Goal: Task Accomplishment & Management: Manage account settings

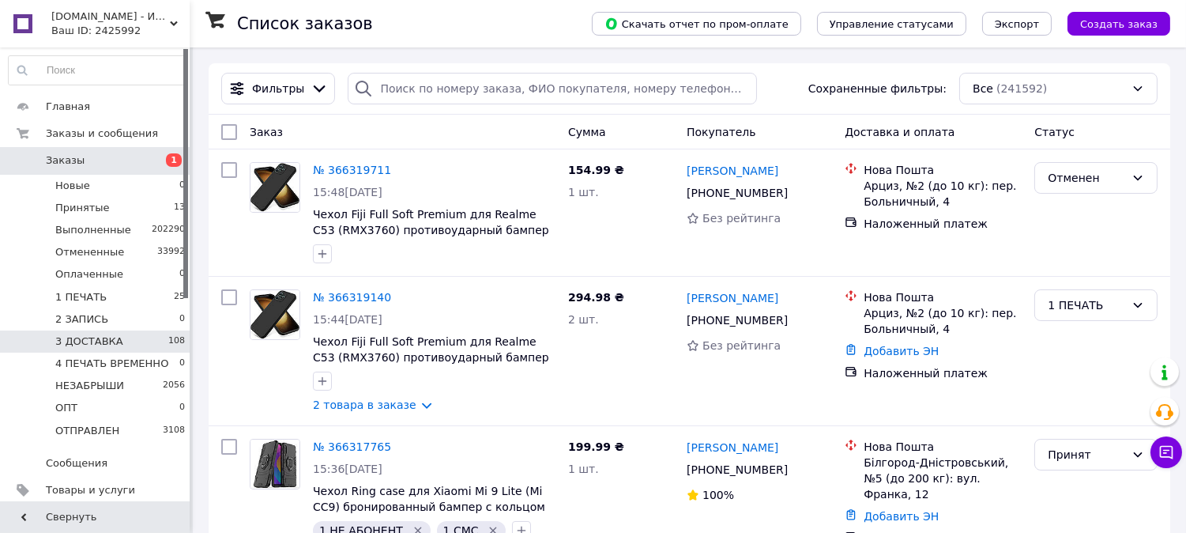
click at [123, 335] on li "3 ДОСТАВКА 108" at bounding box center [97, 341] width 194 height 22
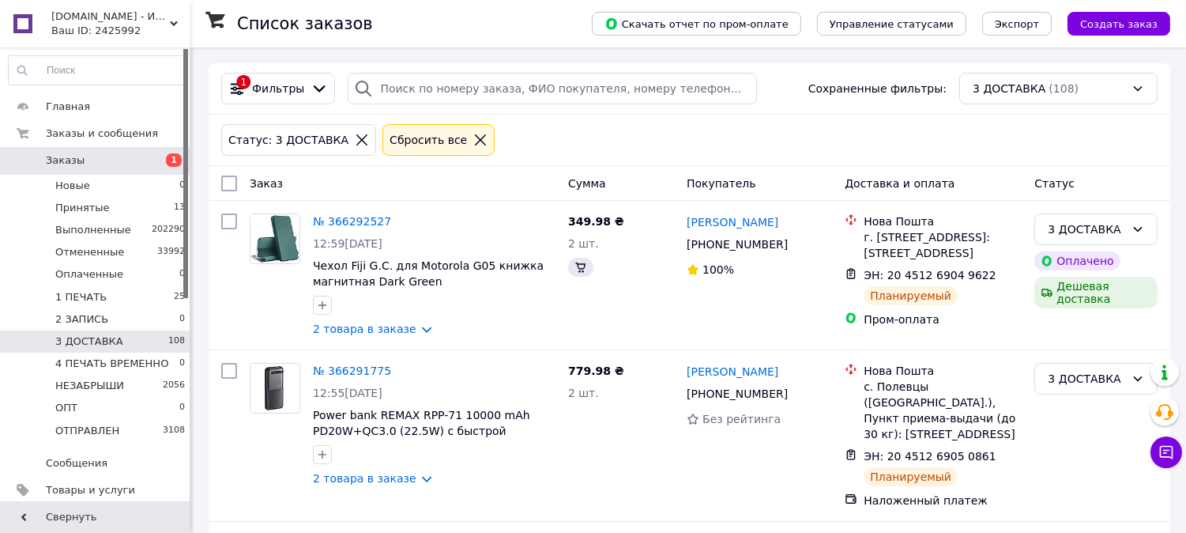
click at [231, 186] on input "checkbox" at bounding box center [229, 183] width 16 height 16
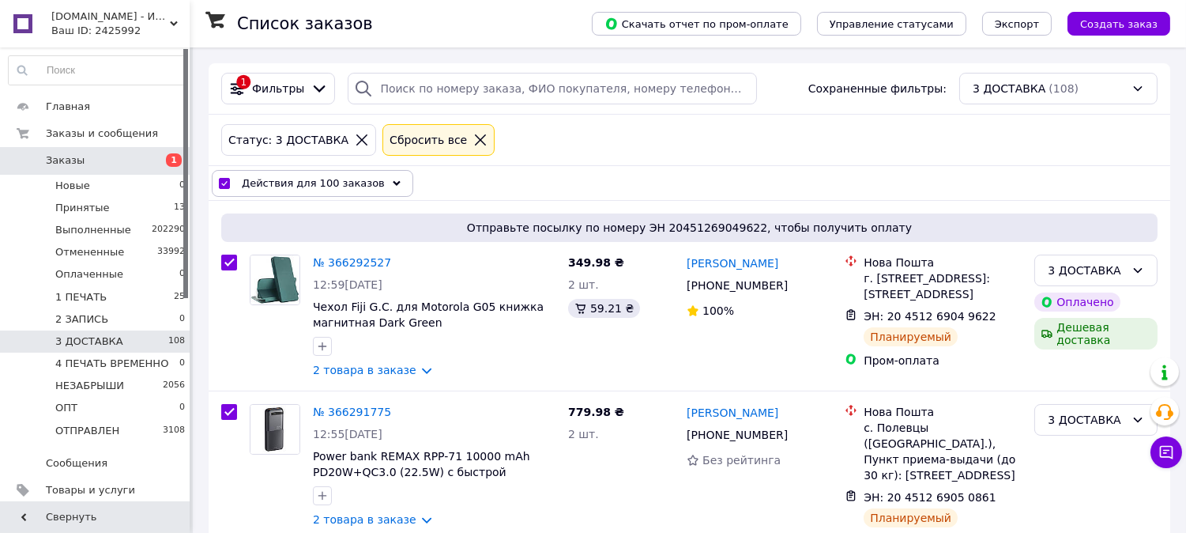
checkbox input "true"
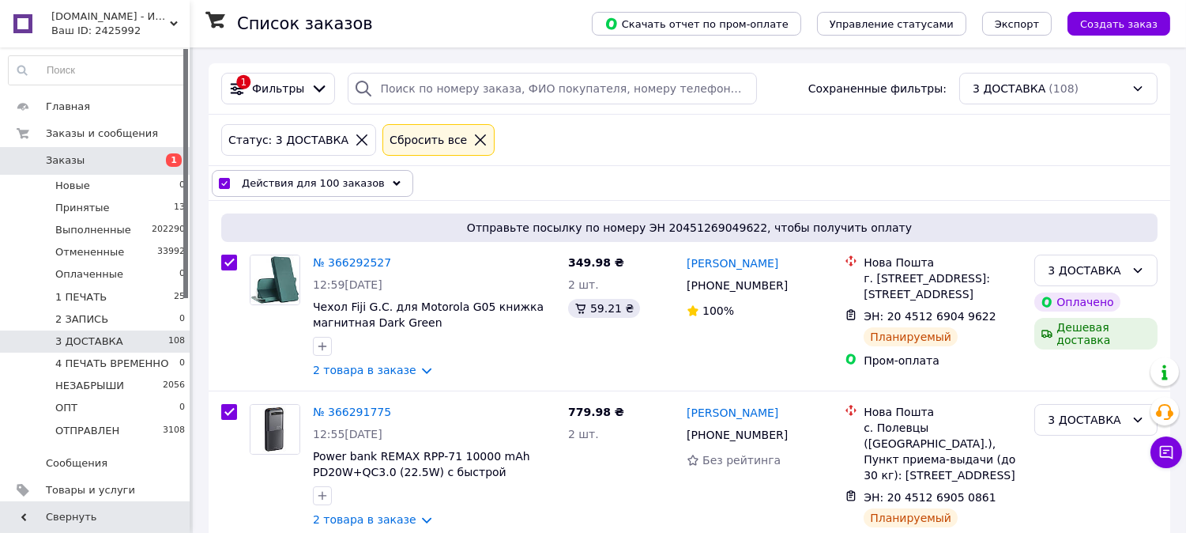
checkbox input "true"
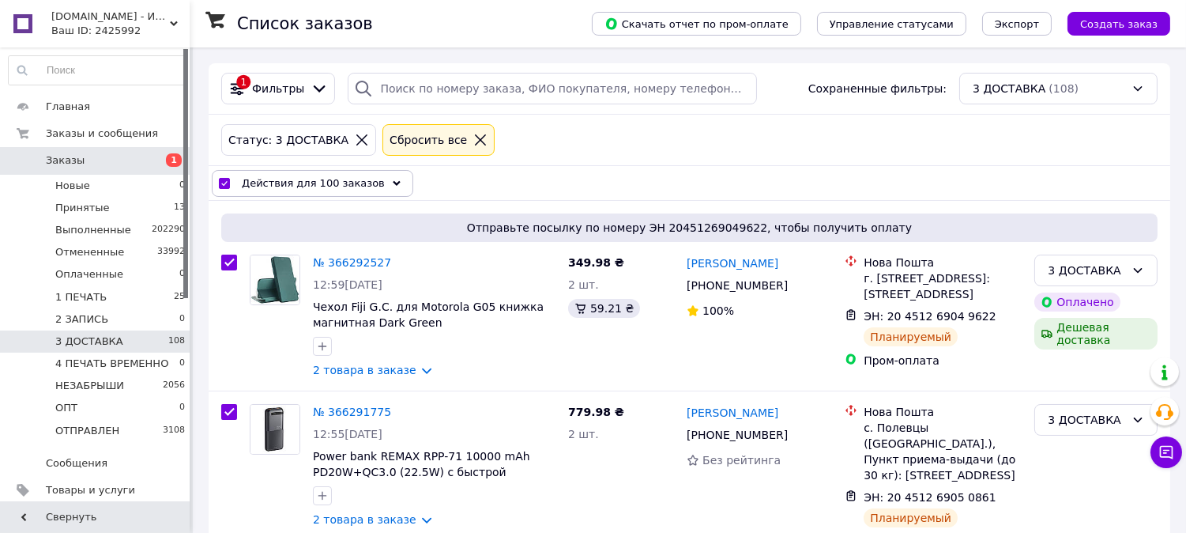
checkbox input "true"
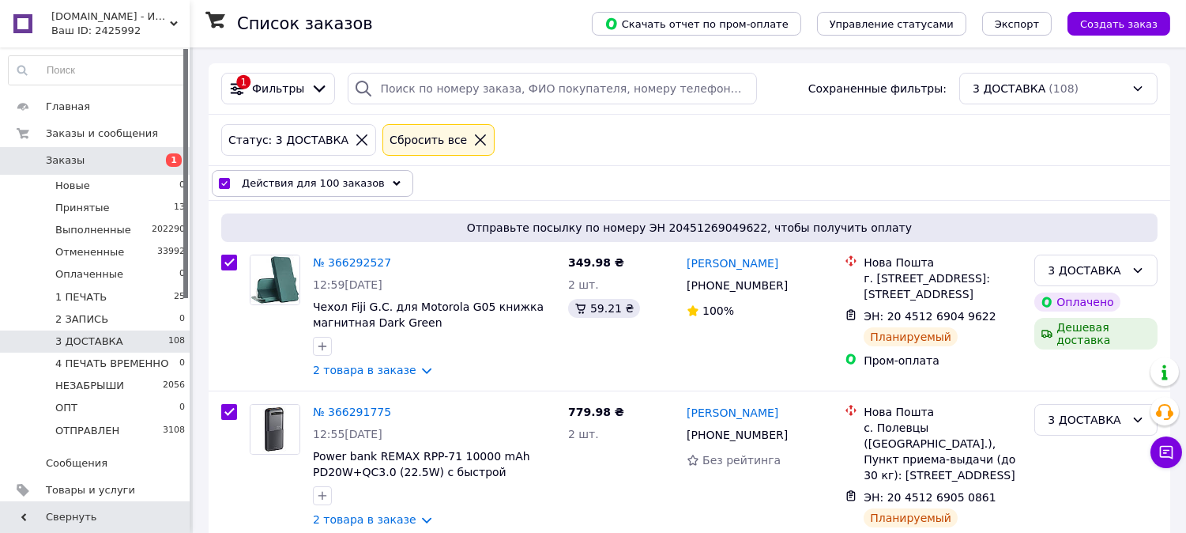
checkbox input "true"
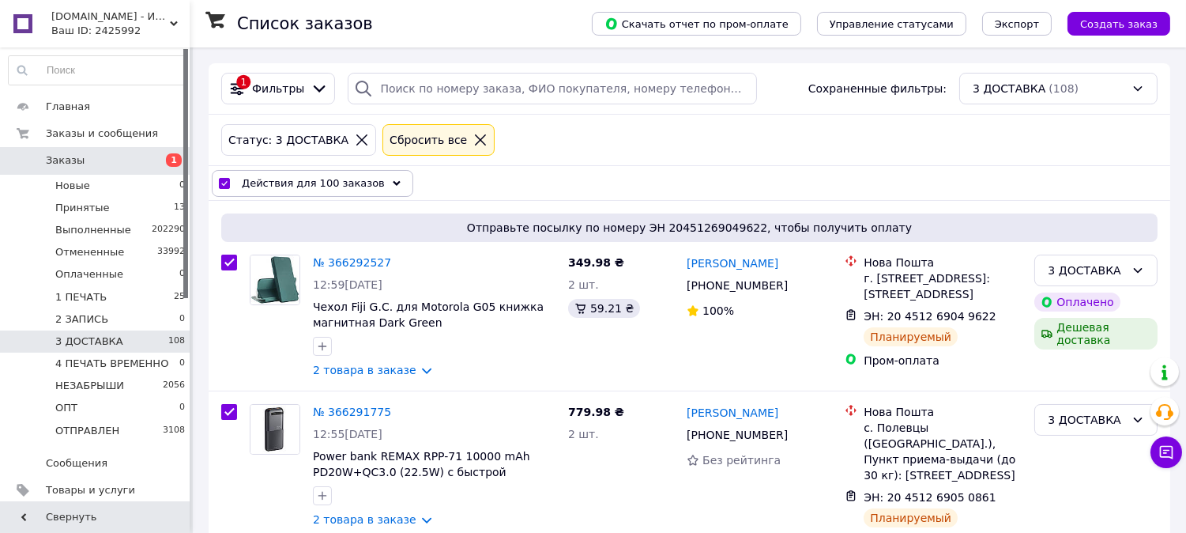
checkbox input "true"
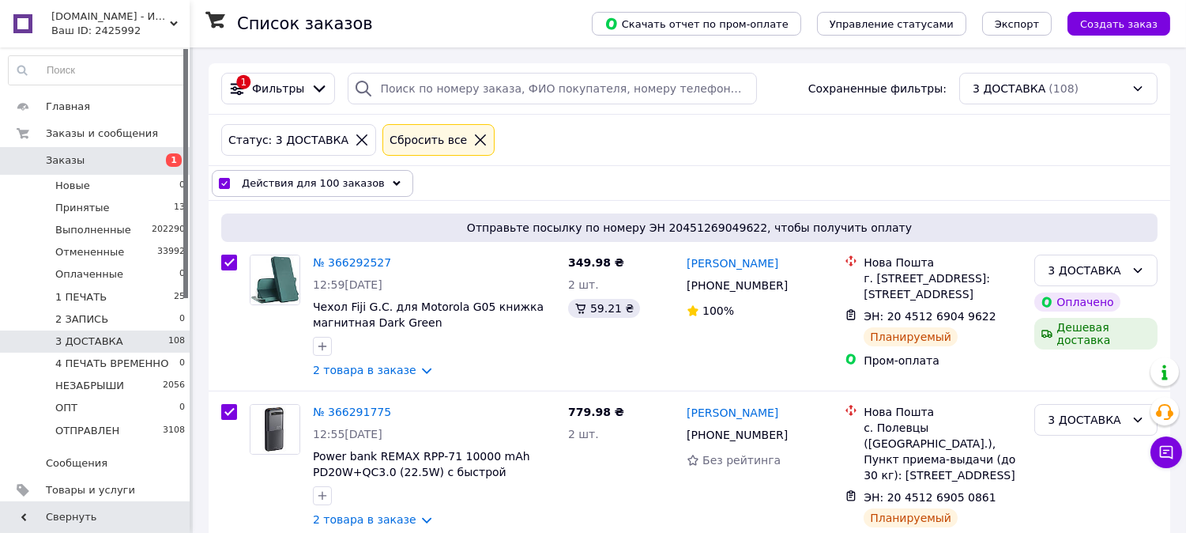
checkbox input "true"
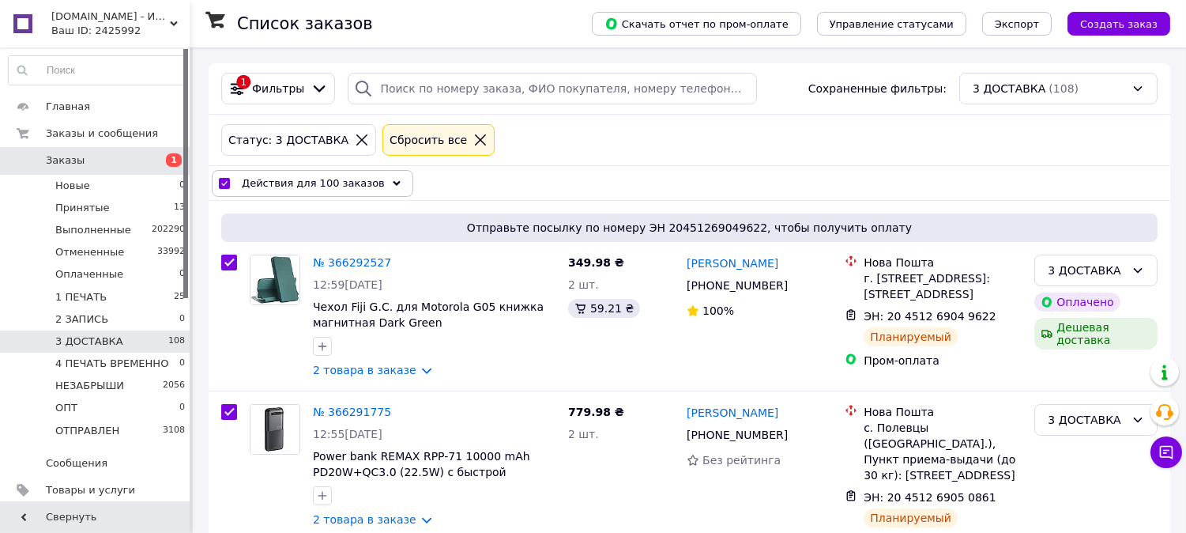
checkbox input "true"
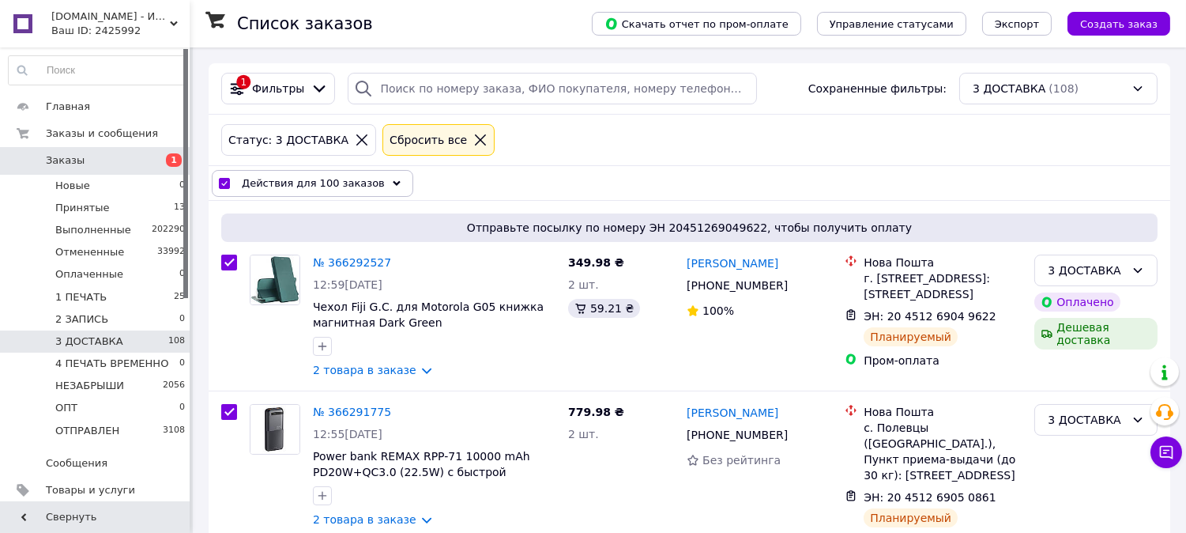
checkbox input "true"
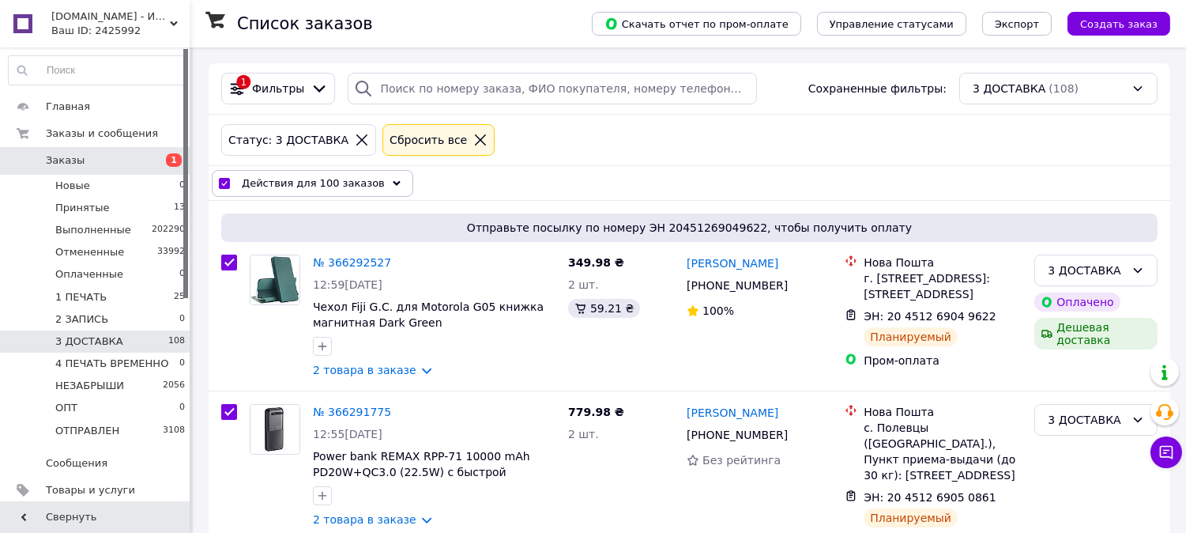
checkbox input "true"
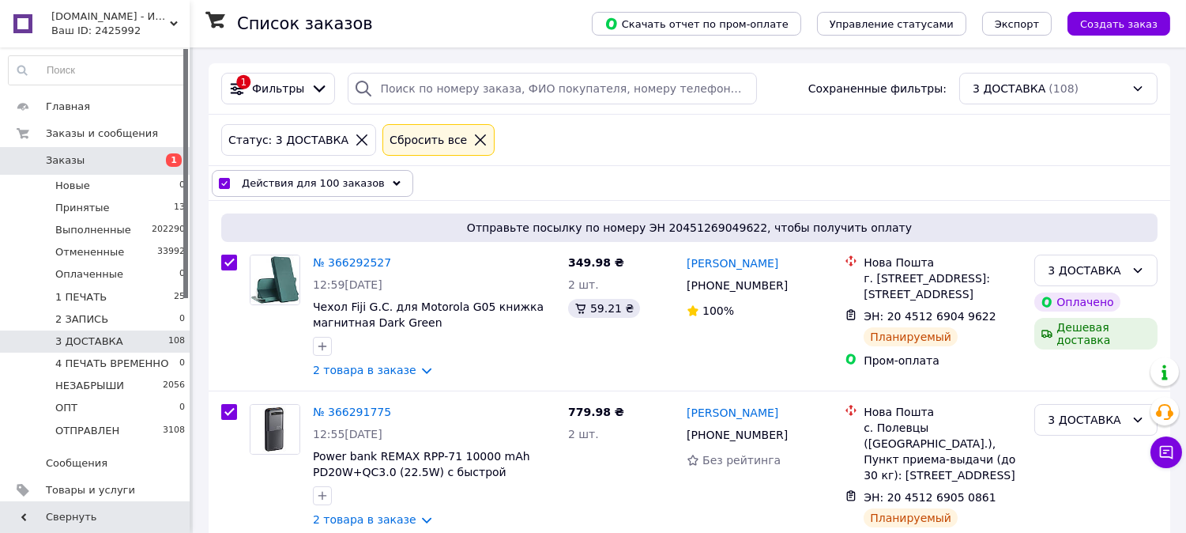
checkbox input "true"
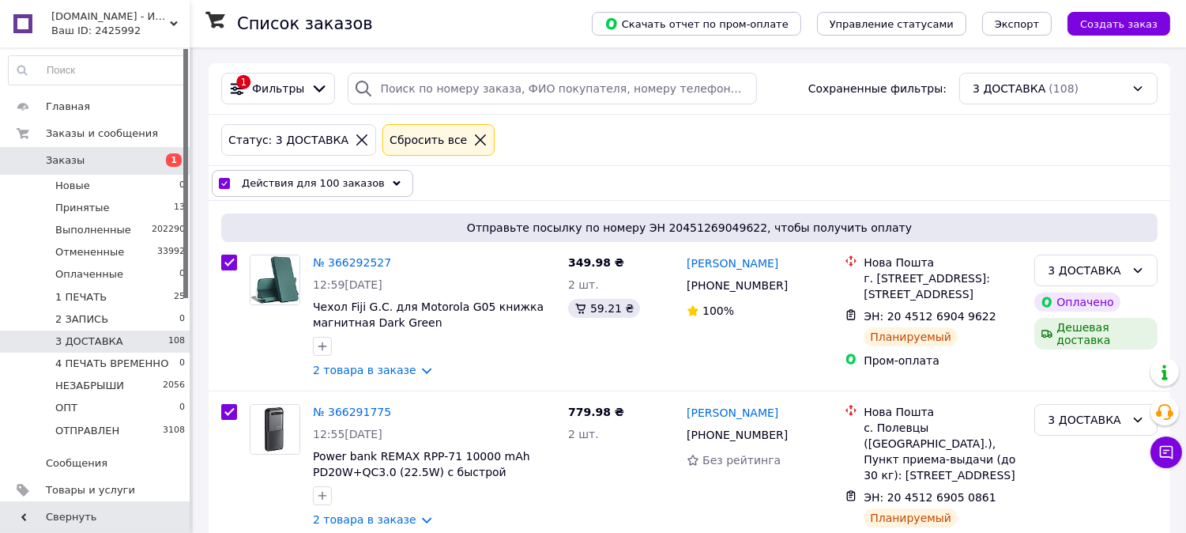
checkbox input "true"
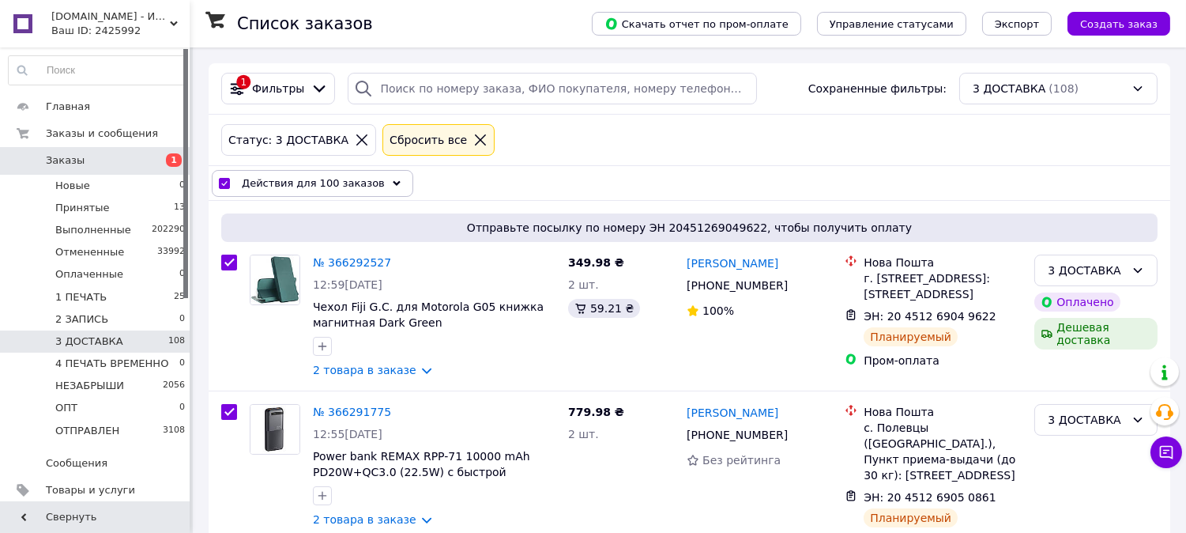
checkbox input "true"
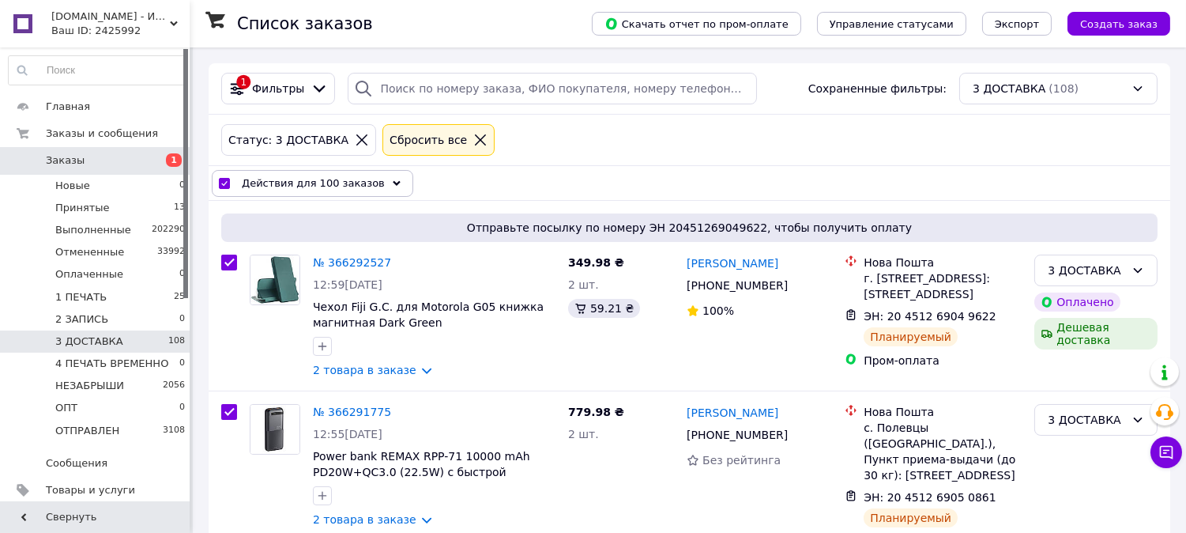
checkbox input "true"
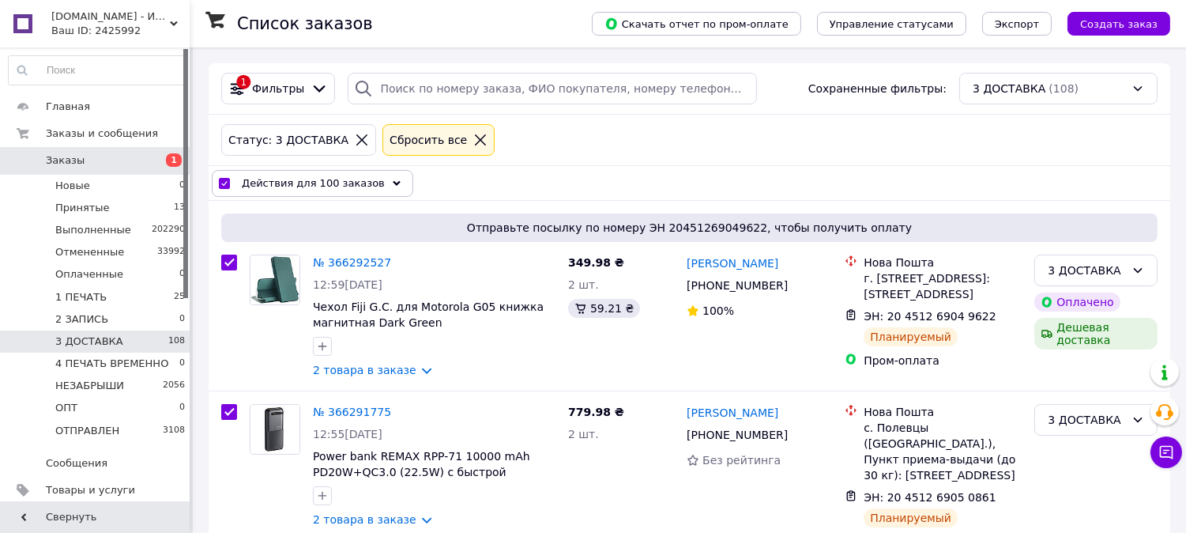
checkbox input "true"
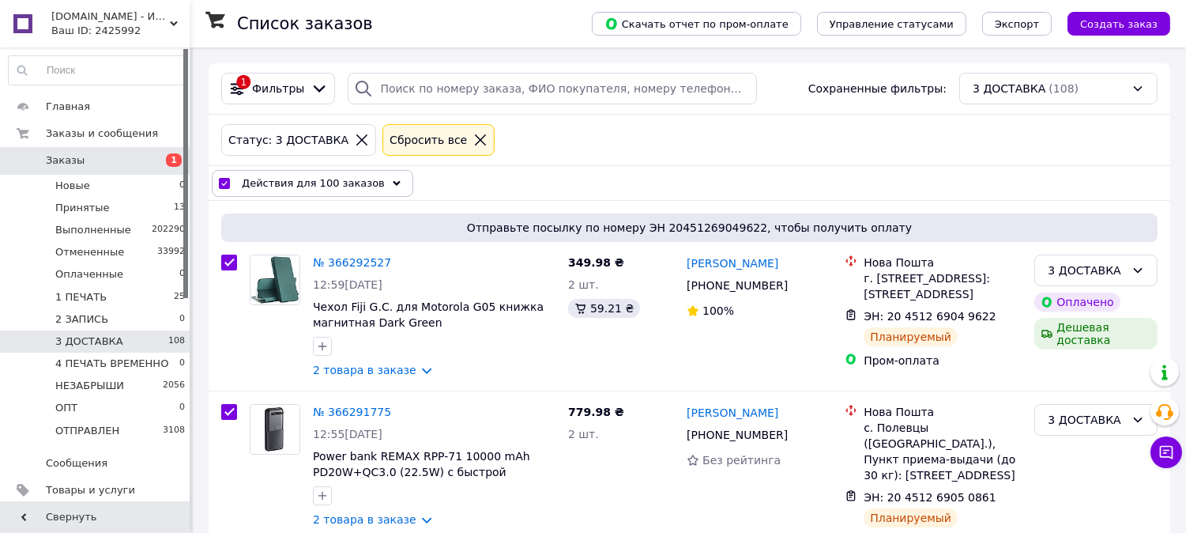
checkbox input "true"
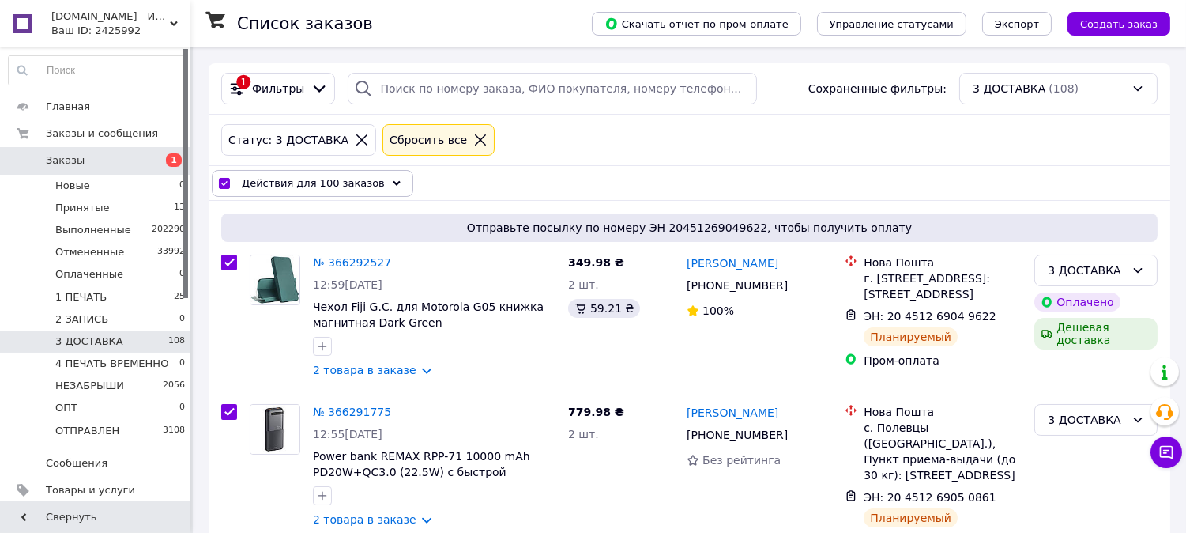
checkbox input "true"
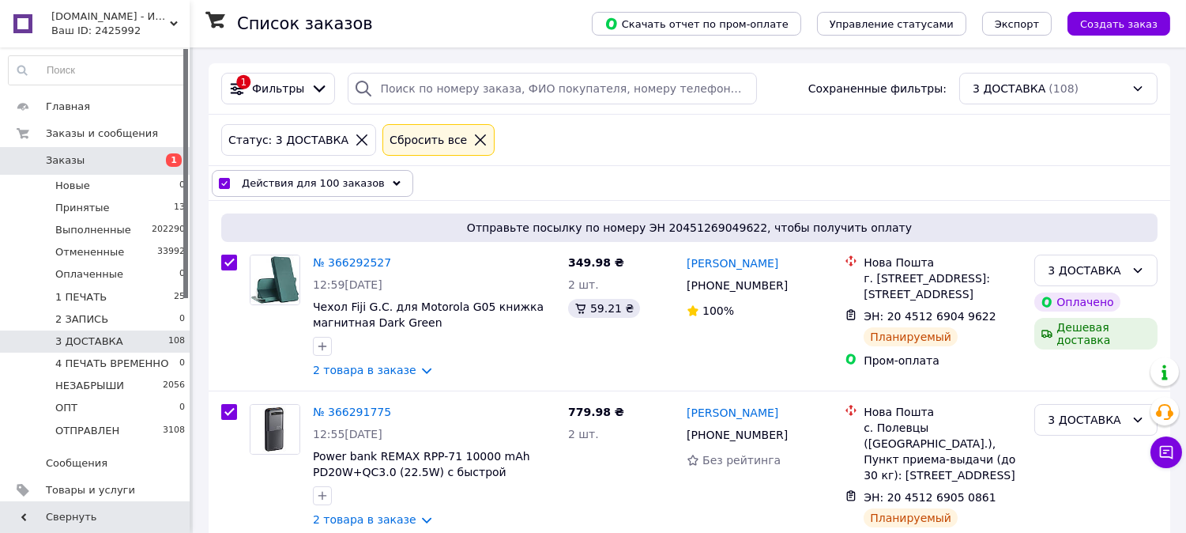
checkbox input "true"
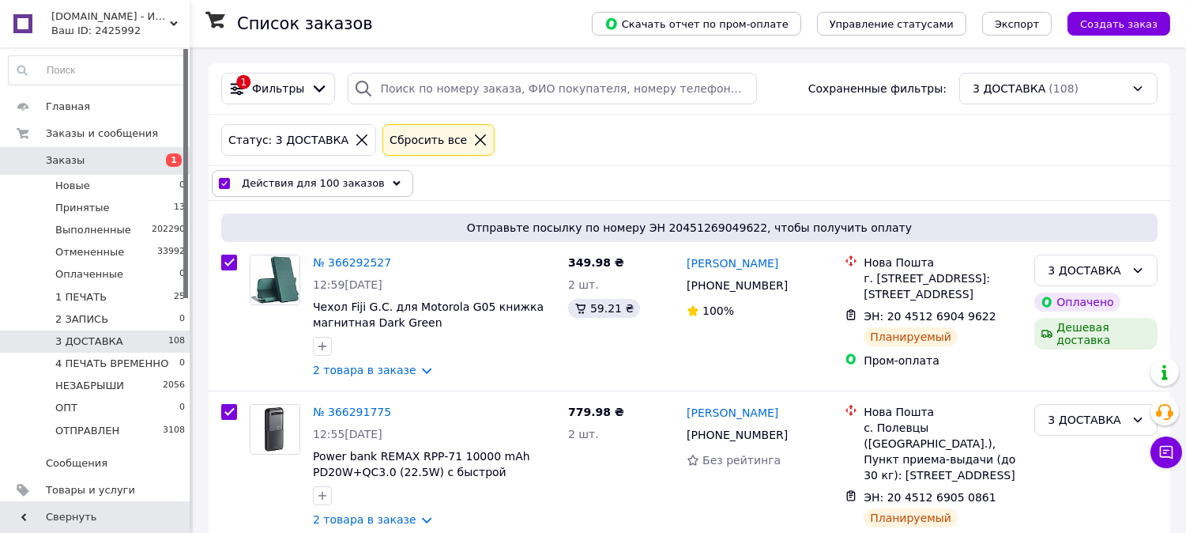
checkbox input "true"
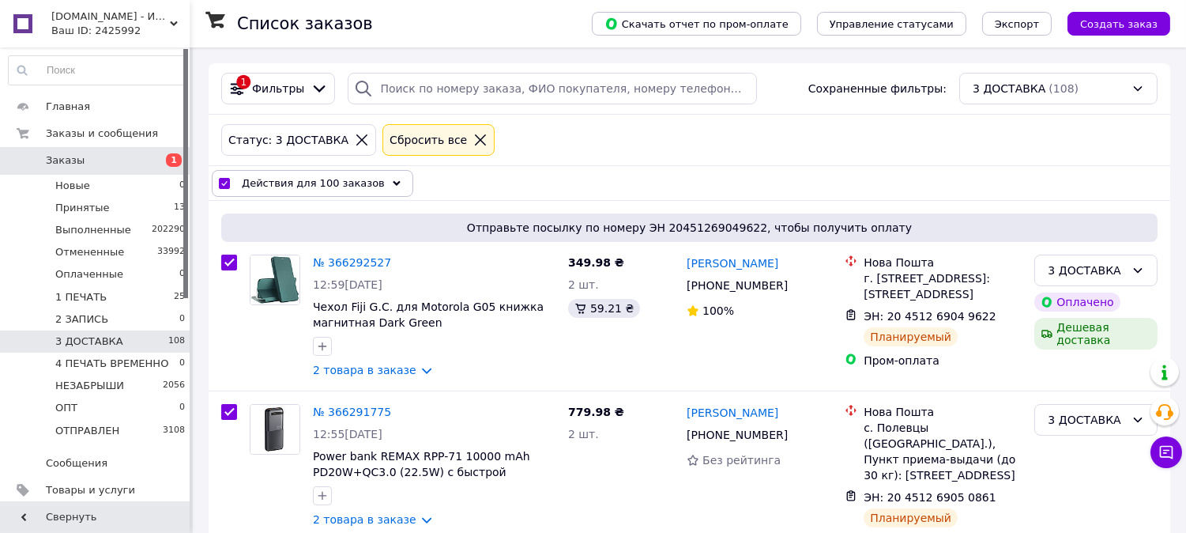
checkbox input "true"
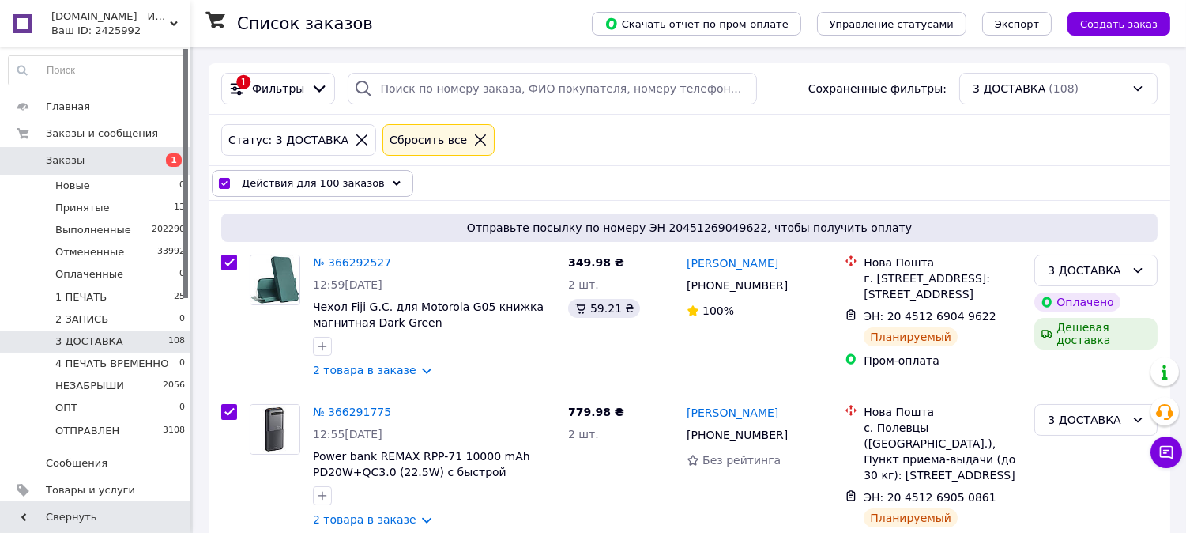
checkbox input "true"
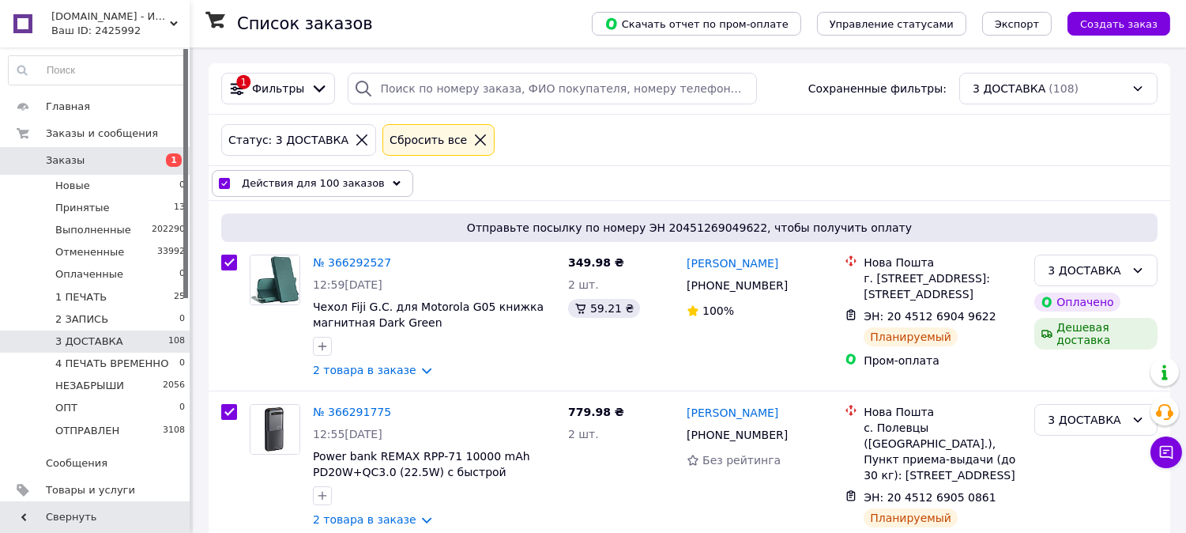
click at [381, 185] on div "Действия для 100 заказов" at bounding box center [313, 183] width 202 height 27
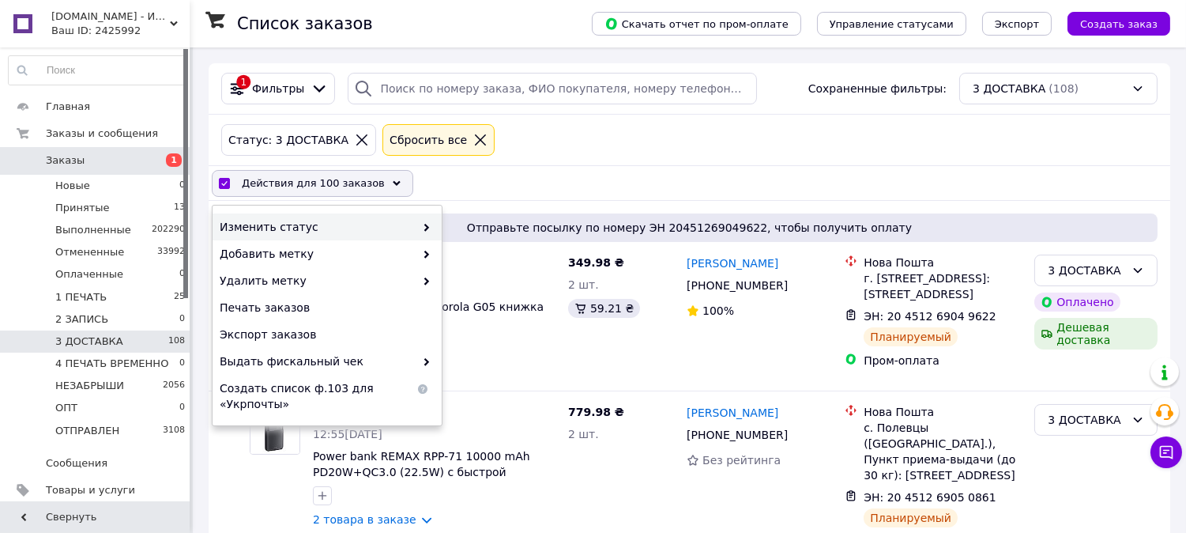
click at [423, 226] on icon at bounding box center [427, 228] width 8 height 8
click at [427, 228] on use at bounding box center [426, 228] width 5 height 8
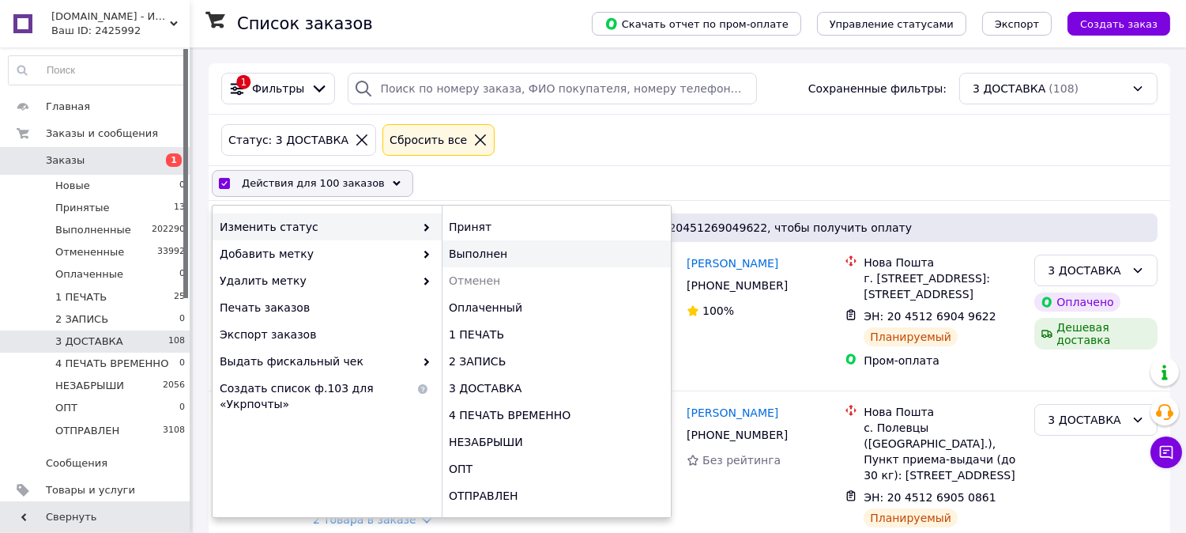
click at [473, 250] on div "Выполнен" at bounding box center [556, 253] width 229 height 27
checkbox input "false"
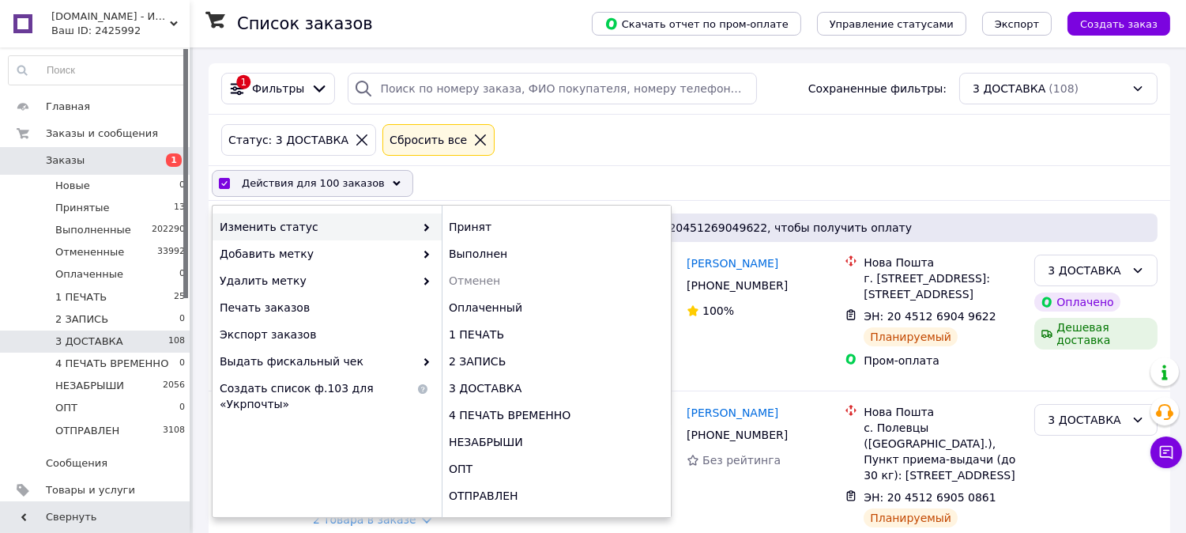
checkbox input "false"
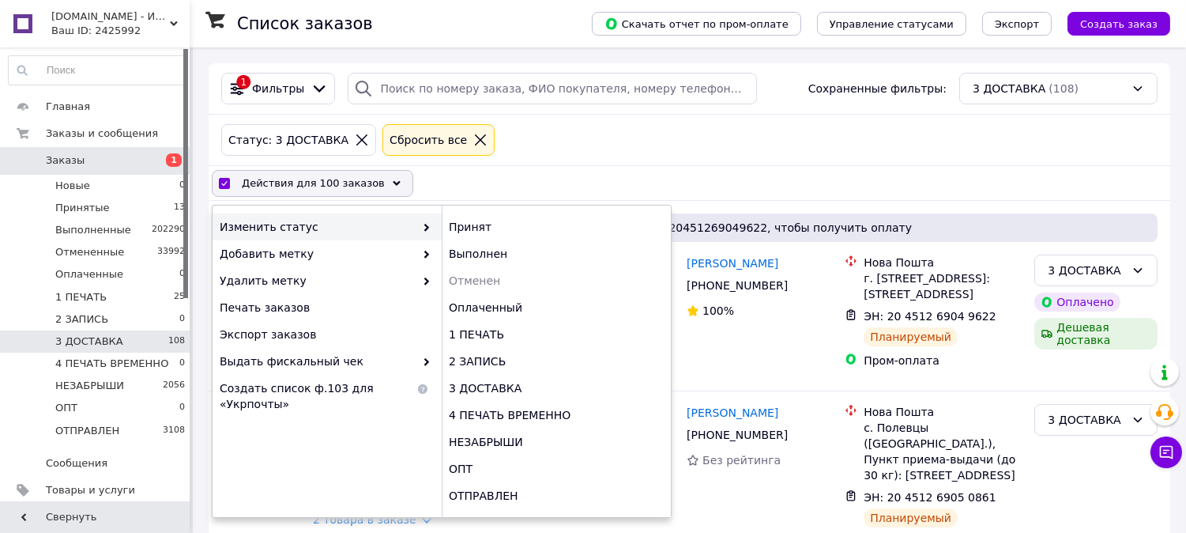
checkbox input "false"
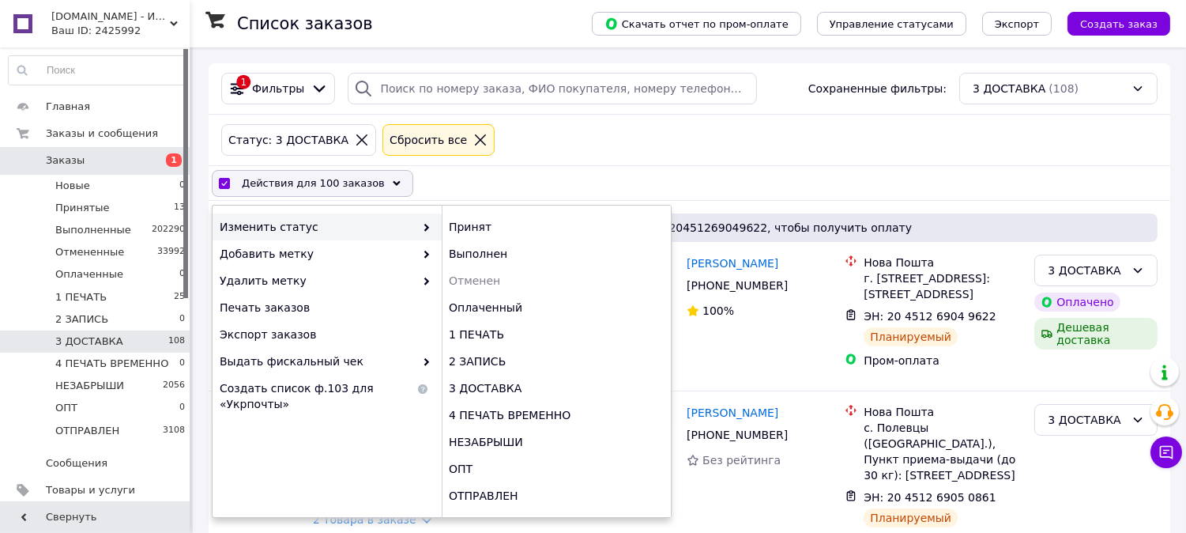
checkbox input "false"
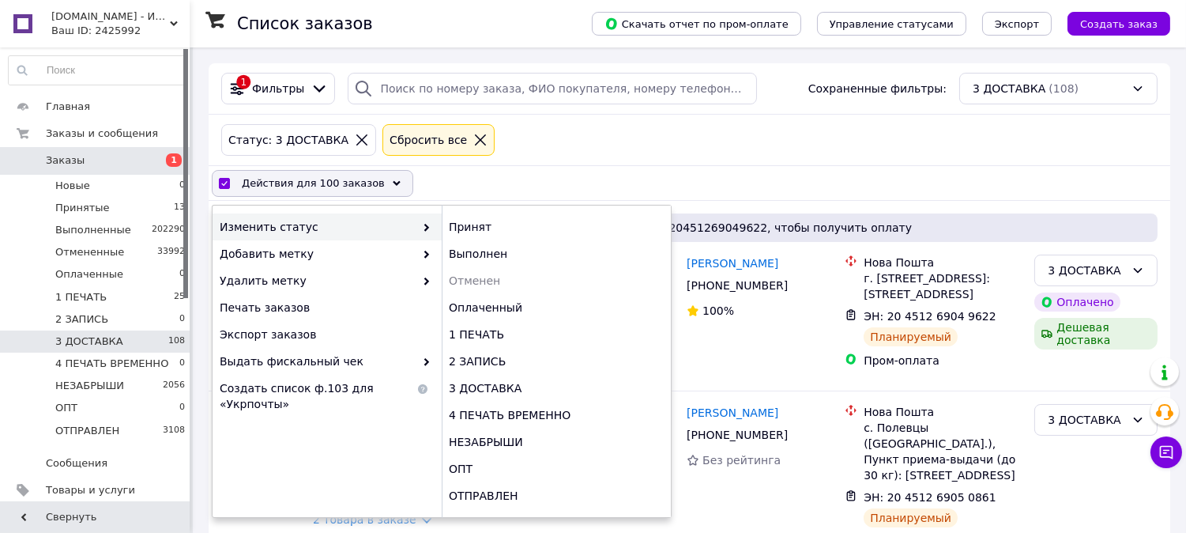
checkbox input "false"
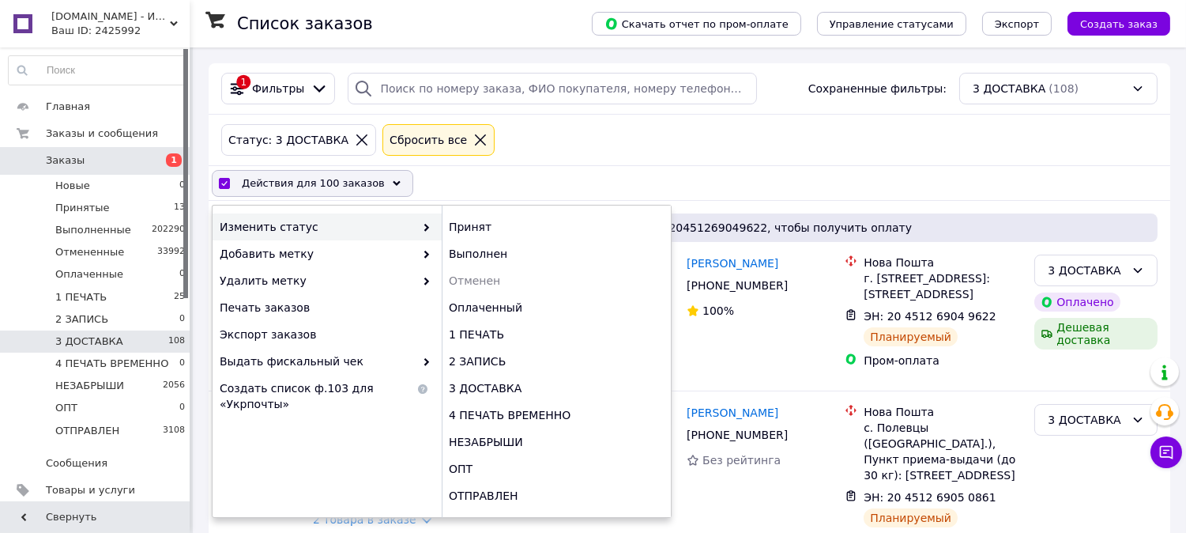
checkbox input "false"
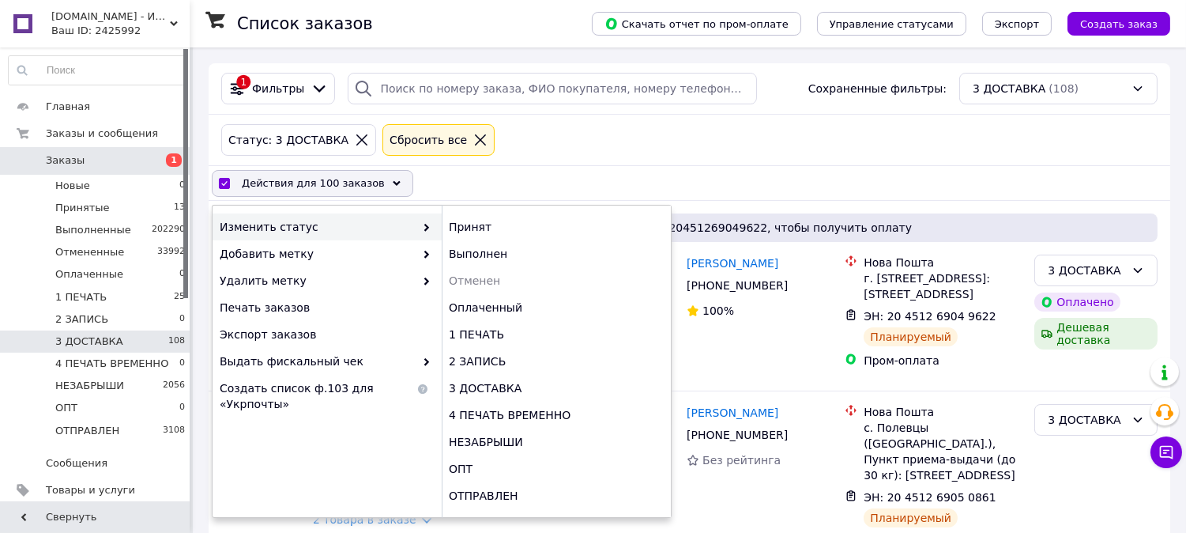
checkbox input "false"
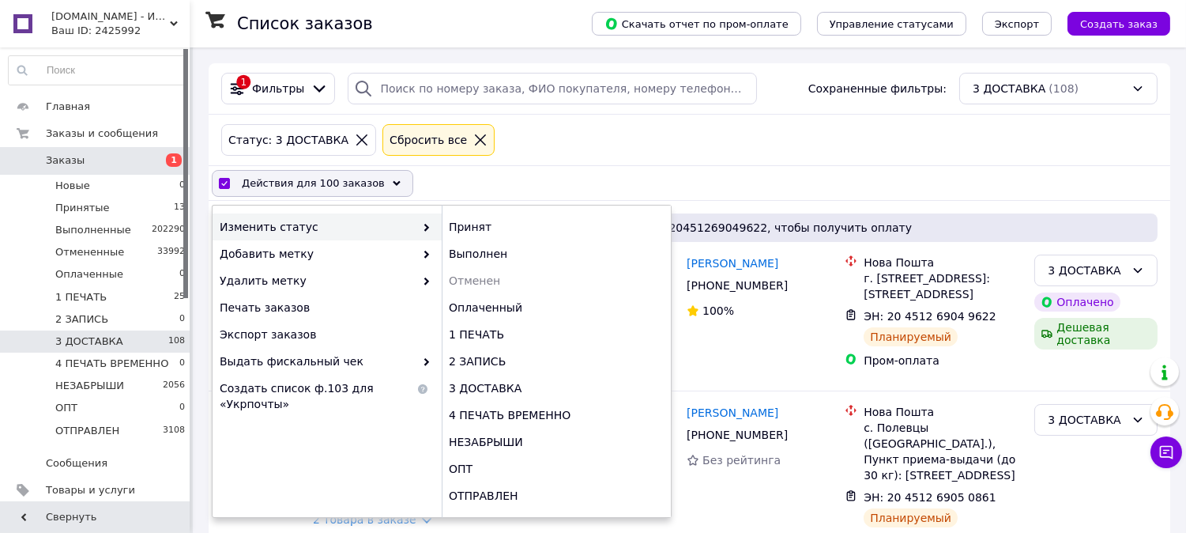
checkbox input "false"
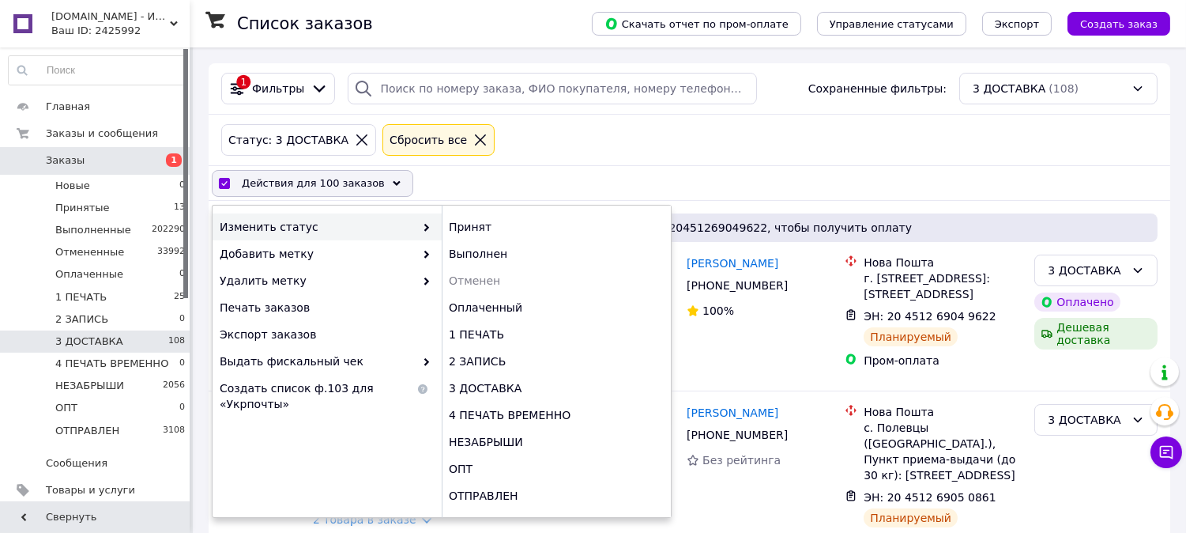
checkbox input "false"
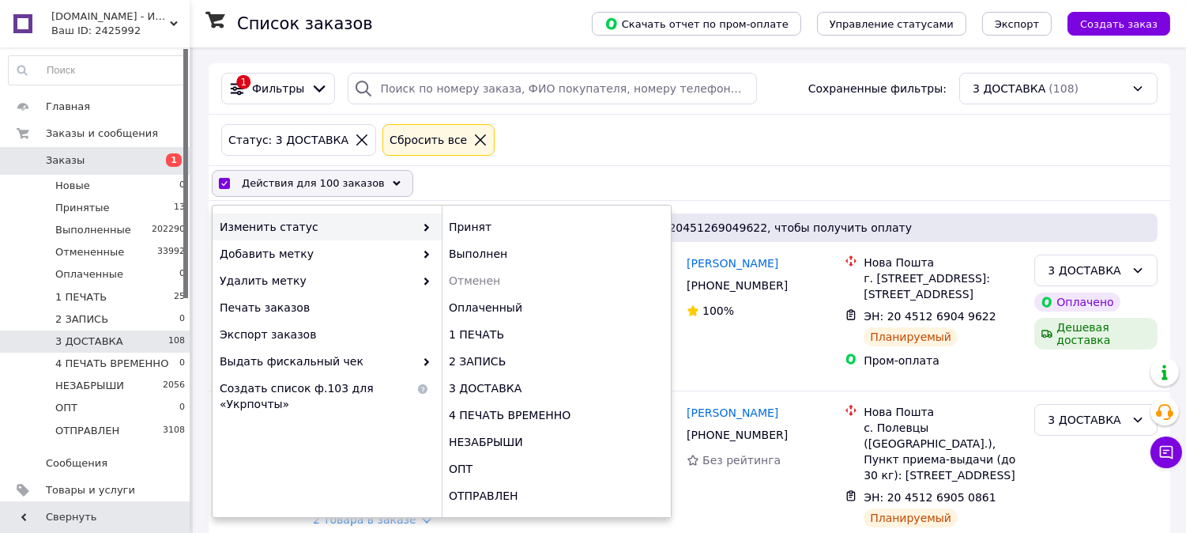
checkbox input "false"
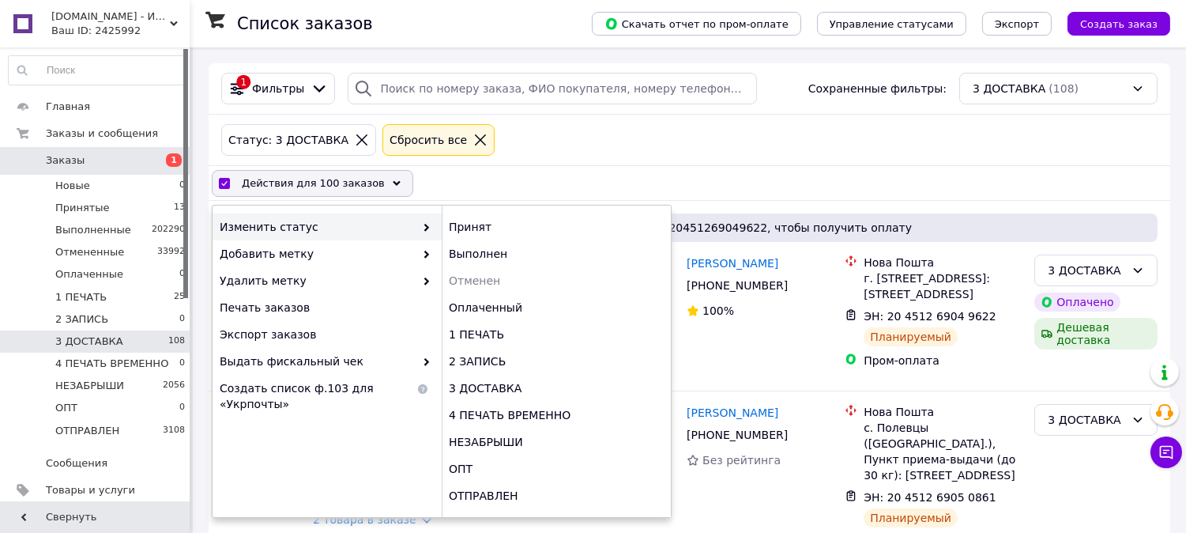
checkbox input "false"
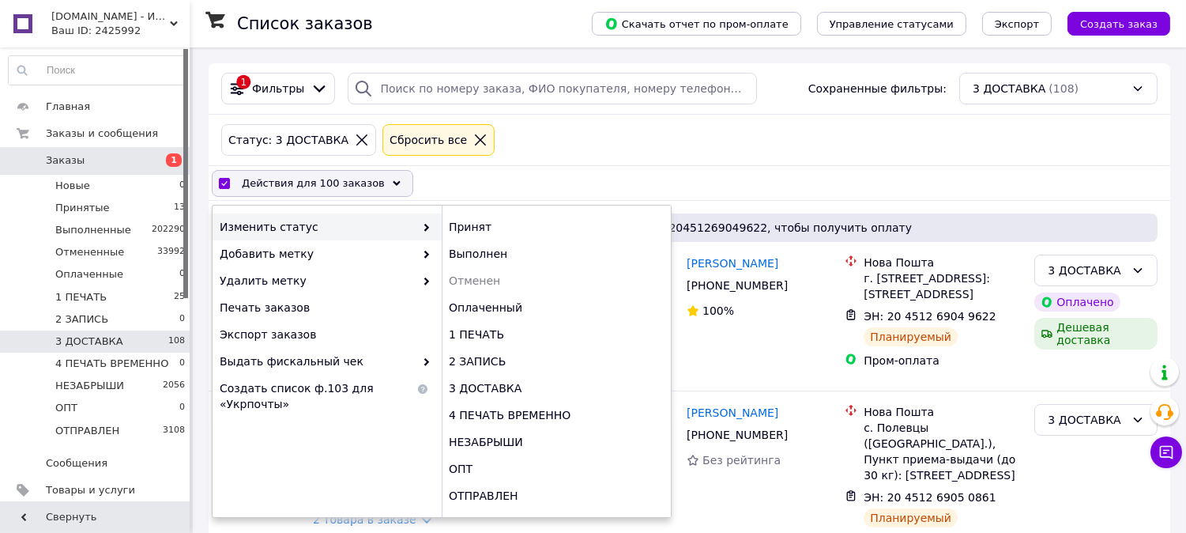
checkbox input "false"
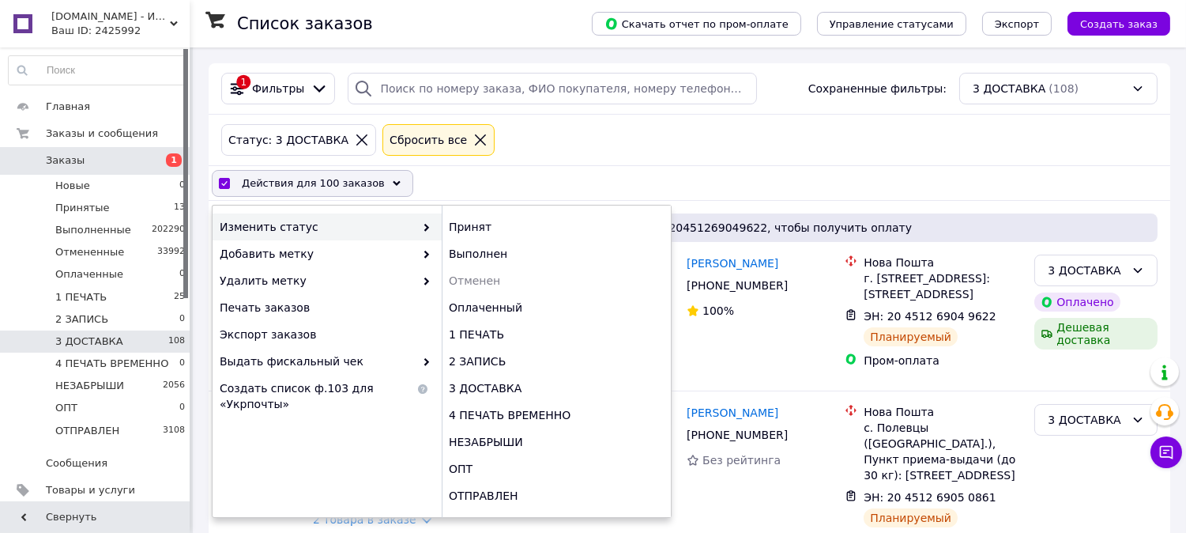
checkbox input "false"
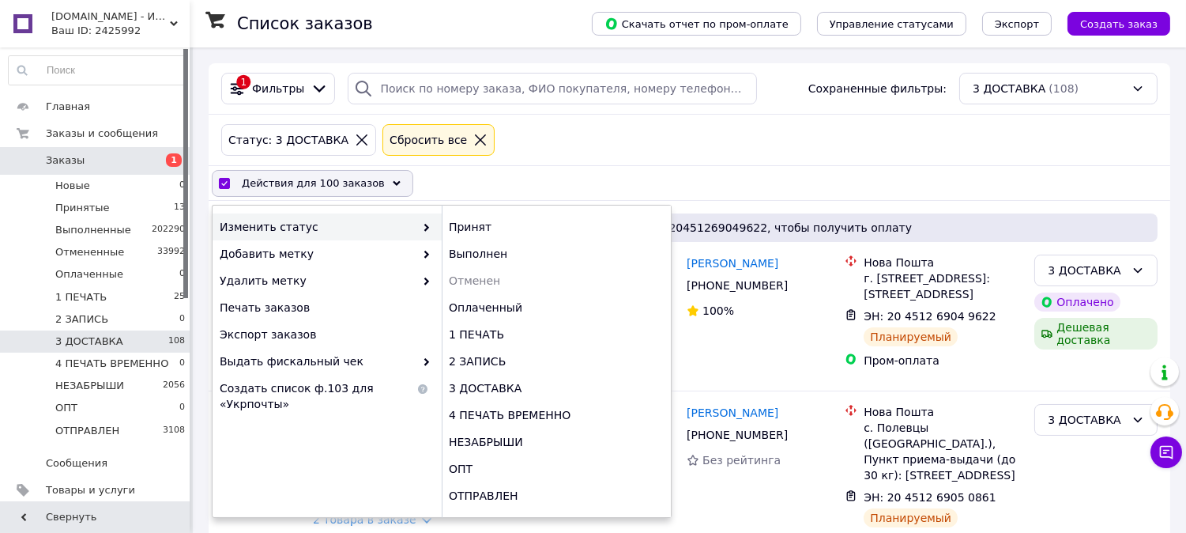
checkbox input "false"
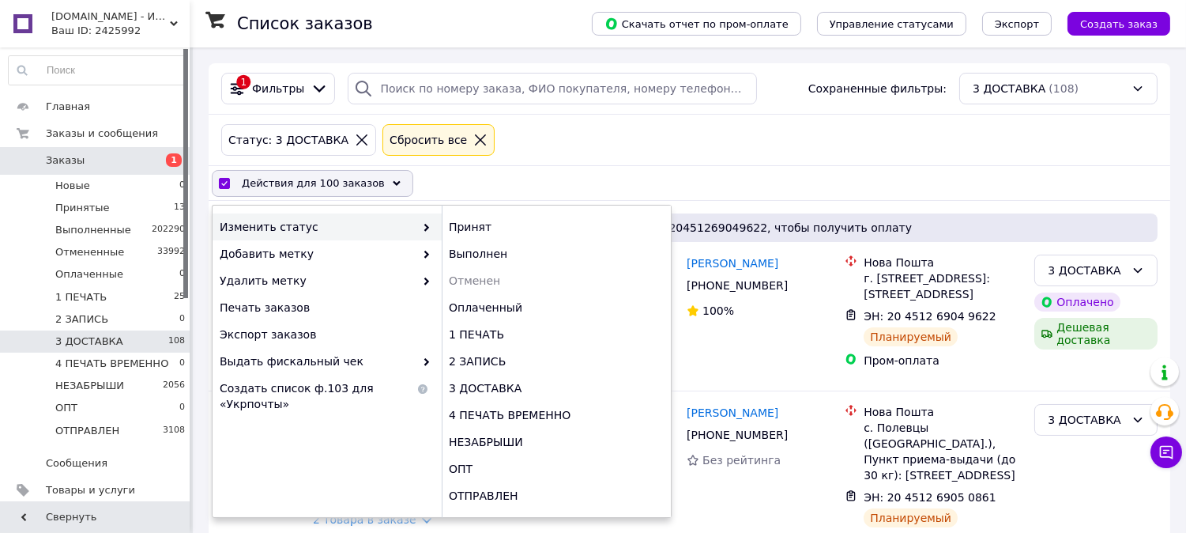
checkbox input "false"
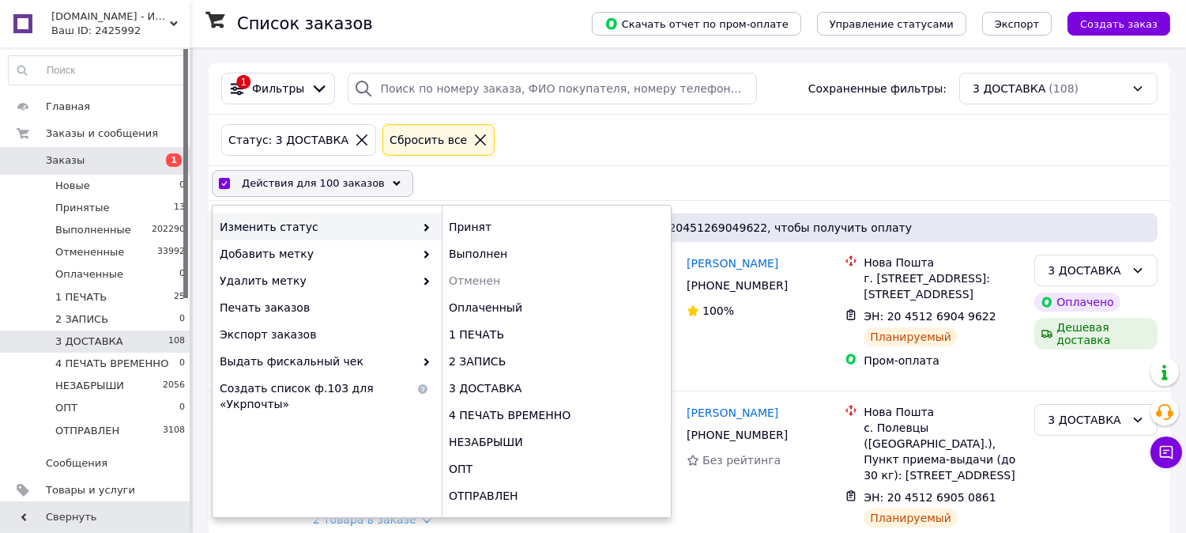
checkbox input "false"
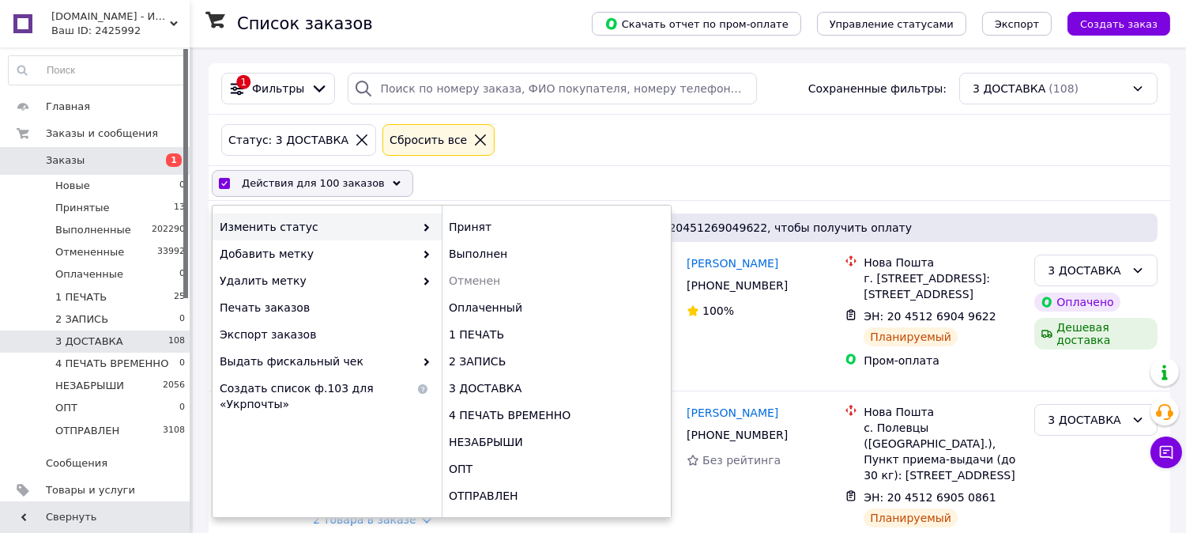
checkbox input "false"
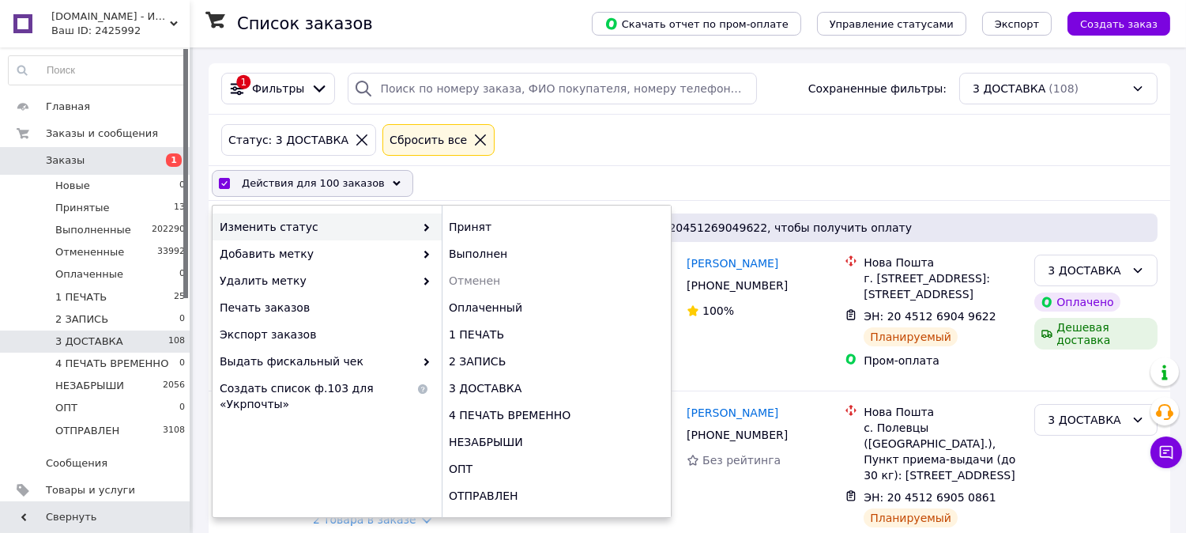
checkbox input "false"
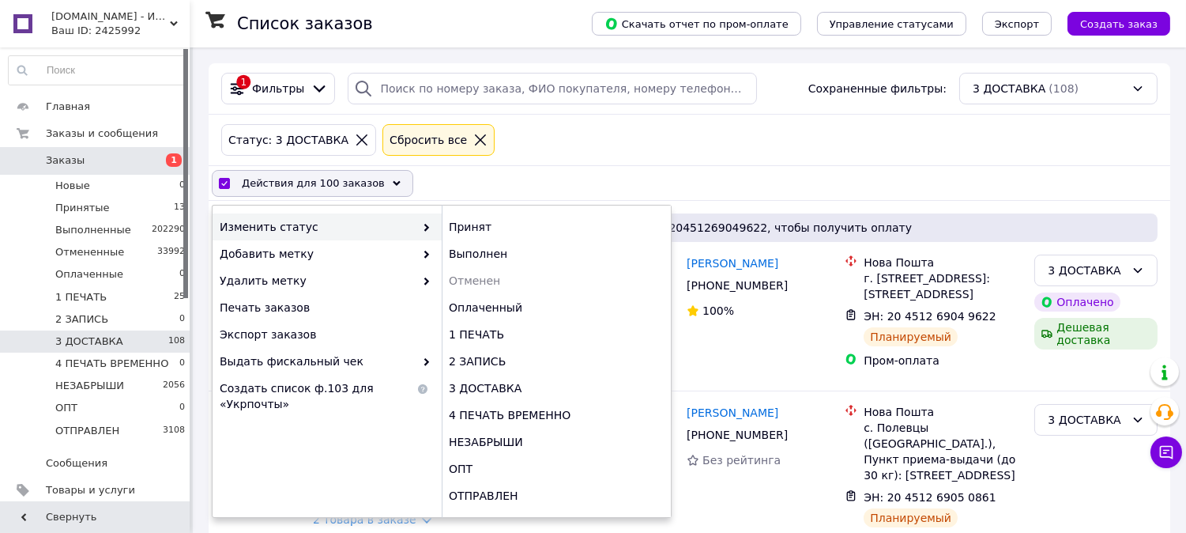
checkbox input "false"
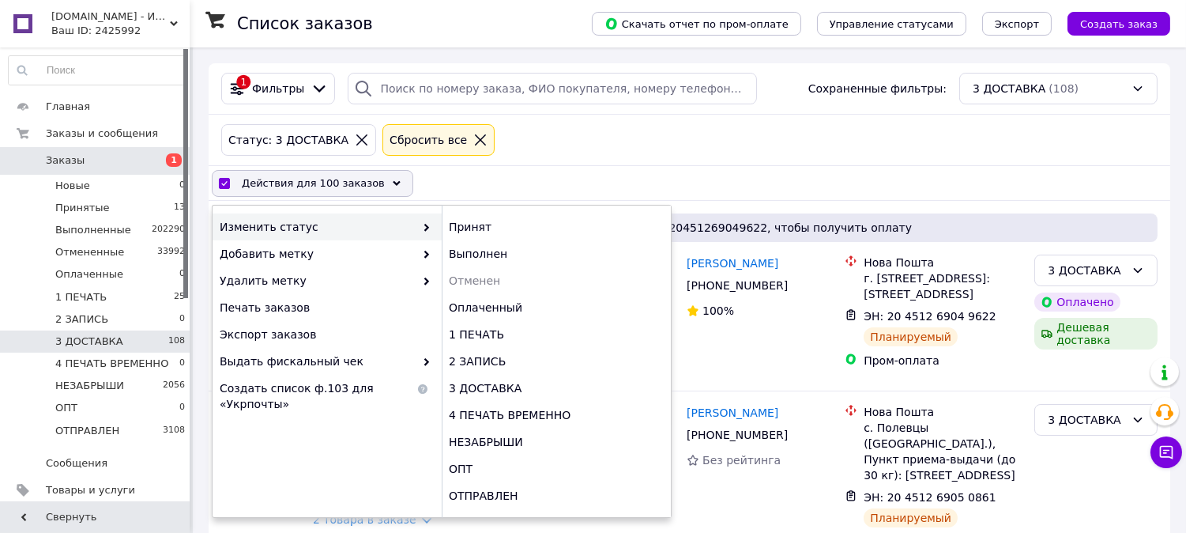
checkbox input "false"
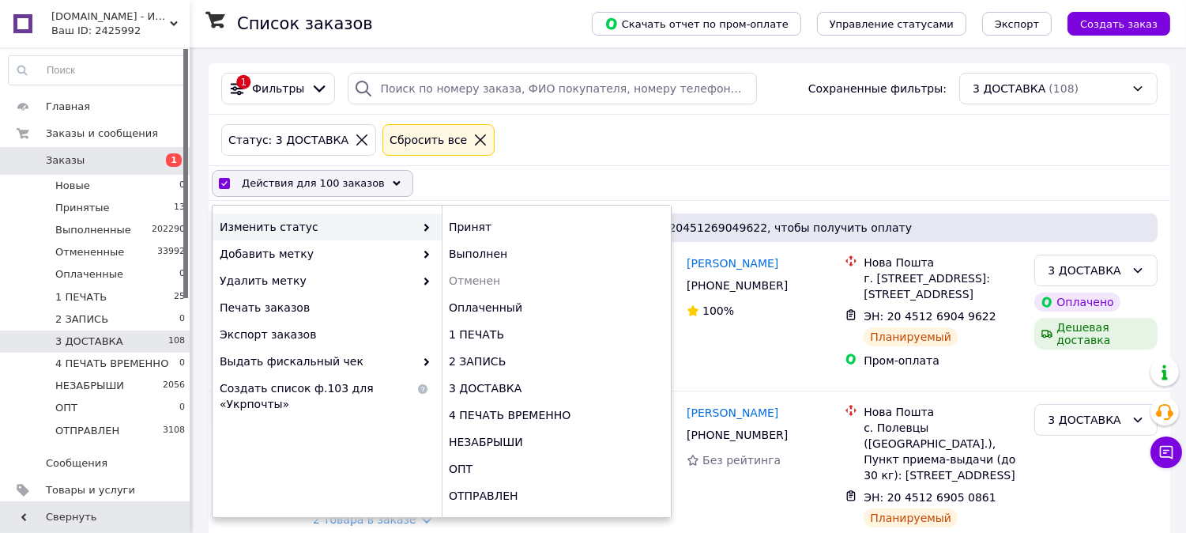
checkbox input "false"
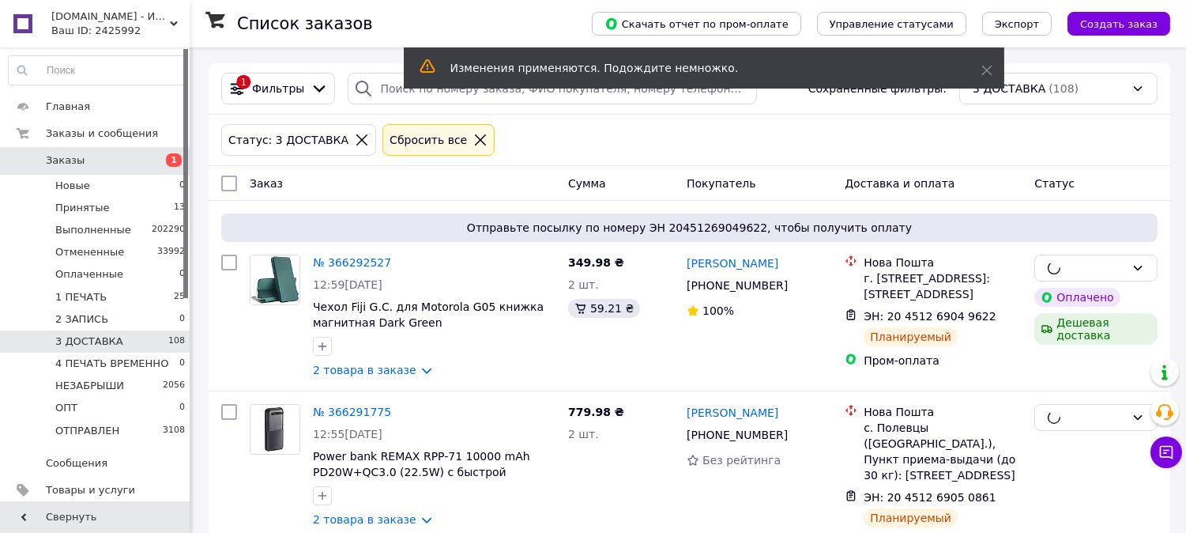
scroll to position [16322, 0]
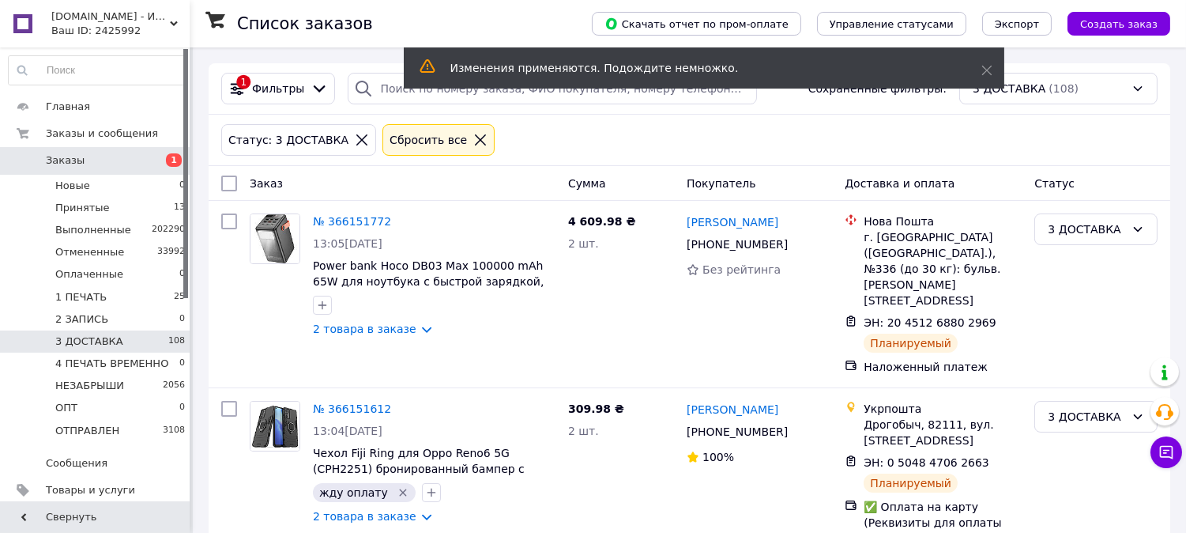
click at [238, 190] on div at bounding box center [229, 183] width 28 height 28
click at [234, 184] on input "checkbox" at bounding box center [229, 183] width 16 height 16
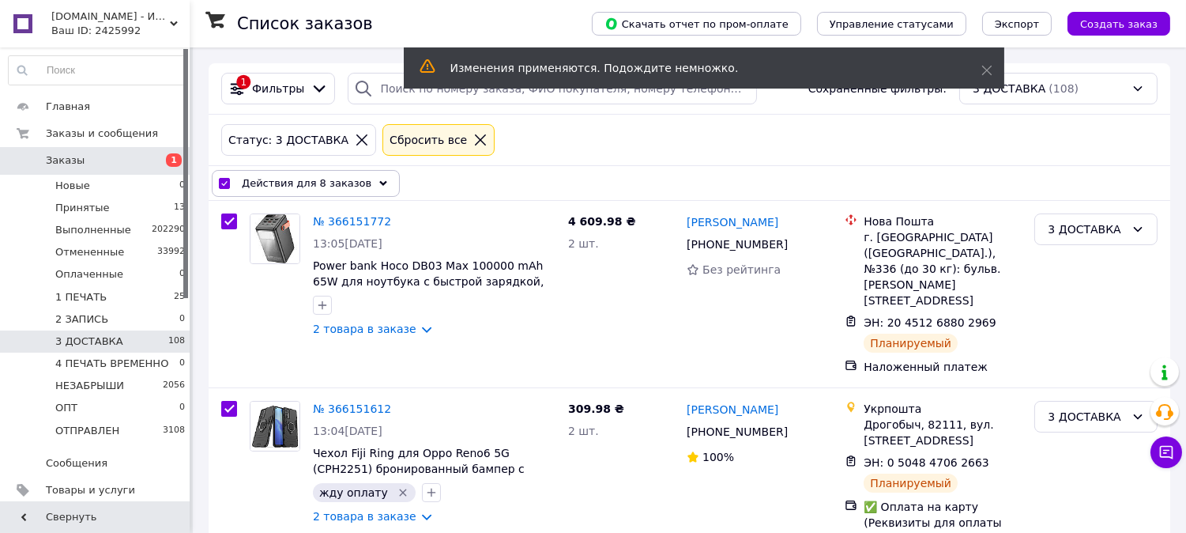
click at [360, 179] on div "Действия для 8 заказов" at bounding box center [306, 183] width 188 height 27
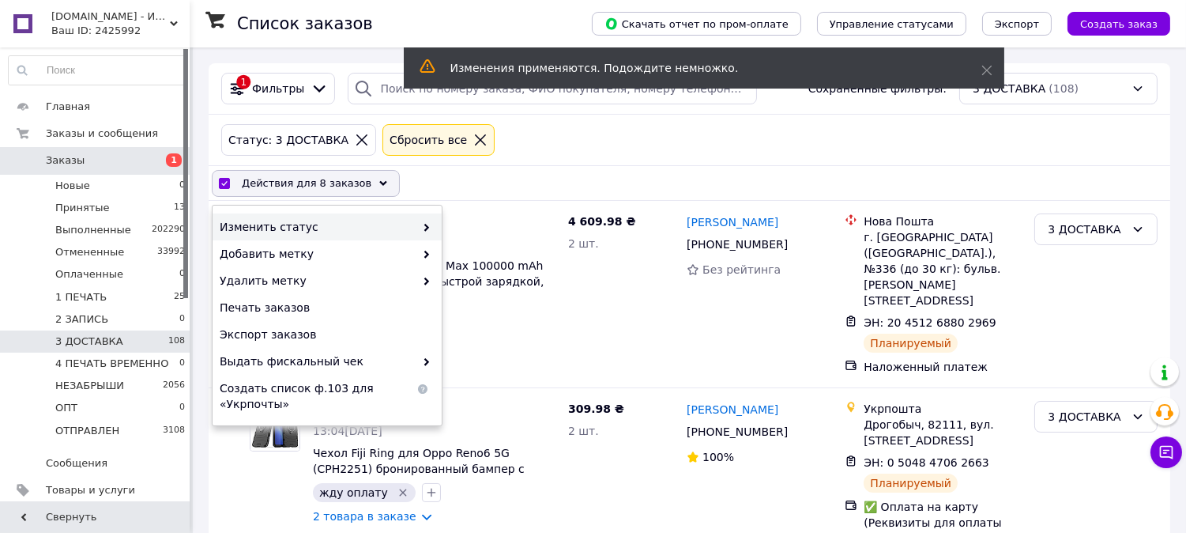
click at [420, 224] on span at bounding box center [423, 227] width 16 height 16
click at [425, 227] on use at bounding box center [426, 228] width 5 height 8
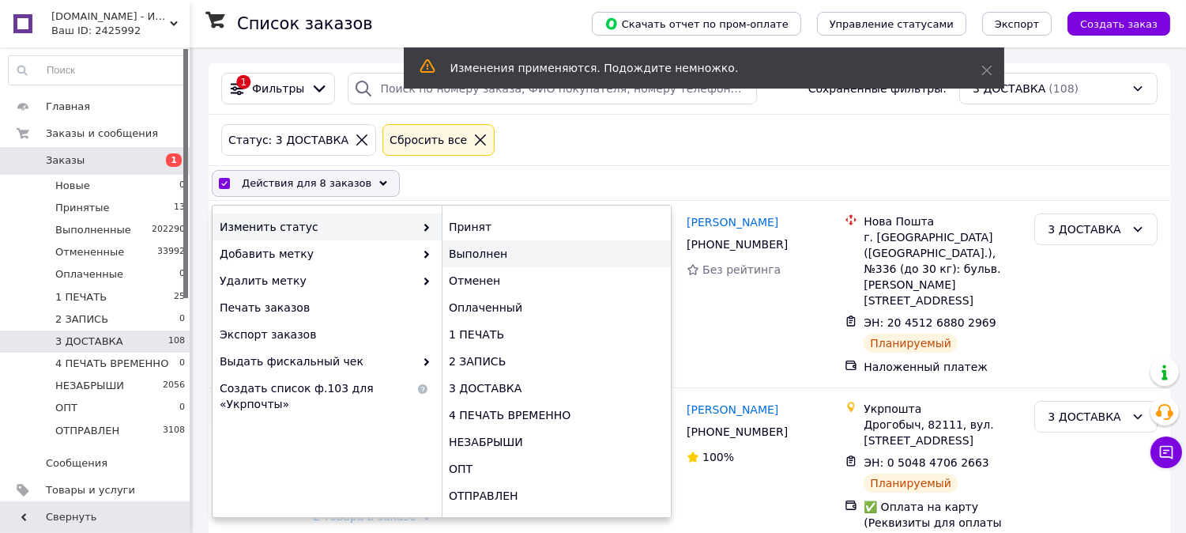
click at [477, 250] on div "Выполнен" at bounding box center [556, 253] width 229 height 27
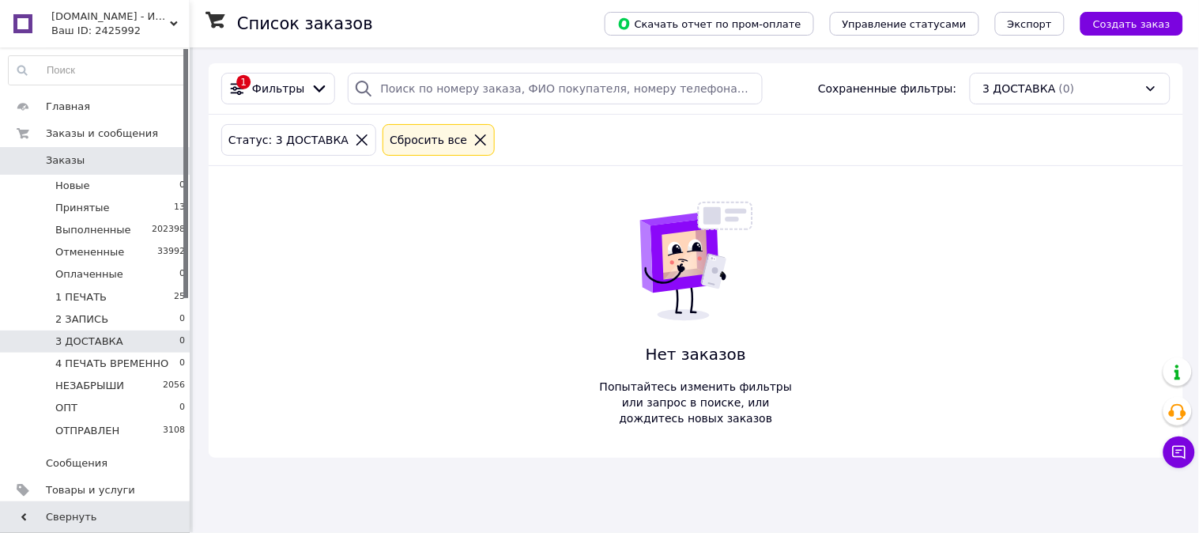
click at [81, 160] on span "Заказы" at bounding box center [96, 160] width 100 height 14
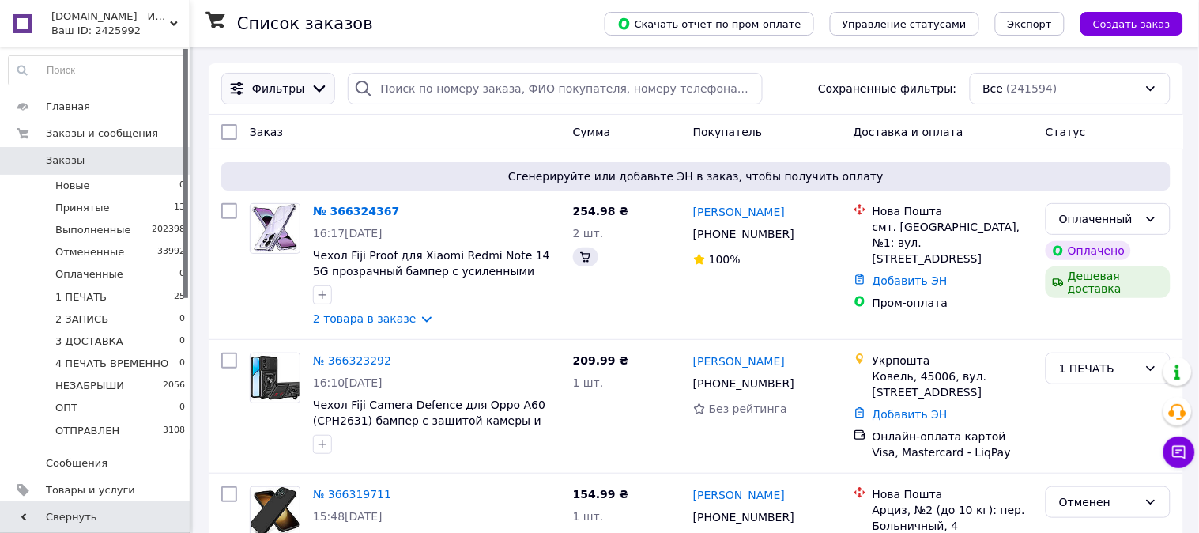
click at [307, 85] on div at bounding box center [319, 88] width 24 height 17
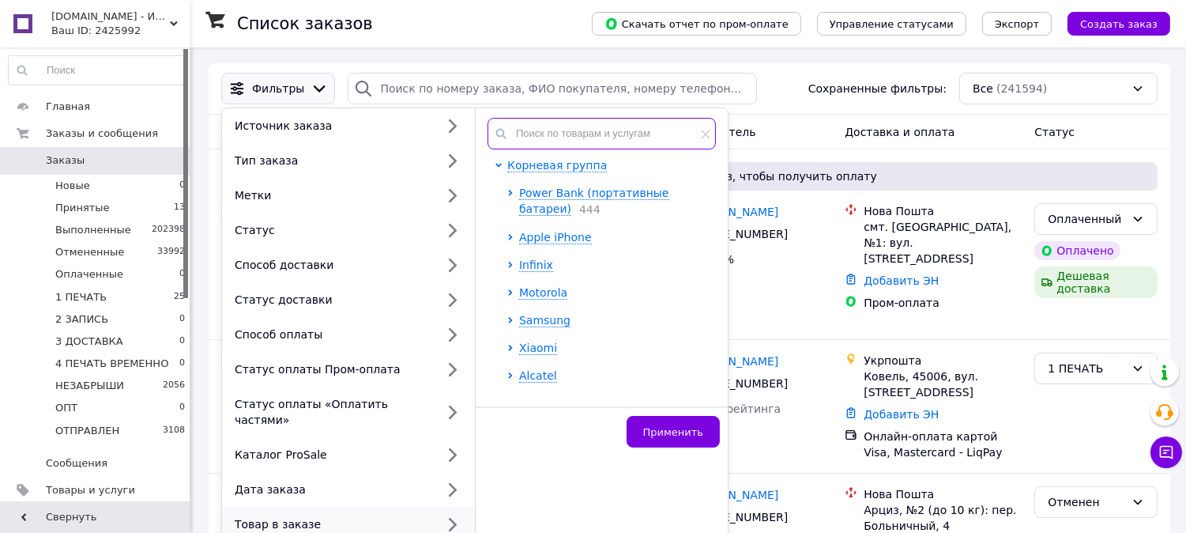
click at [573, 135] on input "text" at bounding box center [602, 134] width 228 height 32
paste input "Защитное стекло Fiji Curved UV для Samsung Galaxy S21 Ultra (G998) анти-отпечат…"
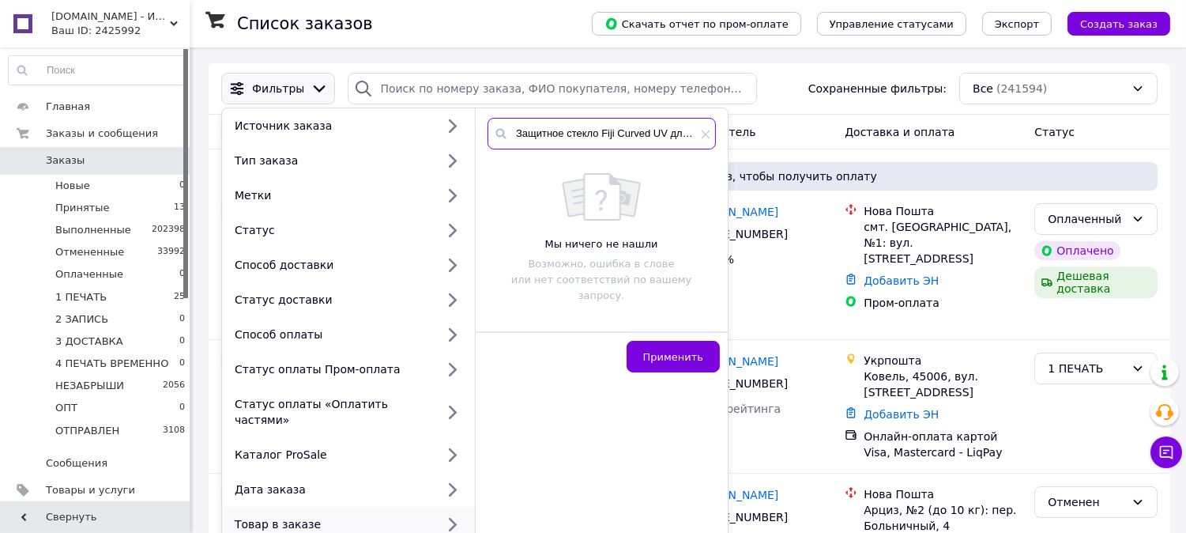
scroll to position [0, 325]
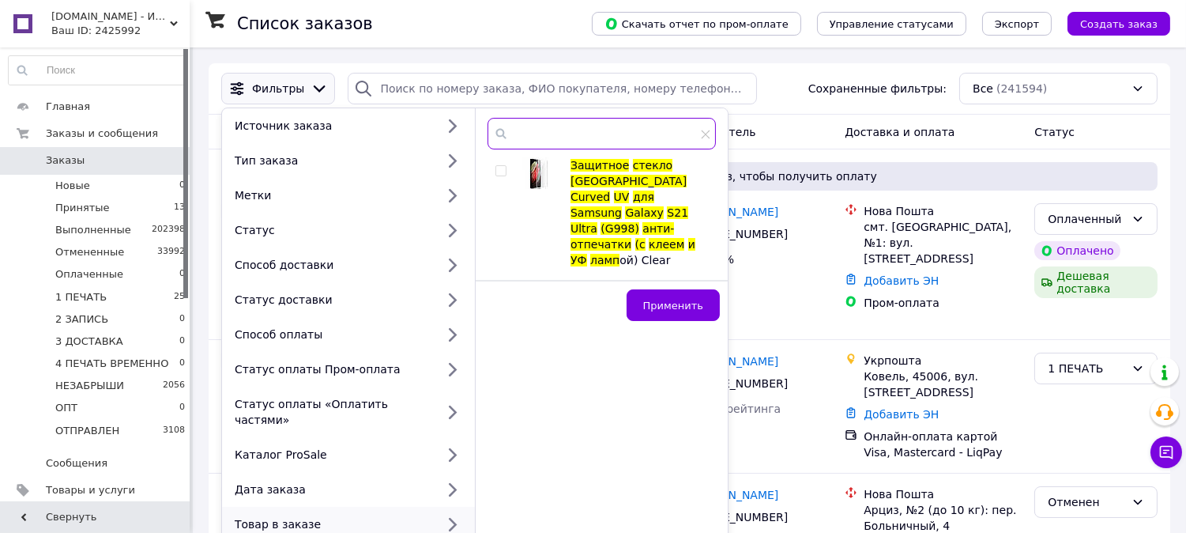
type input "Защитное стекло Fiji Curved UV для Samsung Galaxy S21 Ultra (G998) анти-отпечат…"
click at [500, 172] on input "checkbox" at bounding box center [501, 171] width 10 height 10
checkbox input "true"
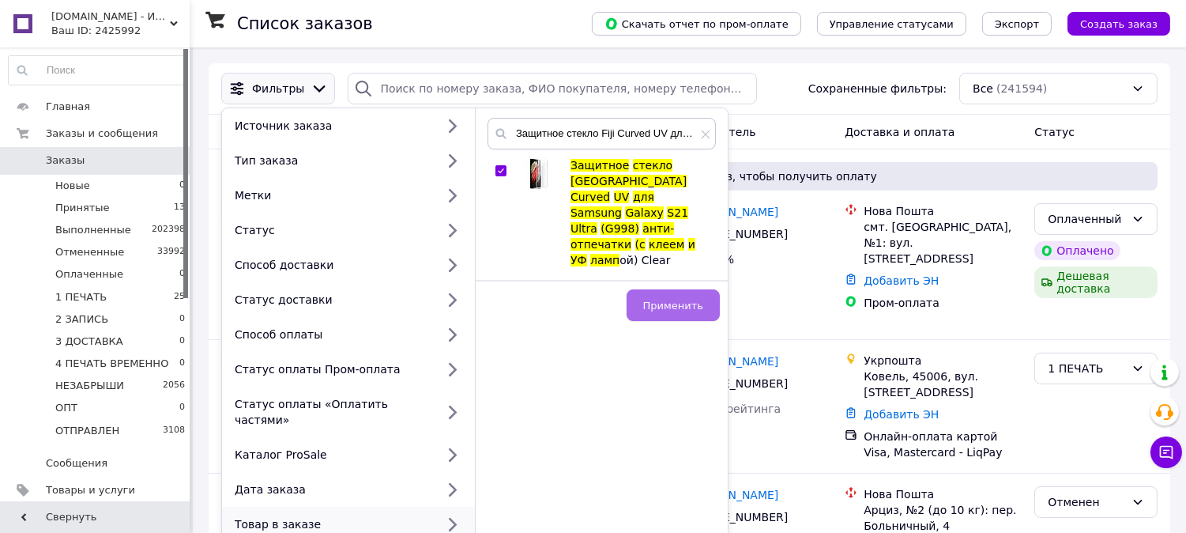
click at [678, 300] on span "Применить" at bounding box center [673, 306] width 60 height 12
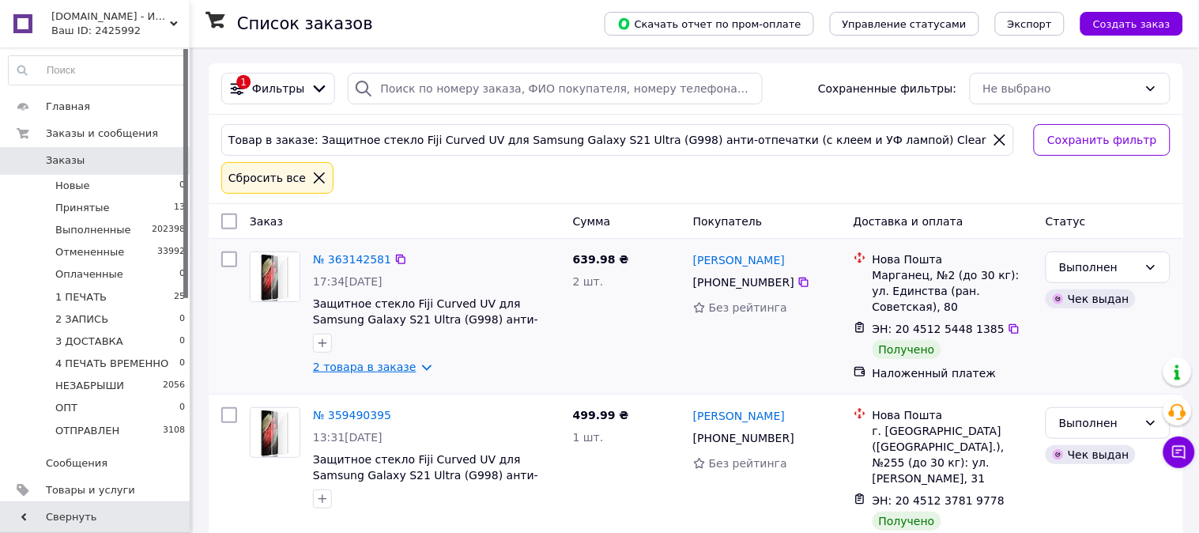
click at [388, 360] on link "2 товара в заказе" at bounding box center [365, 366] width 104 height 13
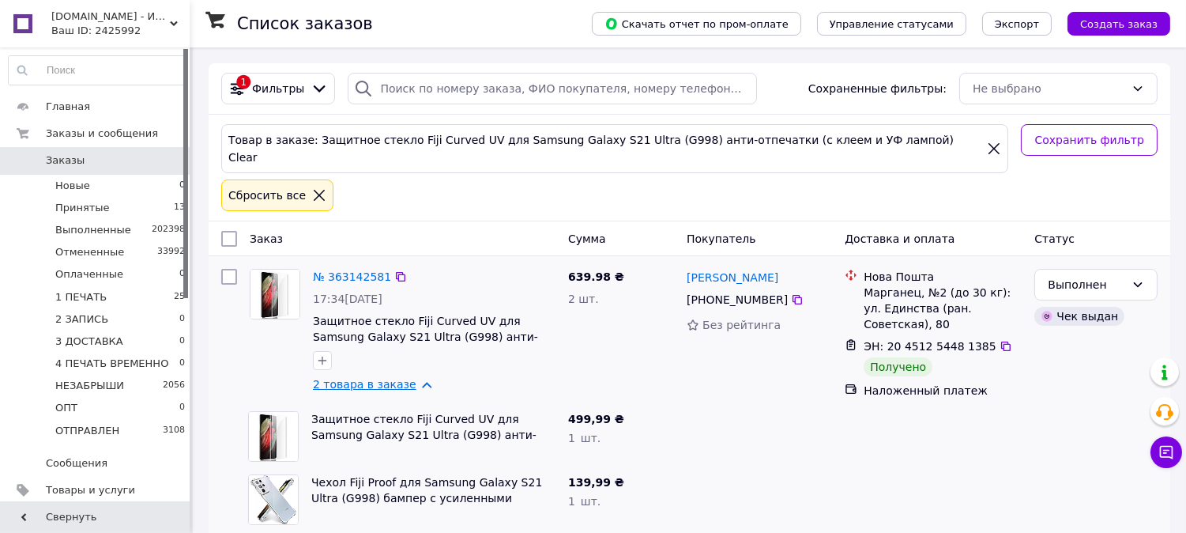
scroll to position [28, 0]
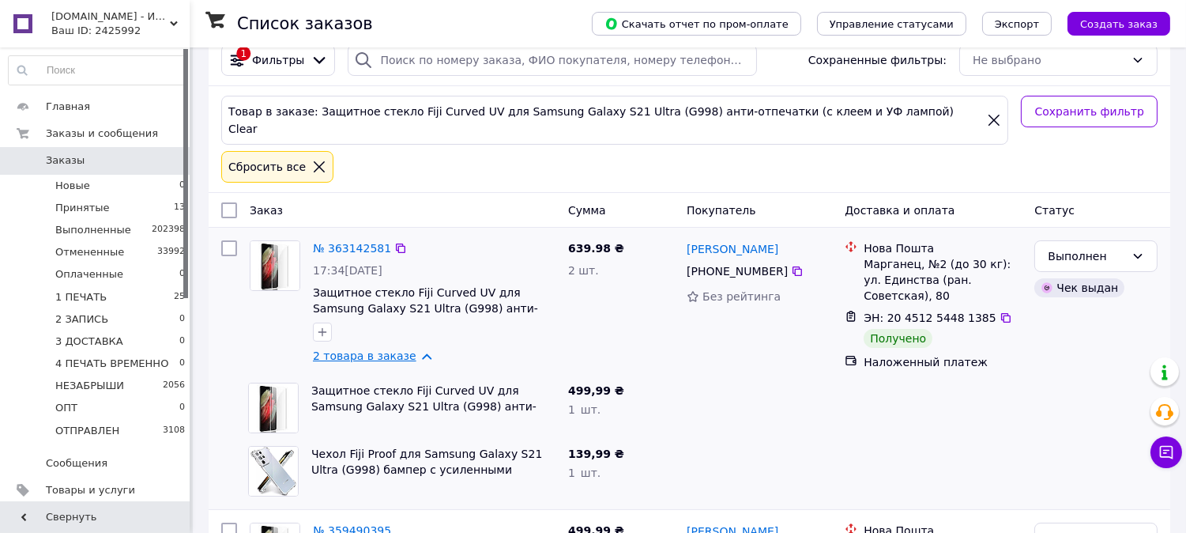
click at [390, 349] on link "2 товара в заказе" at bounding box center [365, 355] width 104 height 13
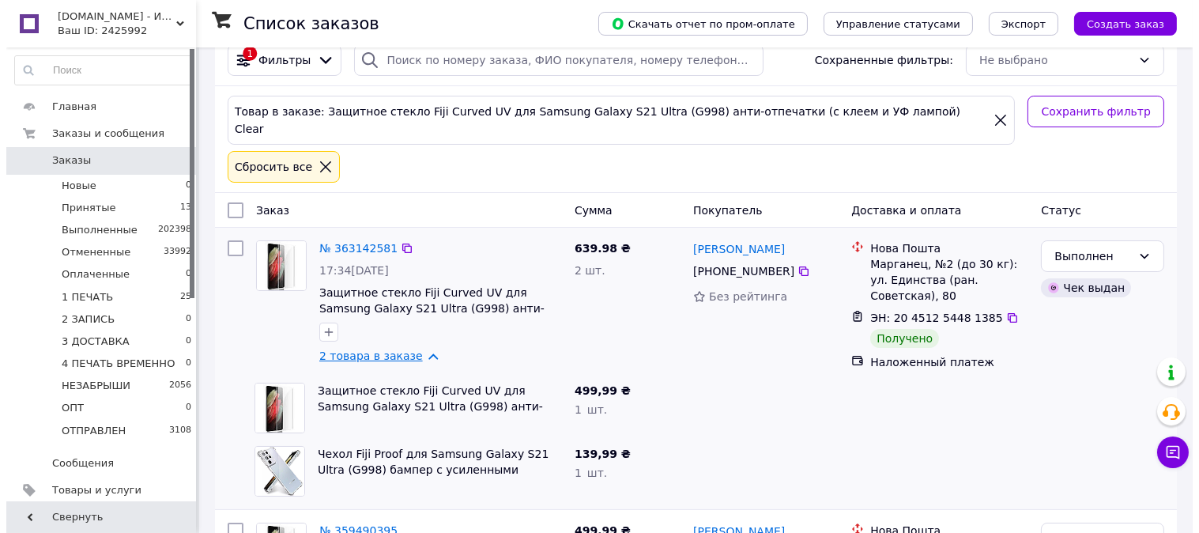
scroll to position [0, 0]
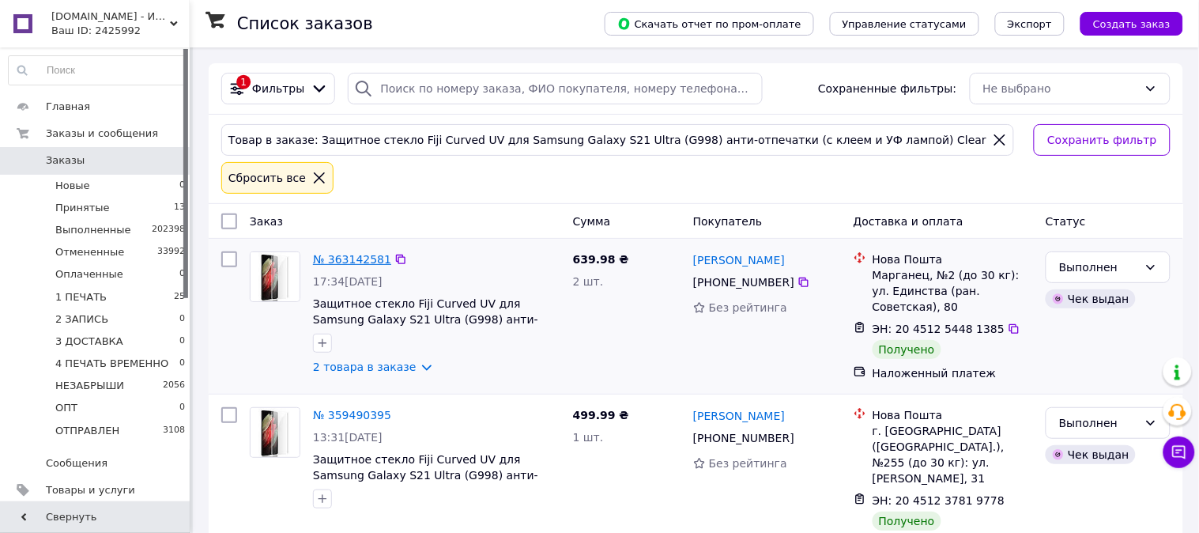
click at [352, 253] on link "№ 363142581" at bounding box center [352, 259] width 78 height 13
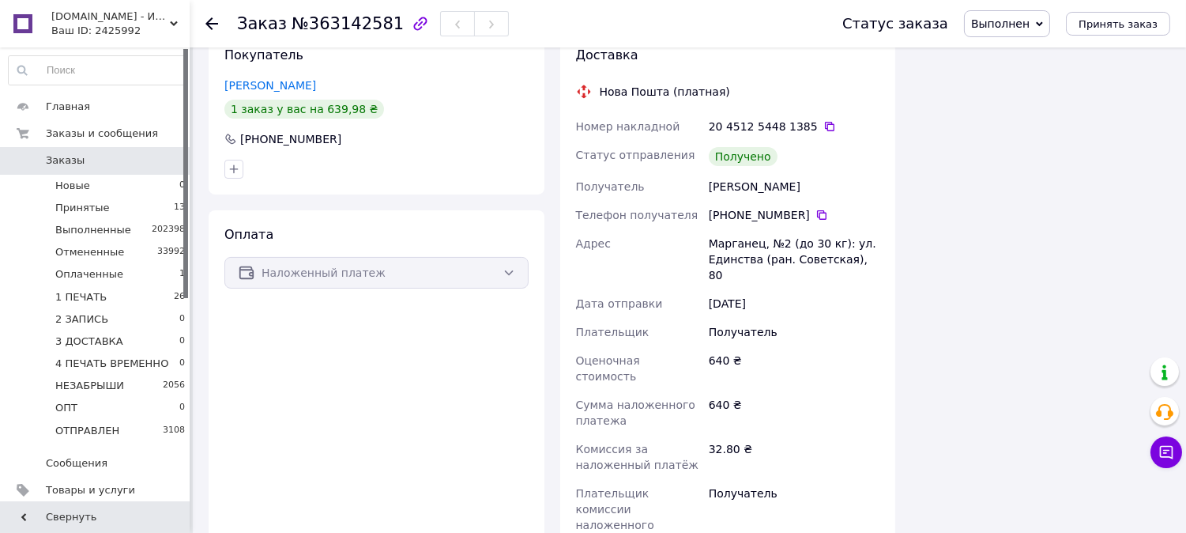
scroll to position [541, 0]
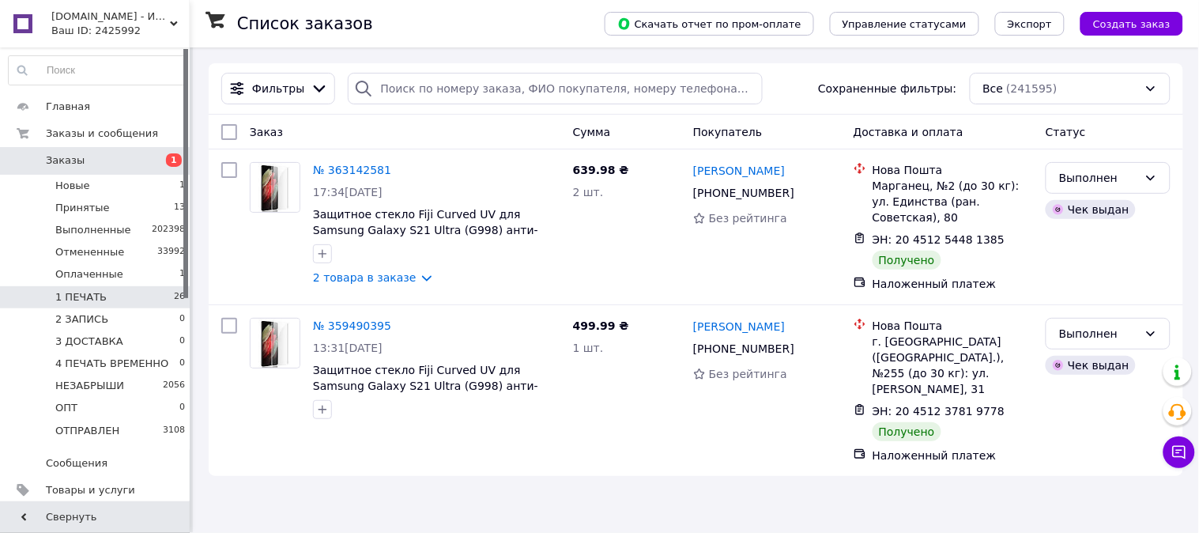
click at [112, 297] on li "1 ПЕЧАТЬ 26" at bounding box center [97, 297] width 194 height 22
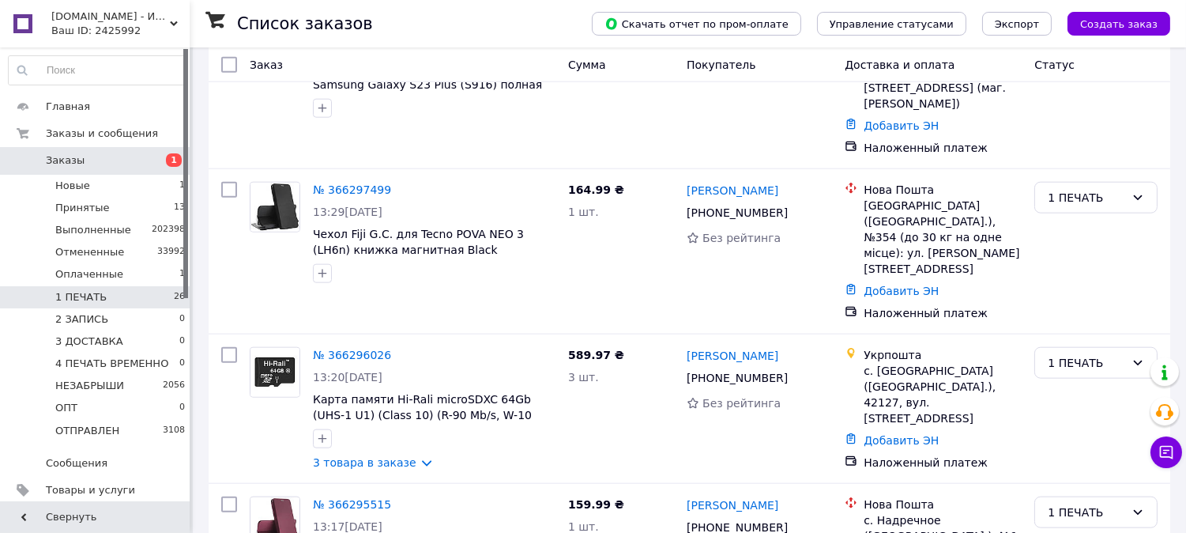
scroll to position [3556, 0]
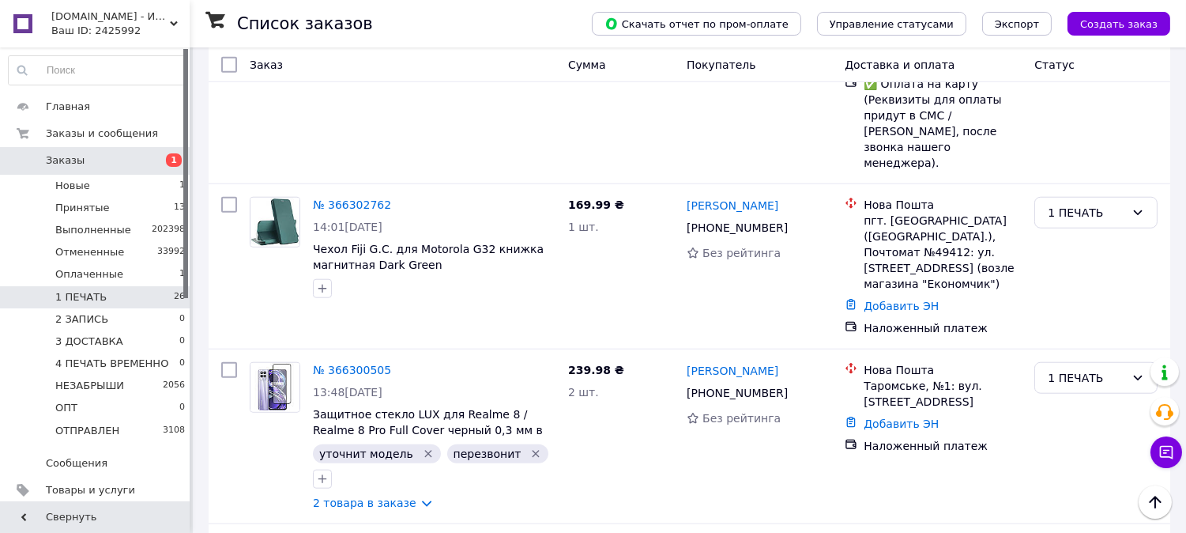
scroll to position [2765, 0]
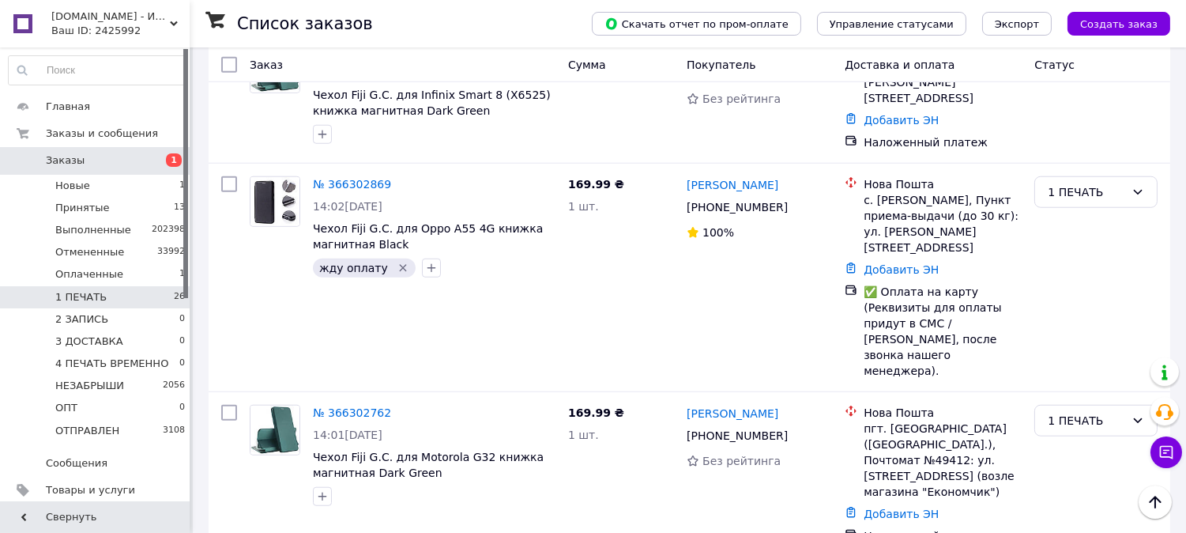
scroll to position [2561, 0]
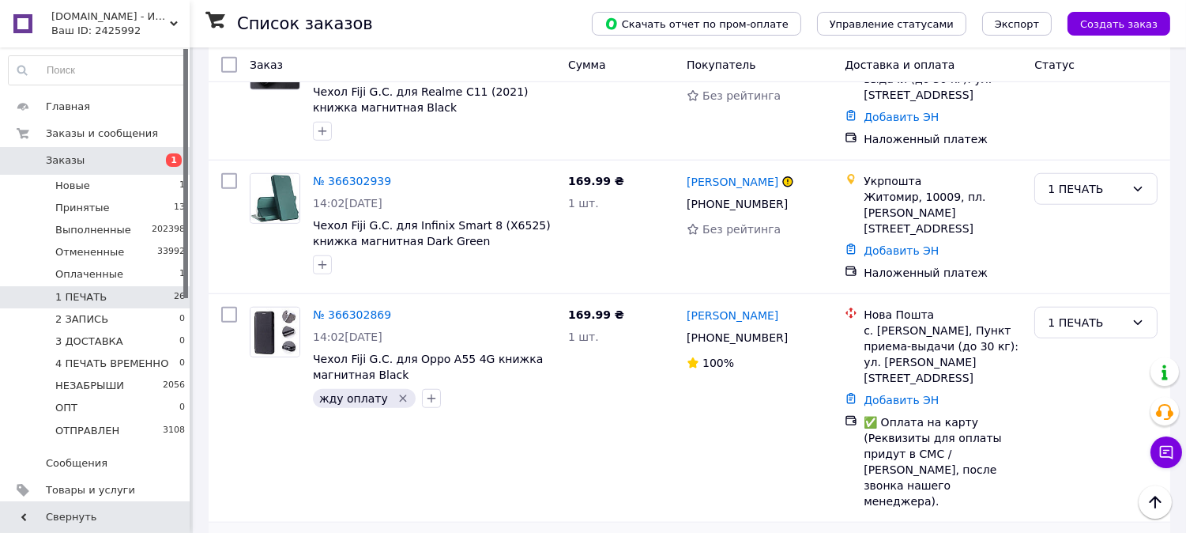
scroll to position [2414, 0]
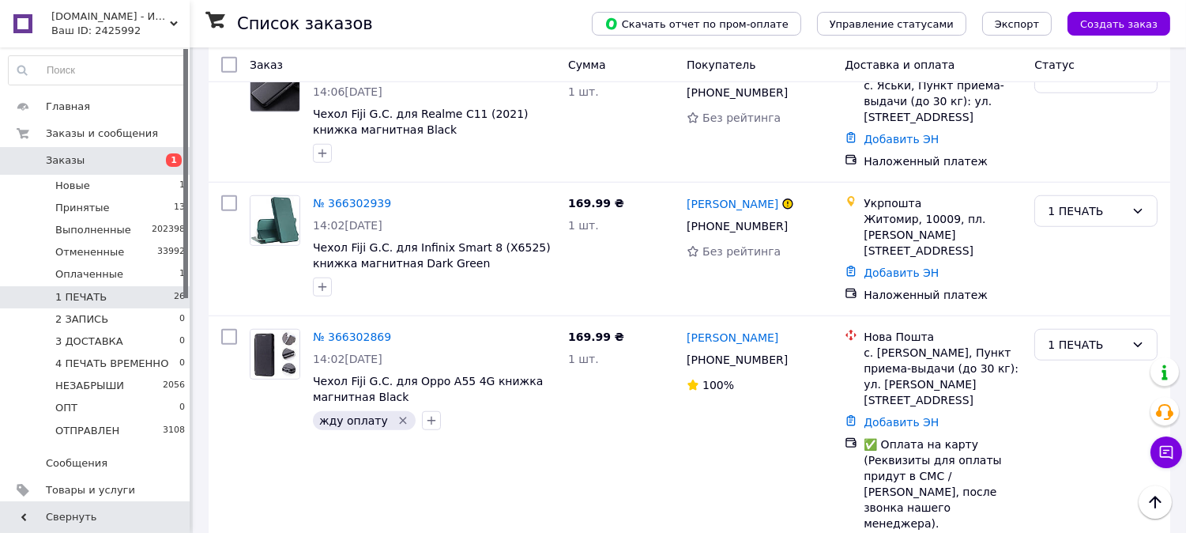
drag, startPoint x: 361, startPoint y: 311, endPoint x: 357, endPoint y: 295, distance: 17.1
click at [336, 330] on link "№ 366302869" at bounding box center [352, 336] width 78 height 13
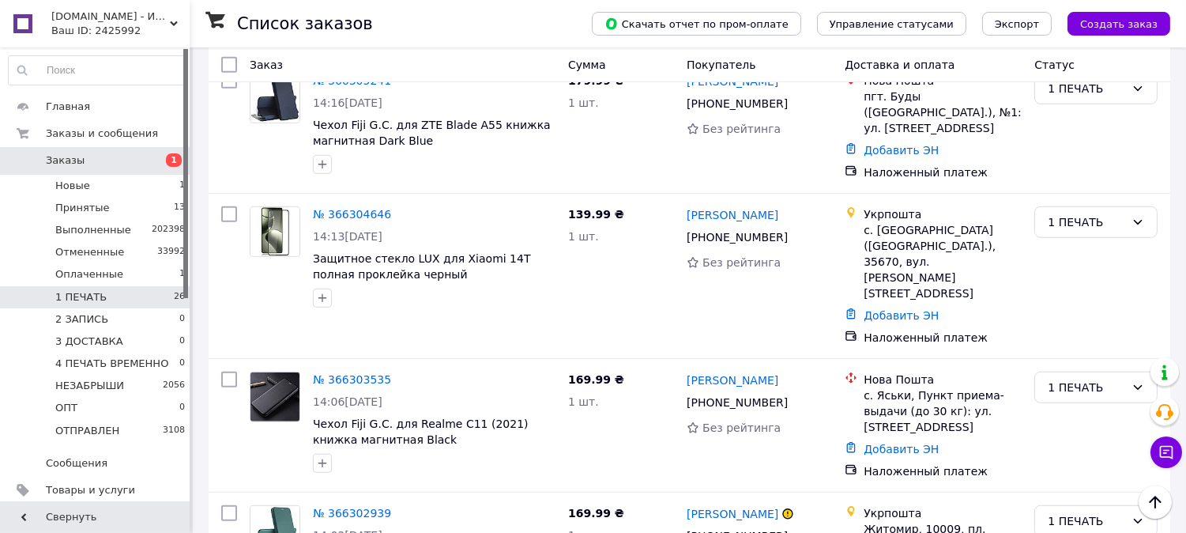
scroll to position [1975, 0]
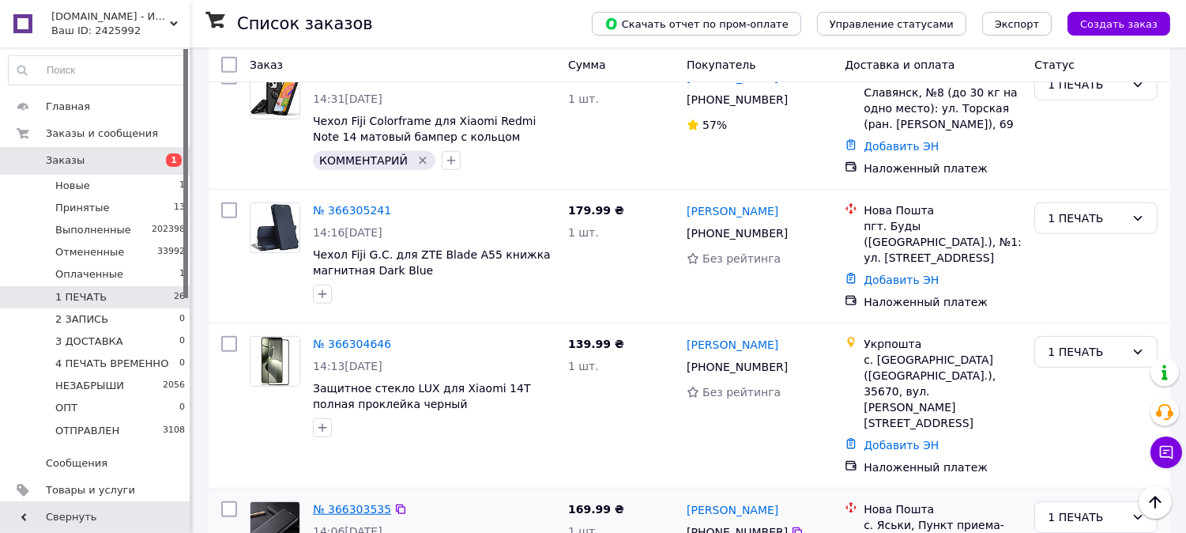
click at [352, 503] on link "№ 366303535" at bounding box center [352, 509] width 78 height 13
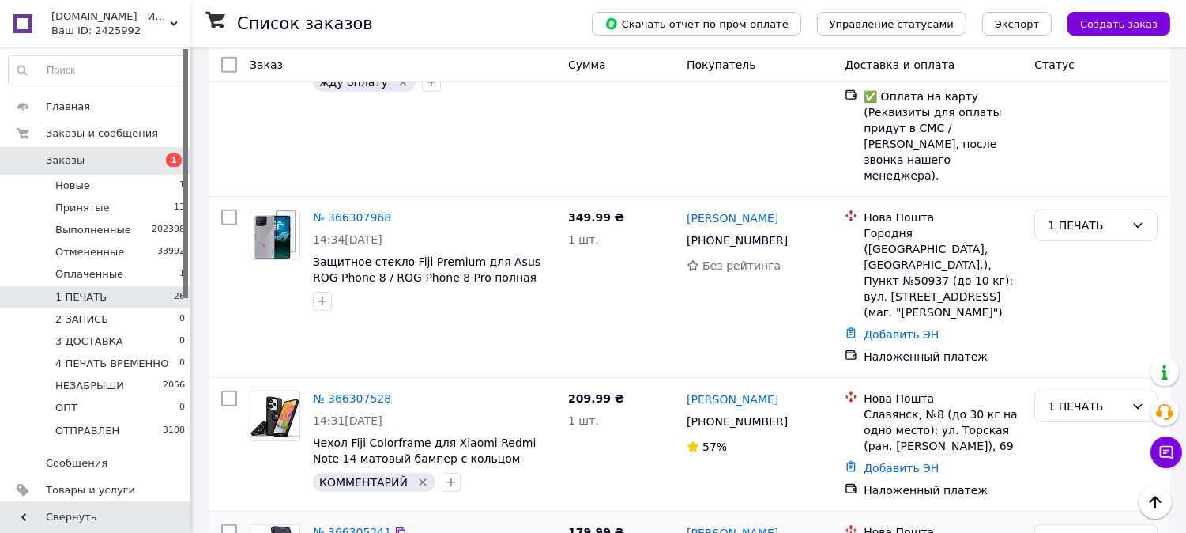
click at [365, 526] on link "№ 366305241" at bounding box center [352, 532] width 78 height 13
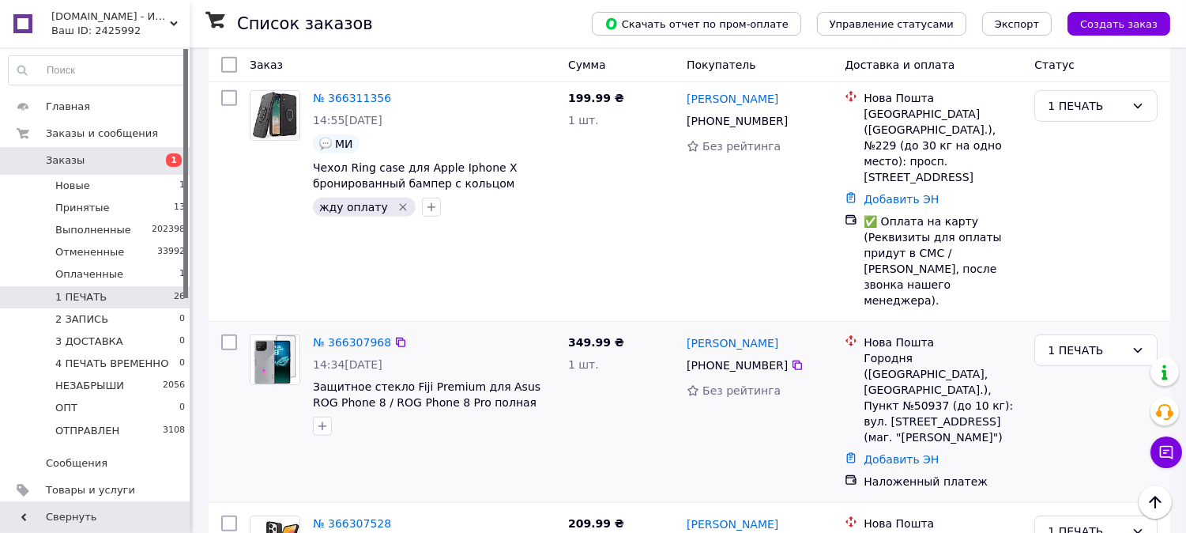
scroll to position [1507, 0]
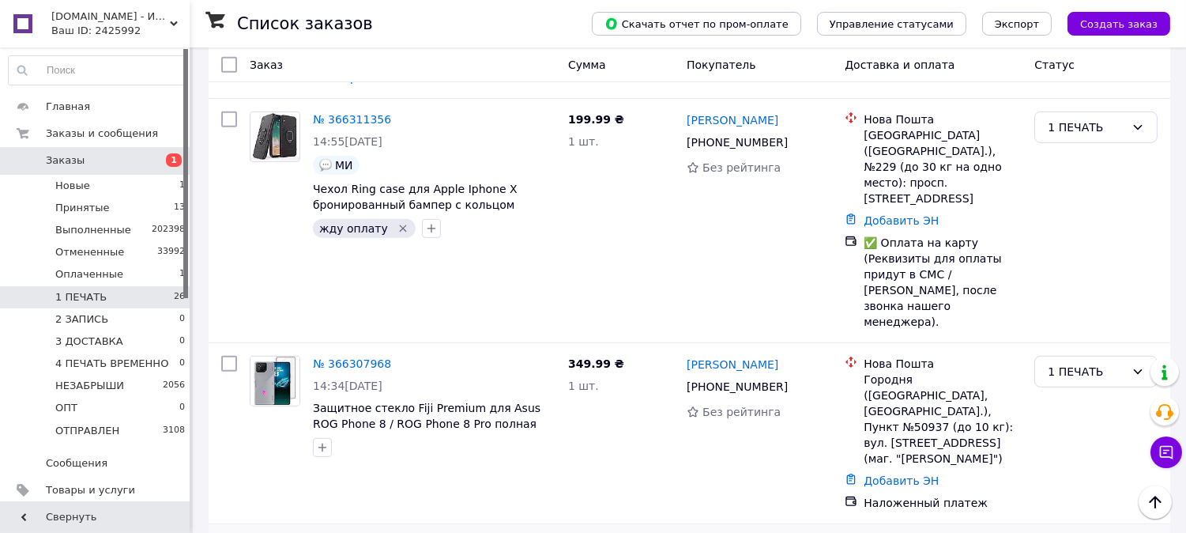
click at [353, 357] on link "№ 366307968" at bounding box center [352, 363] width 78 height 13
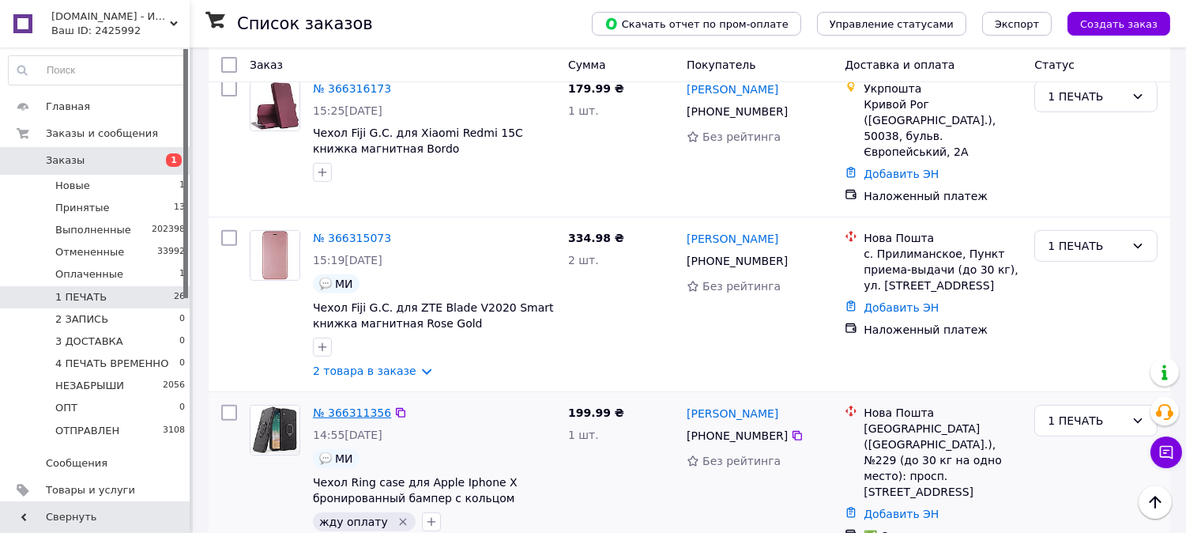
click at [360, 406] on link "№ 366311356" at bounding box center [352, 412] width 78 height 13
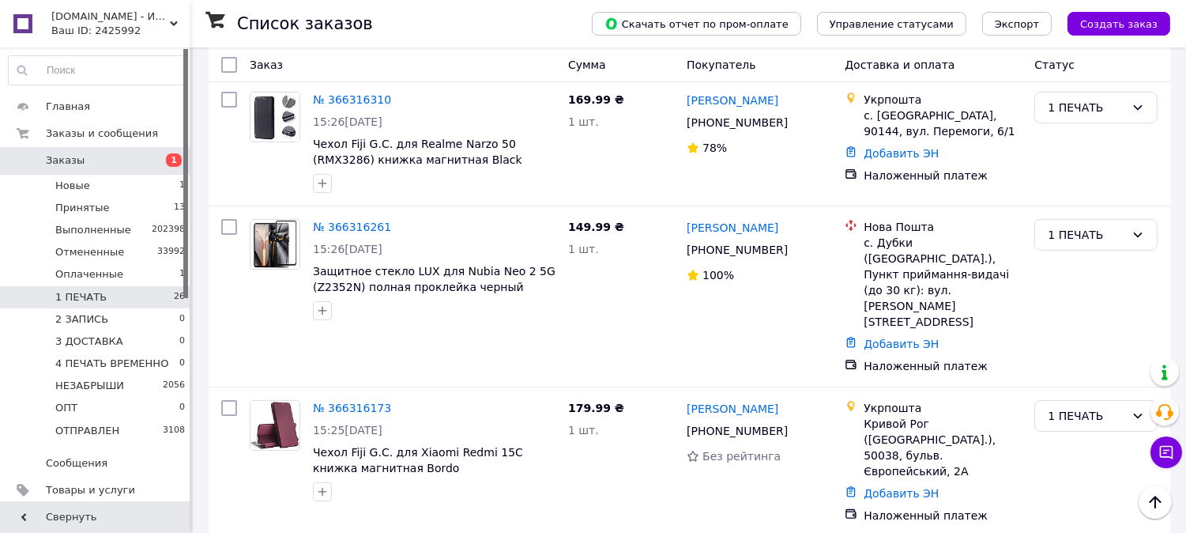
scroll to position [862, 0]
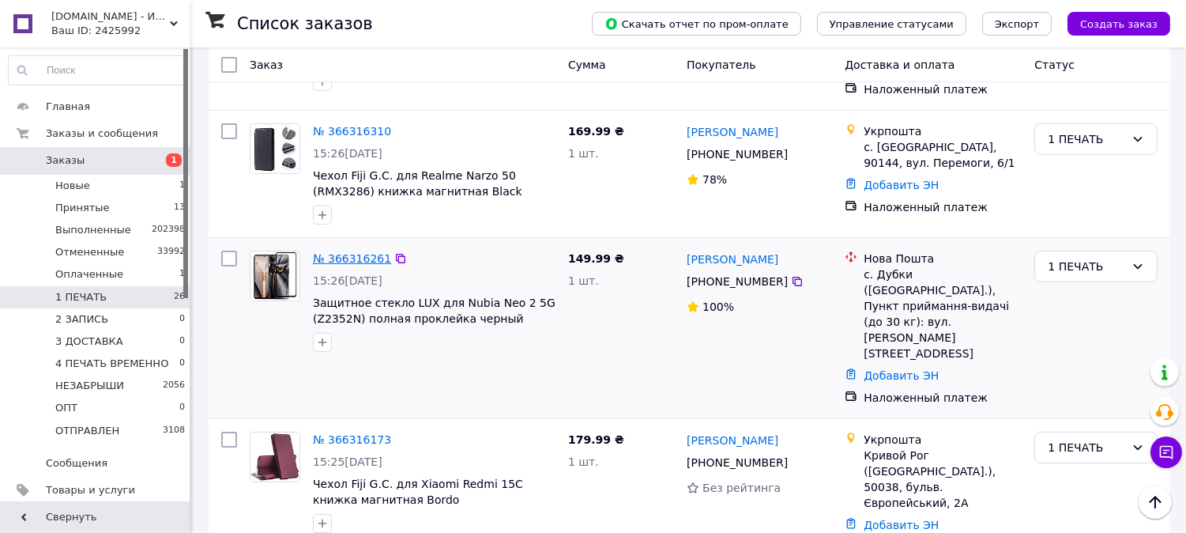
click at [351, 252] on link "№ 366316261" at bounding box center [352, 258] width 78 height 13
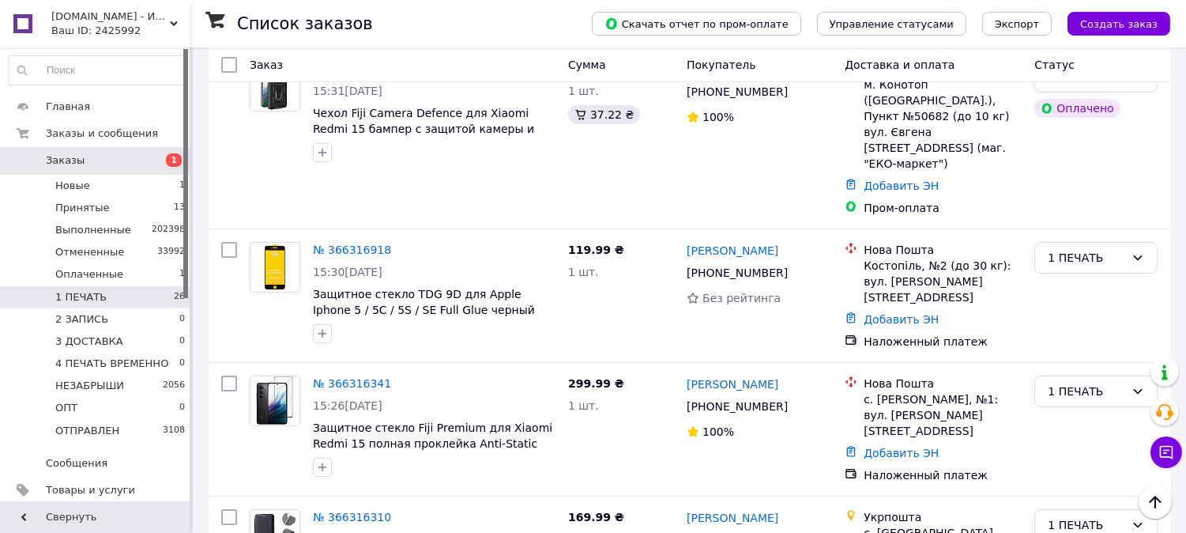
scroll to position [453, 0]
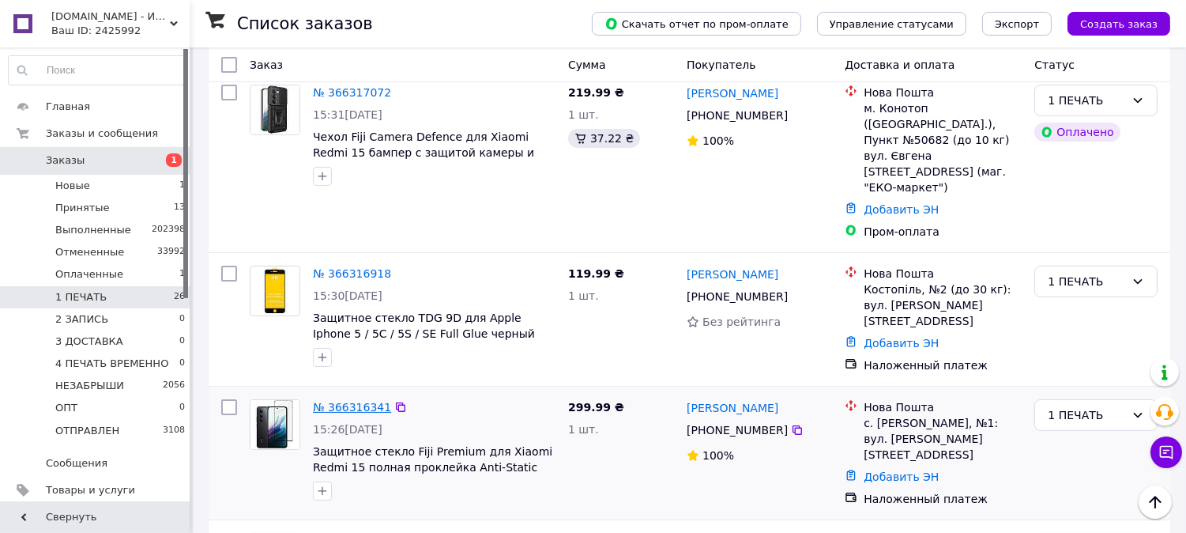
click at [348, 401] on link "№ 366316341" at bounding box center [352, 407] width 78 height 13
click at [348, 267] on link "№ 366316918" at bounding box center [352, 273] width 78 height 13
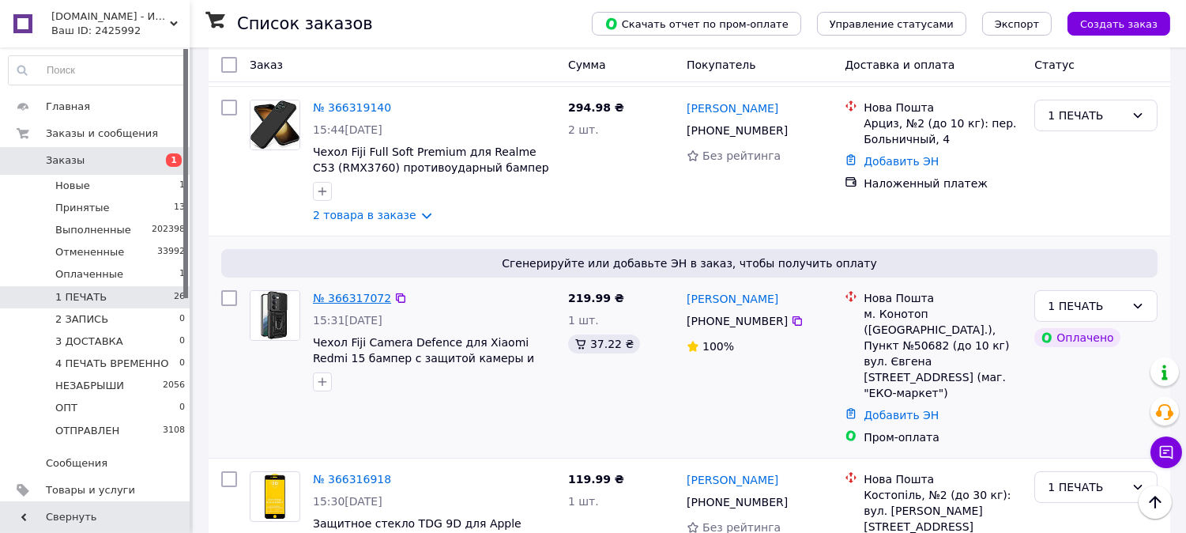
click at [354, 299] on link "№ 366317072" at bounding box center [352, 298] width 78 height 13
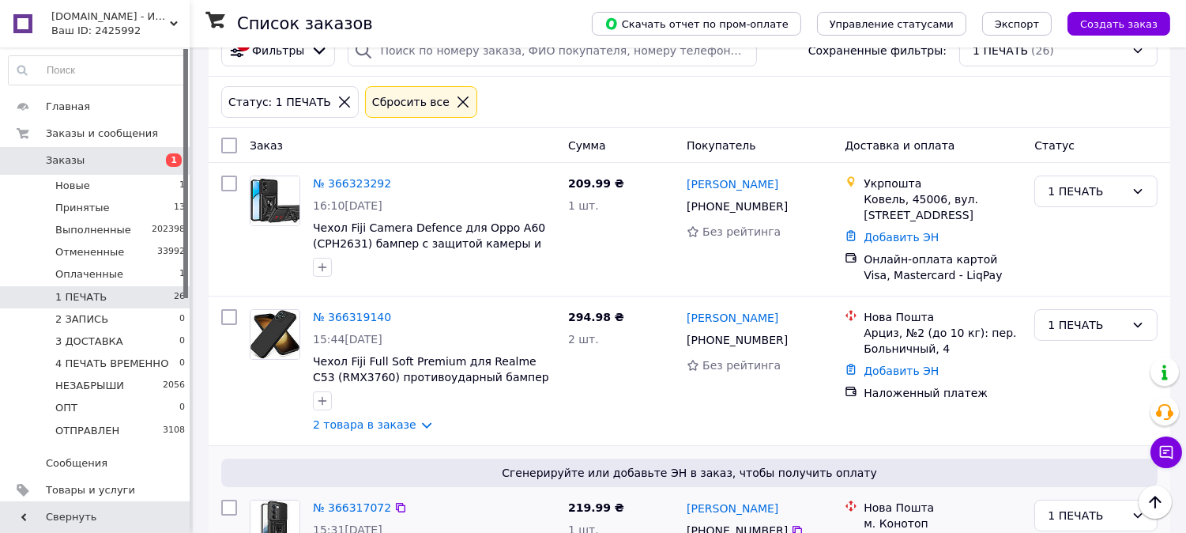
scroll to position [0, 0]
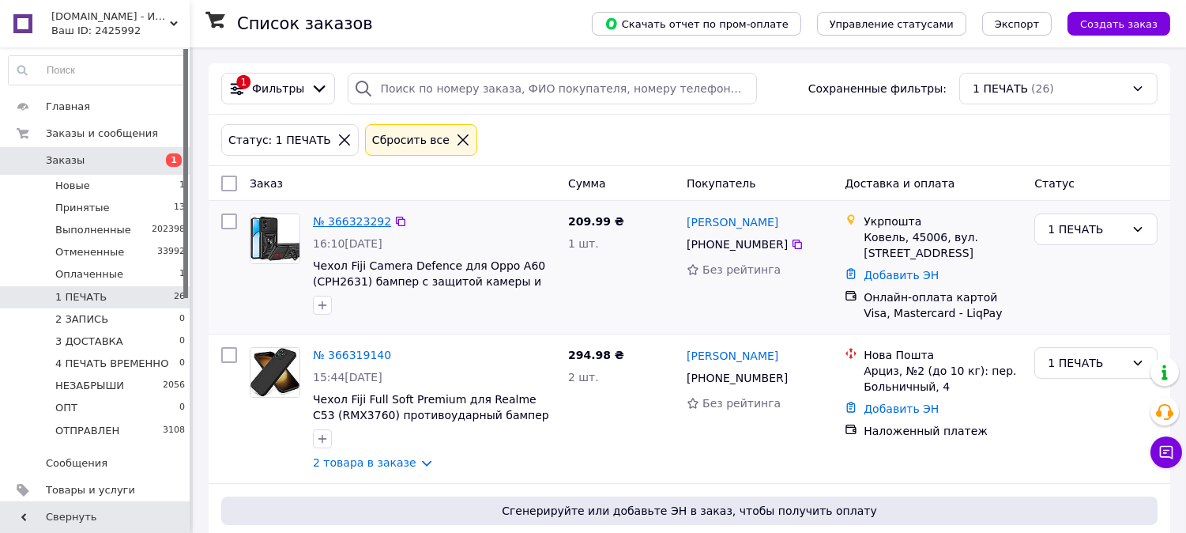
click at [328, 225] on link "№ 366323292" at bounding box center [352, 221] width 78 height 13
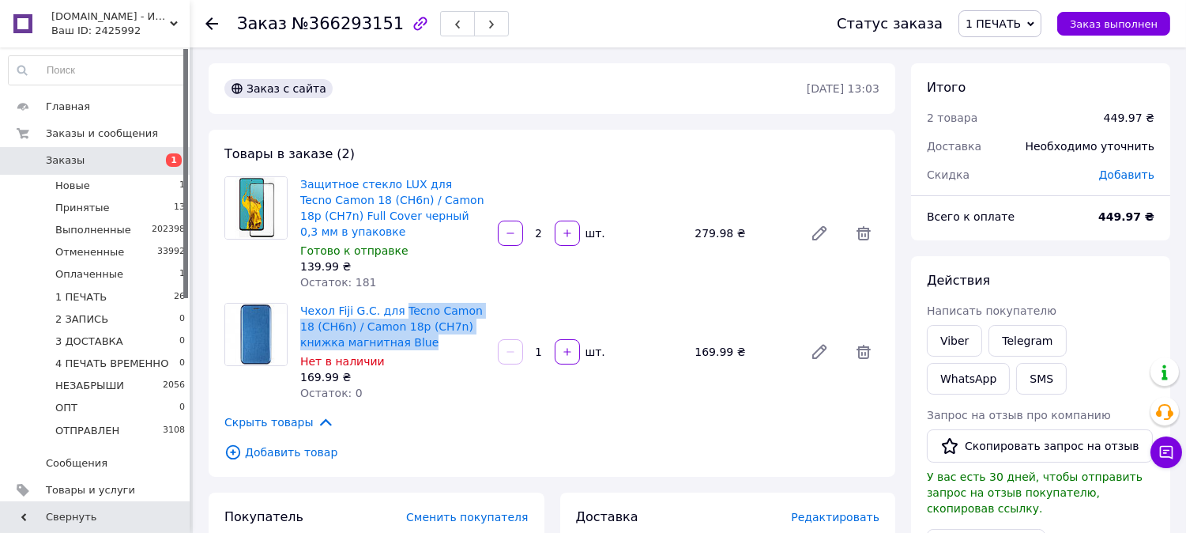
drag, startPoint x: 393, startPoint y: 296, endPoint x: 398, endPoint y: 336, distance: 40.7
click at [398, 336] on div "Товары в заказе (2) Защитное стекло LUX для Tecno Camon 18 (CH6n) / Camon 18p (…" at bounding box center [552, 303] width 687 height 347
copy link "Tecno Camon 18 (CH6n) / Camon 18p (CH7n) книжка магнитная Blue"
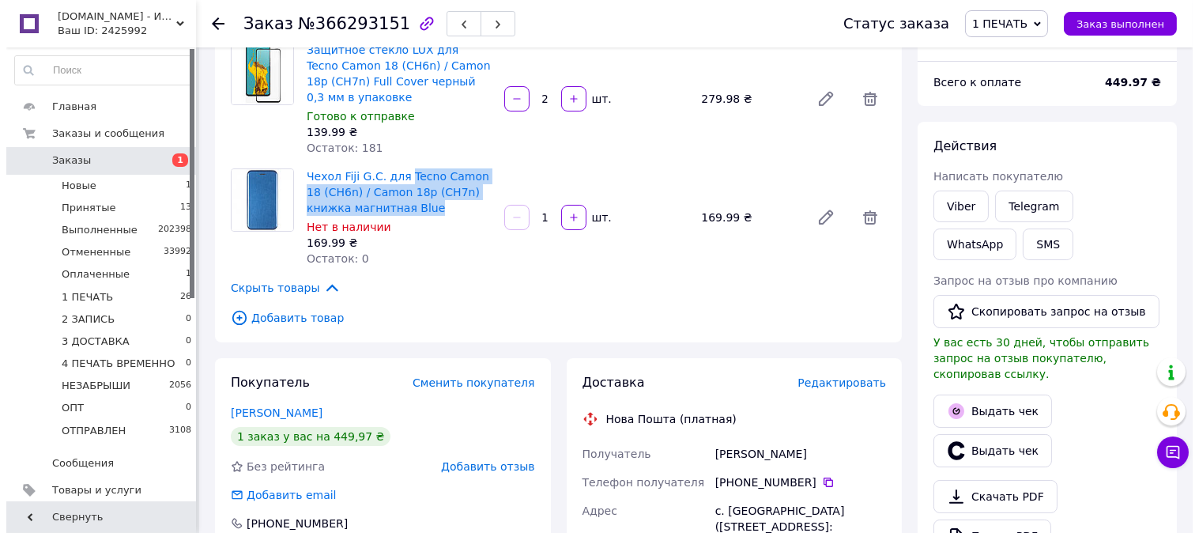
scroll to position [146, 0]
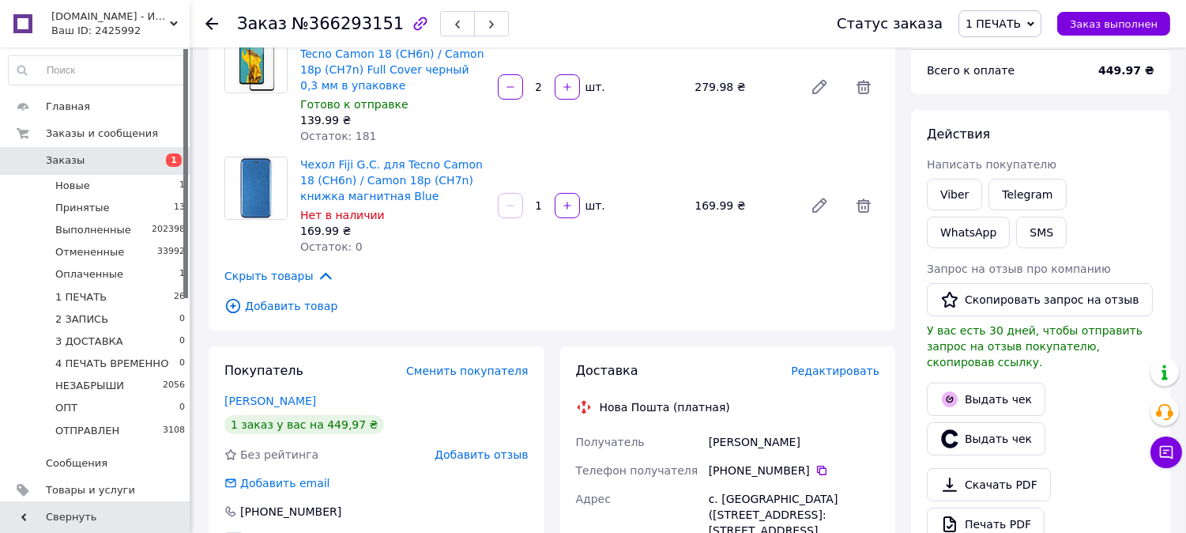
click at [856, 369] on span "Редактировать" at bounding box center [835, 370] width 89 height 13
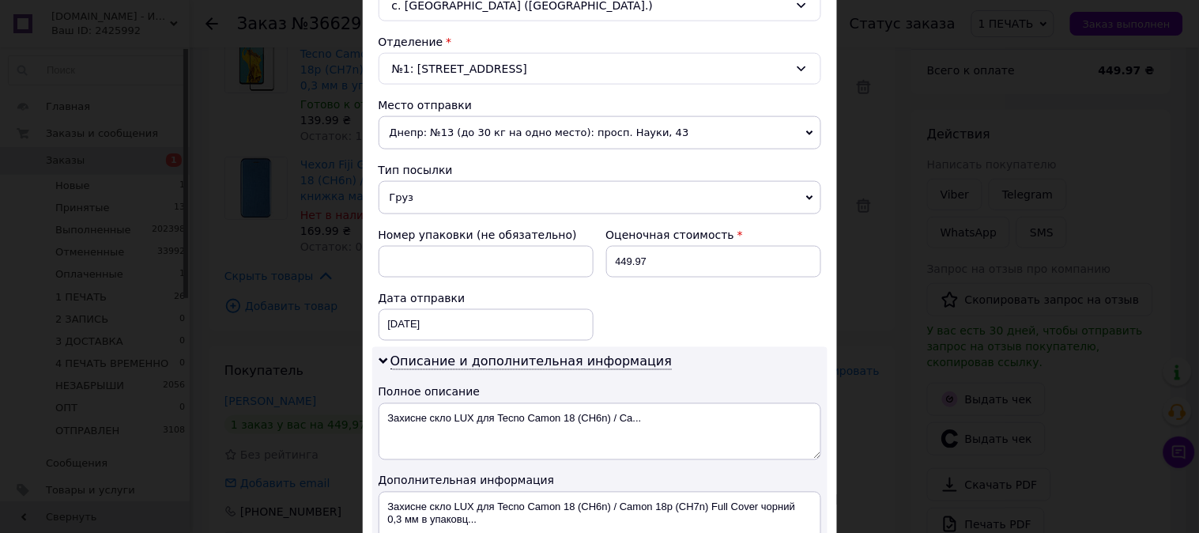
click at [390, 201] on span "Груз" at bounding box center [600, 197] width 443 height 33
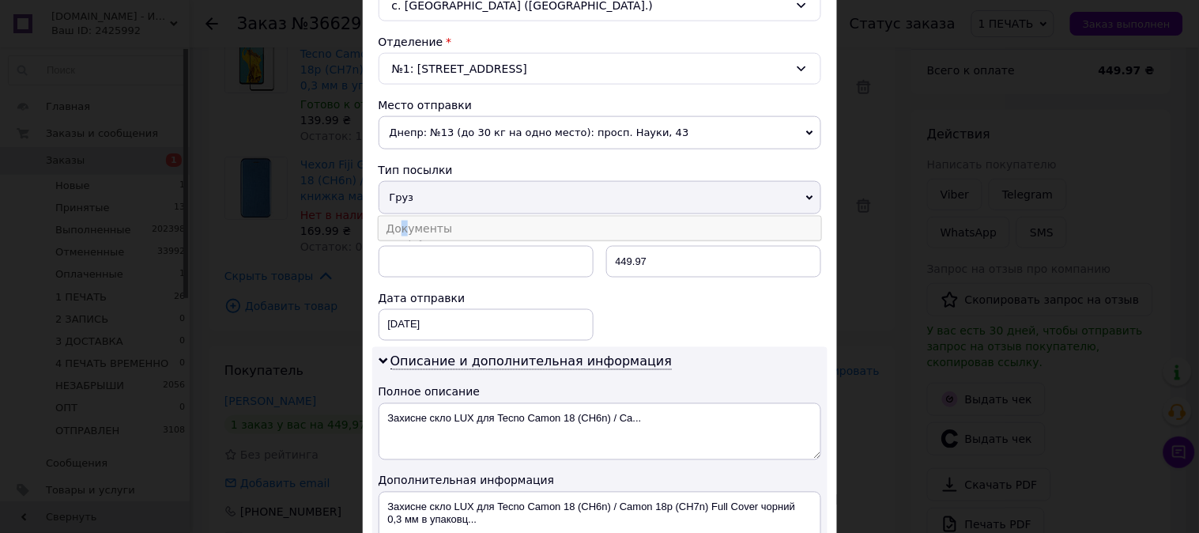
click at [401, 226] on li "Документы" at bounding box center [600, 229] width 443 height 24
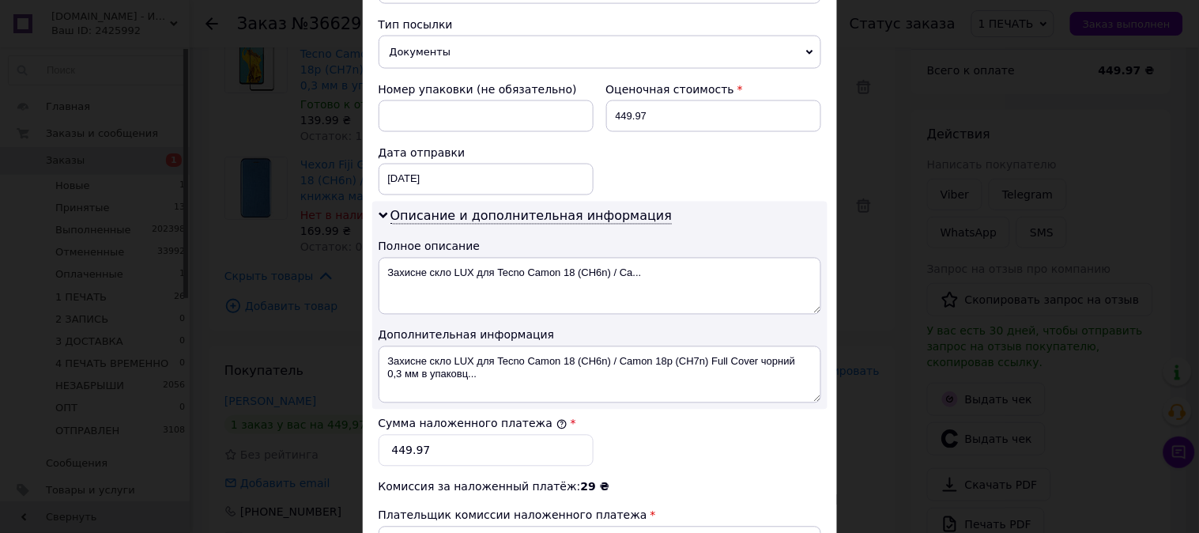
scroll to position [643, 0]
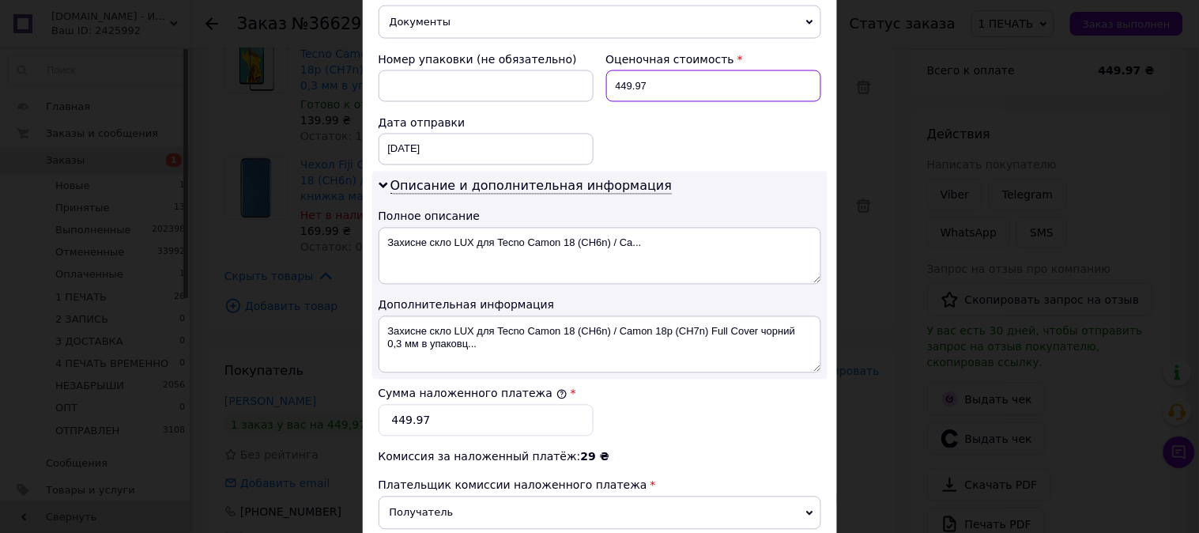
click at [645, 85] on input "449.97" at bounding box center [713, 86] width 215 height 32
click at [644, 85] on input "449.97" at bounding box center [713, 86] width 215 height 32
type input "450"
click at [515, 413] on input "449.97" at bounding box center [486, 421] width 215 height 32
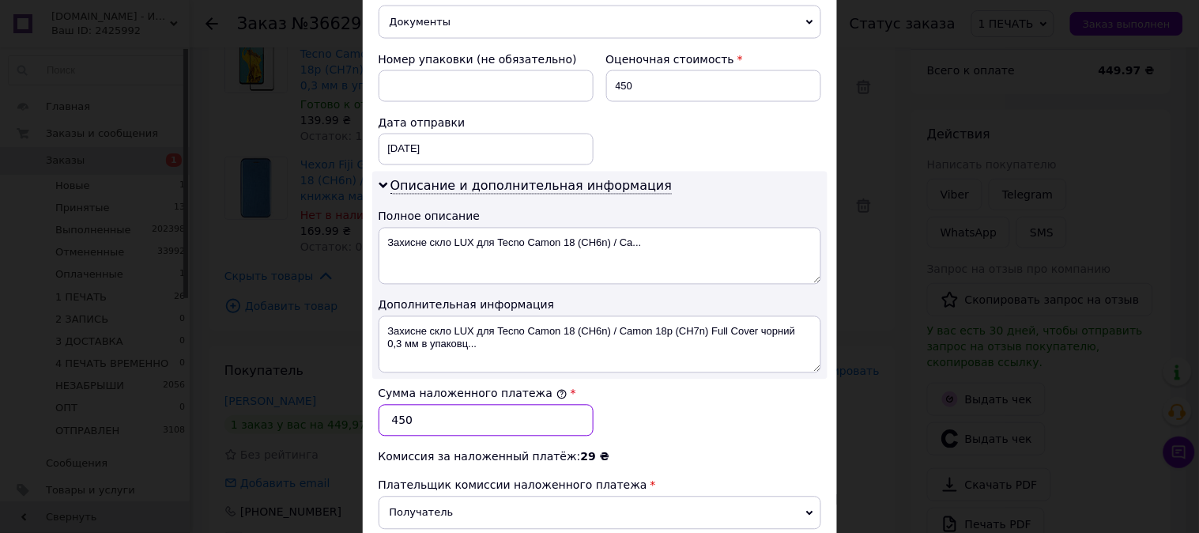
type input "450"
drag, startPoint x: 507, startPoint y: 345, endPoint x: 372, endPoint y: 325, distance: 135.9
click at [372, 325] on div "Описание и дополнительная информация Полное описание Захисне скло LUX для Tecno…" at bounding box center [599, 276] width 455 height 208
paste textarea "Tecno Camon 18 (CH6n) / Camon 18p (CH7n) книжка магнитная Blue"
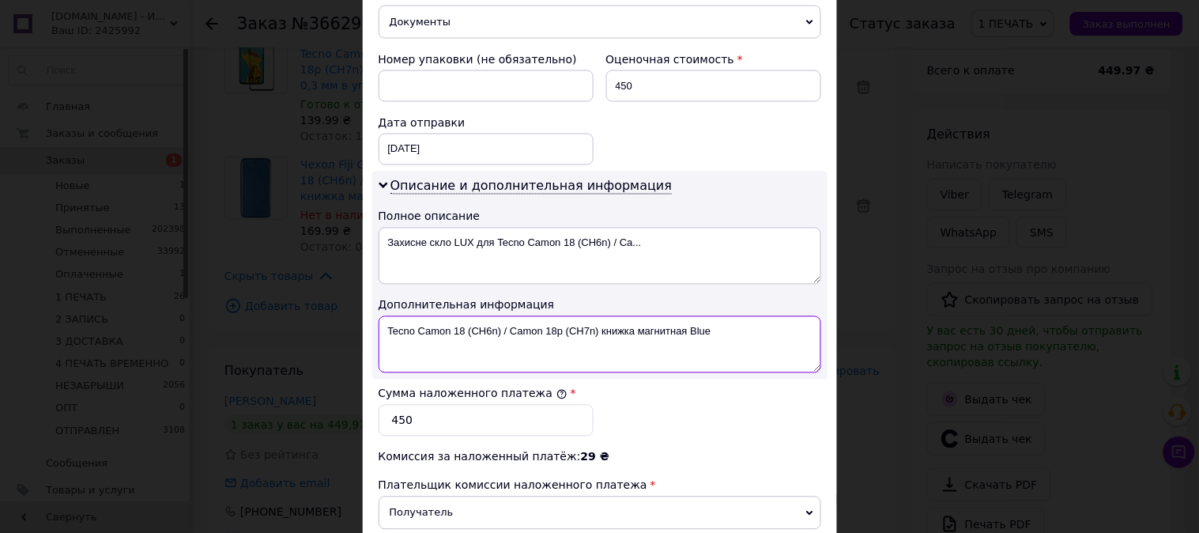
drag, startPoint x: 500, startPoint y: 328, endPoint x: 688, endPoint y: 334, distance: 187.4
click at [688, 334] on textarea "Tecno Camon 18 (CH6n) / Camon 18p (CH7n) книжка магнитная Blue" at bounding box center [600, 344] width 443 height 57
click at [692, 330] on textarea "Tecno Camon 18 (CH6n) G-CASE Blue" at bounding box center [600, 344] width 443 height 57
paste textarea "3D ЧЕР"
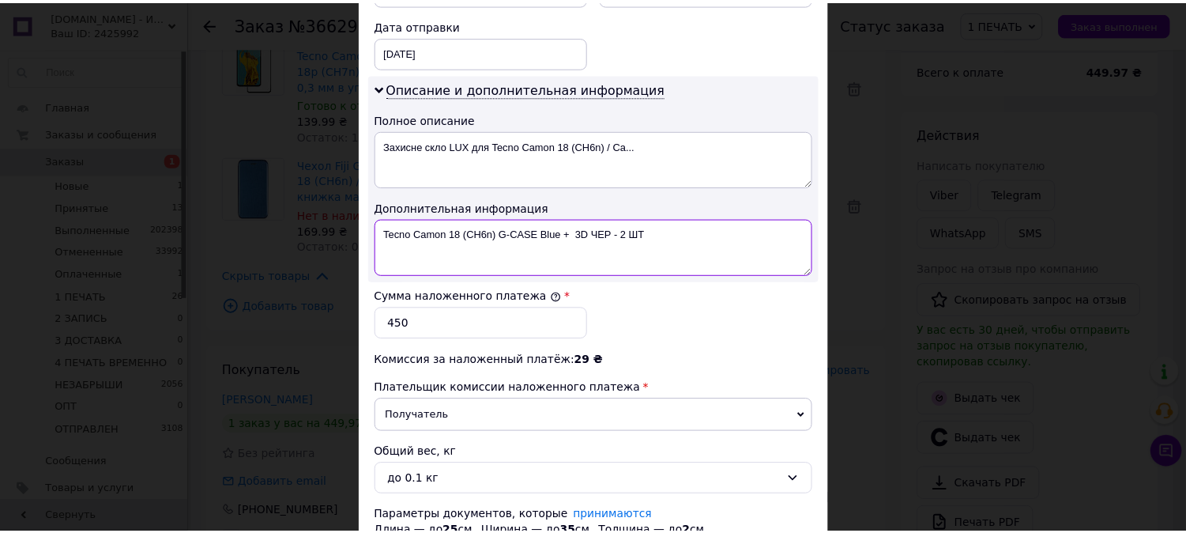
scroll to position [868, 0]
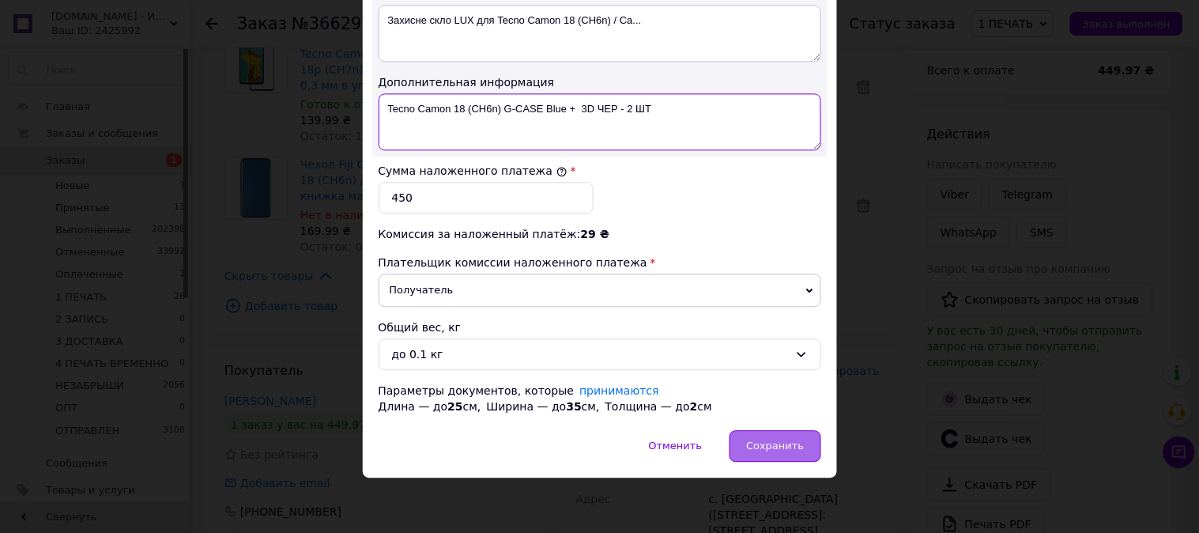
type textarea "Tecno Camon 18 (CH6n) G-CASE Blue + 3D ЧЕР - 2 ШТ"
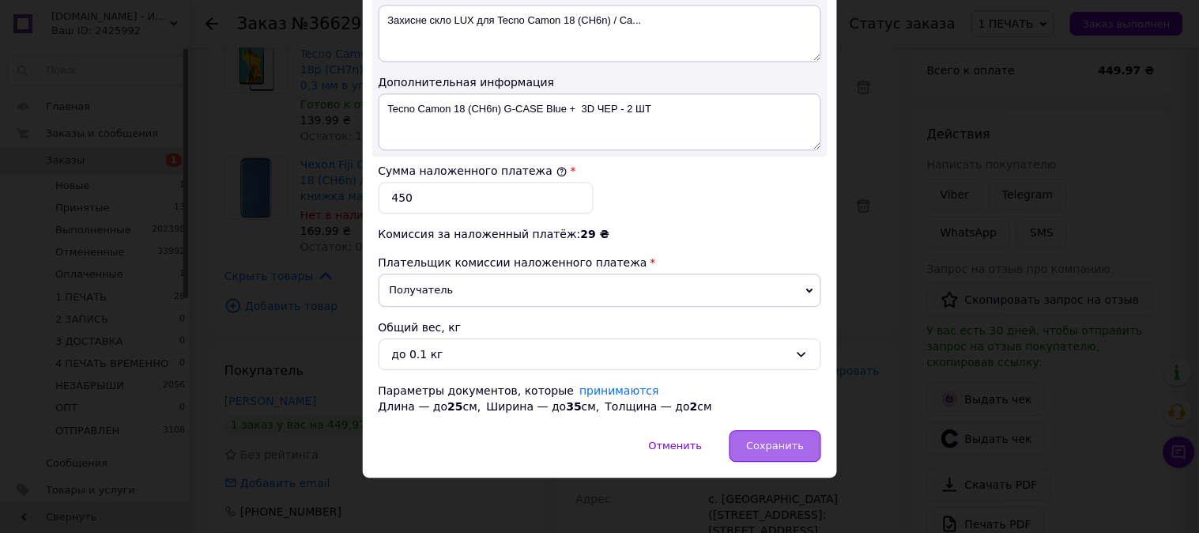
click at [768, 440] on span "Сохранить" at bounding box center [775, 446] width 58 height 12
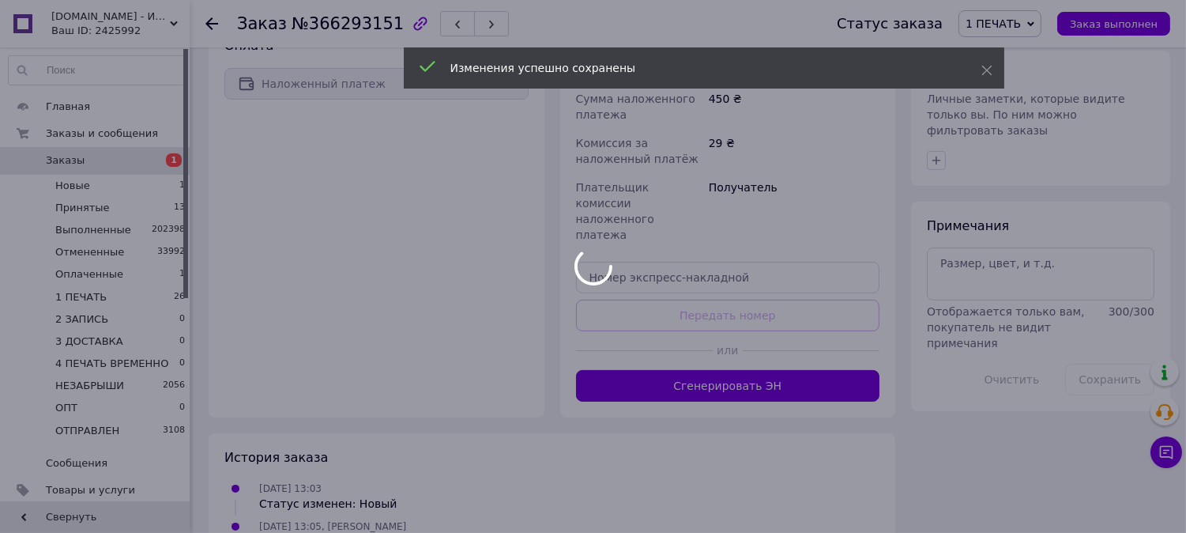
scroll to position [731, 0]
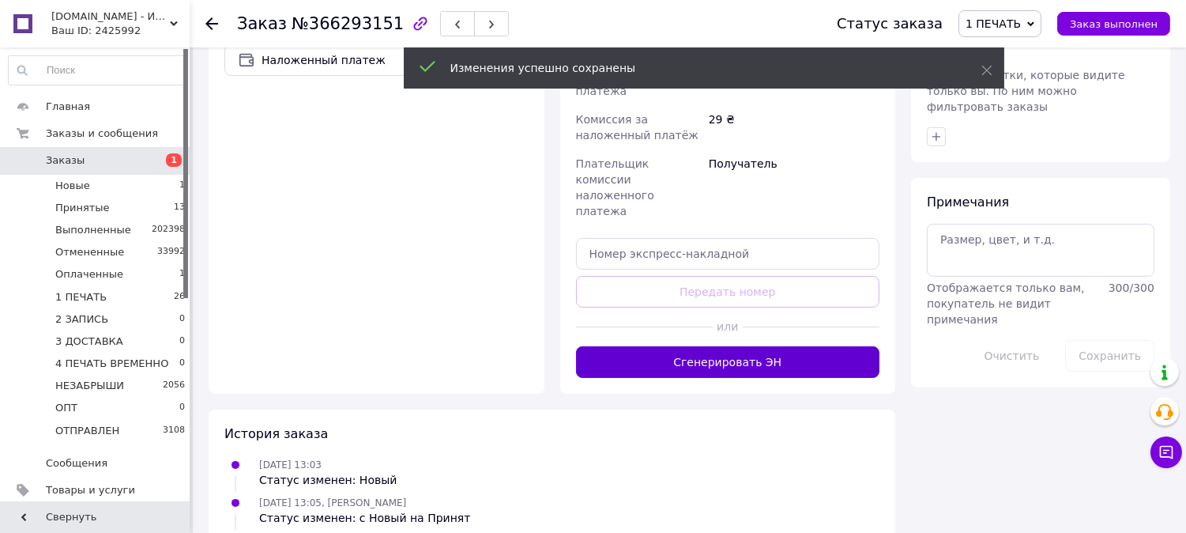
click at [658, 346] on button "Сгенерировать ЭН" at bounding box center [728, 362] width 304 height 32
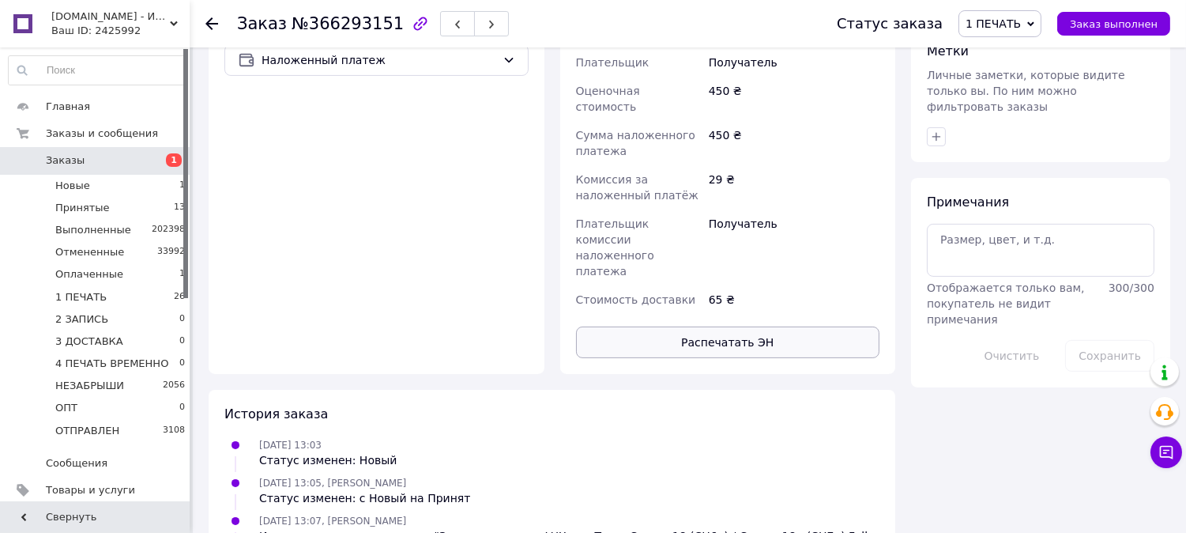
click at [685, 326] on button "Распечатать ЭН" at bounding box center [728, 342] width 304 height 32
click at [1021, 25] on span "1 ПЕЧАТЬ" at bounding box center [993, 23] width 55 height 13
click at [1029, 143] on li "2 ЗАПИСЬ" at bounding box center [1024, 150] width 129 height 24
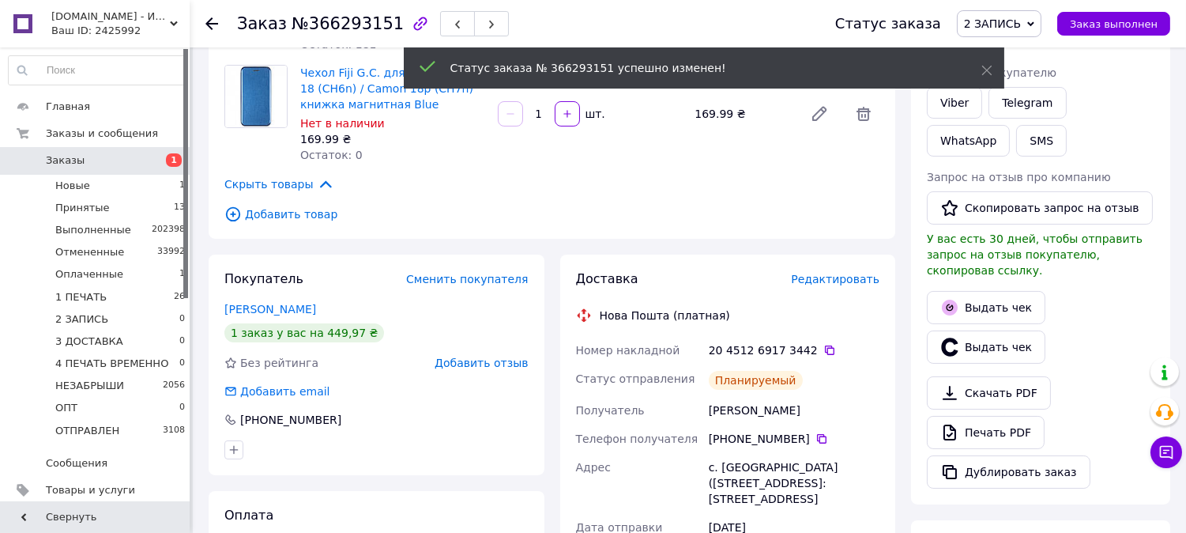
scroll to position [88, 0]
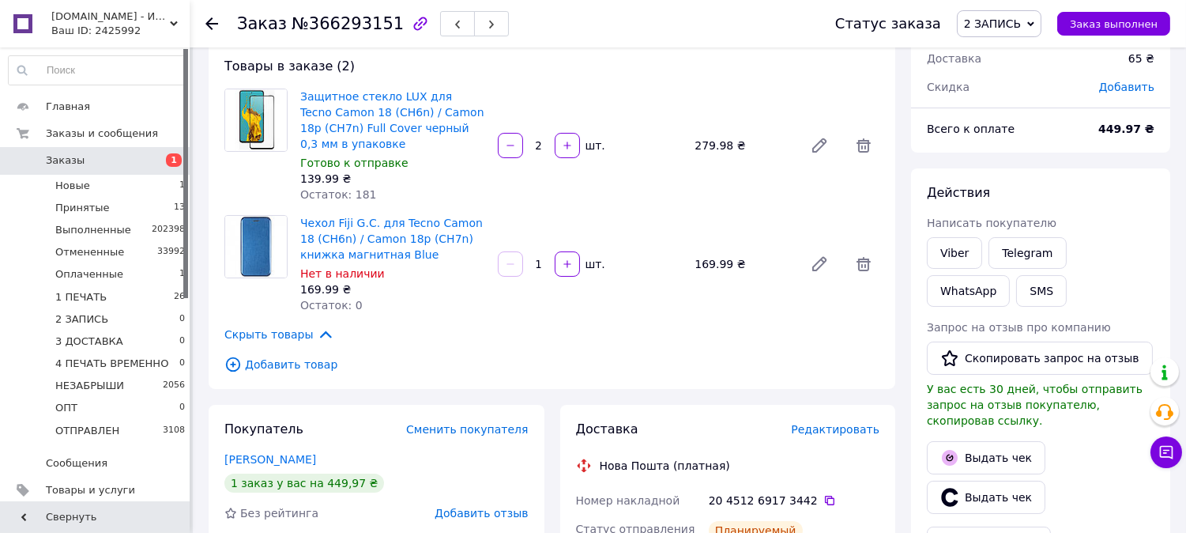
click at [1021, 27] on span "2 ЗАПИСЬ" at bounding box center [992, 23] width 57 height 13
click at [1039, 169] on li "3 ДОСТАВКА" at bounding box center [1022, 174] width 129 height 24
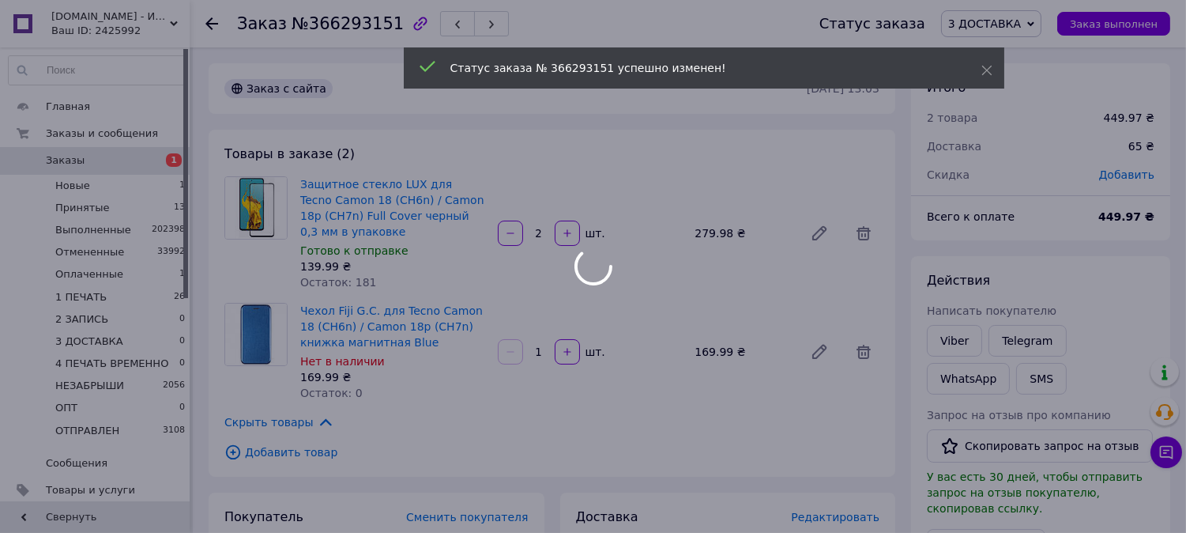
scroll to position [63, 0]
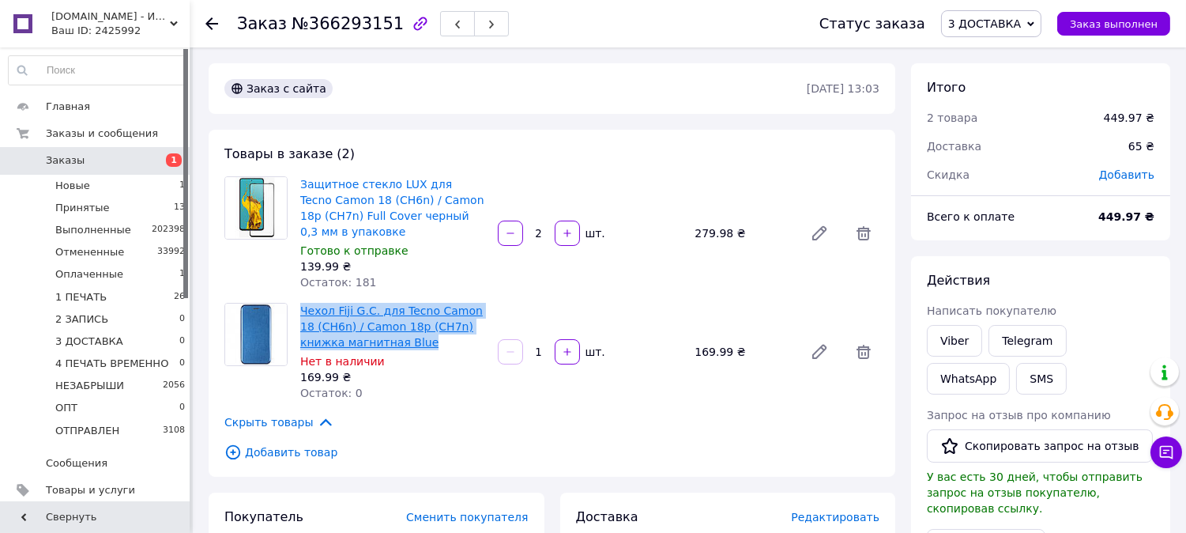
drag, startPoint x: 385, startPoint y: 346, endPoint x: 300, endPoint y: 309, distance: 92.4
click at [300, 309] on span "Чехол Fiji G.C. для Tecno Camon 18 (CH6n) / Camon 18p (CH7n) книжка магнитная B…" at bounding box center [392, 326] width 185 height 47
copy link "Чехол Fiji G.C. для Tecno Camon 18 (CH6n) / Camon 18p (CH7n) книжка магнитная B…"
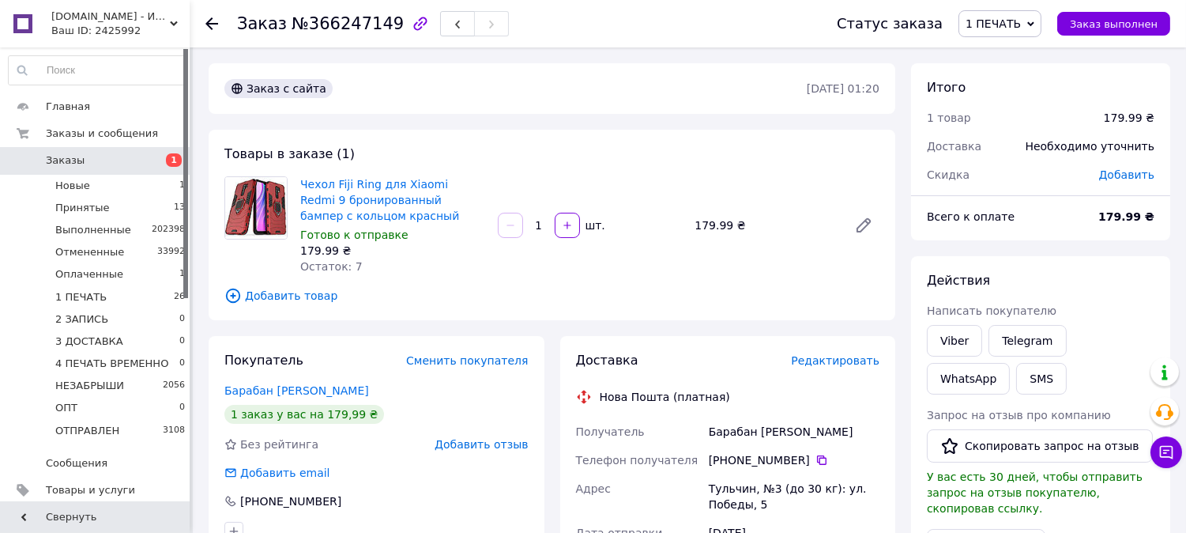
click at [862, 361] on span "Редактировать" at bounding box center [835, 360] width 89 height 13
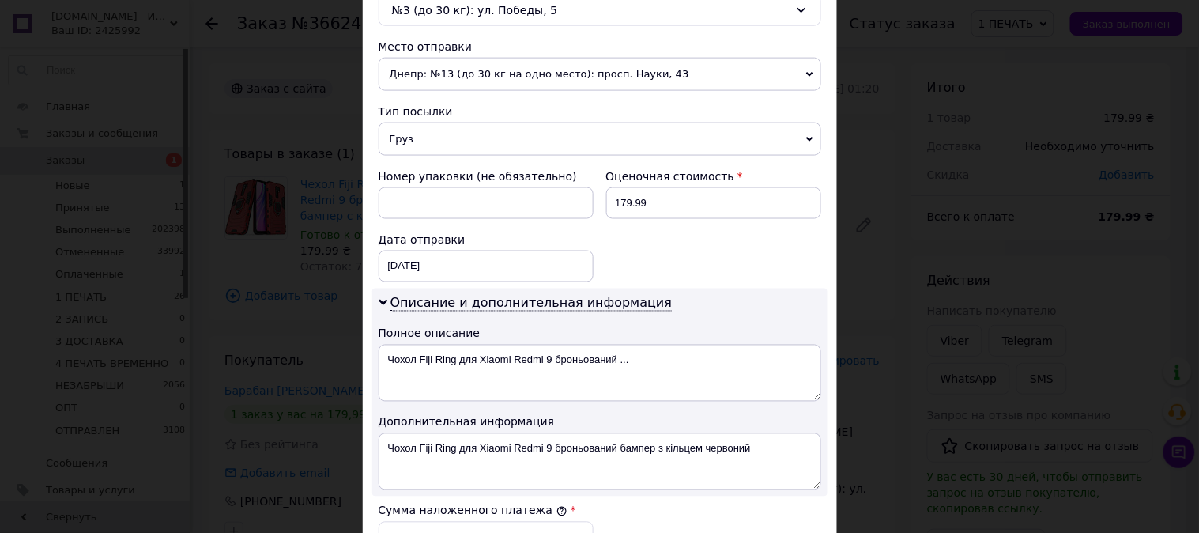
click at [407, 133] on span "Груз" at bounding box center [600, 139] width 443 height 33
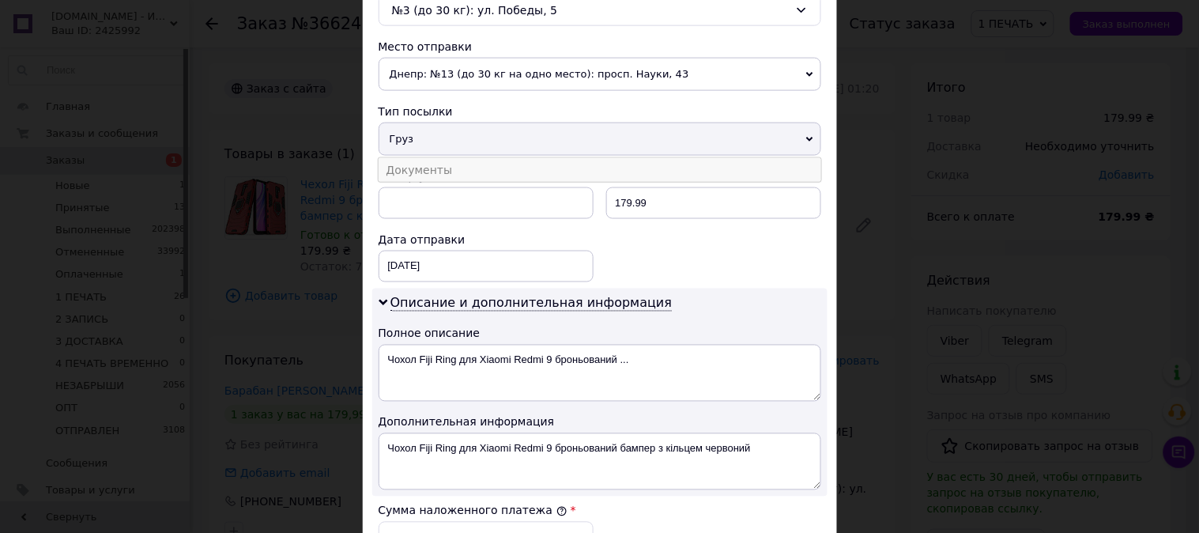
click at [408, 162] on li "Документы" at bounding box center [600, 170] width 443 height 24
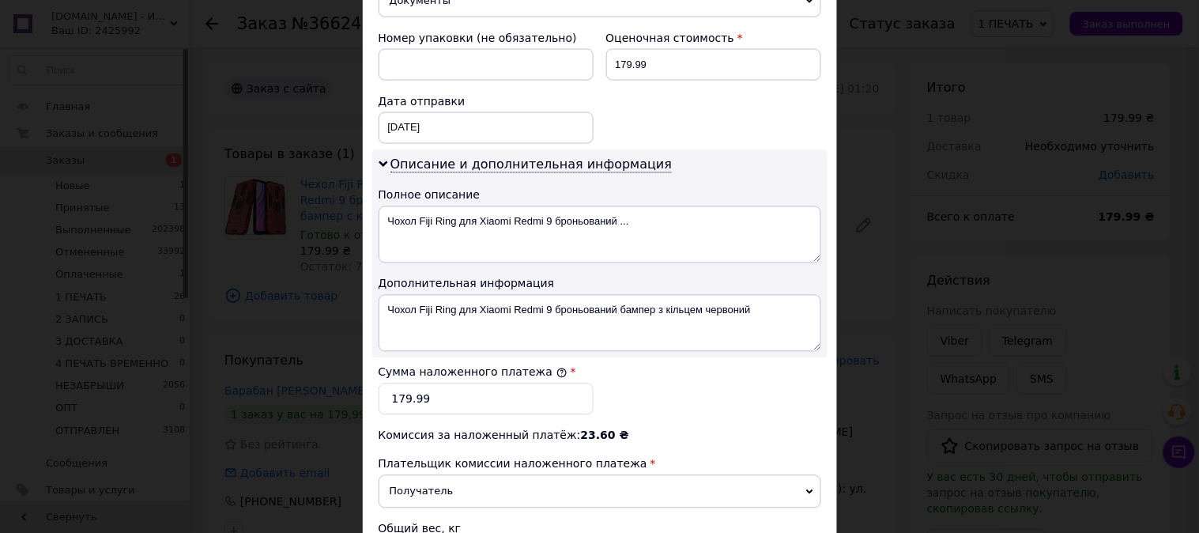
scroll to position [673, 0]
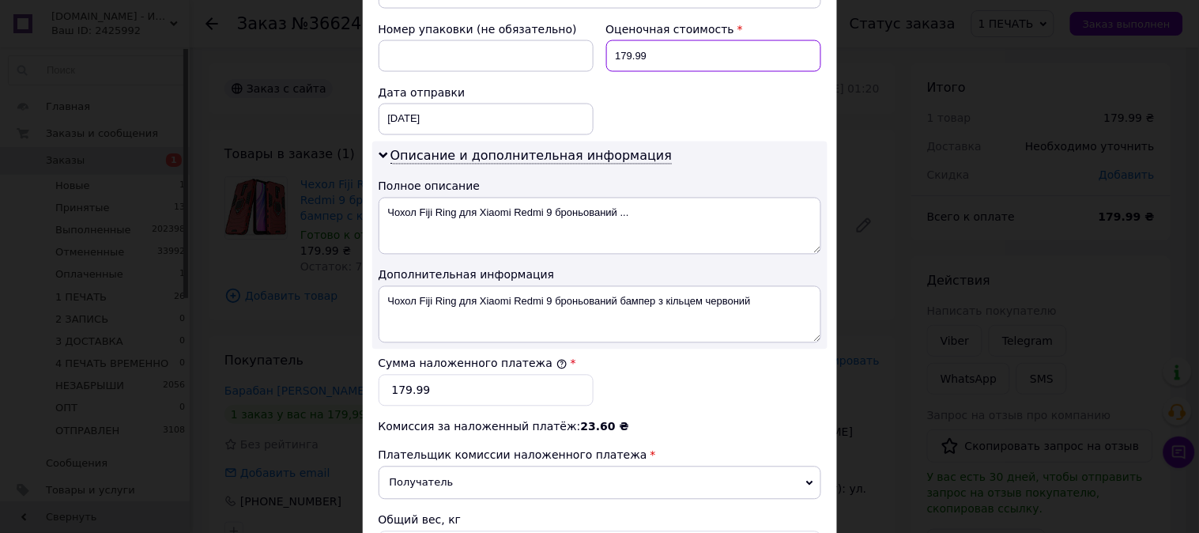
click at [636, 71] on input "179.99" at bounding box center [713, 56] width 215 height 32
type input "180"
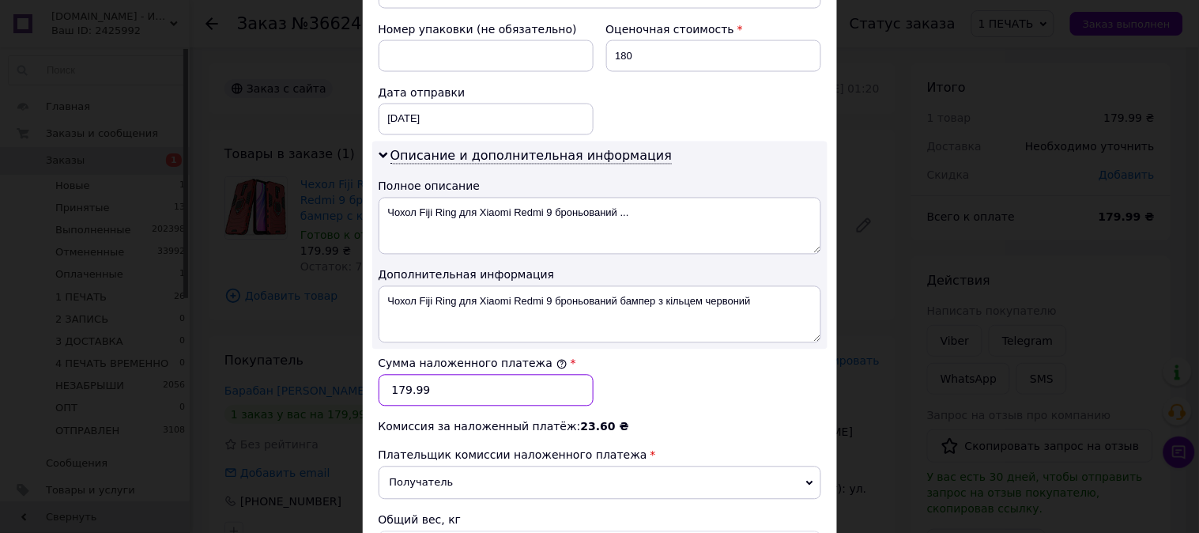
click at [544, 395] on input "179.99" at bounding box center [486, 391] width 215 height 32
type input "180"
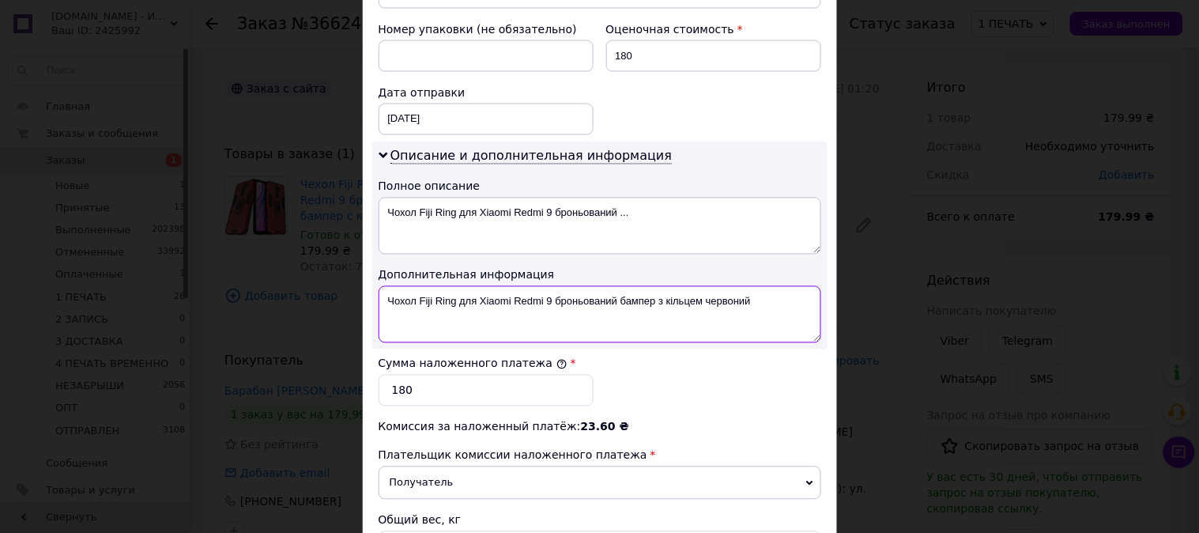
drag, startPoint x: 440, startPoint y: 313, endPoint x: 455, endPoint y: 307, distance: 16.3
click at [440, 313] on textarea "Чохол Fiji Ring для Xiaomi Redmi 9 броньований бампер з кільцем червоний" at bounding box center [600, 314] width 443 height 57
click at [499, 296] on textarea "Чохол Fiji Ring для Xiaomi Redmi 9 броньований бампер з кільцем червоний" at bounding box center [600, 314] width 443 height 57
click at [481, 298] on textarea "Xiaomi Redmi 9 броньований бампер з кільцем червоний" at bounding box center [600, 314] width 443 height 57
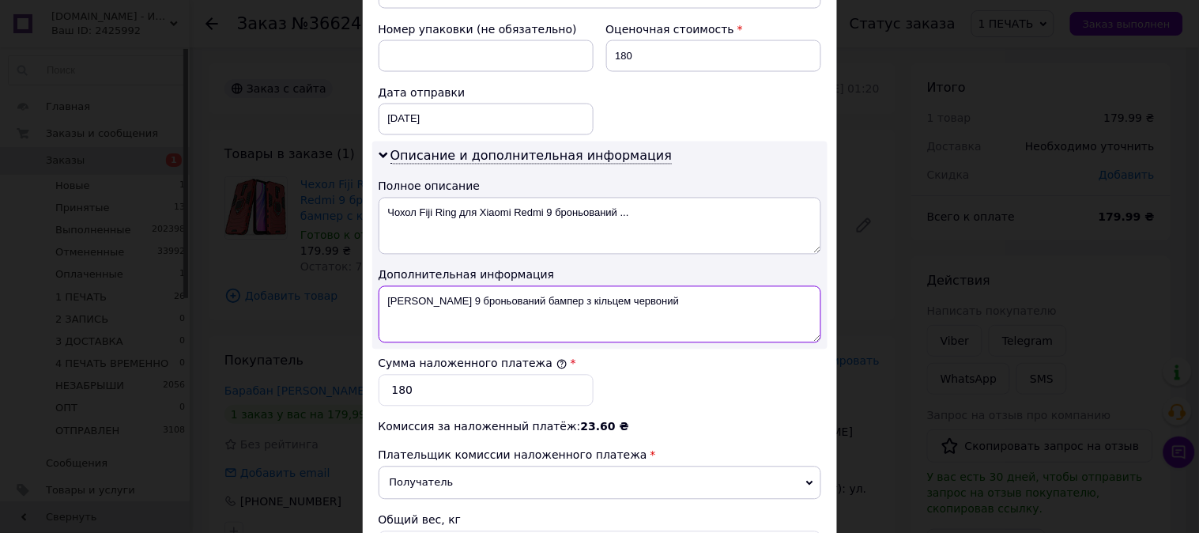
drag, startPoint x: 481, startPoint y: 298, endPoint x: 666, endPoint y: 301, distance: 185.8
click at [666, 301] on textarea "Xiaomi Redmi 9 броньований бампер з кільцем червоний" at bounding box center [600, 314] width 443 height 57
paste textarea "RING КРАСН"
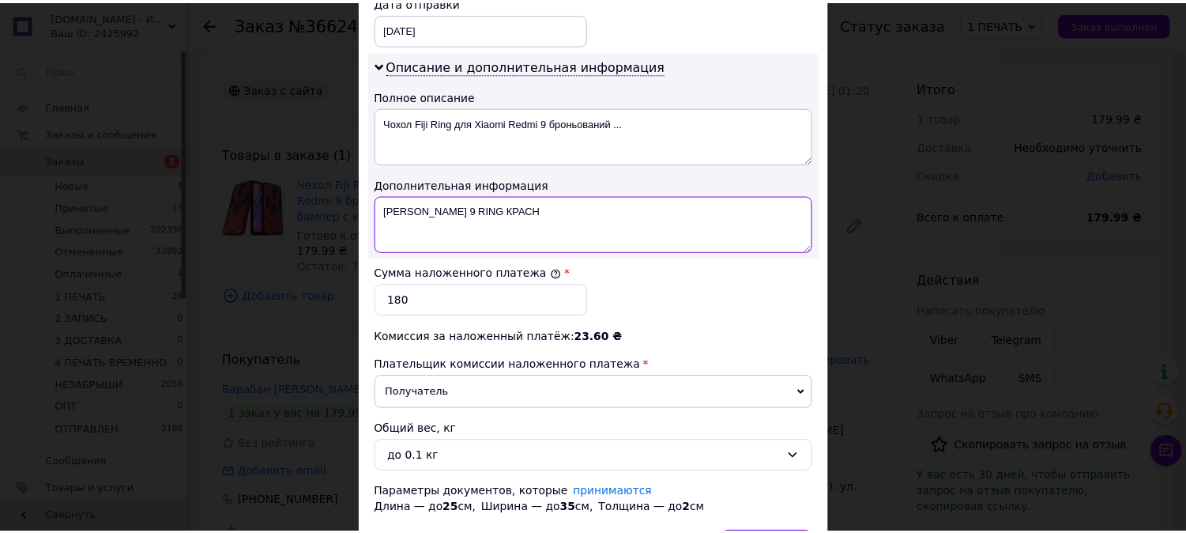
scroll to position [868, 0]
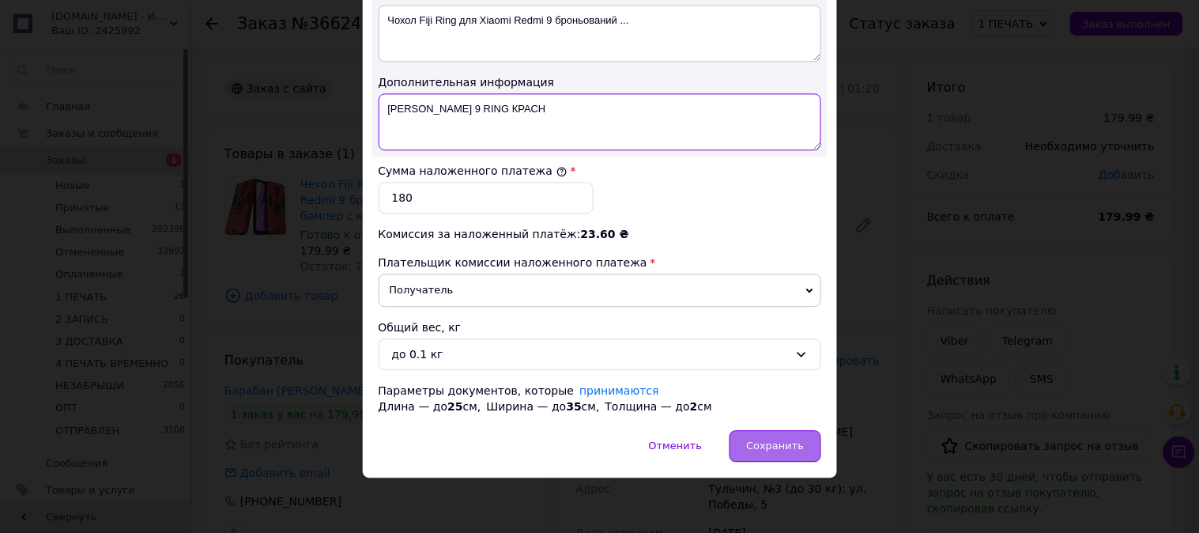
type textarea "Xiaomi Redmi 9 RING КРАСН"
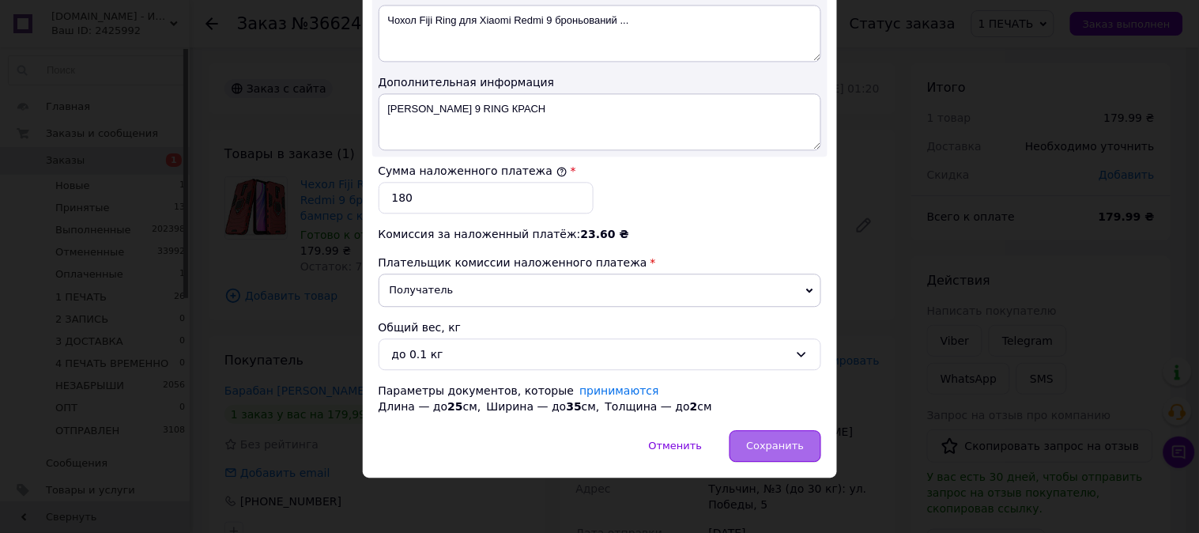
click at [802, 448] on span "Сохранить" at bounding box center [775, 446] width 58 height 12
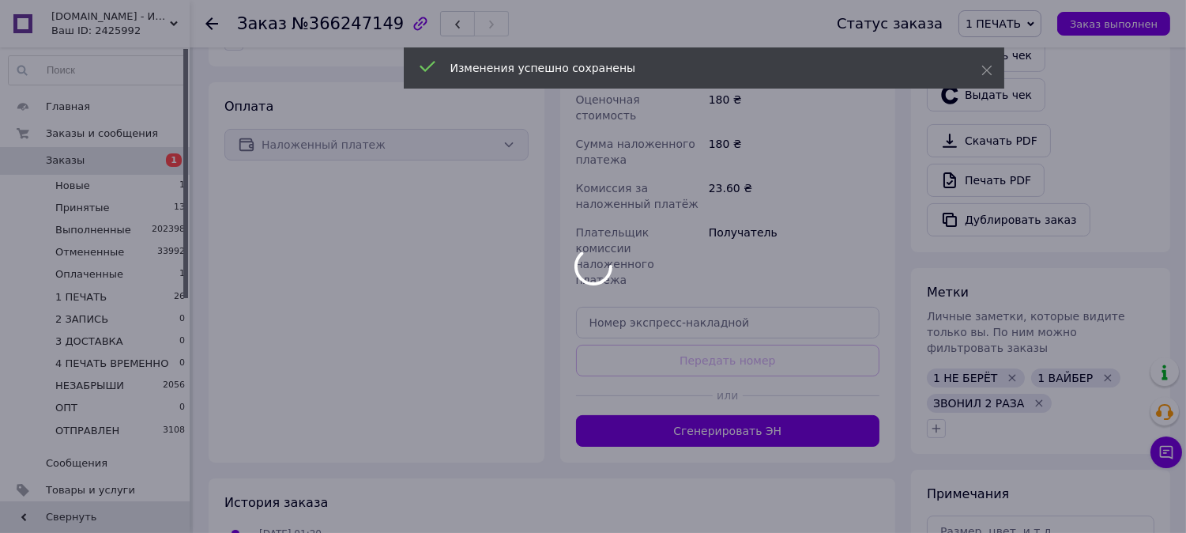
scroll to position [526, 0]
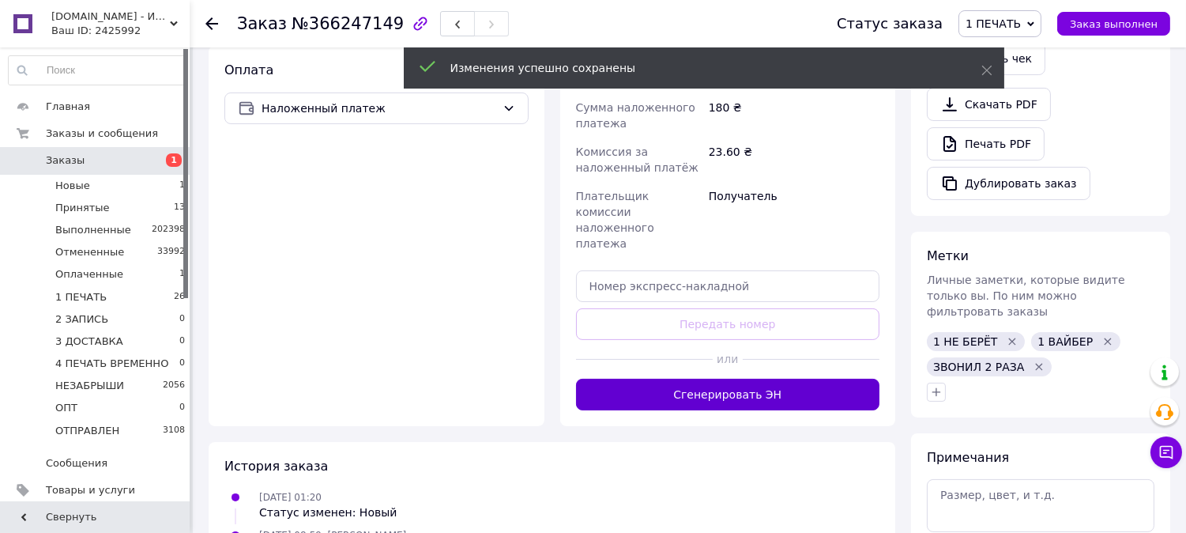
click at [755, 379] on button "Сгенерировать ЭН" at bounding box center [728, 395] width 304 height 32
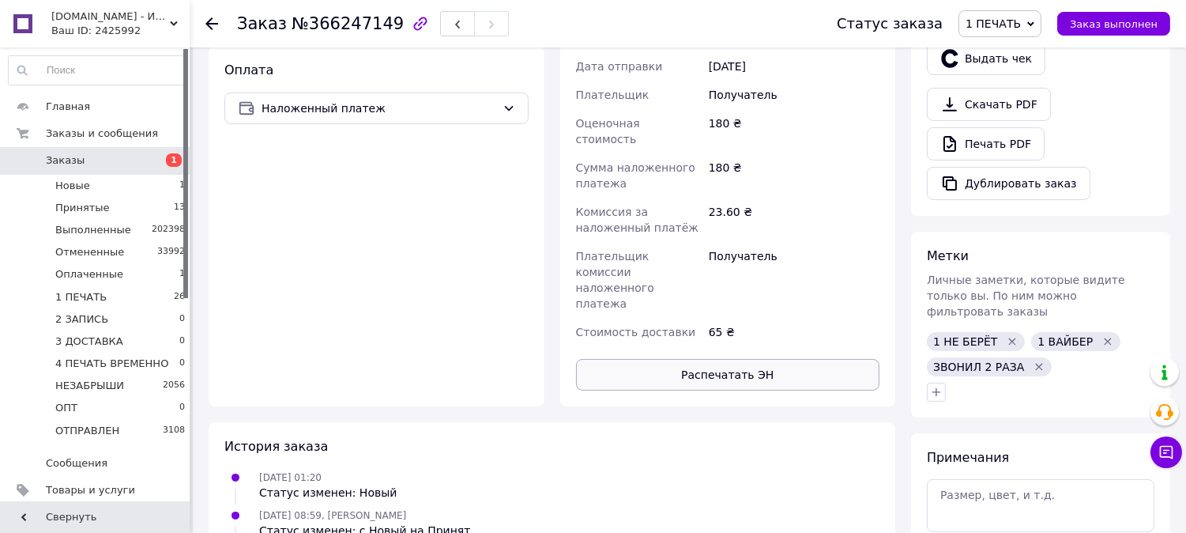
click at [751, 359] on button "Распечатать ЭН" at bounding box center [728, 375] width 304 height 32
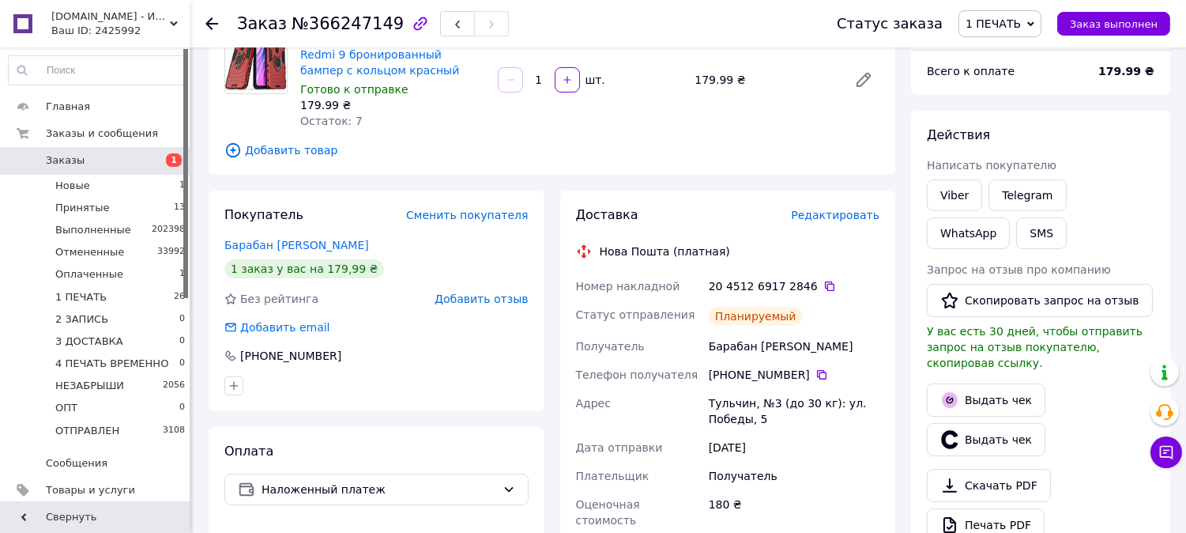
scroll to position [0, 0]
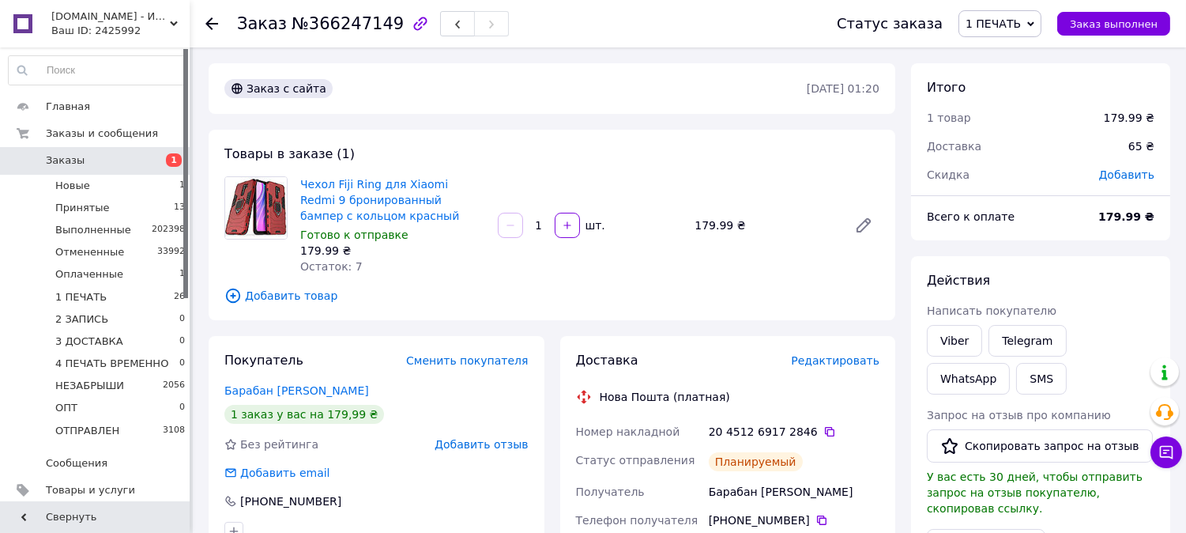
click at [1021, 25] on span "1 ПЕЧАТЬ" at bounding box center [993, 23] width 55 height 13
click at [1032, 145] on li "2 ЗАПИСЬ" at bounding box center [1024, 150] width 129 height 24
click at [1012, 28] on span "2 ЗАПИСЬ" at bounding box center [992, 23] width 57 height 13
click at [1032, 177] on li "3 ДОСТАВКА" at bounding box center [1022, 174] width 129 height 24
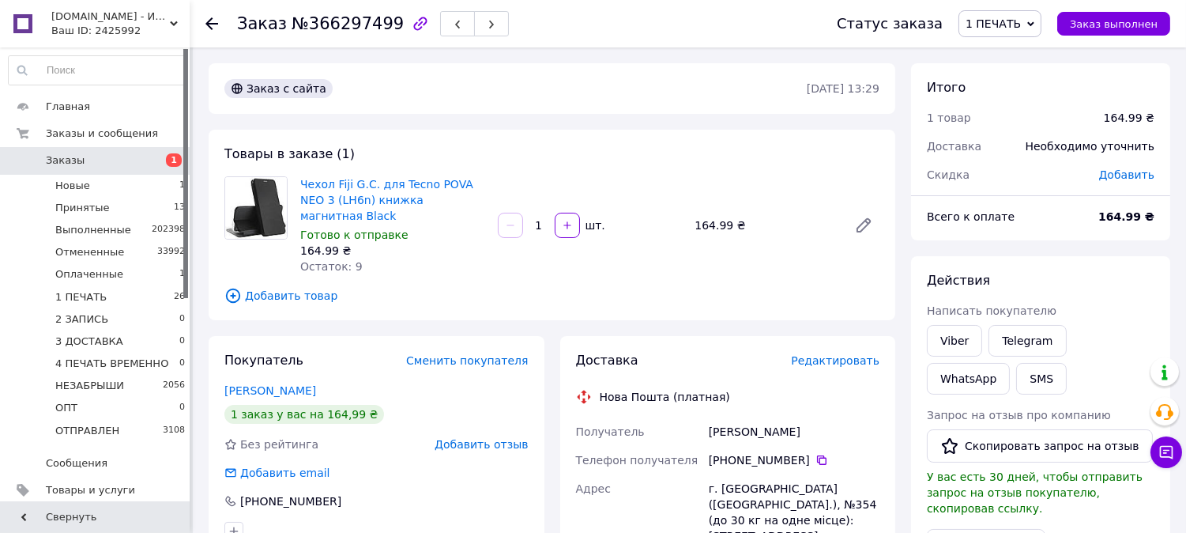
click at [862, 354] on span "Редактировать" at bounding box center [835, 360] width 89 height 13
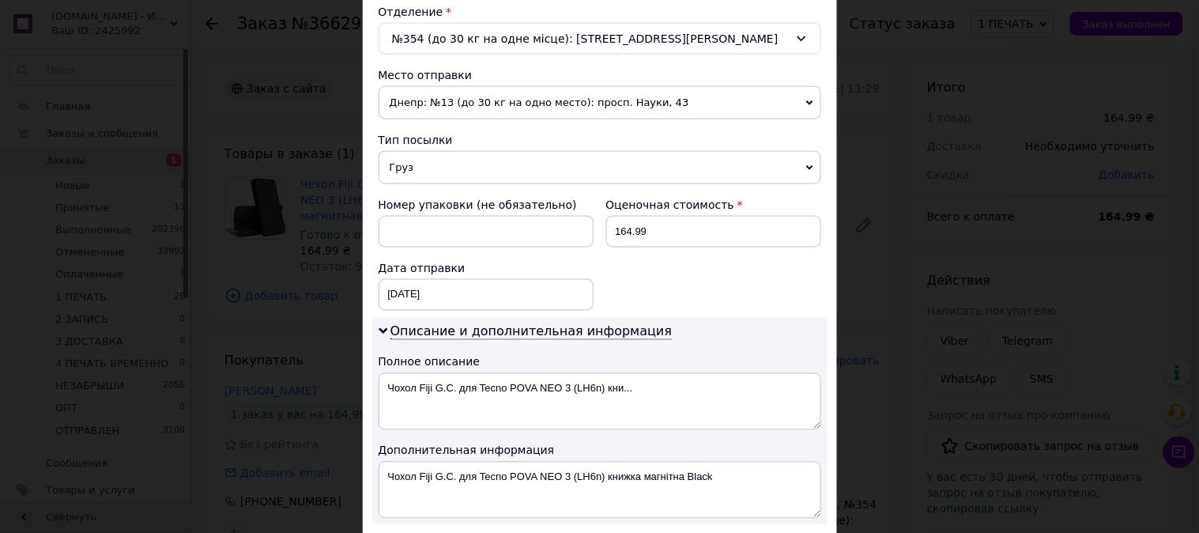
click at [411, 162] on span "Груз" at bounding box center [600, 167] width 443 height 33
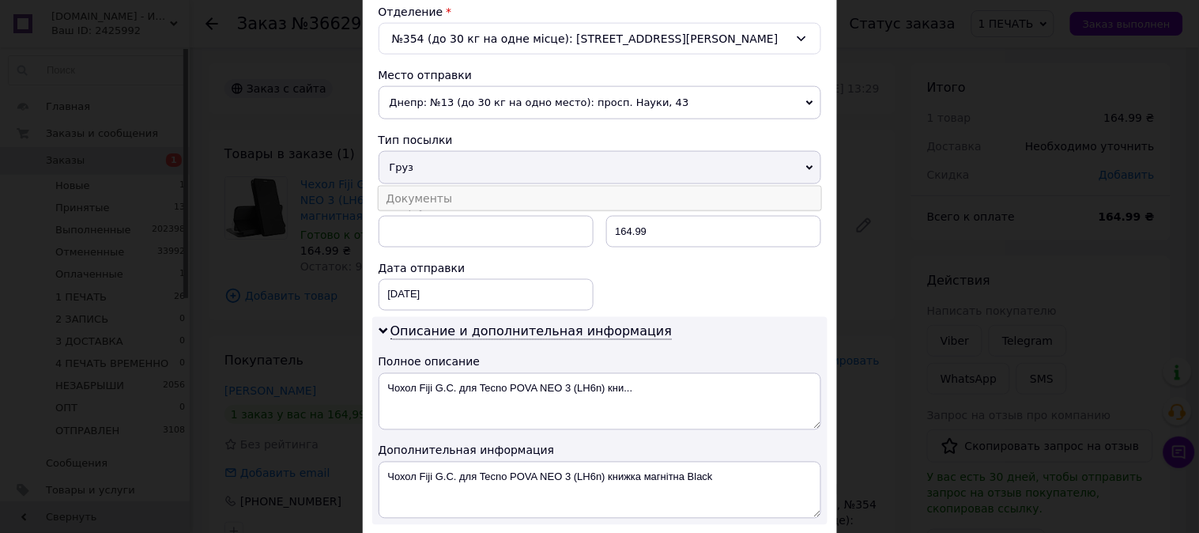
click at [409, 193] on li "Документы" at bounding box center [600, 199] width 443 height 24
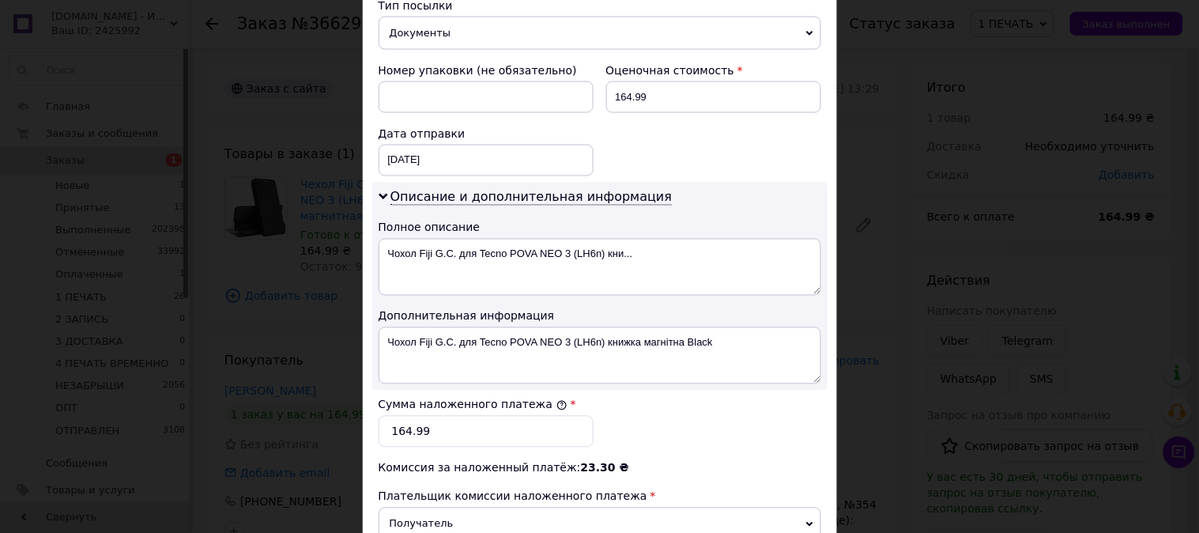
scroll to position [673, 0]
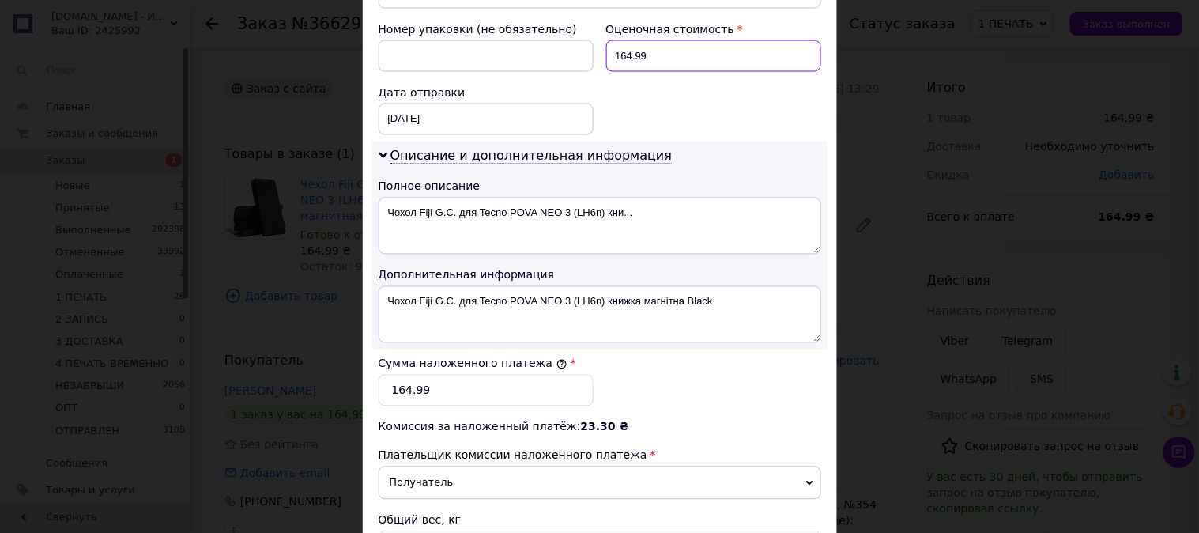
click at [643, 64] on input "164.99" at bounding box center [713, 56] width 215 height 32
type input "165"
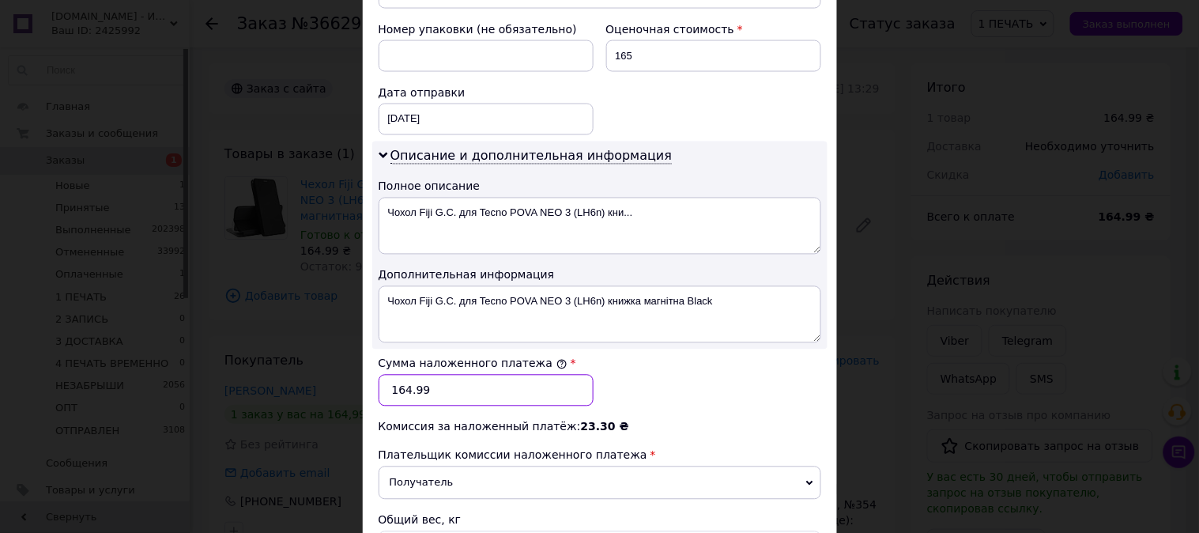
click at [496, 391] on input "164.99" at bounding box center [486, 391] width 215 height 32
click at [496, 390] on input "164.99" at bounding box center [486, 391] width 215 height 32
type input "165"
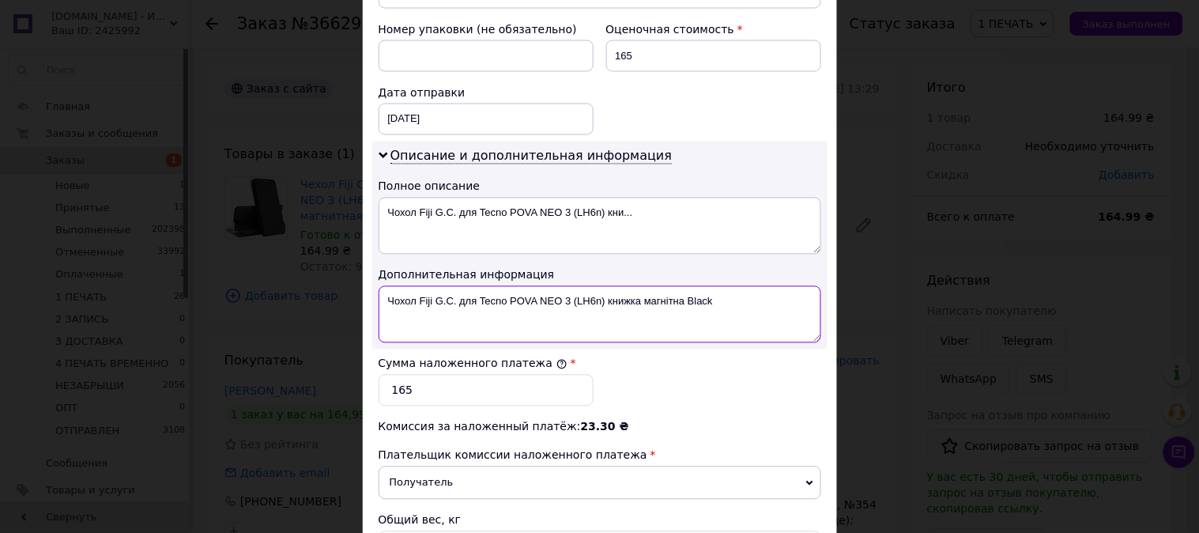
click at [440, 310] on textarea "Чохол Fiji G.C. для Tecno POVA NEO 3 (LH6n) книжка магнітна Black" at bounding box center [600, 314] width 443 height 57
click at [501, 298] on textarea "Чохол Fiji G.C. для Tecno POVA NEO 3 (LH6n) книжка магнітна Black" at bounding box center [600, 314] width 443 height 57
click at [524, 296] on textarea "Tecno POVA NEO 3 (LH6n) книжка магнітна Black" at bounding box center [600, 314] width 443 height 57
drag, startPoint x: 524, startPoint y: 296, endPoint x: 554, endPoint y: 302, distance: 30.7
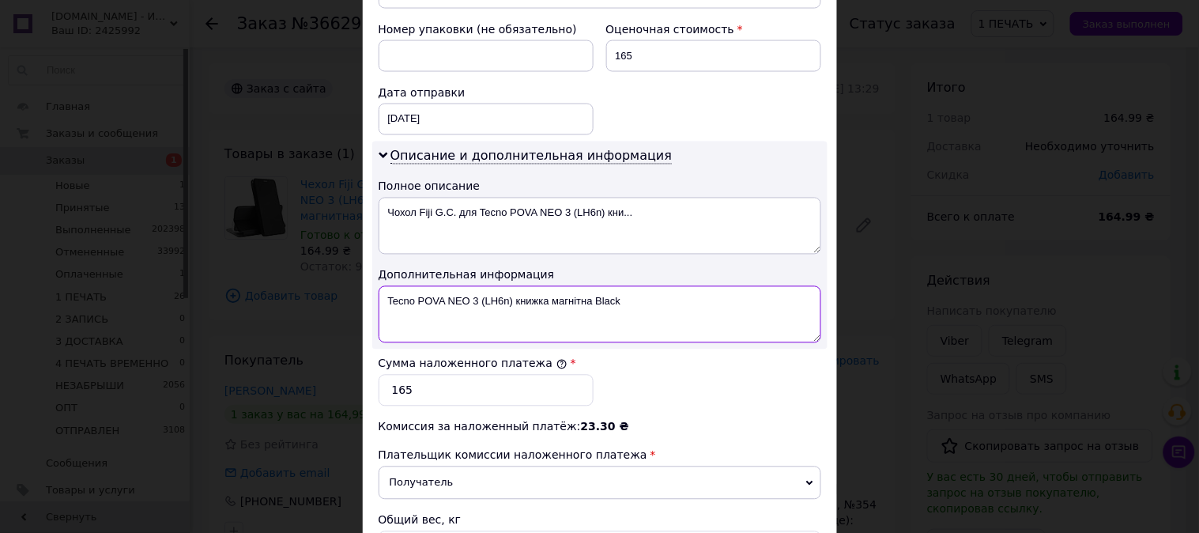
click at [554, 301] on textarea "Tecno POVA NEO 3 (LH6n) книжка магнітна Black" at bounding box center [600, 314] width 443 height 57
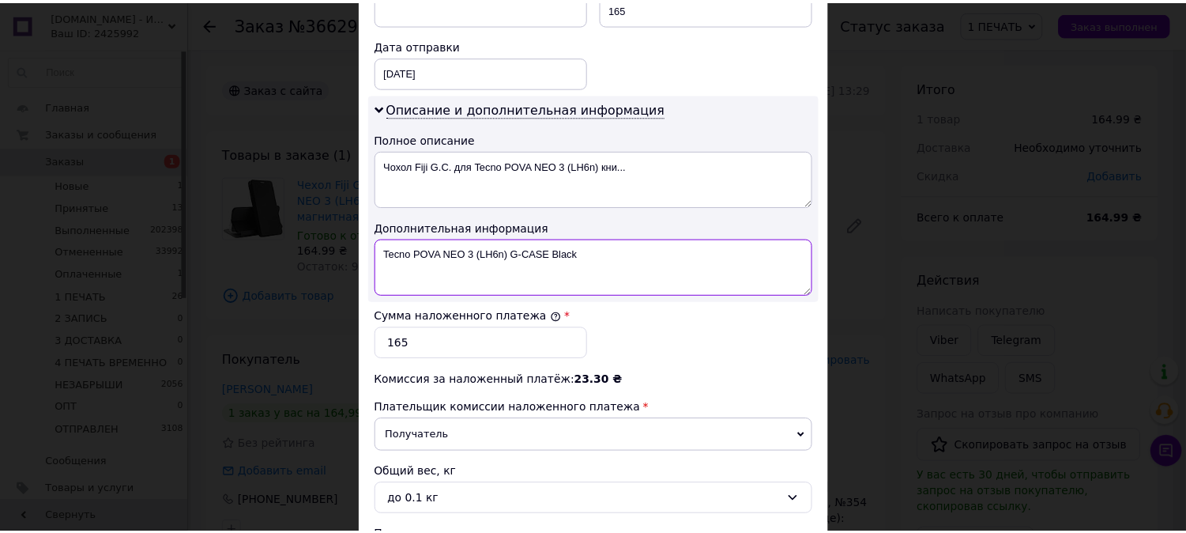
scroll to position [868, 0]
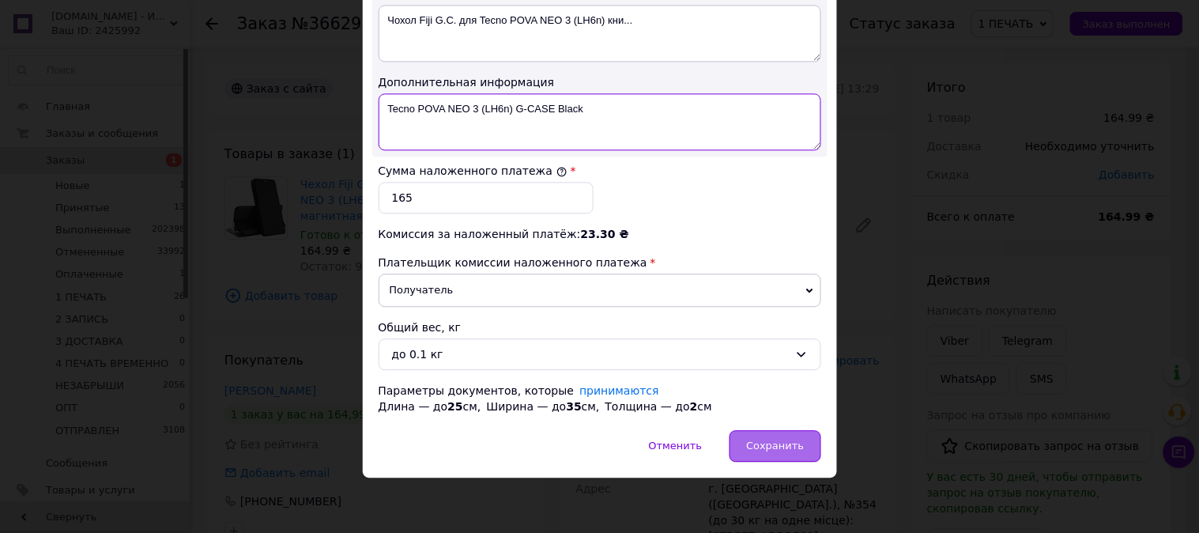
type textarea "Tecno POVA NEO 3 (LH6n) G-CASE Black"
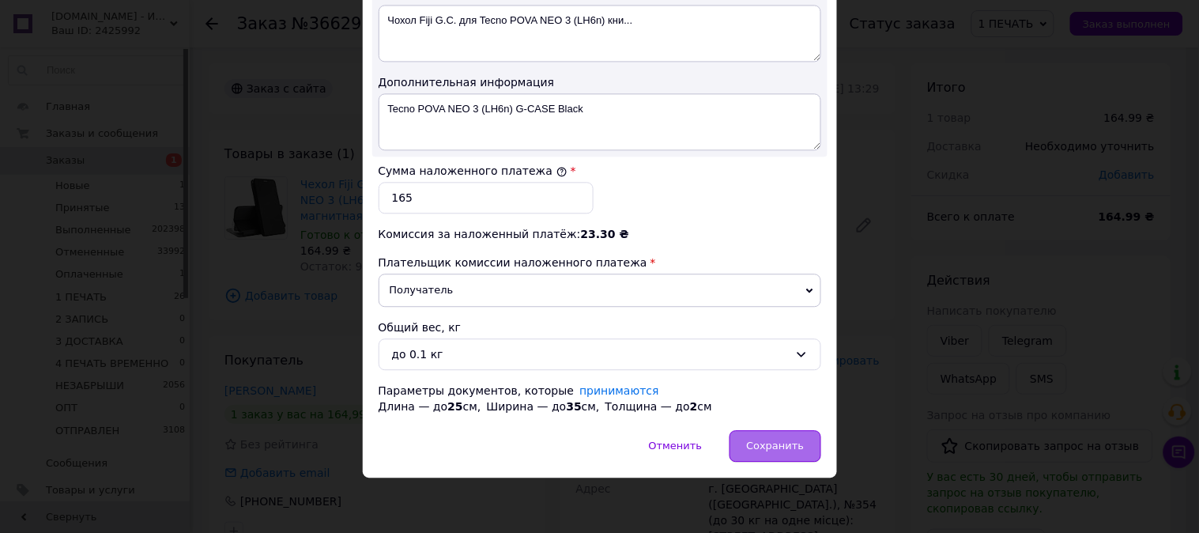
click at [772, 447] on span "Сохранить" at bounding box center [775, 446] width 58 height 12
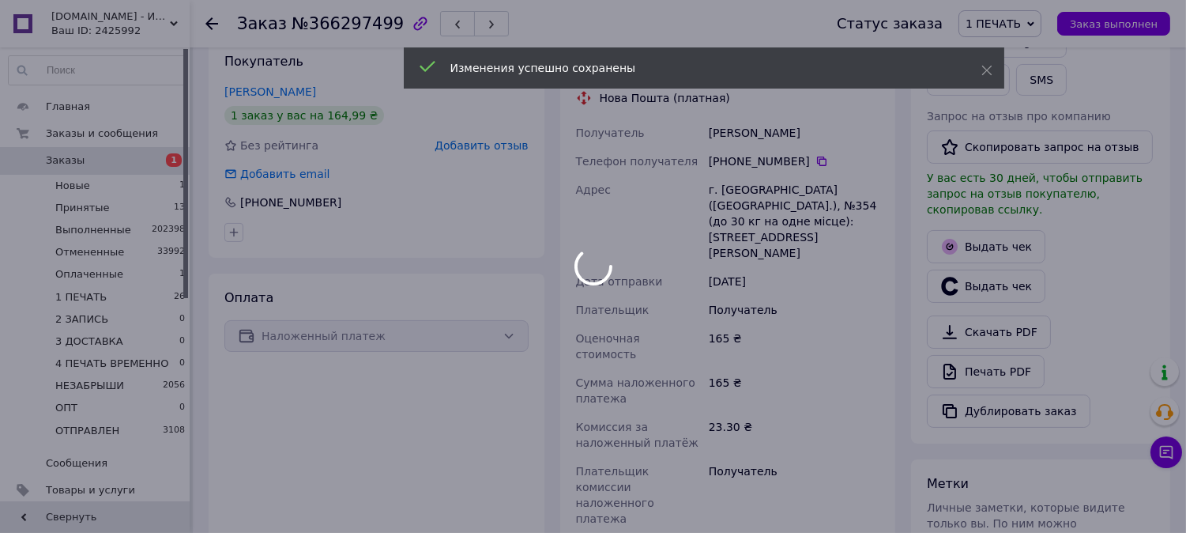
scroll to position [498, 0]
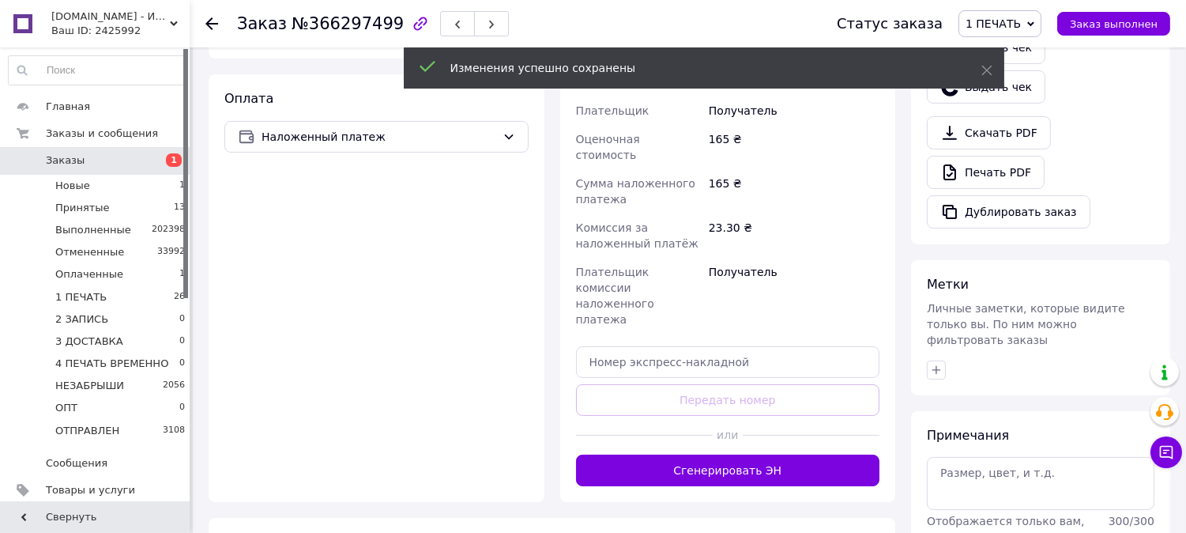
click at [733, 455] on button "Сгенерировать ЭН" at bounding box center [728, 471] width 304 height 32
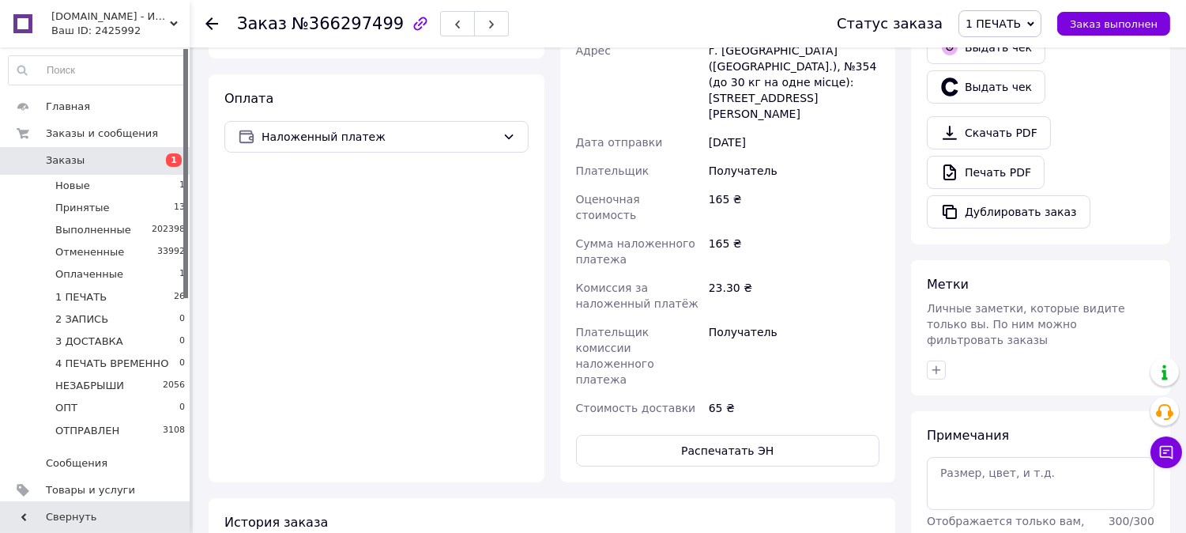
click at [730, 435] on button "Распечатать ЭН" at bounding box center [728, 451] width 304 height 32
click at [1010, 28] on span "1 ПЕЧАТЬ" at bounding box center [993, 23] width 55 height 13
click at [1014, 146] on li "2 ЗАПИСЬ" at bounding box center [1024, 150] width 129 height 24
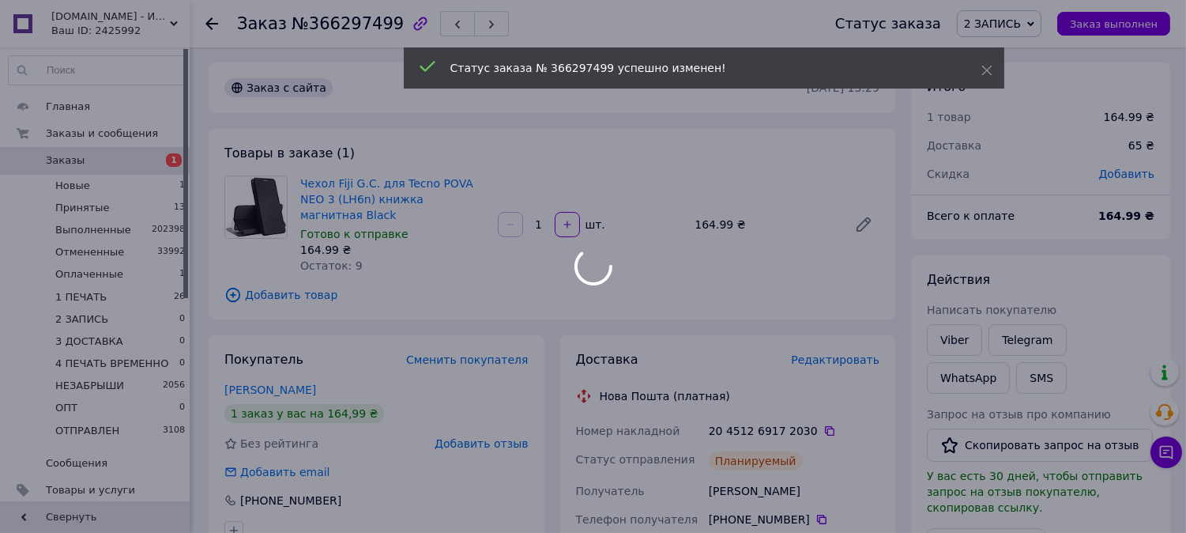
scroll to position [0, 0]
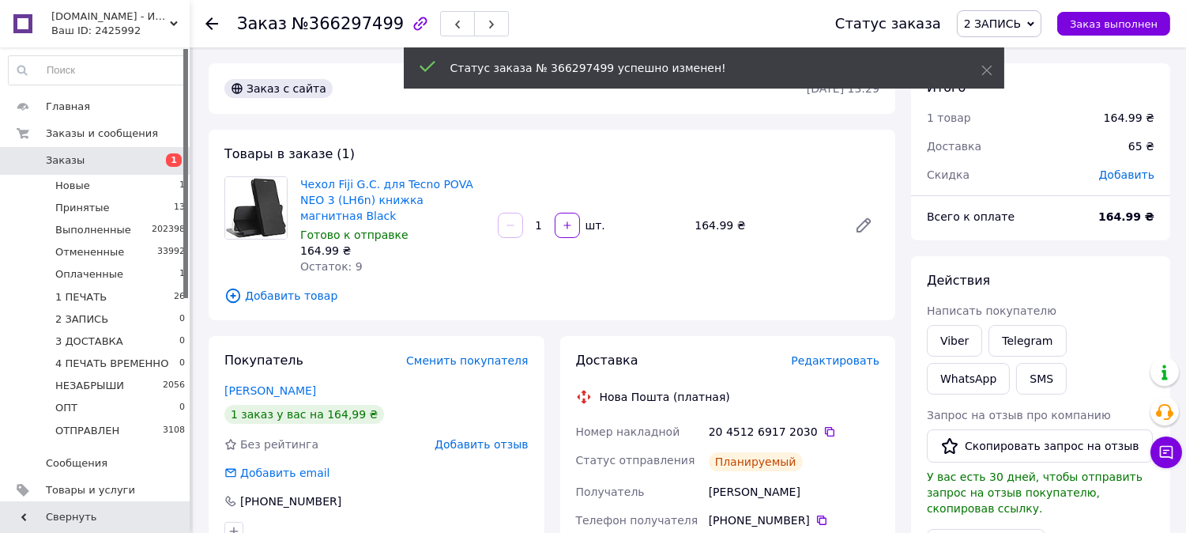
click at [1021, 21] on span "2 ЗАПИСЬ" at bounding box center [992, 23] width 57 height 13
click at [1036, 176] on li "3 ДОСТАВКА" at bounding box center [1022, 174] width 129 height 24
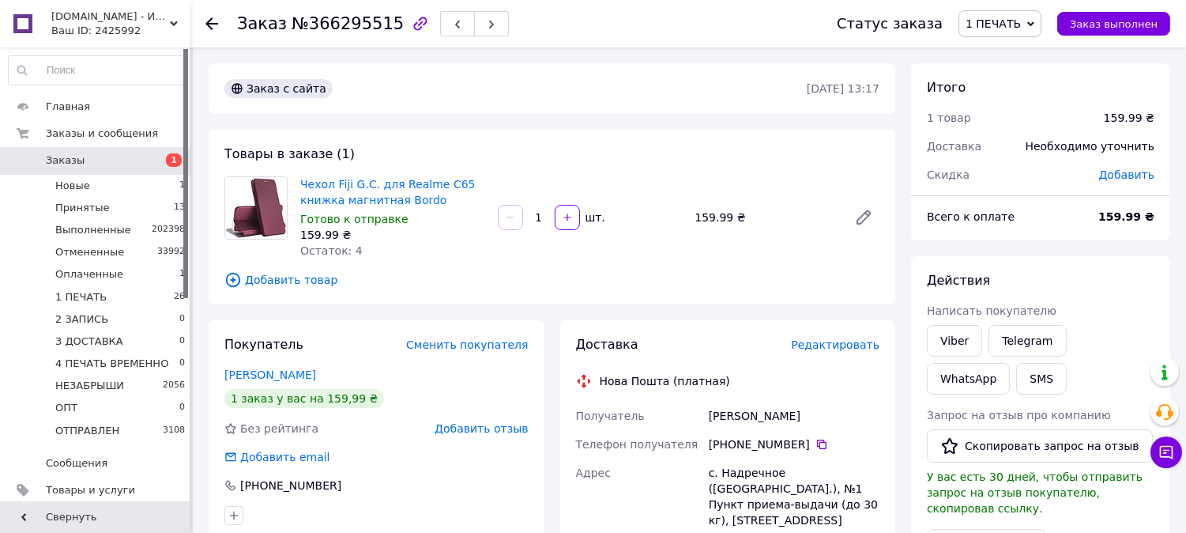
click at [866, 345] on span "Редактировать" at bounding box center [835, 344] width 89 height 13
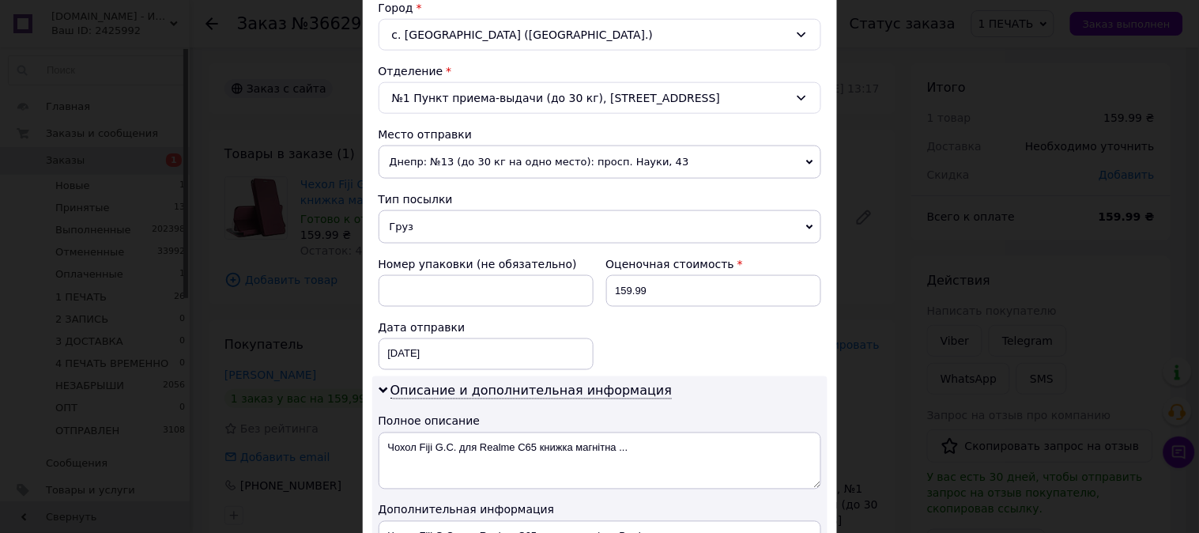
click at [423, 240] on span "Груз" at bounding box center [600, 226] width 443 height 33
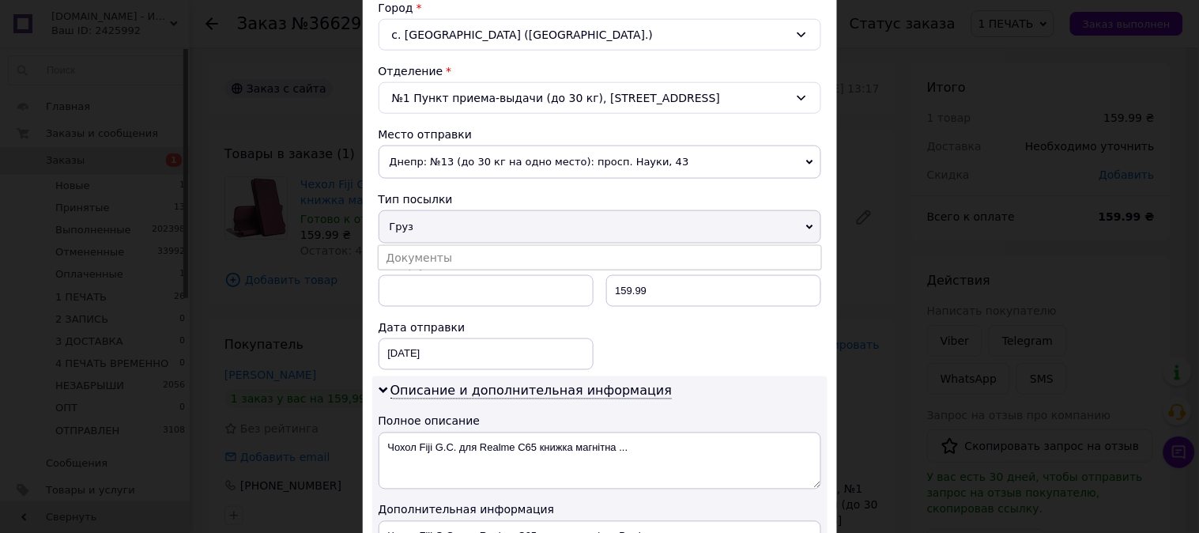
click at [430, 255] on li "Документы" at bounding box center [600, 258] width 443 height 24
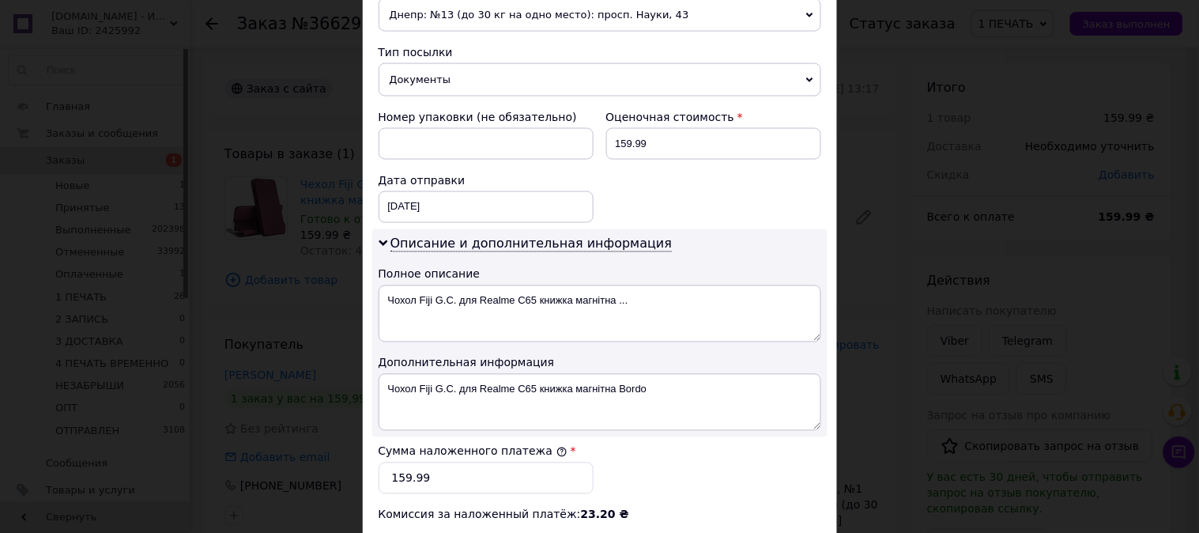
scroll to position [614, 0]
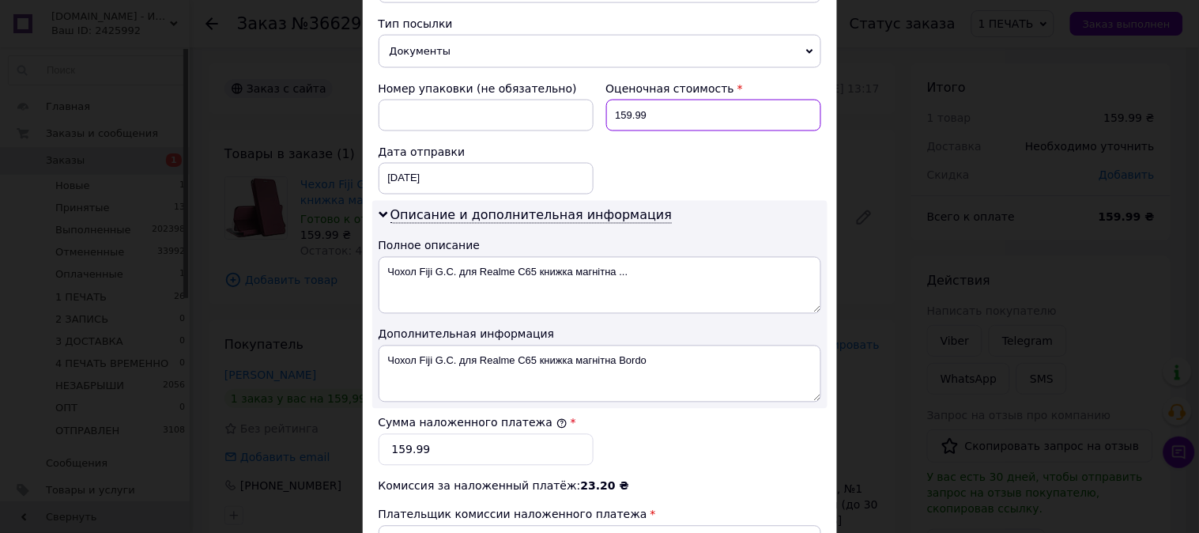
click at [645, 114] on input "159.99" at bounding box center [713, 116] width 215 height 32
type input "160"
click at [501, 455] on input "159.99" at bounding box center [486, 450] width 215 height 32
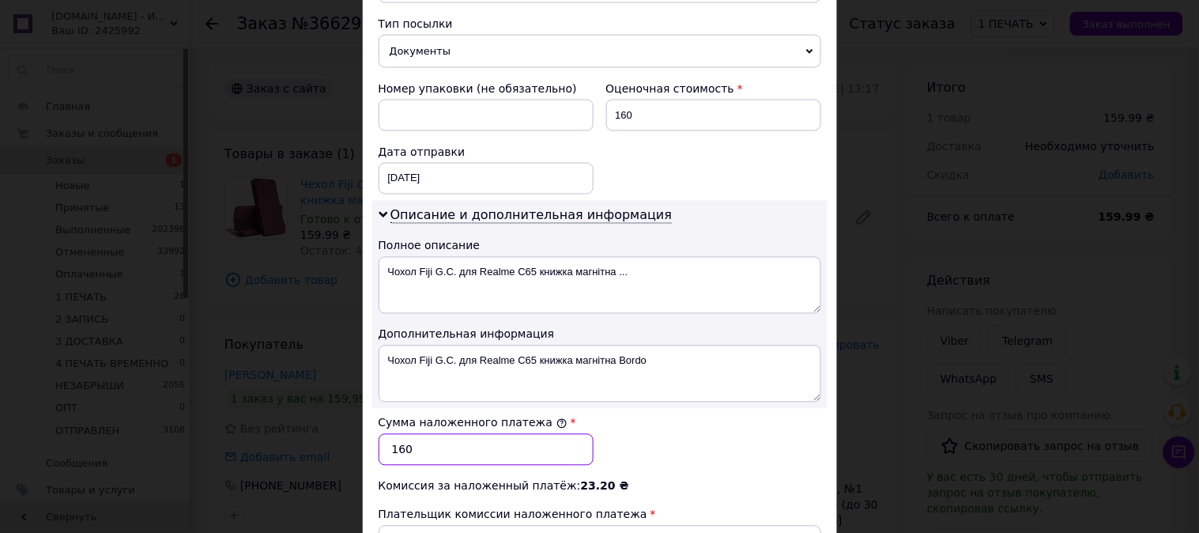
type input "160"
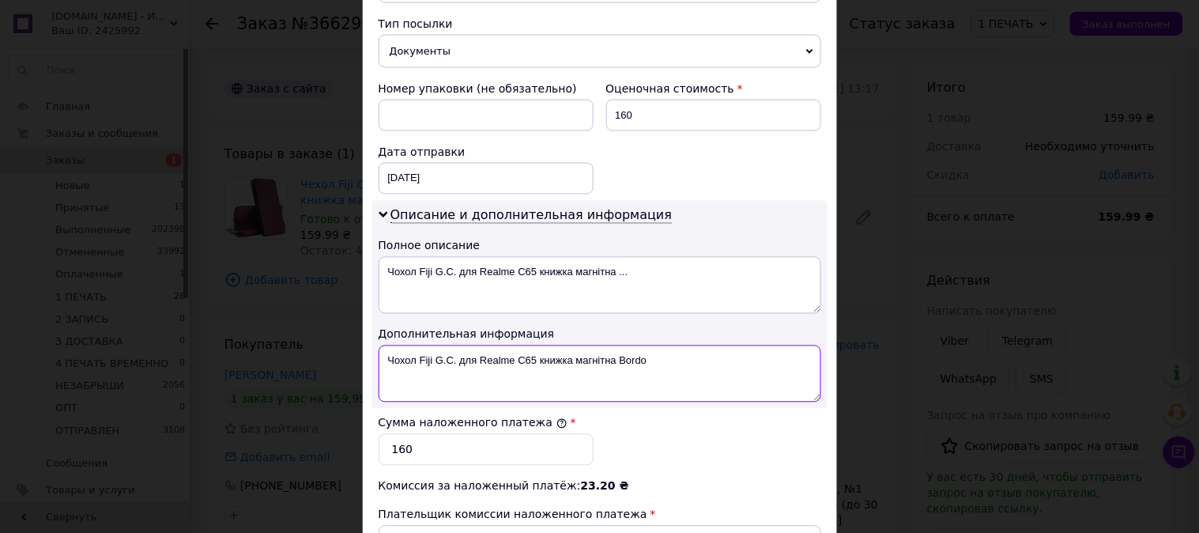
click at [430, 390] on textarea "Чохол Fiji G.C. для Realme C65 книжка магнітна Bordo" at bounding box center [600, 373] width 443 height 57
click at [491, 359] on textarea "Чохол Fiji G.C. для Realme C65 книжка магнітна Bordo" at bounding box center [600, 373] width 443 height 57
click at [472, 359] on textarea "Realme C65 книжка магнітна Bordo" at bounding box center [600, 373] width 443 height 57
drag, startPoint x: 472, startPoint y: 359, endPoint x: 502, endPoint y: 360, distance: 30.0
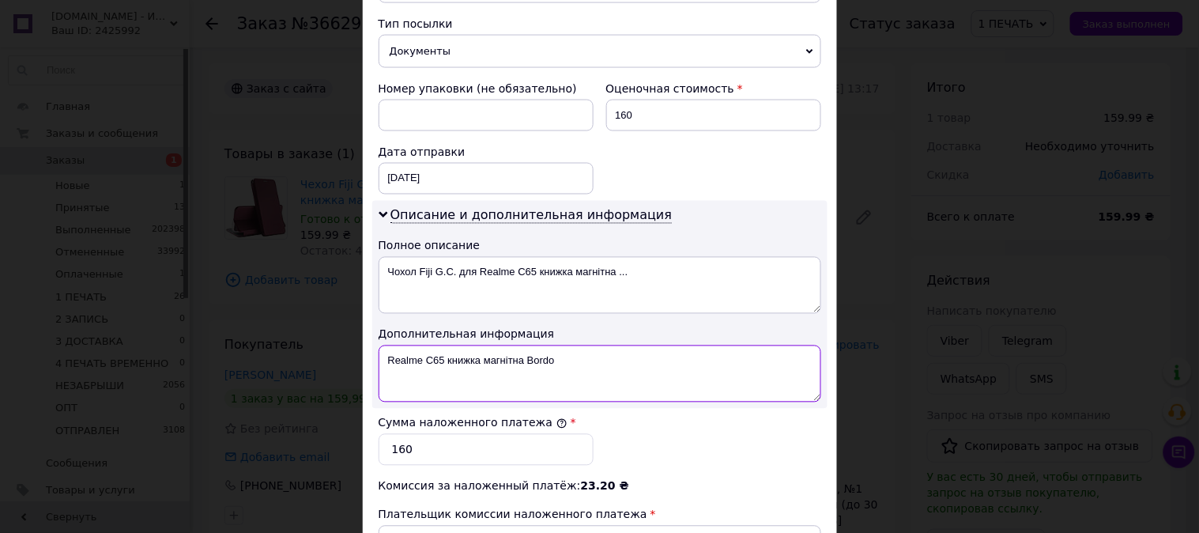
click at [502, 360] on textarea "Realme C65 книжка магнітна Bordo" at bounding box center [600, 373] width 443 height 57
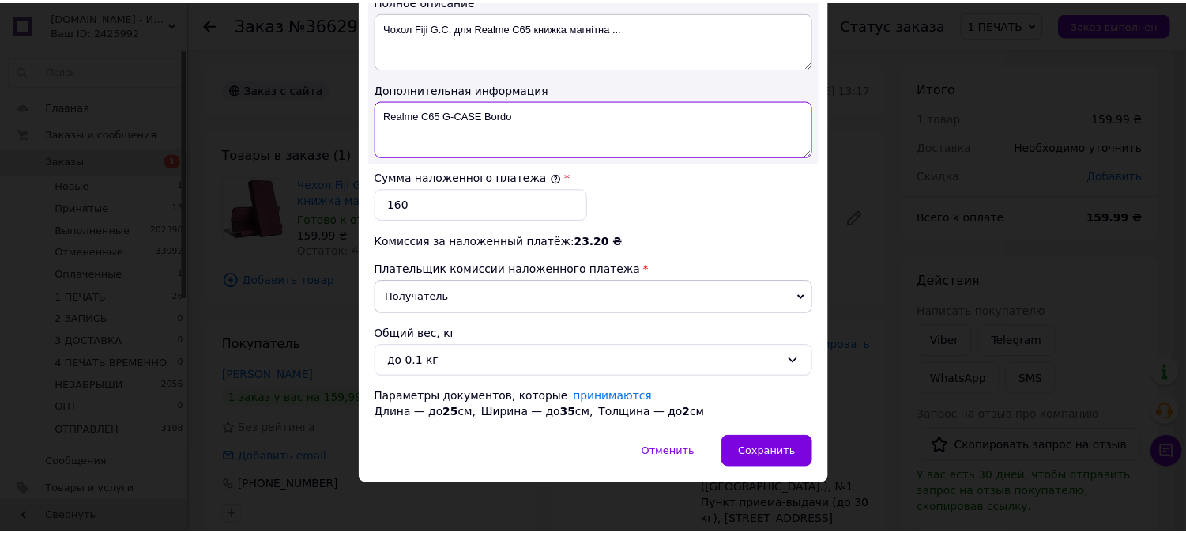
scroll to position [868, 0]
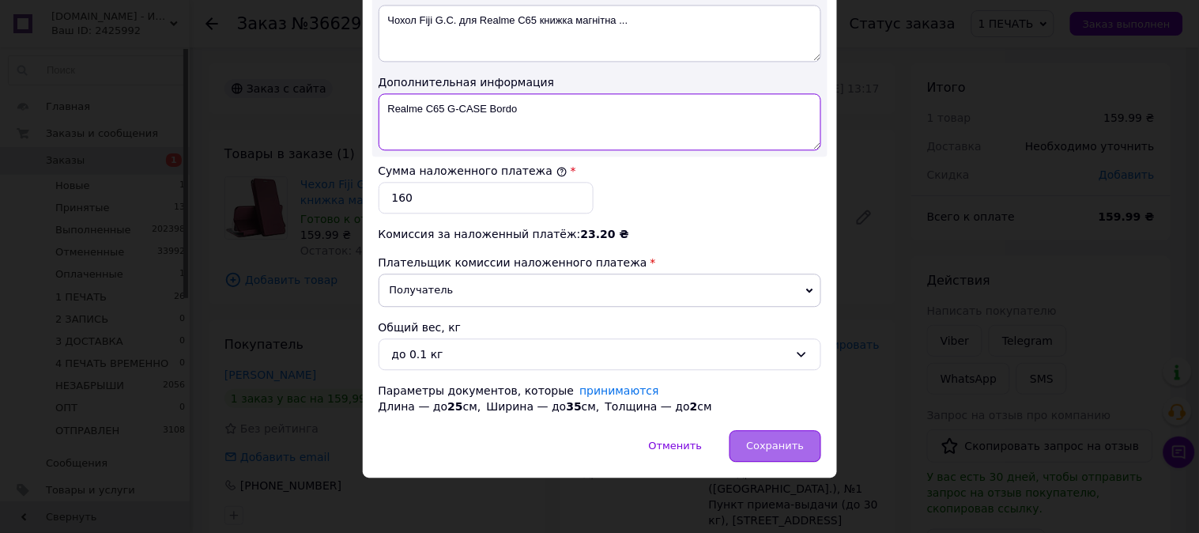
type textarea "Realme C65 G-CASE Bordo"
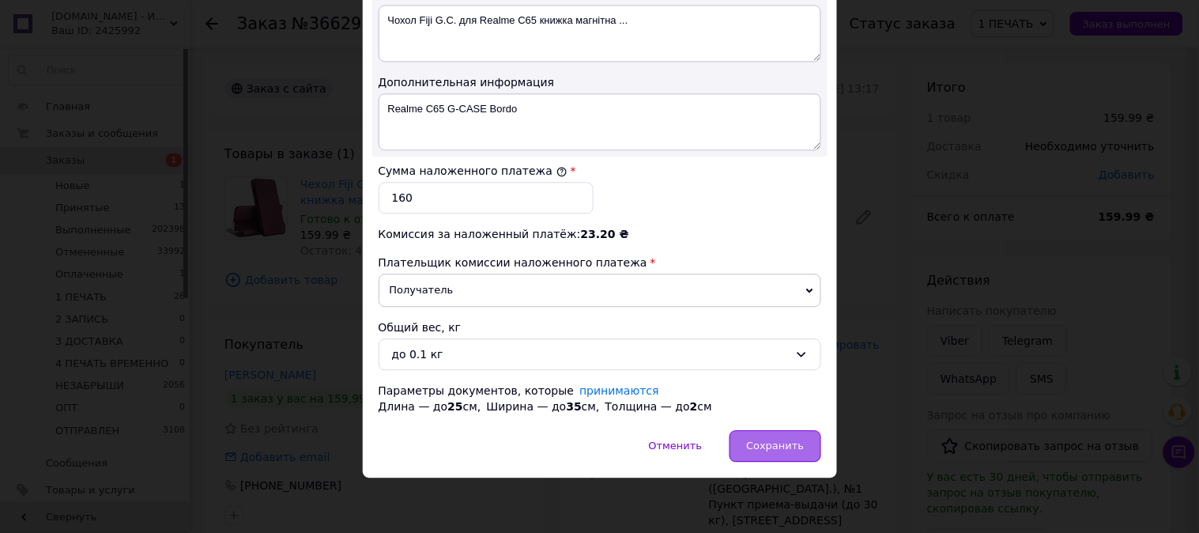
click at [775, 440] on span "Сохранить" at bounding box center [775, 446] width 58 height 12
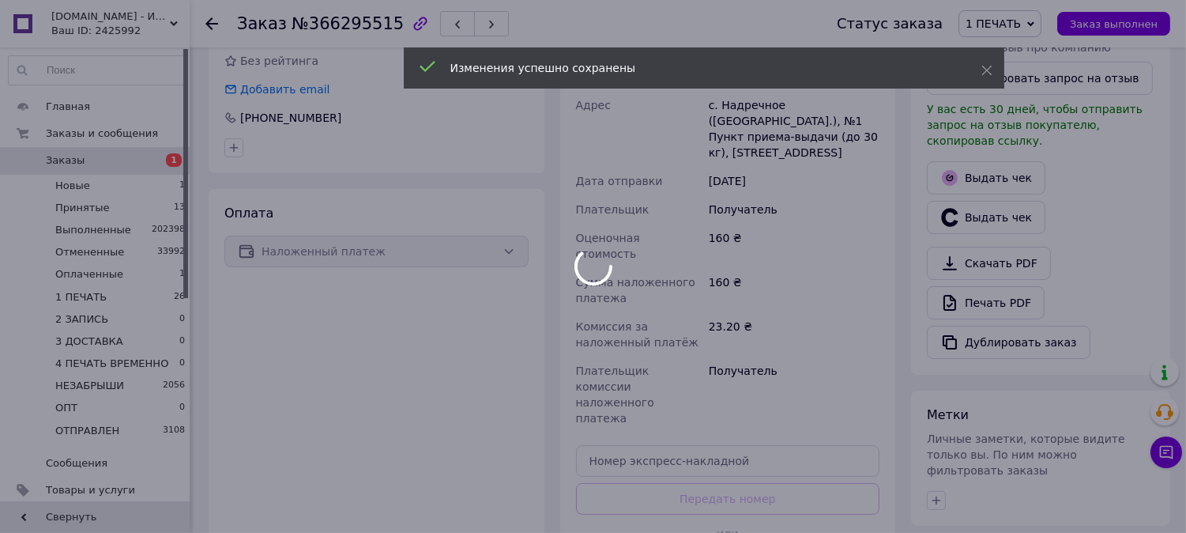
scroll to position [498, 0]
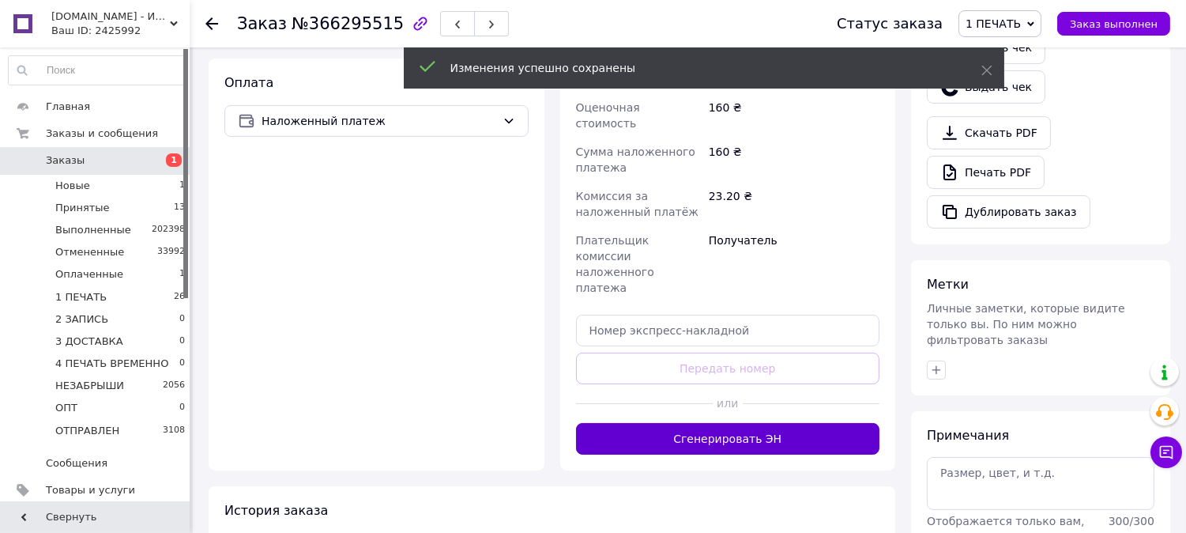
click at [734, 423] on button "Сгенерировать ЭН" at bounding box center [728, 439] width 304 height 32
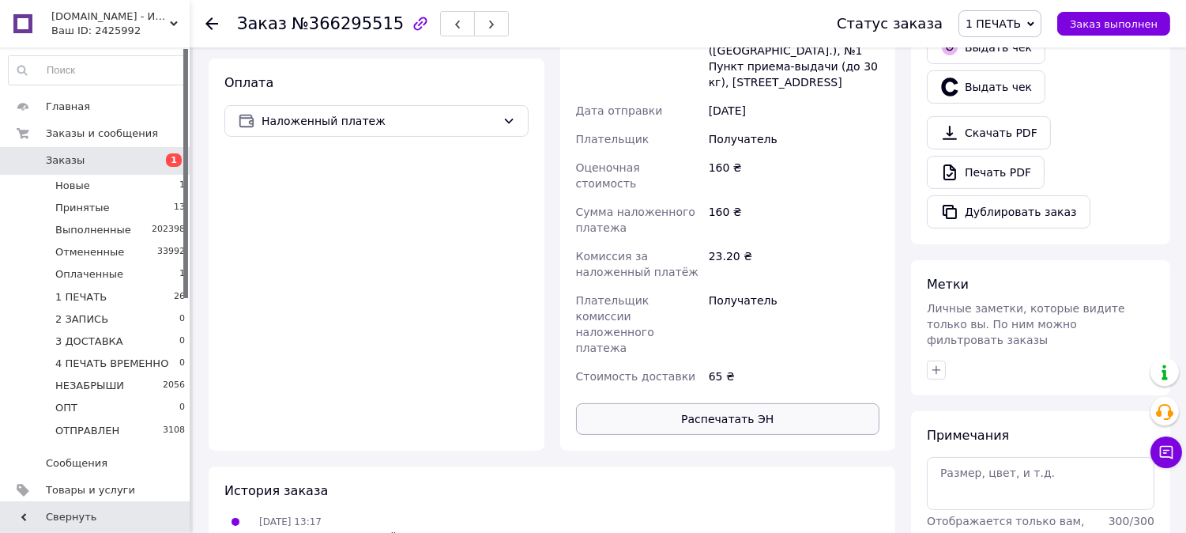
click at [748, 403] on button "Распечатать ЭН" at bounding box center [728, 419] width 304 height 32
click at [1020, 22] on span "1 ПЕЧАТЬ" at bounding box center [993, 23] width 55 height 13
click at [1047, 154] on li "2 ЗАПИСЬ" at bounding box center [1024, 150] width 129 height 24
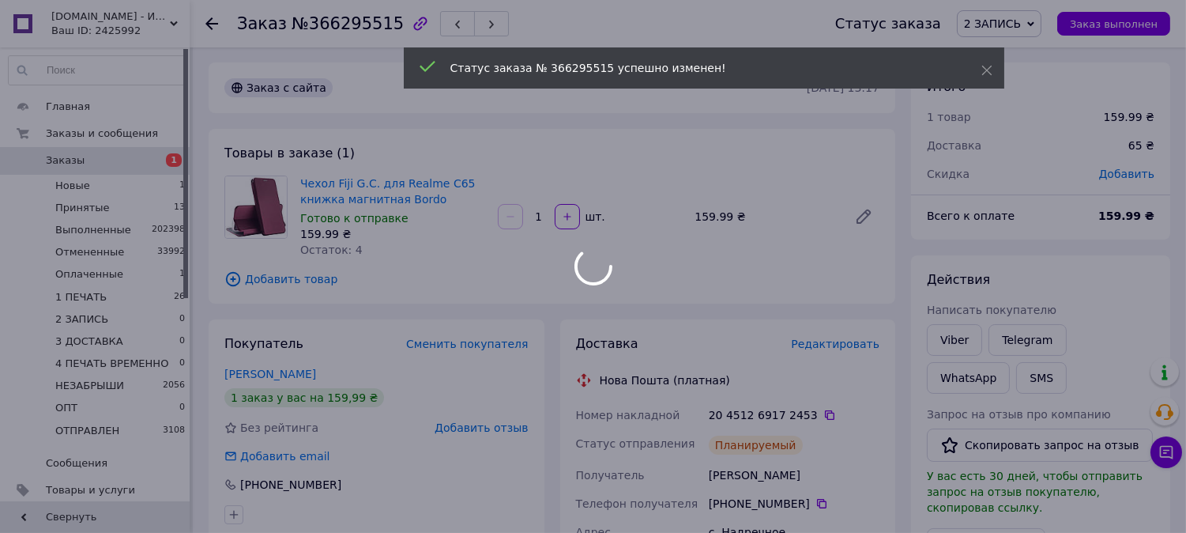
scroll to position [0, 0]
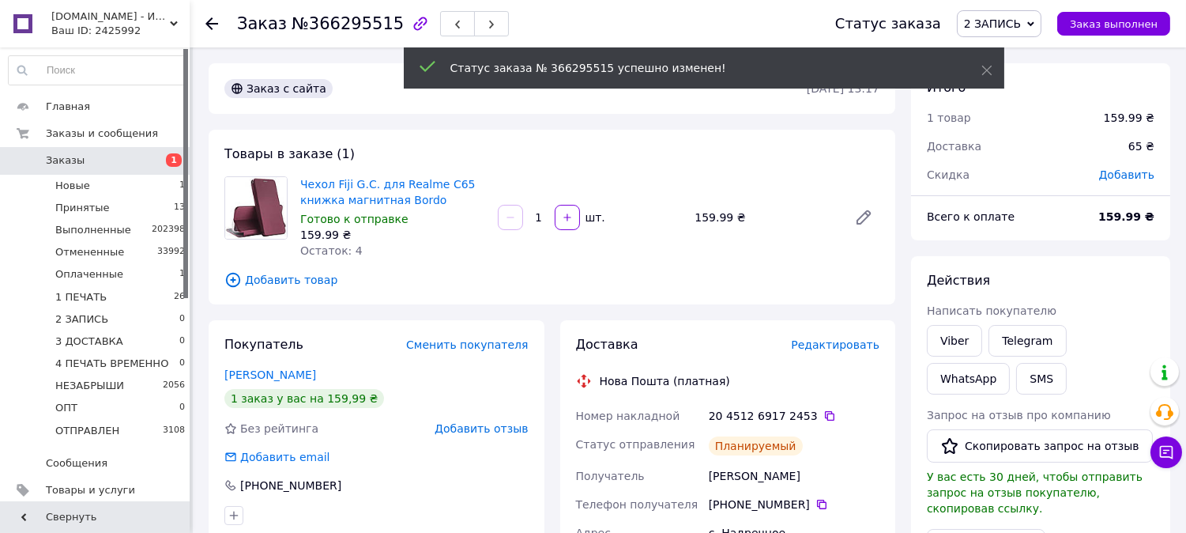
click at [1021, 17] on span "2 ЗАПИСЬ" at bounding box center [992, 23] width 57 height 13
click at [1015, 168] on li "3 ДОСТАВКА" at bounding box center [1022, 174] width 129 height 24
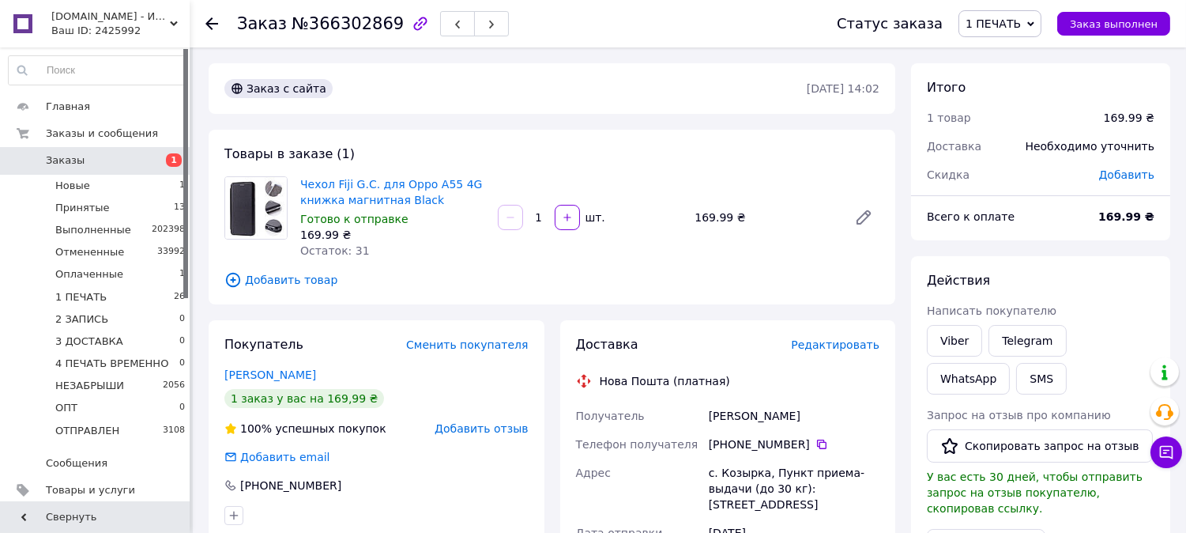
click at [873, 345] on span "Редактировать" at bounding box center [835, 344] width 89 height 13
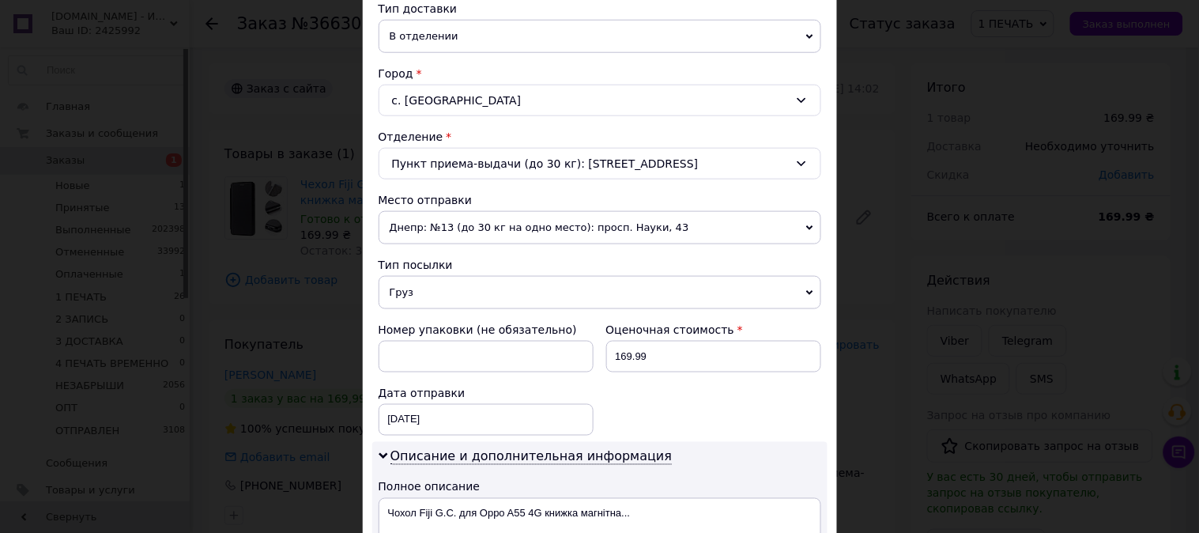
scroll to position [380, 0]
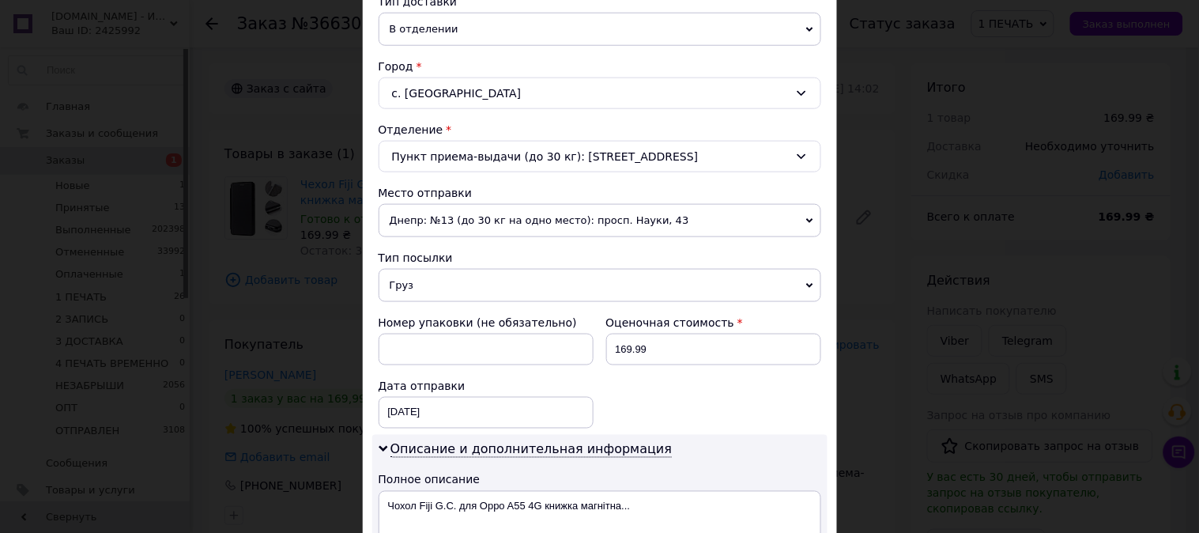
click at [449, 295] on span "Груз" at bounding box center [600, 285] width 443 height 33
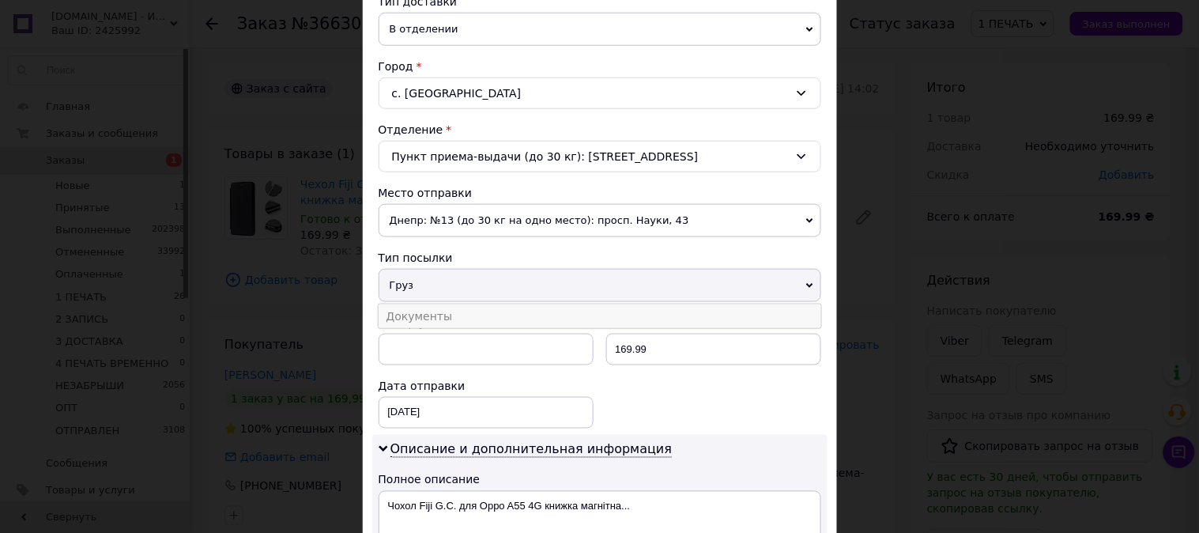
click at [431, 319] on li "Документы" at bounding box center [600, 316] width 443 height 24
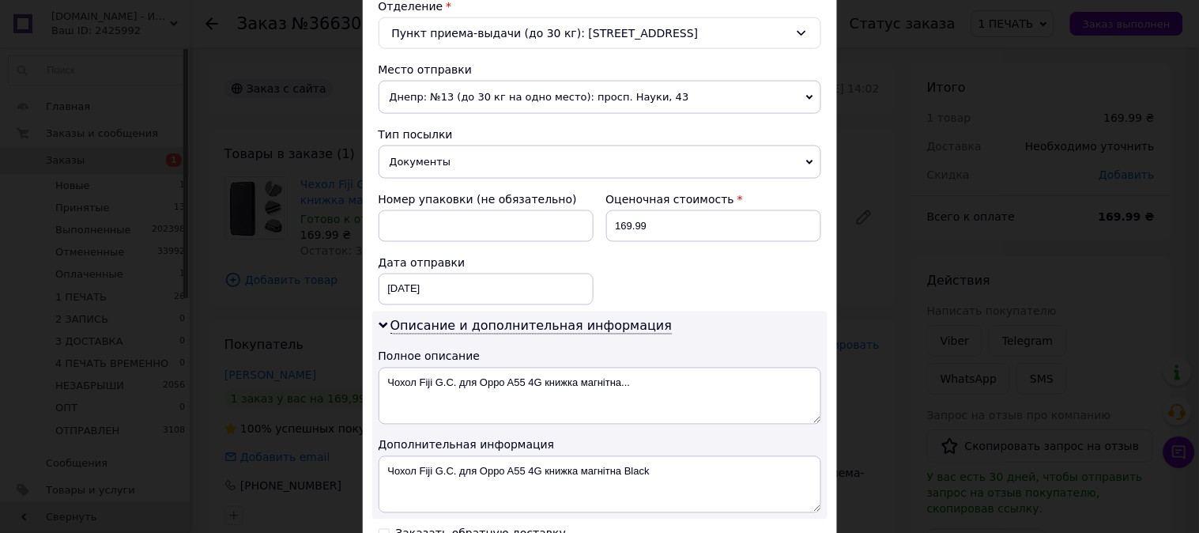
scroll to position [586, 0]
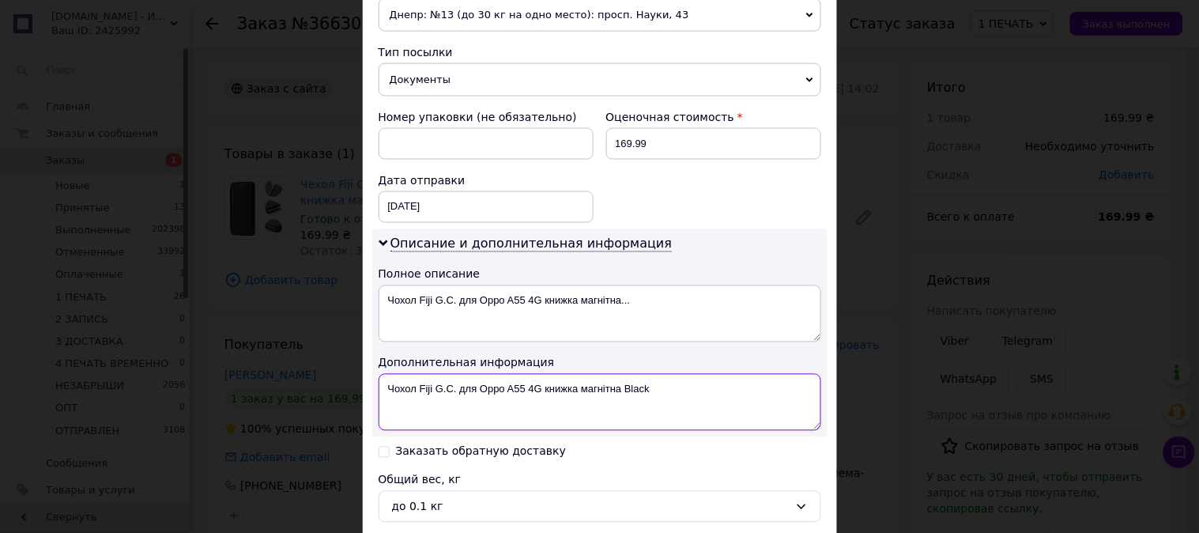
click at [493, 378] on textarea "Чохол Fiji G.C. для Oppo A55 4G книжка магнітна Black" at bounding box center [600, 402] width 443 height 57
click at [470, 389] on textarea "Oppo A55 4G книжка магнітна Black" at bounding box center [600, 402] width 443 height 57
drag, startPoint x: 470, startPoint y: 389, endPoint x: 483, endPoint y: 388, distance: 13.5
click at [483, 388] on textarea "Oppo A55 4G книжка магнітна Black" at bounding box center [600, 402] width 443 height 57
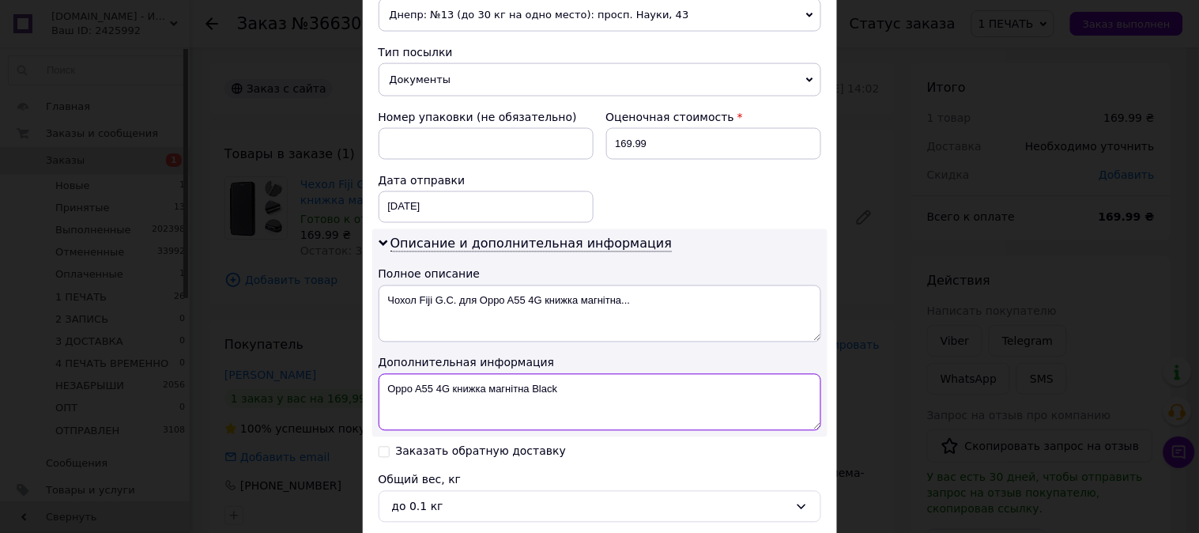
click at [500, 385] on textarea "Oppo A55 4G книжка магнітна Black" at bounding box center [600, 402] width 443 height 57
drag, startPoint x: 500, startPoint y: 385, endPoint x: 476, endPoint y: 387, distance: 24.6
click at [476, 387] on textarea "Oppo A55 4G книжка магнітна Black" at bounding box center [600, 402] width 443 height 57
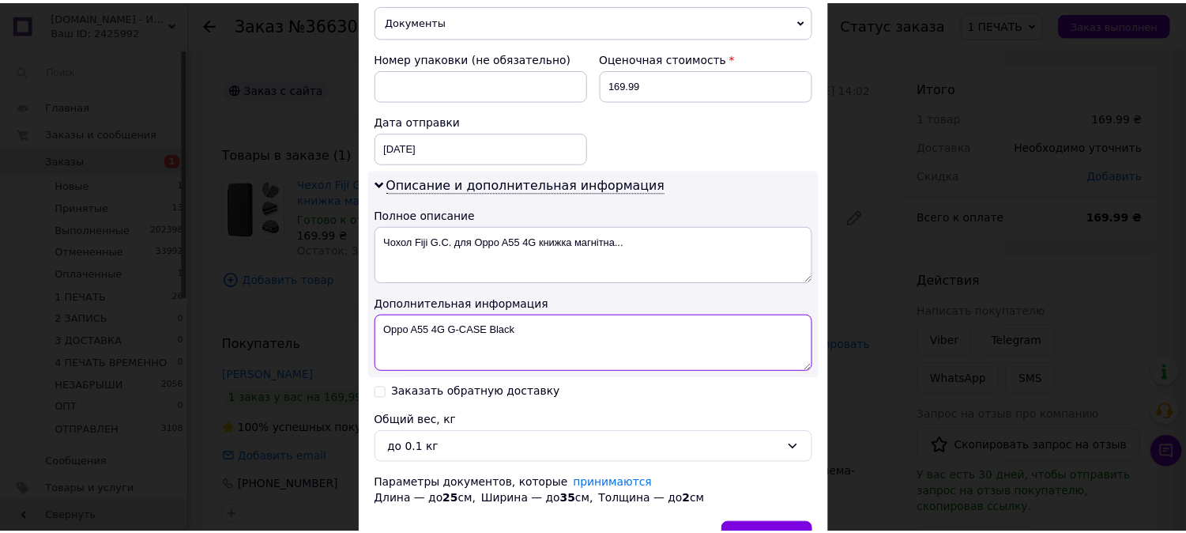
scroll to position [740, 0]
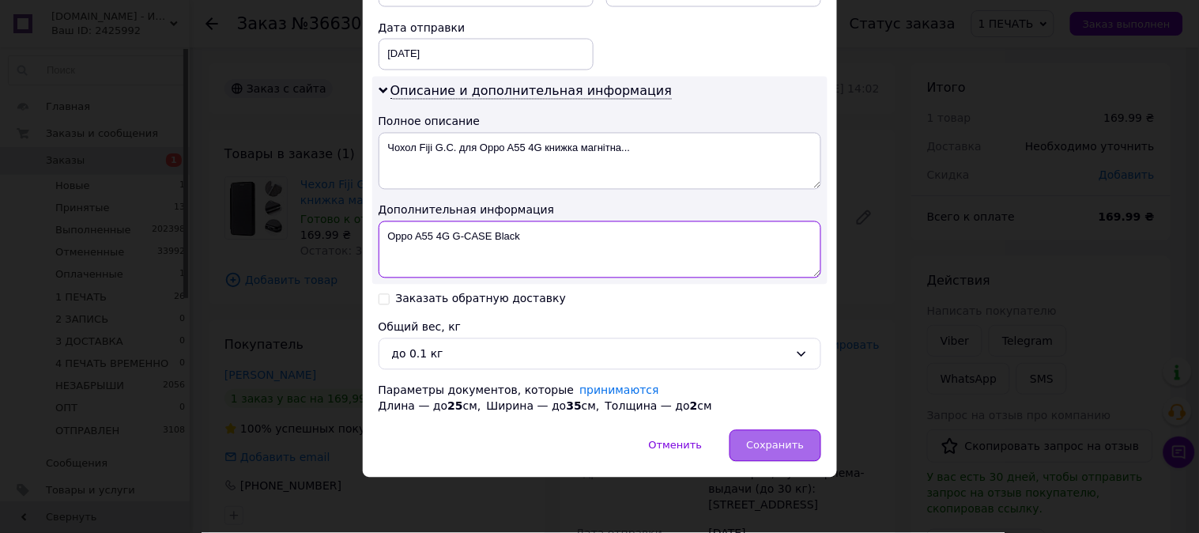
type textarea "Oppo A55 4G G-CASE Black"
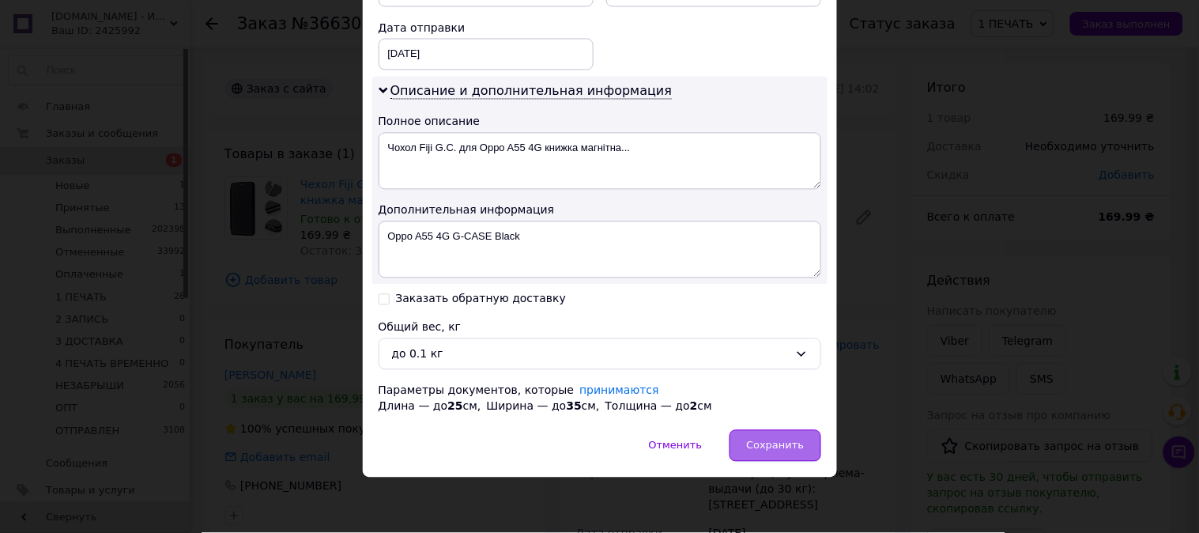
click at [772, 440] on span "Сохранить" at bounding box center [775, 446] width 58 height 12
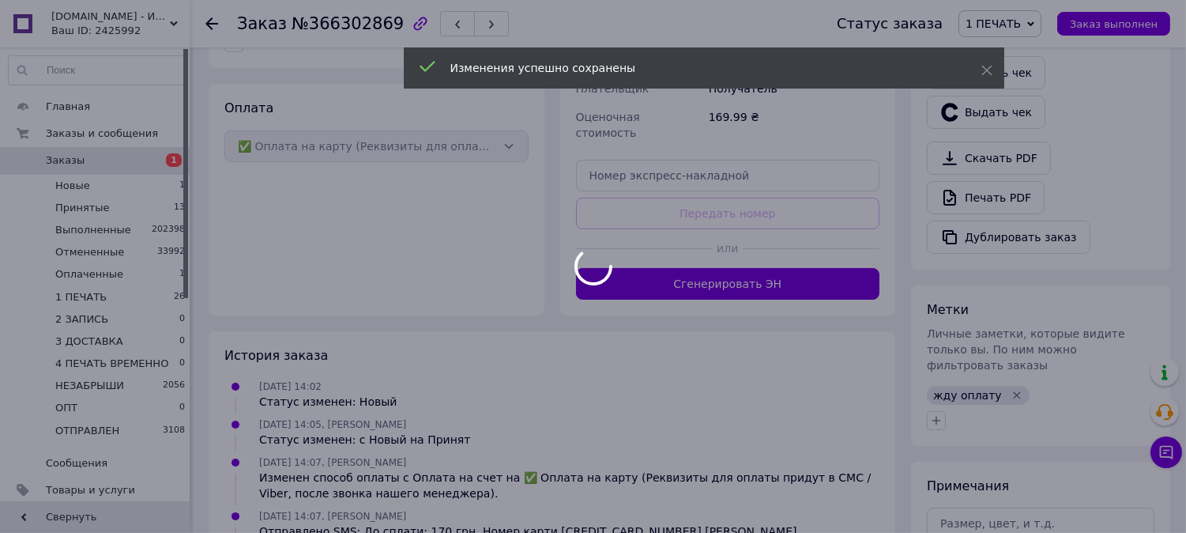
scroll to position [595, 0]
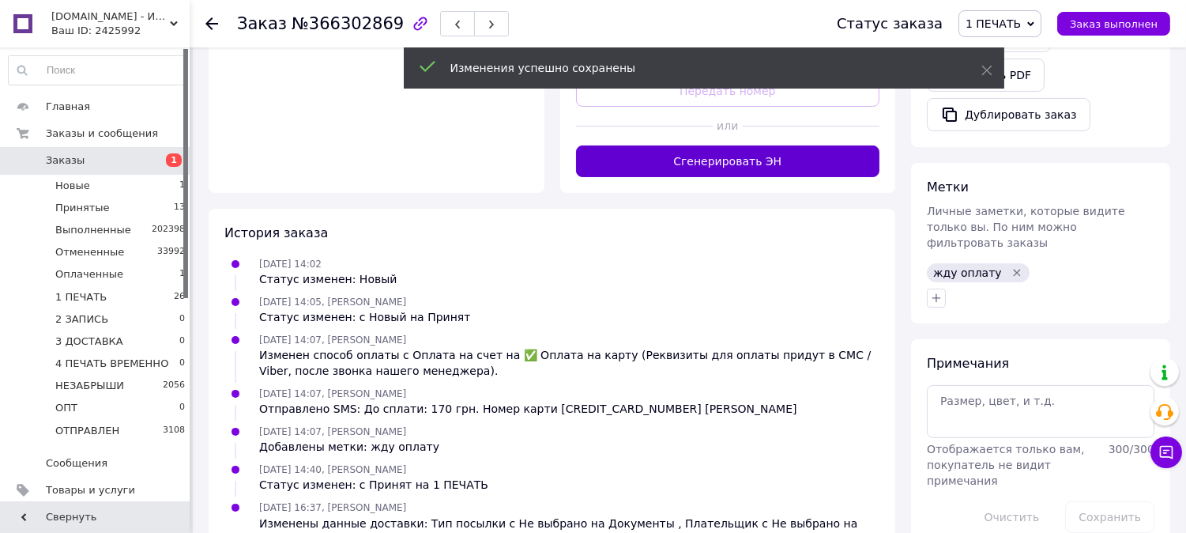
click at [722, 152] on button "Сгенерировать ЭН" at bounding box center [728, 161] width 304 height 32
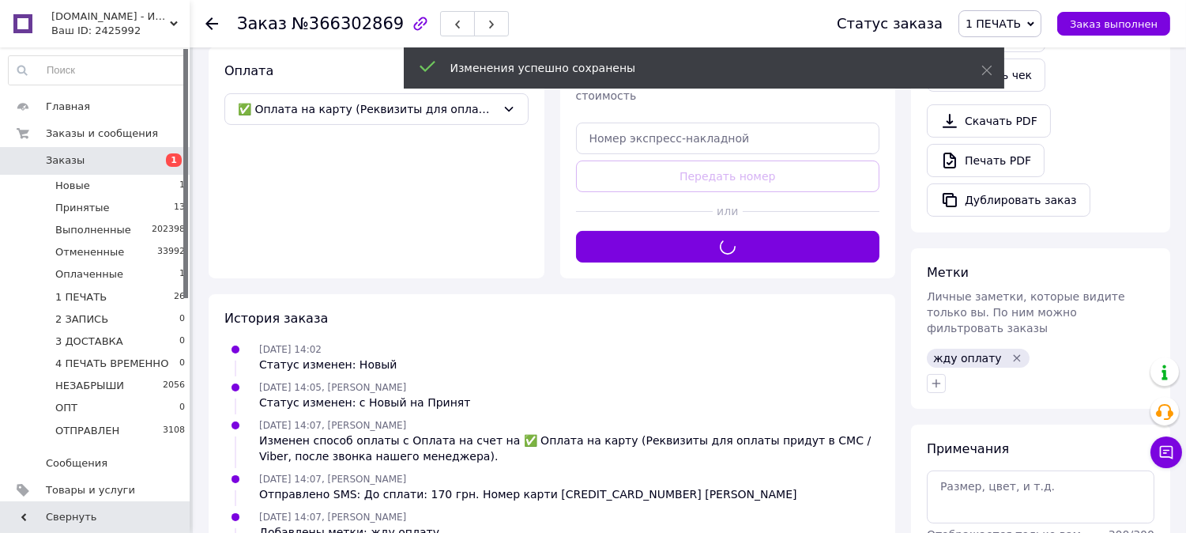
scroll to position [507, 0]
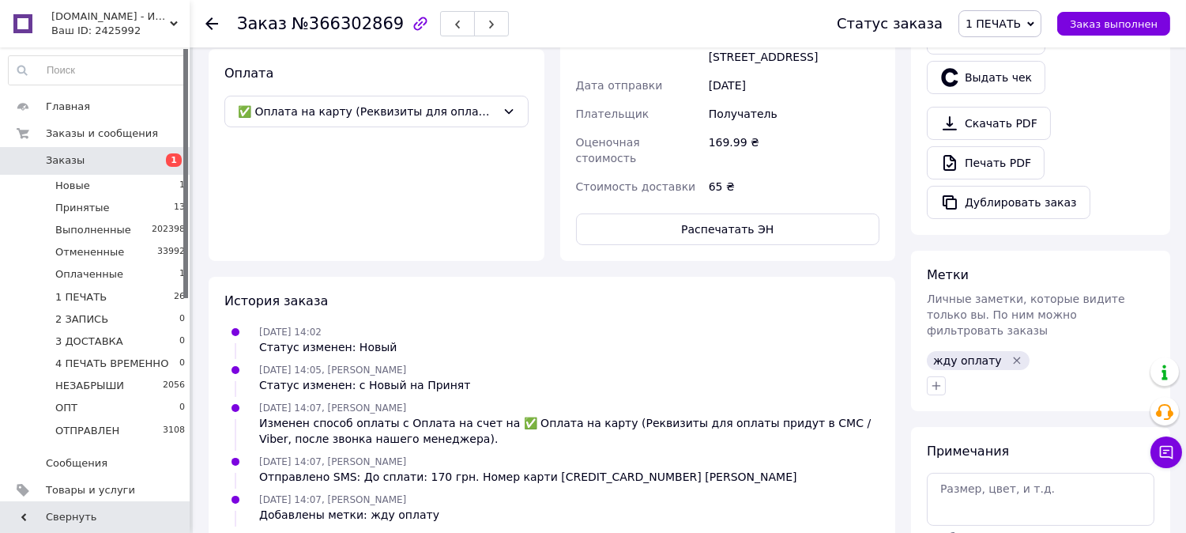
click at [765, 213] on button "Распечатать ЭН" at bounding box center [728, 229] width 304 height 32
click at [1020, 24] on span "1 ПЕЧАТЬ" at bounding box center [993, 23] width 55 height 13
click at [1028, 142] on li "2 ЗАПИСЬ" at bounding box center [1024, 150] width 129 height 24
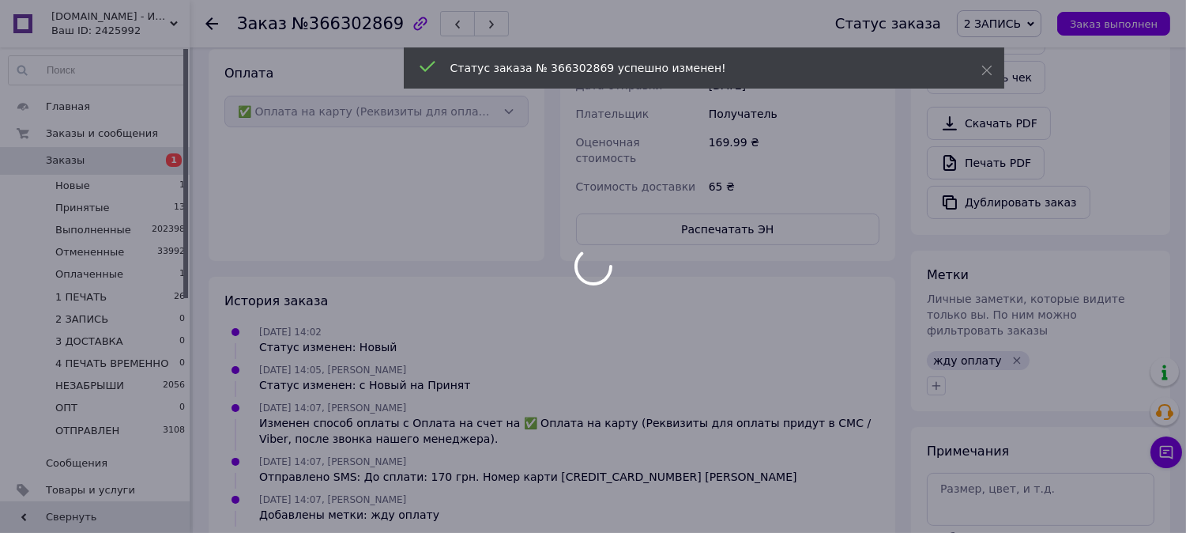
scroll to position [68, 0]
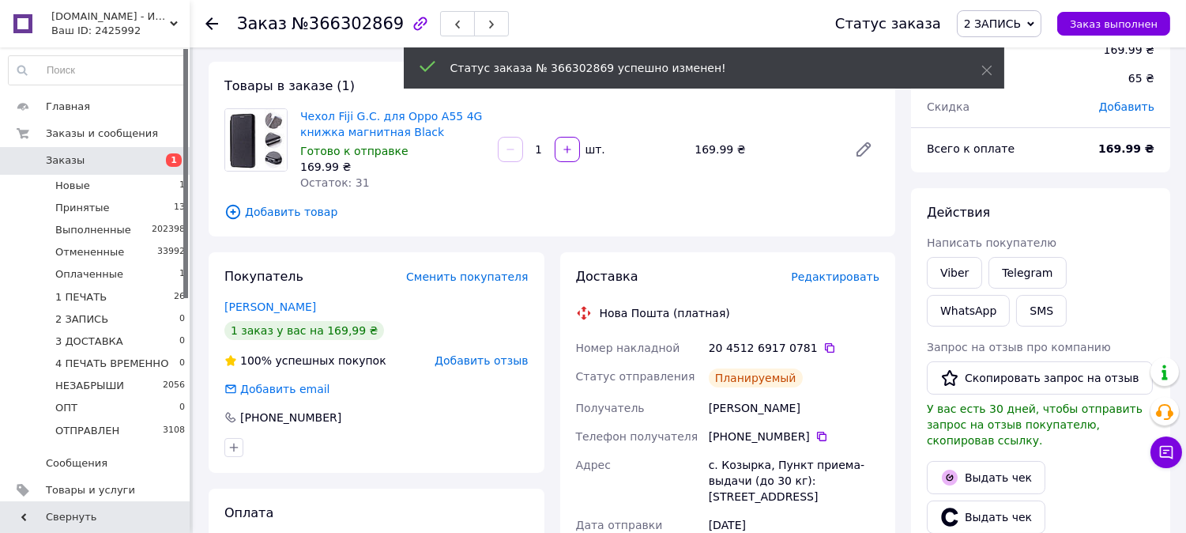
click at [1033, 27] on span "2 ЗАПИСЬ" at bounding box center [999, 23] width 85 height 27
click at [998, 178] on li "3 ДОСТАВКА" at bounding box center [1022, 174] width 129 height 24
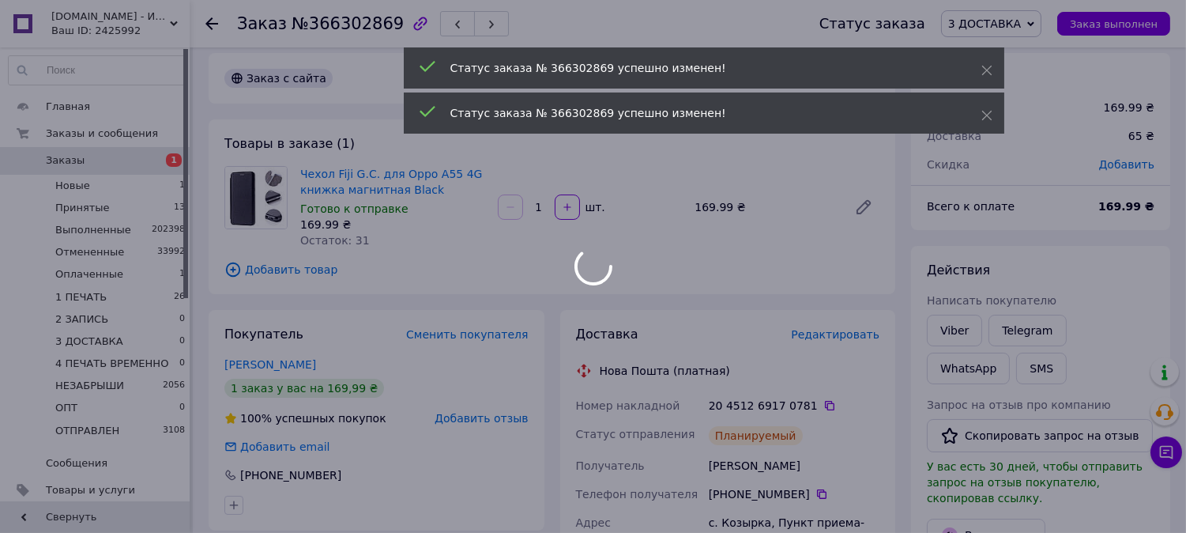
scroll to position [0, 0]
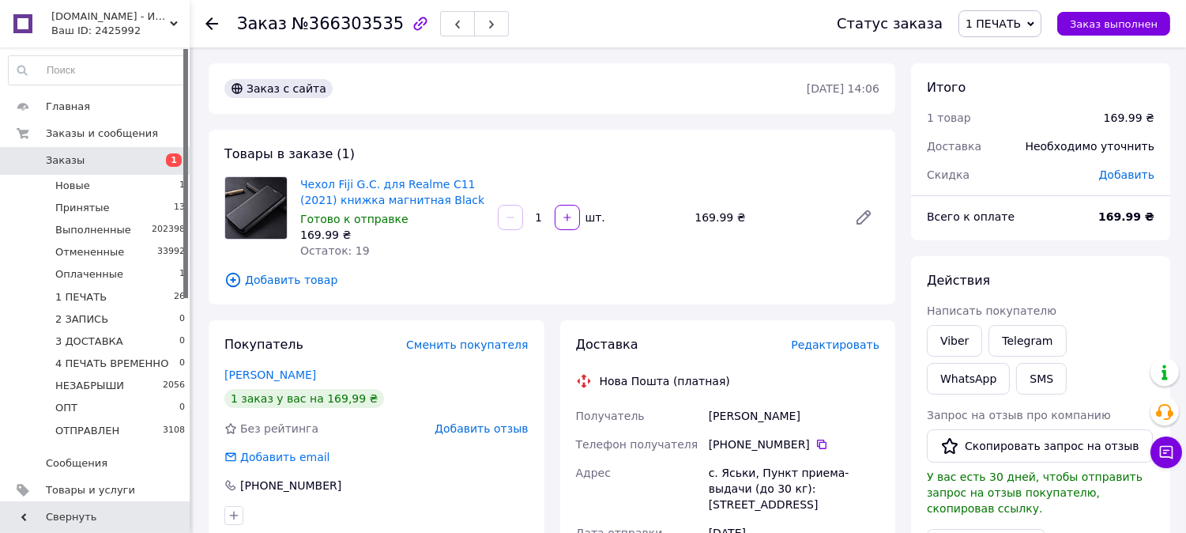
click at [823, 345] on span "Редактировать" at bounding box center [835, 344] width 89 height 13
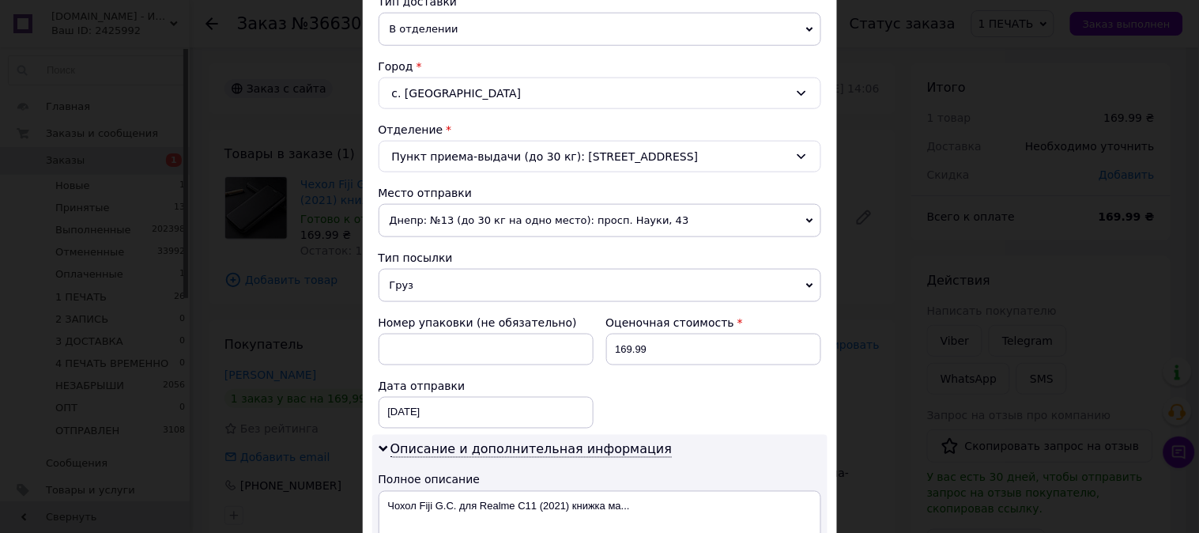
scroll to position [409, 0]
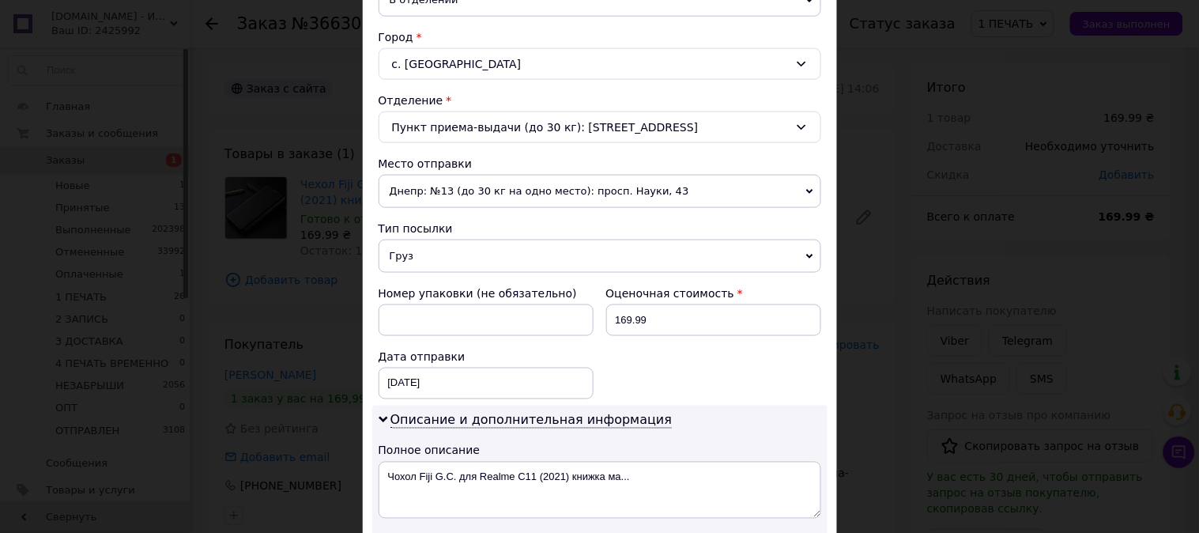
click at [432, 257] on span "Груз" at bounding box center [600, 256] width 443 height 33
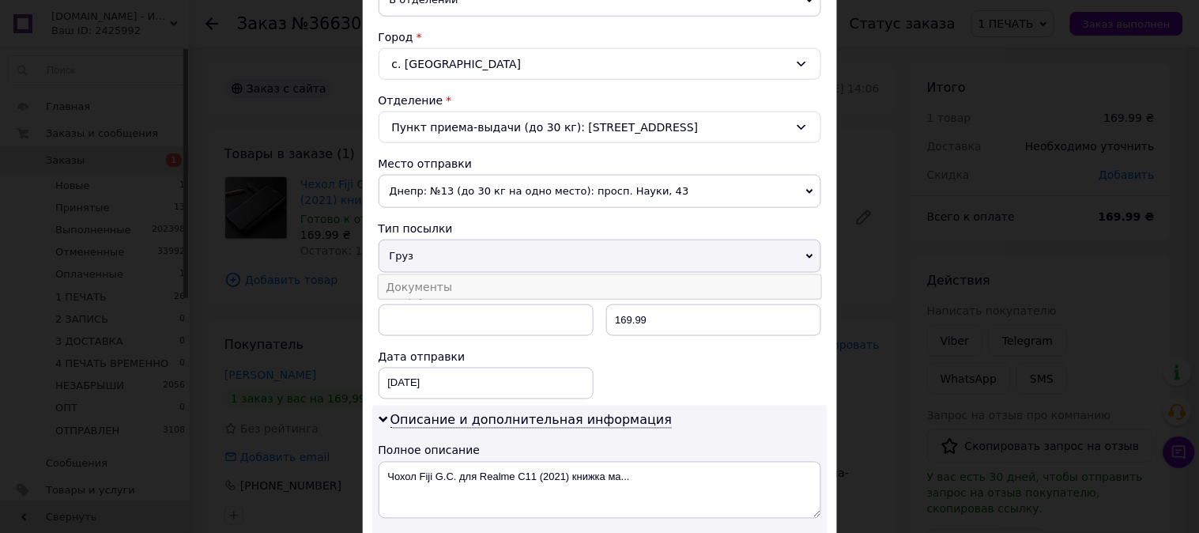
click at [437, 290] on li "Документы" at bounding box center [600, 287] width 443 height 24
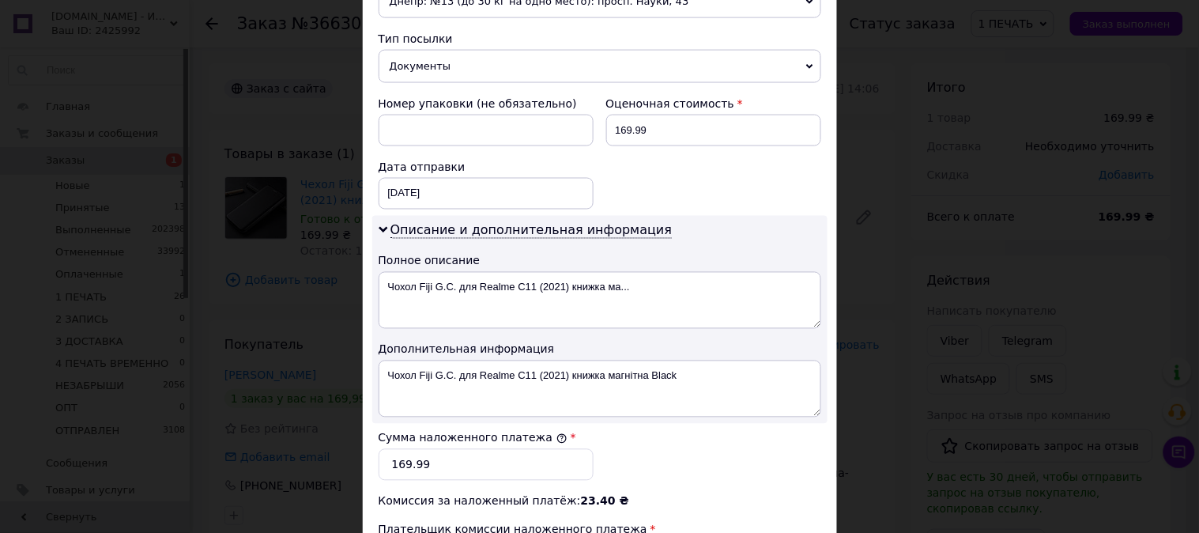
scroll to position [614, 0]
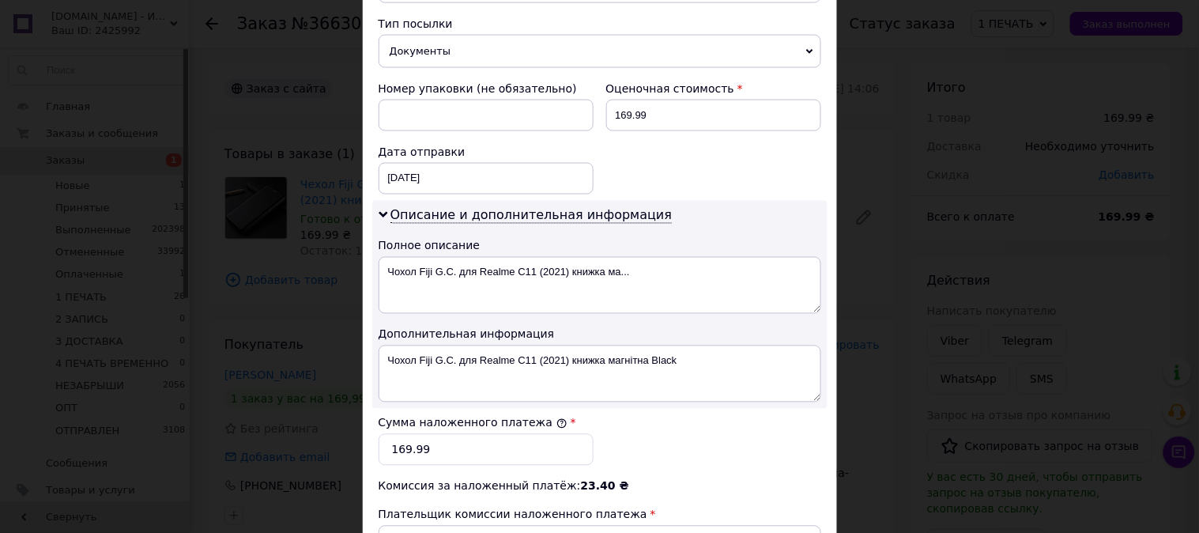
click at [651, 99] on div "Оценочная стоимость 169.99" at bounding box center [714, 105] width 228 height 63
click at [646, 119] on input "169.99" at bounding box center [713, 116] width 215 height 32
type input "170"
click at [445, 443] on input "169.99" at bounding box center [486, 450] width 215 height 32
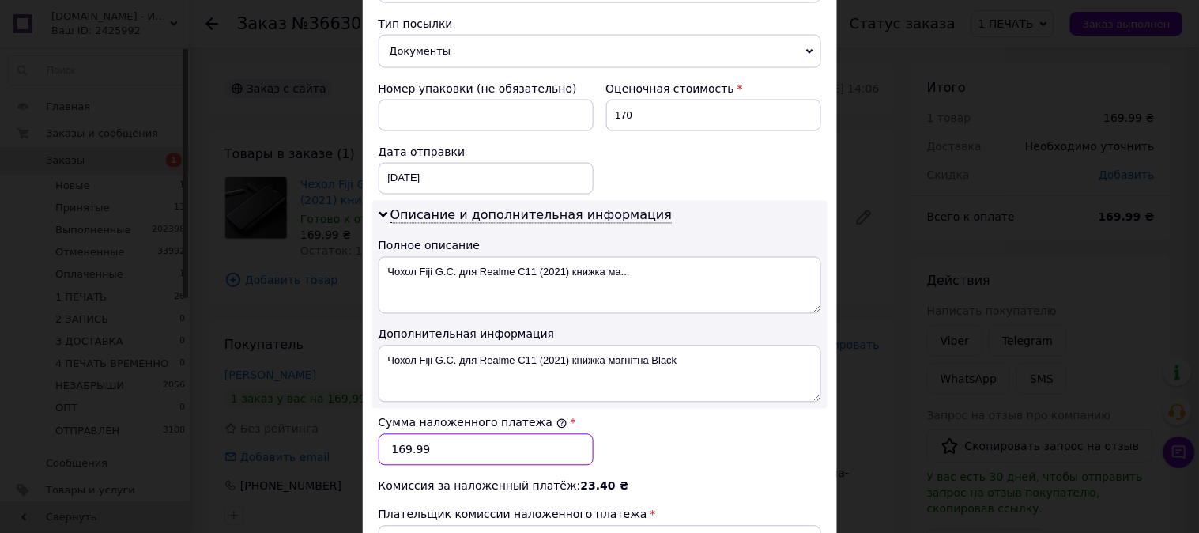
click at [445, 443] on input "169.99" at bounding box center [486, 450] width 215 height 32
type input "170"
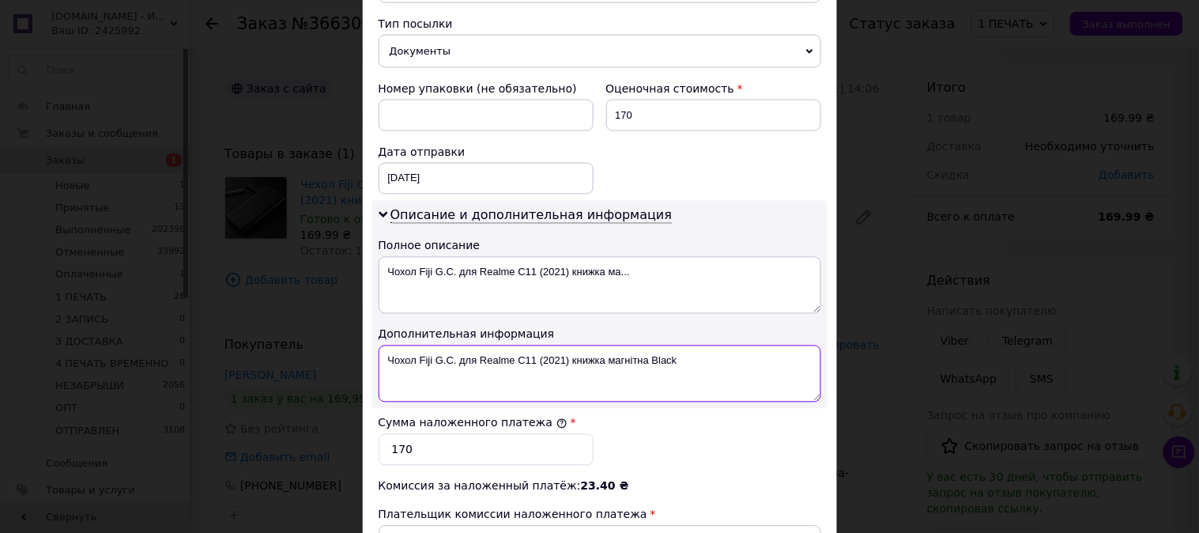
click at [422, 383] on textarea "Чохол Fiji G.C. для Realme C11 (2021) книжка магнітна Black" at bounding box center [600, 373] width 443 height 57
click at [496, 349] on textarea "Чохол Fiji G.C. для Realme C11 (2021) книжка магнітна Black" at bounding box center [600, 373] width 443 height 57
click at [494, 349] on textarea "Realme C11 (2021) книжка магнітна Black" at bounding box center [600, 373] width 443 height 57
drag, startPoint x: 494, startPoint y: 349, endPoint x: 522, endPoint y: 349, distance: 27.7
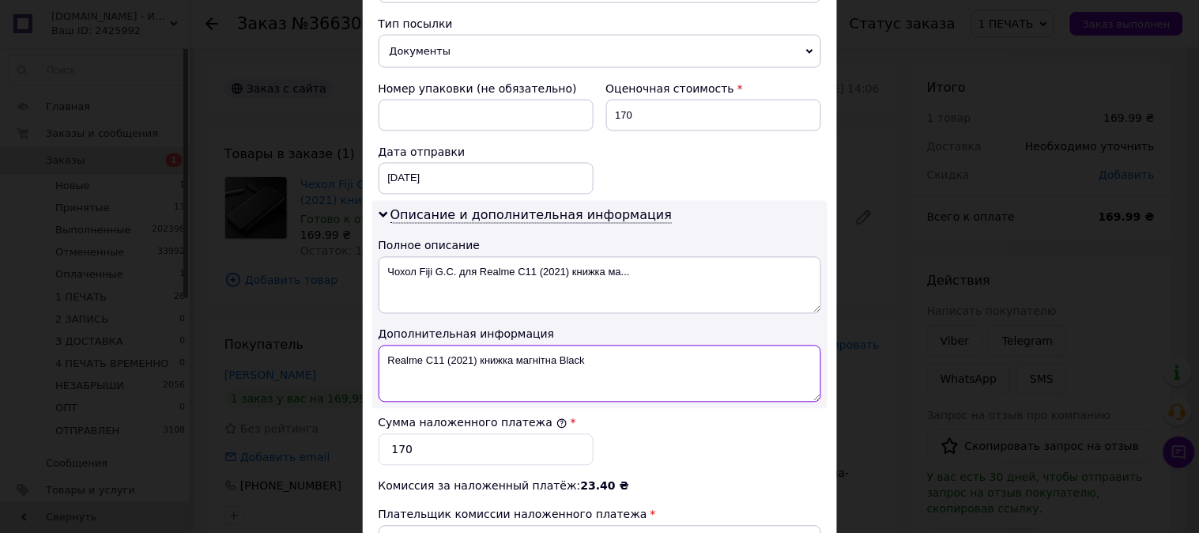
click at [522, 349] on textarea "Realme C11 (2021) книжка магнітна Black" at bounding box center [600, 373] width 443 height 57
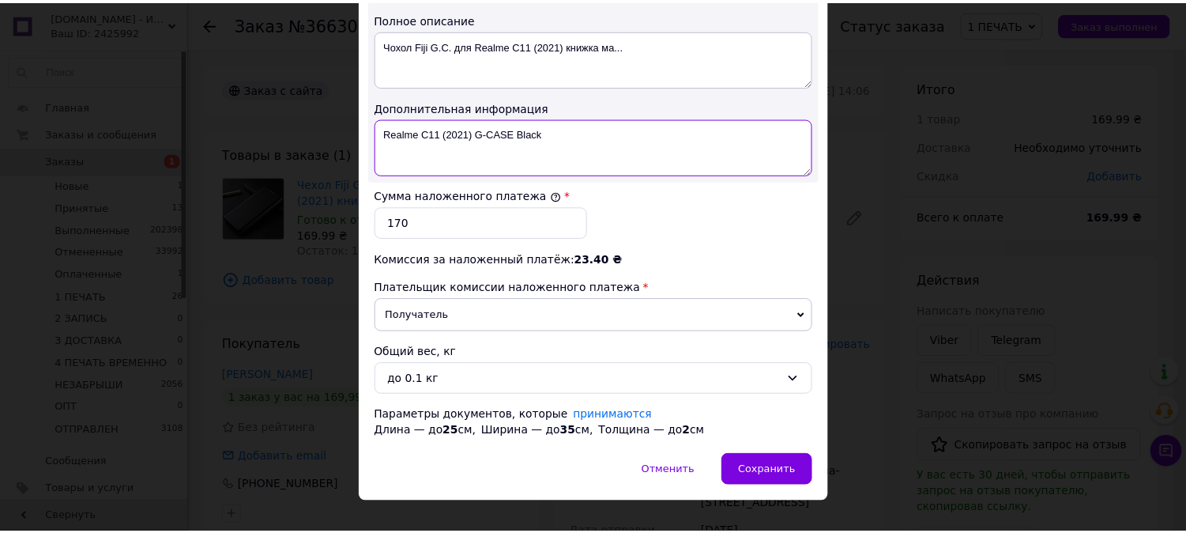
scroll to position [868, 0]
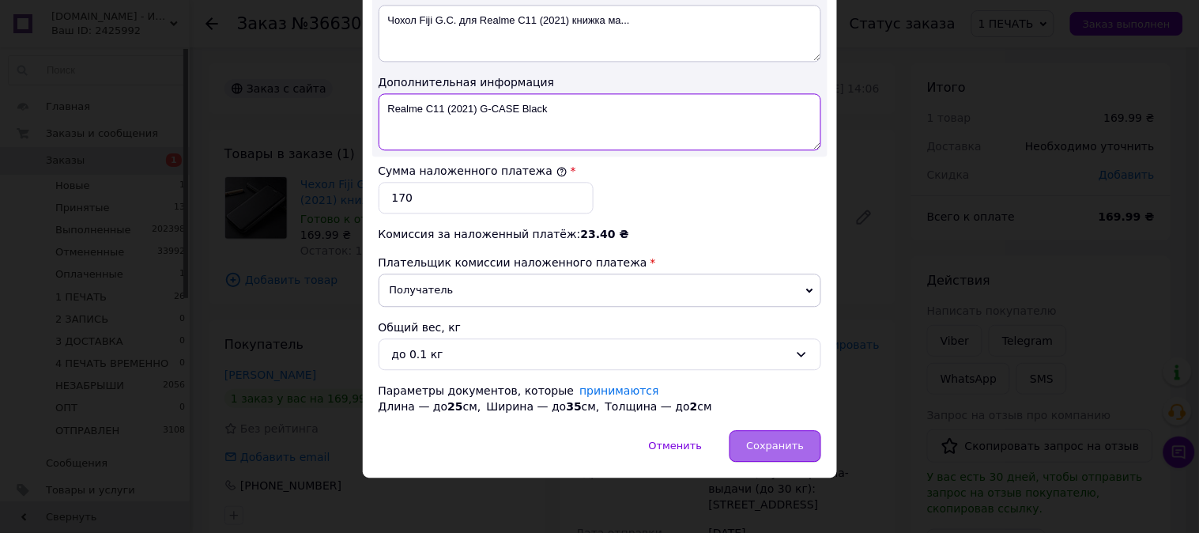
type textarea "Realme C11 (2021) G-CASE Black"
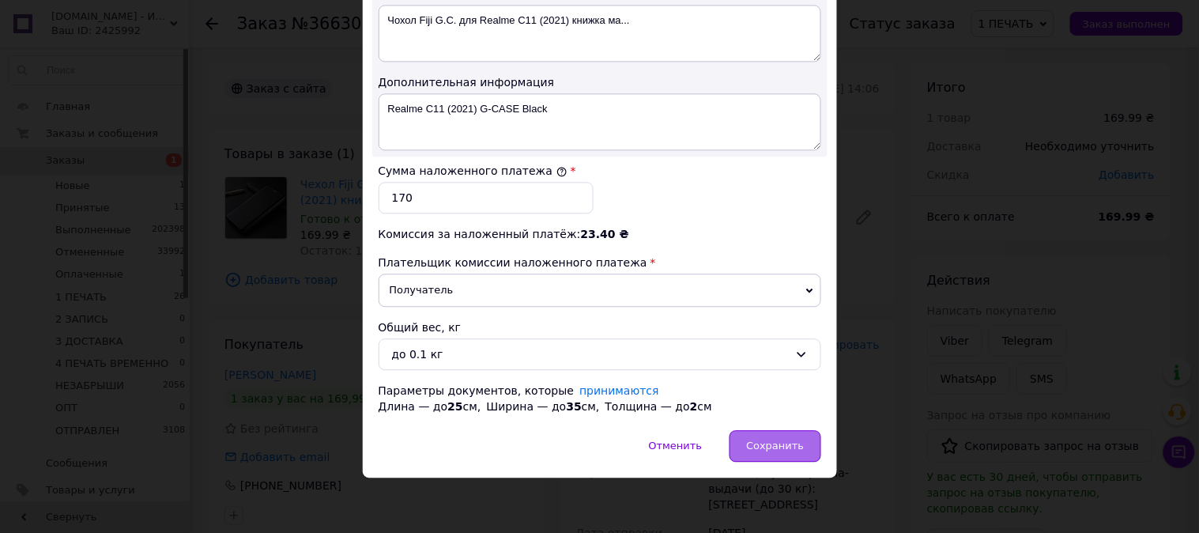
click at [779, 436] on div "Сохранить" at bounding box center [775, 446] width 91 height 32
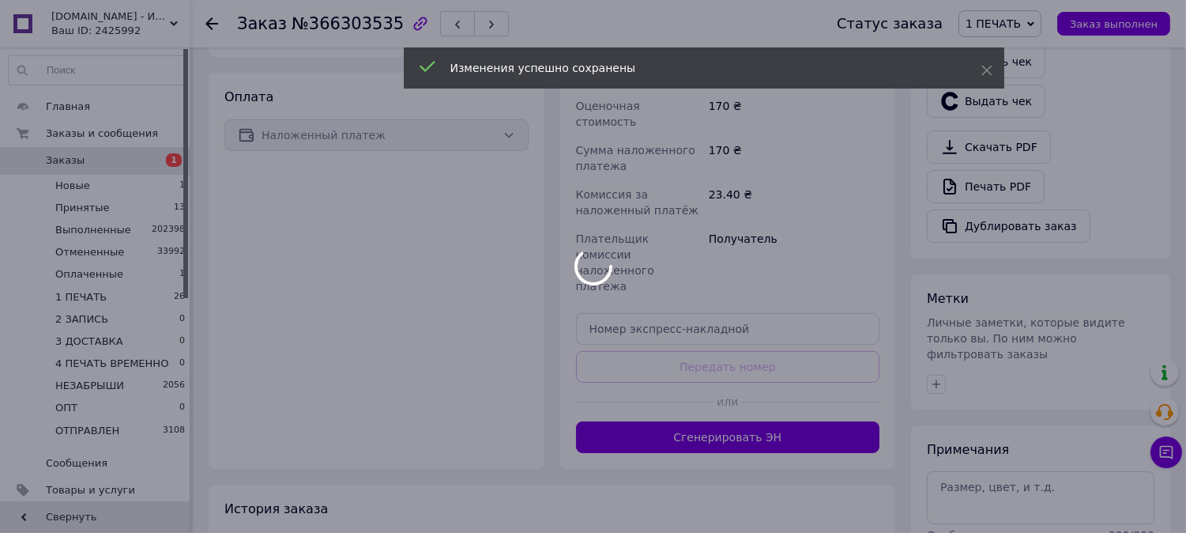
scroll to position [526, 0]
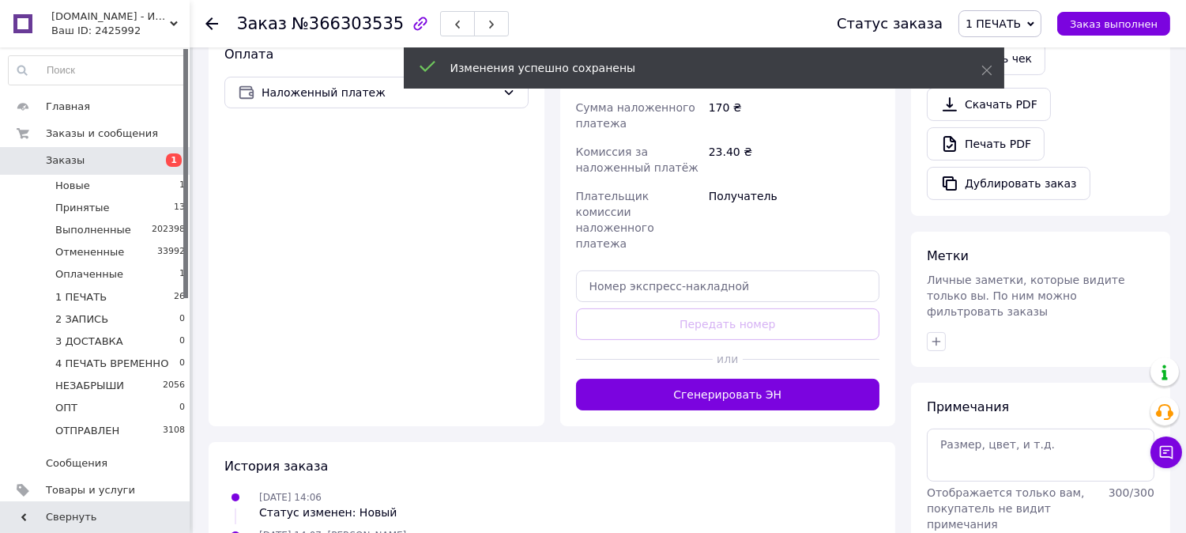
click at [739, 379] on button "Сгенерировать ЭН" at bounding box center [728, 395] width 304 height 32
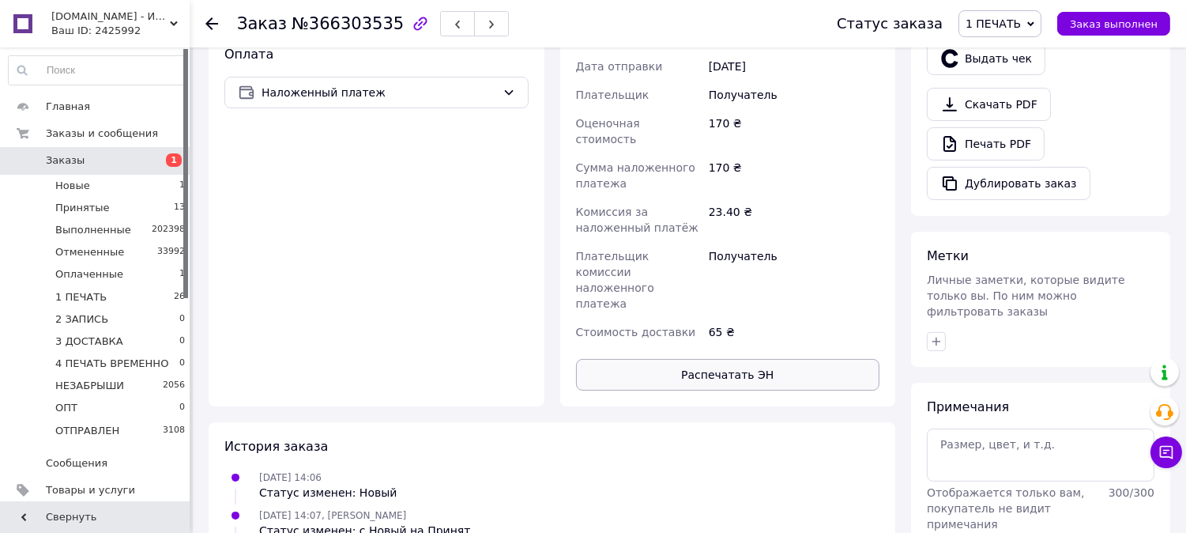
click at [749, 359] on button "Распечатать ЭН" at bounding box center [728, 375] width 304 height 32
click at [1006, 27] on span "1 ПЕЧАТЬ" at bounding box center [993, 23] width 55 height 13
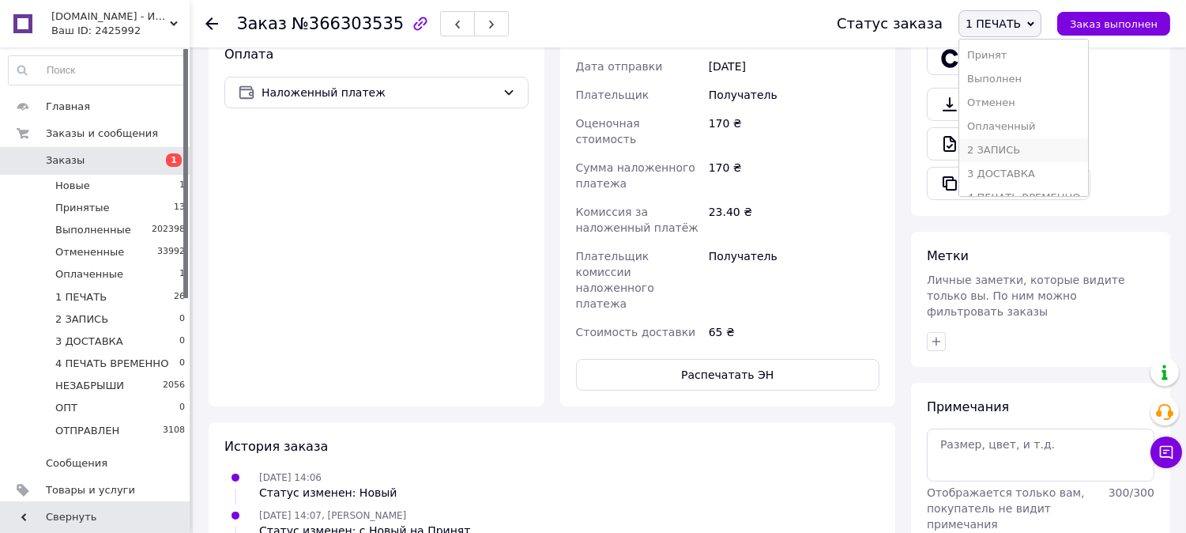
click at [1012, 145] on li "2 ЗАПИСЬ" at bounding box center [1024, 150] width 129 height 24
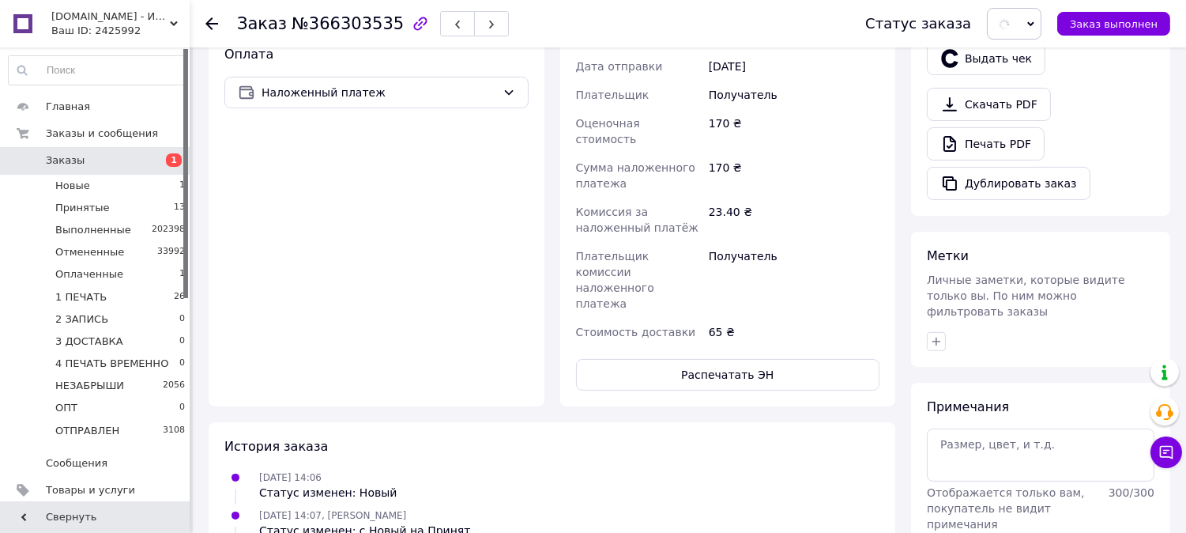
scroll to position [0, 0]
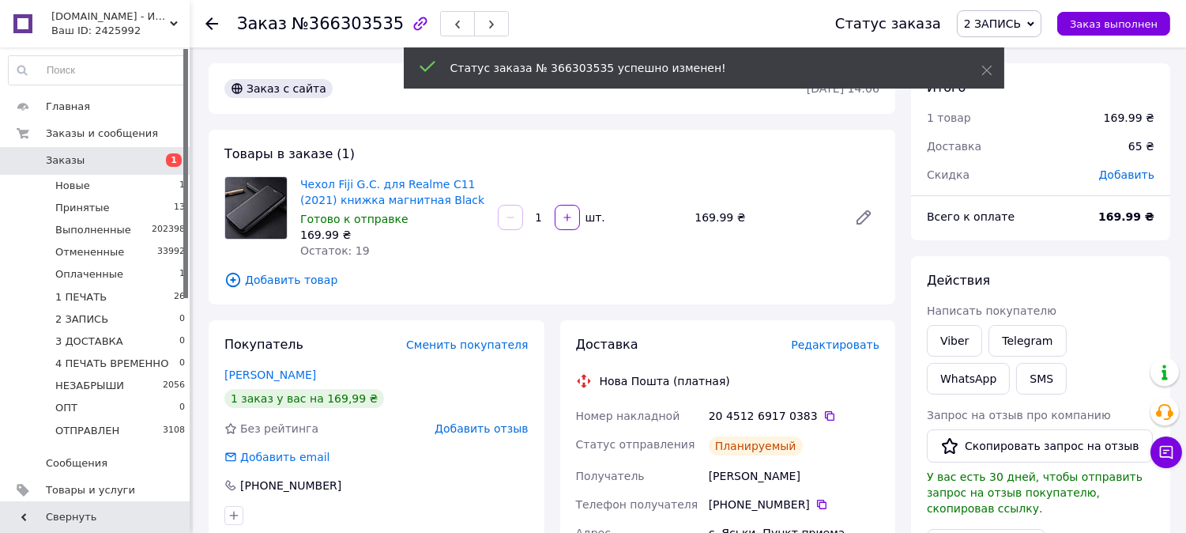
click at [1006, 24] on span "2 ЗАПИСЬ" at bounding box center [992, 23] width 57 height 13
click at [1018, 172] on li "3 ДОСТАВКА" at bounding box center [1022, 174] width 129 height 24
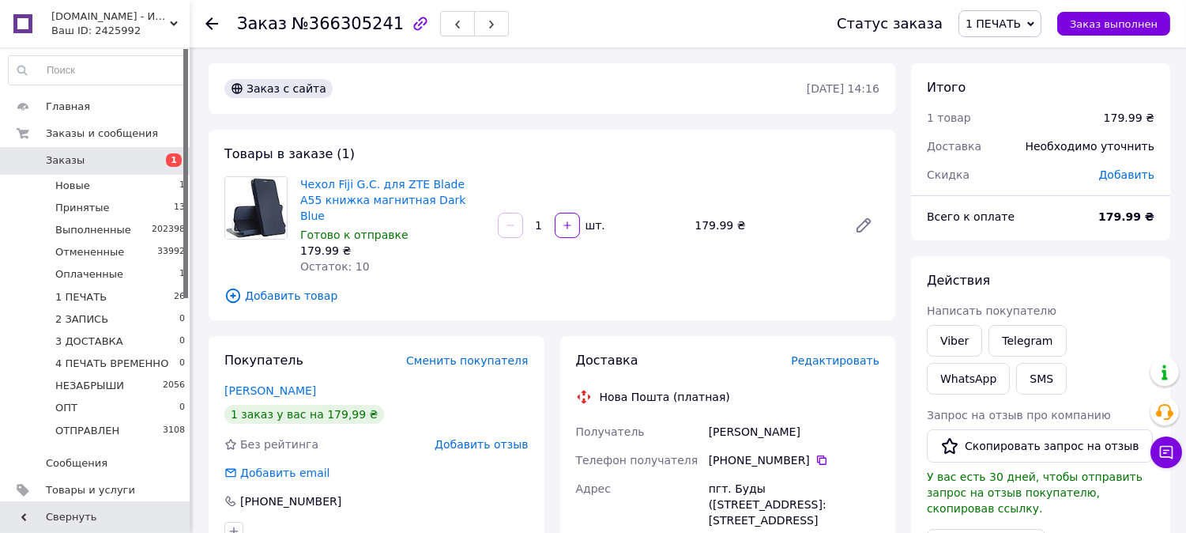
click at [824, 353] on div "Редактировать" at bounding box center [835, 361] width 89 height 16
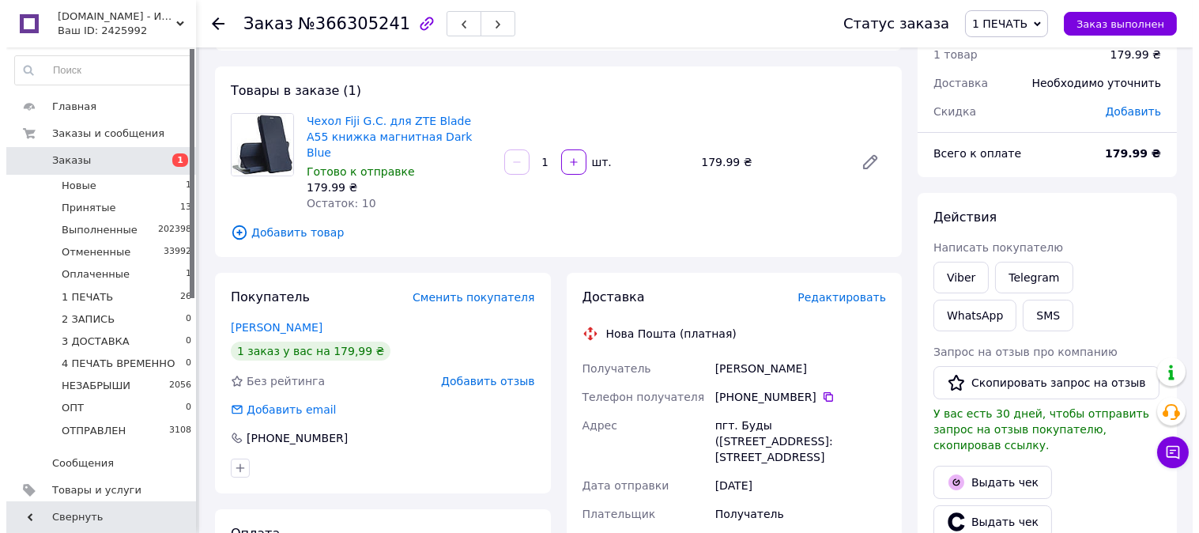
scroll to position [58, 0]
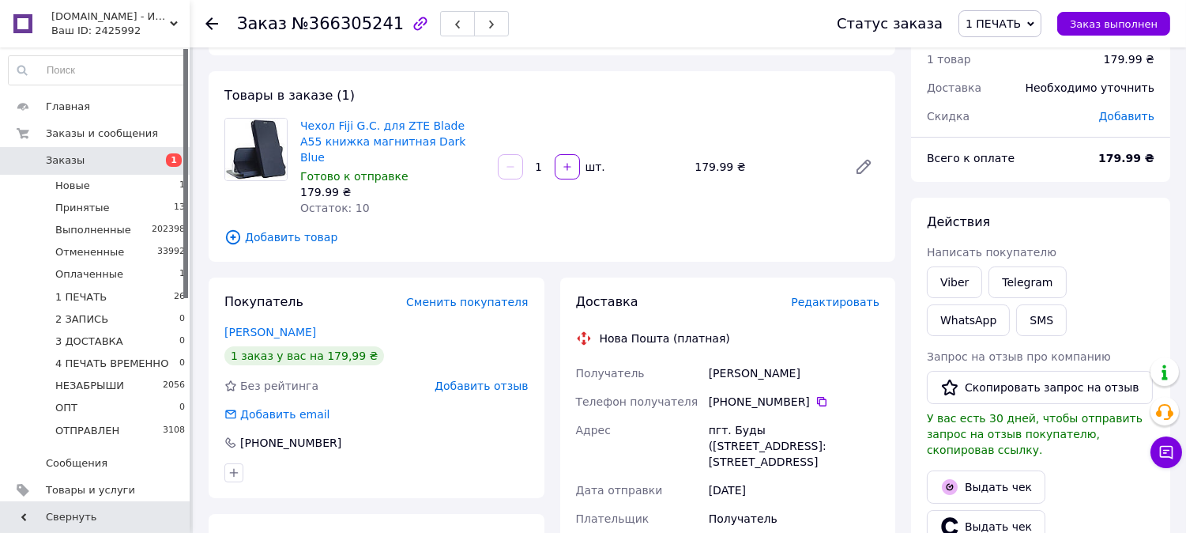
click at [843, 296] on span "Редактировать" at bounding box center [835, 302] width 89 height 13
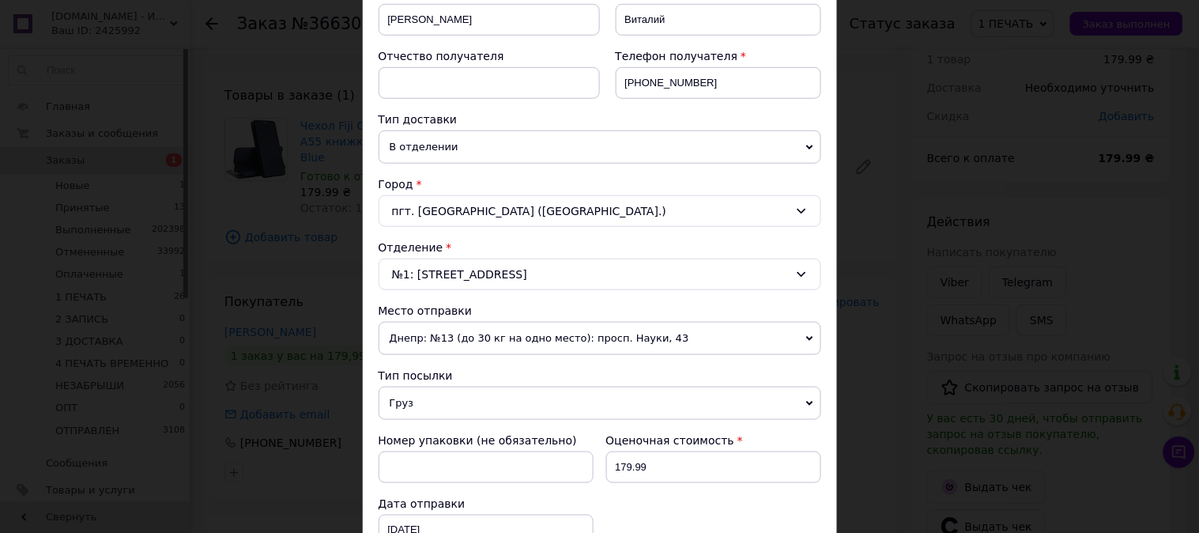
scroll to position [263, 0]
click at [427, 401] on span "Груз" at bounding box center [600, 402] width 443 height 33
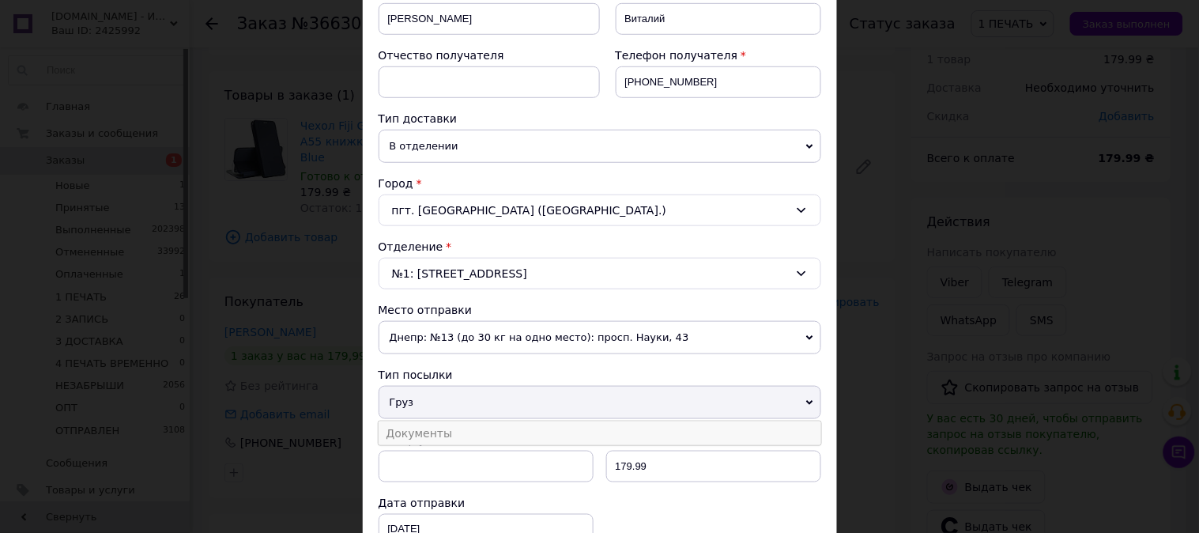
click at [433, 436] on li "Документы" at bounding box center [600, 433] width 443 height 24
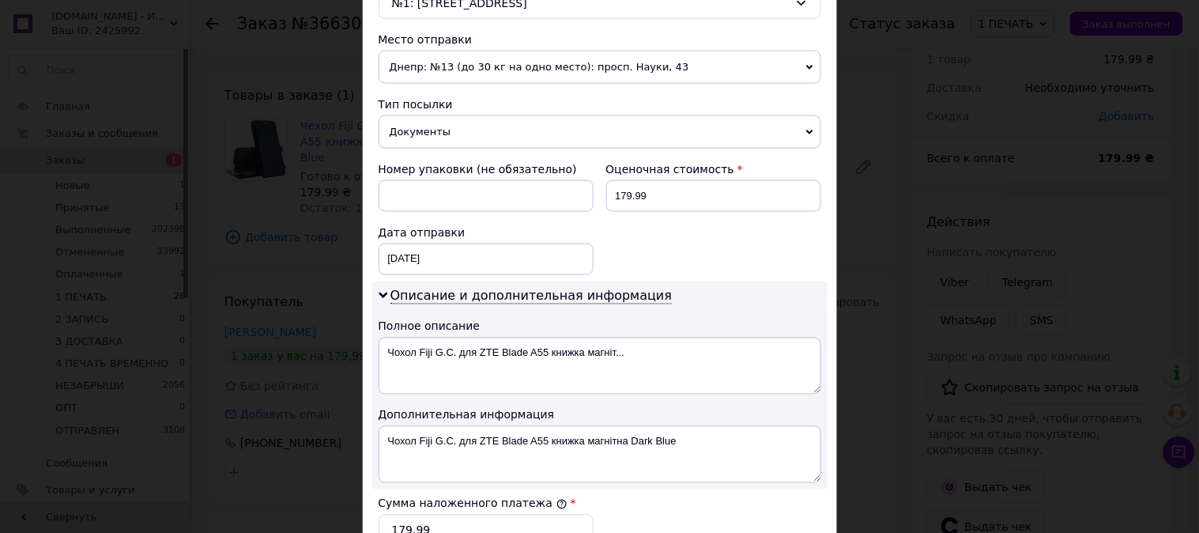
scroll to position [556, 0]
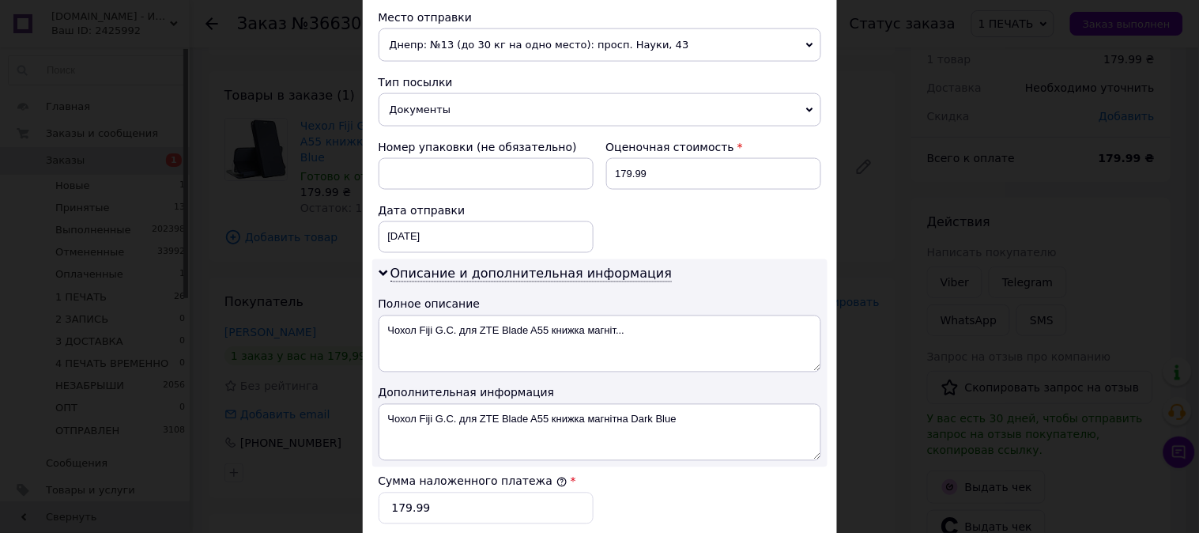
click at [630, 194] on div "Оценочная стоимость 179.99" at bounding box center [714, 164] width 228 height 63
click at [628, 171] on input "179.99" at bounding box center [713, 174] width 215 height 32
type input "0"
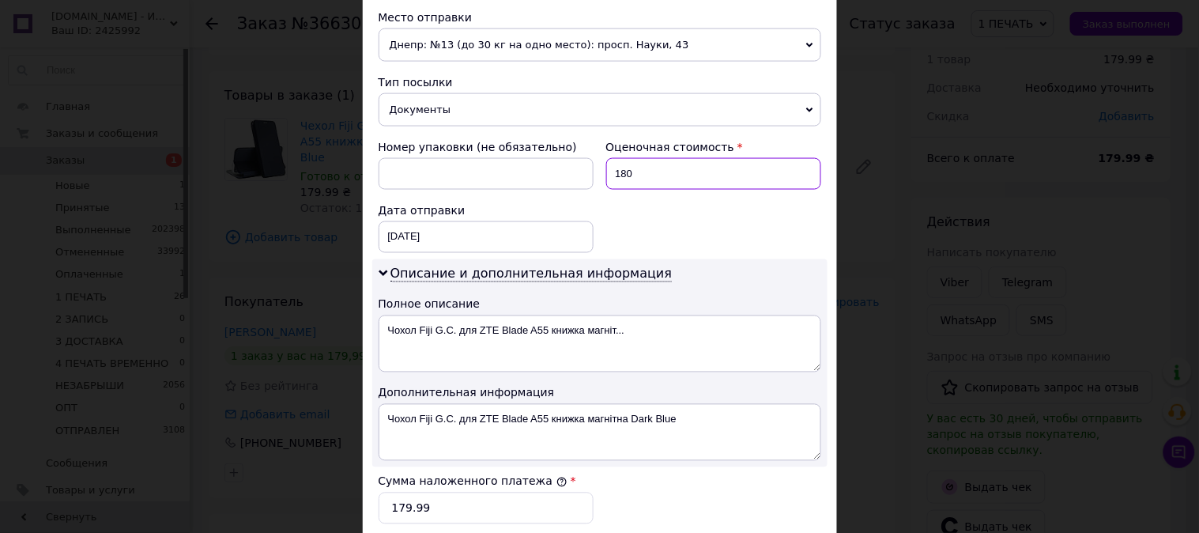
type input "180"
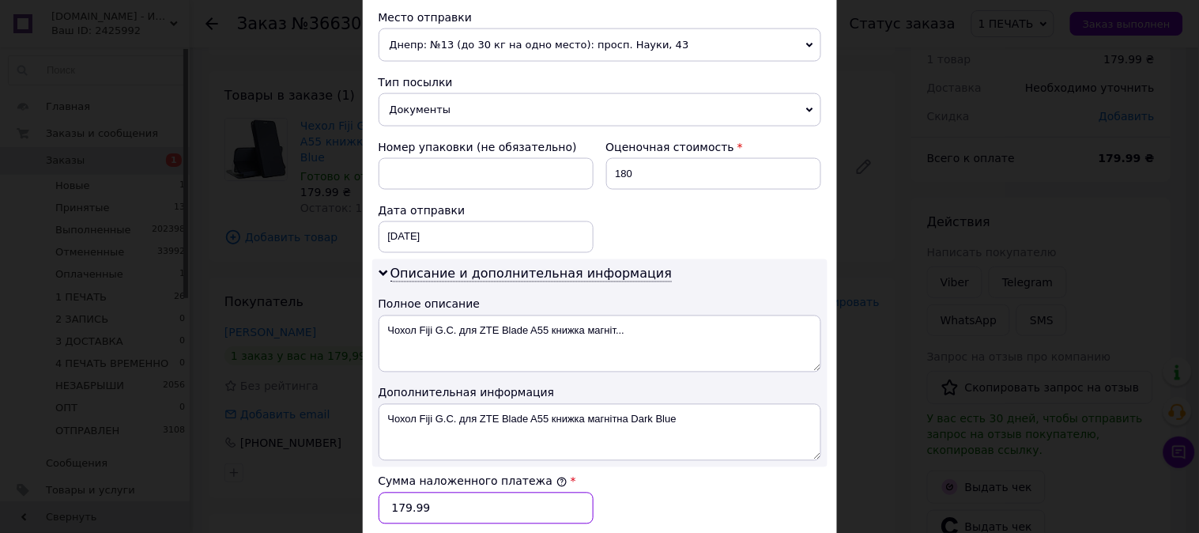
click at [473, 508] on input "179.99" at bounding box center [486, 508] width 215 height 32
type input "180"
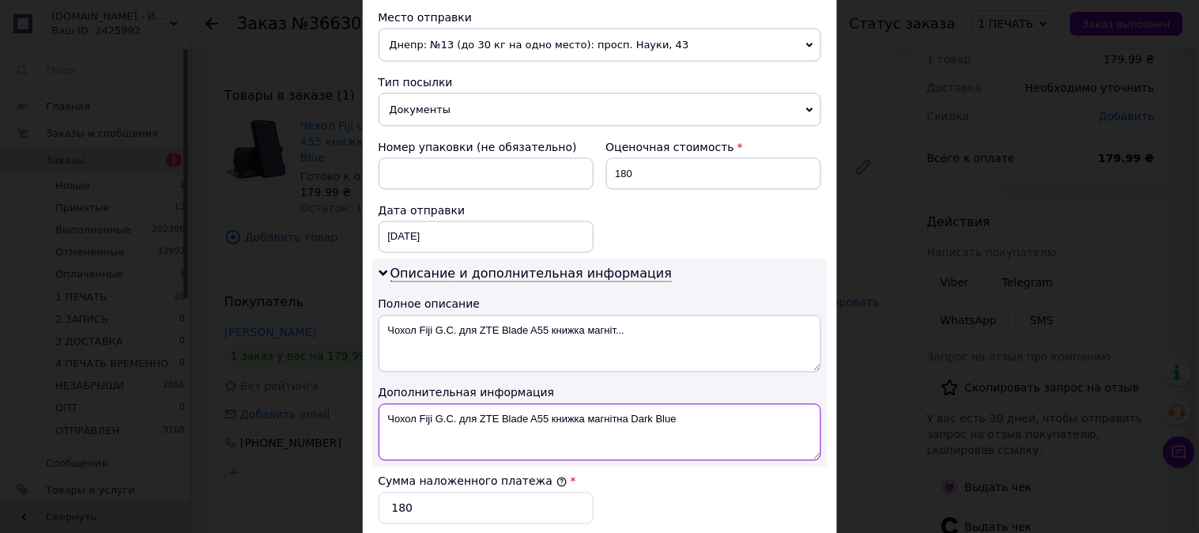
click at [439, 437] on textarea "Чохол Fiji G.C. для ZTE Blade A55 книжка магнітна Dark Blue" at bounding box center [600, 432] width 443 height 57
click at [487, 412] on textarea "Чохол Fiji G.C. для ZTE Blade A55 книжка магнітна Dark Blue" at bounding box center [600, 432] width 443 height 57
click at [477, 412] on textarea "ZTE Blade A55 книжка магнітна Dark Blue" at bounding box center [600, 432] width 443 height 57
drag, startPoint x: 477, startPoint y: 412, endPoint x: 503, endPoint y: 413, distance: 25.3
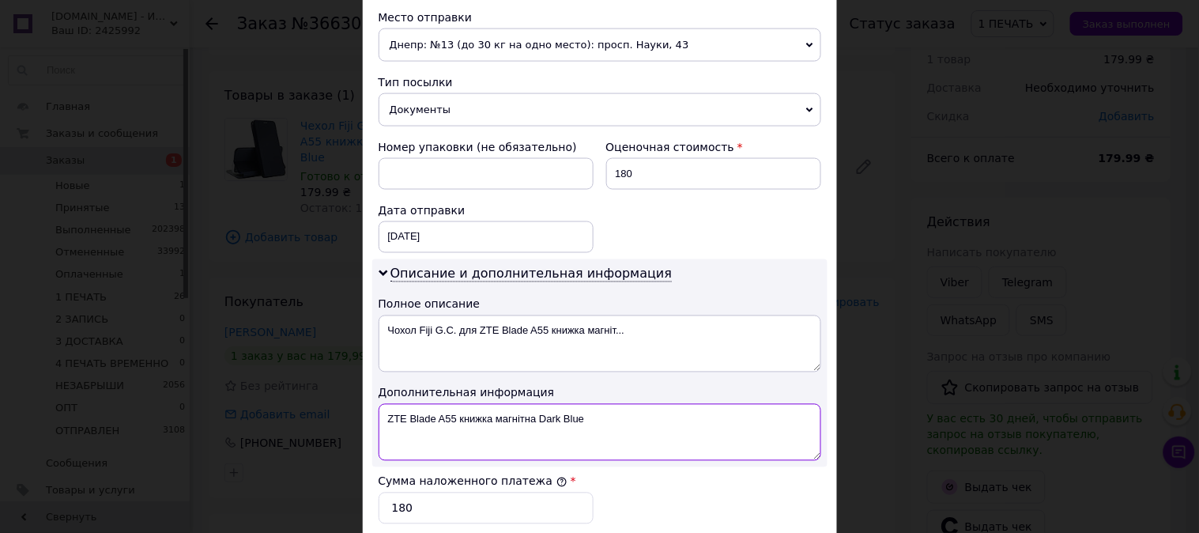
click at [503, 413] on textarea "ZTE Blade A55 книжка магнітна Dark Blue" at bounding box center [600, 432] width 443 height 57
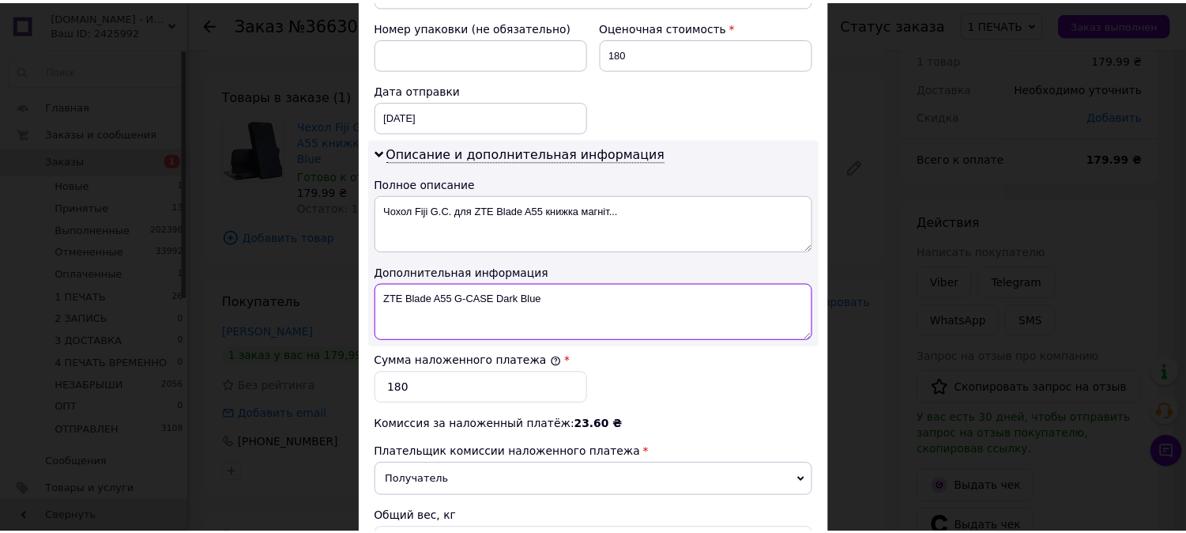
scroll to position [868, 0]
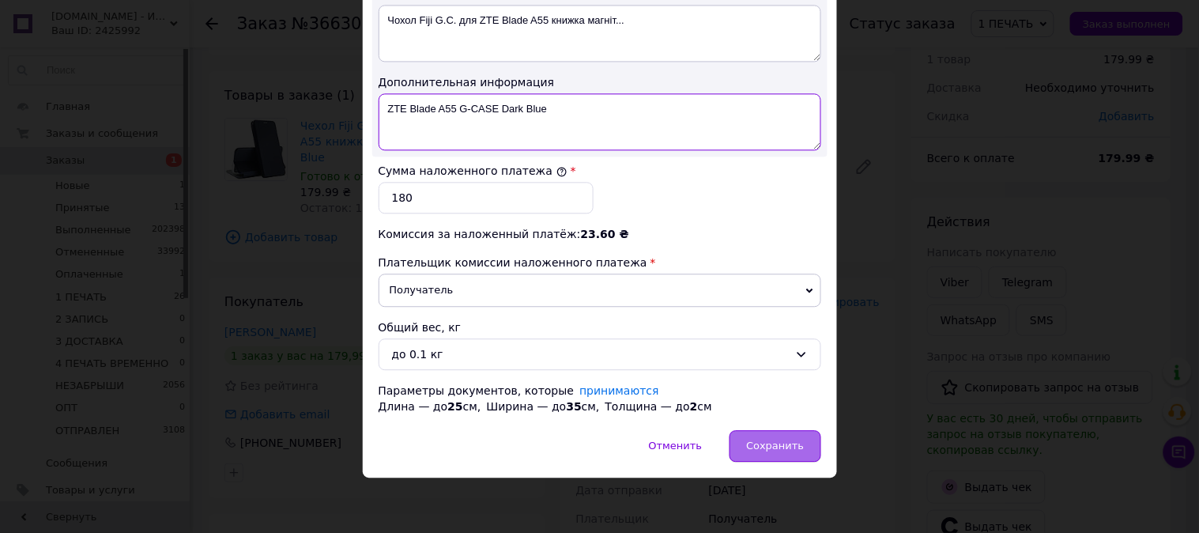
type textarea "ZTE Blade A55 G-CASE Dark Blue"
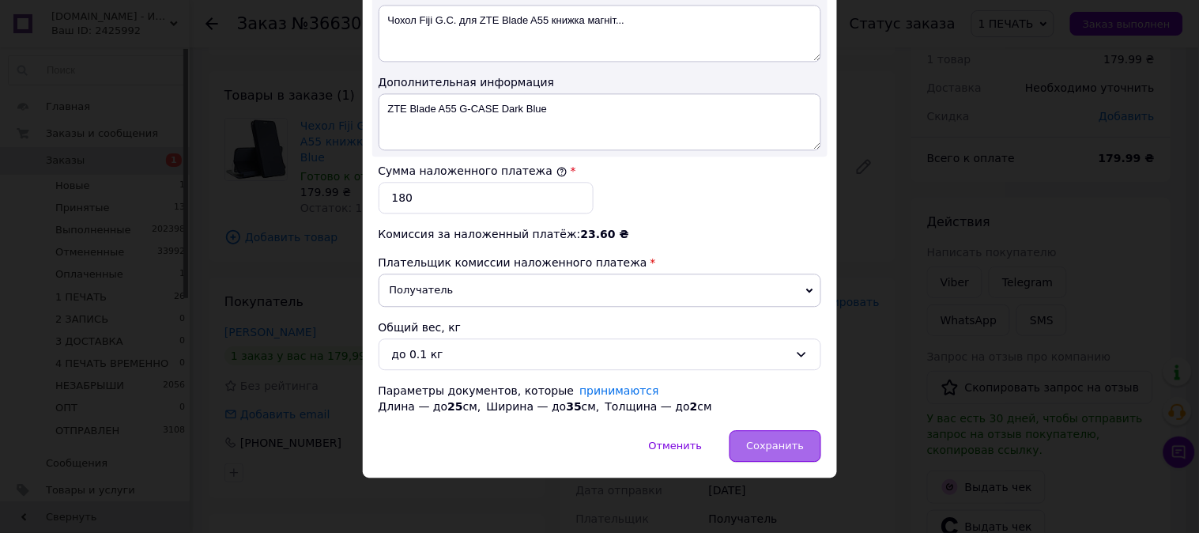
click at [769, 448] on span "Сохранить" at bounding box center [775, 446] width 58 height 12
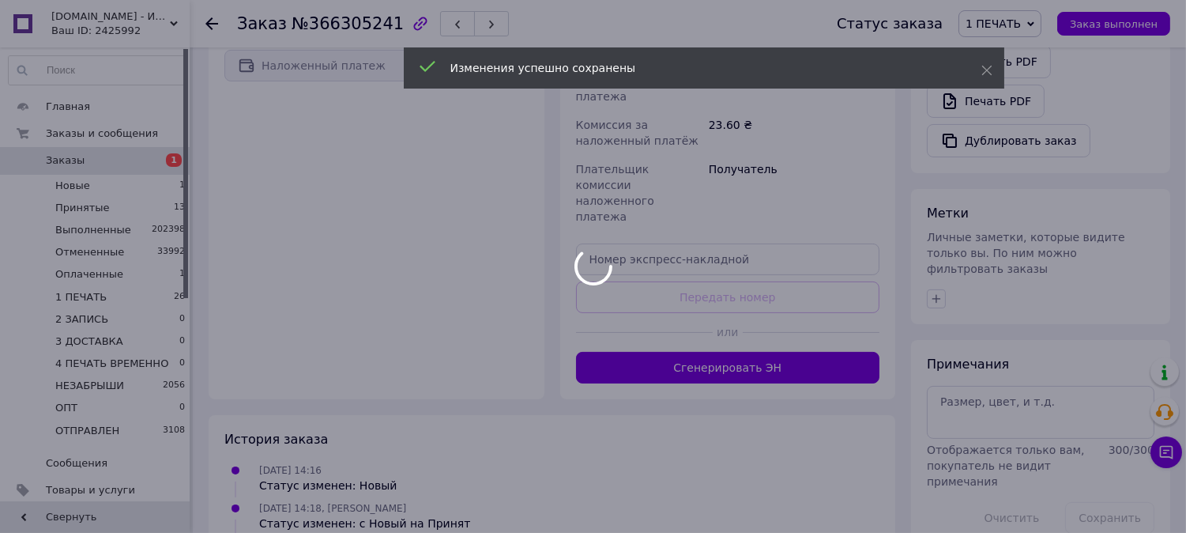
scroll to position [570, 0]
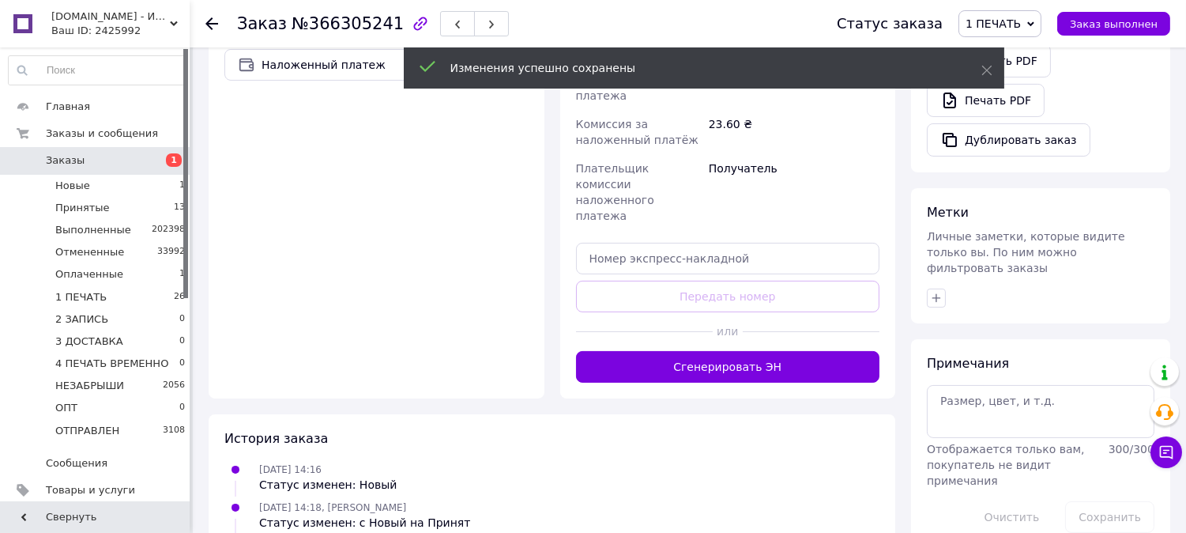
click at [764, 351] on button "Сгенерировать ЭН" at bounding box center [728, 367] width 304 height 32
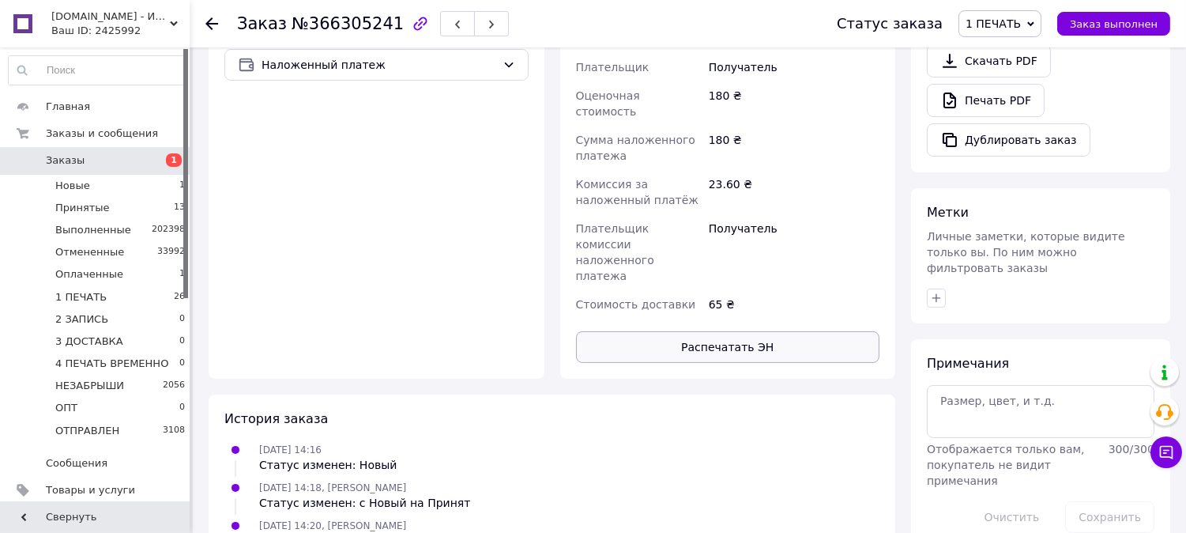
click at [779, 331] on button "Распечатать ЭН" at bounding box center [728, 347] width 304 height 32
click at [1018, 14] on span "1 ПЕЧАТЬ" at bounding box center [1000, 23] width 83 height 27
drag, startPoint x: 1014, startPoint y: 151, endPoint x: 826, endPoint y: 172, distance: 189.3
click at [1013, 152] on li "2 ЗАПИСЬ" at bounding box center [1024, 150] width 129 height 24
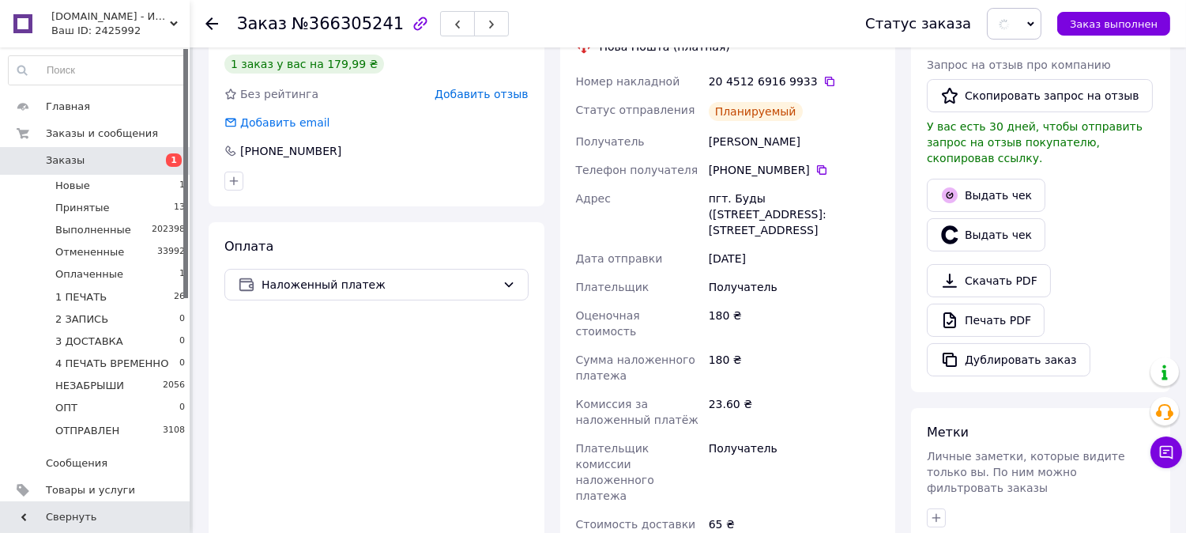
scroll to position [0, 0]
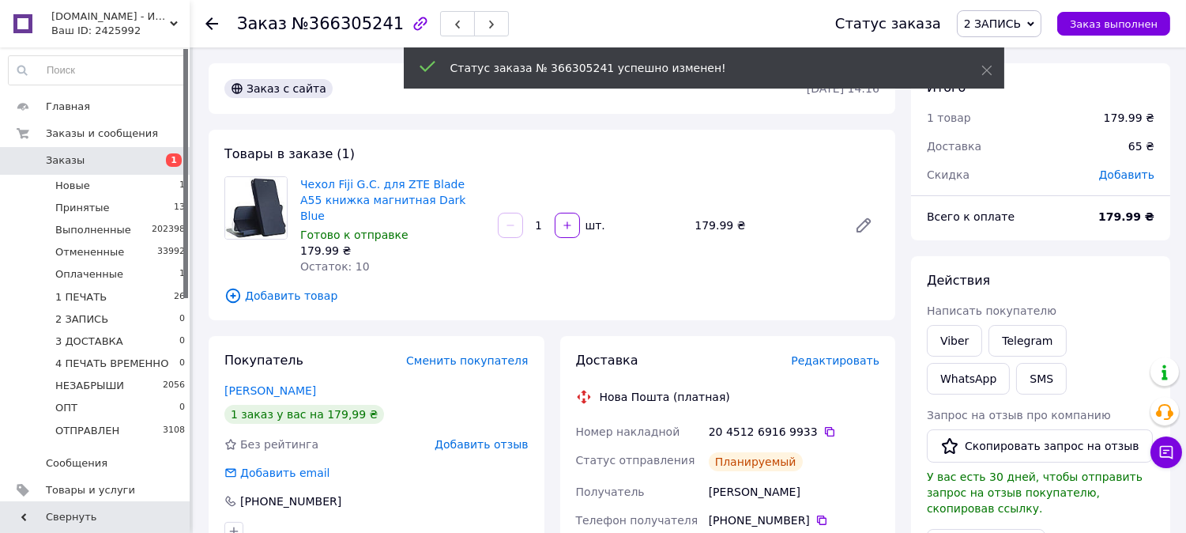
click at [1021, 24] on span "2 ЗАПИСЬ" at bounding box center [992, 23] width 57 height 13
click at [1015, 177] on li "3 ДОСТАВКА" at bounding box center [1022, 174] width 129 height 24
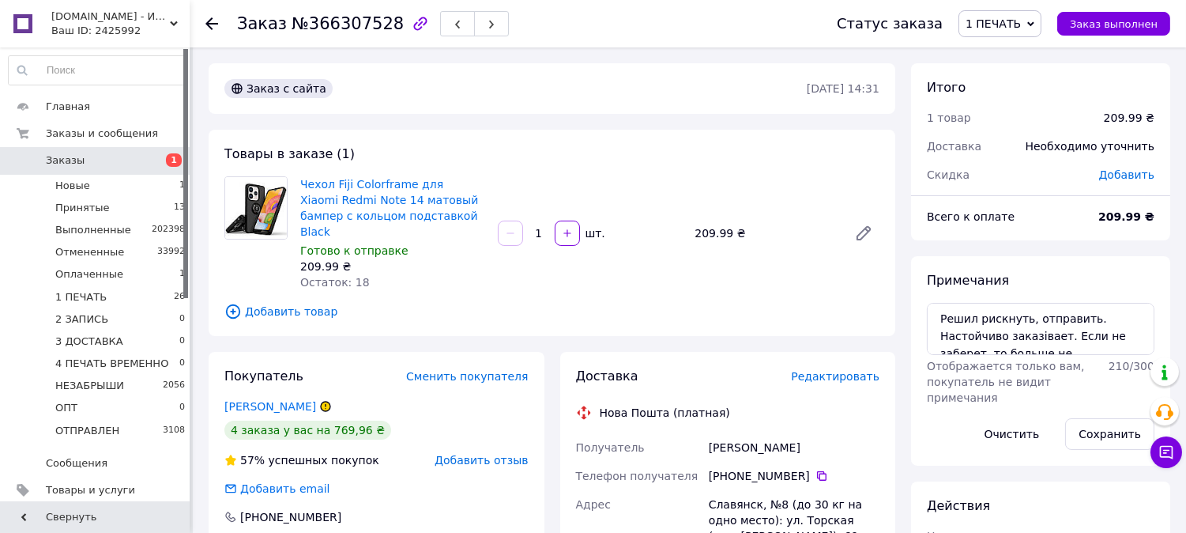
click at [830, 370] on span "Редактировать" at bounding box center [835, 376] width 89 height 13
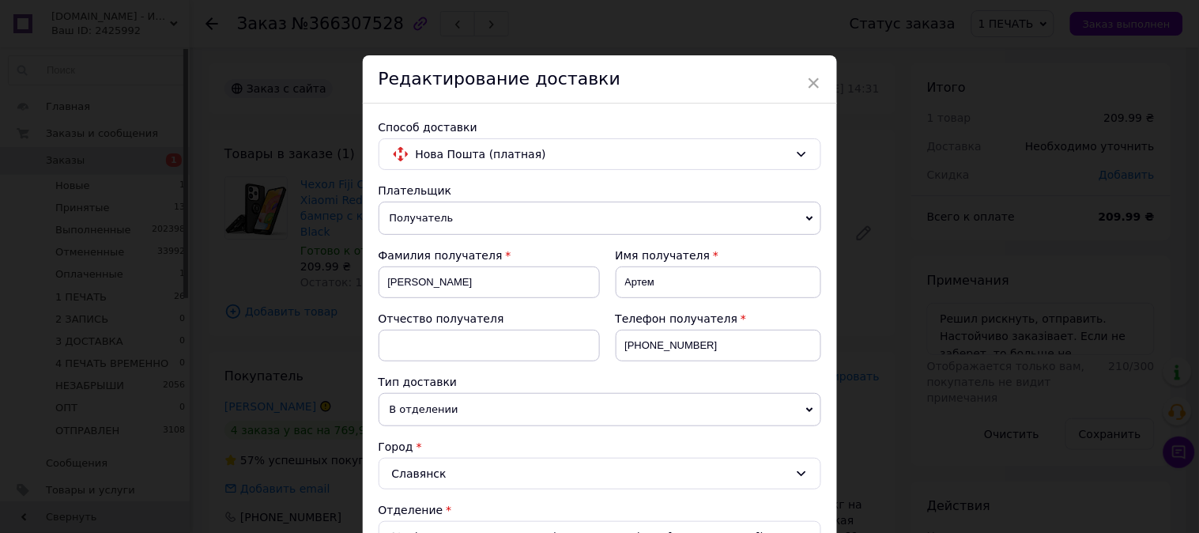
click at [954, 357] on div "× Редактирование доставки Способ доставки Нова Пошта (платная) Плательщик Получ…" at bounding box center [599, 266] width 1199 height 533
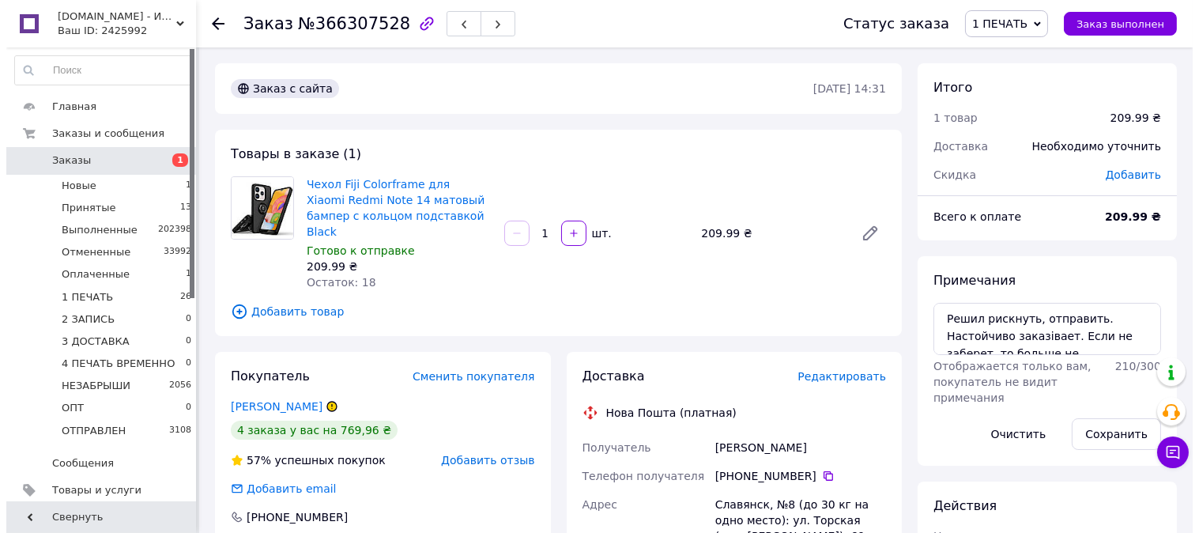
scroll to position [28, 0]
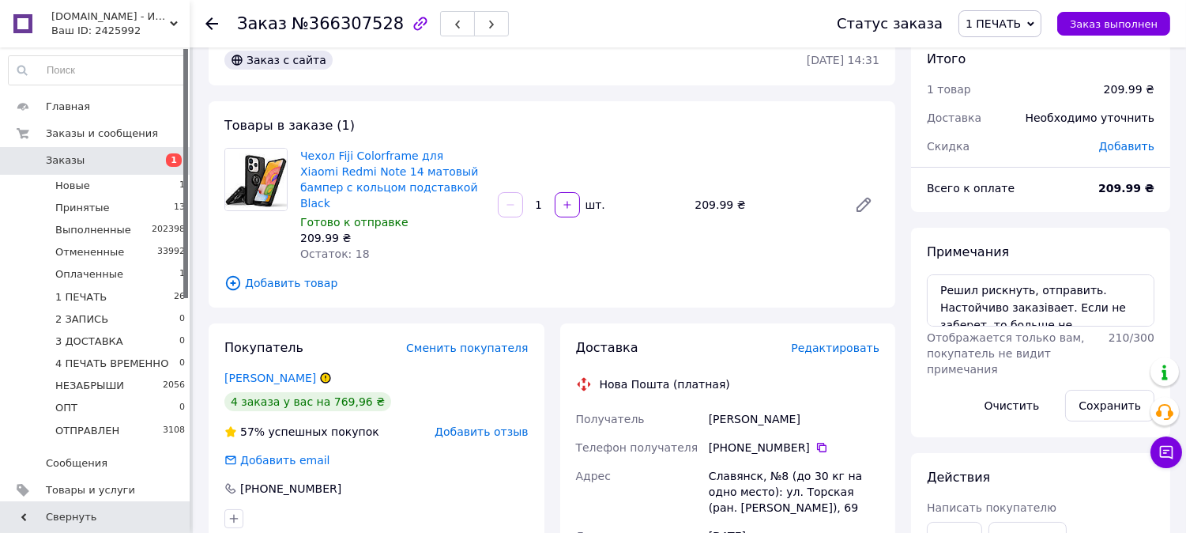
click at [842, 341] on span "Редактировать" at bounding box center [835, 347] width 89 height 13
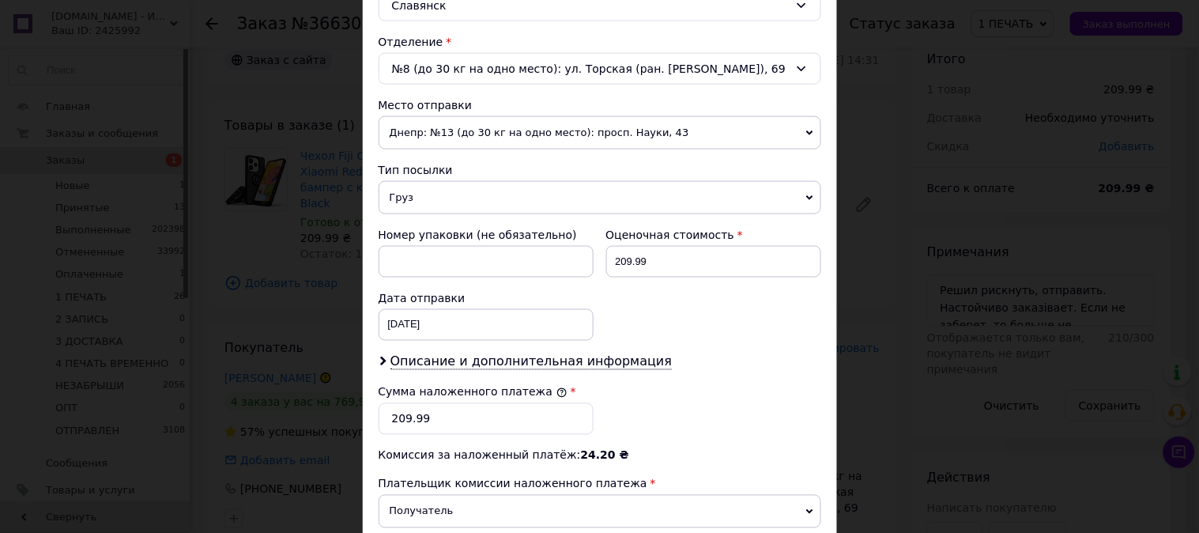
click at [457, 206] on span "Груз" at bounding box center [600, 197] width 443 height 33
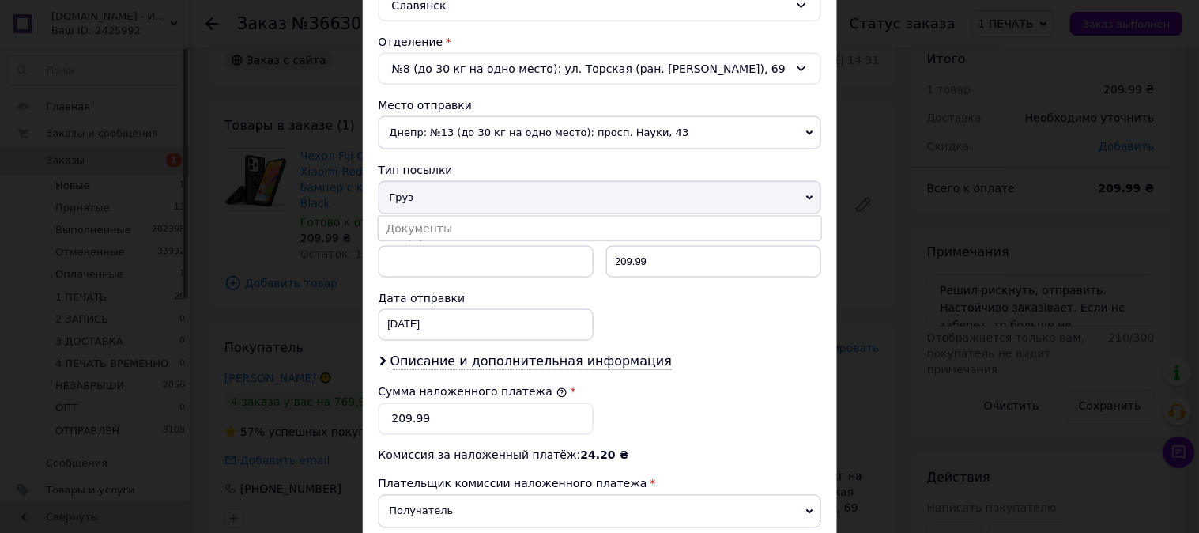
drag, startPoint x: 451, startPoint y: 222, endPoint x: 531, endPoint y: 224, distance: 80.7
click at [451, 223] on li "Документы" at bounding box center [600, 229] width 443 height 24
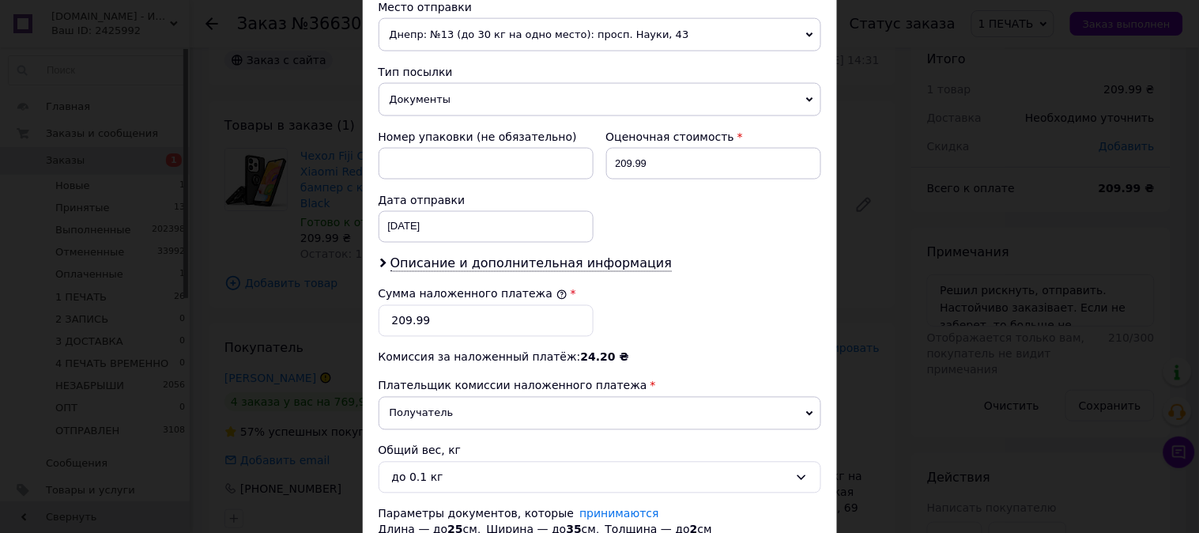
scroll to position [586, 0]
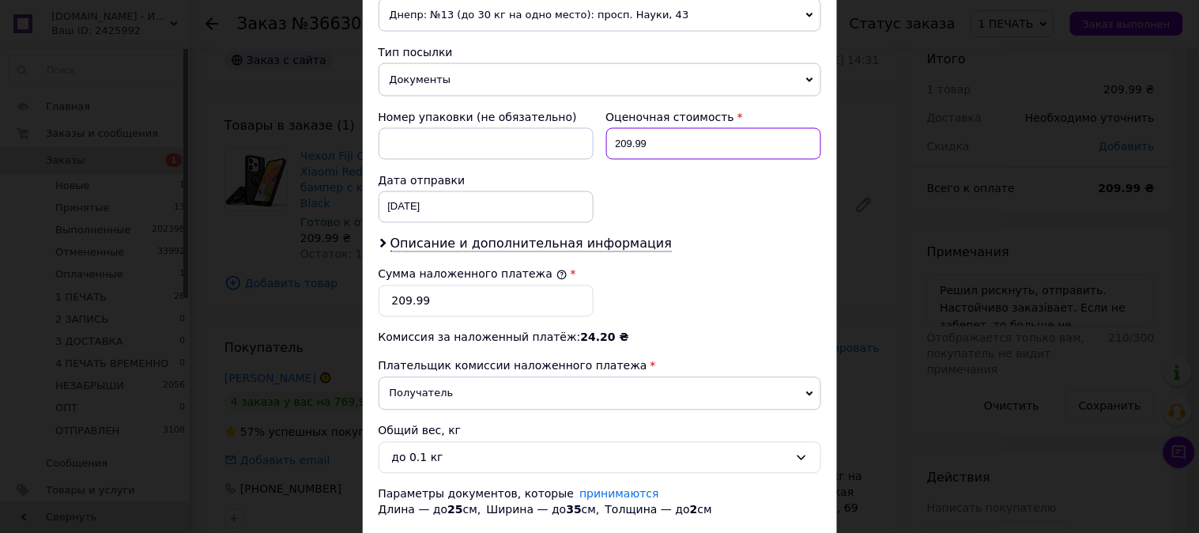
click at [652, 137] on input "209.99" at bounding box center [713, 144] width 215 height 32
click at [652, 138] on input "209.99" at bounding box center [713, 144] width 215 height 32
type input "210"
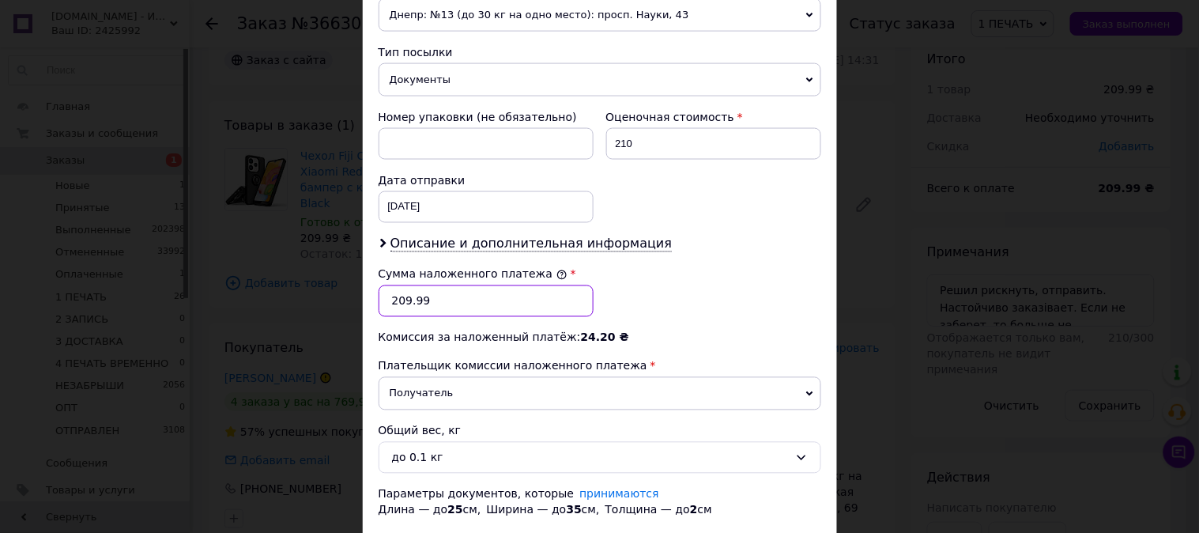
click at [506, 315] on input "209.99" at bounding box center [486, 301] width 215 height 32
type input "210"
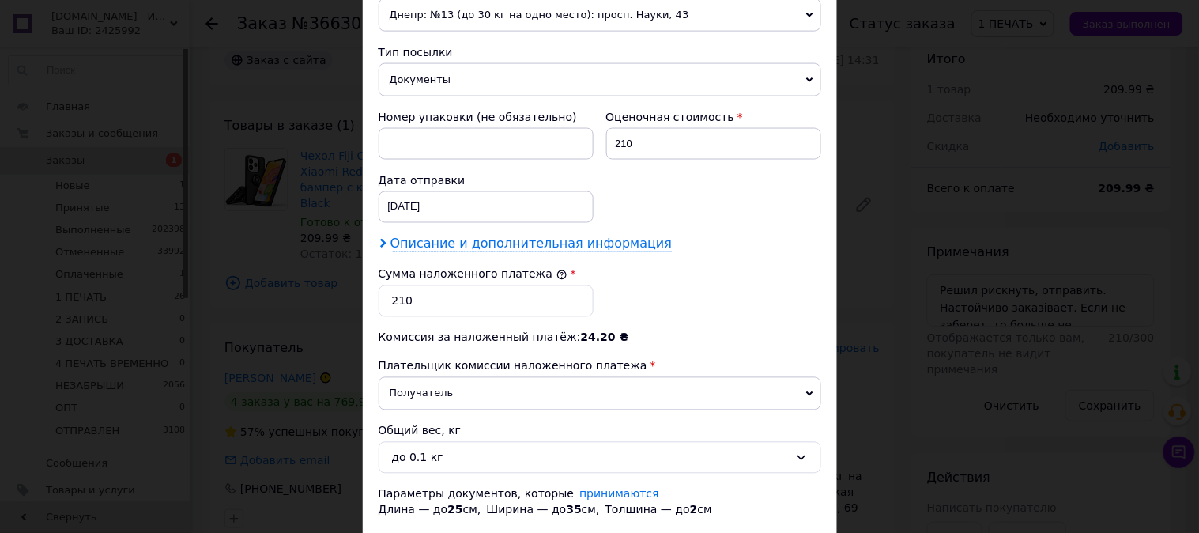
click at [540, 245] on span "Описание и дополнительная информация" at bounding box center [531, 244] width 282 height 16
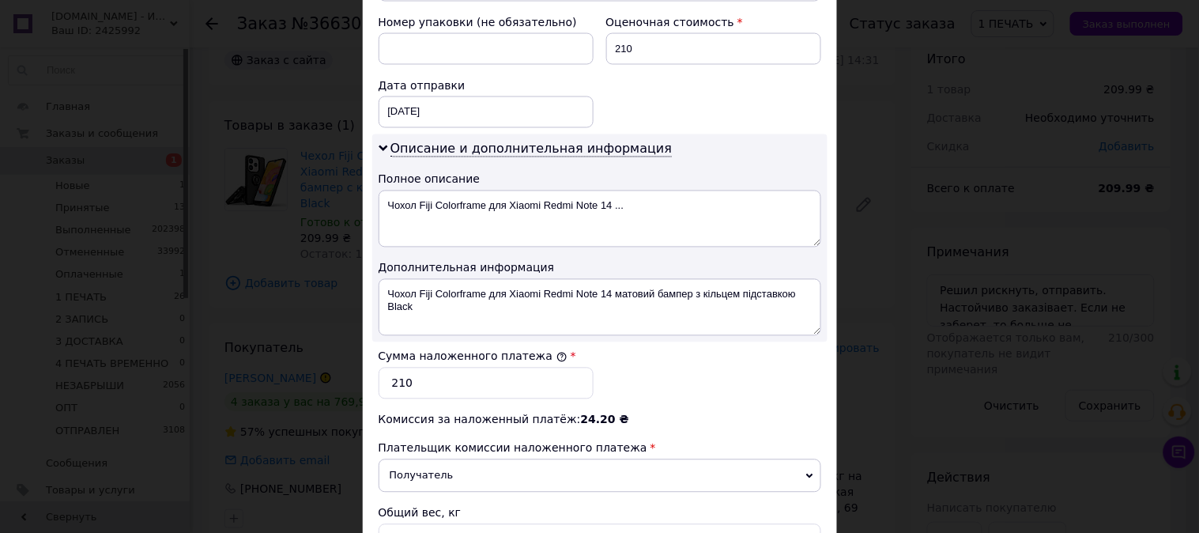
scroll to position [702, 0]
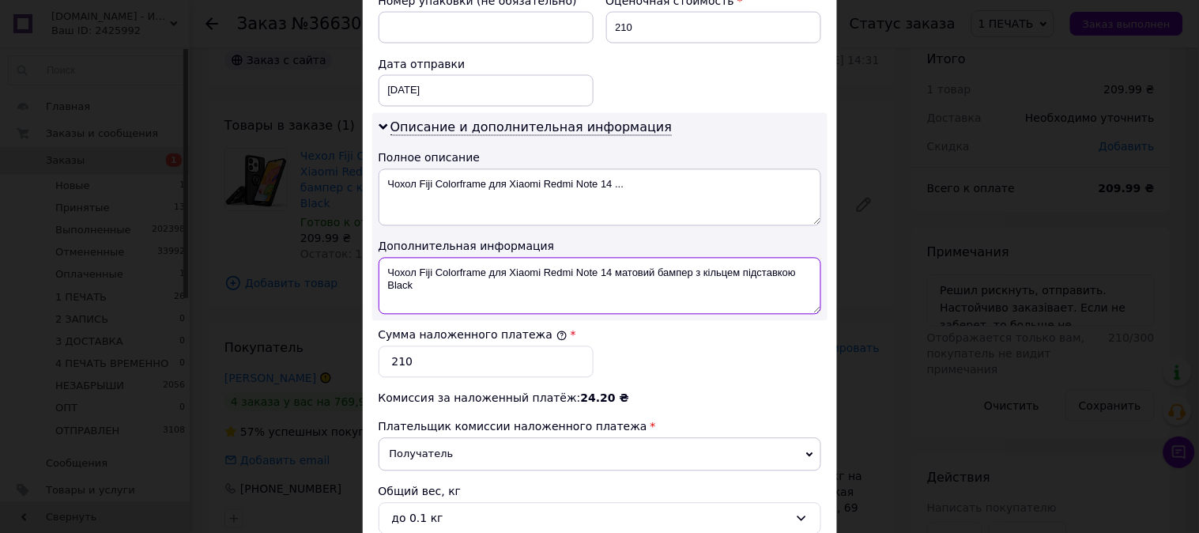
click at [520, 266] on textarea "Чохол Fiji Colorframe для Xiaomi Redmi Note 14 матовий бампер з кільцем підстав…" at bounding box center [600, 286] width 443 height 57
click at [516, 267] on textarea "[PERSON_NAME] Note 14 матовий бампер з кільцем підставкою Black" at bounding box center [600, 286] width 443 height 57
drag, startPoint x: 516, startPoint y: 267, endPoint x: 639, endPoint y: 261, distance: 122.7
click at [639, 261] on textarea "[PERSON_NAME] Note 14 матовий бампер з кільцем підставкою Black" at bounding box center [600, 286] width 443 height 57
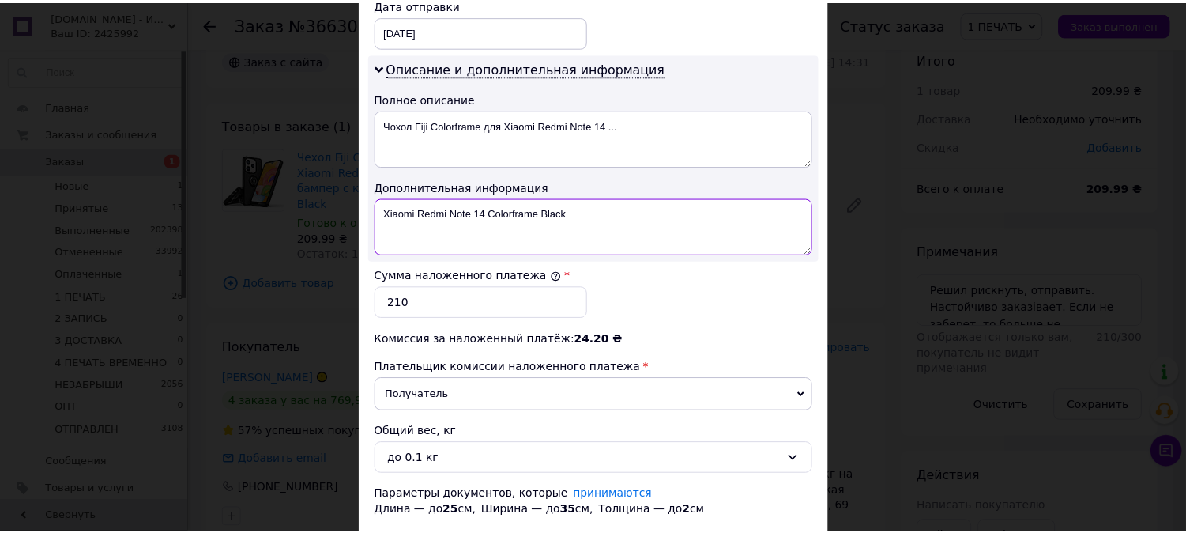
scroll to position [868, 0]
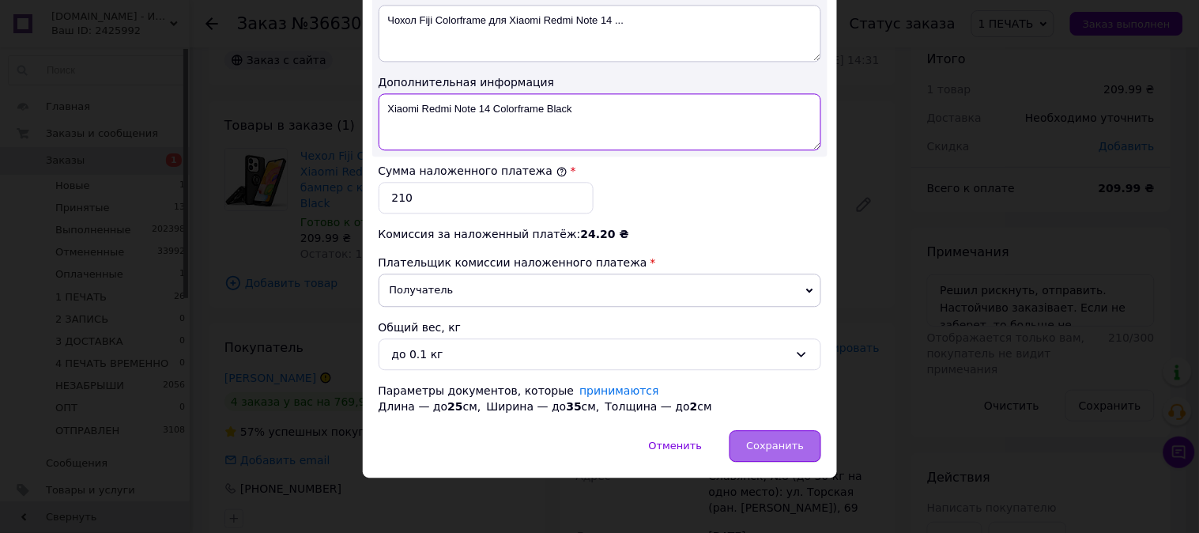
type textarea "Xiaomi Redmi Note 14 Colorframe Black"
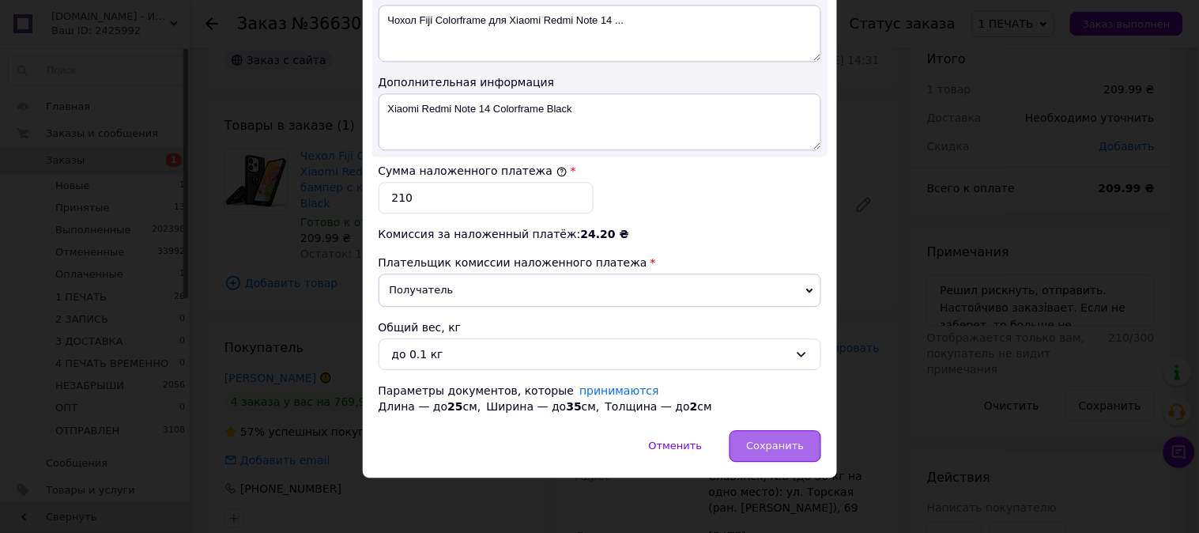
click at [775, 437] on div "Сохранить" at bounding box center [775, 446] width 91 height 32
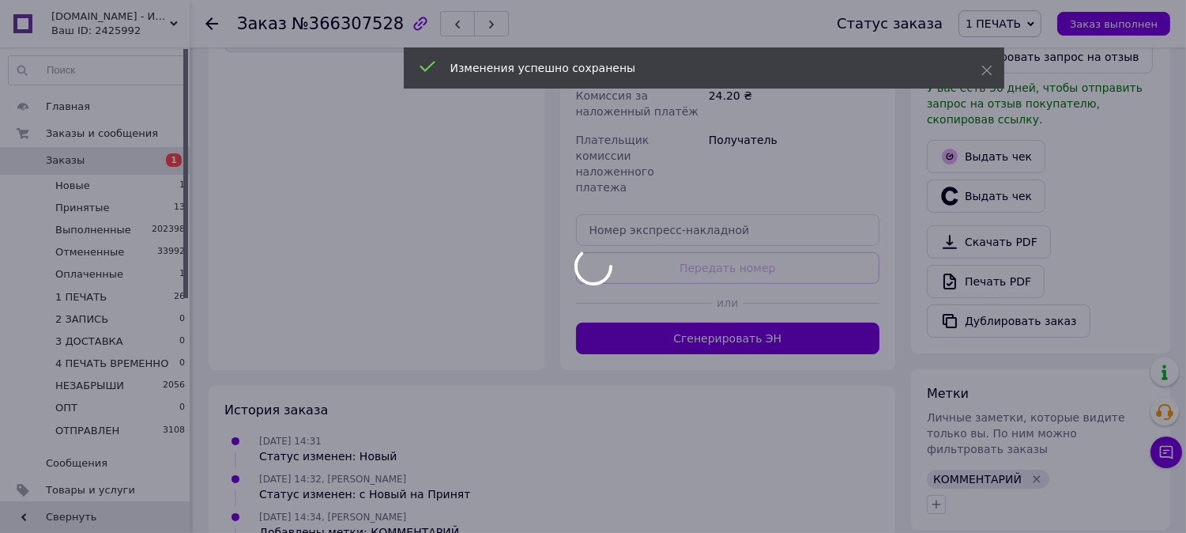
scroll to position [665, 0]
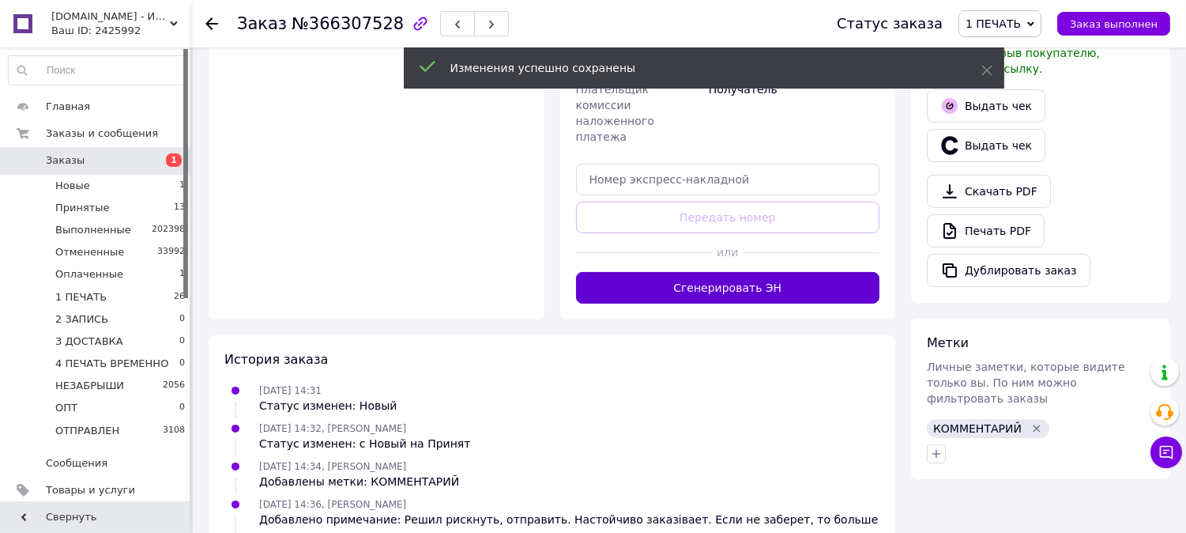
click at [741, 272] on button "Сгенерировать ЭН" at bounding box center [728, 288] width 304 height 32
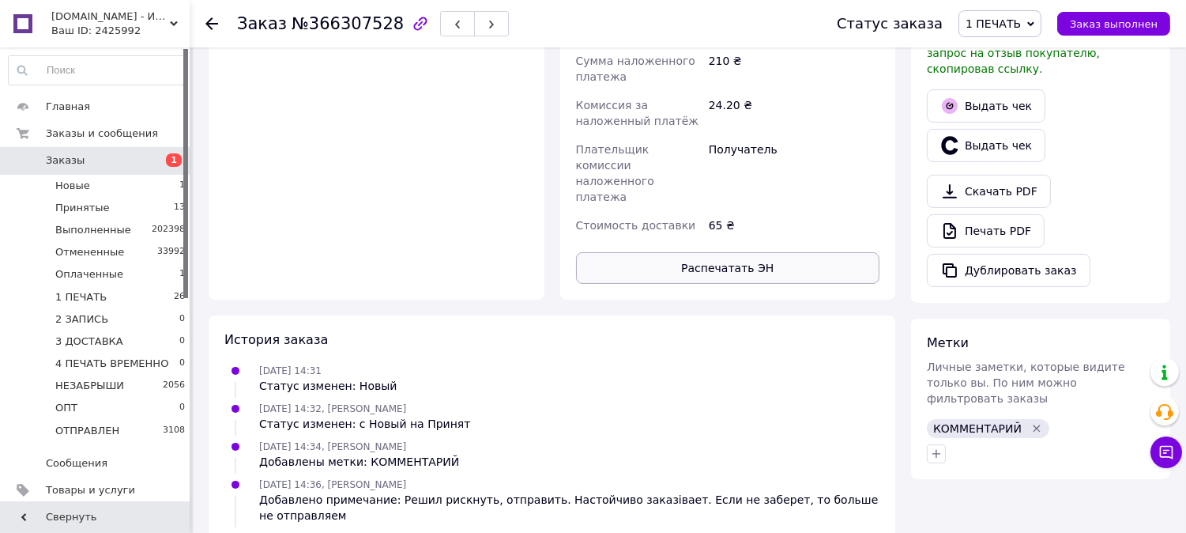
click at [745, 252] on button "Распечатать ЭН" at bounding box center [728, 268] width 304 height 32
click at [1037, 18] on span "1 ПЕЧАТЬ" at bounding box center [1000, 23] width 83 height 27
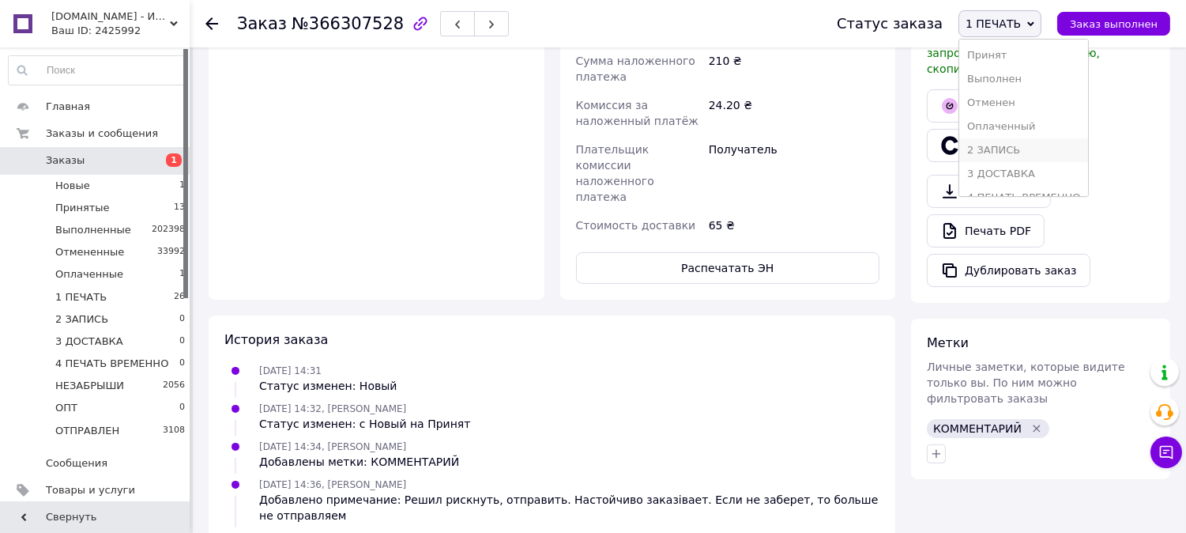
click at [1026, 147] on li "2 ЗАПИСЬ" at bounding box center [1024, 150] width 129 height 24
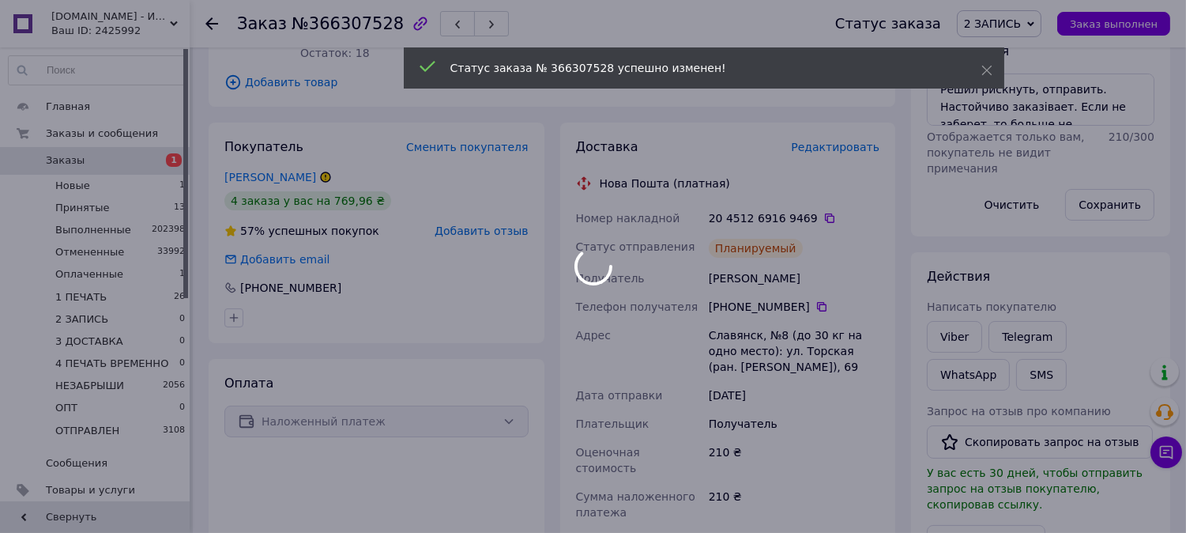
scroll to position [0, 0]
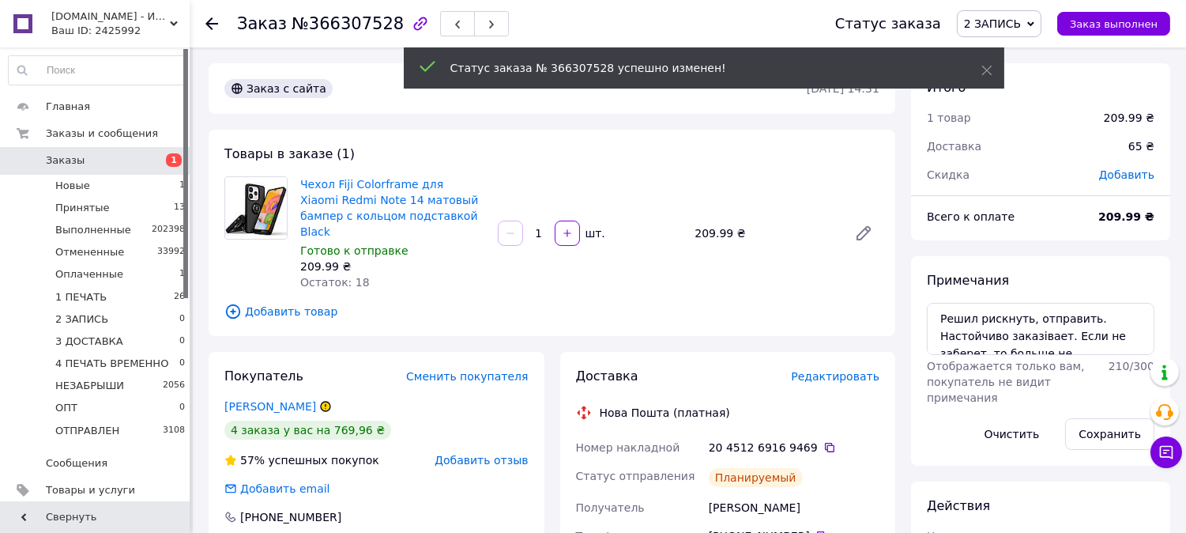
click at [1006, 27] on span "2 ЗАПИСЬ" at bounding box center [992, 23] width 57 height 13
click at [1008, 177] on li "3 ДОСТАВКА" at bounding box center [1022, 174] width 129 height 24
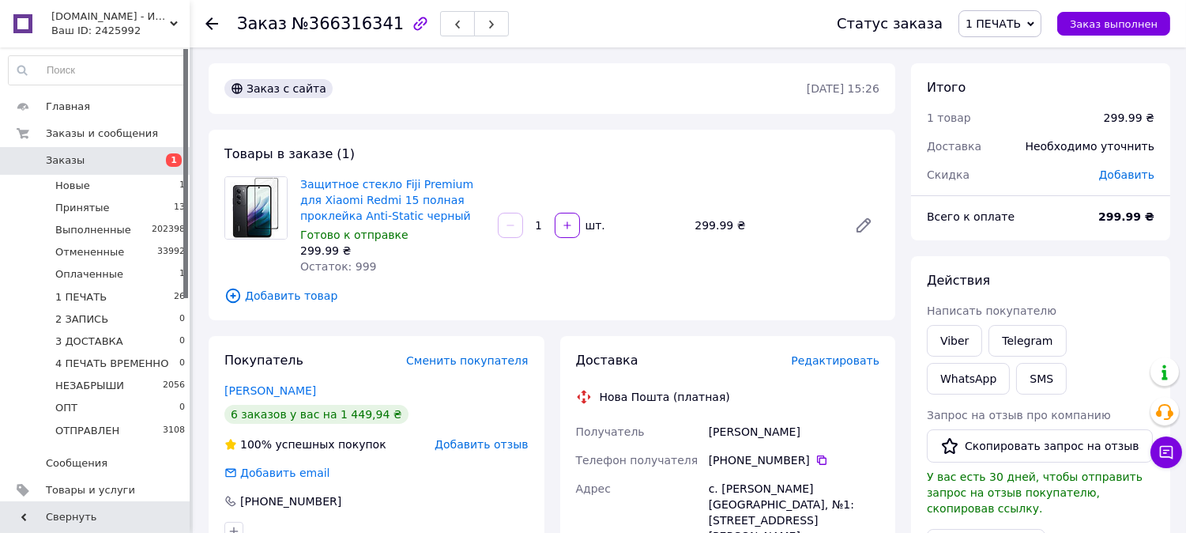
click at [867, 364] on span "Редактировать" at bounding box center [835, 360] width 89 height 13
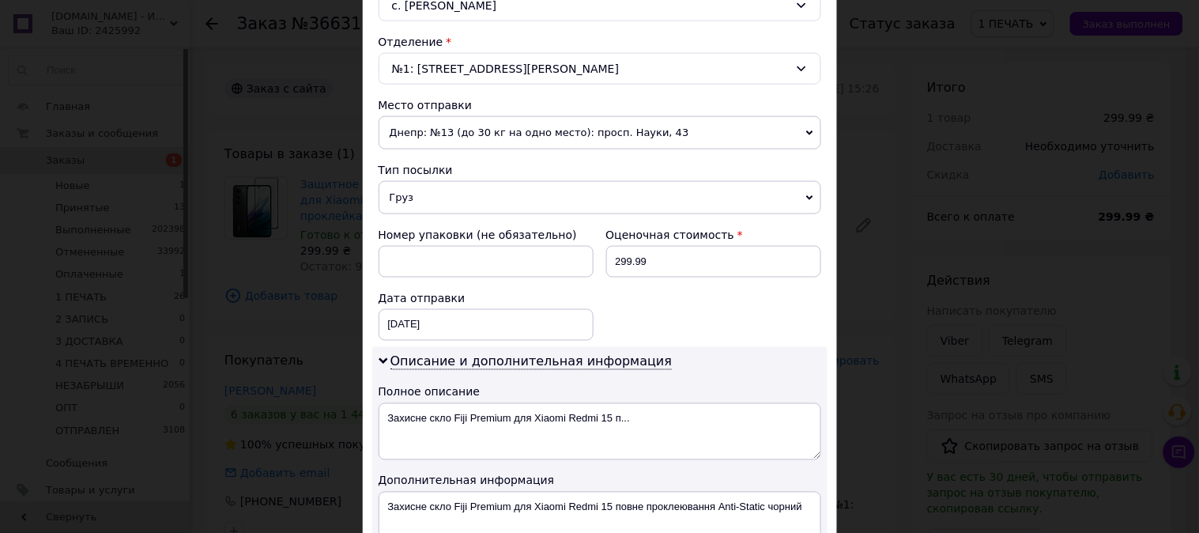
click at [425, 202] on span "Груз" at bounding box center [600, 197] width 443 height 33
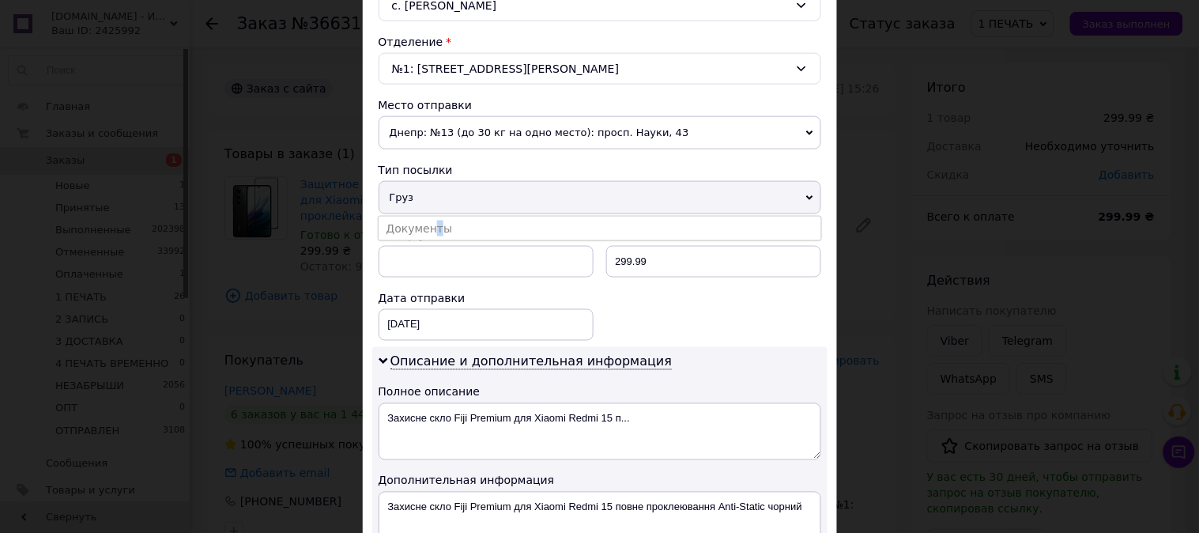
drag, startPoint x: 431, startPoint y: 231, endPoint x: 451, endPoint y: 235, distance: 20.9
click at [432, 232] on li "Документы" at bounding box center [600, 229] width 443 height 24
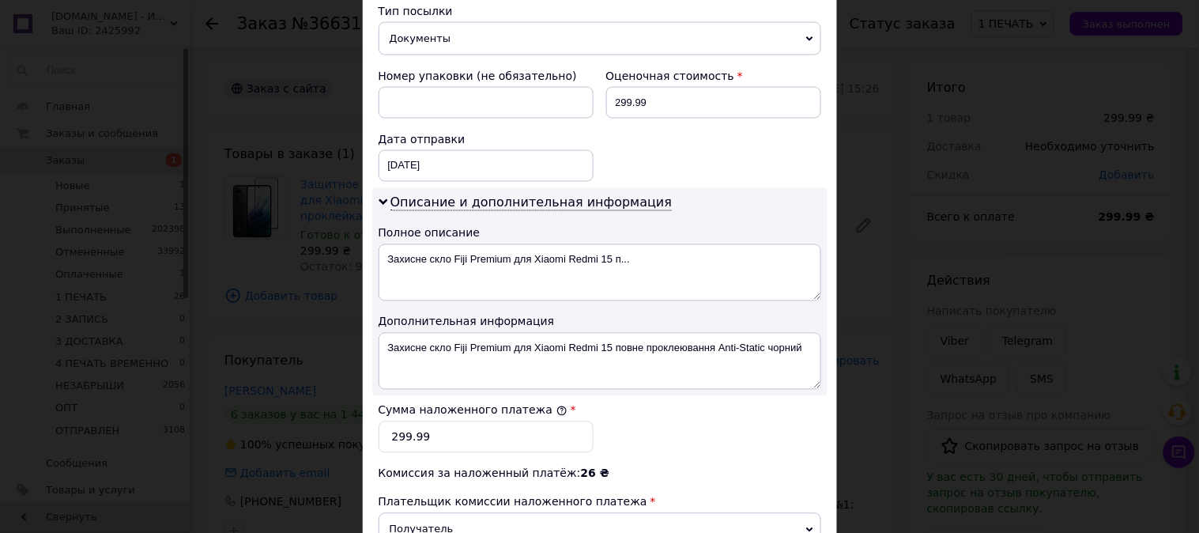
scroll to position [673, 0]
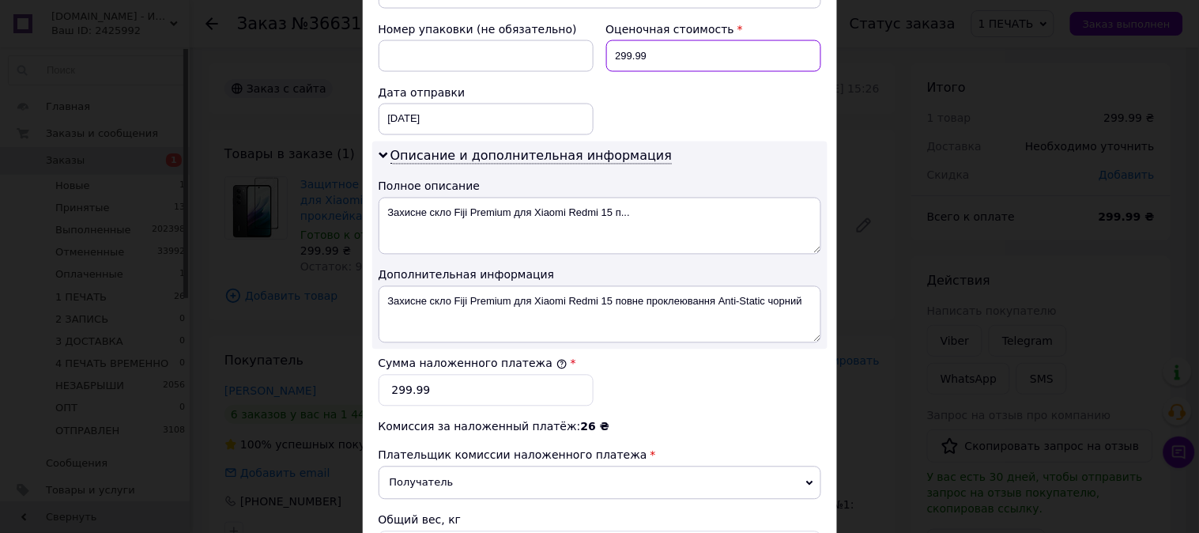
click at [673, 67] on input "299.99" at bounding box center [713, 56] width 215 height 32
click at [670, 67] on input "299.99" at bounding box center [713, 56] width 215 height 32
type input "300"
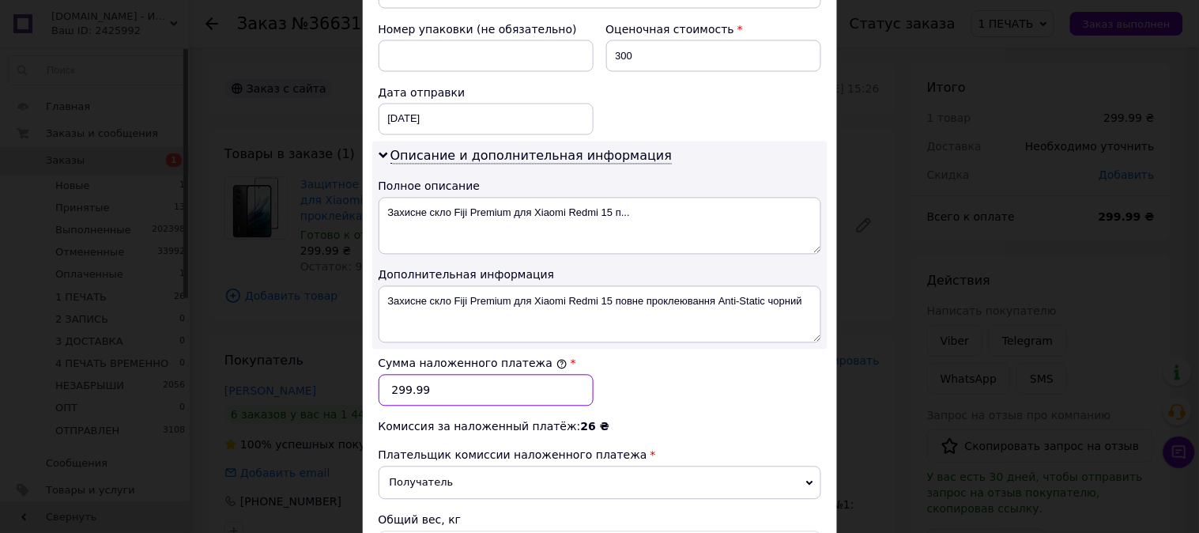
click at [504, 391] on input "299.99" at bounding box center [486, 391] width 215 height 32
click at [504, 388] on input "299.99" at bounding box center [486, 391] width 215 height 32
click at [494, 394] on input "299.99" at bounding box center [486, 391] width 215 height 32
type input "300"
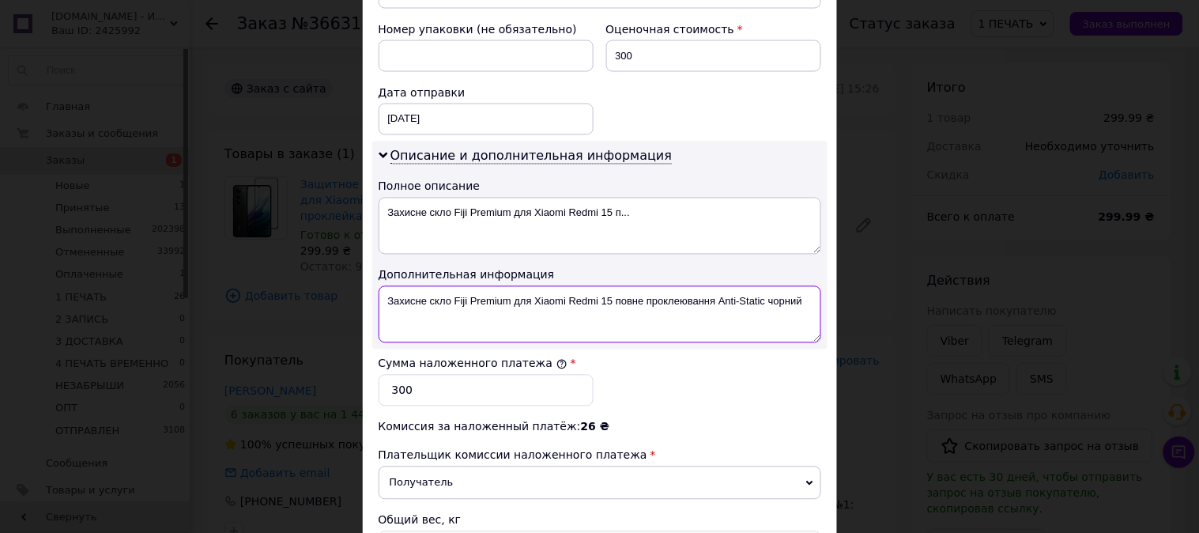
click at [562, 296] on textarea "Захисне скло Fiji Premium для Xiaomi Redmi 15 повне проклеювання Anti-Static чо…" at bounding box center [600, 314] width 443 height 57
click at [484, 300] on textarea "Xiaomi Redmi 15 повне проклеювання Anti-Static чорний" at bounding box center [600, 314] width 443 height 57
drag, startPoint x: 484, startPoint y: 300, endPoint x: 738, endPoint y: 299, distance: 253.7
click at [738, 298] on textarea "Xiaomi Redmi 15 повне проклеювання Anti-Static чорний" at bounding box center [600, 314] width 443 height 57
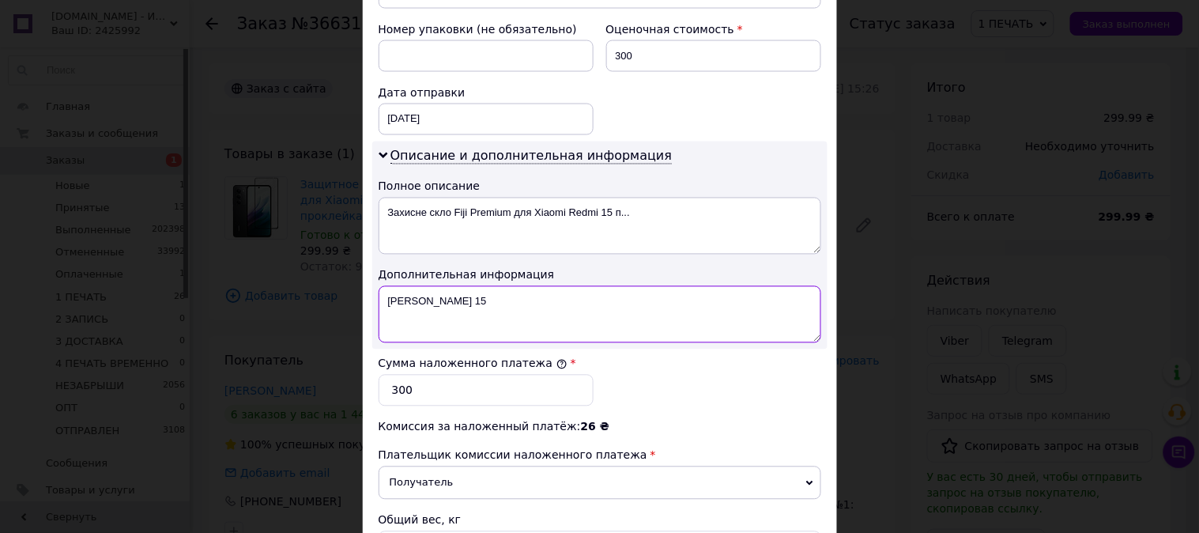
paste textarea "3D Premium ЧЕР"
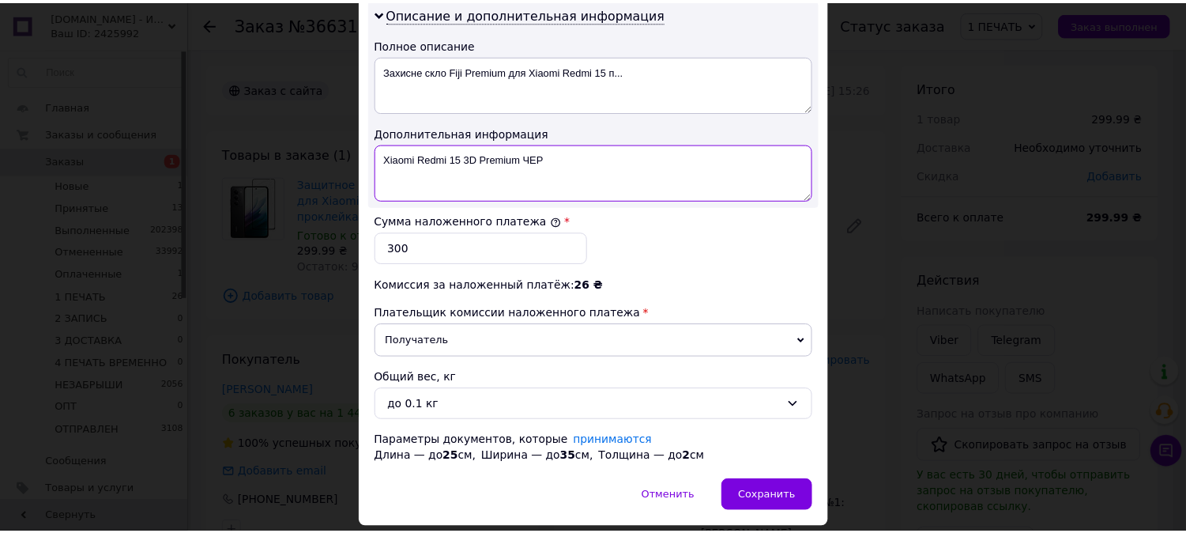
scroll to position [868, 0]
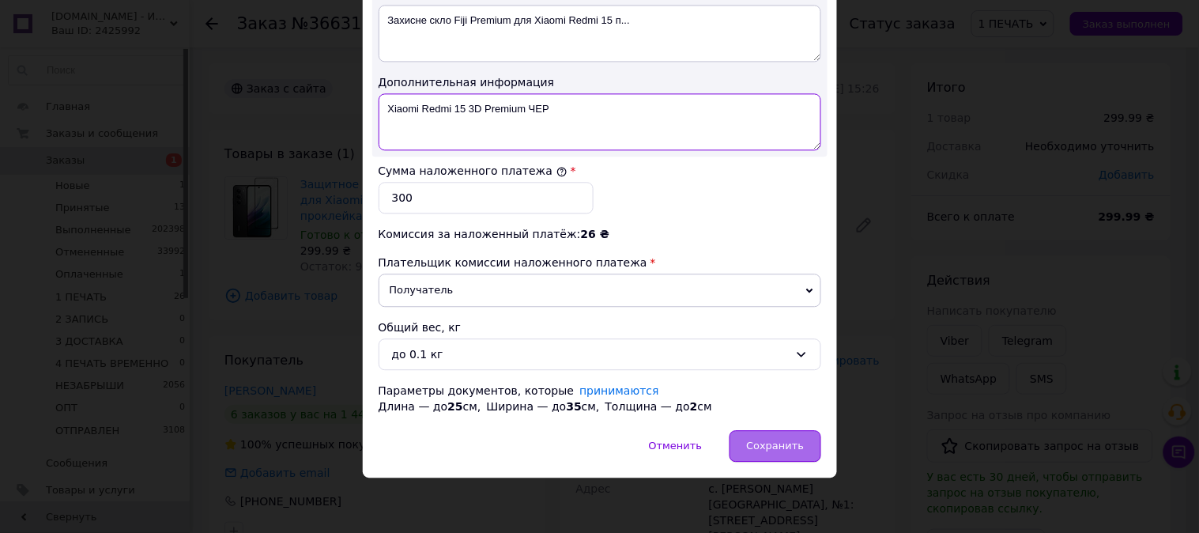
type textarea "Xiaomi Redmi 15 3D Premium ЧЕР"
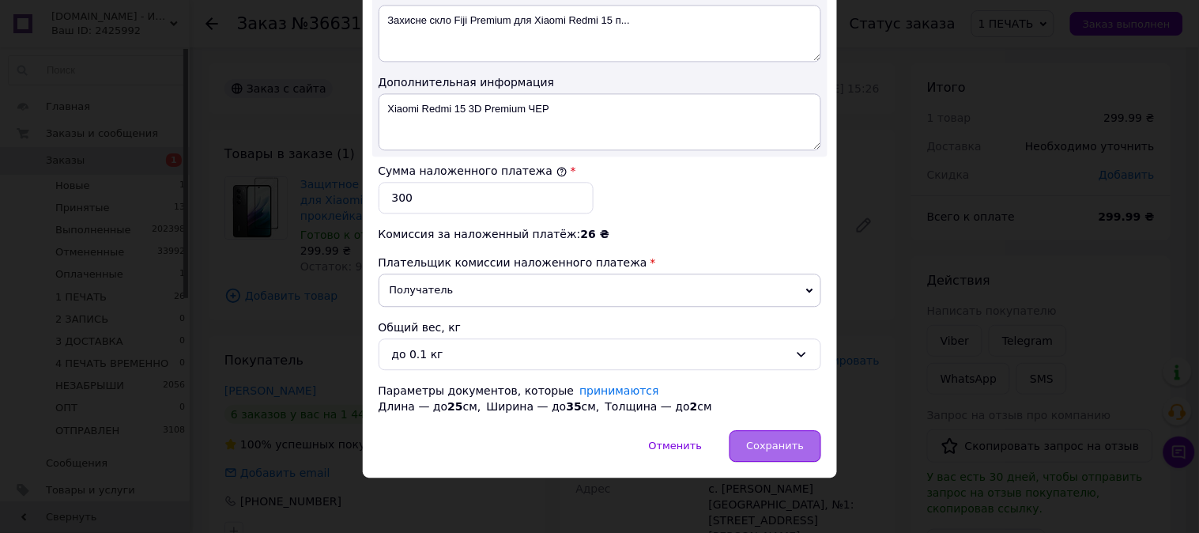
click at [779, 443] on span "Сохранить" at bounding box center [775, 446] width 58 height 12
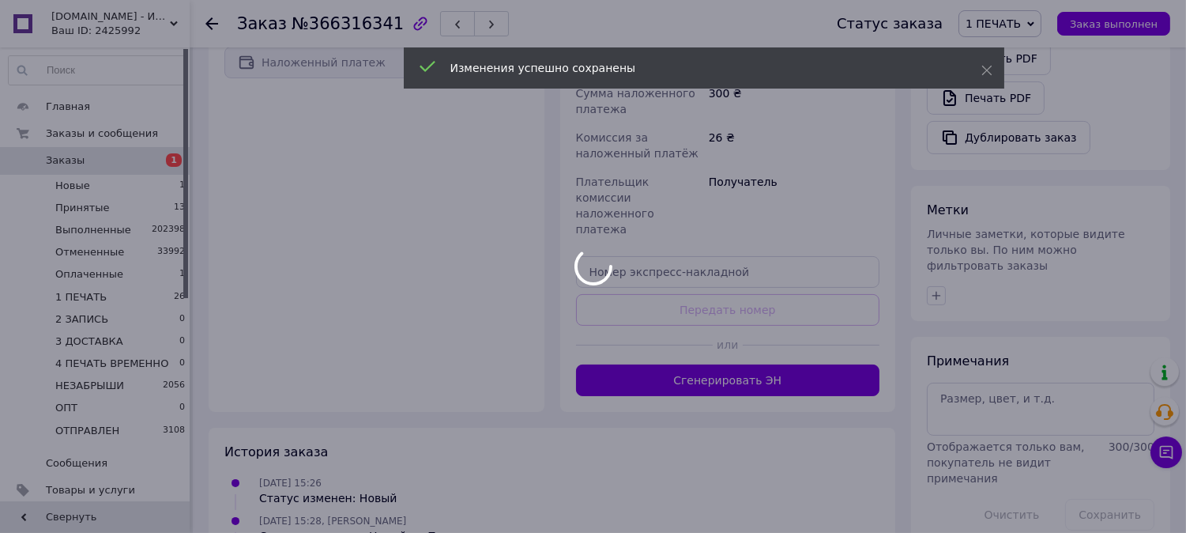
scroll to position [586, 0]
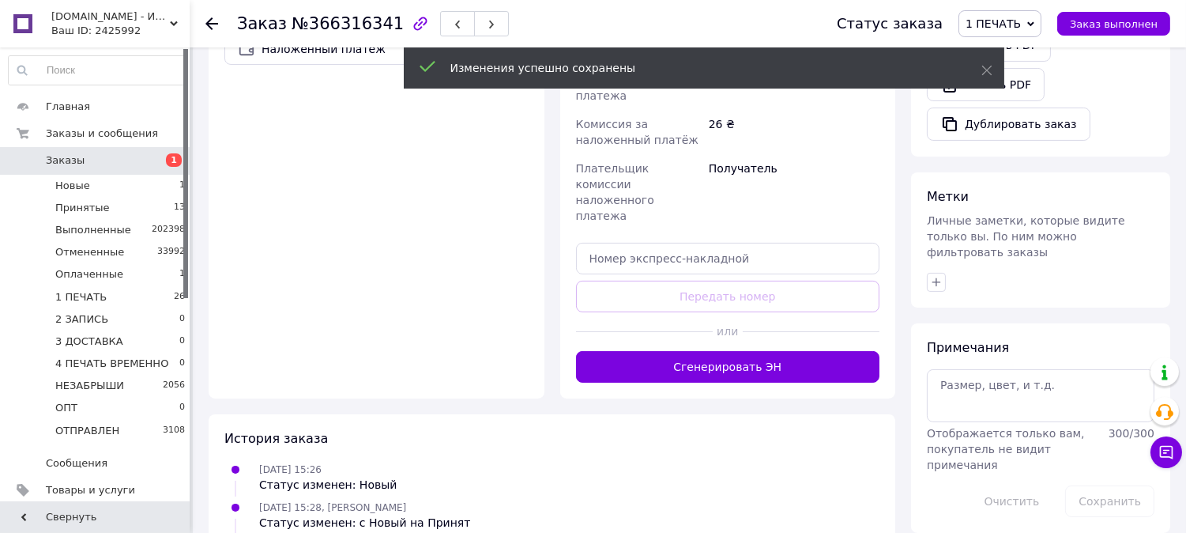
click at [715, 351] on button "Сгенерировать ЭН" at bounding box center [728, 367] width 304 height 32
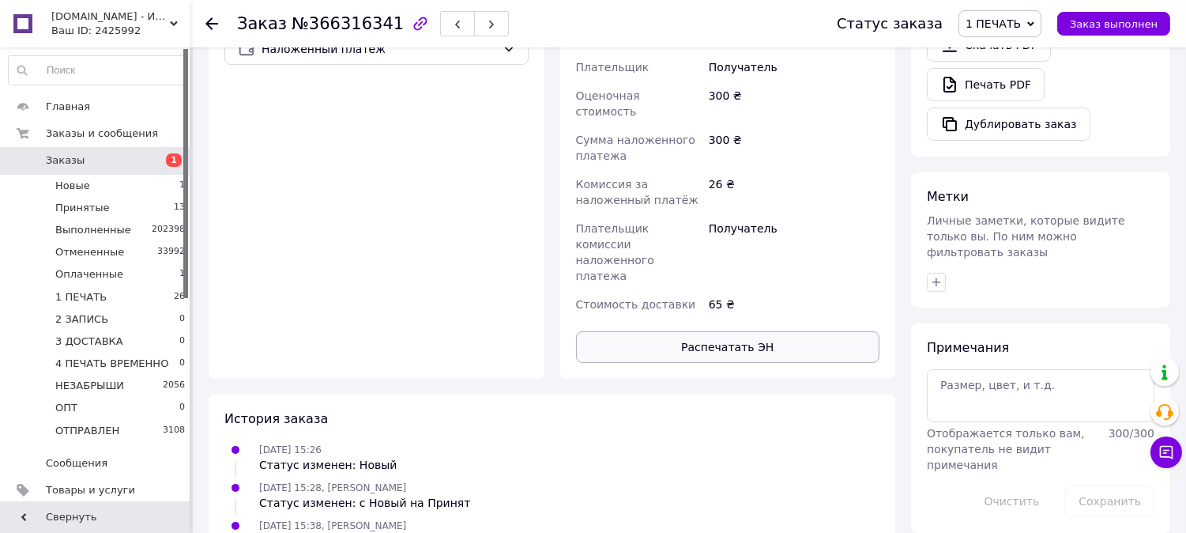
click at [714, 331] on button "Распечатать ЭН" at bounding box center [728, 347] width 304 height 32
click at [1021, 17] on span "1 ПЕЧАТЬ" at bounding box center [993, 23] width 55 height 13
drag, startPoint x: 1039, startPoint y: 151, endPoint x: 1028, endPoint y: 152, distance: 11.9
click at [1039, 151] on li "2 ЗАПИСЬ" at bounding box center [1024, 150] width 129 height 24
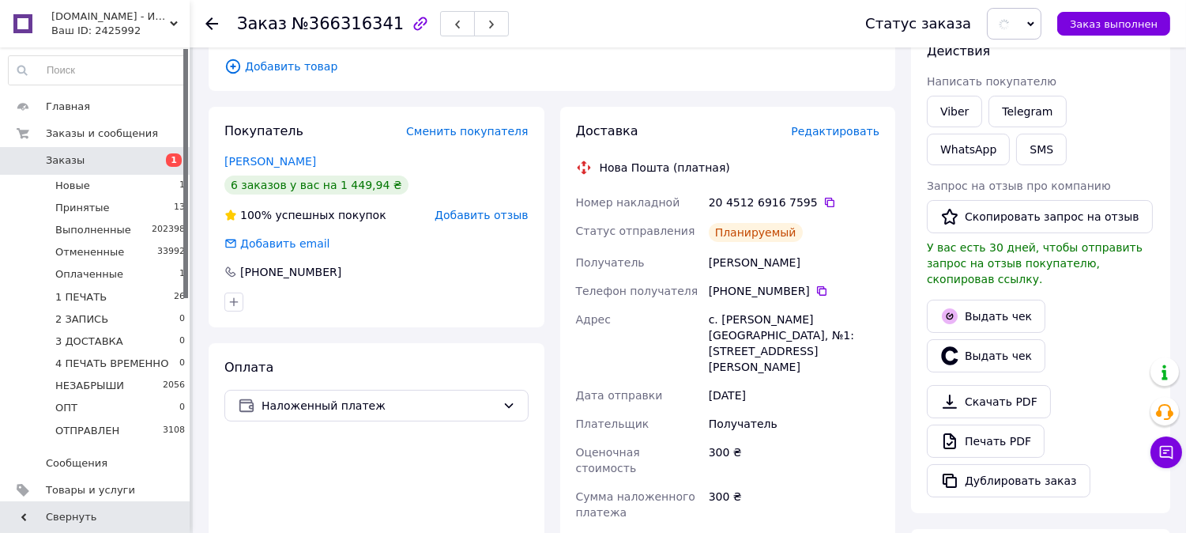
scroll to position [0, 0]
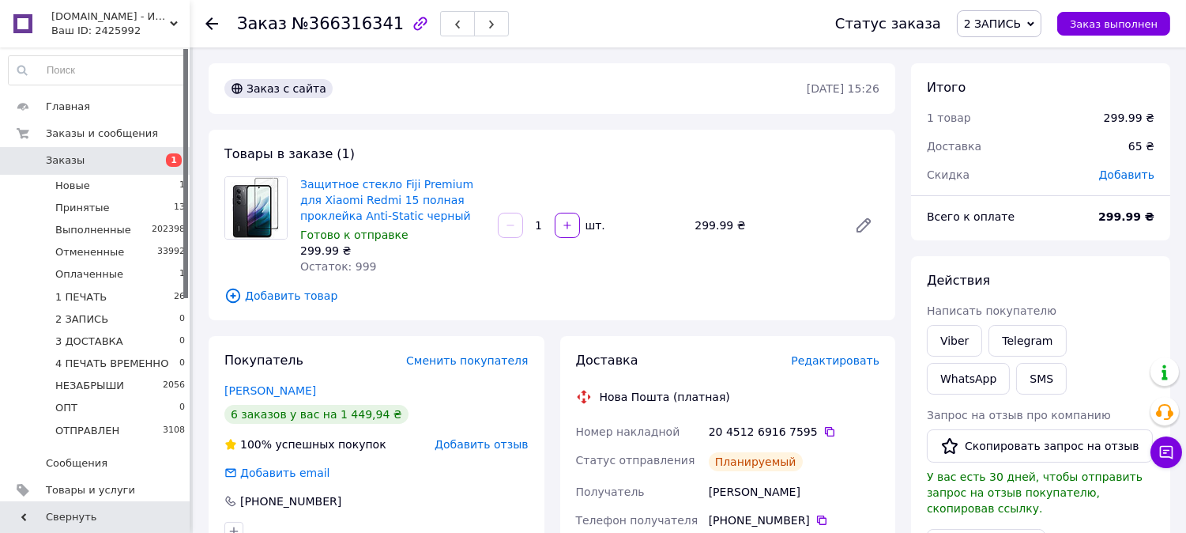
click at [994, 20] on span "2 ЗАПИСЬ" at bounding box center [992, 23] width 57 height 13
click at [1028, 175] on li "3 ДОСТАВКА" at bounding box center [1022, 174] width 129 height 24
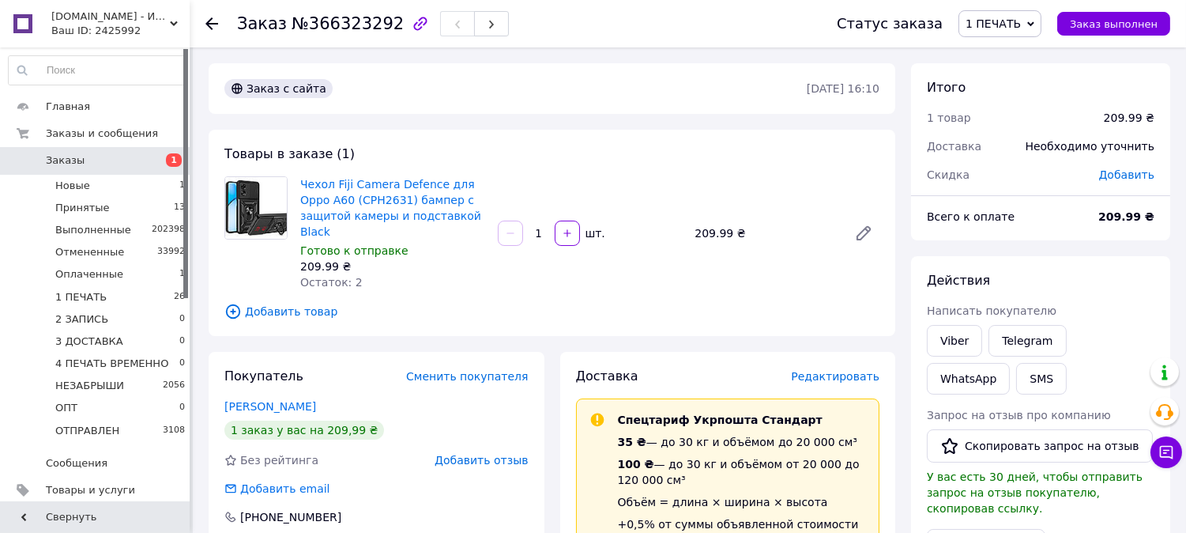
click at [835, 370] on span "Редактировать" at bounding box center [835, 376] width 89 height 13
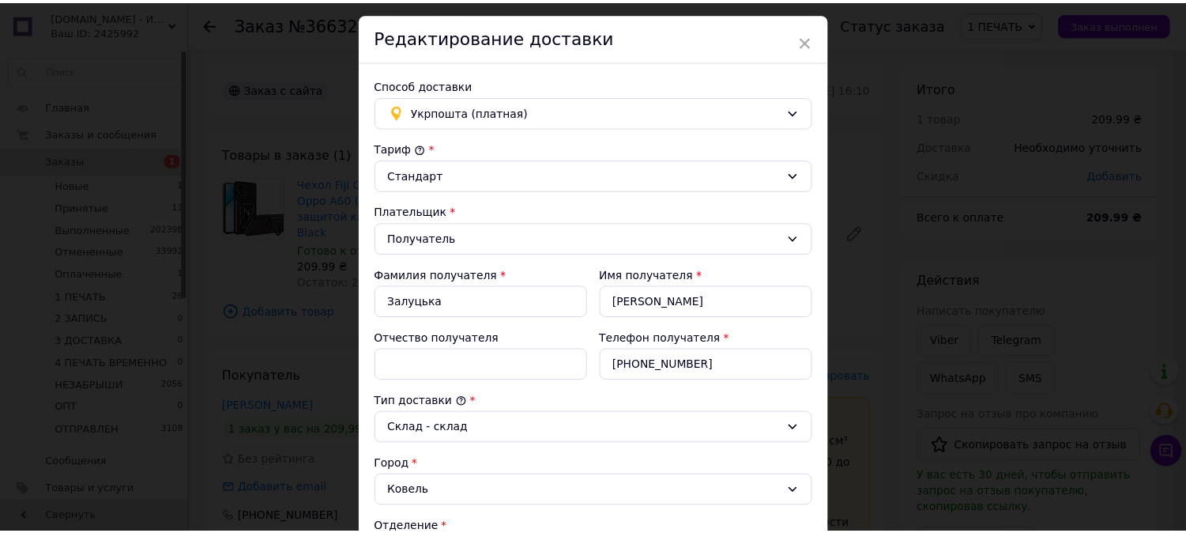
scroll to position [515, 0]
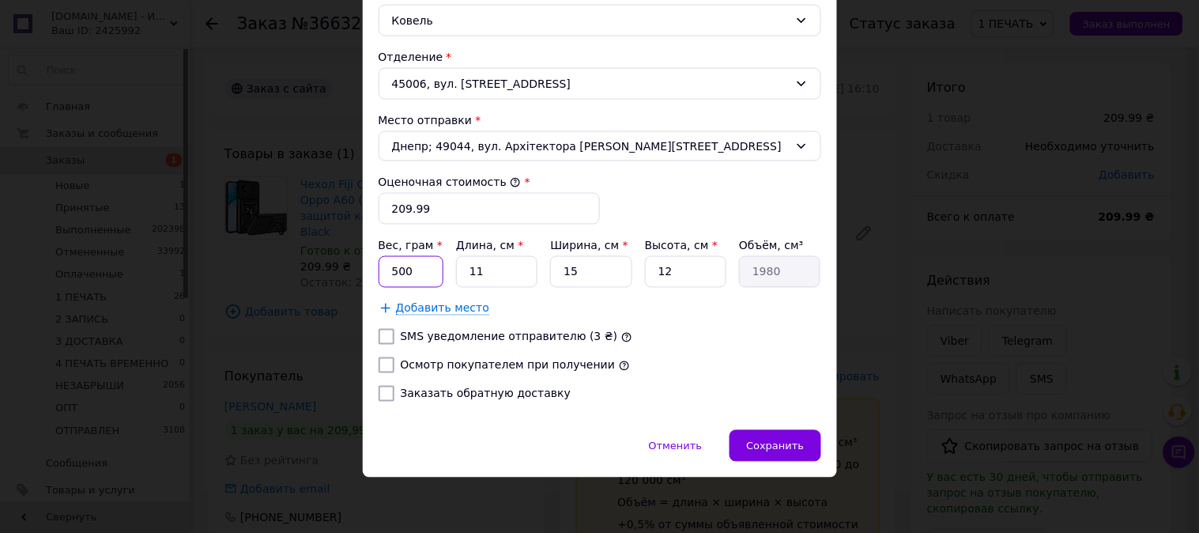
click at [429, 273] on input "500" at bounding box center [412, 272] width 66 height 32
type input "5"
type input "200"
type input "1"
type input "180"
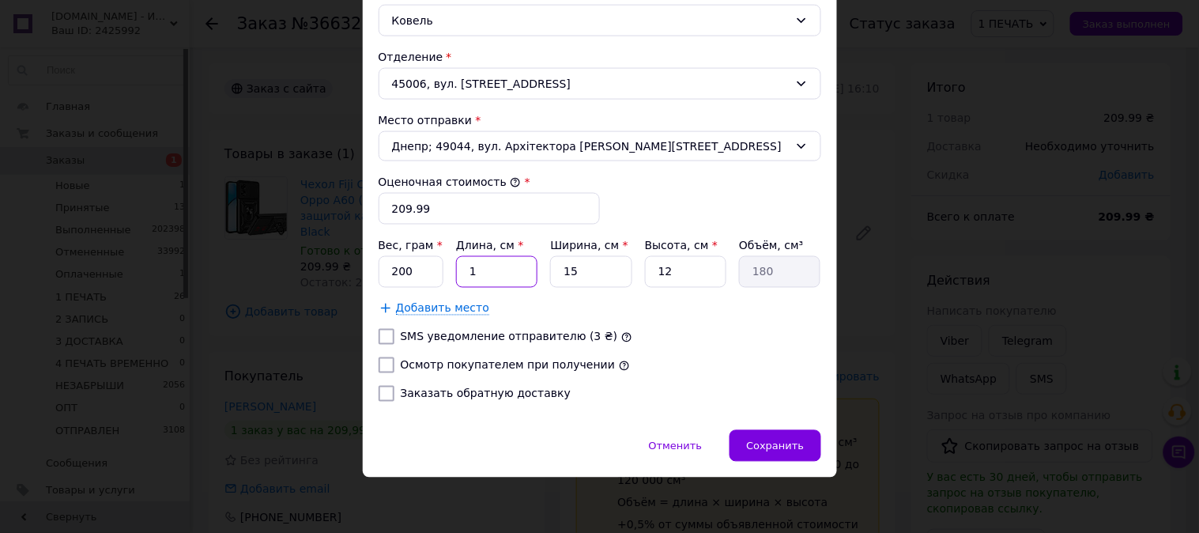
type input "12"
type input "2160"
type input "12"
type input "1"
type input "144"
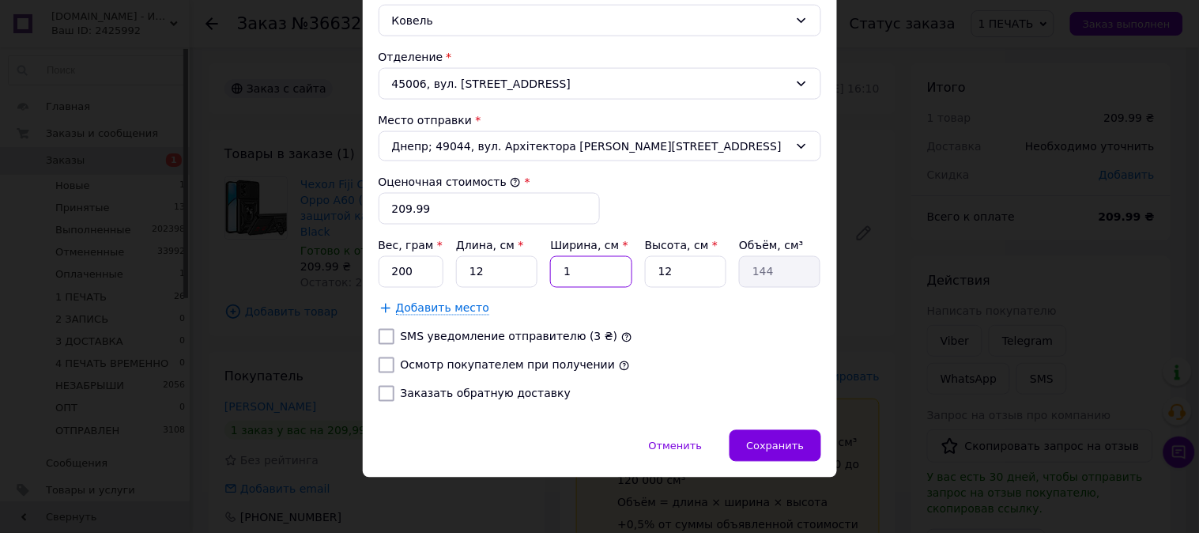
type input "10"
type input "1440"
type input "10"
type input "6"
type input "720"
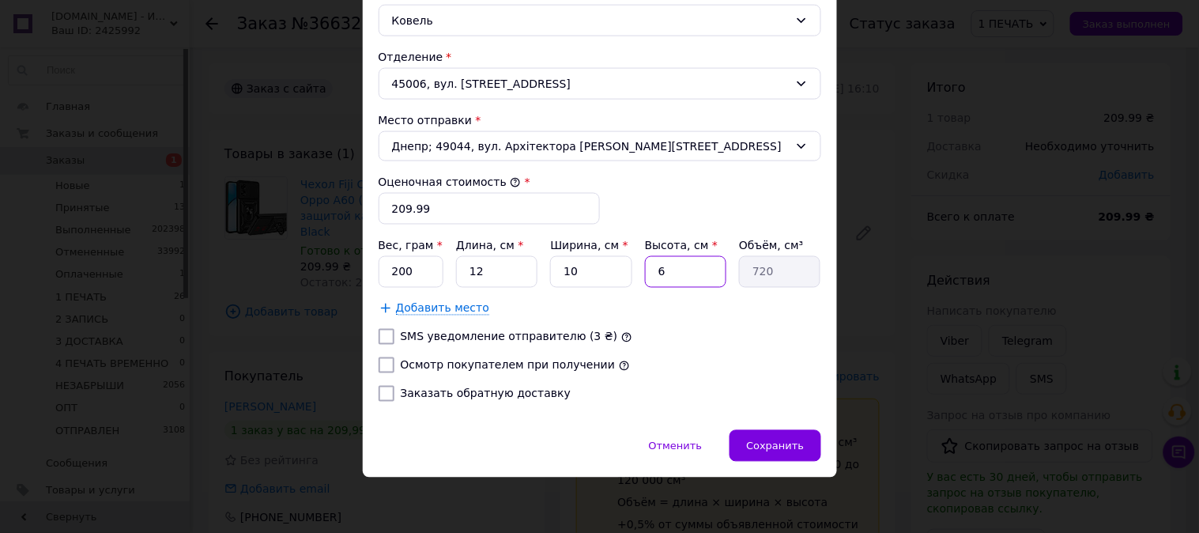
type input "6"
click at [381, 361] on input "Осмотр покупателем при получении" at bounding box center [387, 365] width 16 height 16
checkbox input "true"
click at [795, 455] on div "Сохранить" at bounding box center [775, 446] width 91 height 32
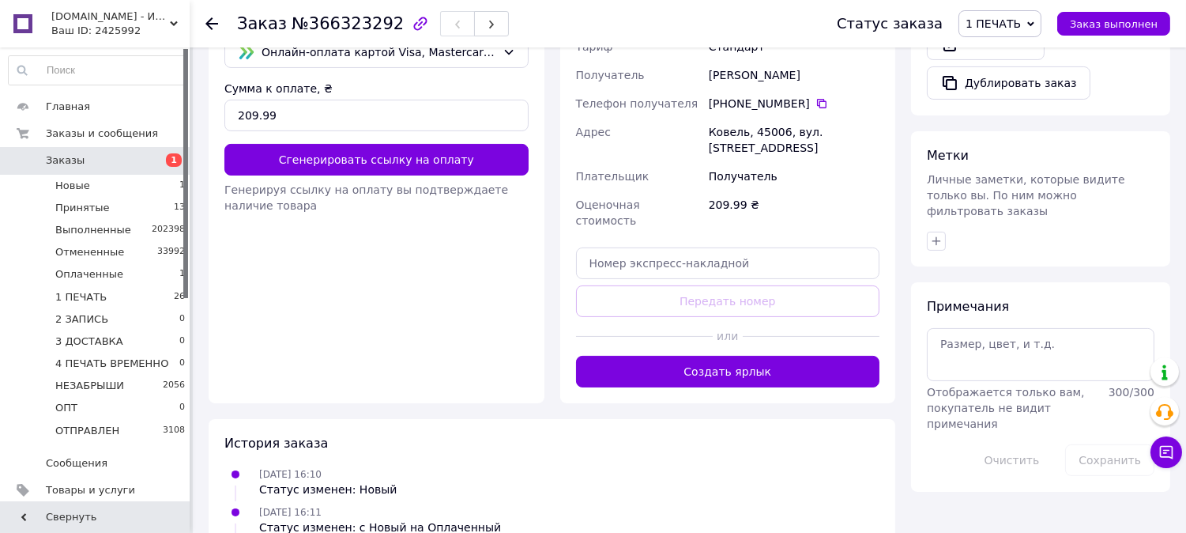
scroll to position [643, 0]
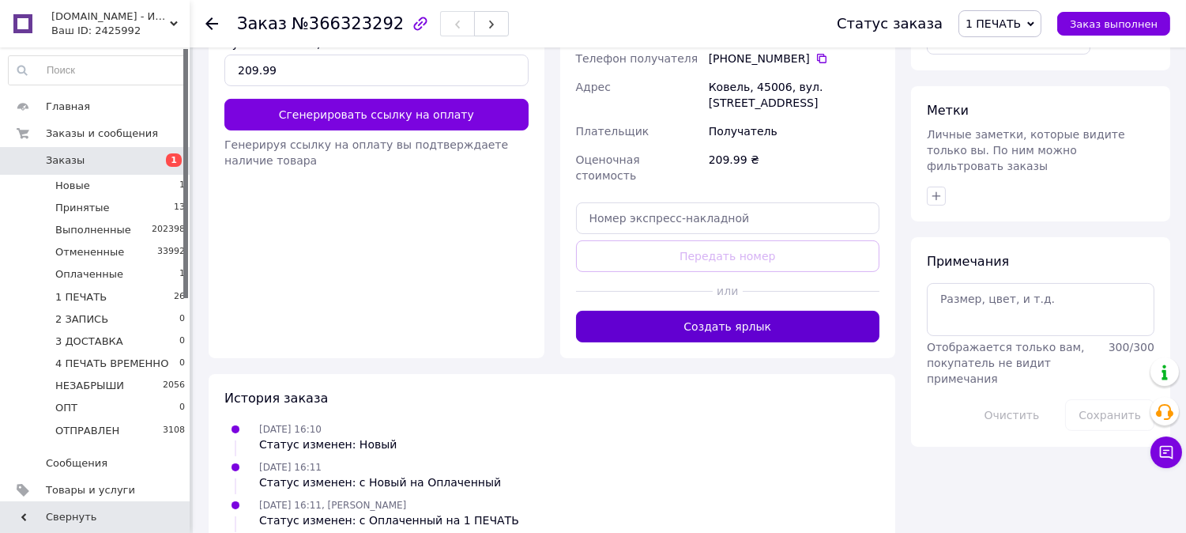
click at [799, 311] on button "Создать ярлык" at bounding box center [728, 327] width 304 height 32
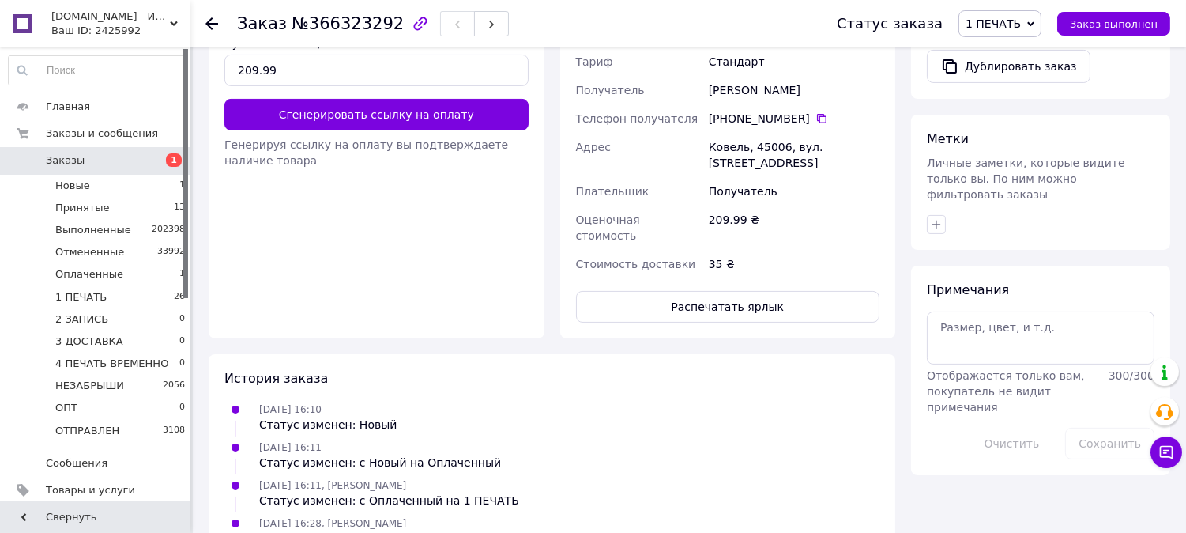
click at [781, 291] on button "Распечатать ярлык" at bounding box center [728, 307] width 304 height 32
click at [1021, 27] on span "1 ПЕЧАТЬ" at bounding box center [993, 23] width 55 height 13
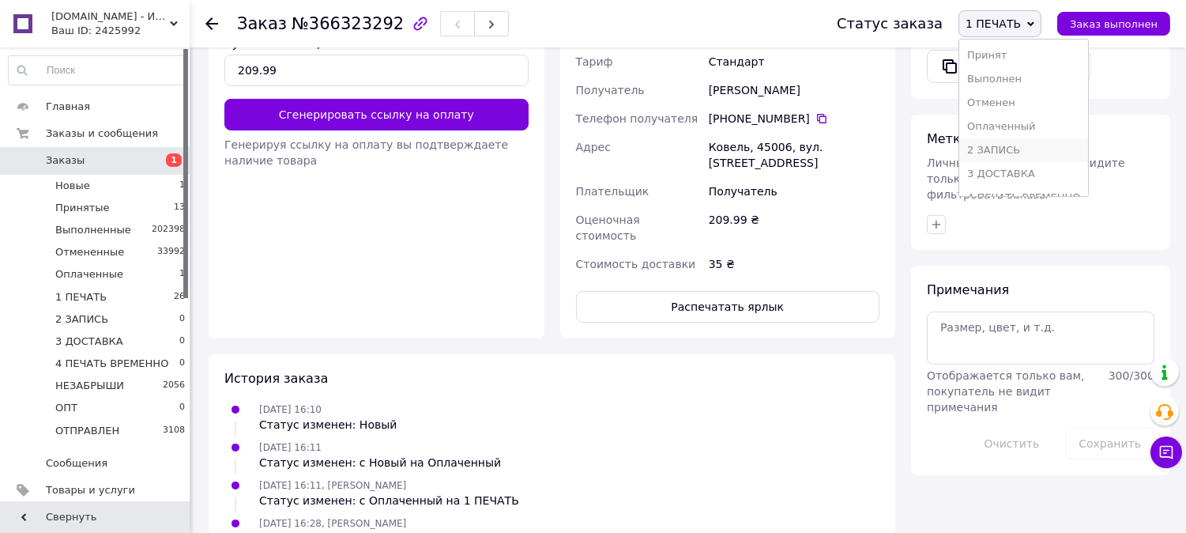
click at [1017, 147] on li "2 ЗАПИСЬ" at bounding box center [1024, 150] width 129 height 24
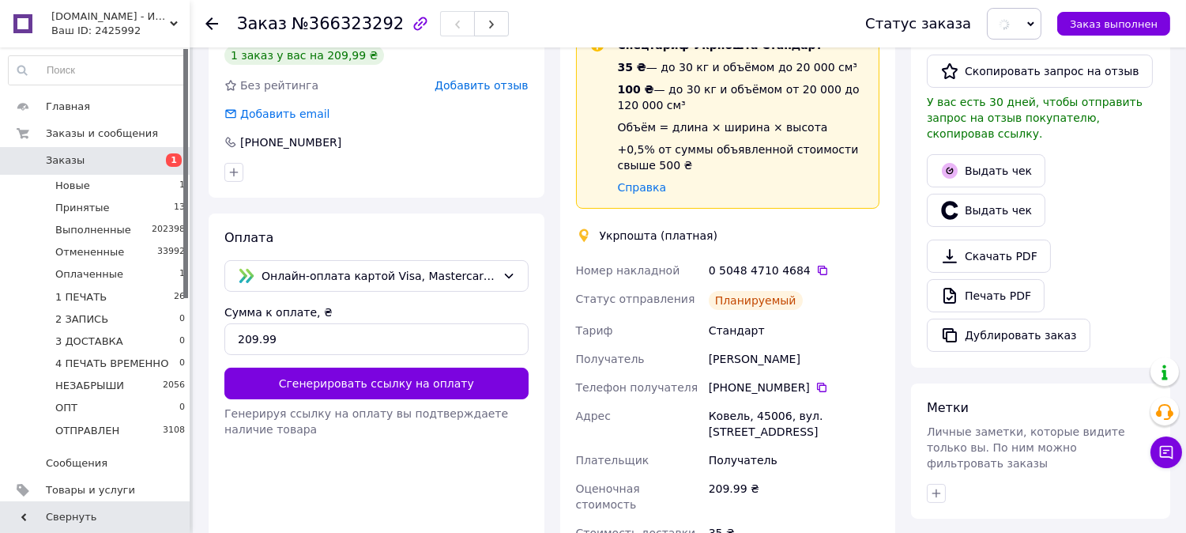
scroll to position [0, 0]
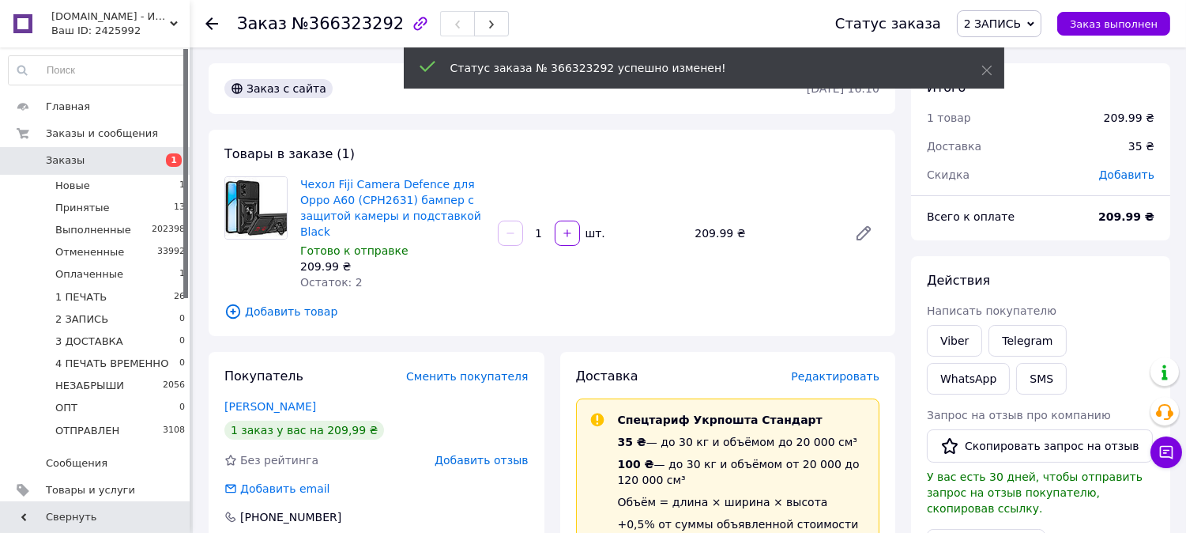
click at [1013, 18] on span "2 ЗАПИСЬ" at bounding box center [992, 23] width 57 height 13
click at [1014, 174] on li "3 ДОСТАВКА" at bounding box center [1022, 174] width 129 height 24
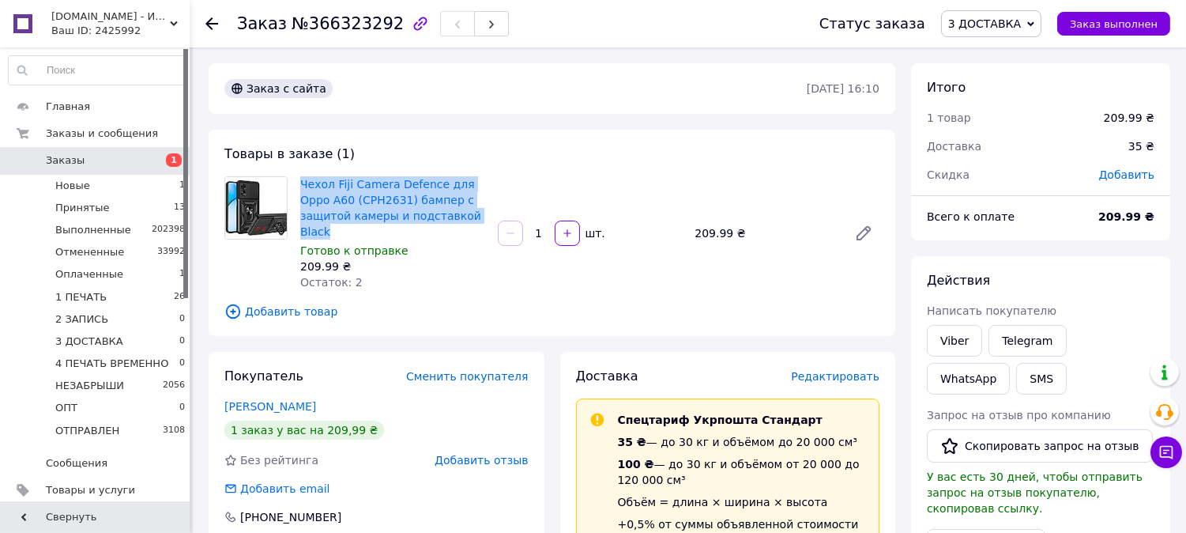
drag, startPoint x: 448, startPoint y: 217, endPoint x: 297, endPoint y: 183, distance: 154.8
click at [297, 183] on div "Чехол Fiji Camera Defence для Oppo A60 (CPH2631) бампер с защитой камеры и подс…" at bounding box center [393, 233] width 198 height 120
copy link "Чехол Fiji Camera Defence для Oppo A60 (CPH2631) бампер с защитой камеры и подс…"
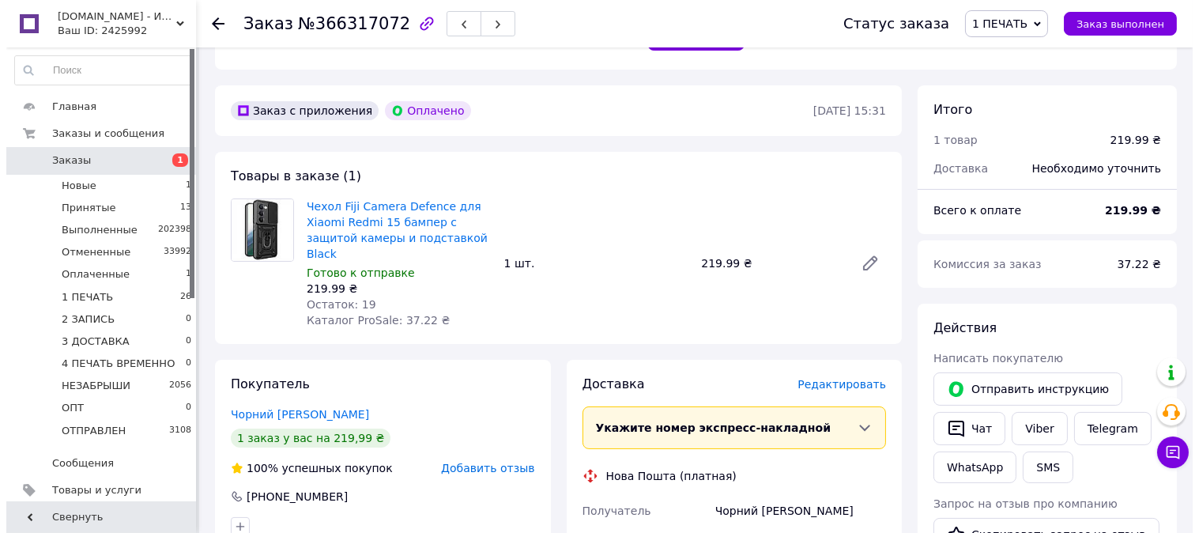
scroll to position [409, 0]
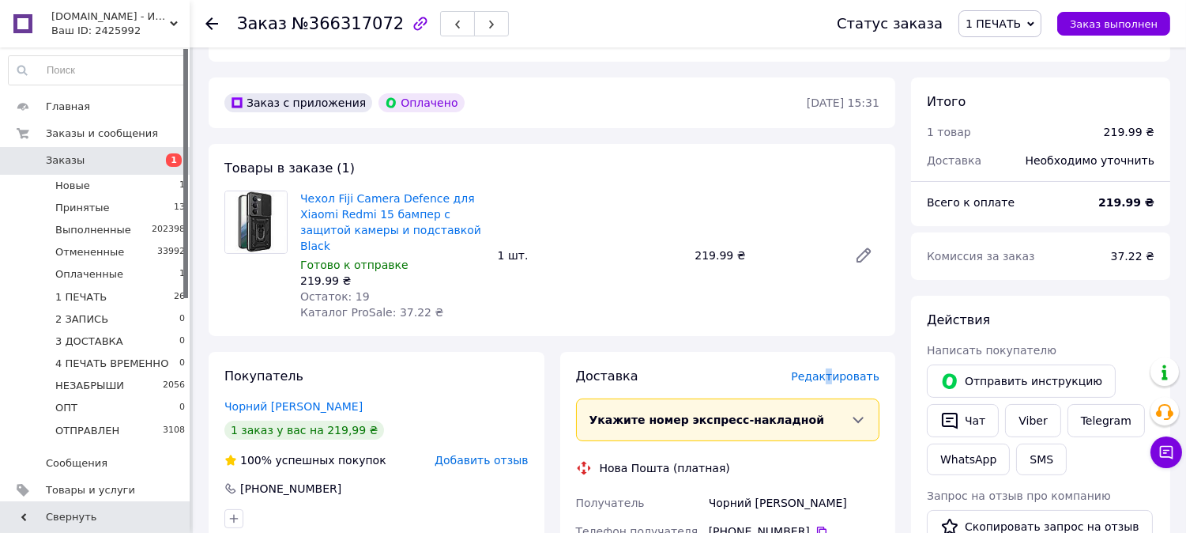
click at [836, 370] on span "Редактировать" at bounding box center [835, 376] width 89 height 13
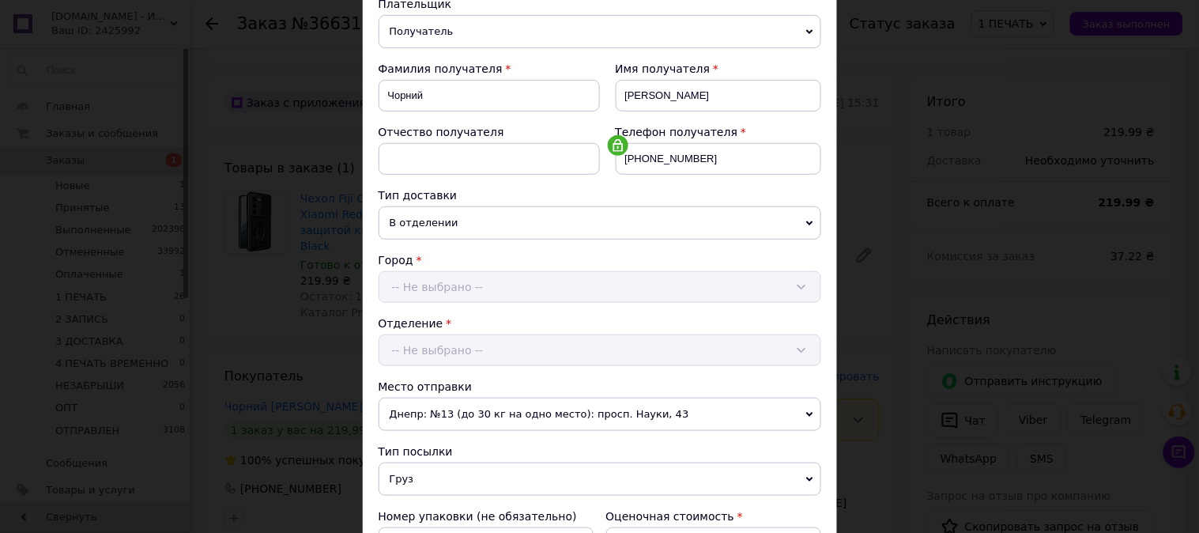
scroll to position [556, 0]
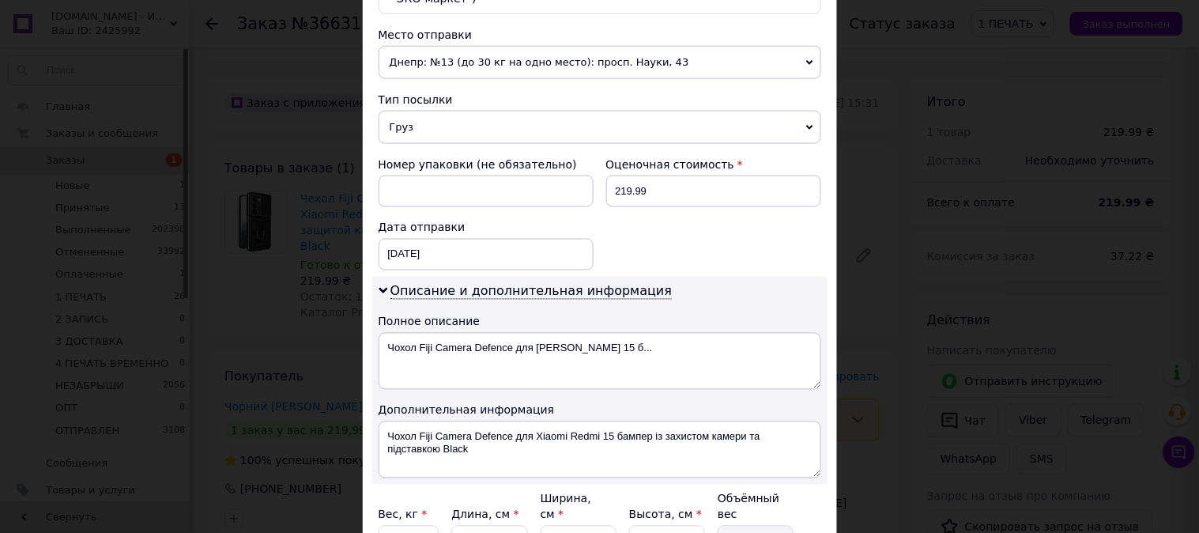
click at [445, 111] on span "Груз" at bounding box center [600, 127] width 443 height 33
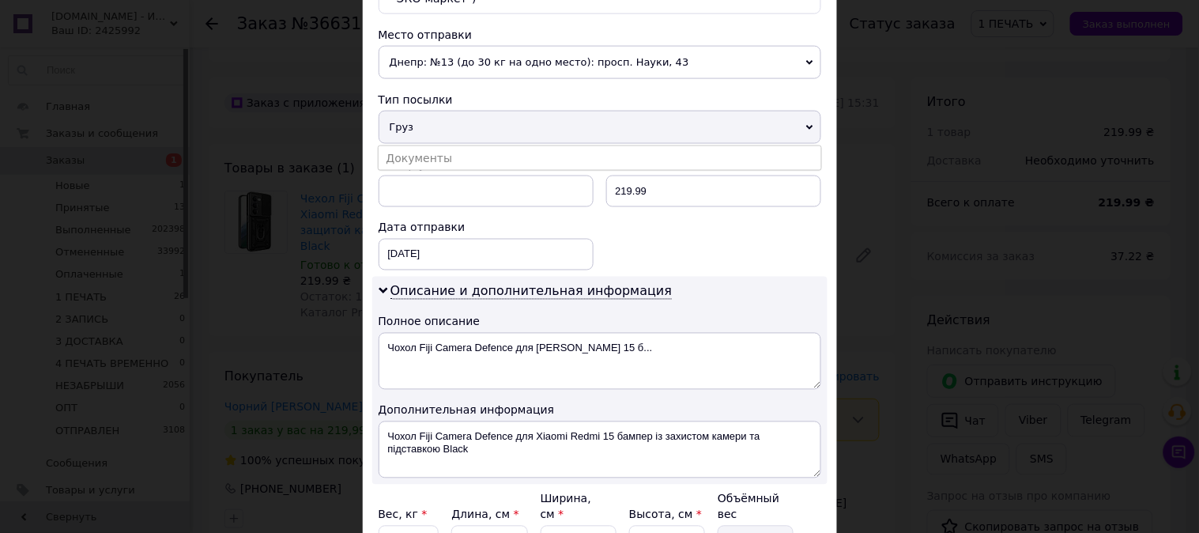
click at [441, 129] on div "Плательщик Получатель Отправитель Фамилия получателя Чорний Имя получателя Олек…" at bounding box center [600, 106] width 443 height 959
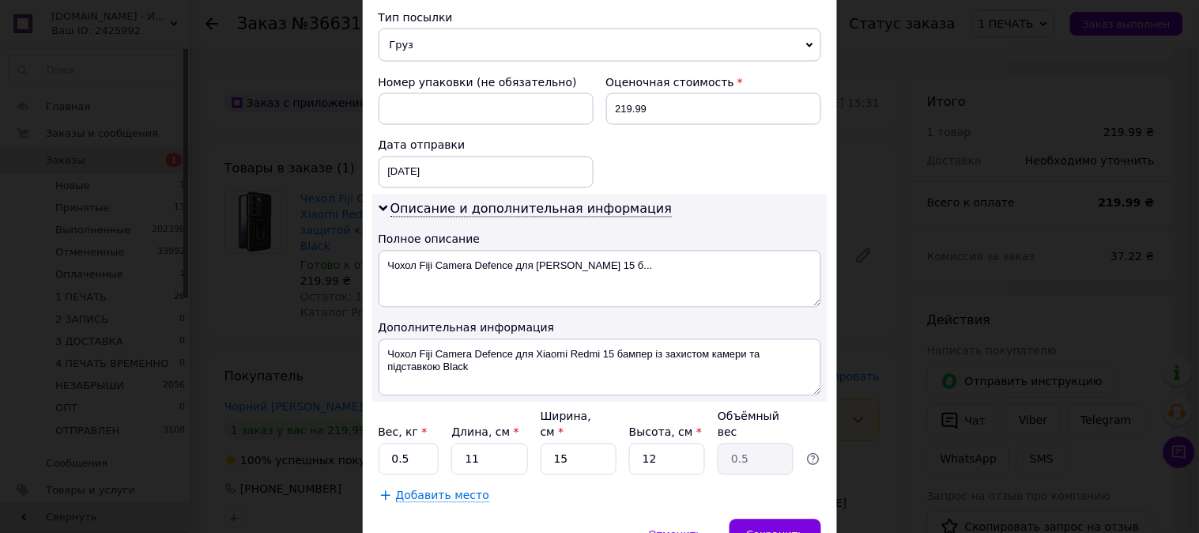
scroll to position [643, 0]
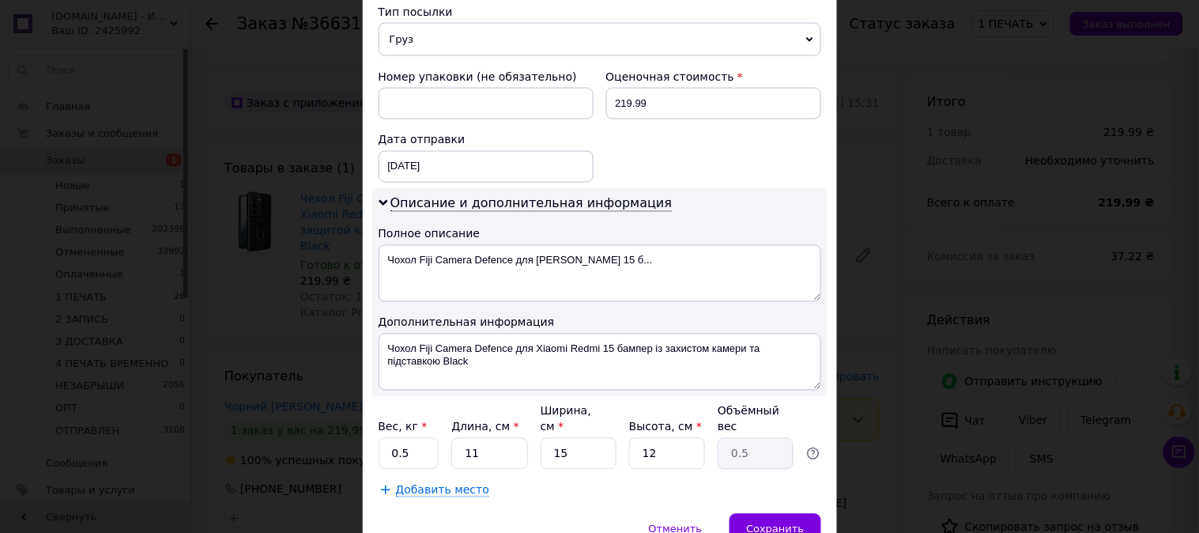
click at [577, 23] on span "Груз" at bounding box center [600, 39] width 443 height 33
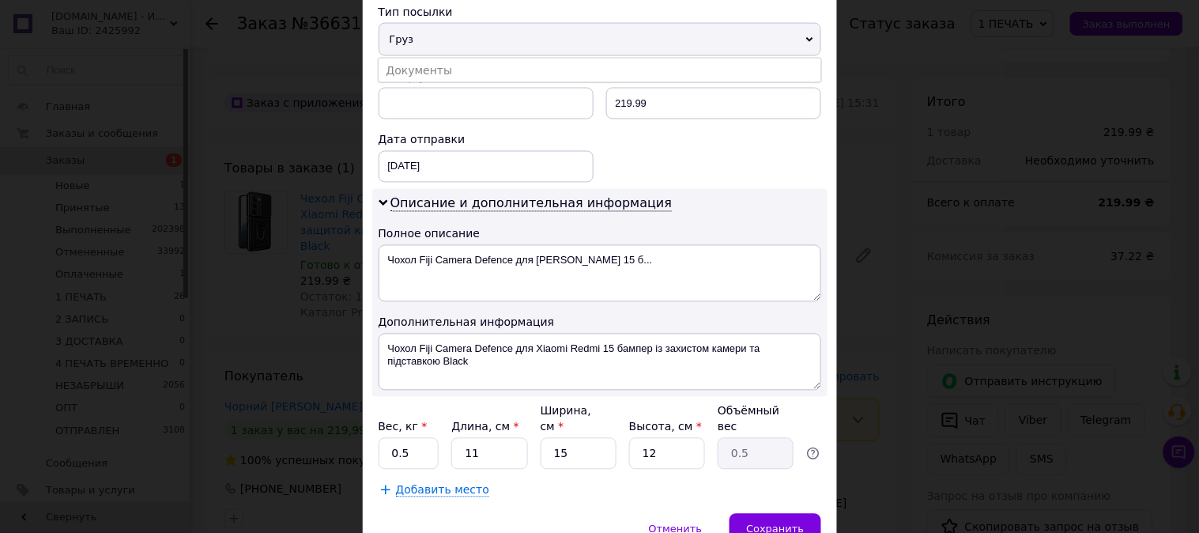
click at [573, 58] on li "Документы" at bounding box center [600, 70] width 443 height 24
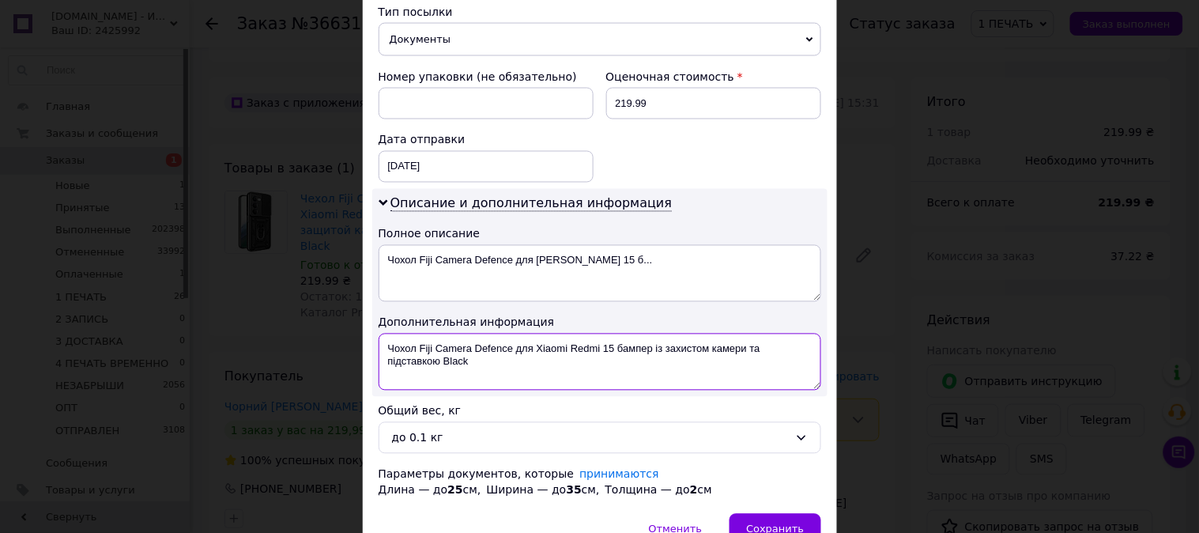
click at [543, 334] on textarea "Чохол Fiji Camera Defence для Xiaomi Redmi 15 бампер із захистом камери та підс…" at bounding box center [600, 362] width 443 height 57
click at [494, 334] on textarea "Xiaomi Redmi 15 бампер із захистом камери та підставкою Black" at bounding box center [600, 362] width 443 height 57
drag, startPoint x: 494, startPoint y: 330, endPoint x: 803, endPoint y: 341, distance: 309.3
click at [809, 341] on textarea "Xiaomi Redmi 15 бампер із захистом камери та підставкою Black" at bounding box center [600, 362] width 443 height 57
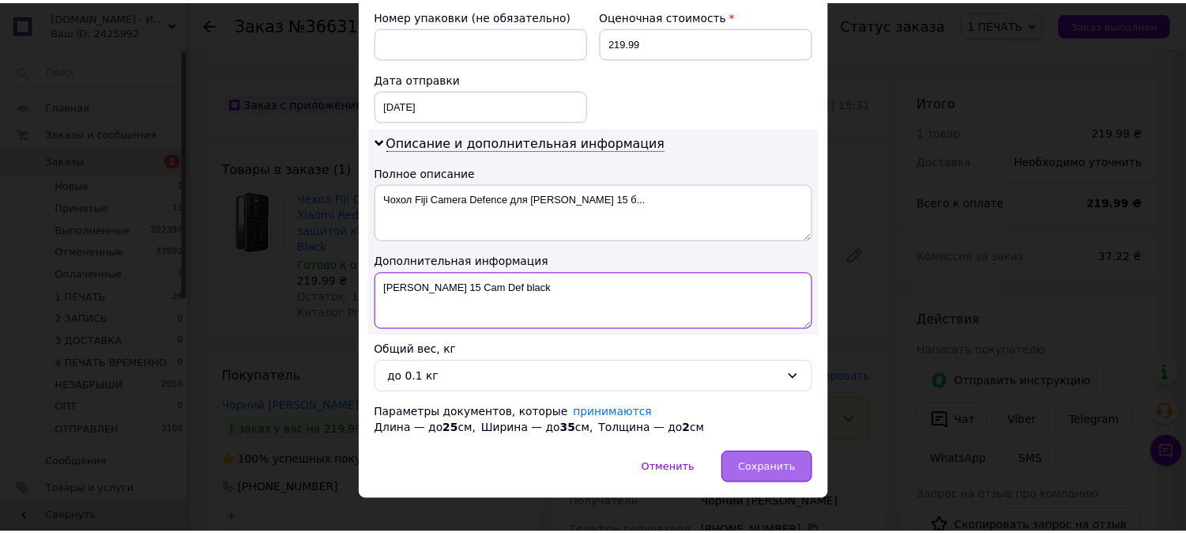
scroll to position [711, 0]
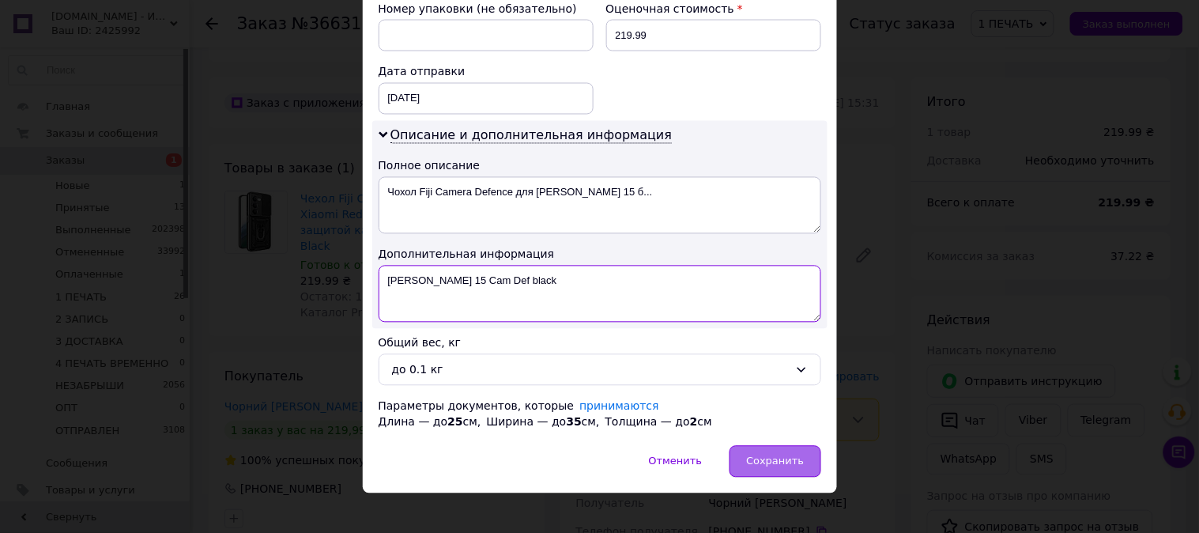
type textarea "Xiaomi Redmi 15 Cam Def black"
click at [800, 459] on div "Сохранить" at bounding box center [775, 462] width 91 height 32
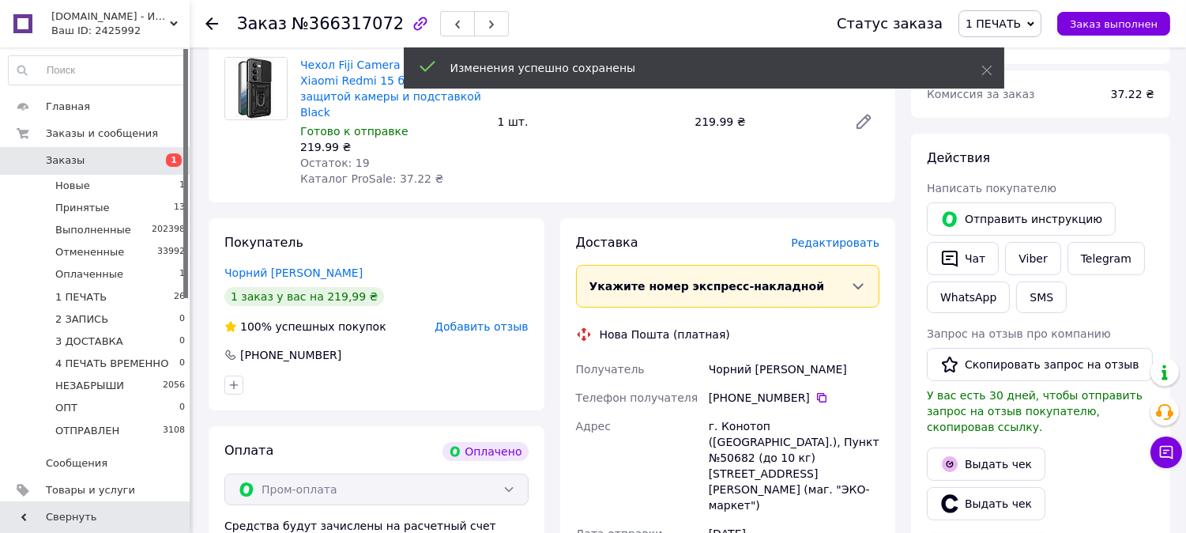
scroll to position [907, 0]
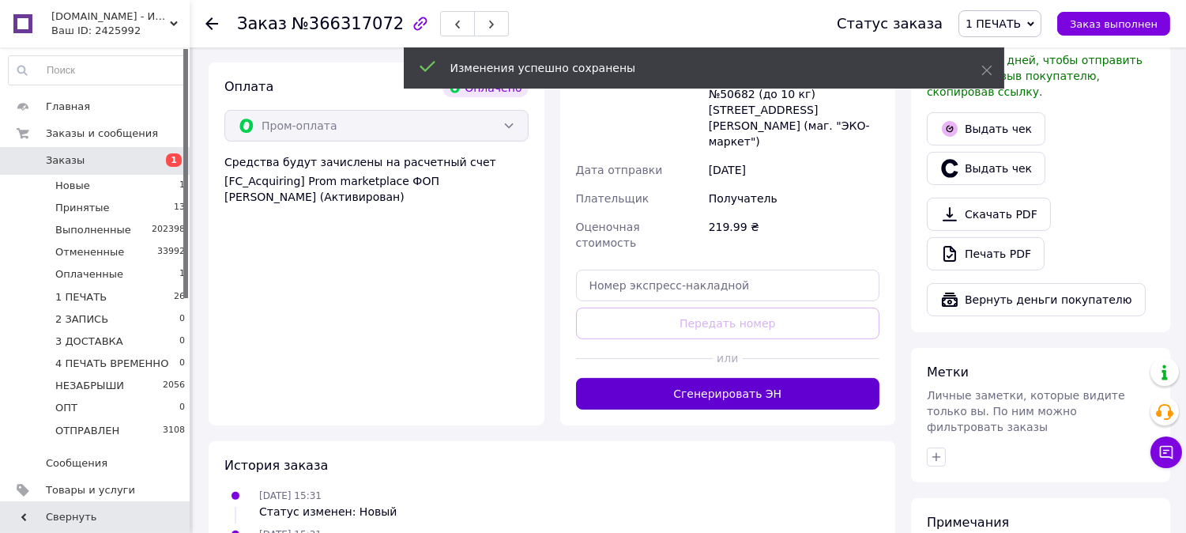
click at [736, 378] on button "Сгенерировать ЭН" at bounding box center [728, 394] width 304 height 32
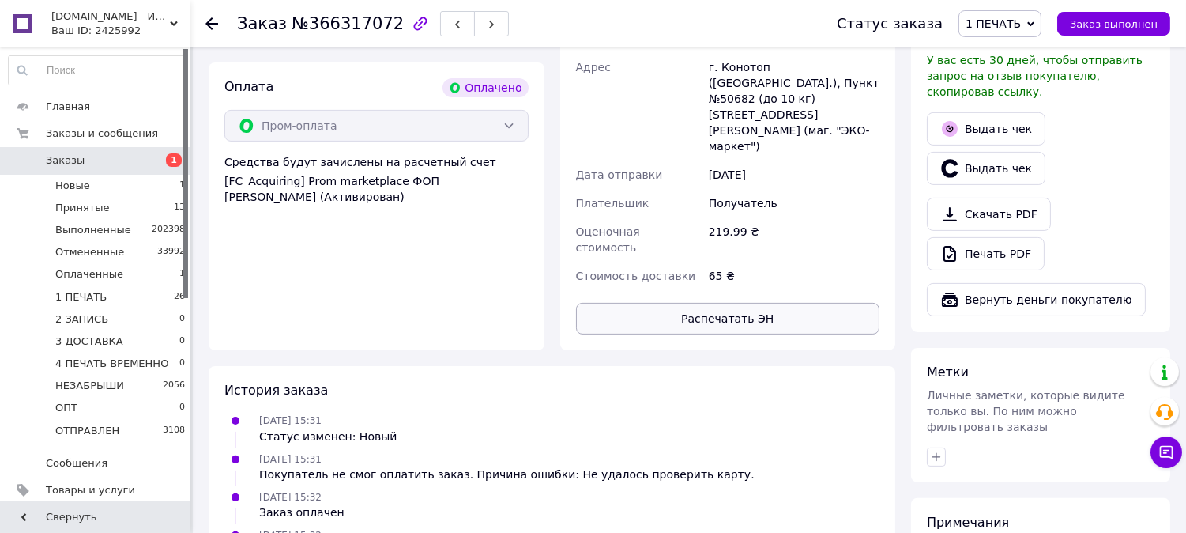
click at [723, 303] on button "Распечатать ЭН" at bounding box center [728, 319] width 304 height 32
click at [1008, 21] on span "1 ПЕЧАТЬ" at bounding box center [993, 23] width 55 height 13
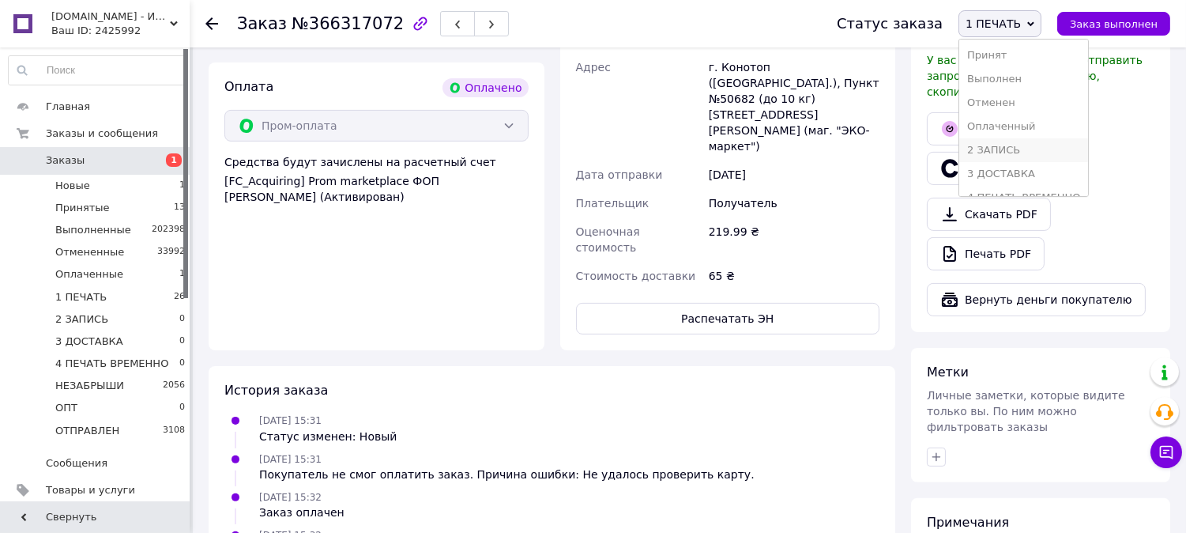
click at [1022, 145] on li "2 ЗАПИСЬ" at bounding box center [1024, 150] width 129 height 24
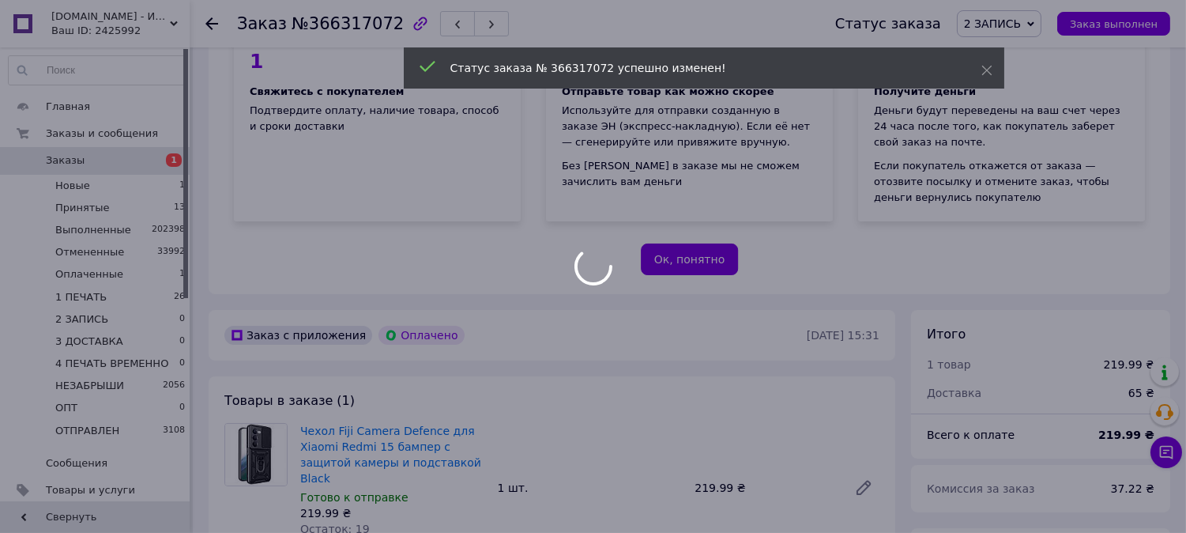
scroll to position [175, 0]
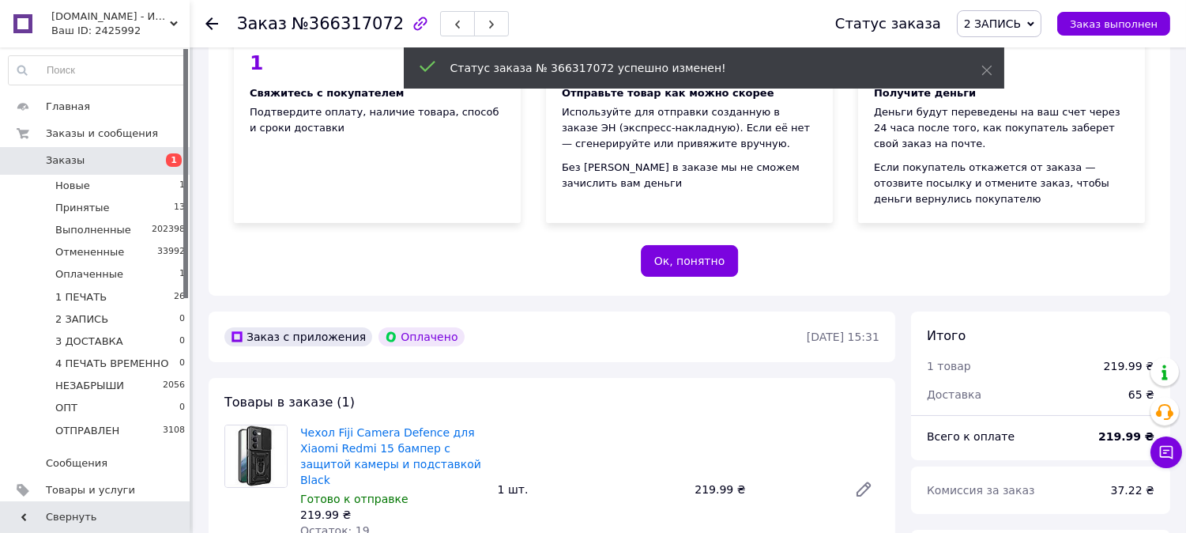
click at [1018, 28] on span "2 ЗАПИСЬ" at bounding box center [992, 23] width 57 height 13
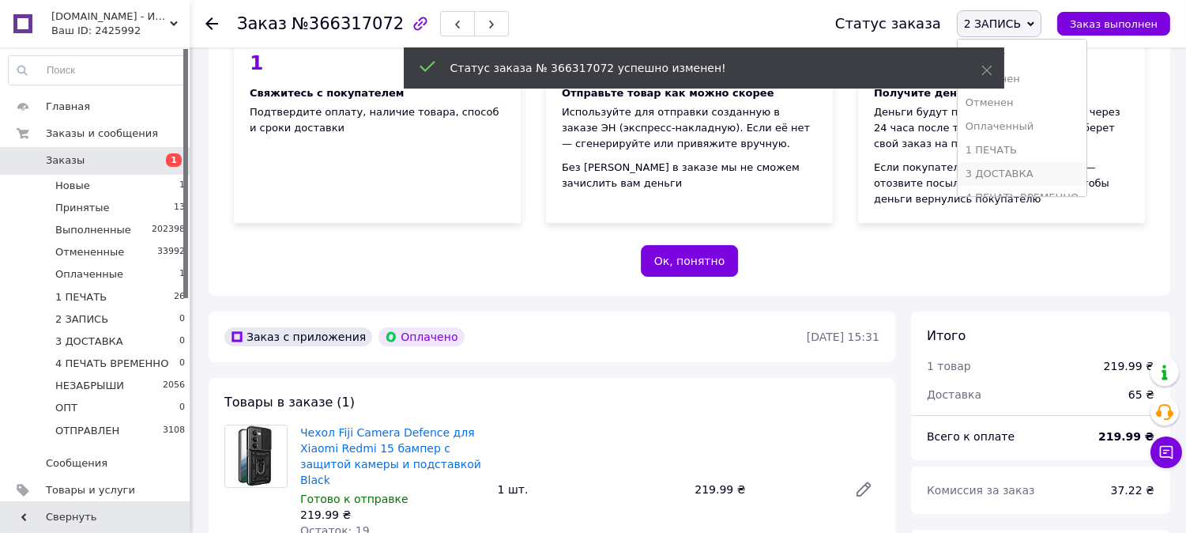
click at [1013, 172] on li "3 ДОСТАВКА" at bounding box center [1022, 174] width 129 height 24
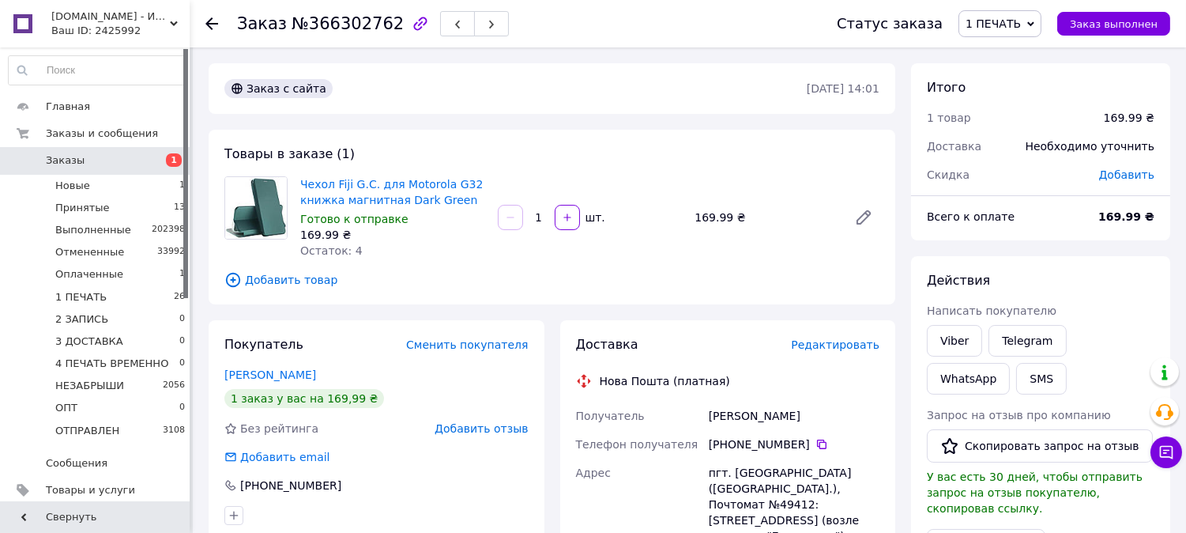
click at [850, 342] on span "Редактировать" at bounding box center [835, 344] width 89 height 13
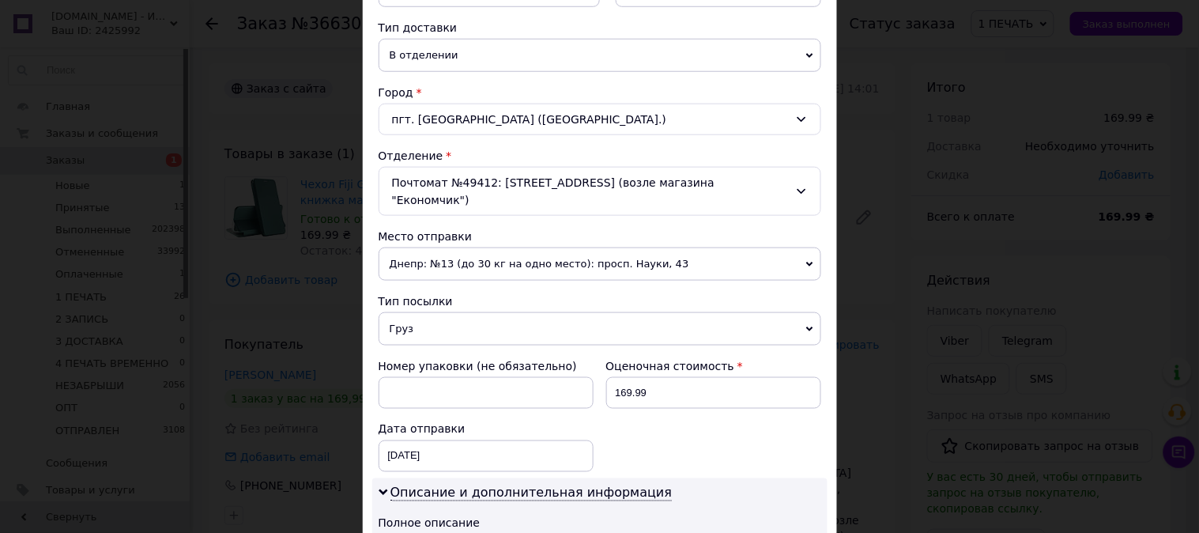
scroll to position [409, 0]
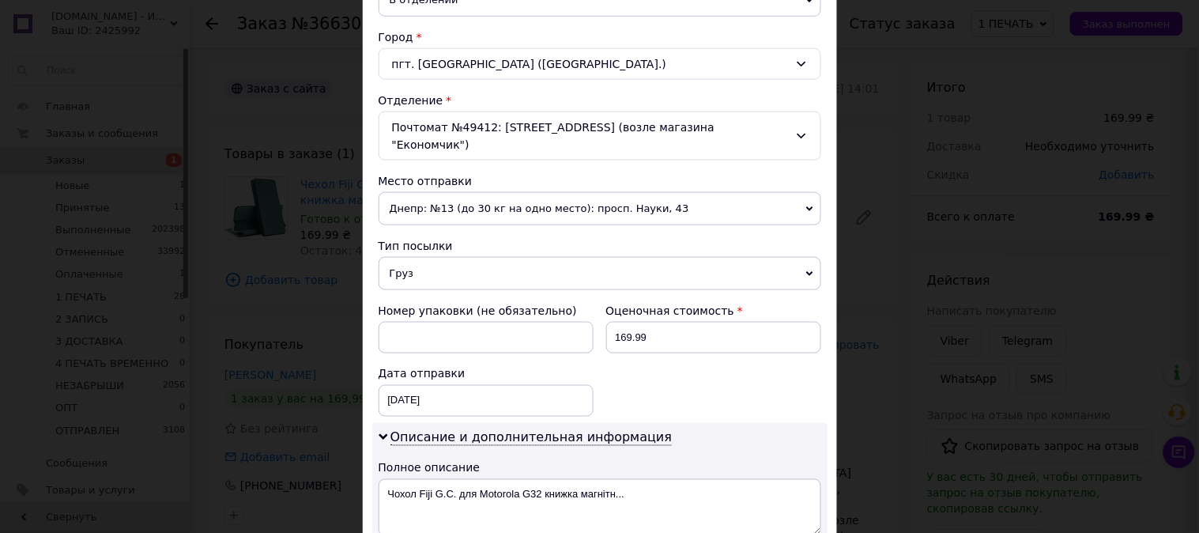
click at [428, 277] on div "Плательщик Получатель Отправитель Фамилия получателя [PERSON_NAME] Имя получате…" at bounding box center [600, 330] width 443 height 1115
click at [433, 266] on span "Груз" at bounding box center [600, 273] width 443 height 33
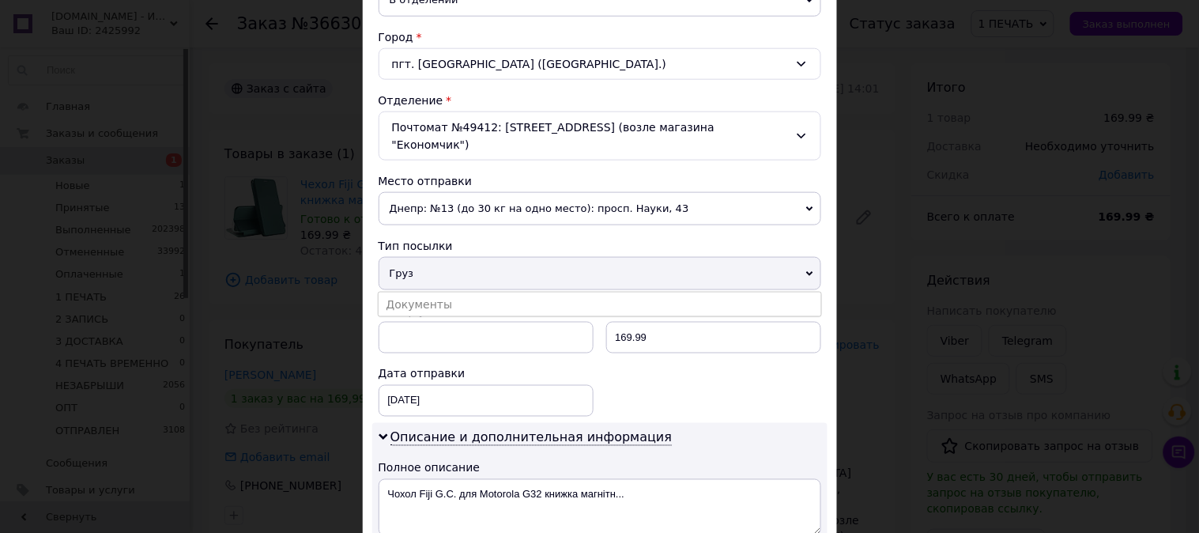
click at [421, 300] on ul "Документы" at bounding box center [600, 304] width 444 height 25
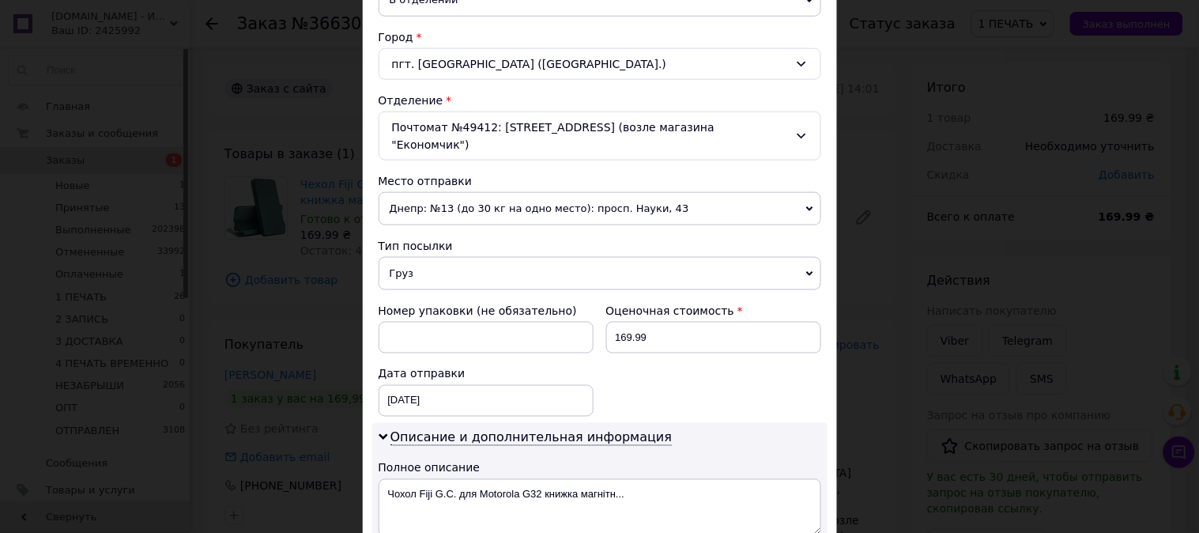
click at [470, 257] on span "Груз" at bounding box center [600, 273] width 443 height 33
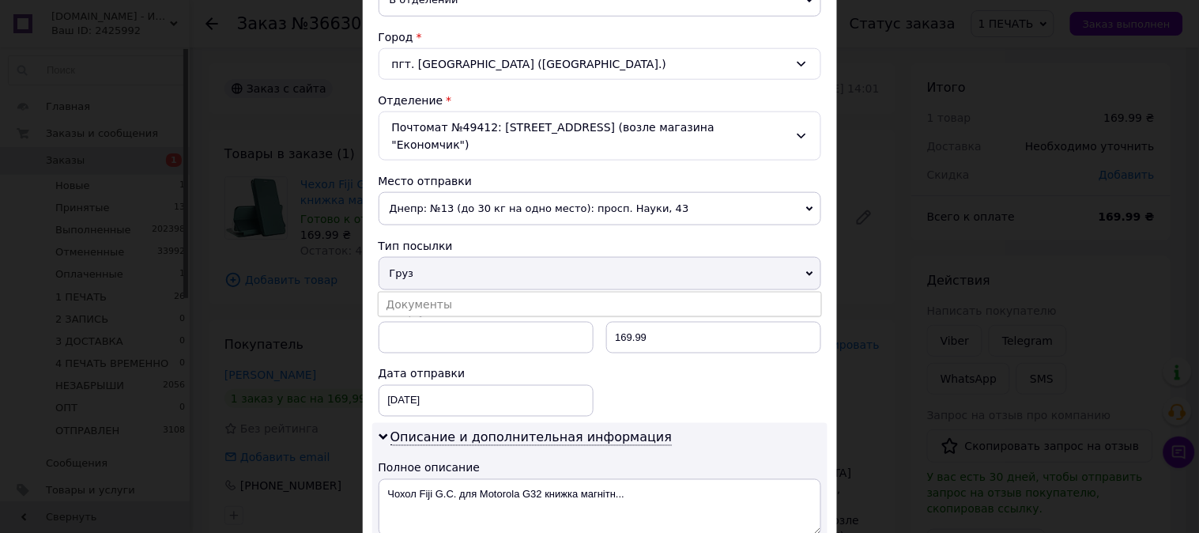
click at [456, 274] on div "Плательщик Получатель Отправитель Фамилия получателя [PERSON_NAME] Имя получате…" at bounding box center [600, 330] width 443 height 1115
click at [536, 292] on li "Документы" at bounding box center [600, 304] width 443 height 24
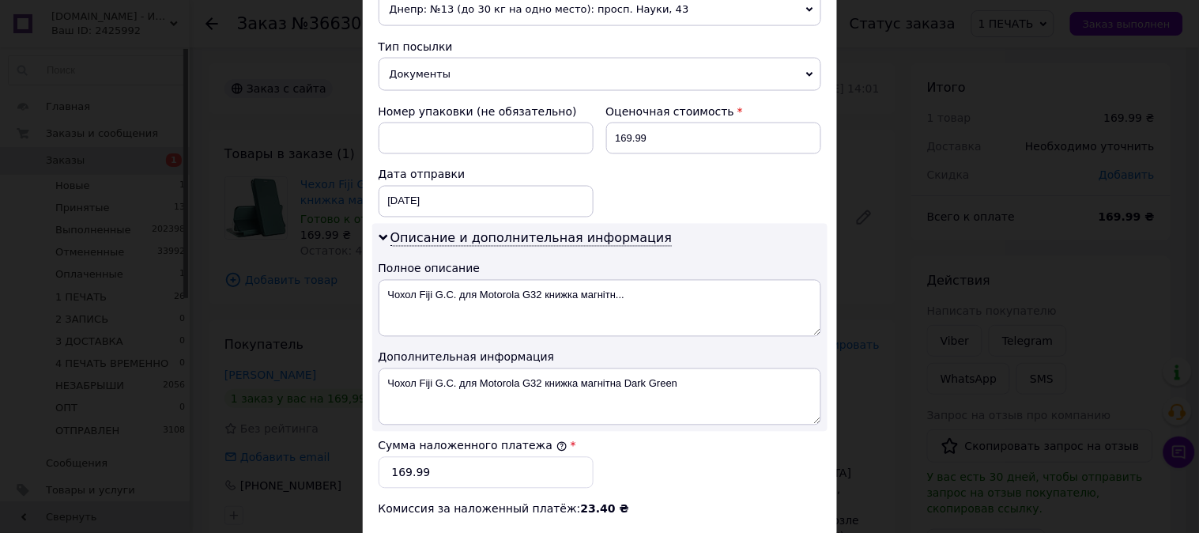
scroll to position [614, 0]
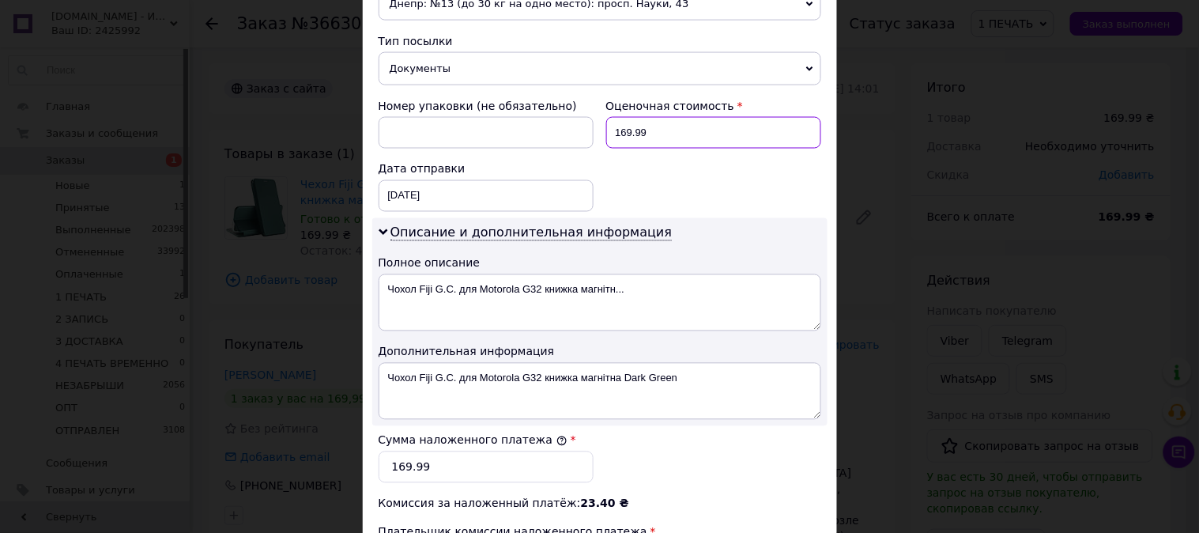
click at [635, 119] on input "169.99" at bounding box center [713, 133] width 215 height 32
type input "170"
click at [467, 458] on input "169.99" at bounding box center [486, 467] width 215 height 32
click at [467, 457] on input "169.99" at bounding box center [486, 467] width 215 height 32
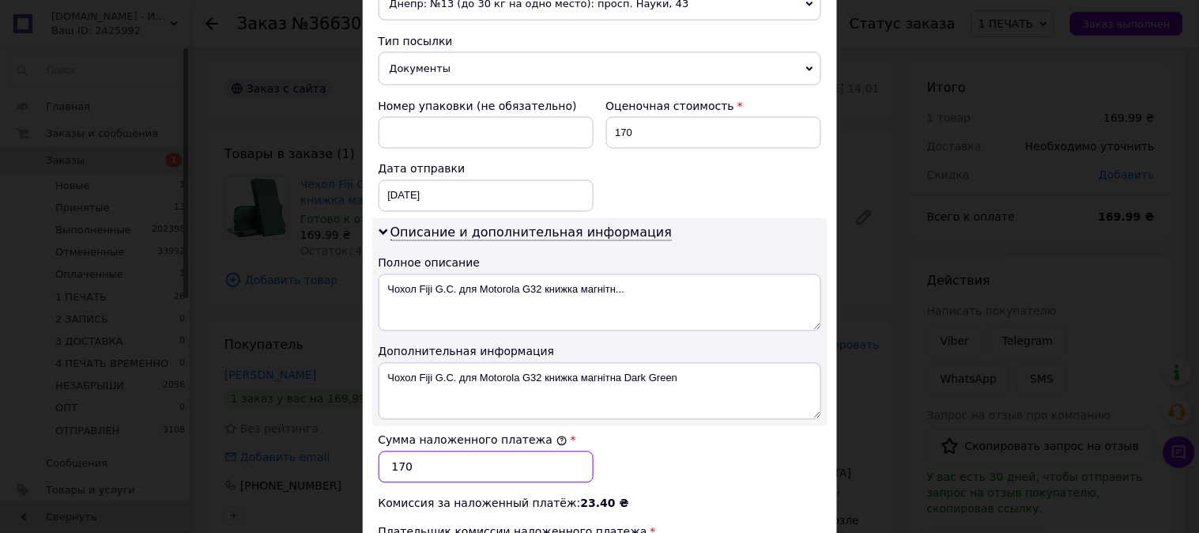
type input "170"
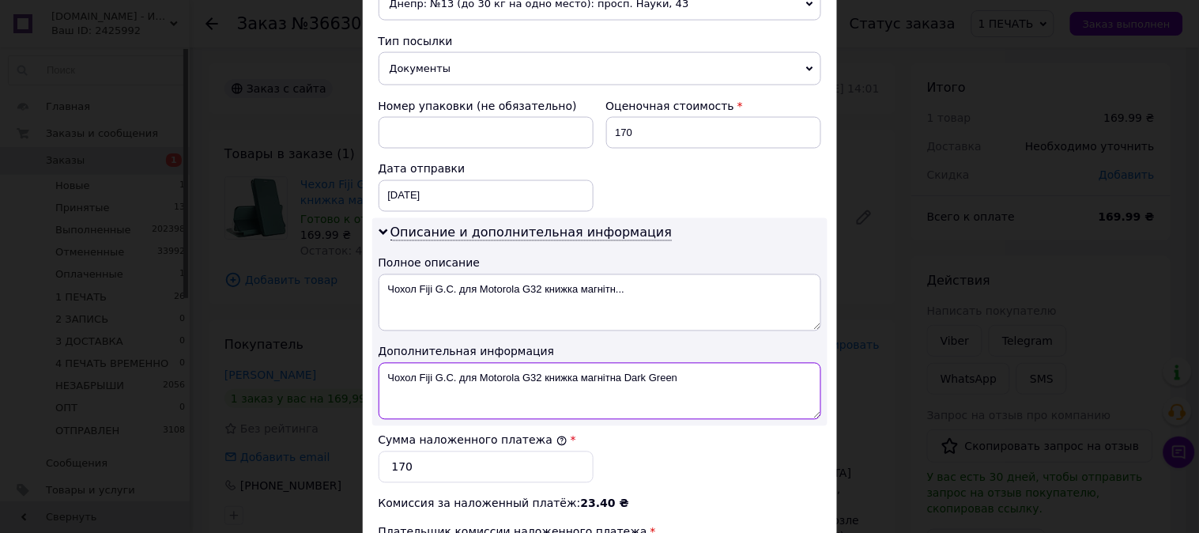
drag, startPoint x: 421, startPoint y: 361, endPoint x: 431, endPoint y: 353, distance: 12.9
click at [422, 363] on textarea "Чохол Fiji G.C. для Motorola G32 книжка магнітна Dark Green" at bounding box center [600, 391] width 443 height 57
click at [492, 363] on textarea "Чохол Fiji G.C. для Motorola G32 книжка магнітна Dark Green" at bounding box center [600, 391] width 443 height 57
click at [479, 363] on textarea "Motorola G32 книжка магнітна Dark Green" at bounding box center [600, 391] width 443 height 57
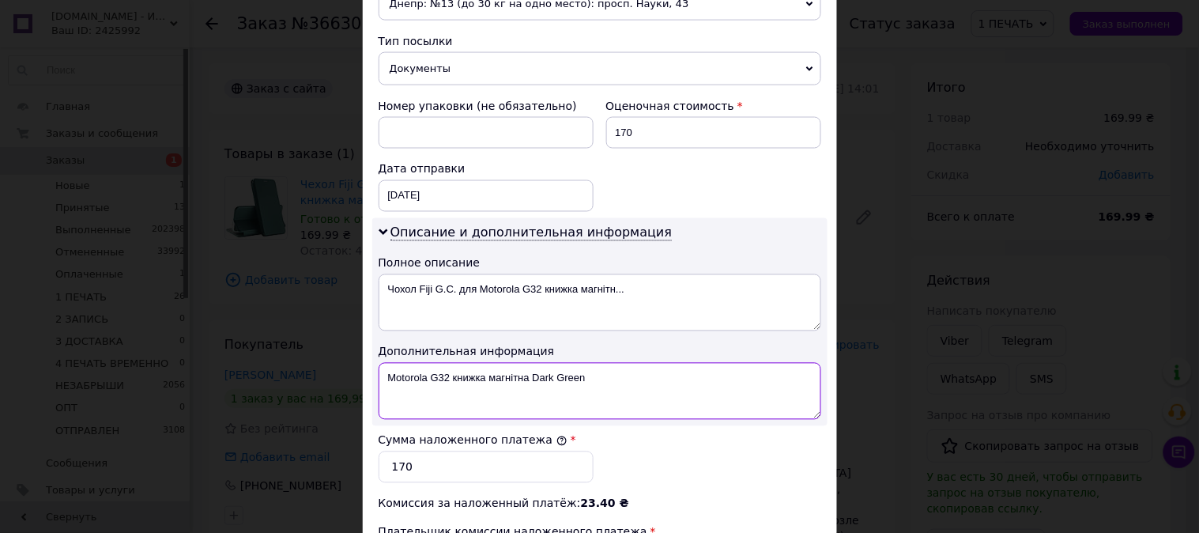
drag, startPoint x: 479, startPoint y: 354, endPoint x: 496, endPoint y: 357, distance: 16.8
click at [496, 363] on textarea "Motorola G32 книжка магнітна Dark Green" at bounding box center [600, 391] width 443 height 57
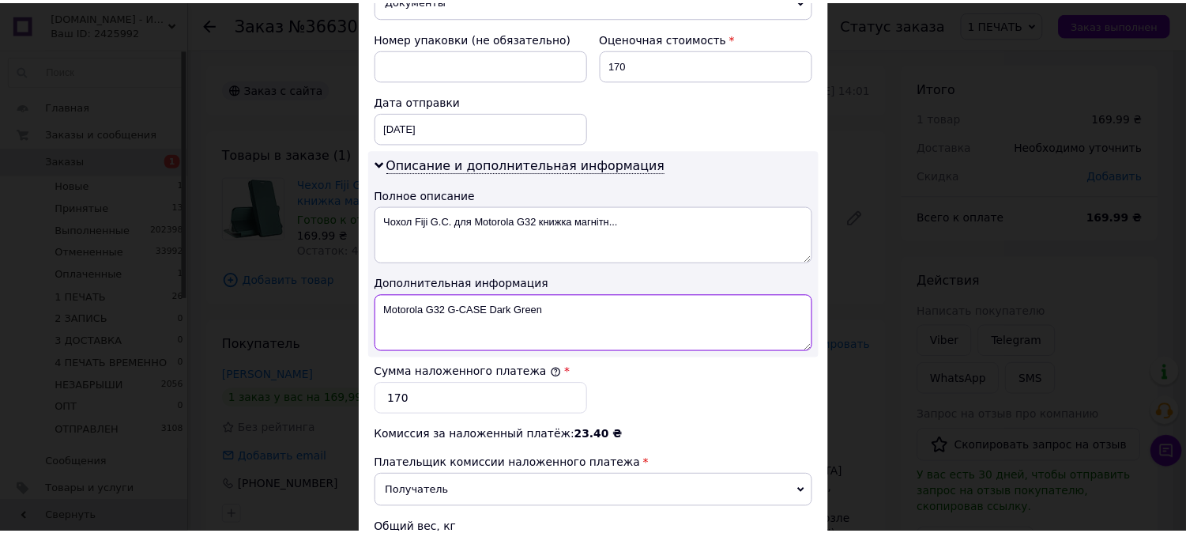
scroll to position [868, 0]
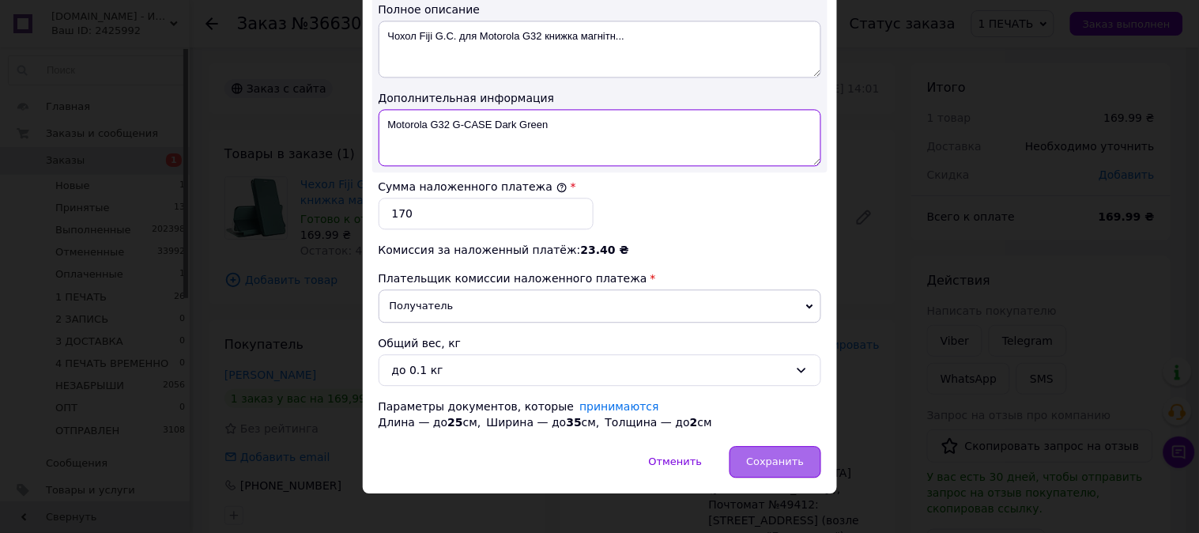
type textarea "Motorola G32 G-CASE Dark Green"
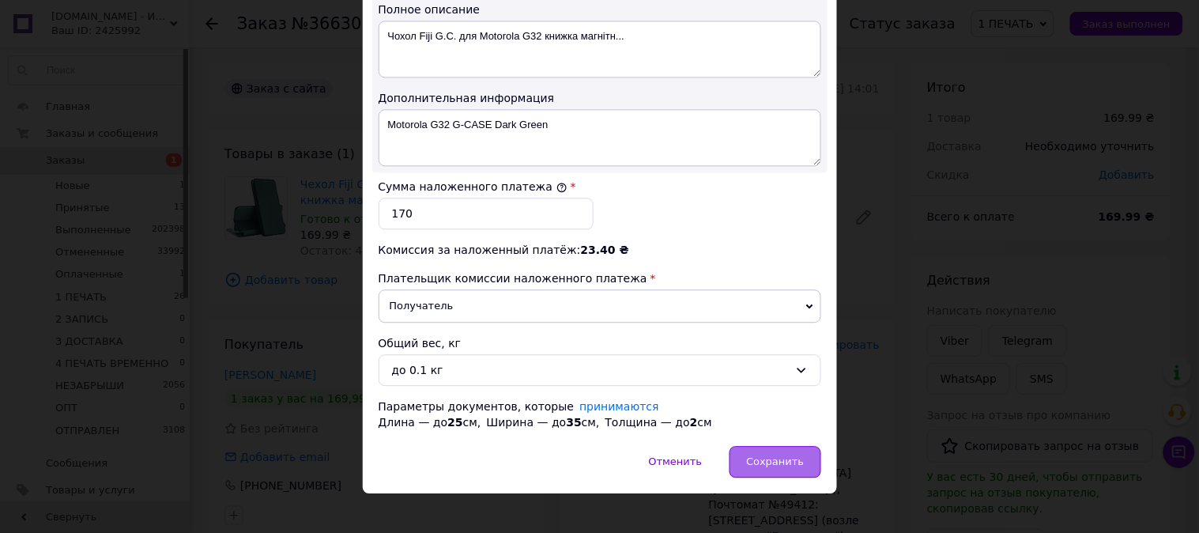
click at [802, 455] on span "Сохранить" at bounding box center [775, 461] width 58 height 12
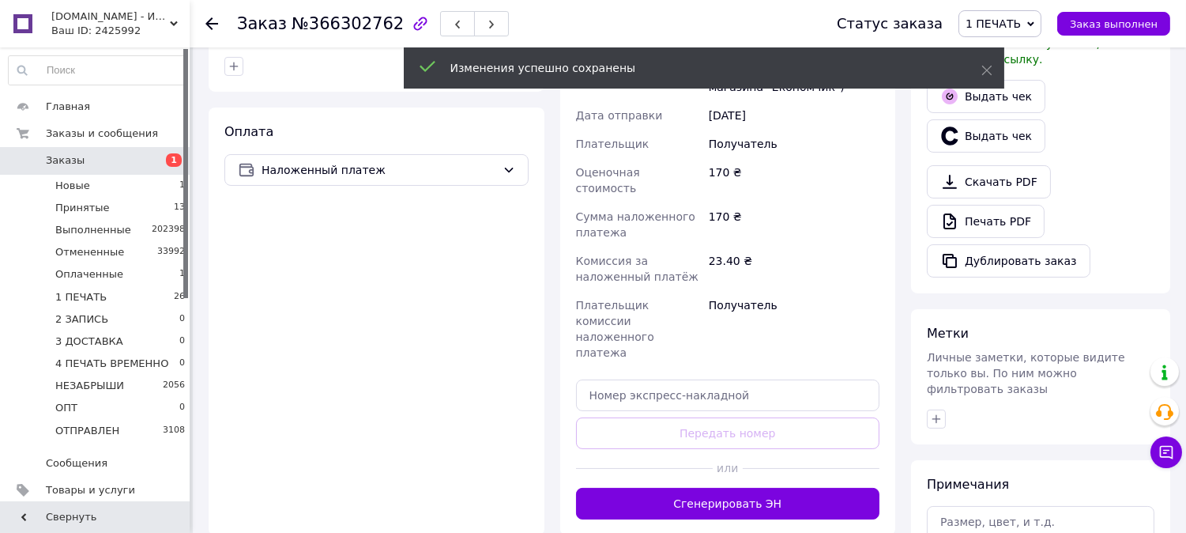
scroll to position [526, 0]
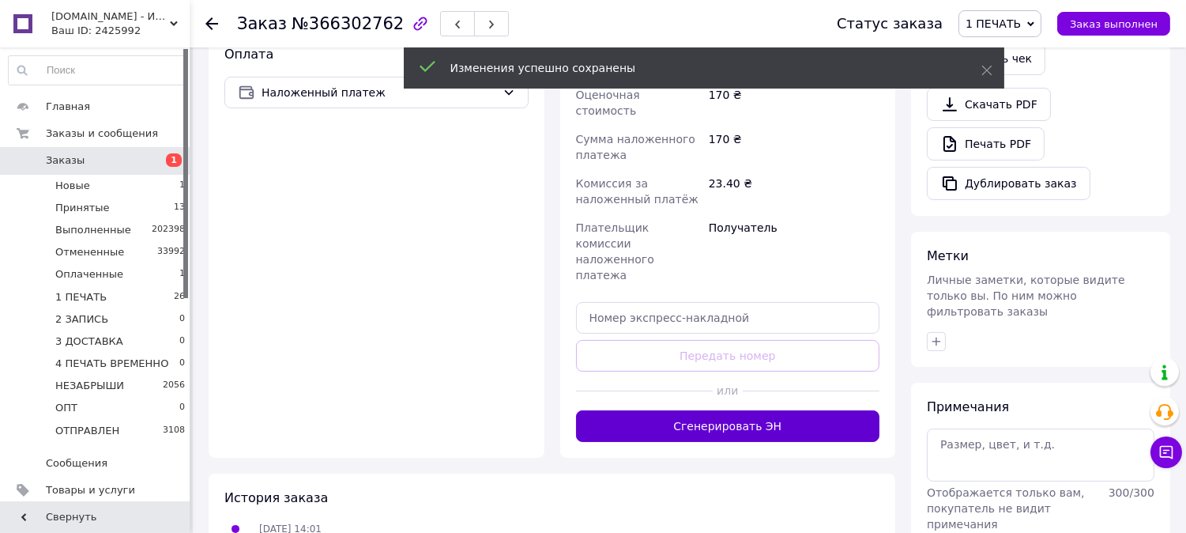
click at [760, 410] on button "Сгенерировать ЭН" at bounding box center [728, 426] width 304 height 32
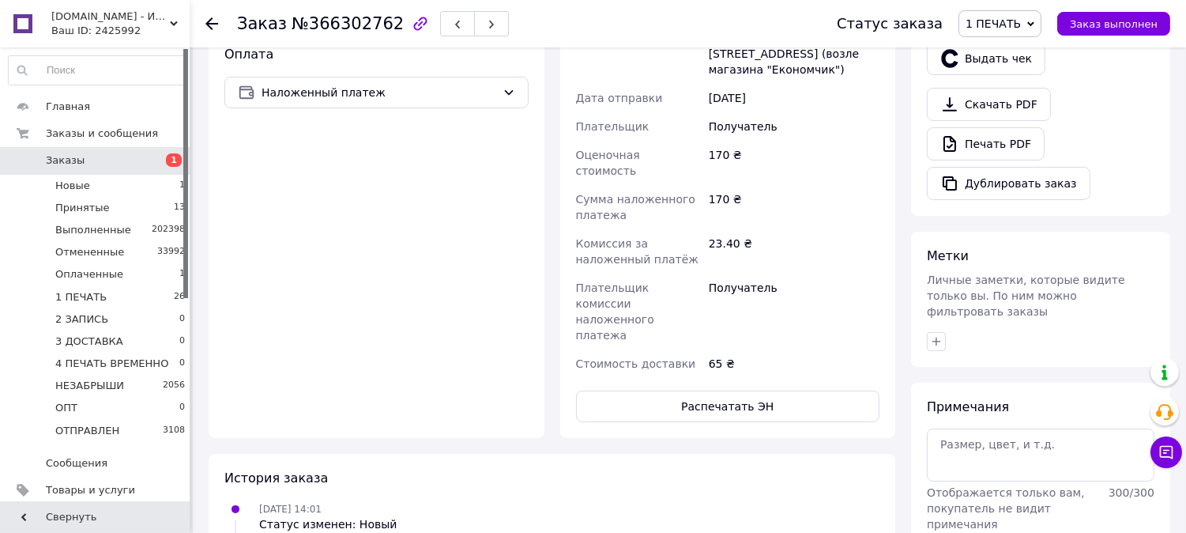
click at [764, 390] on button "Распечатать ЭН" at bounding box center [728, 406] width 304 height 32
click at [1006, 22] on span "1 ПЕЧАТЬ" at bounding box center [993, 23] width 55 height 13
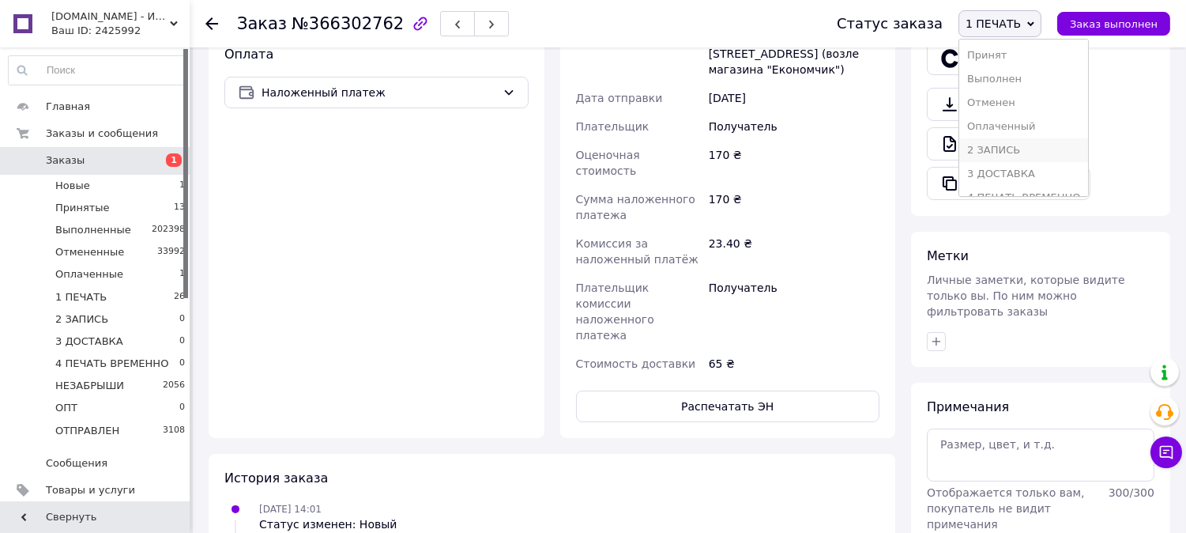
click at [1005, 147] on li "2 ЗАПИСЬ" at bounding box center [1024, 150] width 129 height 24
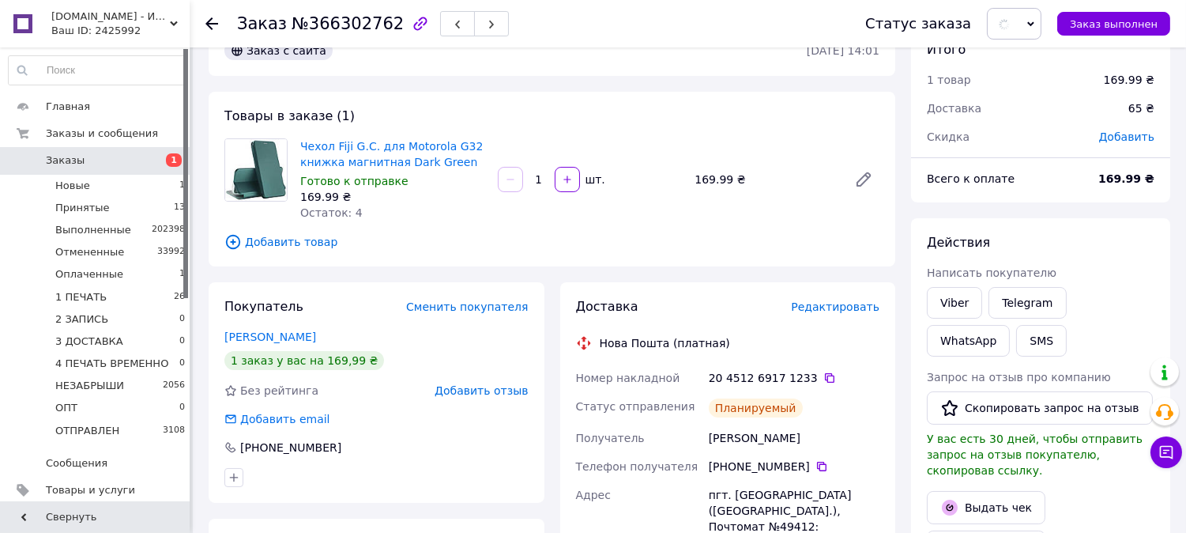
scroll to position [0, 0]
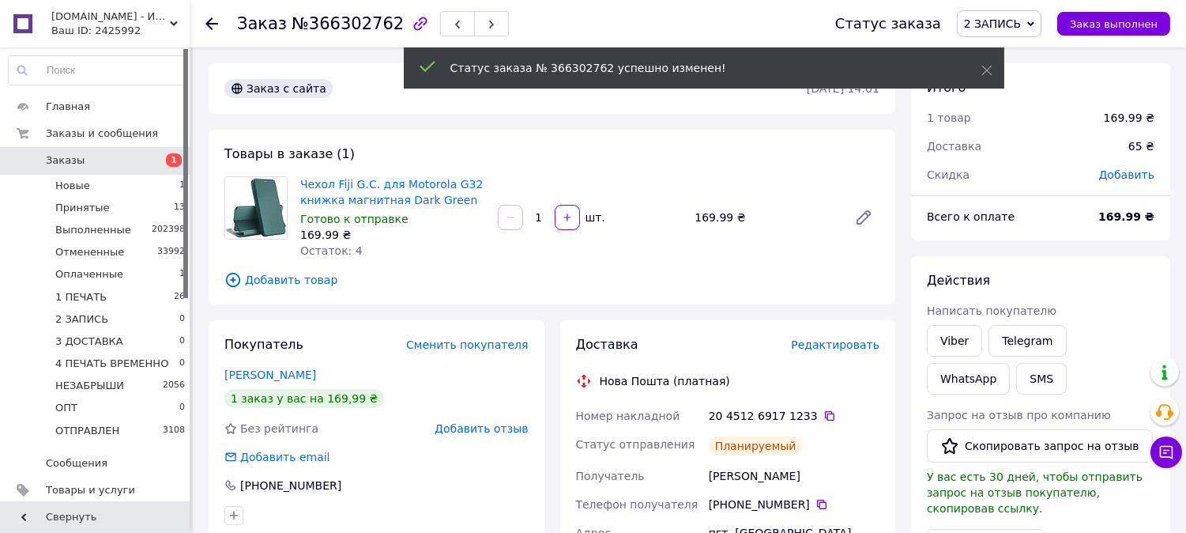
click at [1009, 22] on span "2 ЗАПИСЬ" at bounding box center [992, 23] width 57 height 13
click at [1028, 166] on li "3 ДОСТАВКА" at bounding box center [1022, 174] width 129 height 24
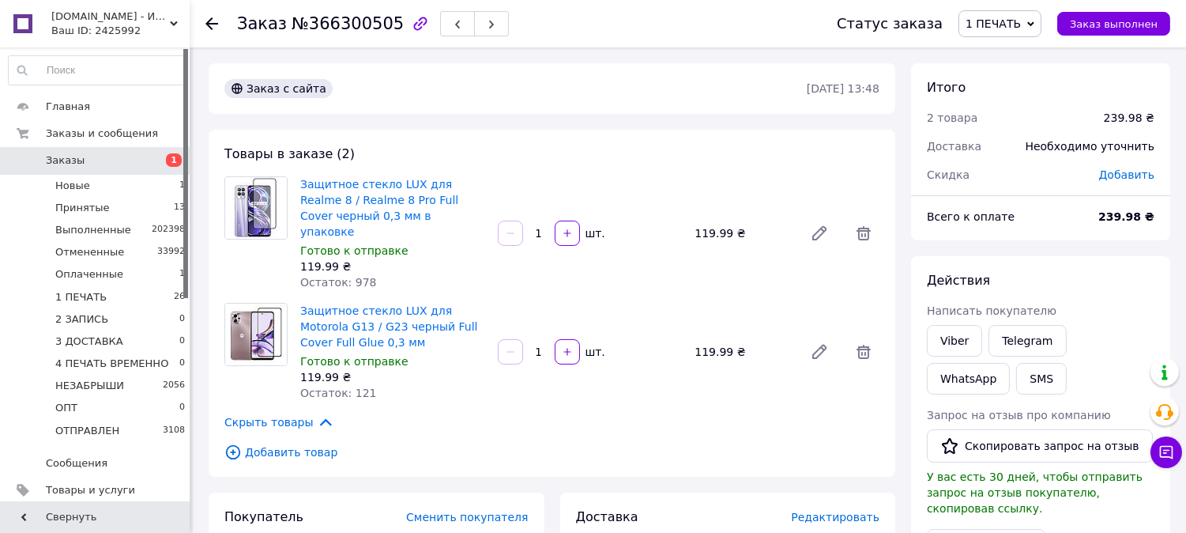
click at [828, 511] on span "Редактировать" at bounding box center [835, 517] width 89 height 13
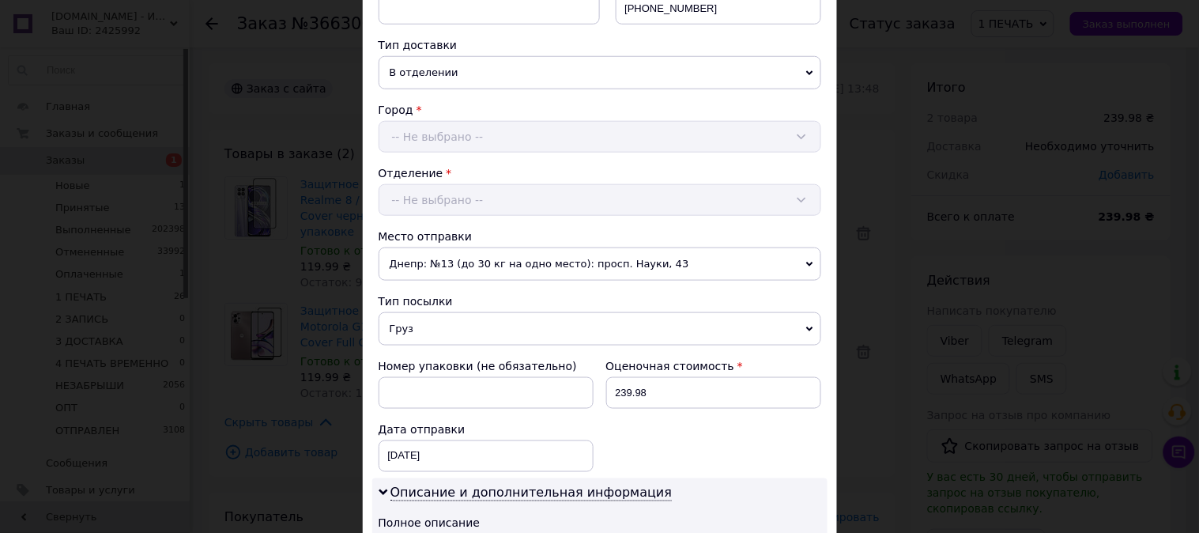
scroll to position [556, 0]
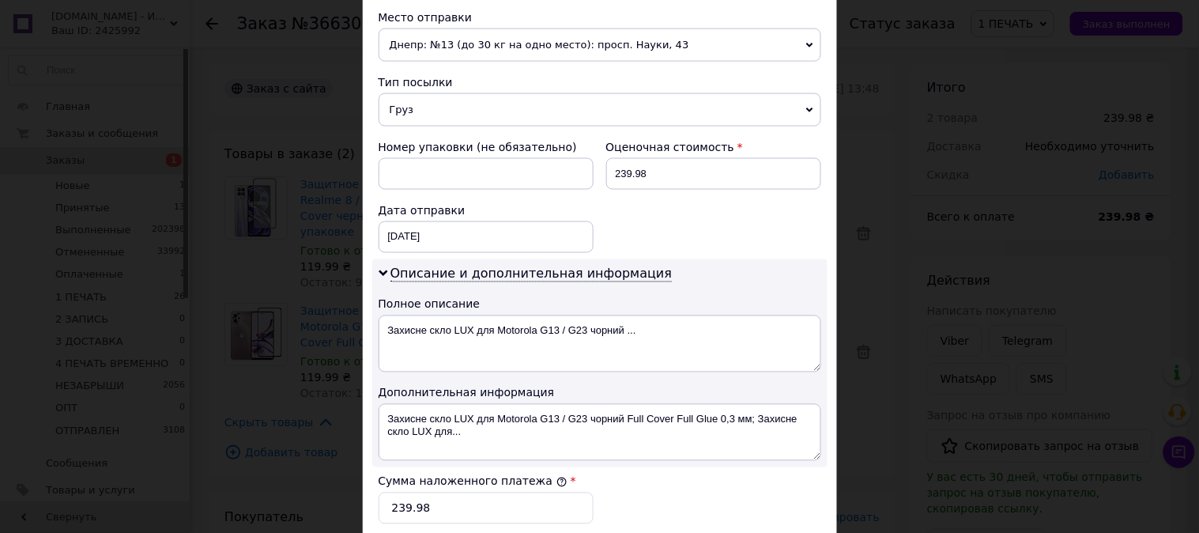
click at [960, 312] on div "× Редактирование доставки Способ доставки Нова Пошта (платная) Плательщик Получ…" at bounding box center [599, 266] width 1199 height 533
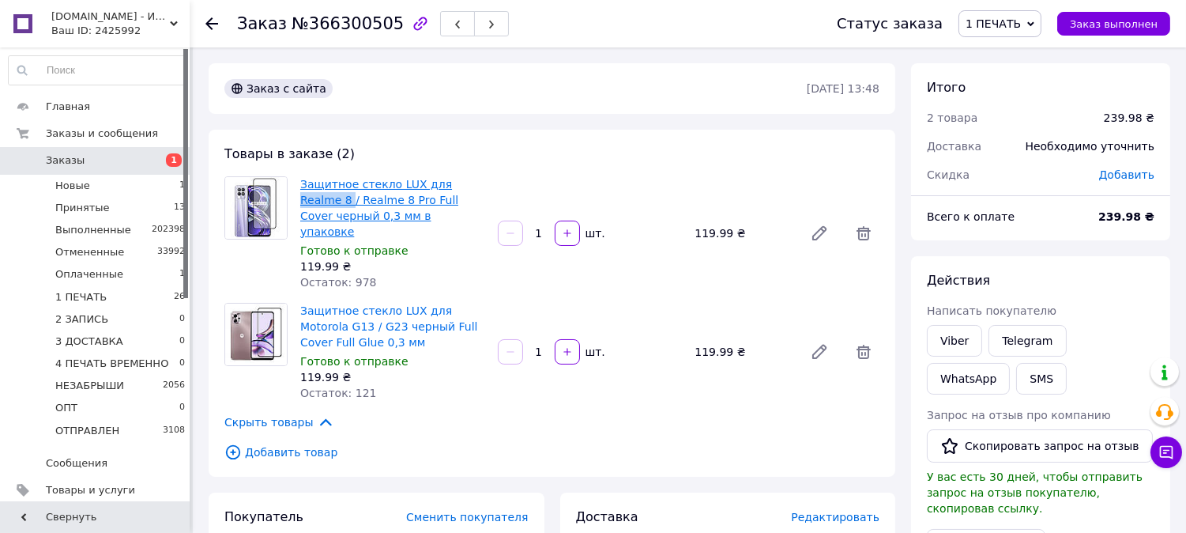
drag, startPoint x: 432, startPoint y: 172, endPoint x: 481, endPoint y: 179, distance: 48.6
click at [481, 179] on div "Защитное стекло LUX для Realme 8 / Realme 8 Pro Full Сover черный 0,3 мм в упак…" at bounding box center [393, 233] width 198 height 120
copy link "Realme 8"
click at [825, 511] on span "Редактировать" at bounding box center [835, 517] width 89 height 13
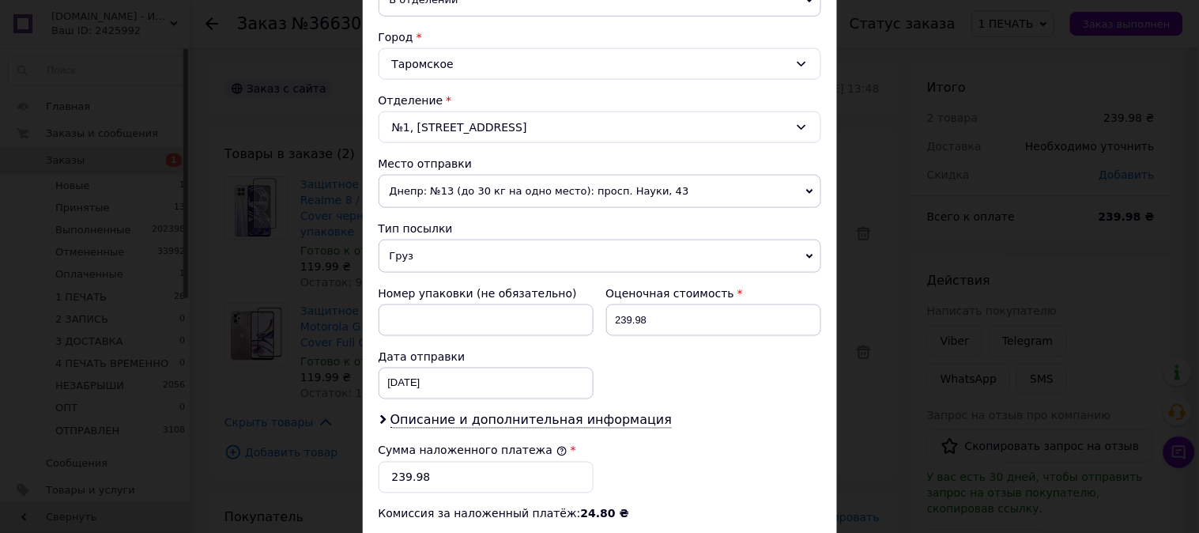
click at [436, 266] on span "Груз" at bounding box center [600, 256] width 443 height 33
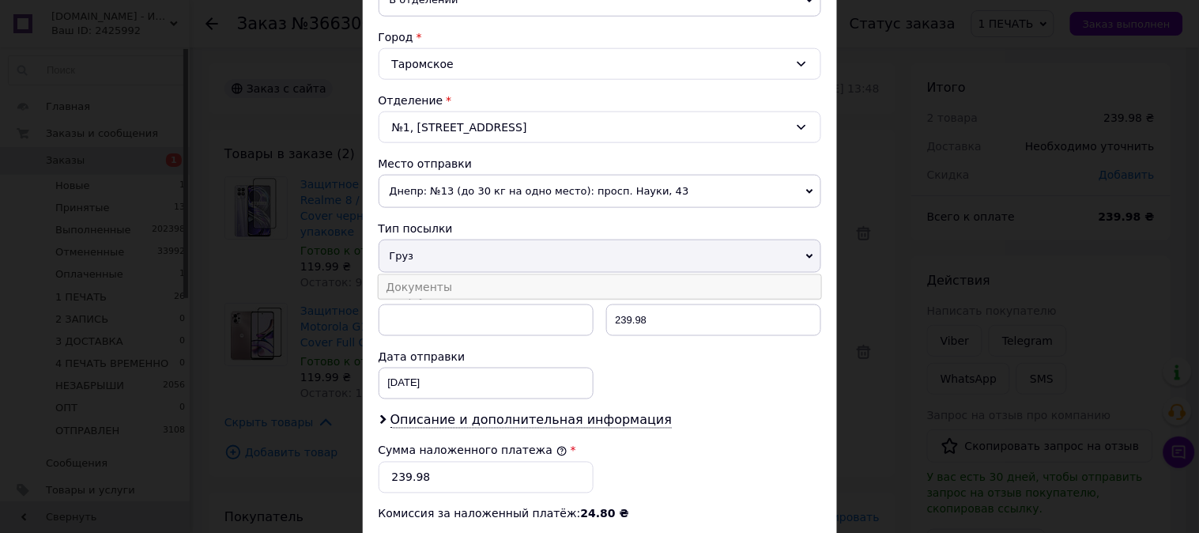
click at [432, 281] on li "Документы" at bounding box center [600, 287] width 443 height 24
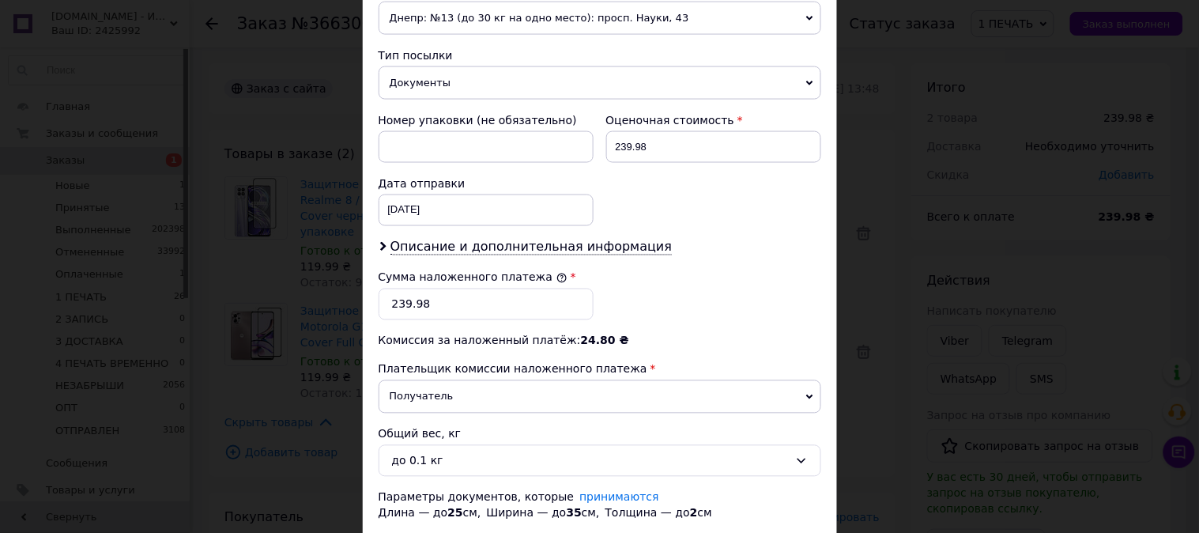
scroll to position [586, 0]
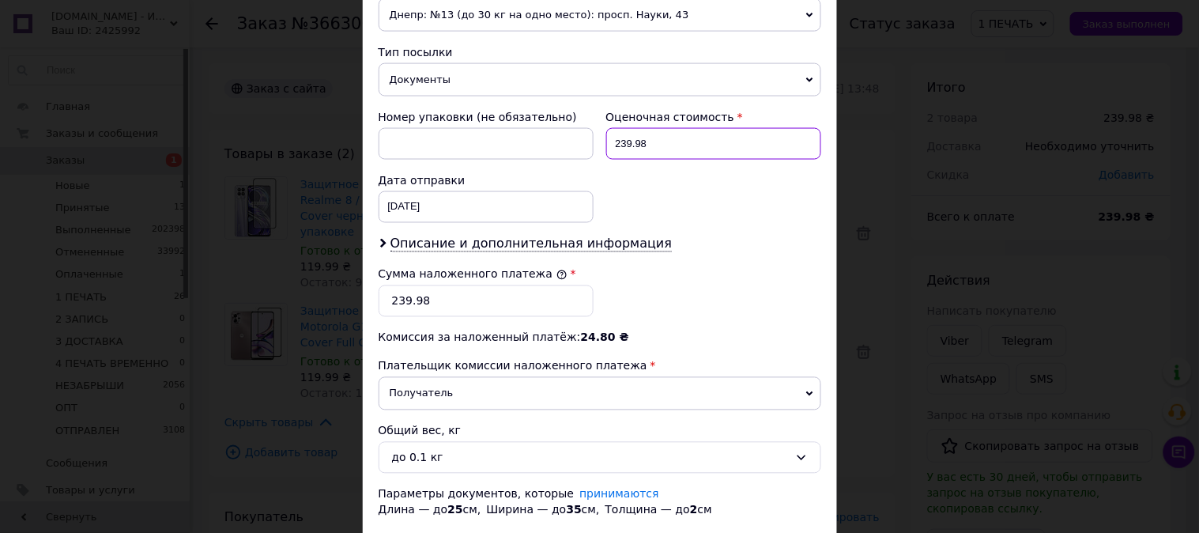
click at [629, 138] on input "239.98" at bounding box center [713, 144] width 215 height 32
type input "240"
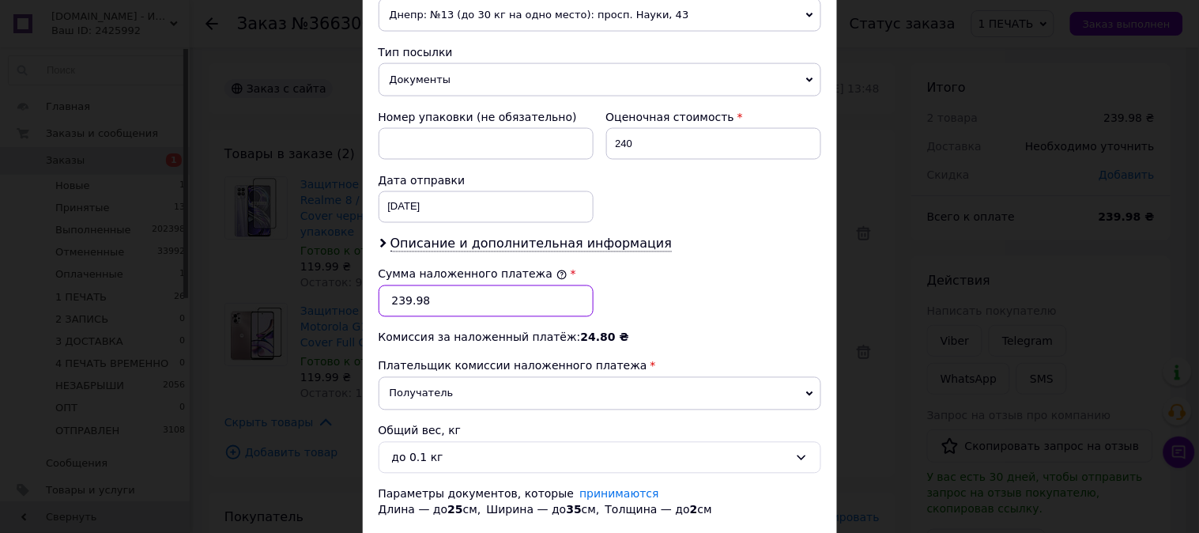
click at [490, 304] on input "239.98" at bounding box center [486, 301] width 215 height 32
type input "240"
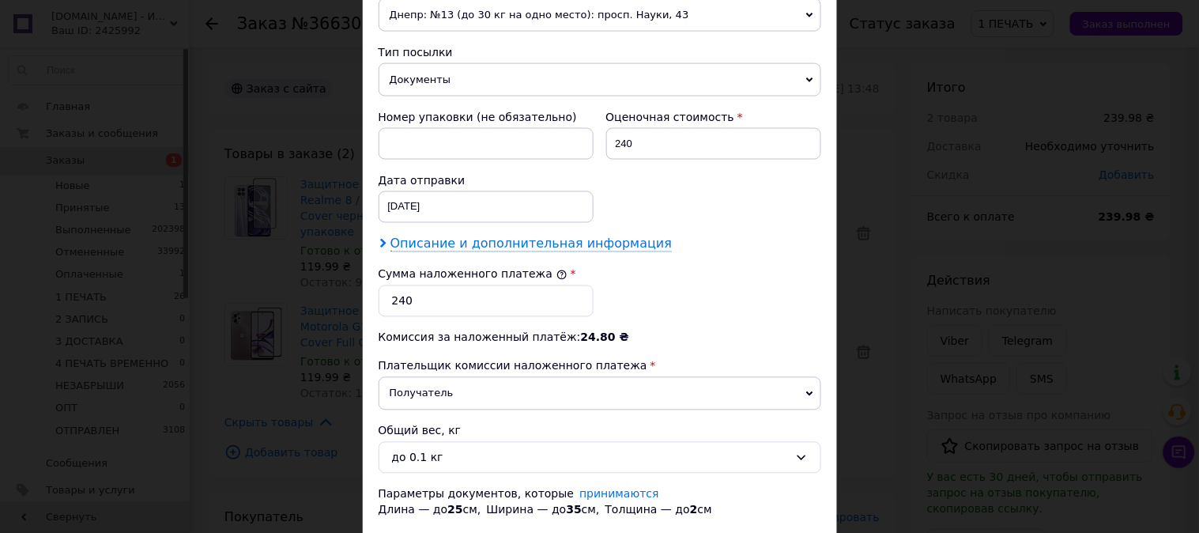
click at [519, 243] on span "Описание и дополнительная информация" at bounding box center [531, 244] width 282 height 16
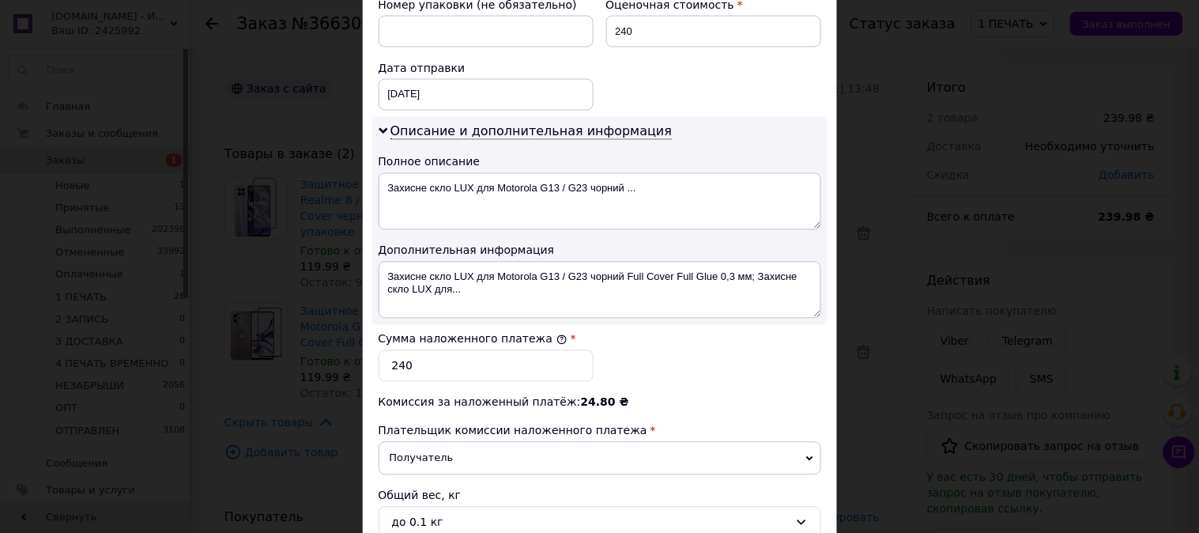
scroll to position [702, 0]
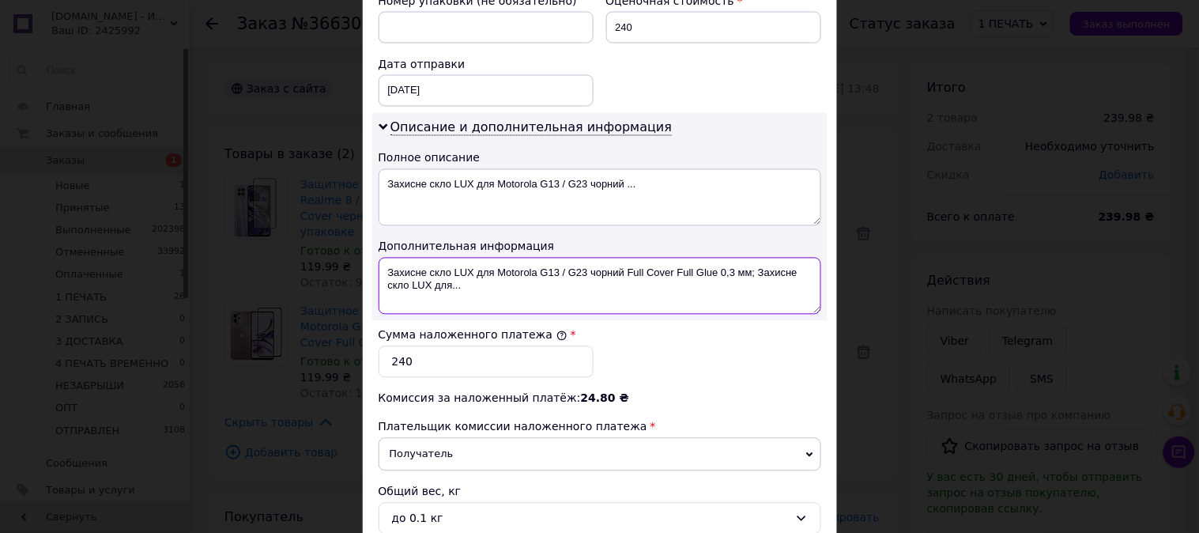
click at [516, 265] on textarea "Захисне скло LUX для Motorola G13 / G23 чорний Full Сover Full Glue 0,3 мм; Зах…" at bounding box center [600, 286] width 443 height 57
click at [500, 270] on textarea "Motorola G13 / G23 чорний Full Сover Full Glue 0,3 мм; Захисне скло LUX для..." at bounding box center [600, 286] width 443 height 57
drag, startPoint x: 500, startPoint y: 270, endPoint x: 799, endPoint y: 282, distance: 299.9
click at [799, 282] on textarea "Motorola G13 / G23 чорний Full Сover Full Glue 0,3 мм; Захисне скло LUX для..." at bounding box center [600, 286] width 443 height 57
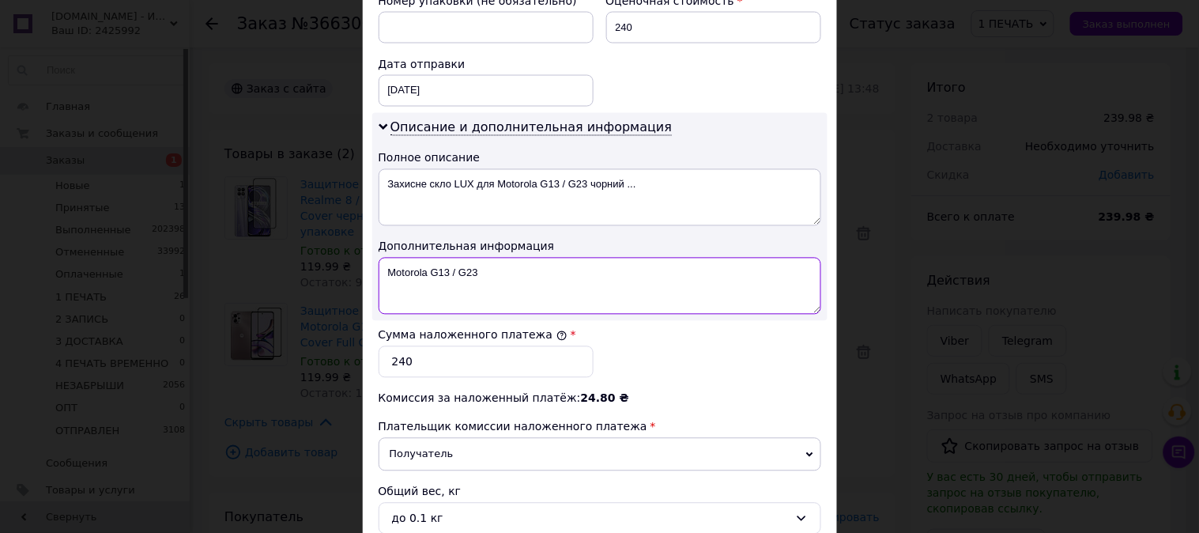
paste textarea "3D ЧЕР"
paste textarea "Realme 8"
paste textarea "3D ЧЕР"
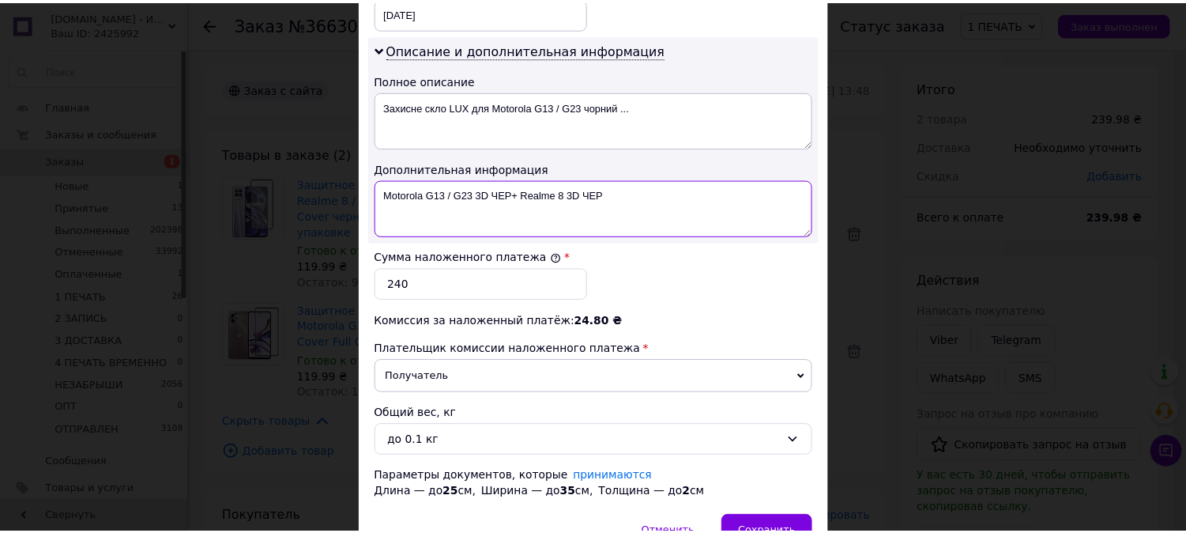
scroll to position [868, 0]
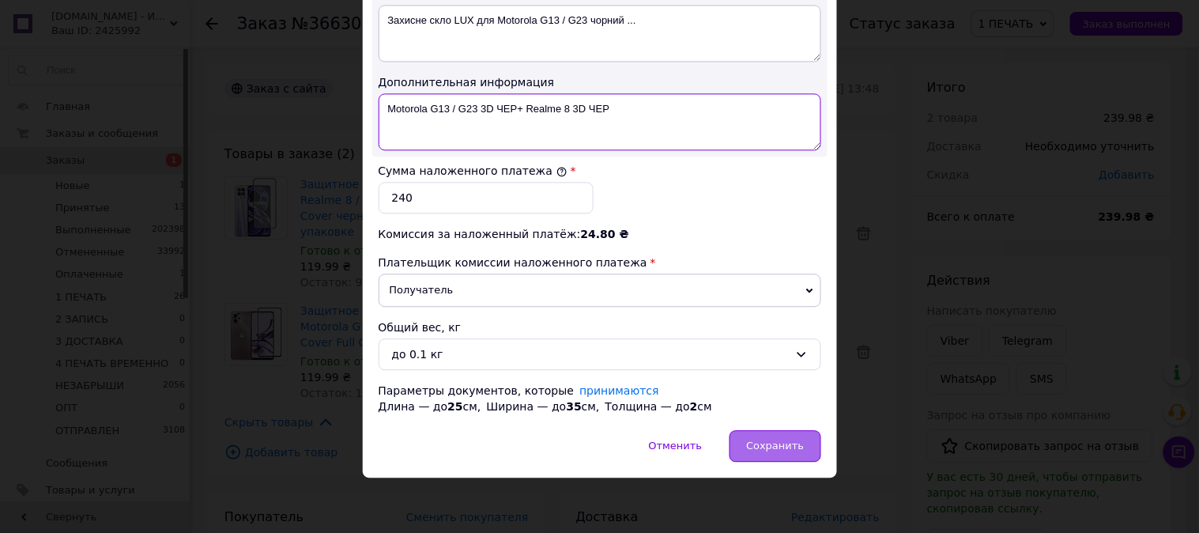
type textarea "Motorola G13 / G23 3D ЧЕР+ Realme 8 3D ЧЕР"
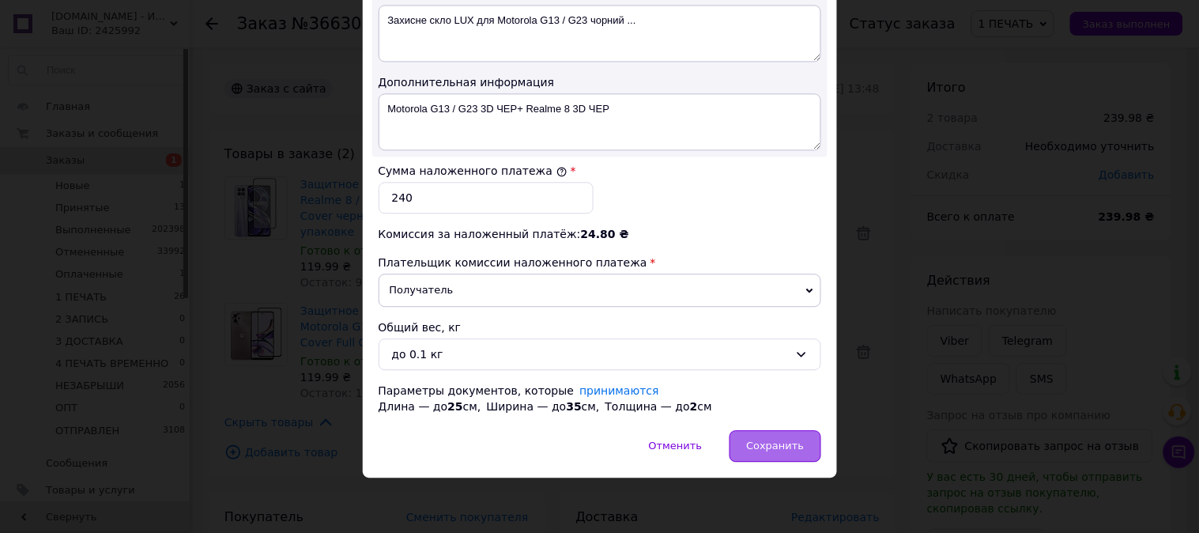
click at [778, 456] on div "Сохранить" at bounding box center [775, 446] width 91 height 32
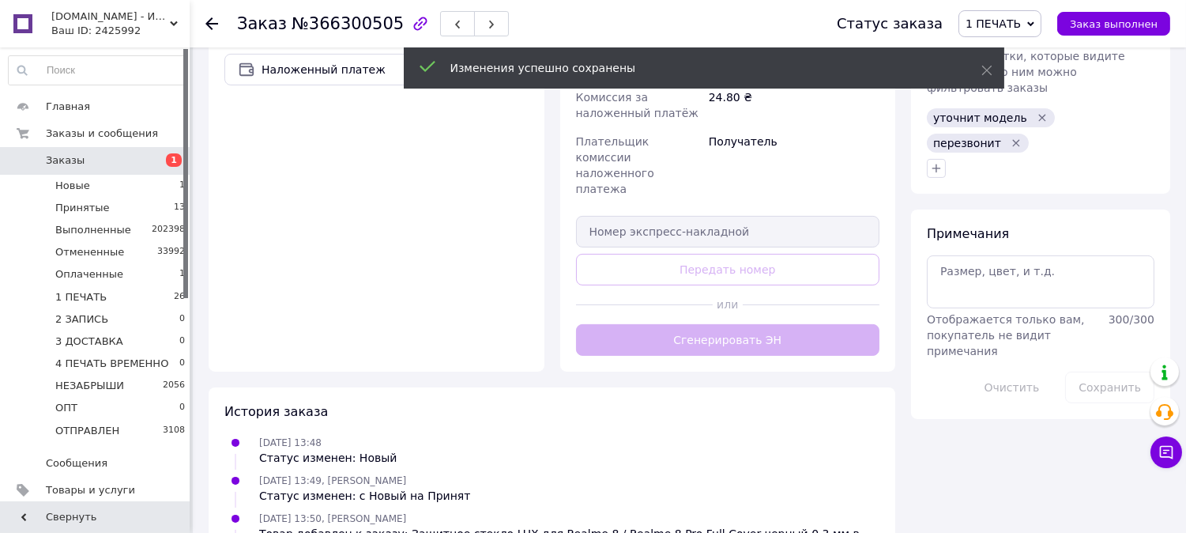
scroll to position [761, 0]
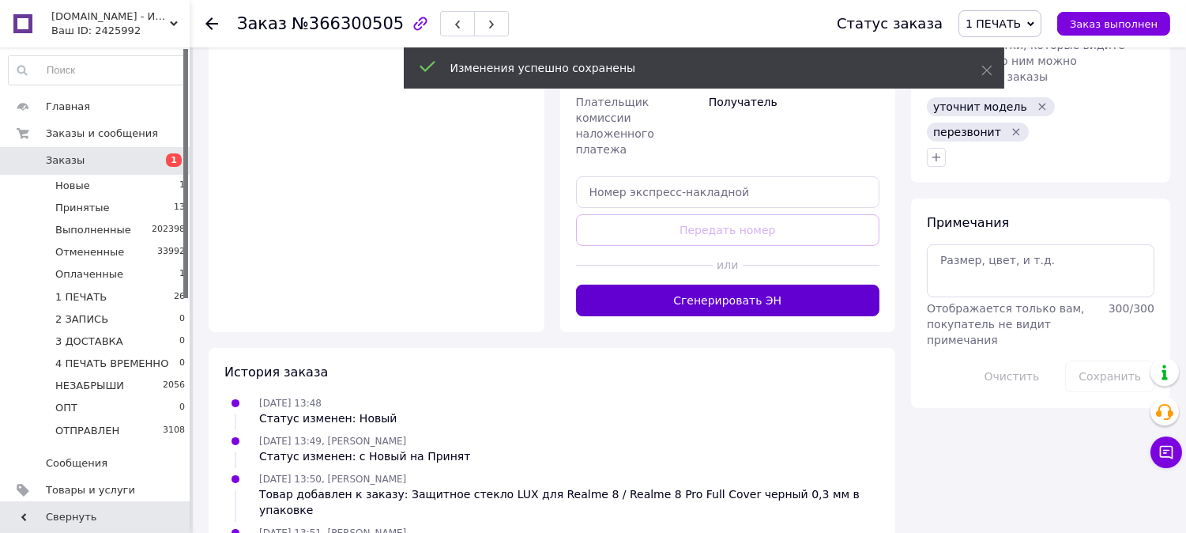
click at [777, 285] on button "Сгенерировать ЭН" at bounding box center [728, 301] width 304 height 32
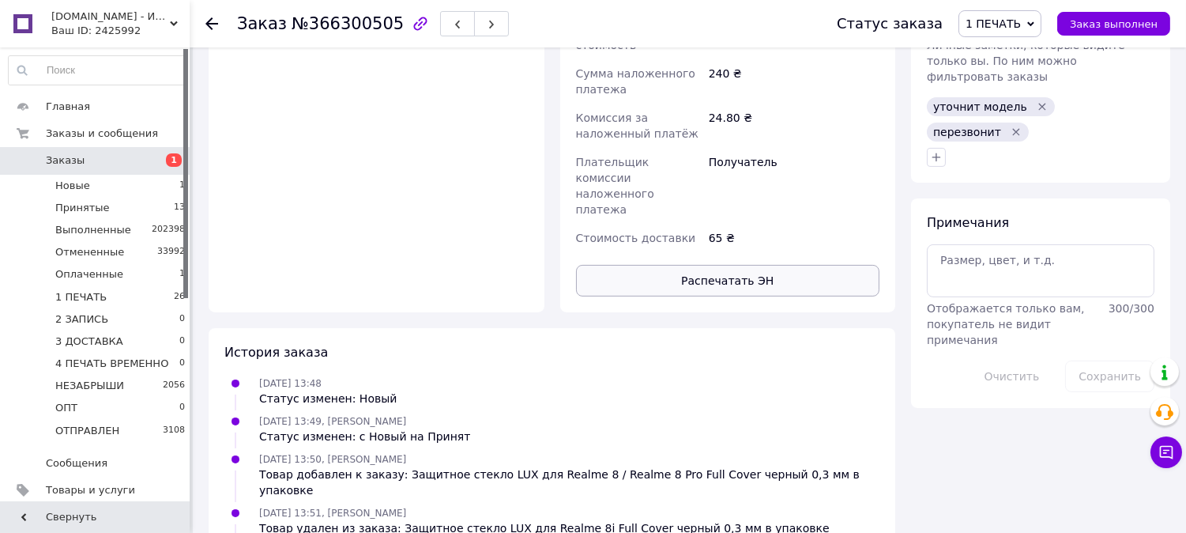
click at [783, 265] on button "Распечатать ЭН" at bounding box center [728, 281] width 304 height 32
click at [983, 10] on span "1 ПЕЧАТЬ" at bounding box center [1000, 23] width 83 height 27
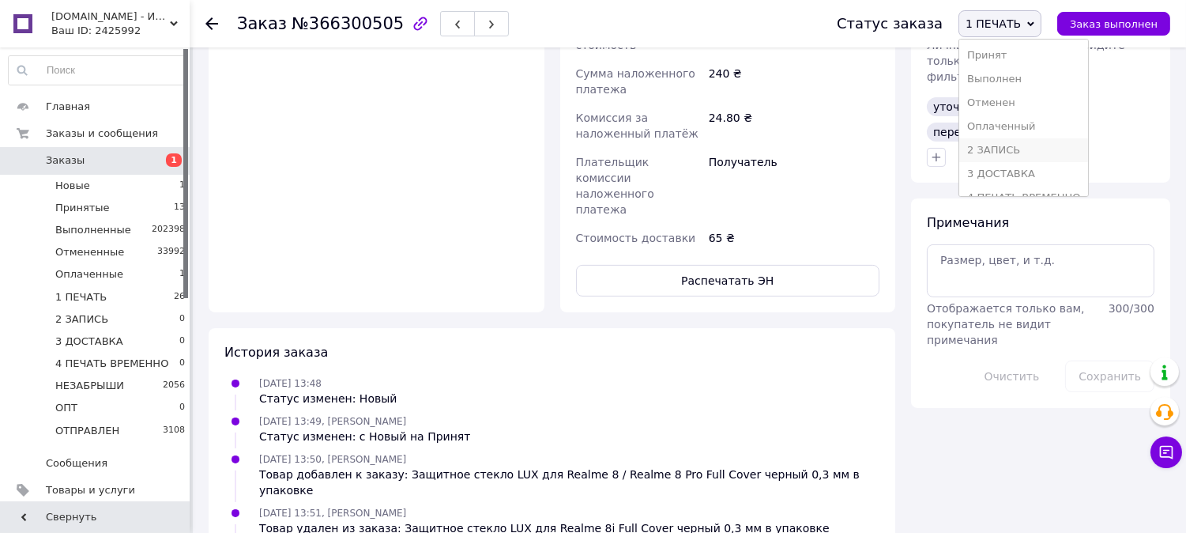
click at [1009, 139] on li "2 ЗАПИСЬ" at bounding box center [1024, 150] width 129 height 24
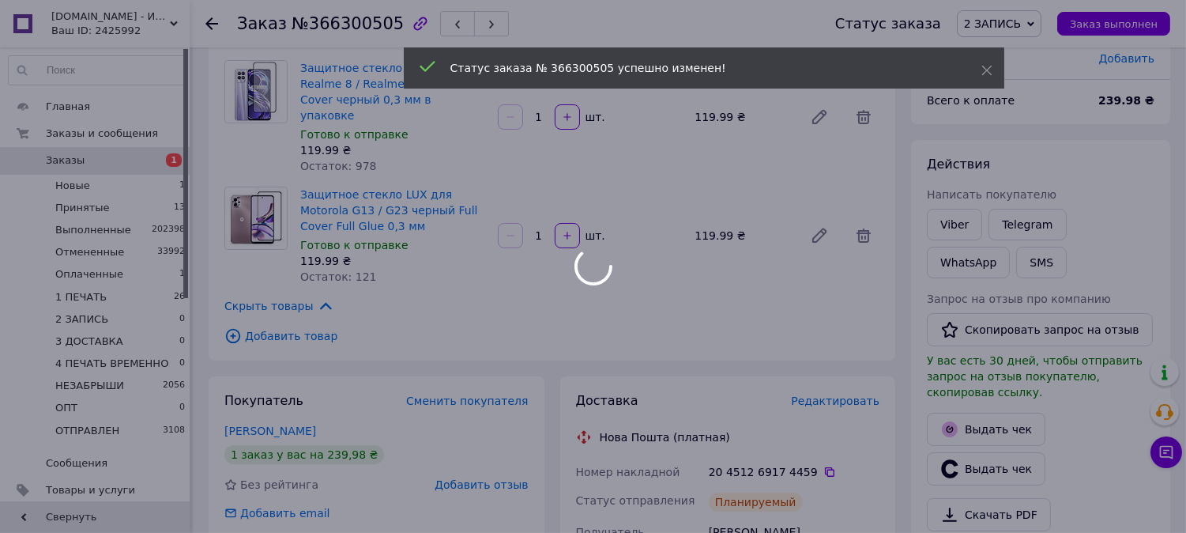
scroll to position [32, 0]
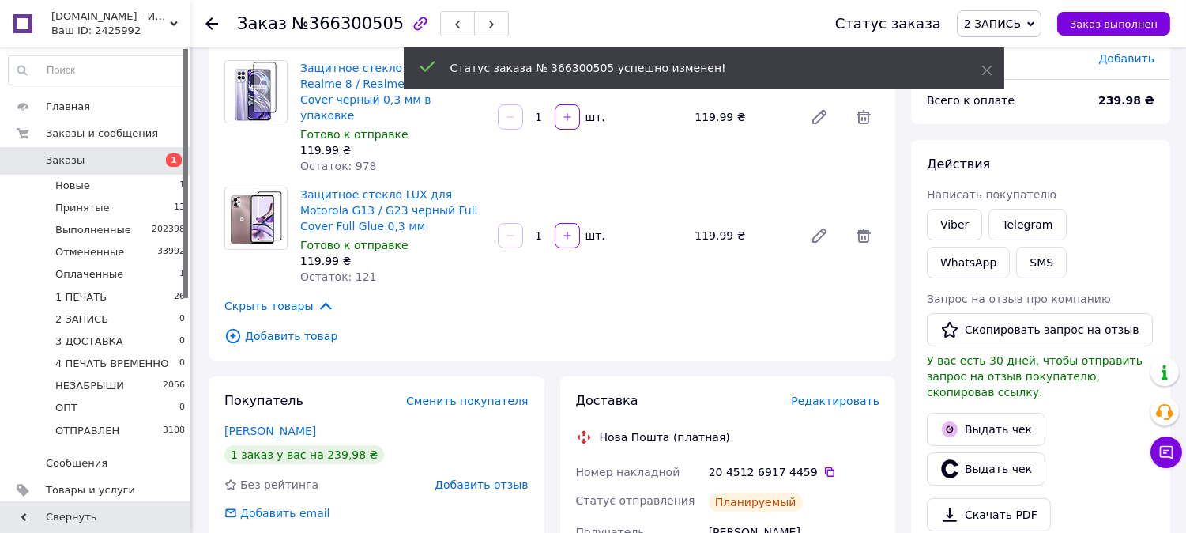
click at [1012, 29] on span "2 ЗАПИСЬ" at bounding box center [992, 23] width 57 height 13
click at [1028, 168] on li "3 ДОСТАВКА" at bounding box center [1022, 174] width 129 height 24
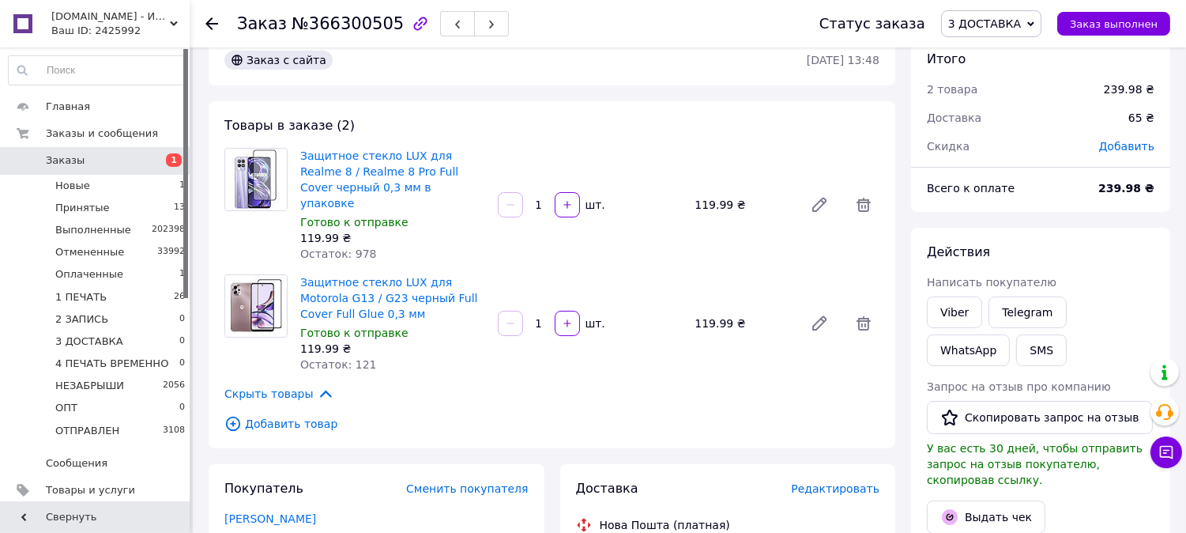
scroll to position [69, 0]
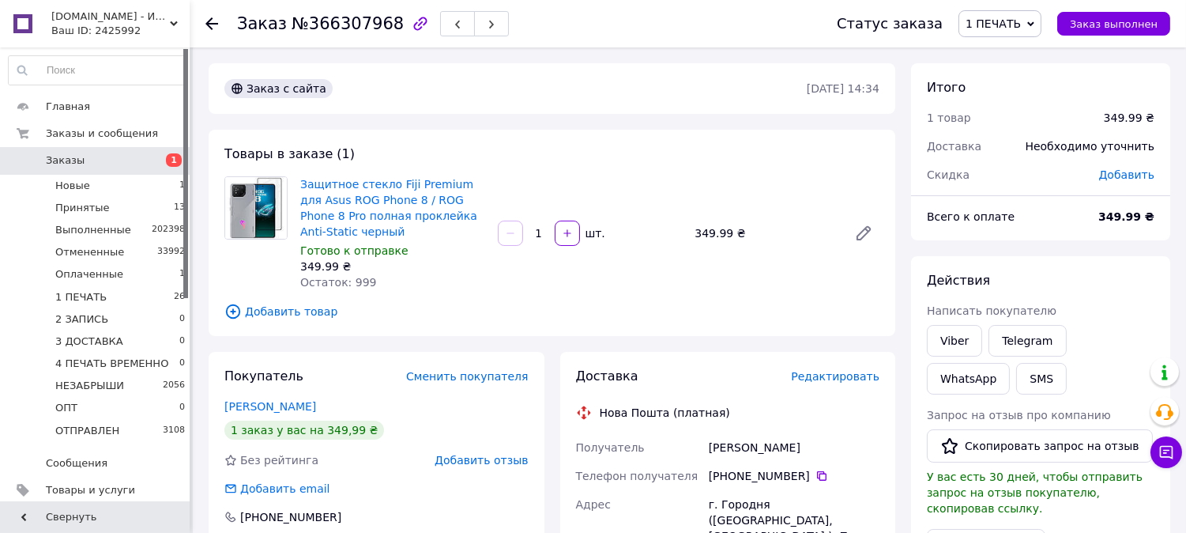
click at [836, 382] on span "Редактировать" at bounding box center [835, 376] width 89 height 13
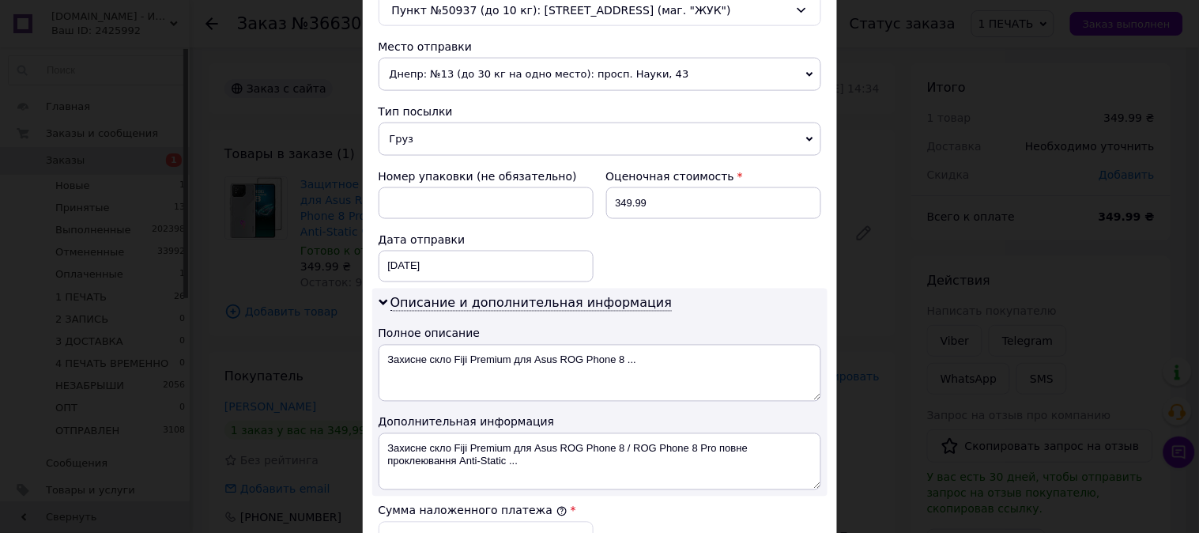
click at [415, 147] on span "Груз" at bounding box center [600, 139] width 443 height 33
click at [0, 0] on li "Документы" at bounding box center [0, 0] width 0 height 0
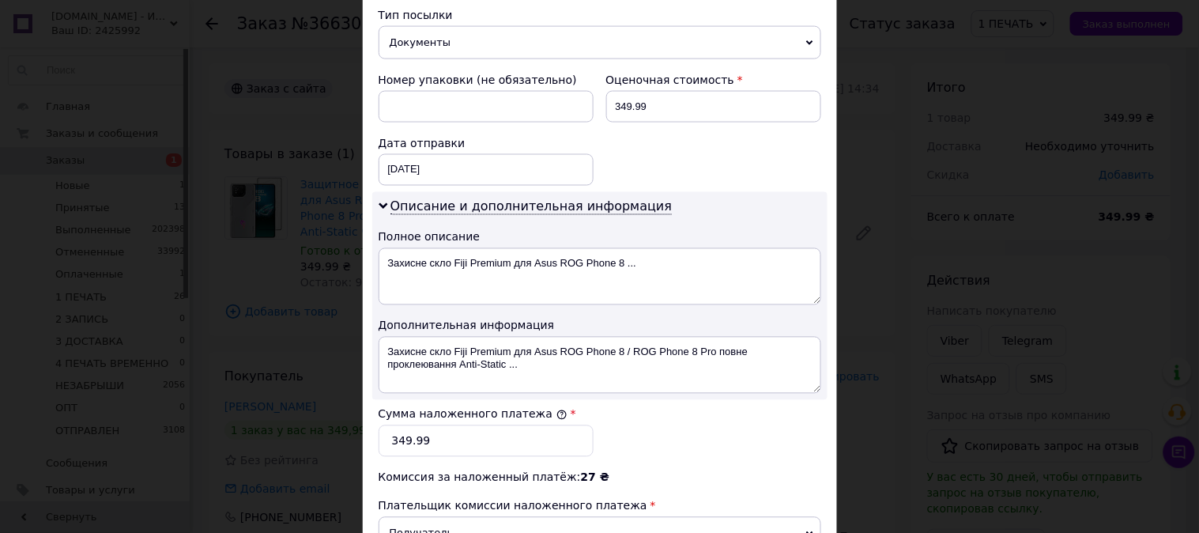
scroll to position [643, 0]
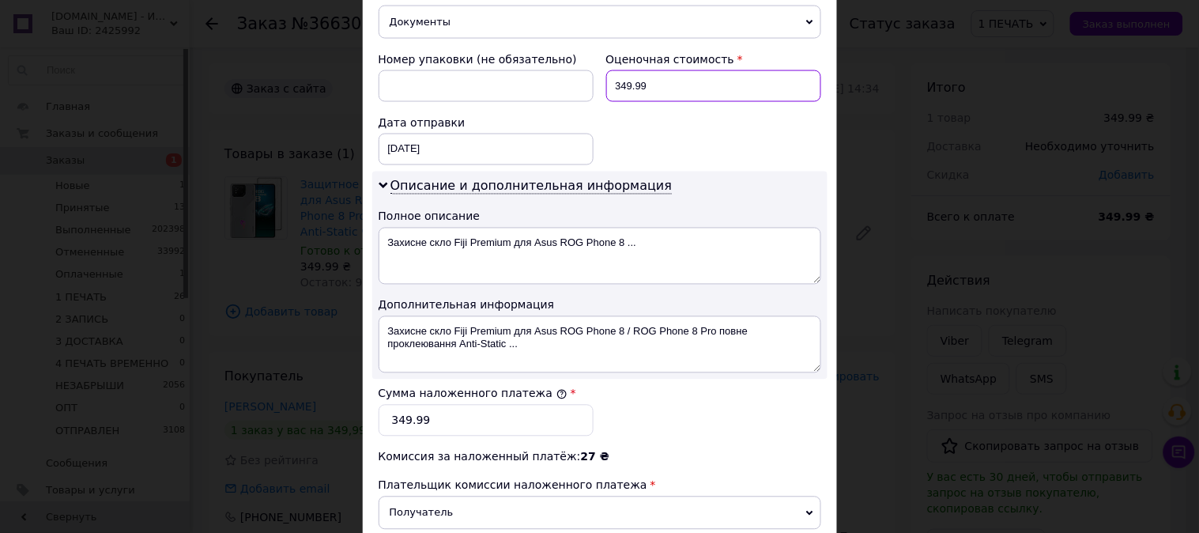
click at [658, 85] on input "349.99" at bounding box center [713, 86] width 215 height 32
type input "350"
click at [524, 406] on input "349.99" at bounding box center [486, 421] width 215 height 32
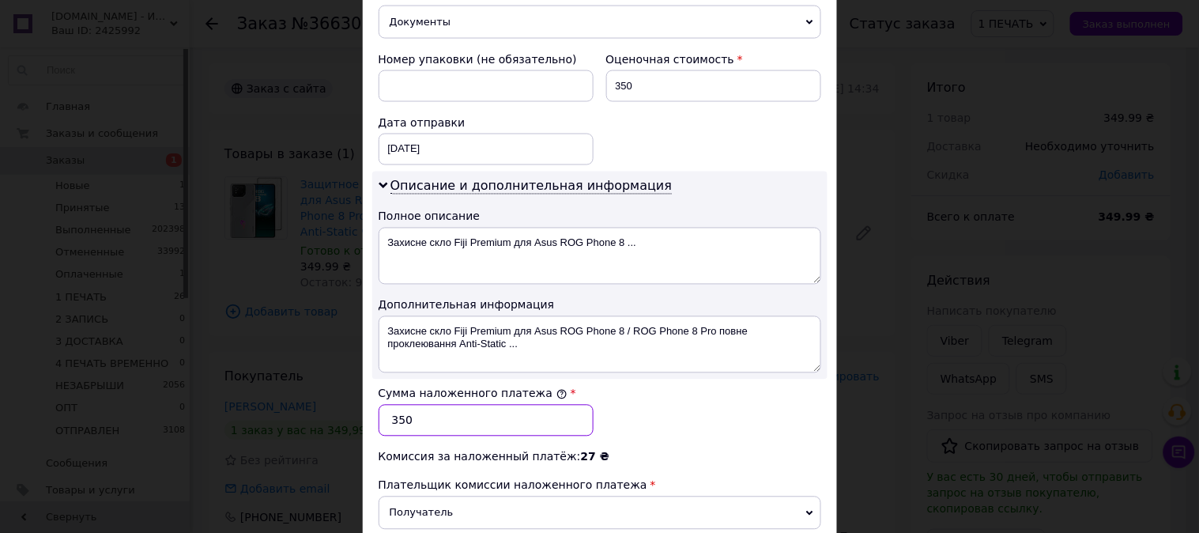
type input "350"
click at [431, 342] on textarea "Захисне скло Fiji Premium для Asus ROG Phone 8 / ROG Phone 8 Pro повне проклеюв…" at bounding box center [600, 344] width 443 height 57
click at [538, 326] on textarea "Захисне скло Fiji Premium для Asus ROG Phone 8 / ROG Phone 8 Pro повне проклеюв…" at bounding box center [600, 344] width 443 height 57
click at [538, 325] on textarea "Захисне скло Fiji Premium для Asus ROG Phone 8 / ROG Phone 8 Pro повне проклеюв…" at bounding box center [600, 344] width 443 height 57
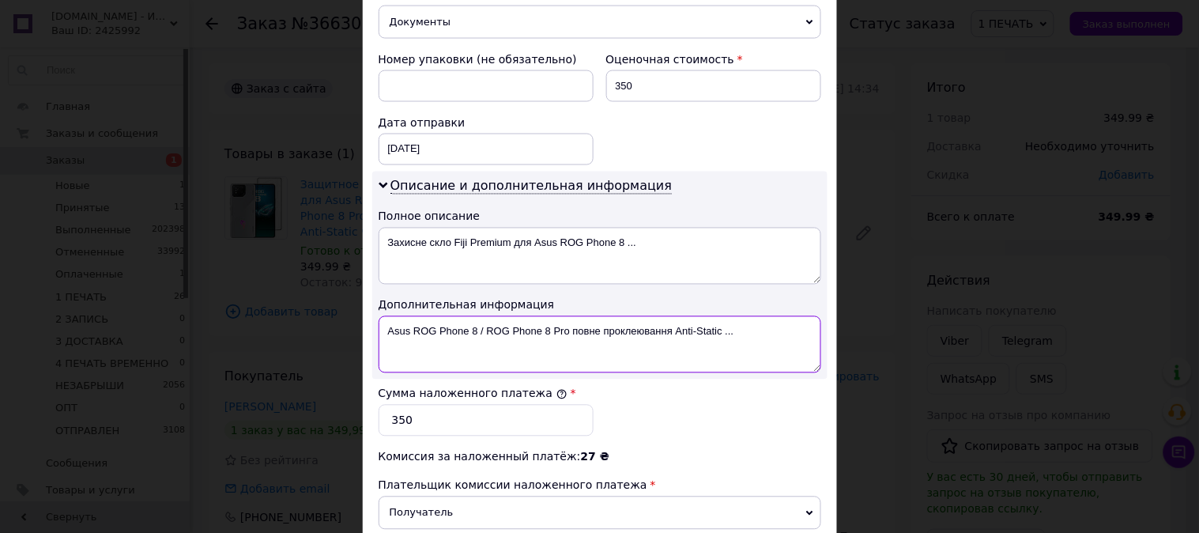
click at [579, 326] on textarea "Asus ROG Phone 8 / ROG Phone 8 Pro повне проклеювання Anti-Static ..." at bounding box center [600, 344] width 443 height 57
drag, startPoint x: 579, startPoint y: 326, endPoint x: 781, endPoint y: 337, distance: 202.6
click at [781, 337] on textarea "Asus ROG Phone 8 / ROG Phone 8 Pro повне проклеювання Anti-Static ..." at bounding box center [600, 344] width 443 height 57
paste textarea "3D Premium ЧЕР"
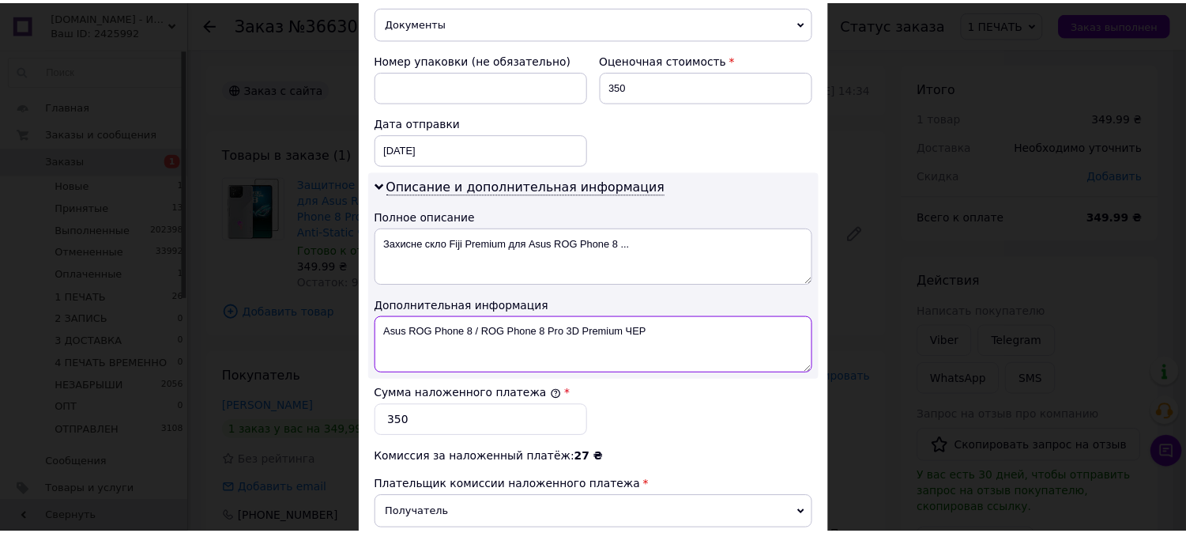
scroll to position [868, 0]
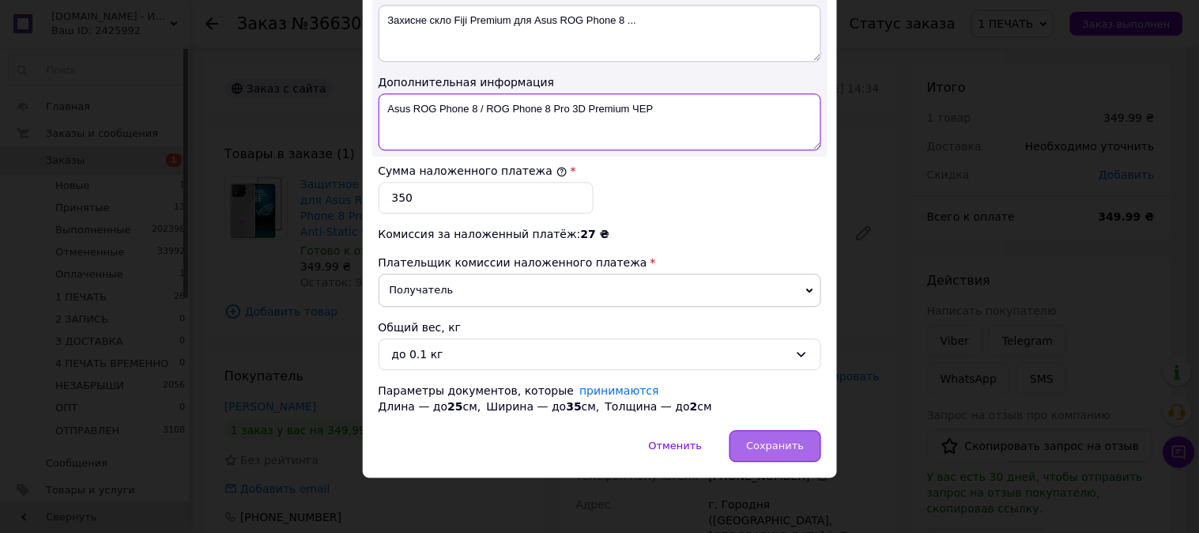
type textarea "Asus ROG Phone 8 / ROG Phone 8 Pro 3D Premium ЧЕР"
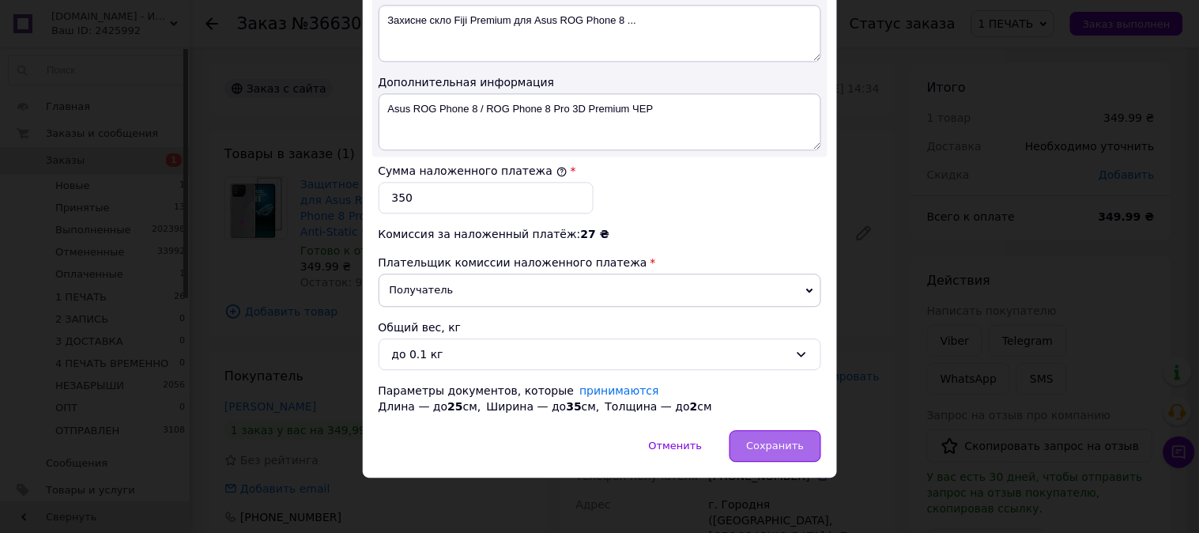
click at [778, 448] on span "Сохранить" at bounding box center [775, 446] width 58 height 12
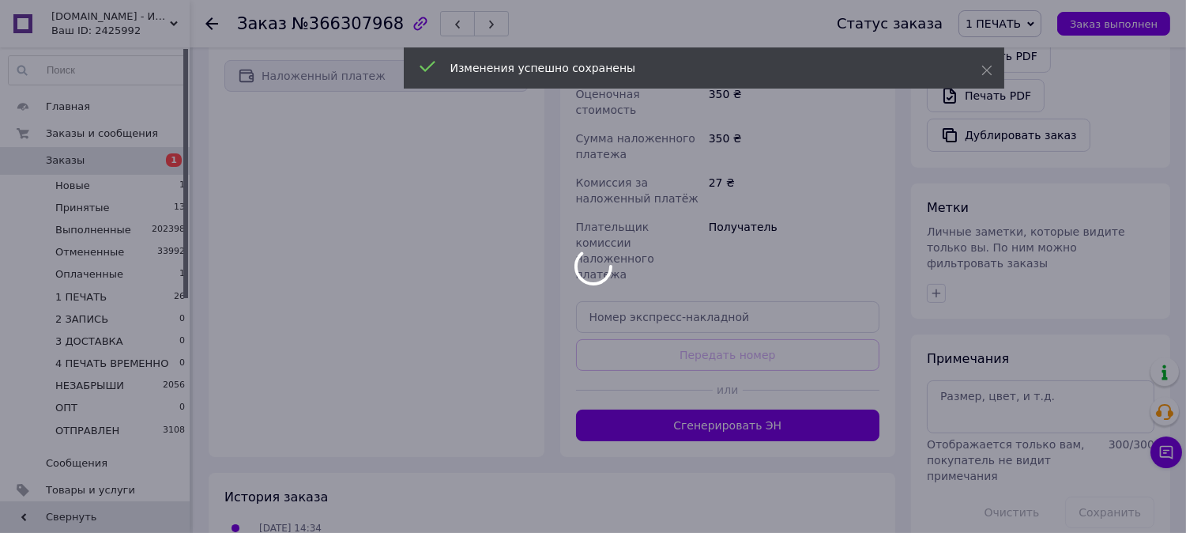
scroll to position [643, 0]
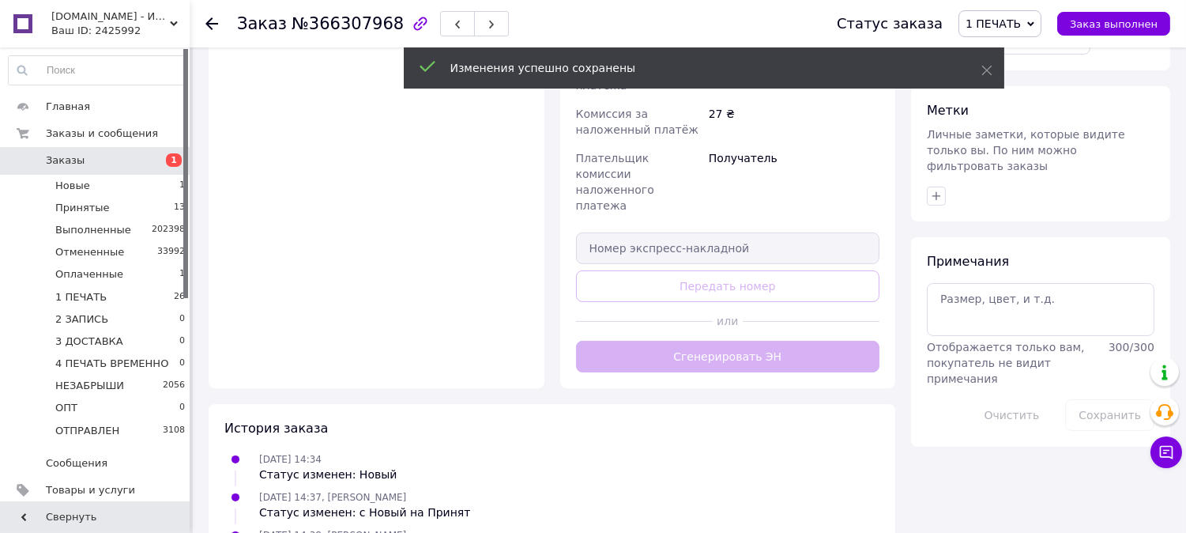
click at [748, 271] on div "Доставка Редактировать Нова Пошта (платная) Получатель [PERSON_NAME] Телефон по…" at bounding box center [728, 48] width 304 height 648
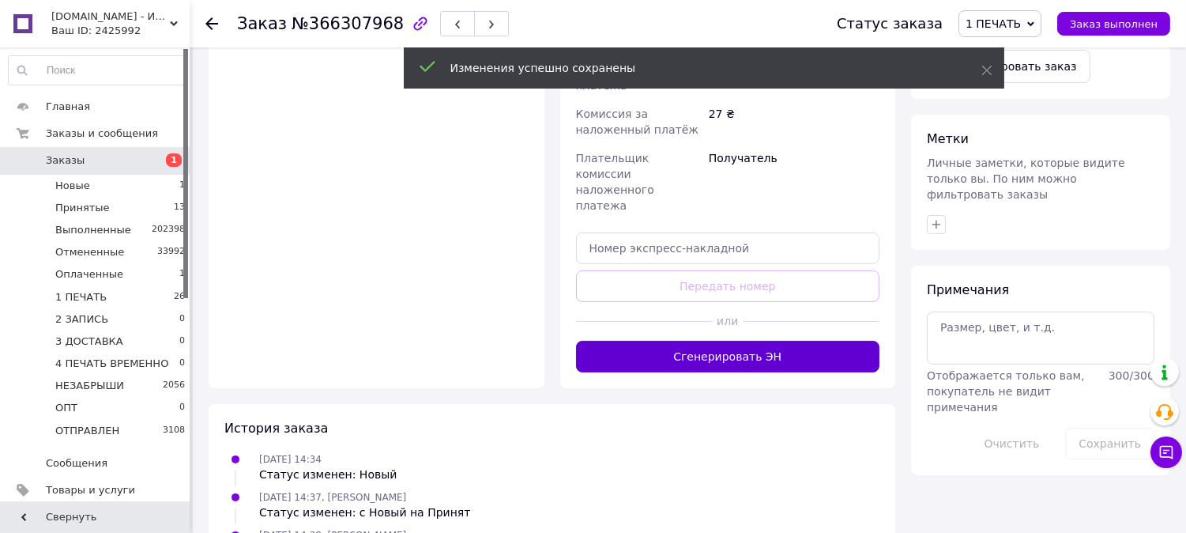
click at [747, 341] on button "Сгенерировать ЭН" at bounding box center [728, 357] width 304 height 32
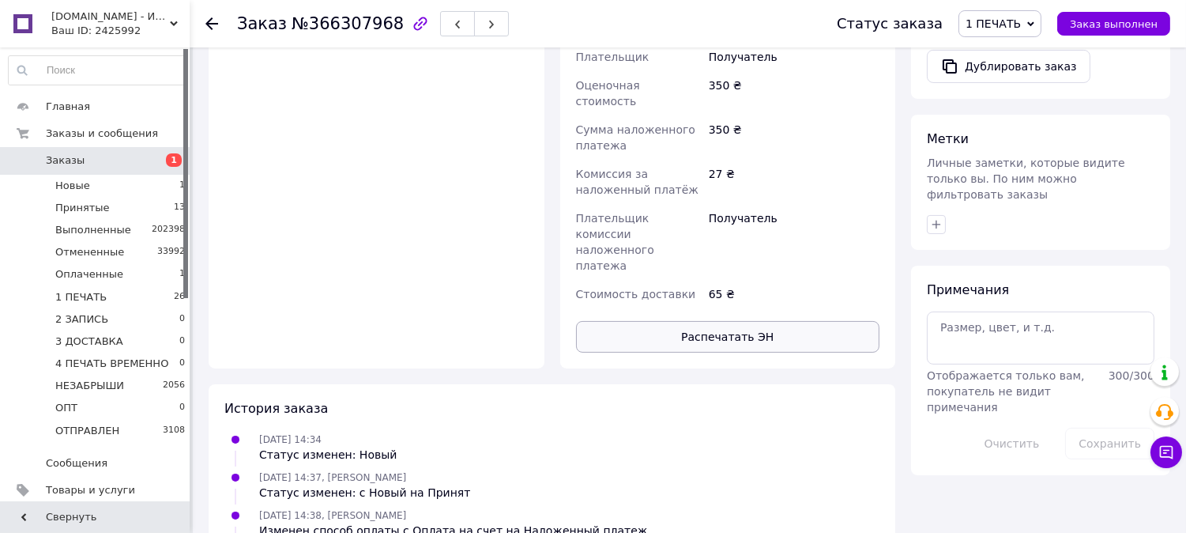
click at [828, 321] on button "Распечатать ЭН" at bounding box center [728, 337] width 304 height 32
click at [999, 28] on span "1 ПЕЧАТЬ" at bounding box center [993, 23] width 55 height 13
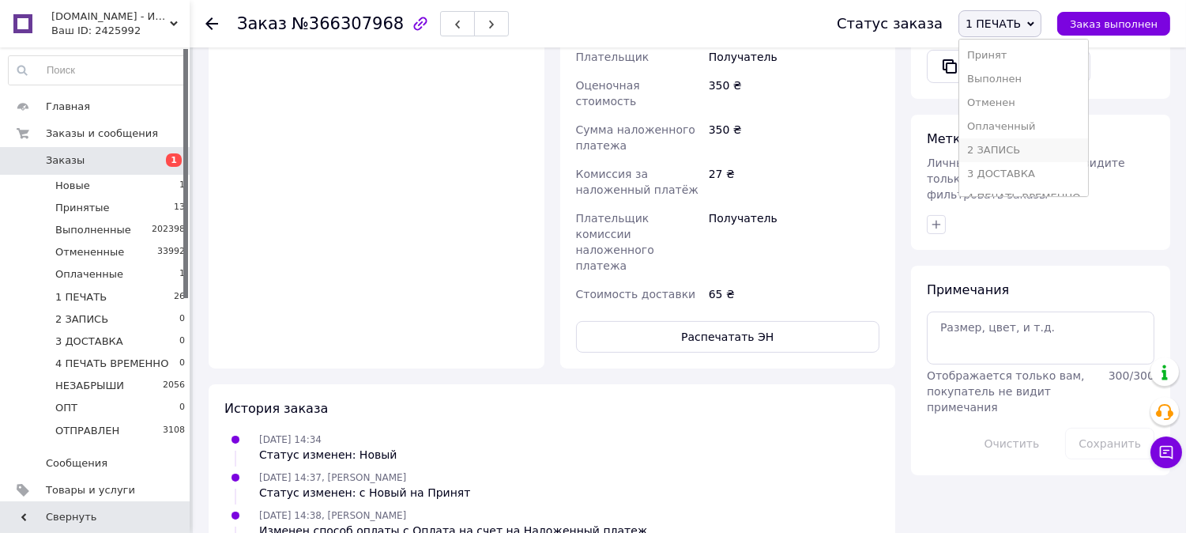
click at [1032, 153] on li "2 ЗАПИСЬ" at bounding box center [1024, 150] width 129 height 24
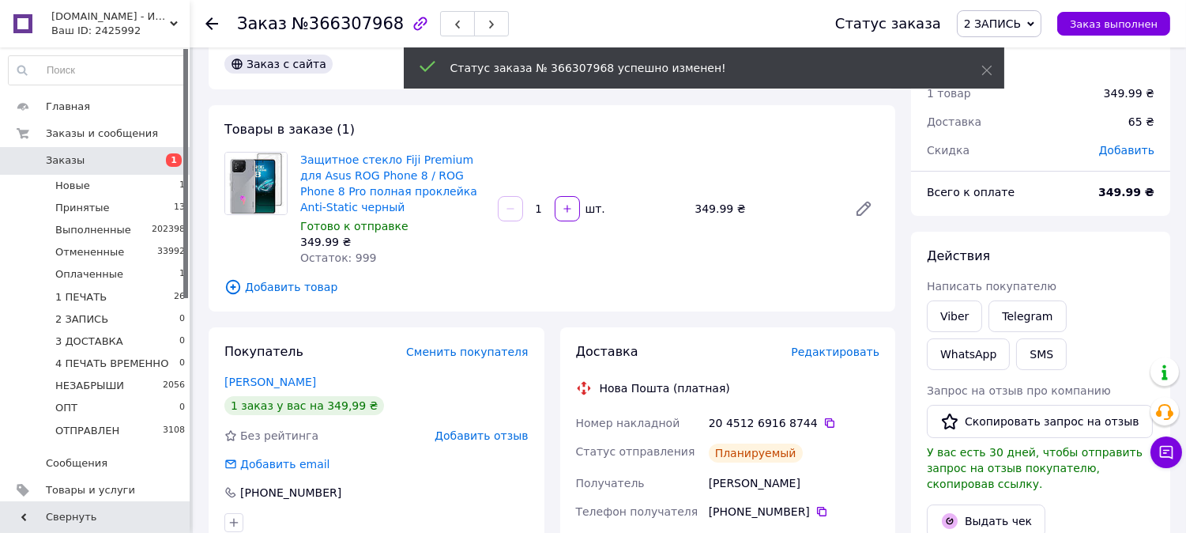
scroll to position [0, 0]
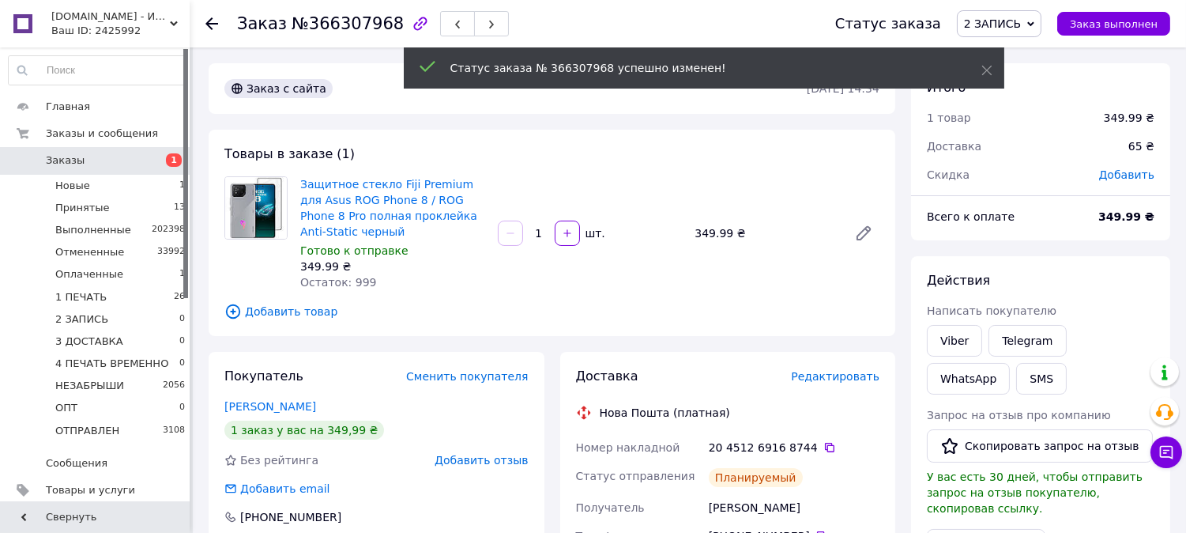
click at [1009, 29] on span "2 ЗАПИСЬ" at bounding box center [992, 23] width 57 height 13
click at [1037, 174] on li "3 ДОСТАВКА" at bounding box center [1022, 174] width 129 height 24
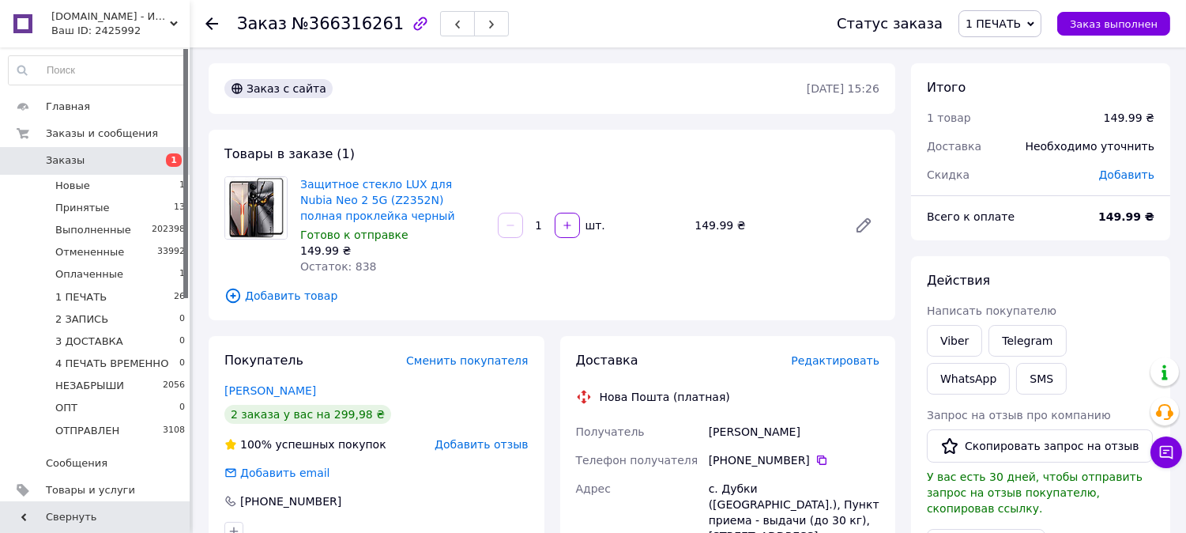
click at [851, 362] on span "Редактировать" at bounding box center [835, 360] width 89 height 13
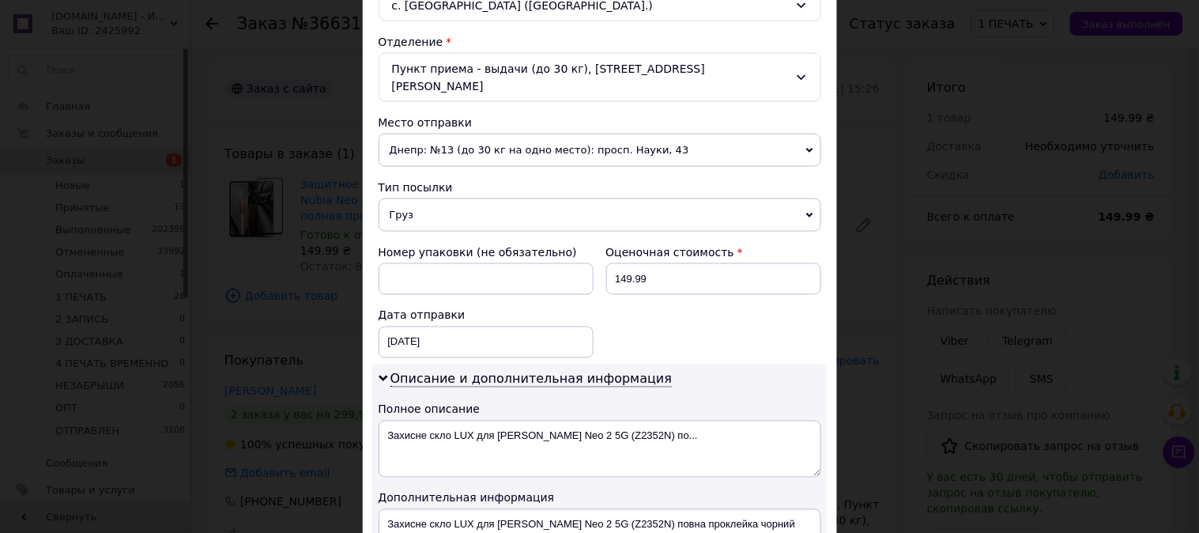
click at [413, 201] on span "Груз" at bounding box center [600, 214] width 443 height 33
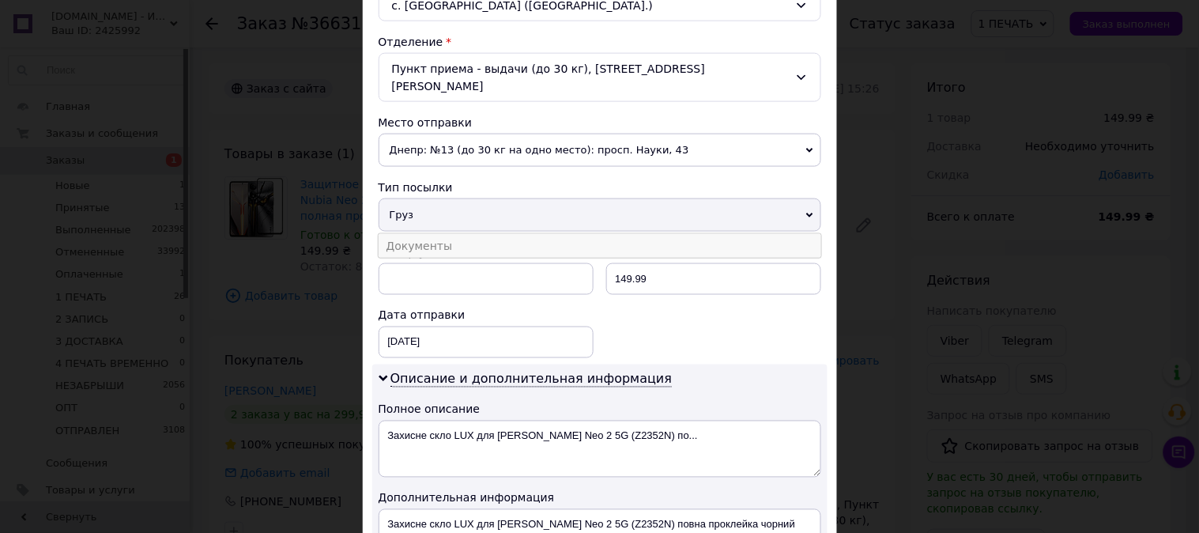
click at [403, 234] on li "Документы" at bounding box center [600, 246] width 443 height 24
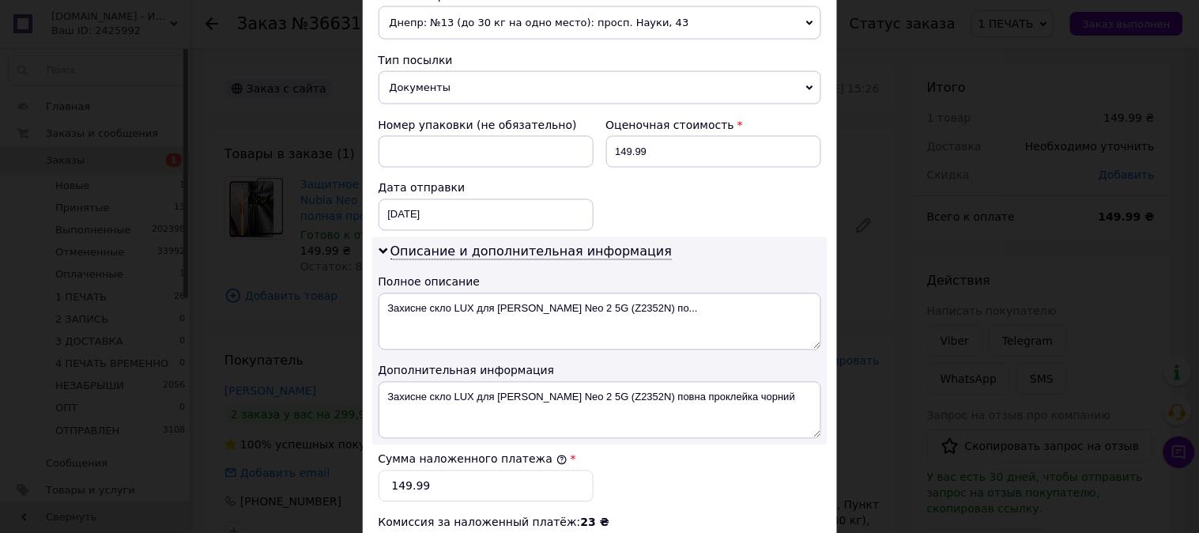
scroll to position [614, 0]
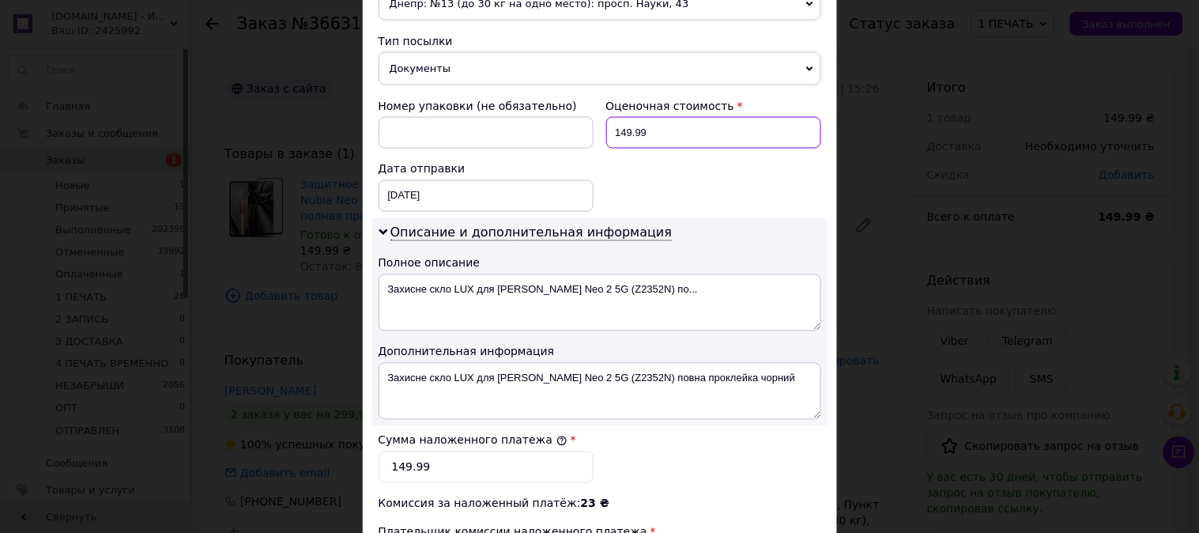
click at [669, 117] on input "149.99" at bounding box center [713, 133] width 215 height 32
click at [668, 117] on input "149.99" at bounding box center [713, 133] width 215 height 32
type input "150"
click at [507, 451] on input "149.99" at bounding box center [486, 467] width 215 height 32
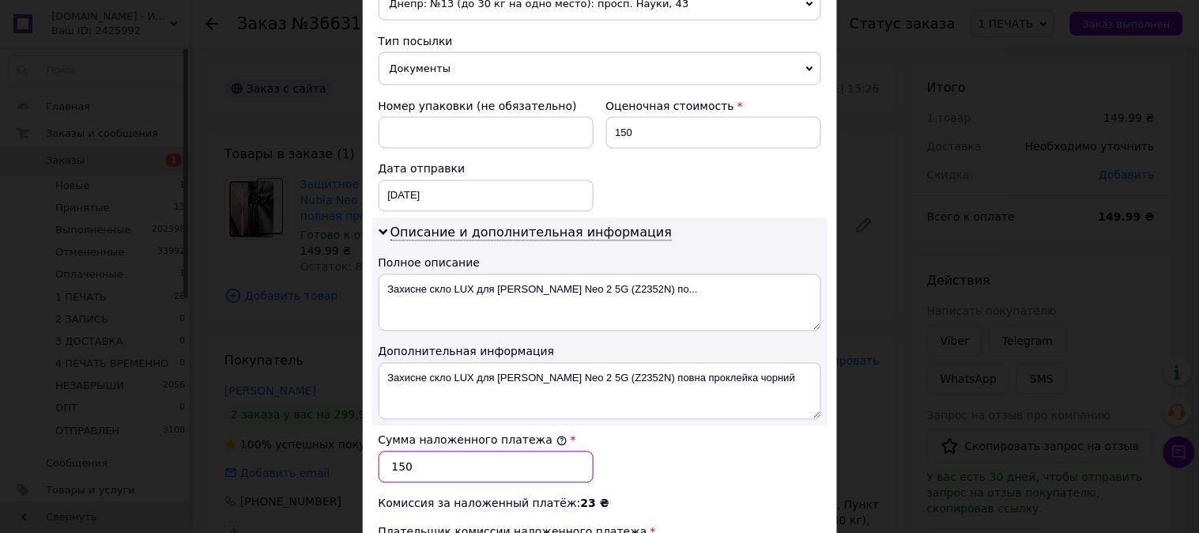
type input "150"
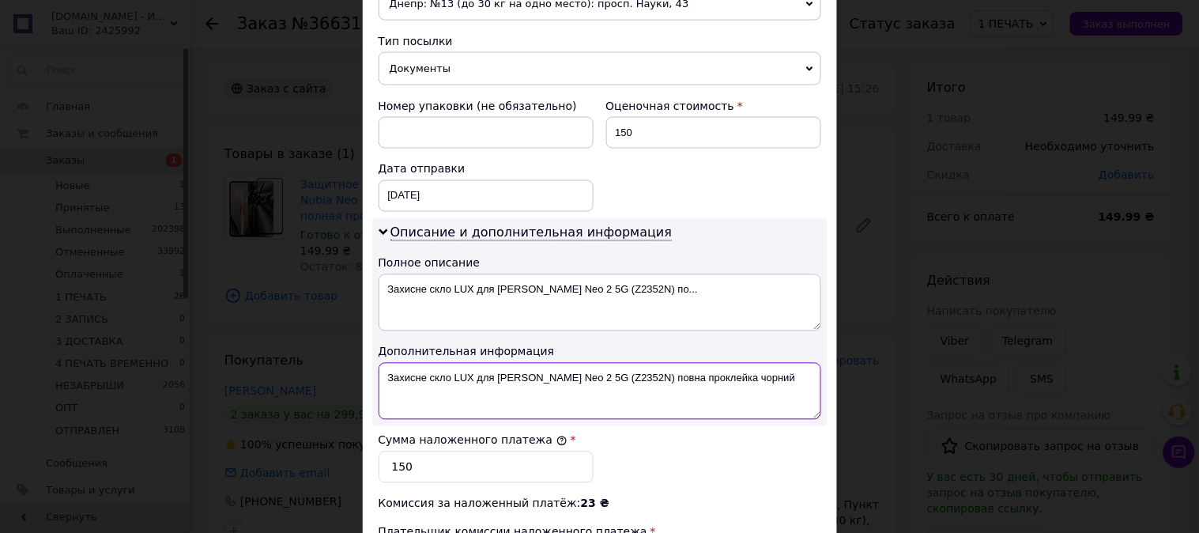
click at [455, 383] on textarea "Захисне скло LUX для Nubia Neo 2 5G (Z2352N) повна проклейка чорний" at bounding box center [600, 391] width 443 height 57
click at [506, 363] on textarea "Захисне скло LUX для Nubia Neo 2 5G (Z2352N) повна проклейка чорний" at bounding box center [600, 391] width 443 height 57
click at [516, 363] on textarea "Nubia Neo 2 5G (Z2352N) повна проклейка чорний" at bounding box center [600, 391] width 443 height 57
drag, startPoint x: 516, startPoint y: 357, endPoint x: 700, endPoint y: 364, distance: 183.6
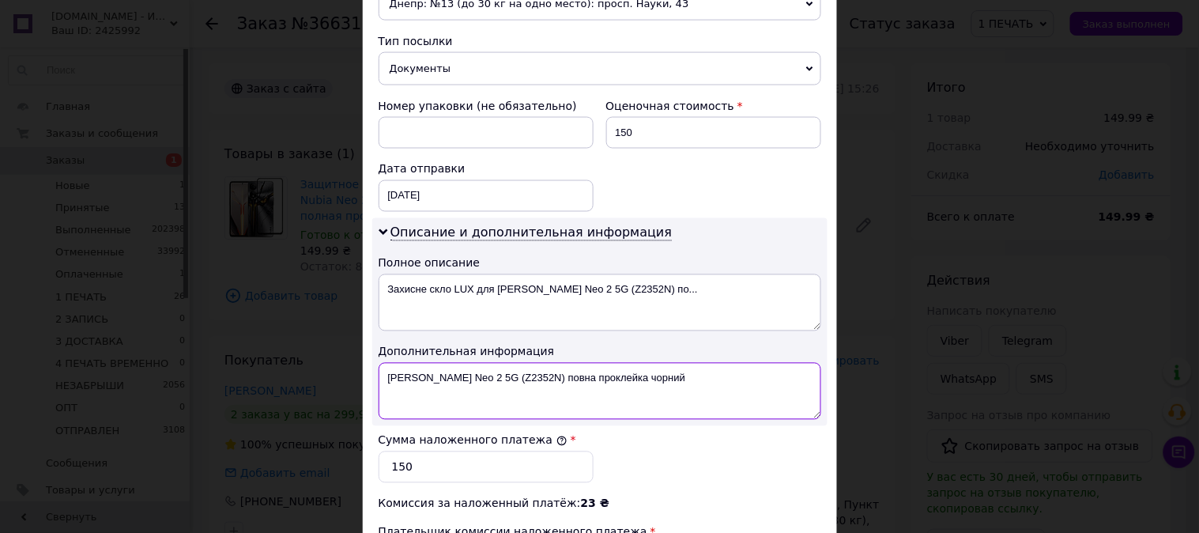
click at [700, 364] on textarea "Nubia Neo 2 5G (Z2352N) повна проклейка чорний" at bounding box center [600, 391] width 443 height 57
paste textarea "3D ЧЕР"
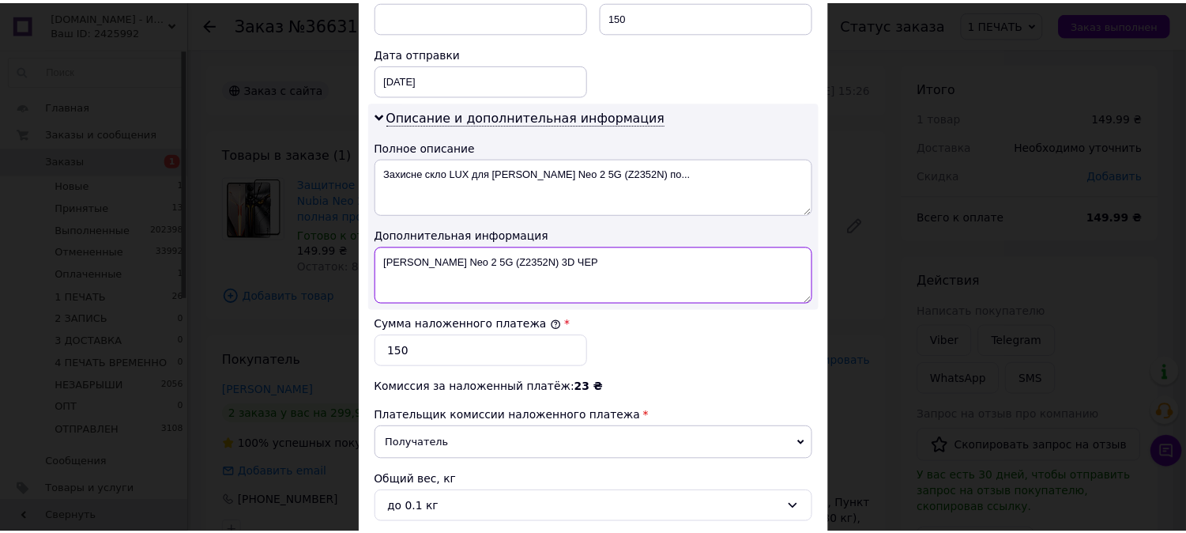
scroll to position [868, 0]
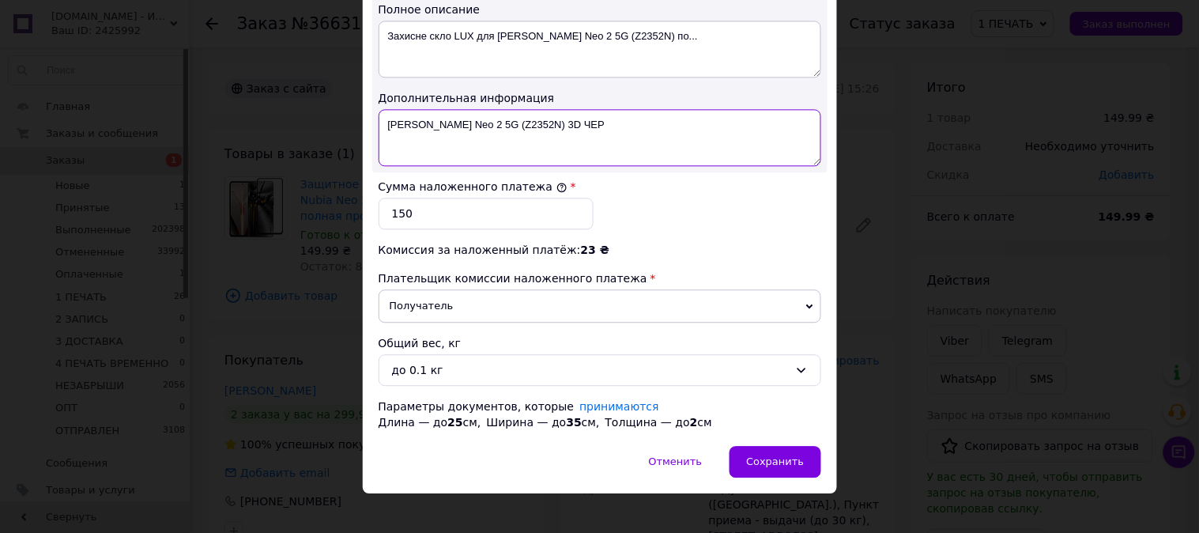
type textarea "Nubia Neo 2 5G (Z2352N) 3D ЧЕР"
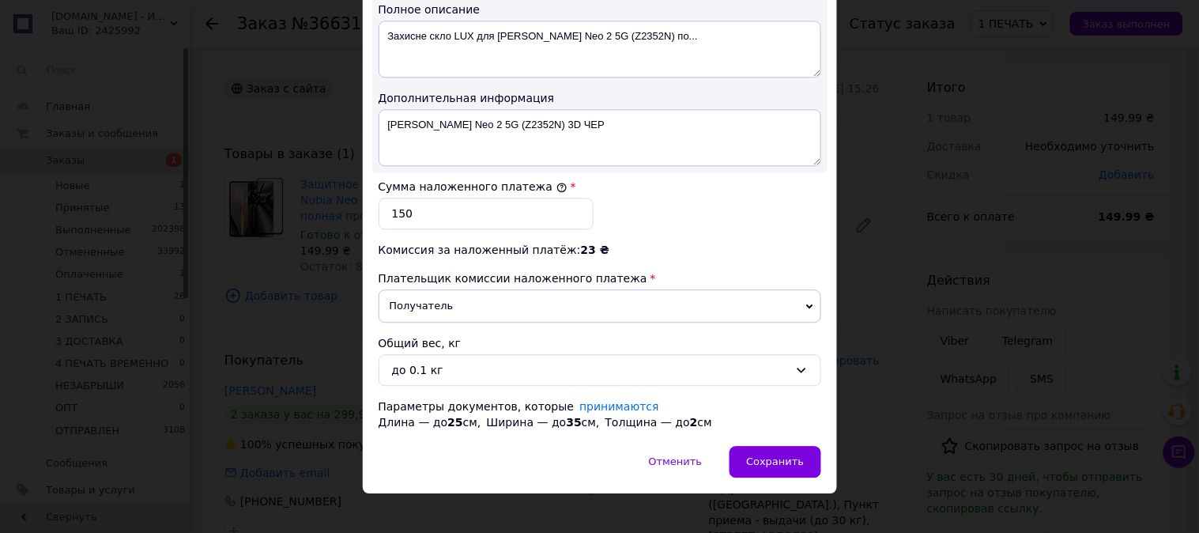
click at [779, 465] on div "Отменить   Сохранить" at bounding box center [600, 469] width 474 height 47
click at [784, 454] on div "Сохранить" at bounding box center [775, 462] width 91 height 32
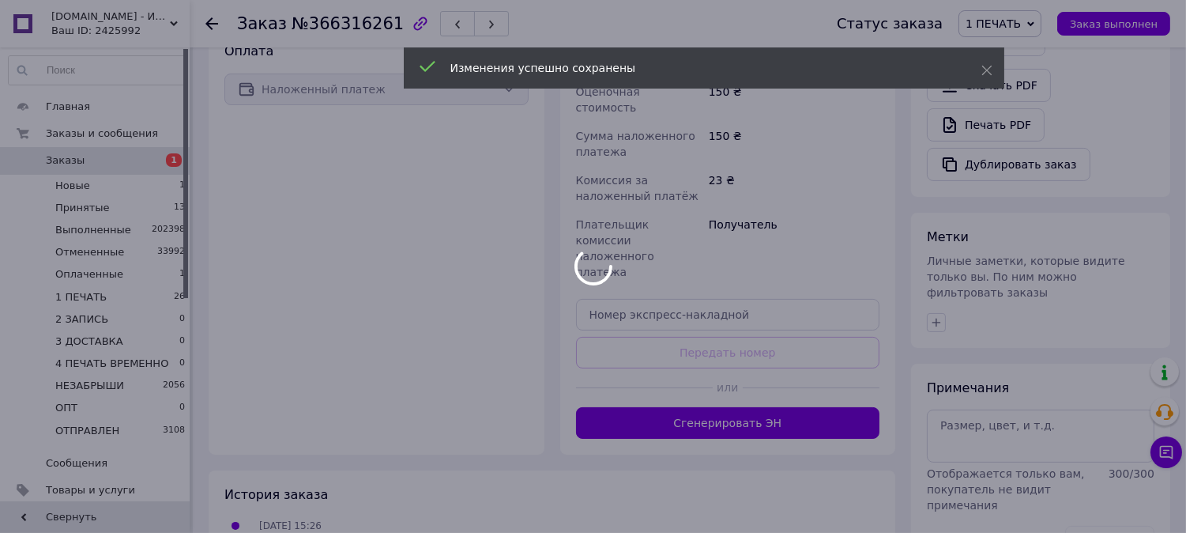
scroll to position [589, 0]
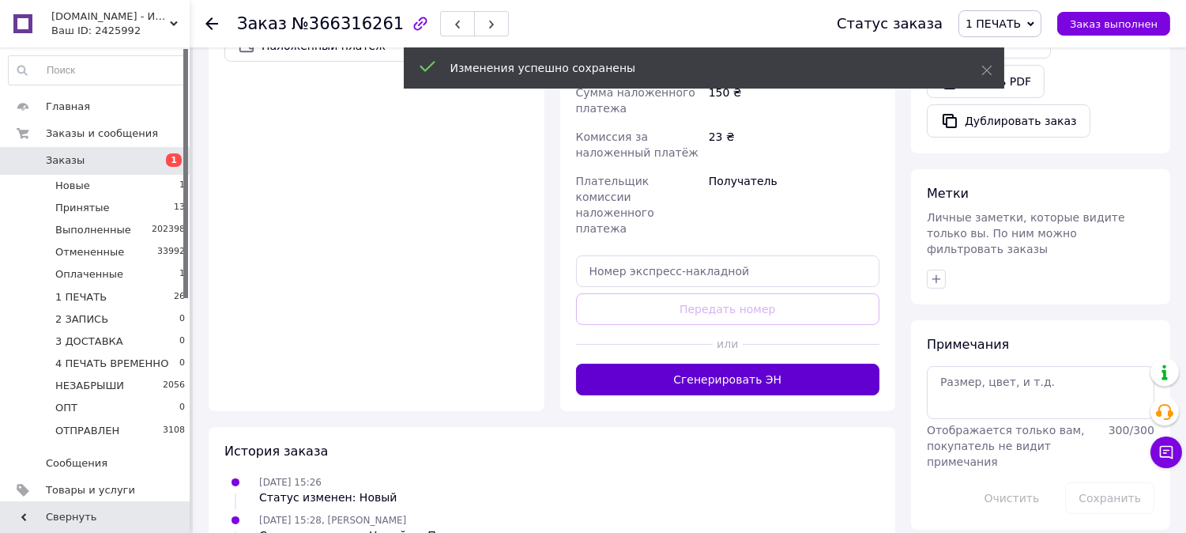
click at [768, 364] on button "Сгенерировать ЭН" at bounding box center [728, 380] width 304 height 32
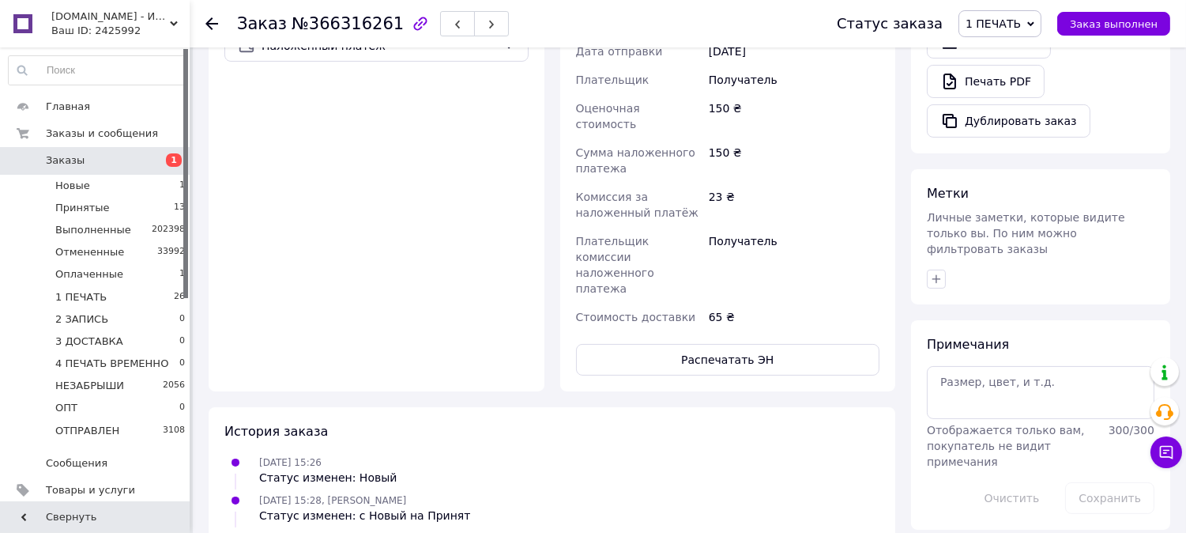
click at [756, 344] on button "Распечатать ЭН" at bounding box center [728, 360] width 304 height 32
click at [1021, 21] on span "1 ПЕЧАТЬ" at bounding box center [993, 23] width 55 height 13
drag, startPoint x: 1028, startPoint y: 147, endPoint x: 734, endPoint y: 161, distance: 294.4
click at [1017, 152] on li "2 ЗАПИСЬ" at bounding box center [1024, 150] width 129 height 24
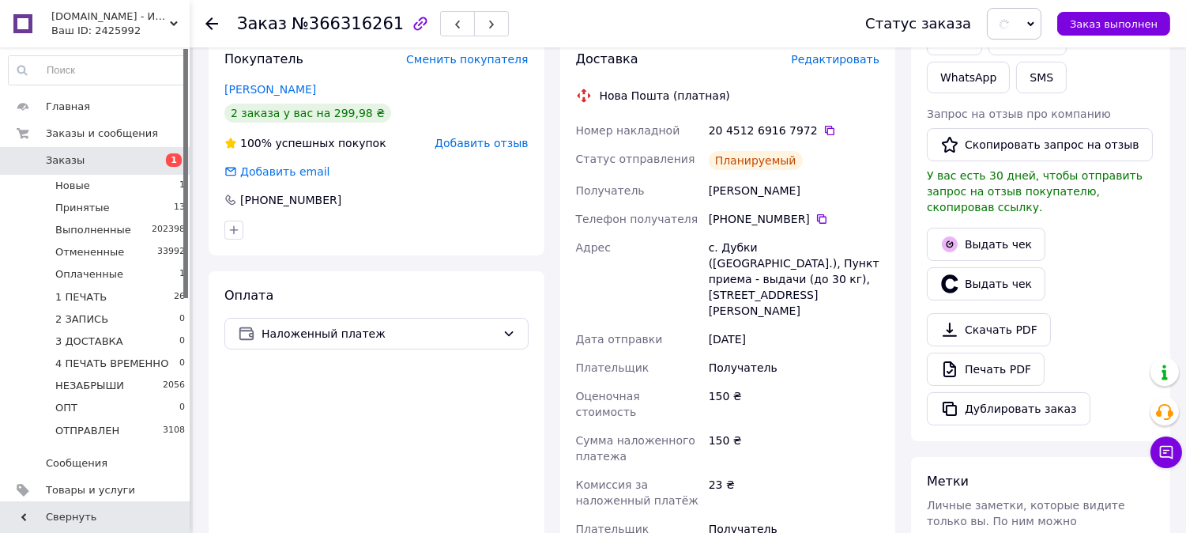
scroll to position [0, 0]
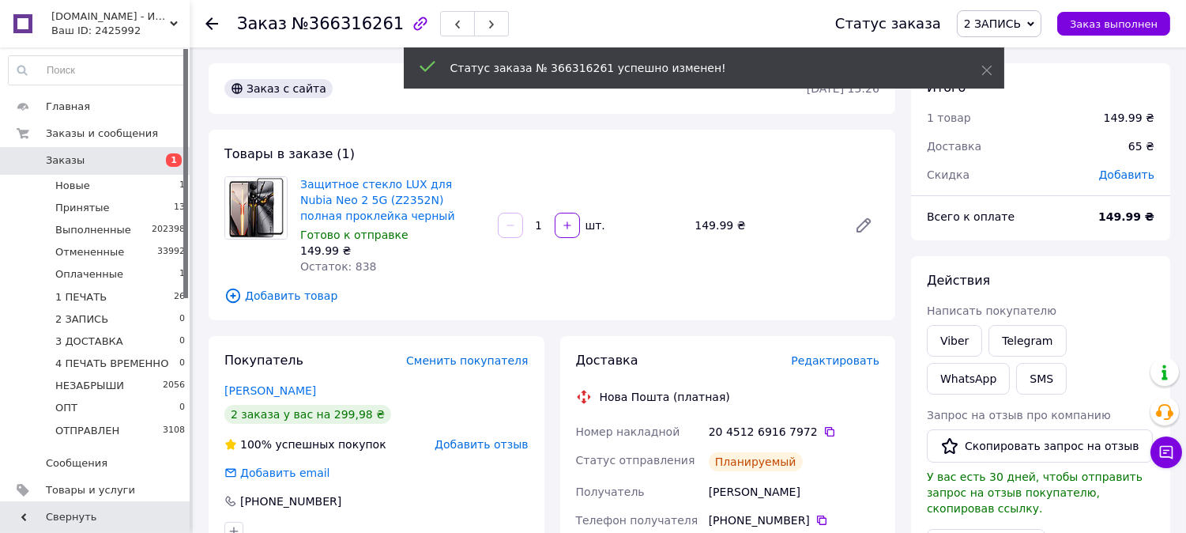
click at [1017, 28] on span "2 ЗАПИСЬ" at bounding box center [992, 23] width 57 height 13
click at [1029, 172] on li "3 ДОСТАВКА" at bounding box center [1022, 174] width 129 height 24
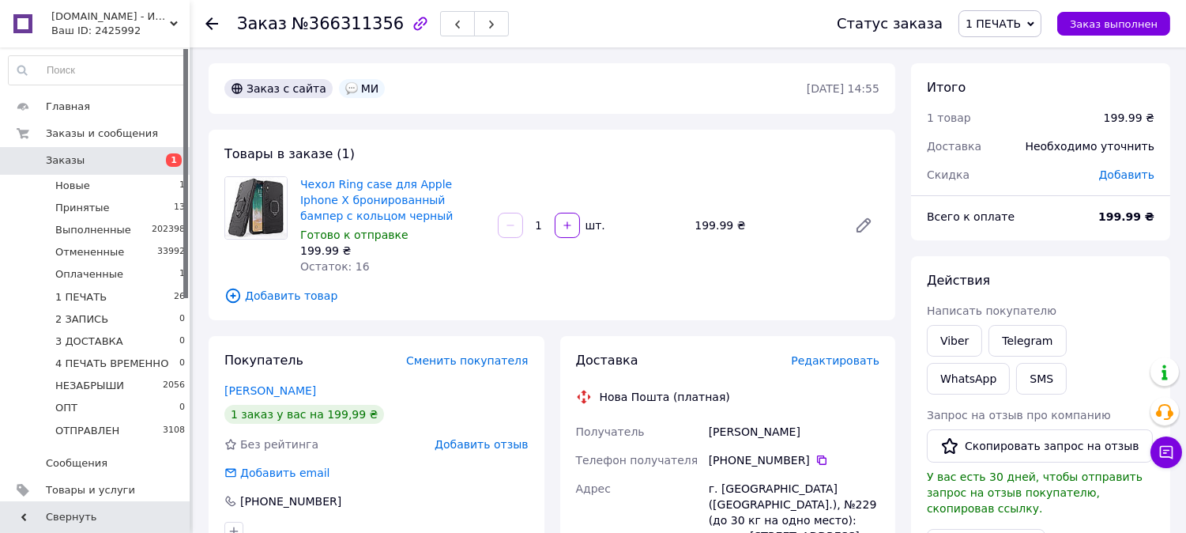
click at [833, 354] on span "Редактировать" at bounding box center [835, 360] width 89 height 13
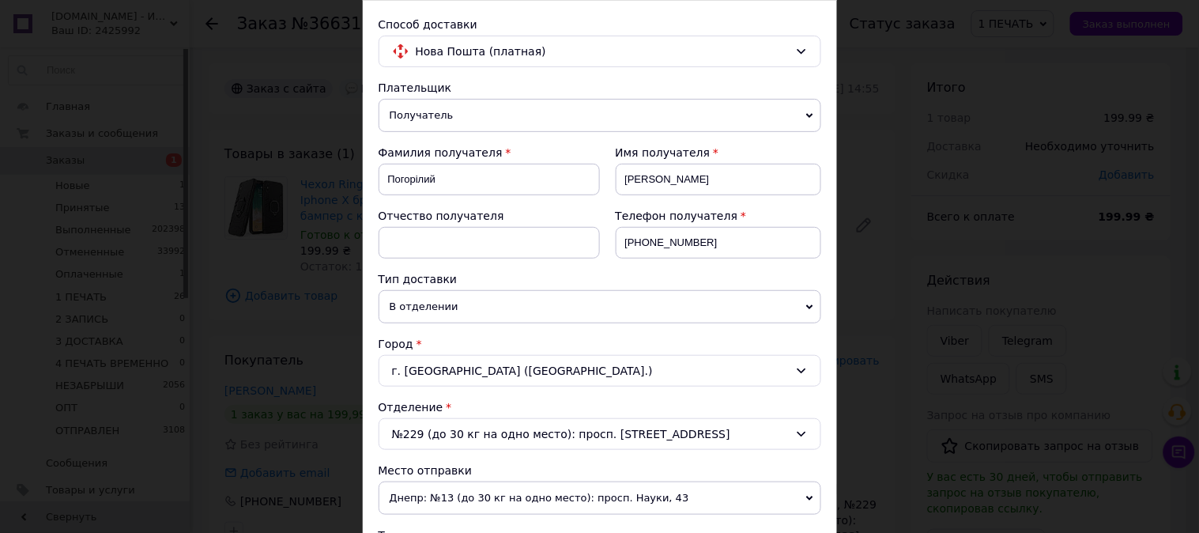
scroll to position [498, 0]
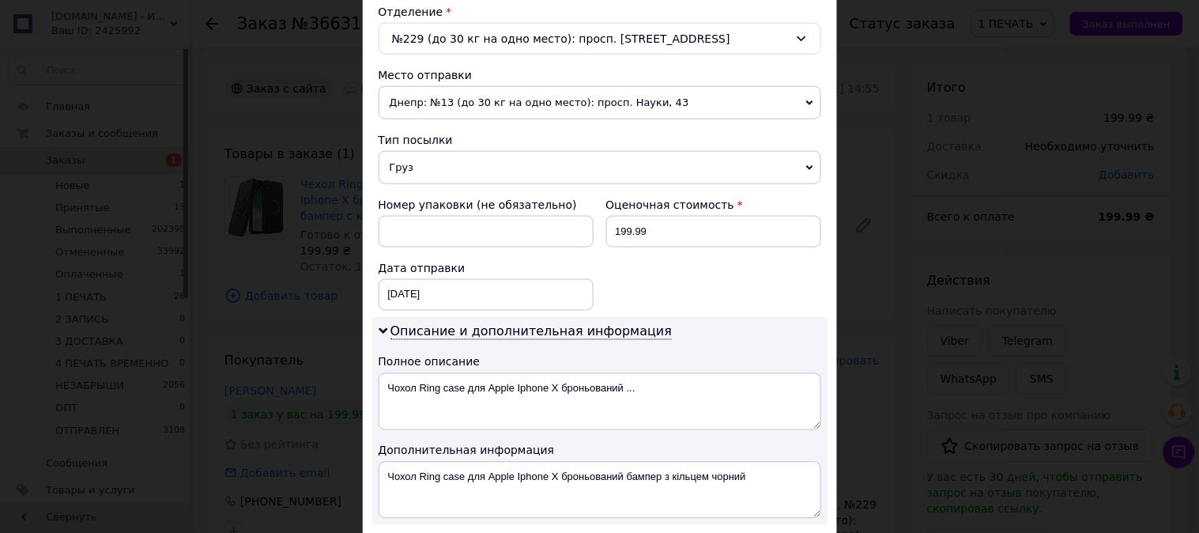
click at [405, 175] on span "Груз" at bounding box center [600, 167] width 443 height 33
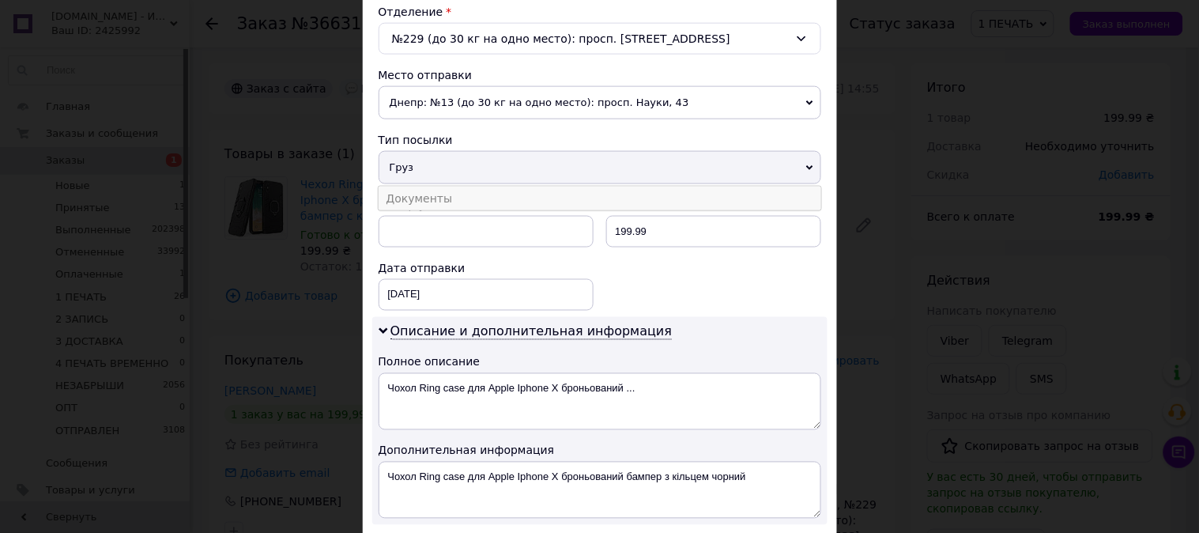
click at [405, 198] on li "Документы" at bounding box center [600, 199] width 443 height 24
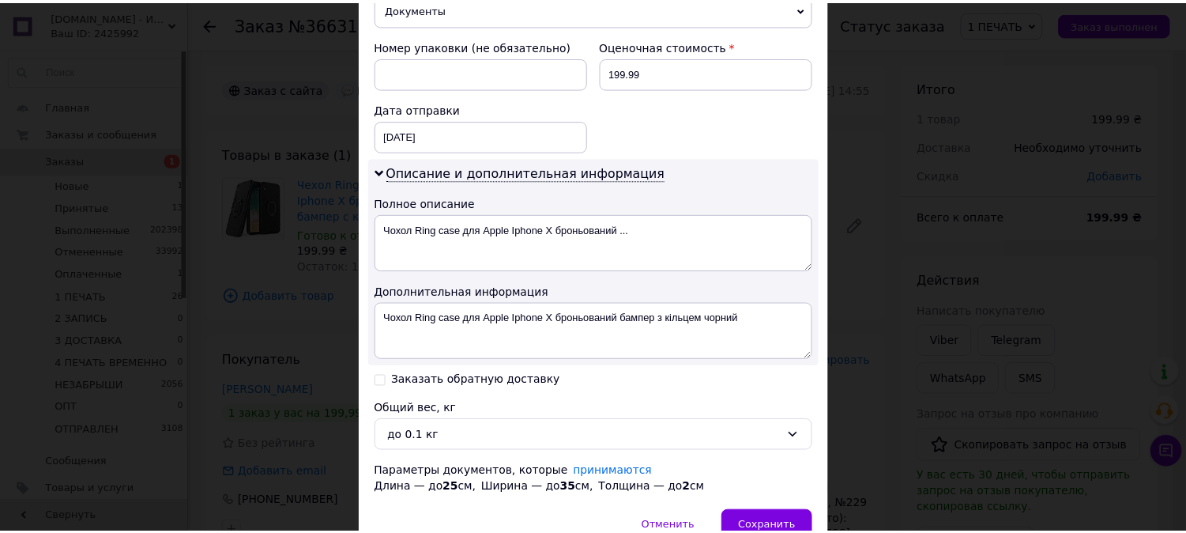
scroll to position [673, 0]
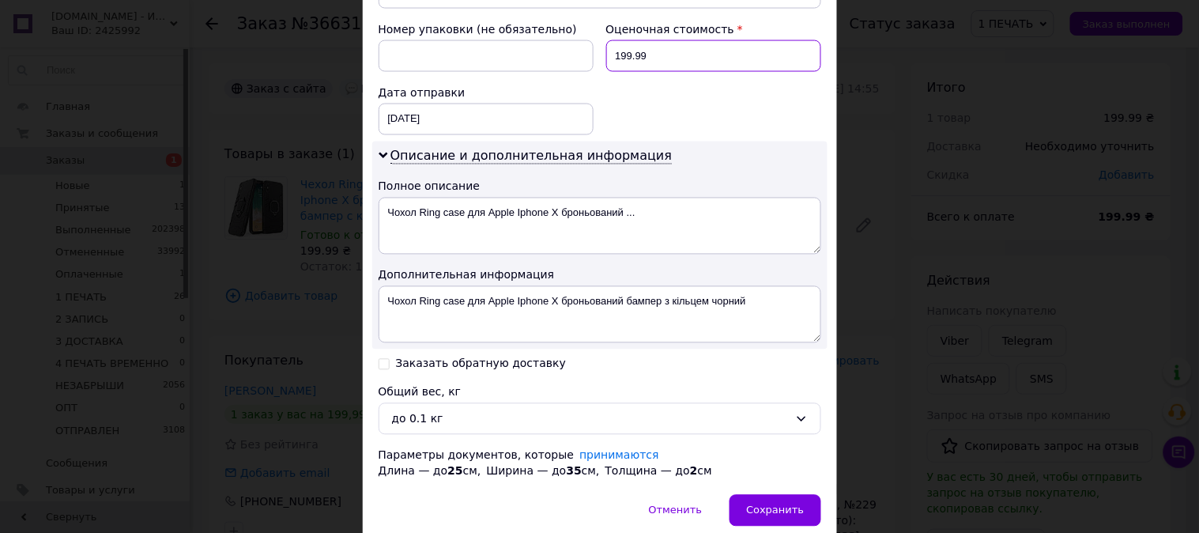
click at [660, 59] on input "199.99" at bounding box center [713, 56] width 215 height 32
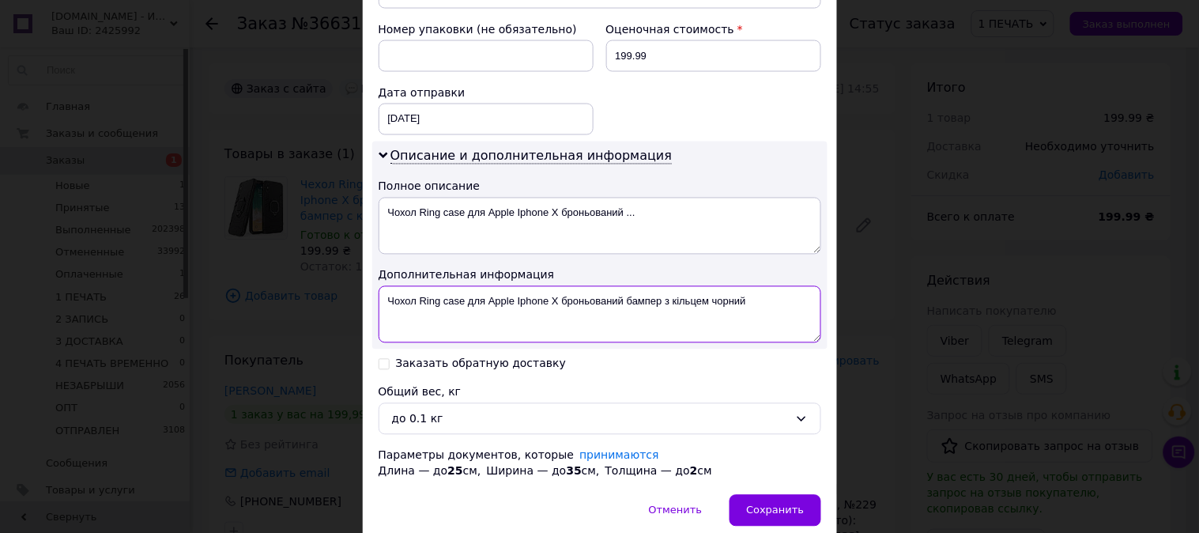
click at [531, 300] on textarea "Чохол Ring case для Apple Iphone X броньований бампер з кільцем чорний" at bounding box center [600, 314] width 443 height 57
click at [436, 302] on textarea "Iphone X броньований бампер з кільцем чорний" at bounding box center [600, 314] width 443 height 57
drag, startPoint x: 436, startPoint y: 302, endPoint x: 720, endPoint y: 311, distance: 284.7
click at [720, 311] on textarea "Iphone X броньований бампер з кільцем чорний" at bounding box center [600, 314] width 443 height 57
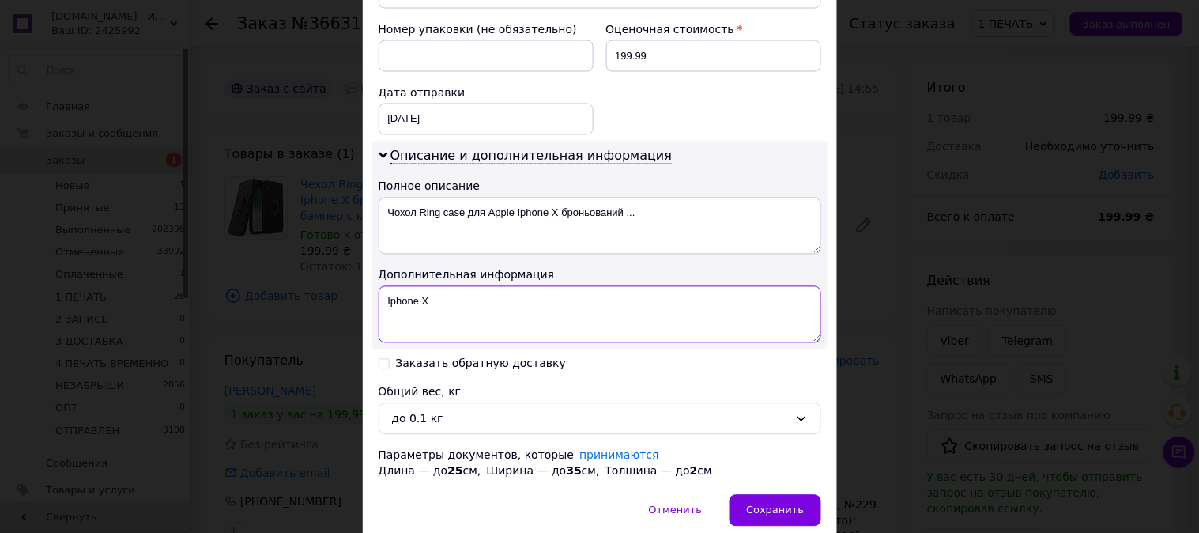
paste textarea "RING ЧЕР"
type textarea "Iphone X RING ЧЕР"
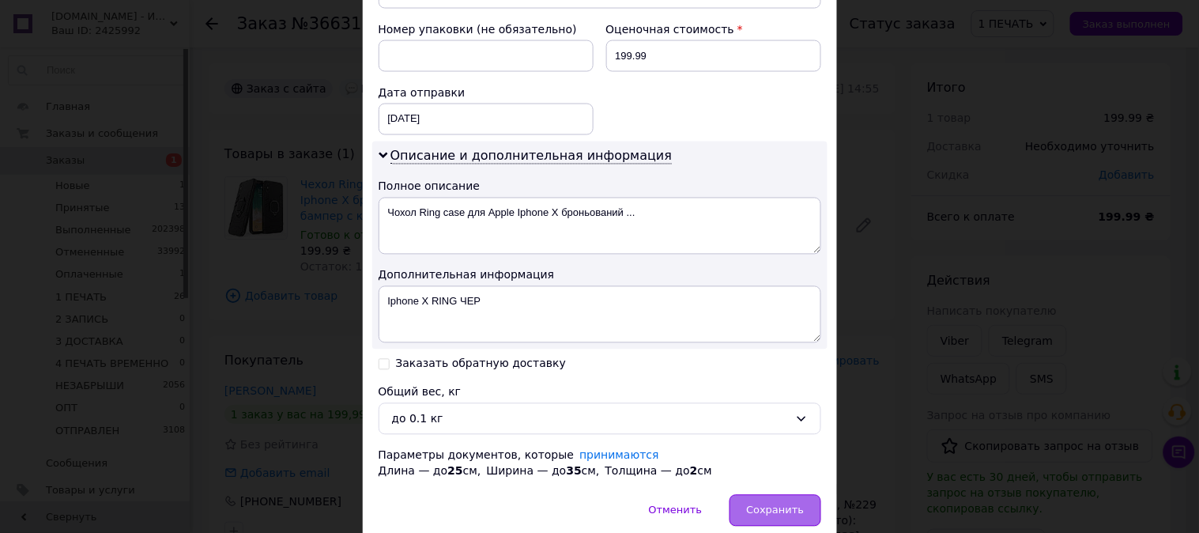
click at [788, 510] on span "Сохранить" at bounding box center [775, 510] width 58 height 12
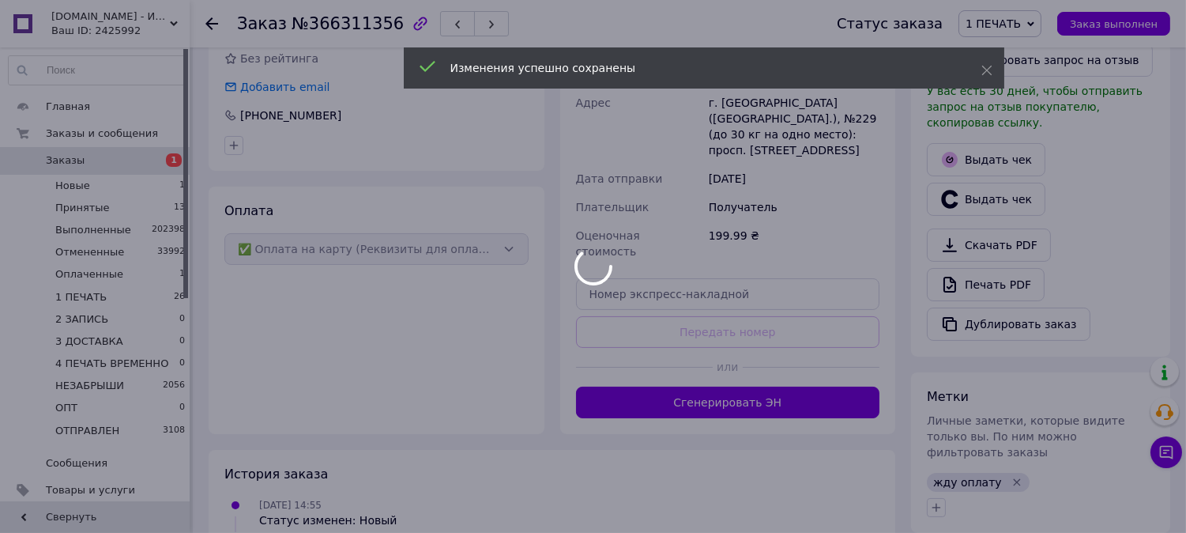
scroll to position [468, 0]
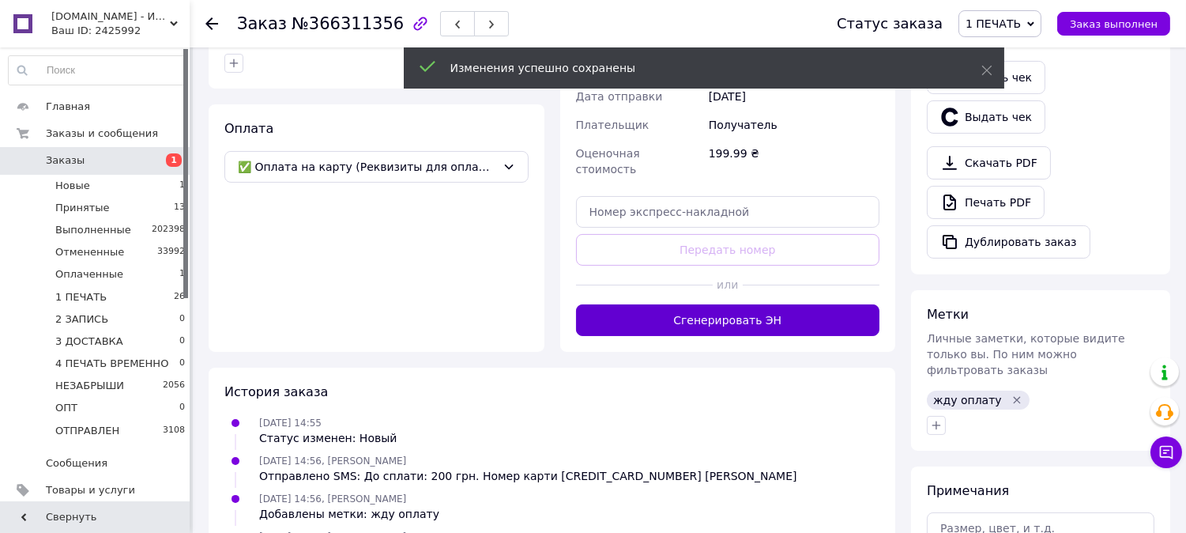
click at [745, 304] on button "Сгенерировать ЭН" at bounding box center [728, 320] width 304 height 32
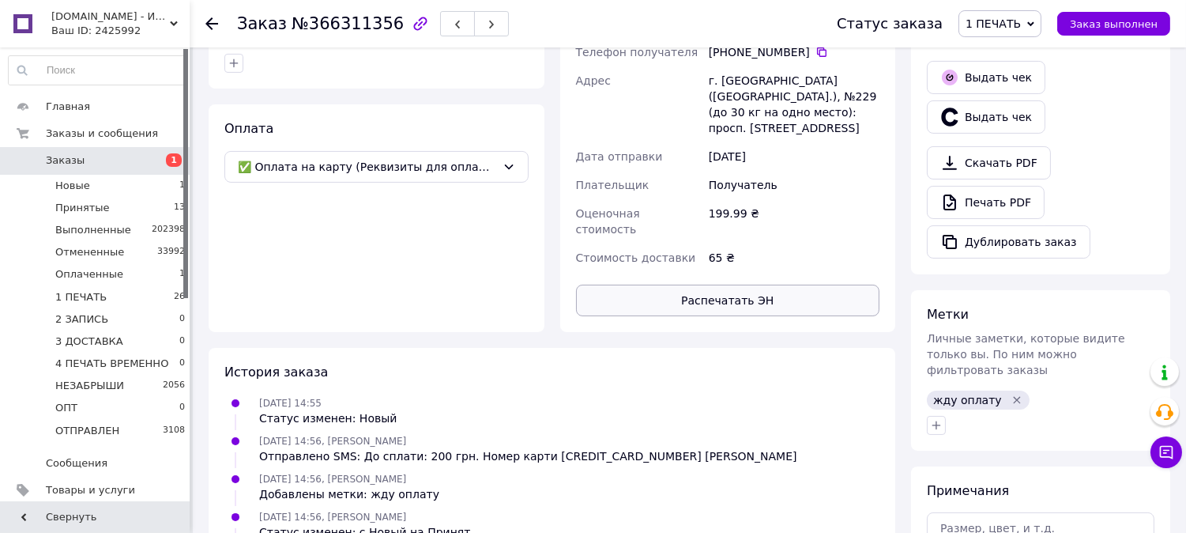
click at [730, 285] on button "Распечатать ЭН" at bounding box center [728, 301] width 304 height 32
click at [1014, 17] on span "1 ПЕЧАТЬ" at bounding box center [993, 23] width 55 height 13
click at [1024, 151] on li "2 ЗАПИСЬ" at bounding box center [1024, 150] width 129 height 24
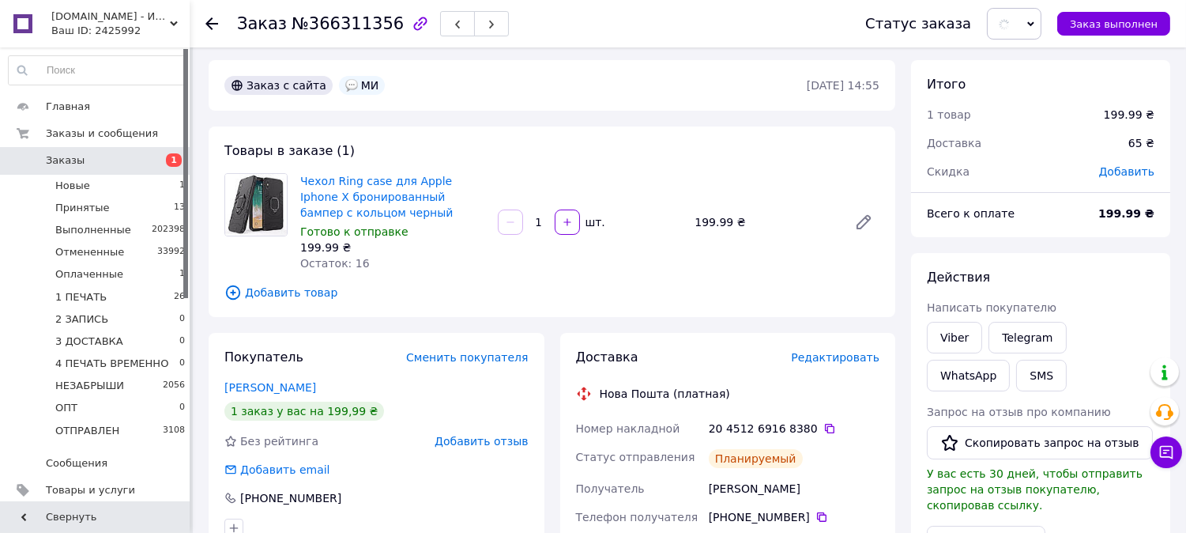
scroll to position [0, 0]
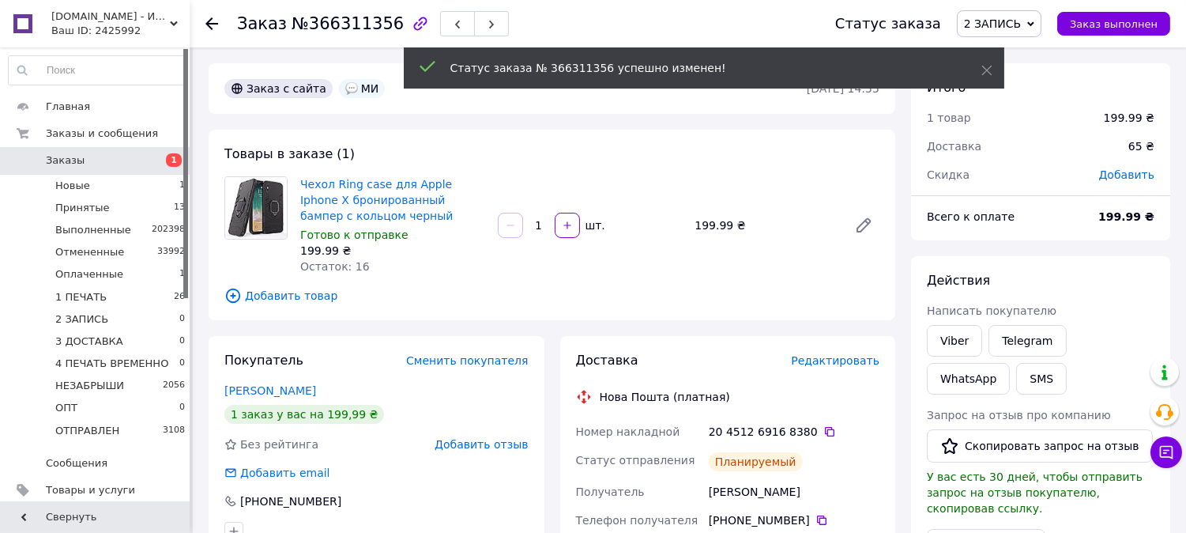
click at [1021, 26] on span "2 ЗАПИСЬ" at bounding box center [992, 23] width 57 height 13
click at [1013, 177] on li "3 ДОСТАВКА" at bounding box center [1022, 174] width 129 height 24
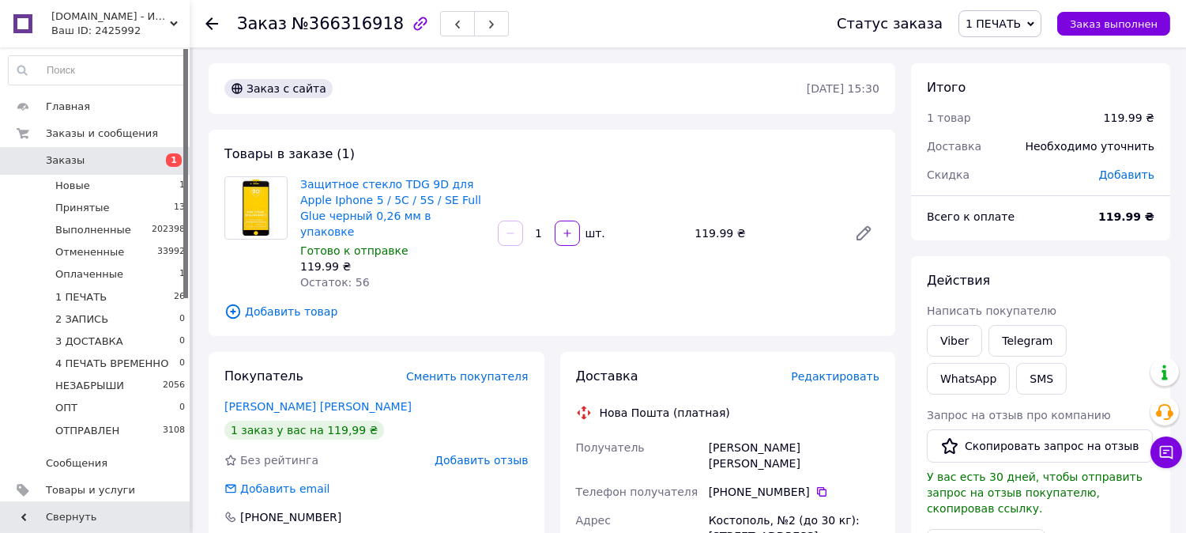
click at [824, 370] on span "Редактировать" at bounding box center [835, 376] width 89 height 13
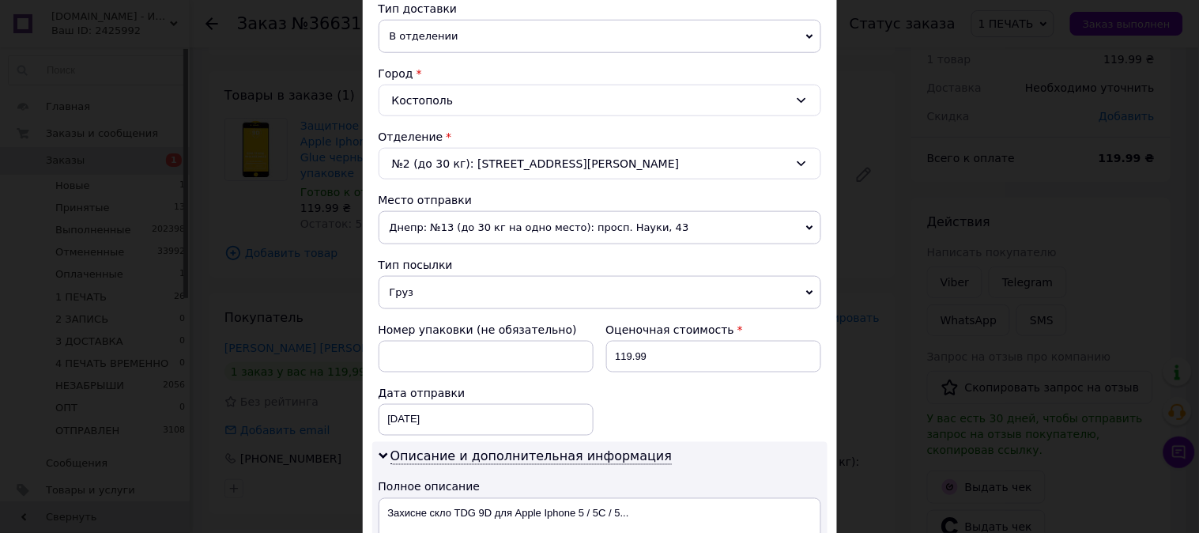
scroll to position [380, 0]
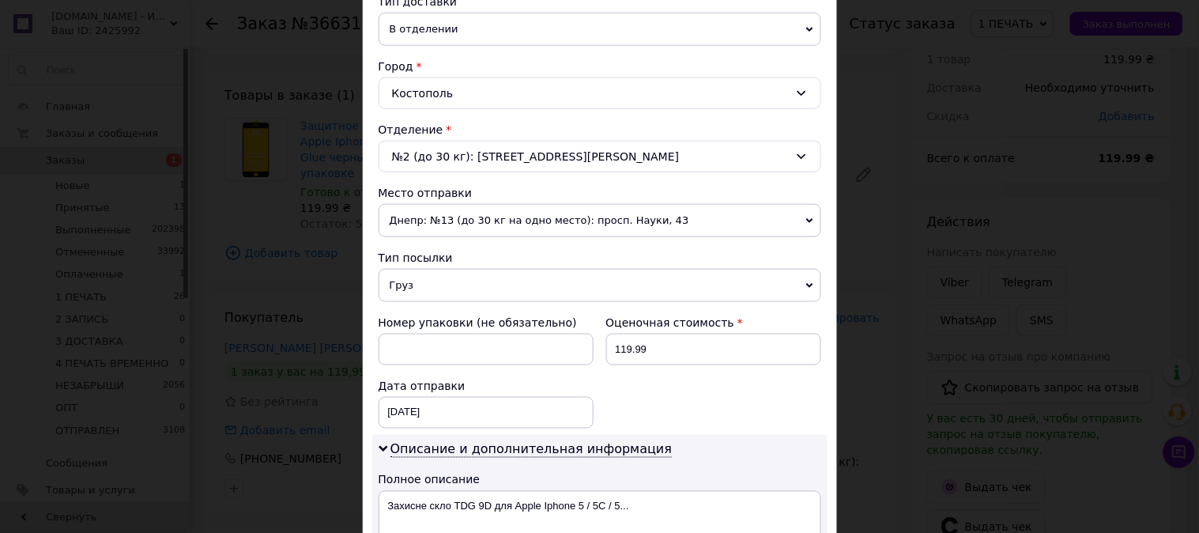
click at [416, 289] on span "Груз" at bounding box center [600, 285] width 443 height 33
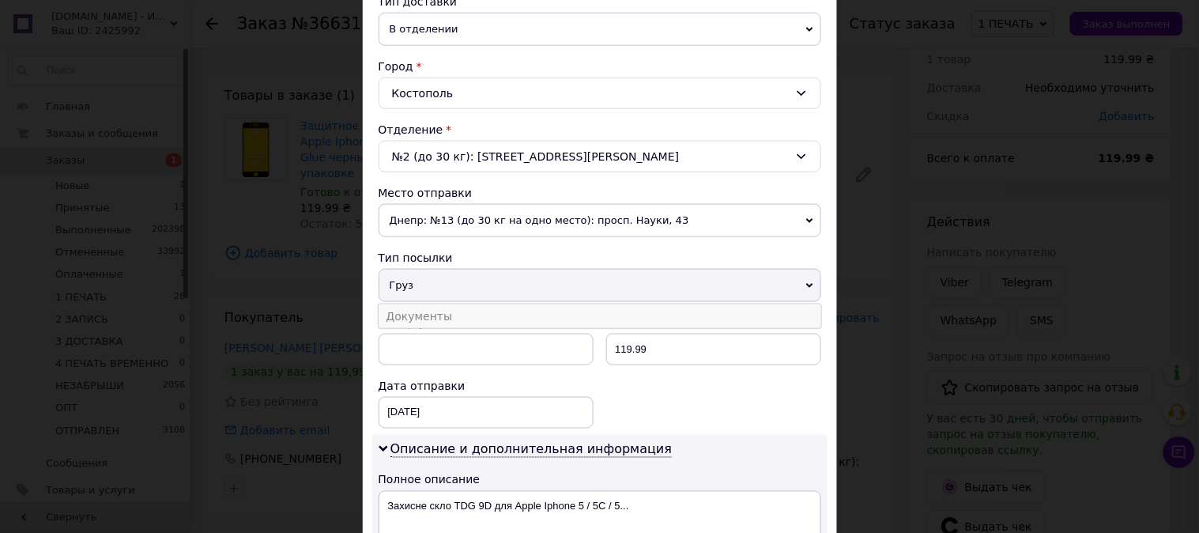
click at [419, 316] on li "Документы" at bounding box center [600, 316] width 443 height 24
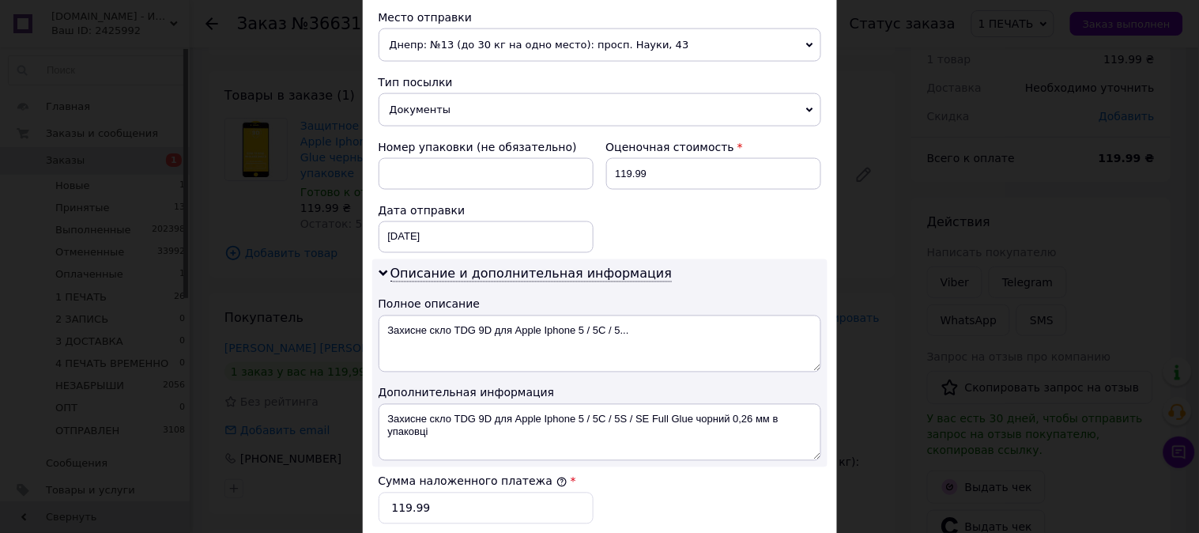
scroll to position [586, 0]
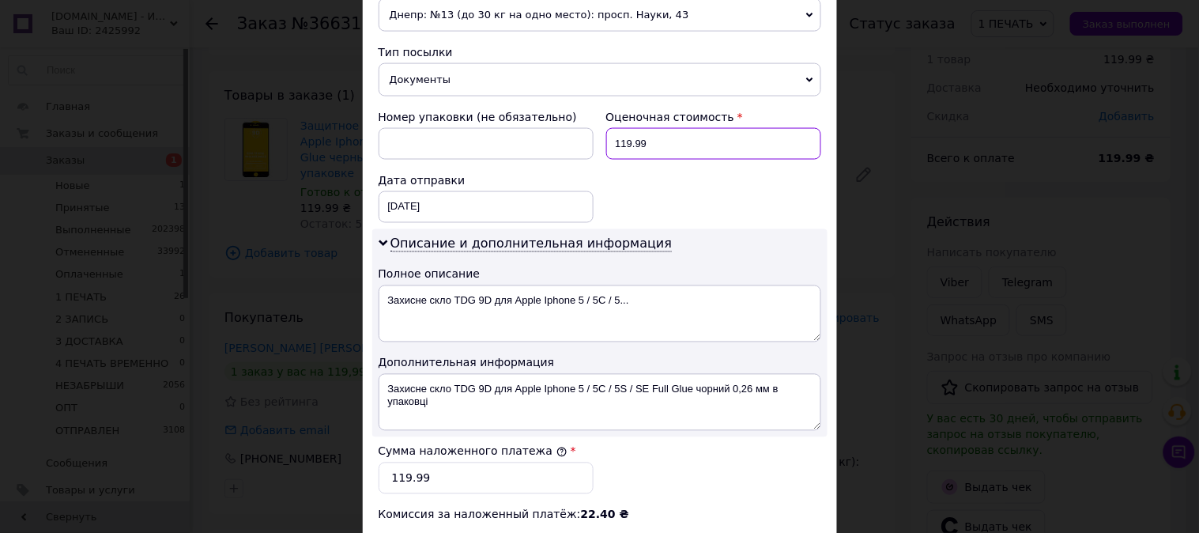
click at [642, 140] on input "119.99" at bounding box center [713, 144] width 215 height 32
type input "120"
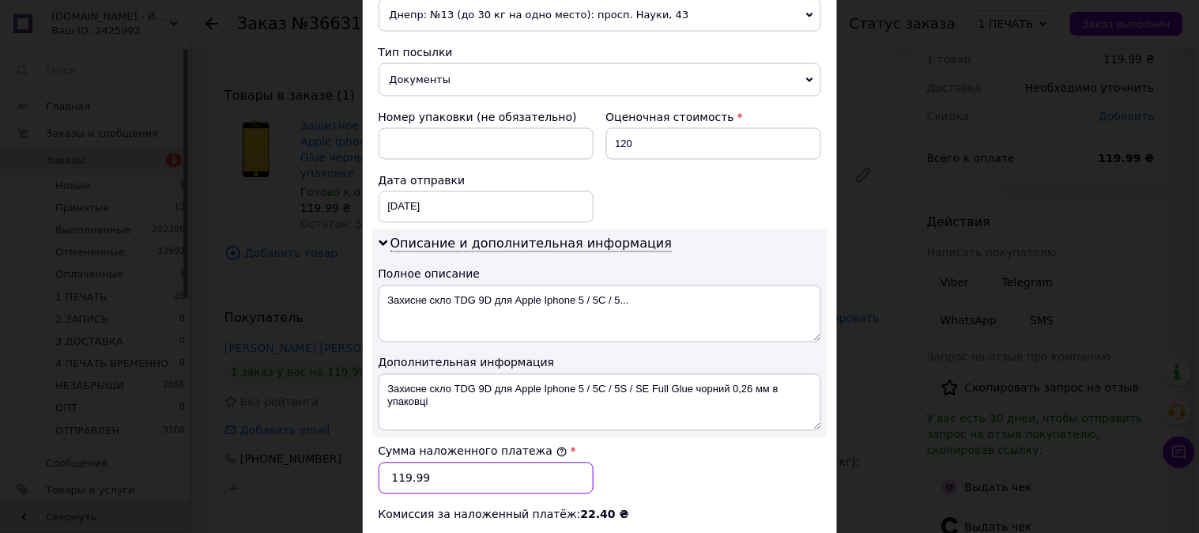
click at [498, 494] on input "119.99" at bounding box center [486, 478] width 215 height 32
type input "120"
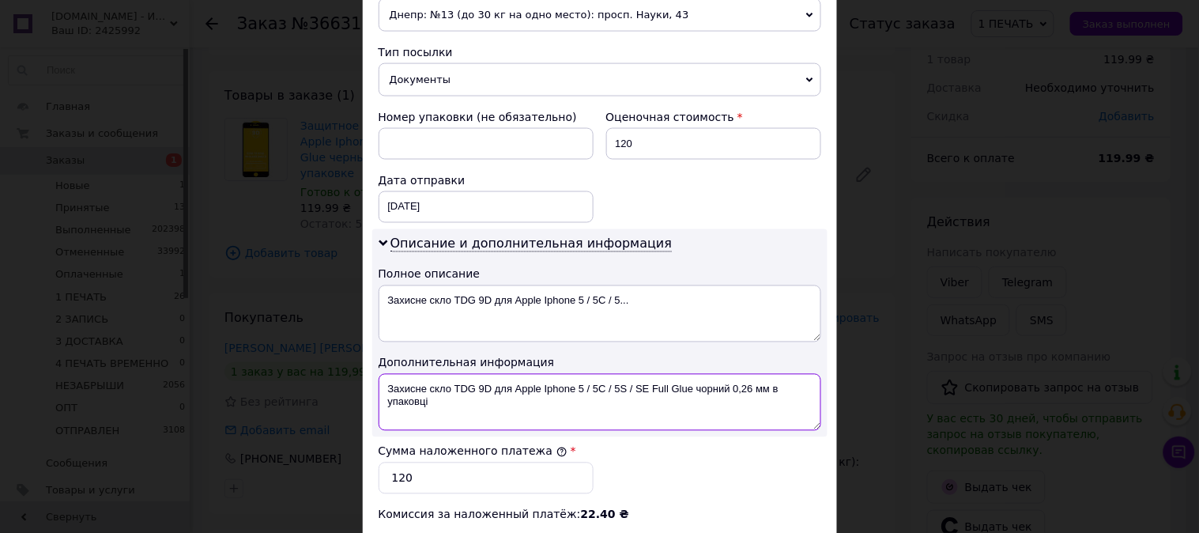
click at [456, 413] on textarea "Захисне скло TDG 9D для Apple Iphone 5 / 5C / 5S / SE Full Glue чорний 0,26 мм …" at bounding box center [600, 402] width 443 height 57
click at [518, 384] on textarea "Захисне скло TDG 9D для Apple Iphone 5 / 5C / 5S / SE Full Glue чорний 0,26 мм …" at bounding box center [600, 402] width 443 height 57
click at [417, 387] on textarea "Apple Iphone 5 / 5C / 5S / SE Full Glue чорний 0,26 мм в упаковці" at bounding box center [600, 402] width 443 height 57
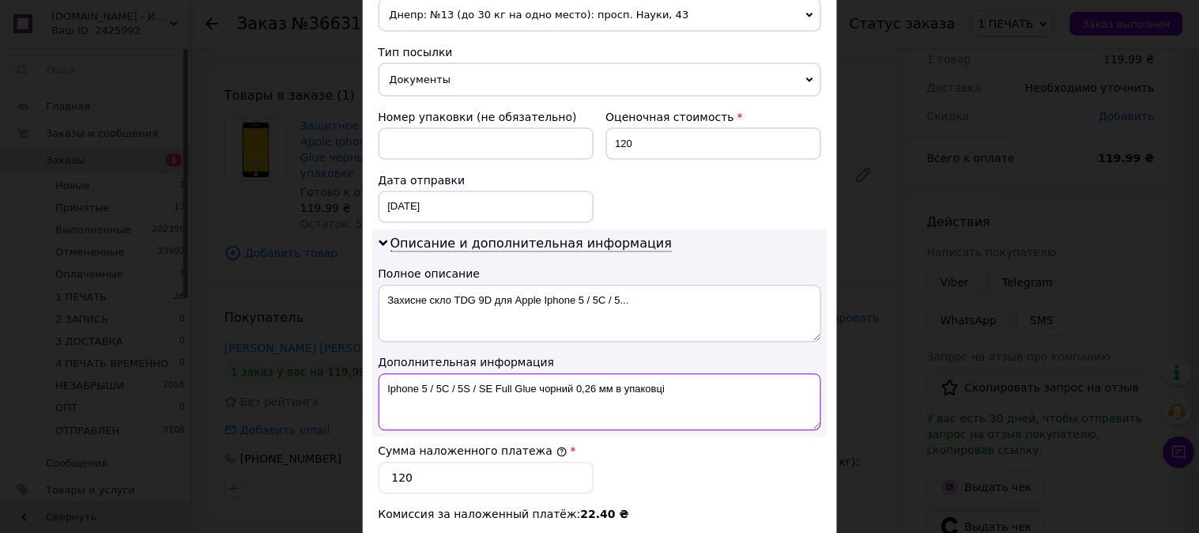
click at [501, 388] on textarea "Iphone 5 / 5C / 5S / SE Full Glue чорний 0,26 мм в упаковці" at bounding box center [600, 402] width 443 height 57
drag, startPoint x: 501, startPoint y: 388, endPoint x: 813, endPoint y: 429, distance: 314.1
click at [812, 422] on textarea "Iphone 5 / 5C / 5S / SE Full Glue чорний 0,26 мм в упаковці" at bounding box center [600, 402] width 443 height 57
paste textarea "9D ЧЕР"
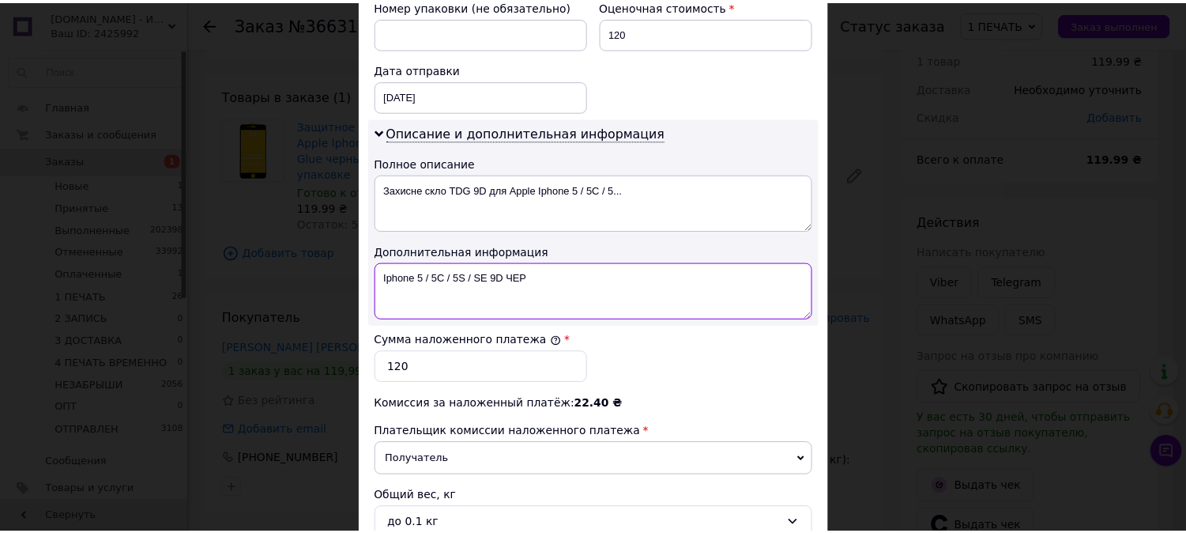
scroll to position [868, 0]
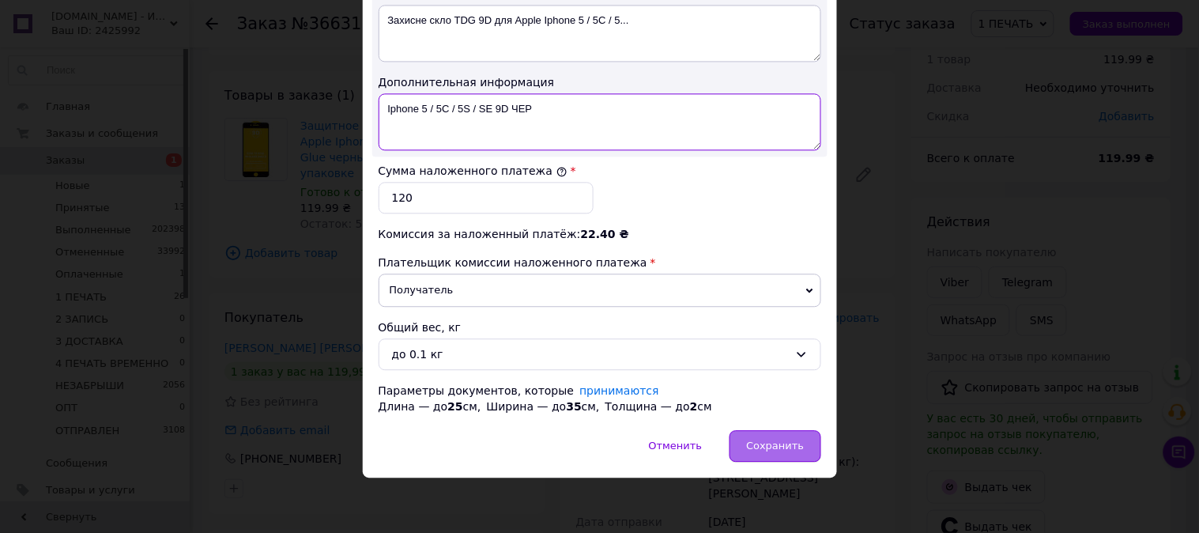
type textarea "Iphone 5 / 5C / 5S / SE 9D ЧЕР"
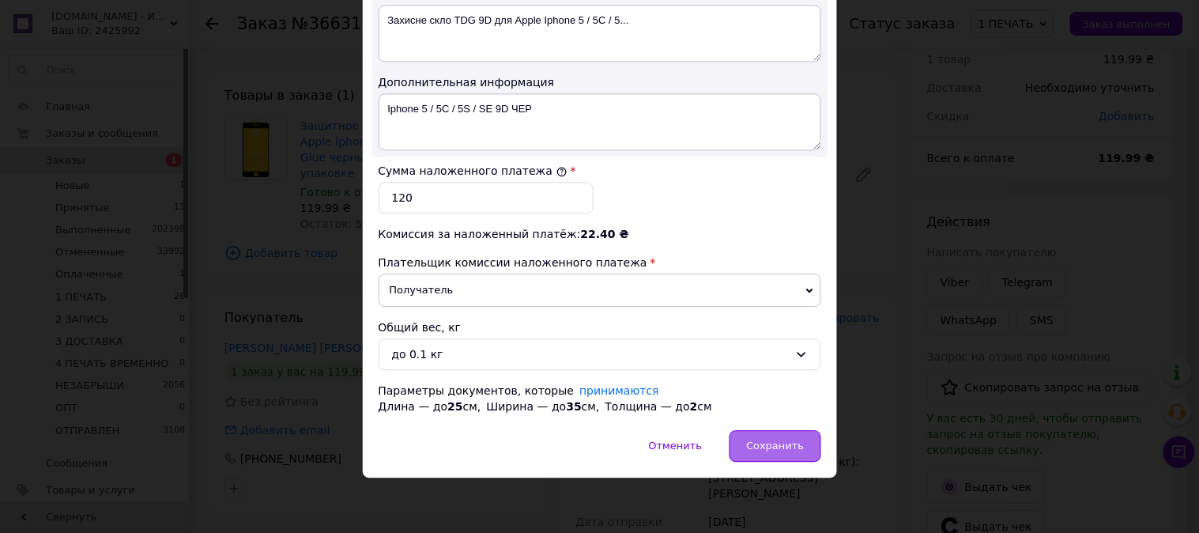
click at [802, 446] on div "Сохранить" at bounding box center [775, 446] width 91 height 32
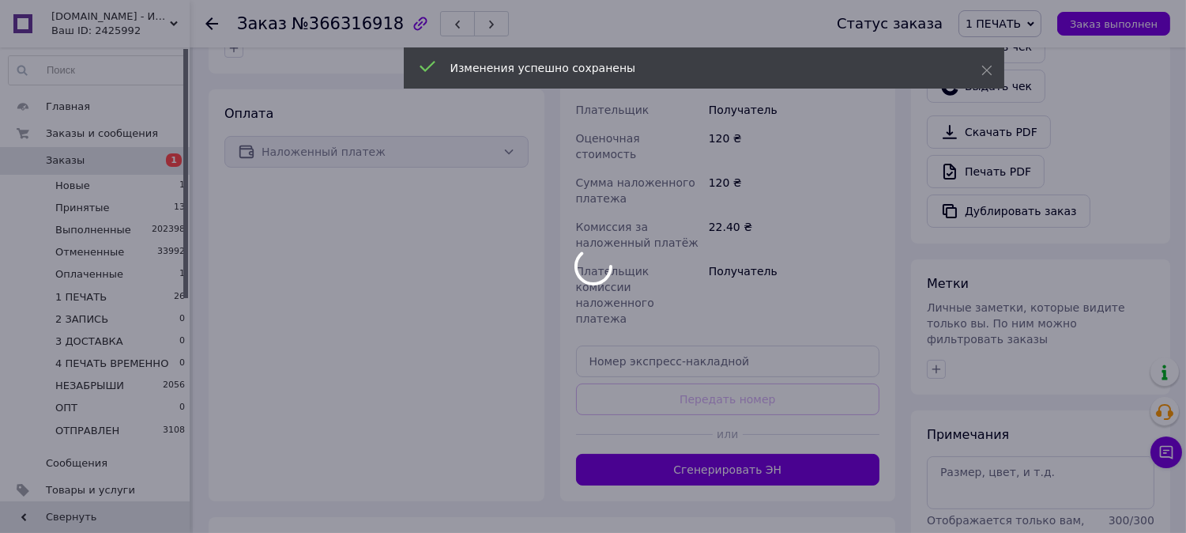
scroll to position [556, 0]
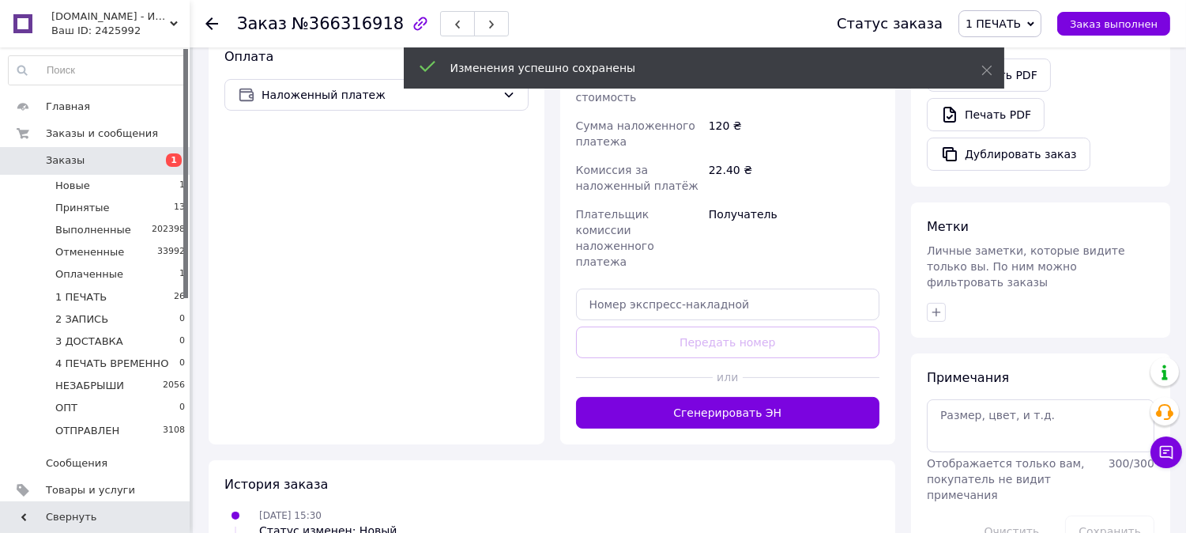
click at [724, 397] on button "Сгенерировать ЭН" at bounding box center [728, 413] width 304 height 32
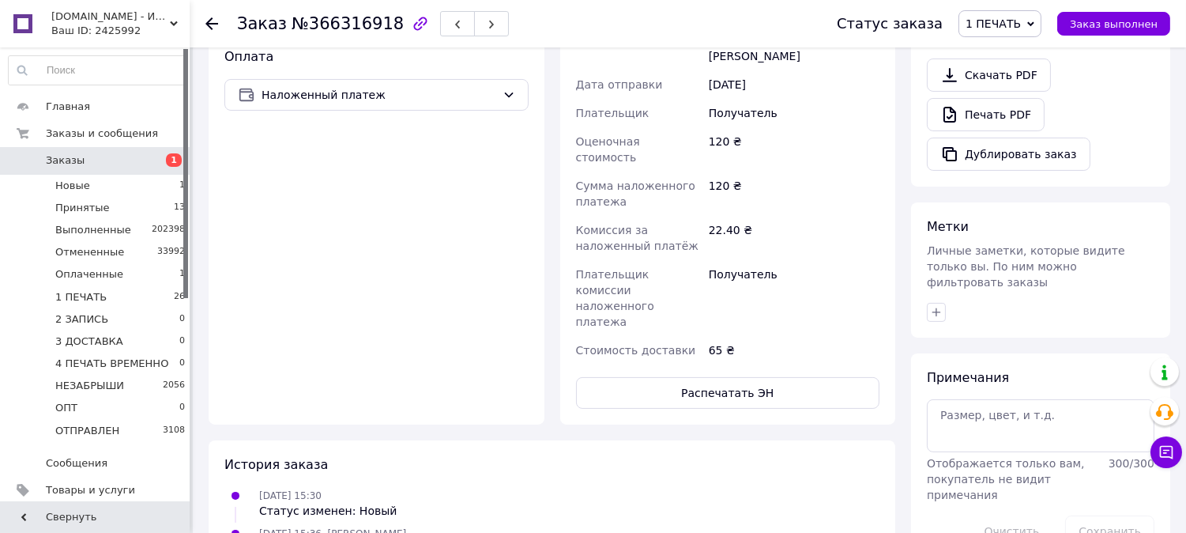
click at [754, 377] on button "Распечатать ЭН" at bounding box center [728, 393] width 304 height 32
click at [1014, 19] on span "1 ПЕЧАТЬ" at bounding box center [993, 23] width 55 height 13
drag, startPoint x: 1034, startPoint y: 148, endPoint x: 709, endPoint y: 203, distance: 329.6
click at [1031, 150] on li "2 ЗАПИСЬ" at bounding box center [1024, 150] width 129 height 24
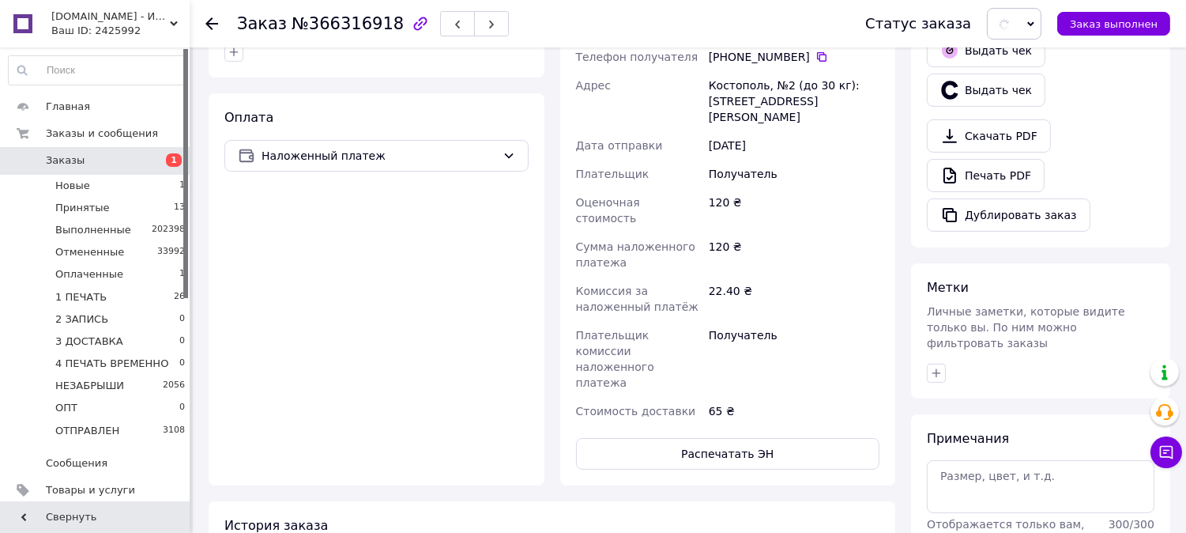
scroll to position [0, 0]
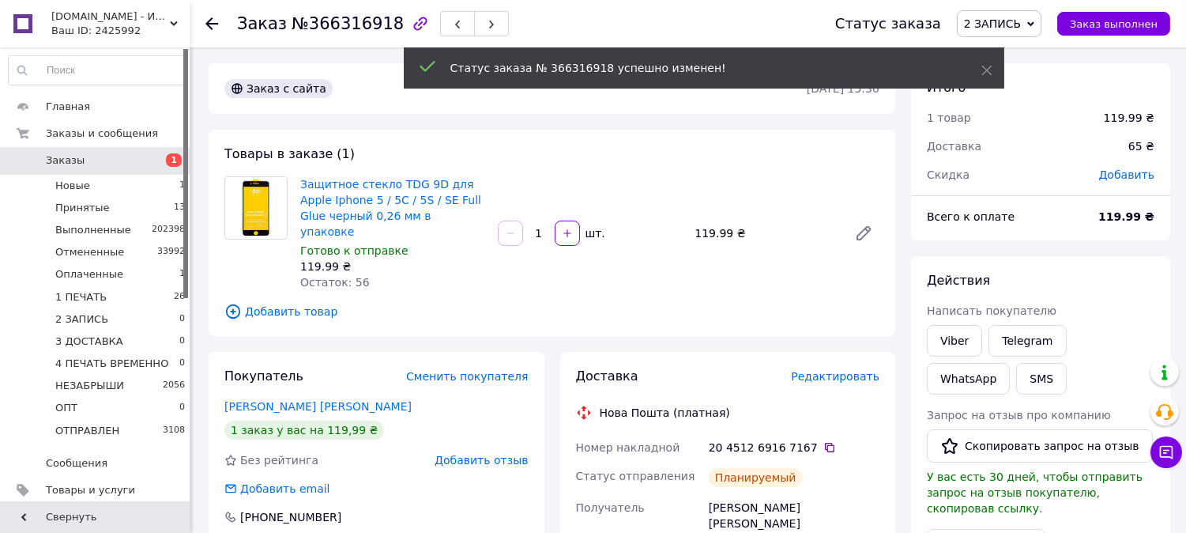
click at [1021, 25] on span "2 ЗАПИСЬ" at bounding box center [992, 23] width 57 height 13
click at [1033, 174] on li "3 ДОСТАВКА" at bounding box center [1022, 174] width 129 height 24
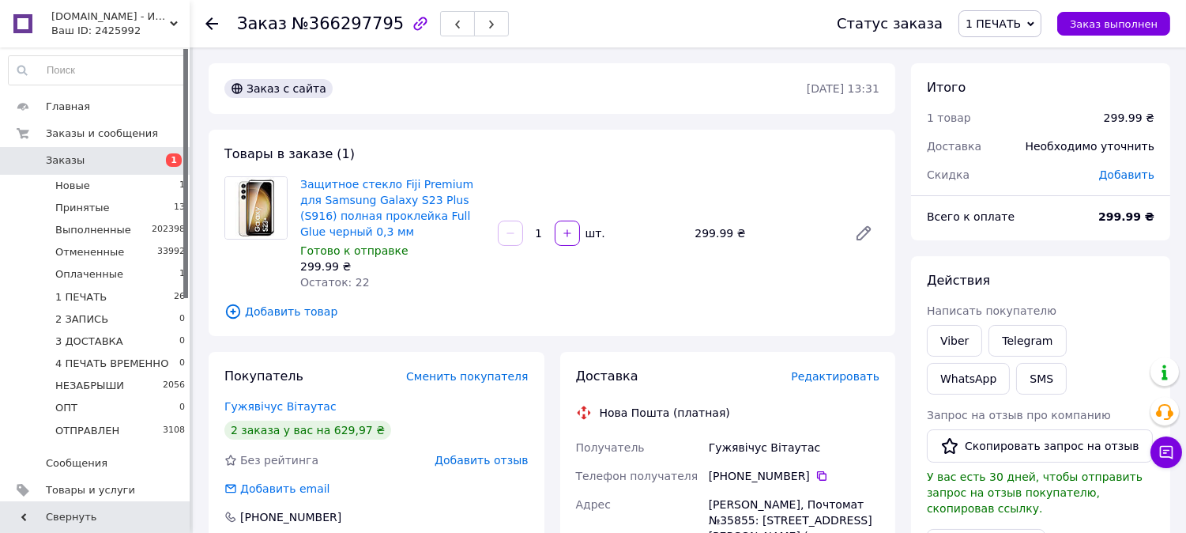
click at [819, 380] on span "Редактировать" at bounding box center [835, 376] width 89 height 13
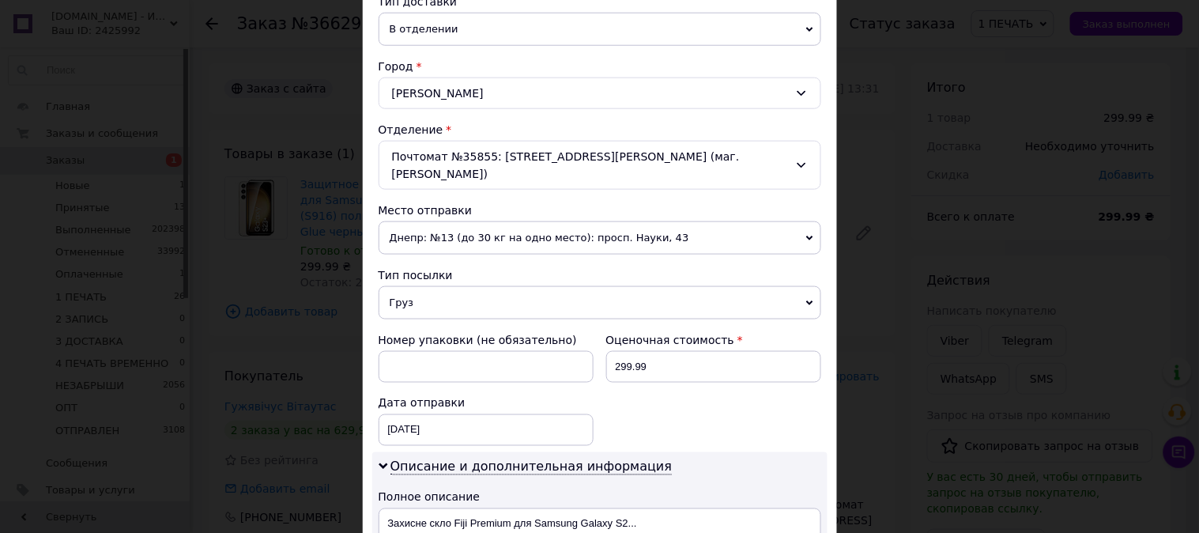
click at [417, 302] on span "Груз" at bounding box center [600, 302] width 443 height 33
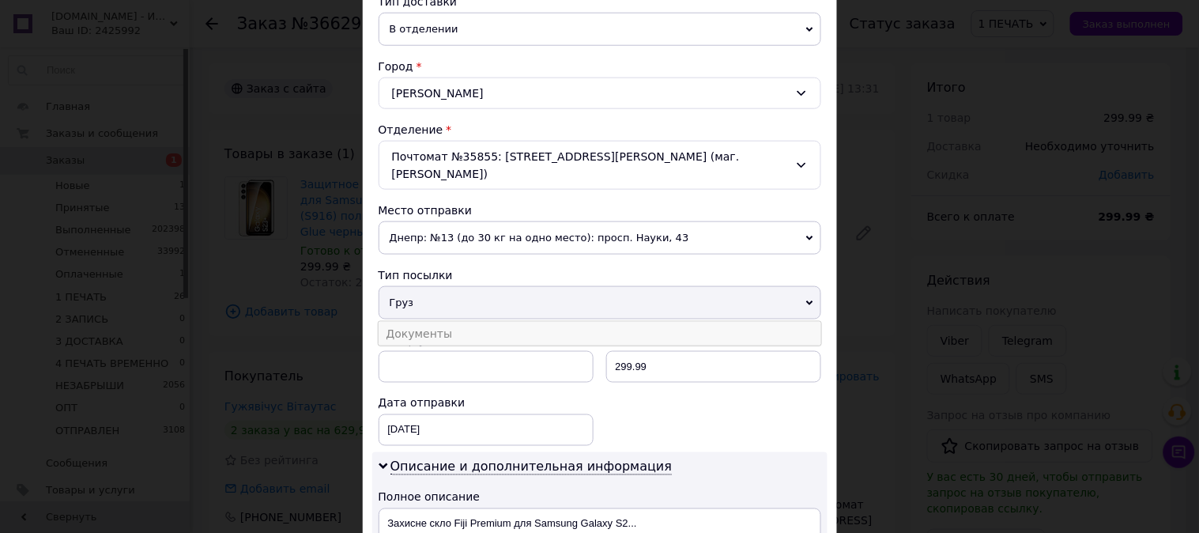
click at [428, 322] on li "Документы" at bounding box center [600, 334] width 443 height 24
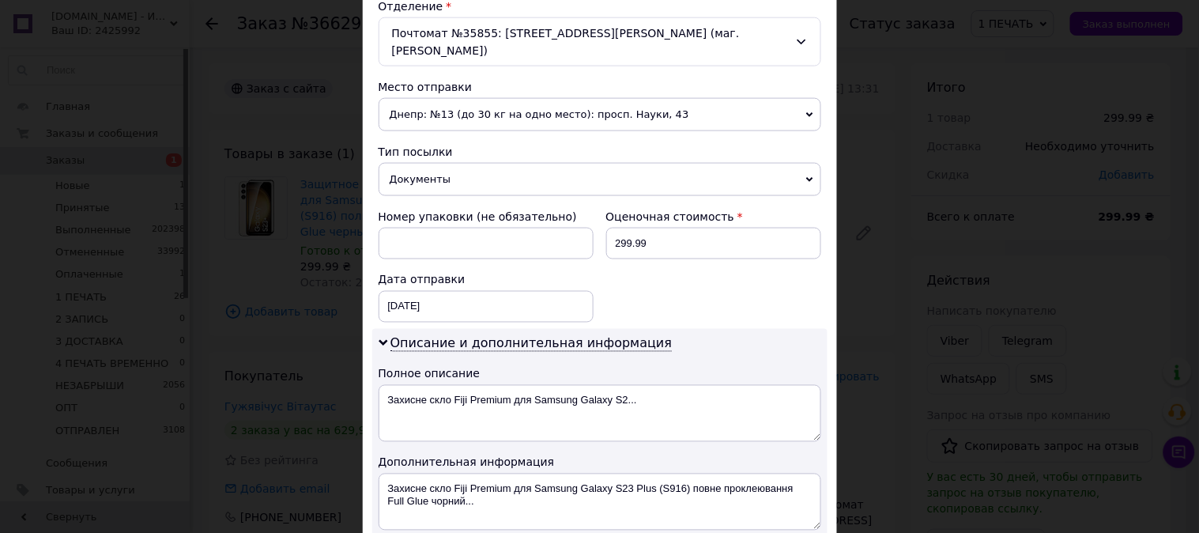
scroll to position [556, 0]
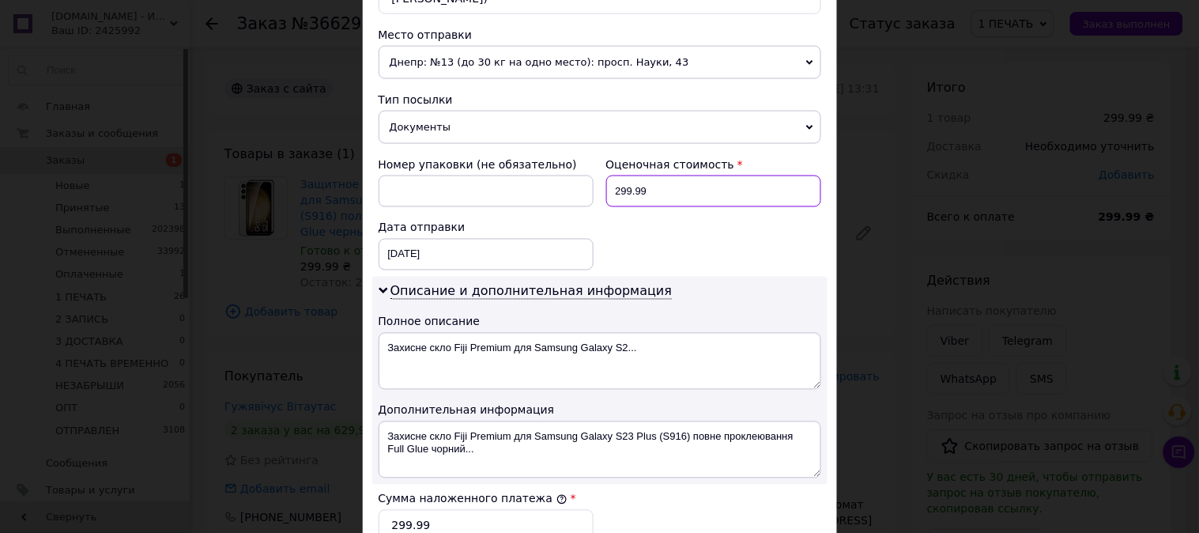
click at [645, 175] on input "299.99" at bounding box center [713, 191] width 215 height 32
type input "300"
click at [523, 492] on label "Сумма наложенного платежа" at bounding box center [473, 498] width 189 height 13
click at [523, 510] on input "299.99" at bounding box center [486, 526] width 215 height 32
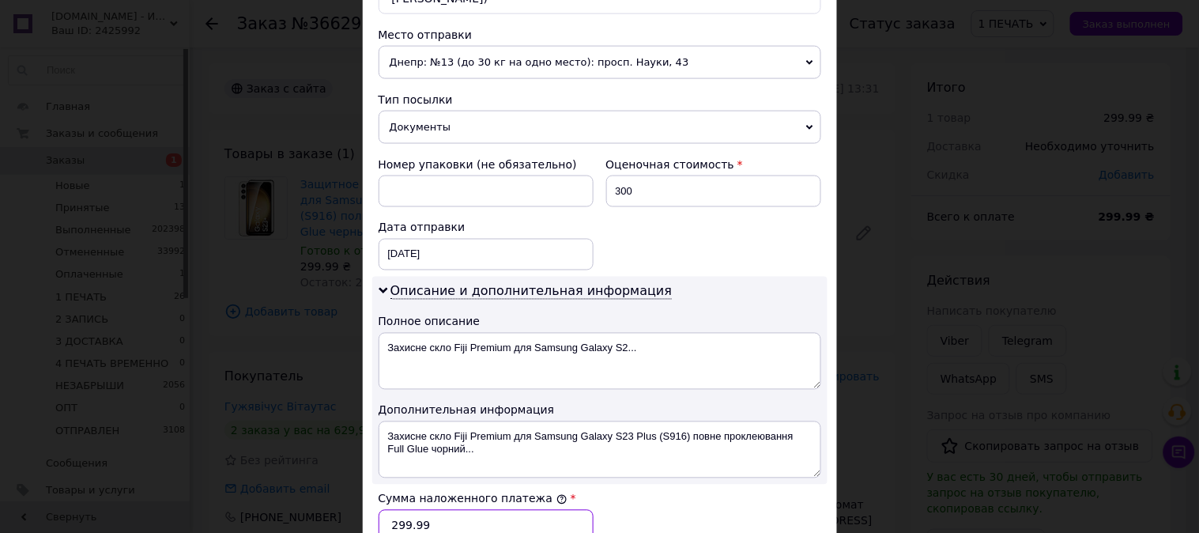
click at [519, 511] on input "299.99" at bounding box center [486, 526] width 215 height 32
type input "300"
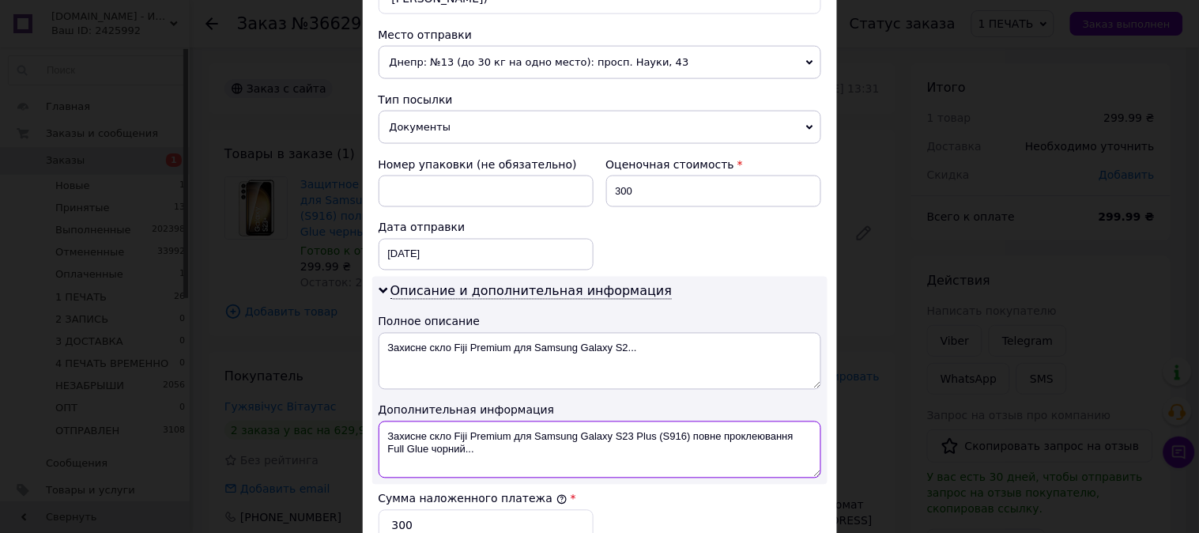
click at [440, 425] on textarea "Захисне скло Fiji Premium для Samsung Galaxy S23 Plus (S916) повне проклеювання…" at bounding box center [600, 449] width 443 height 57
click at [555, 421] on textarea "Захисне скло Fiji Premium для Samsung Galaxy S23 Plus (S916) повне проклеювання…" at bounding box center [600, 449] width 443 height 57
click at [556, 421] on textarea "Samsung Galaxy S23 Plus (S916) повне проклеювання Full Glue чорний..." at bounding box center [600, 449] width 443 height 57
drag, startPoint x: 556, startPoint y: 417, endPoint x: 726, endPoint y: 424, distance: 170.1
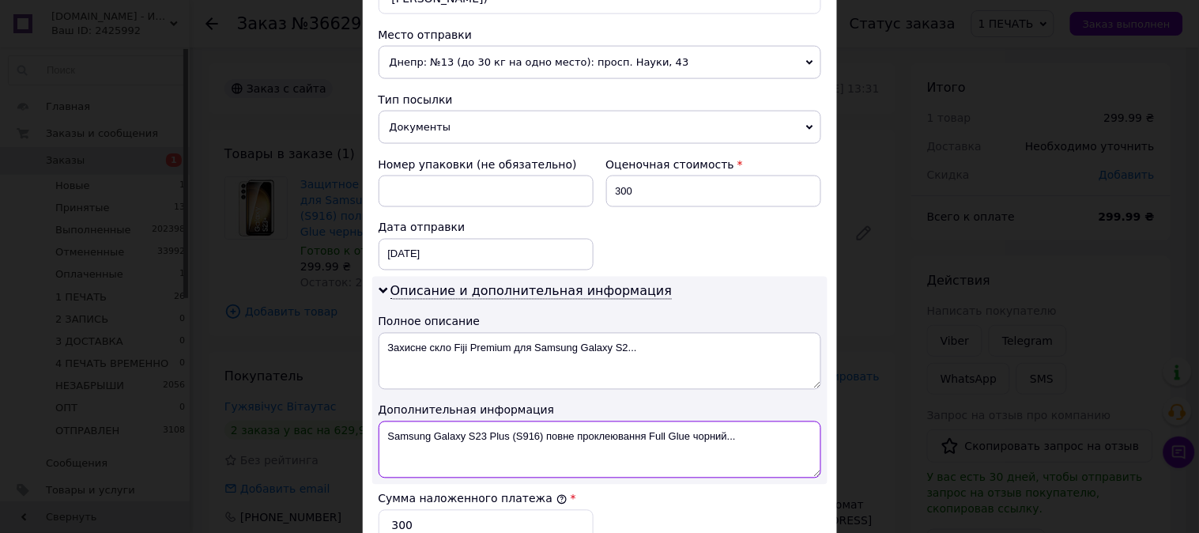
click at [726, 424] on textarea "Samsung Galaxy S23 Plus (S916) повне проклеювання Full Glue чорний..." at bounding box center [600, 449] width 443 height 57
click at [754, 428] on textarea "Samsung Galaxy S23 Plus (S916) повне проклеювання Full Glue чорний..." at bounding box center [600, 449] width 443 height 57
drag, startPoint x: 754, startPoint y: 428, endPoint x: 545, endPoint y: 432, distance: 208.7
click at [545, 432] on textarea "Samsung Galaxy S23 Plus (S916) повне проклеювання Full Glue чорний..." at bounding box center [600, 449] width 443 height 57
paste textarea "3D Premium ЧЕР"
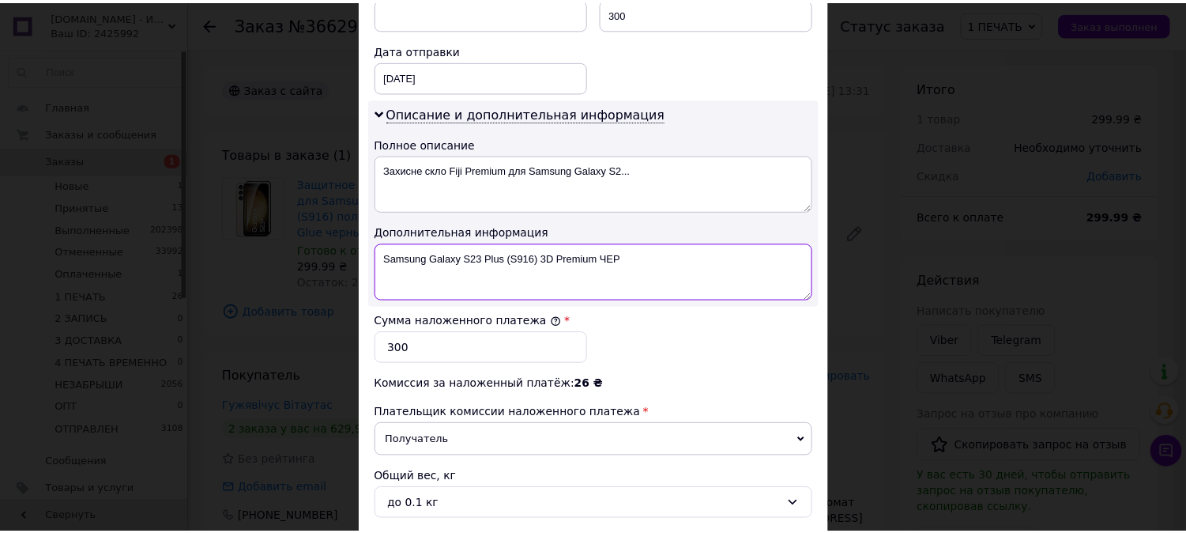
scroll to position [868, 0]
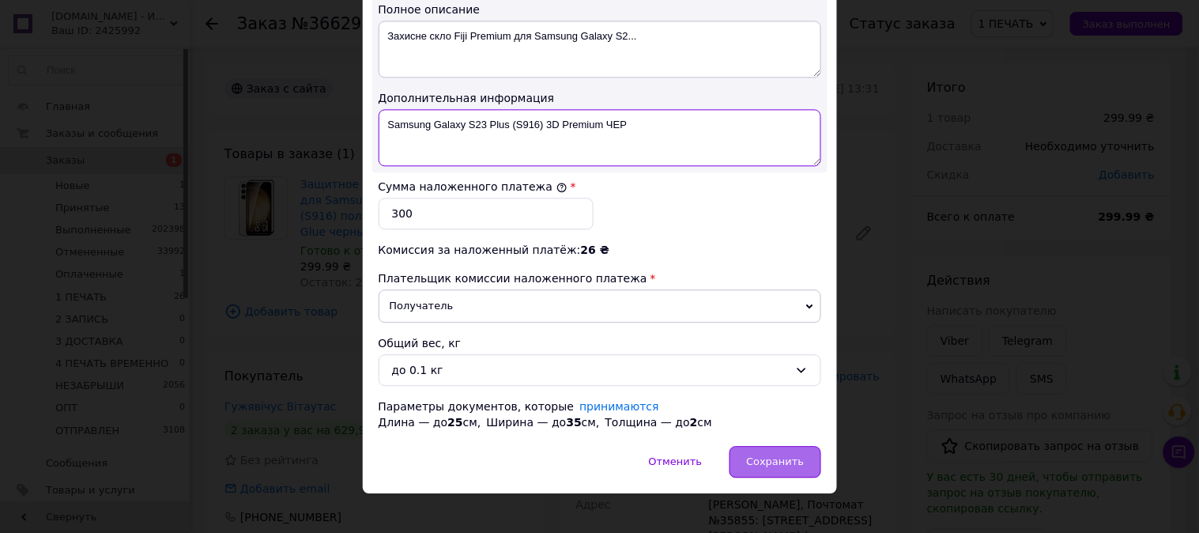
type textarea "Samsung Galaxy S23 Plus (S916) 3D Premium ЧЕР"
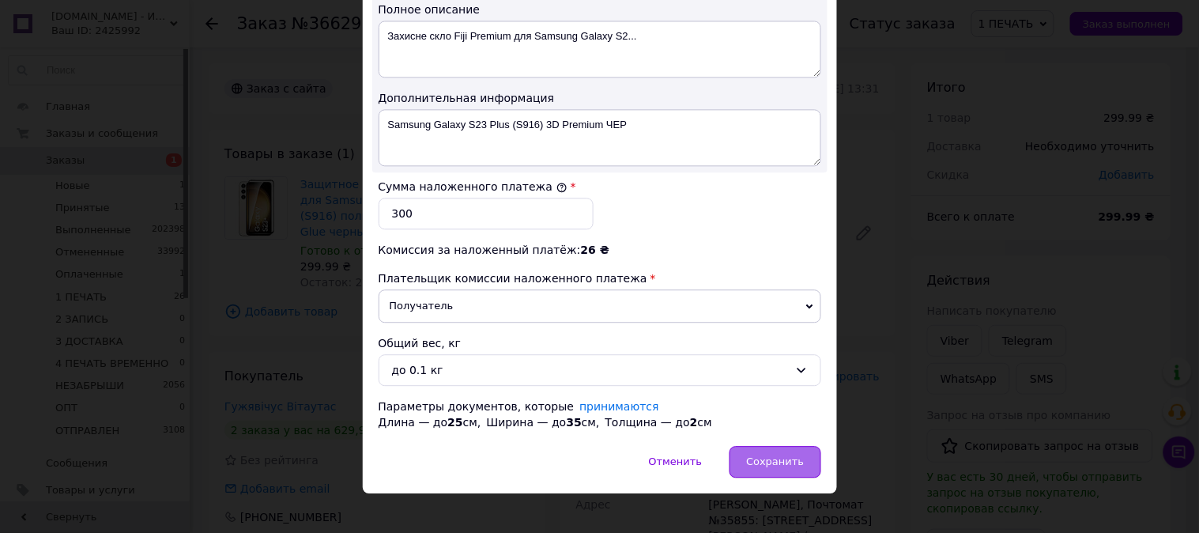
click at [792, 446] on div "Сохранить" at bounding box center [775, 462] width 91 height 32
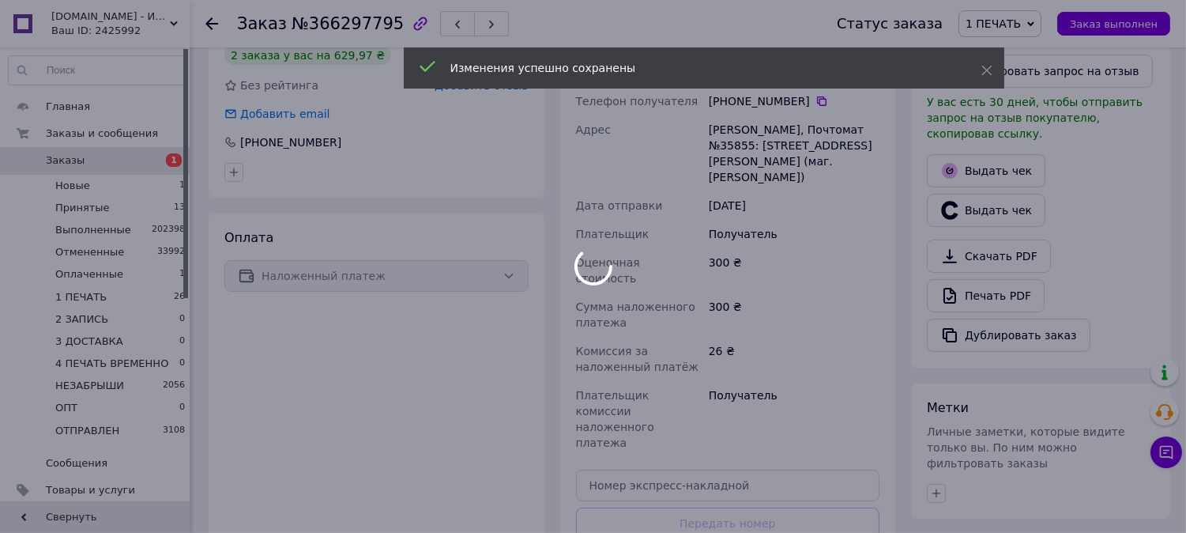
scroll to position [409, 0]
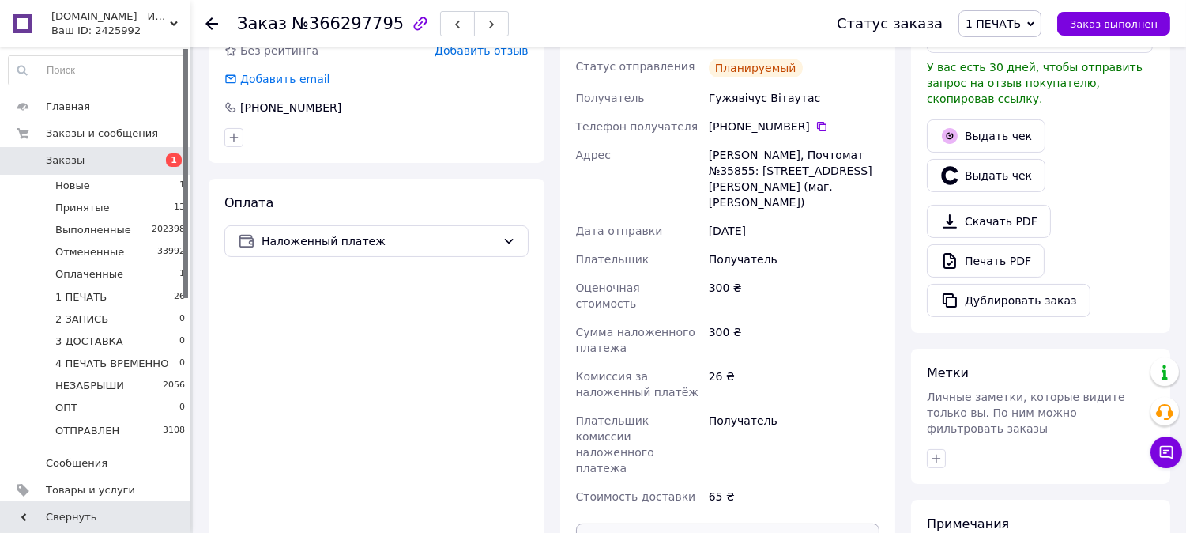
click at [724, 523] on button "Распечатать ЭН" at bounding box center [728, 539] width 304 height 32
click at [1021, 17] on span "1 ПЕЧАТЬ" at bounding box center [993, 23] width 55 height 13
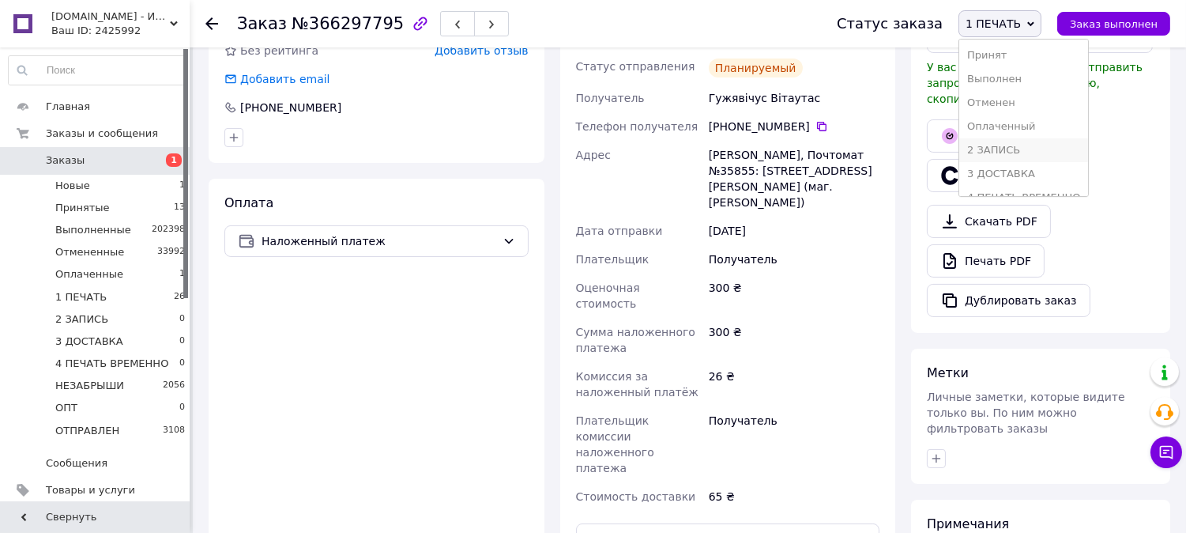
click at [1029, 151] on li "2 ЗАПИСЬ" at bounding box center [1024, 150] width 129 height 24
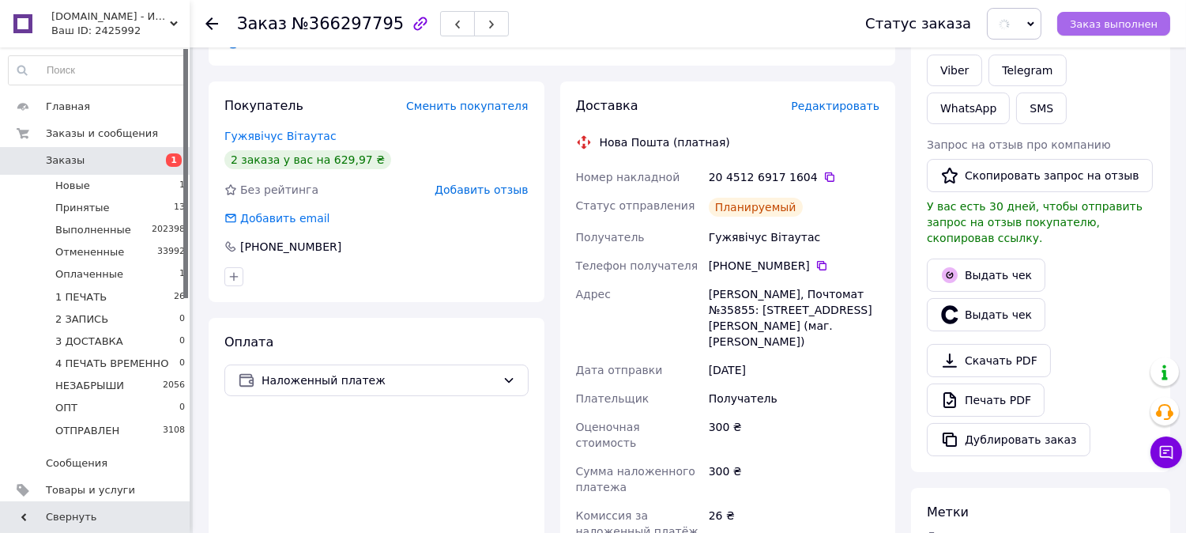
scroll to position [0, 0]
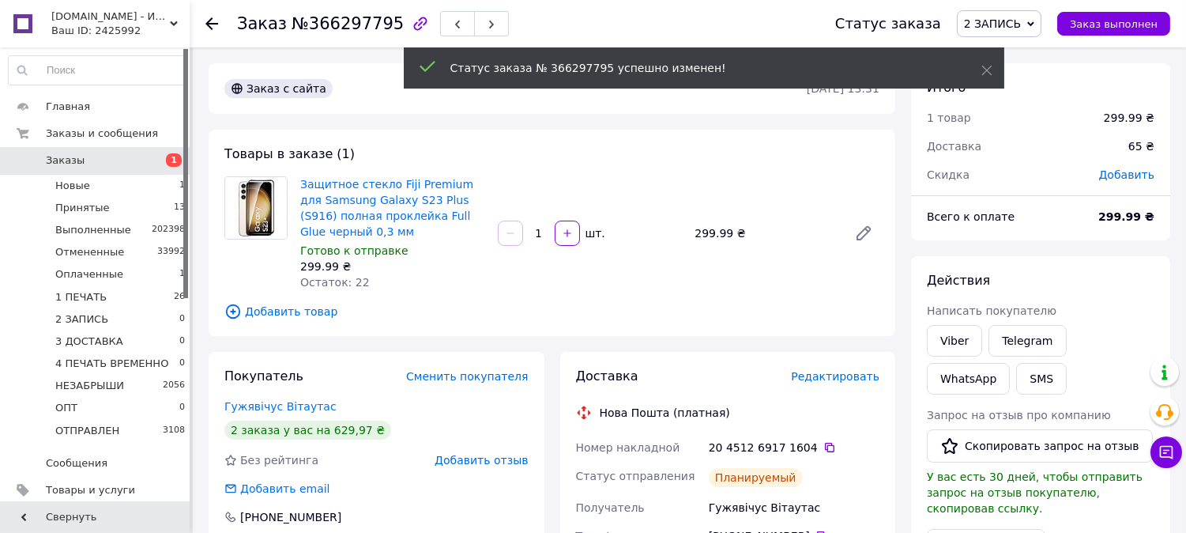
click at [1013, 28] on span "2 ЗАПИСЬ" at bounding box center [992, 23] width 57 height 13
click at [1018, 162] on li "3 ДОСТАВКА" at bounding box center [1022, 174] width 129 height 24
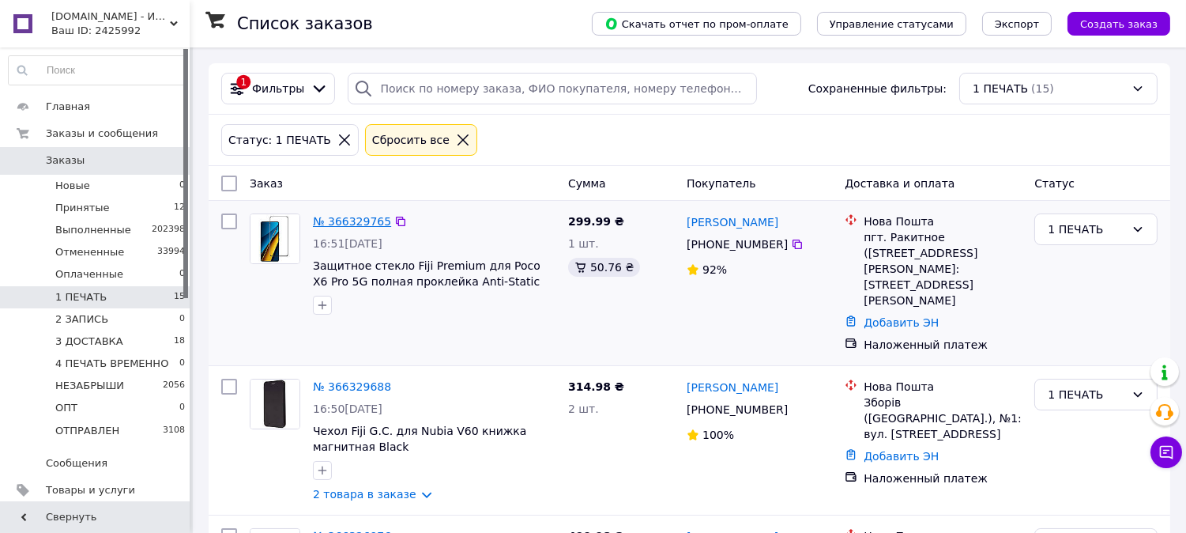
click at [354, 217] on link "№ 366329765" at bounding box center [352, 221] width 78 height 13
click at [348, 380] on link "№ 366329688" at bounding box center [352, 386] width 78 height 13
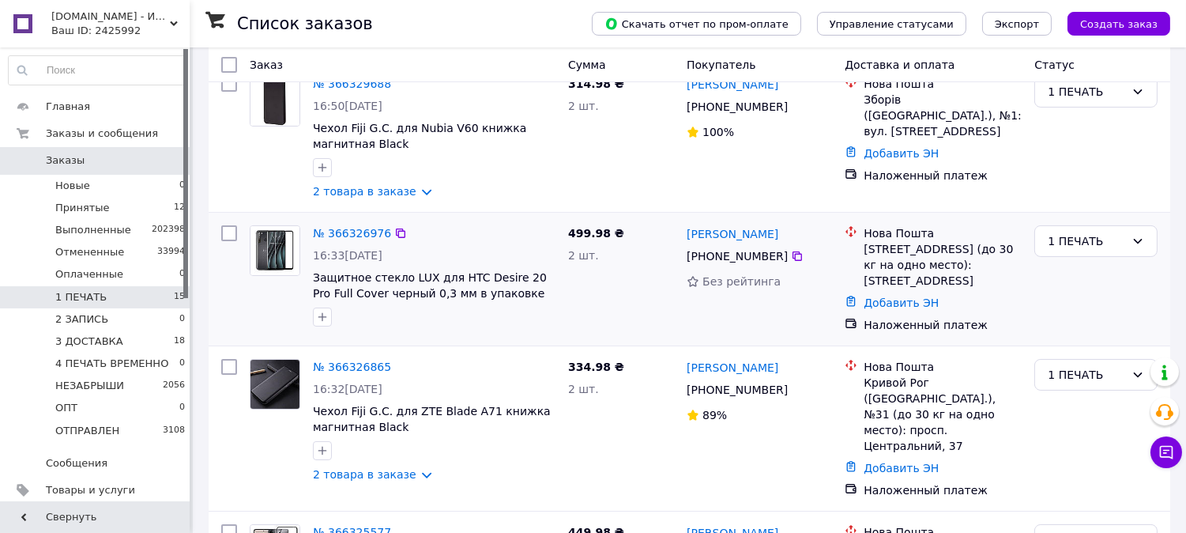
scroll to position [322, 0]
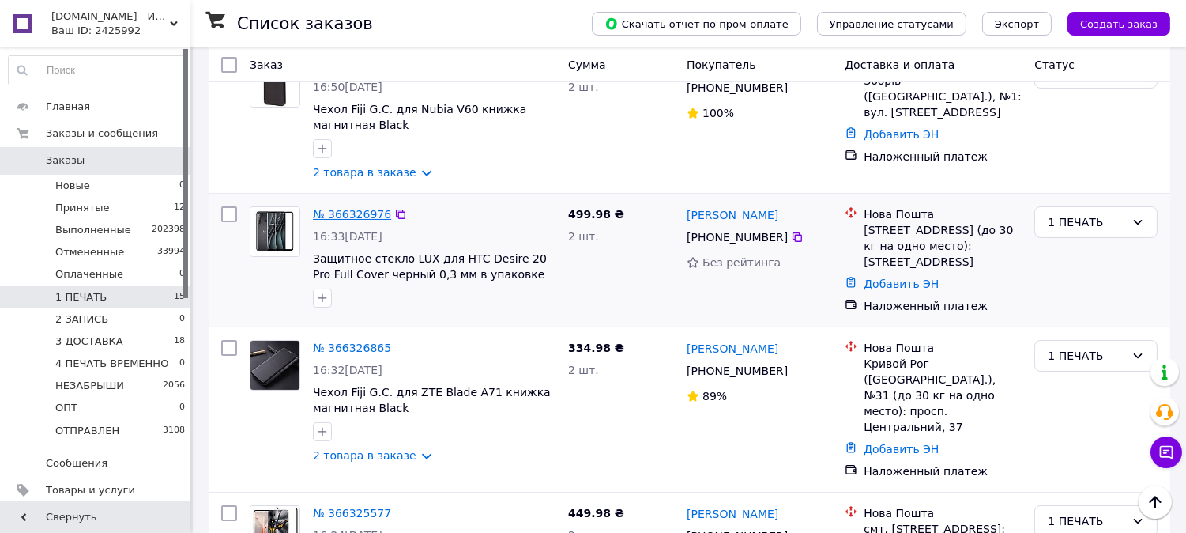
click at [349, 208] on link "№ 366326976" at bounding box center [352, 214] width 78 height 13
click at [335, 341] on link "№ 366326865" at bounding box center [352, 347] width 78 height 13
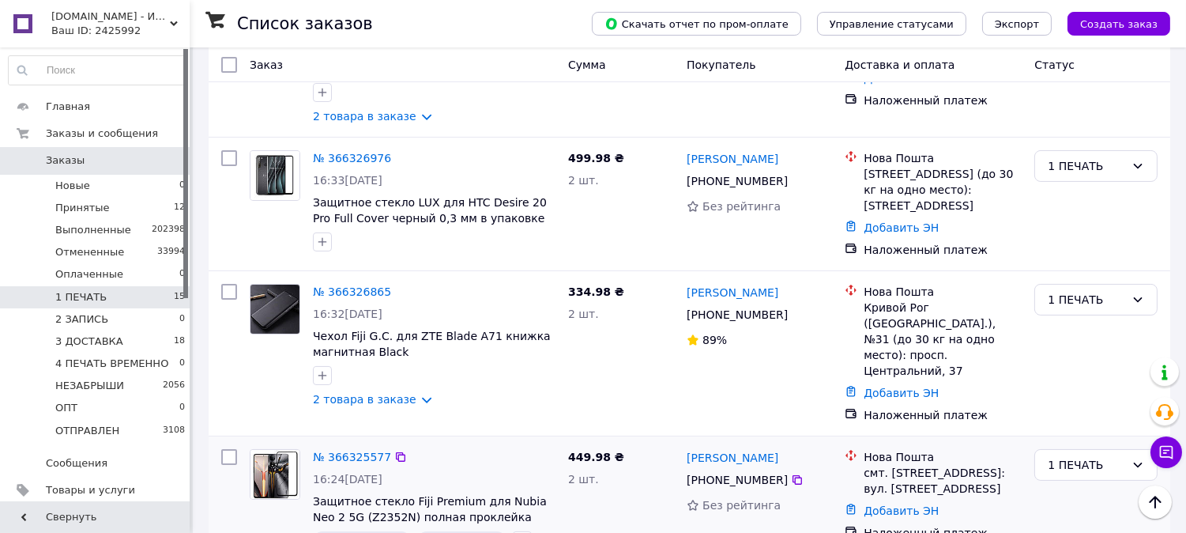
scroll to position [614, 0]
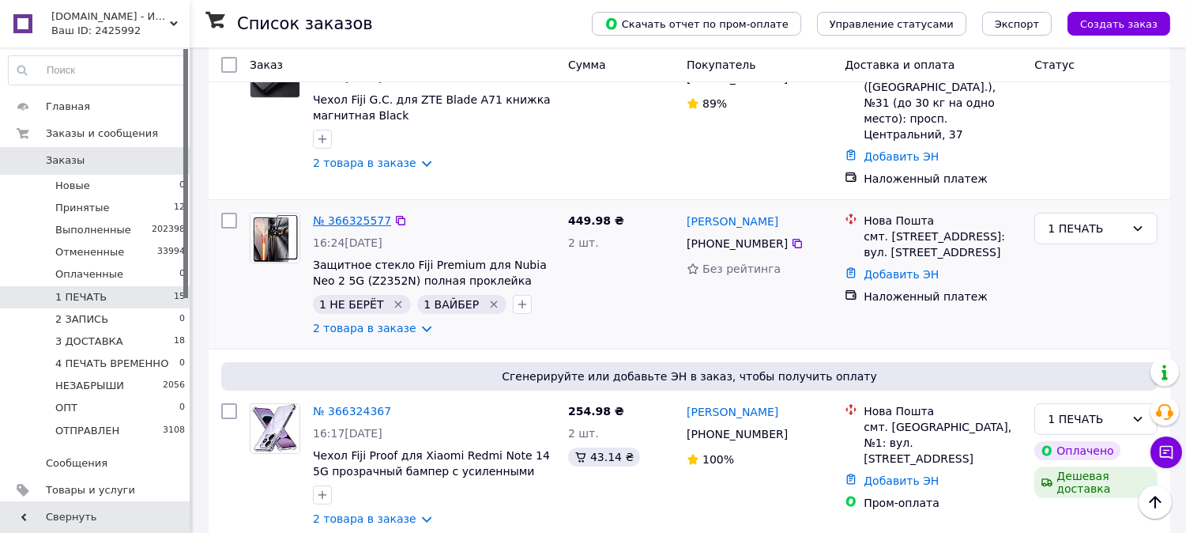
click at [343, 214] on link "№ 366325577" at bounding box center [352, 220] width 78 height 13
click at [338, 405] on link "№ 366324367" at bounding box center [352, 411] width 78 height 13
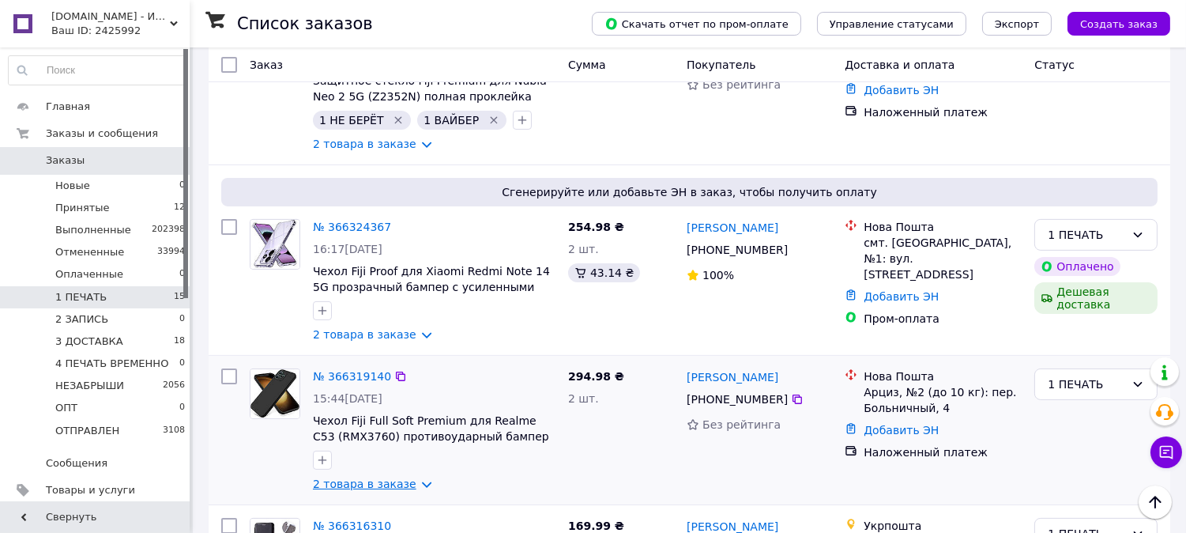
scroll to position [937, 0]
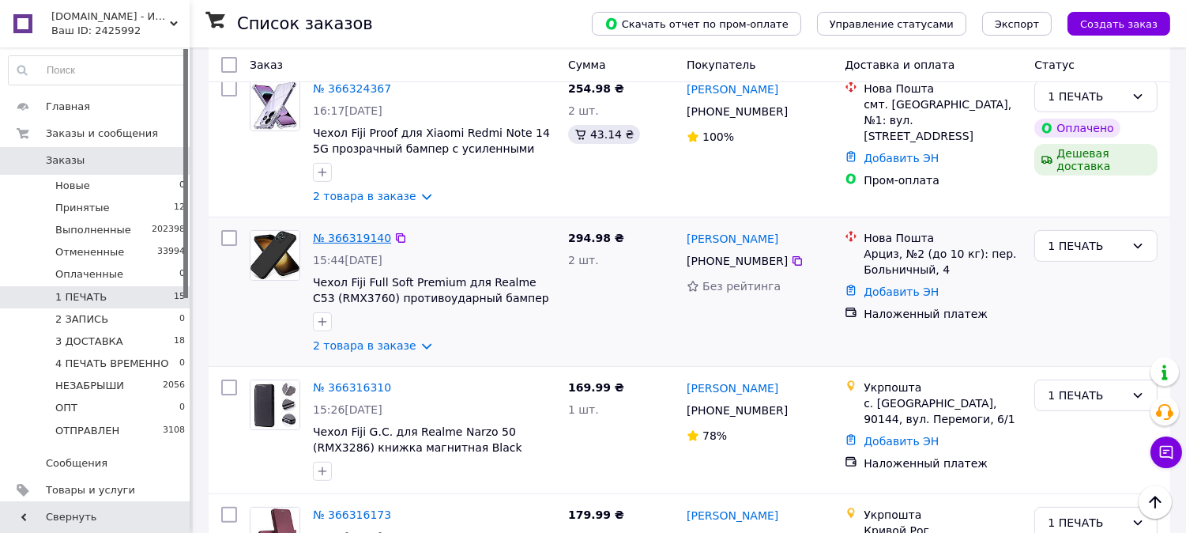
click at [346, 232] on link "№ 366319140" at bounding box center [352, 238] width 78 height 13
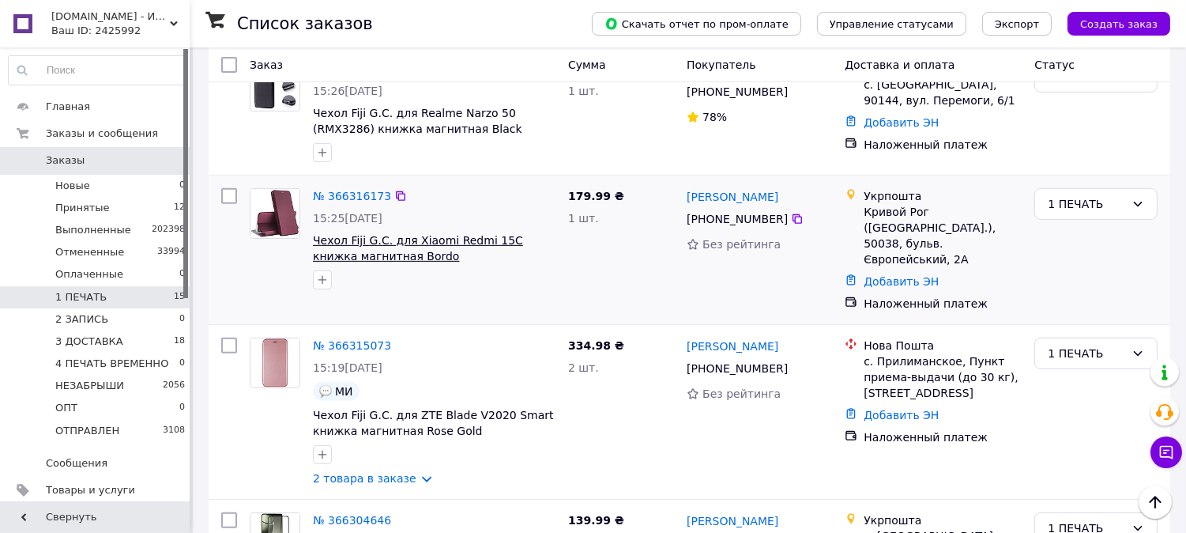
scroll to position [1346, 0]
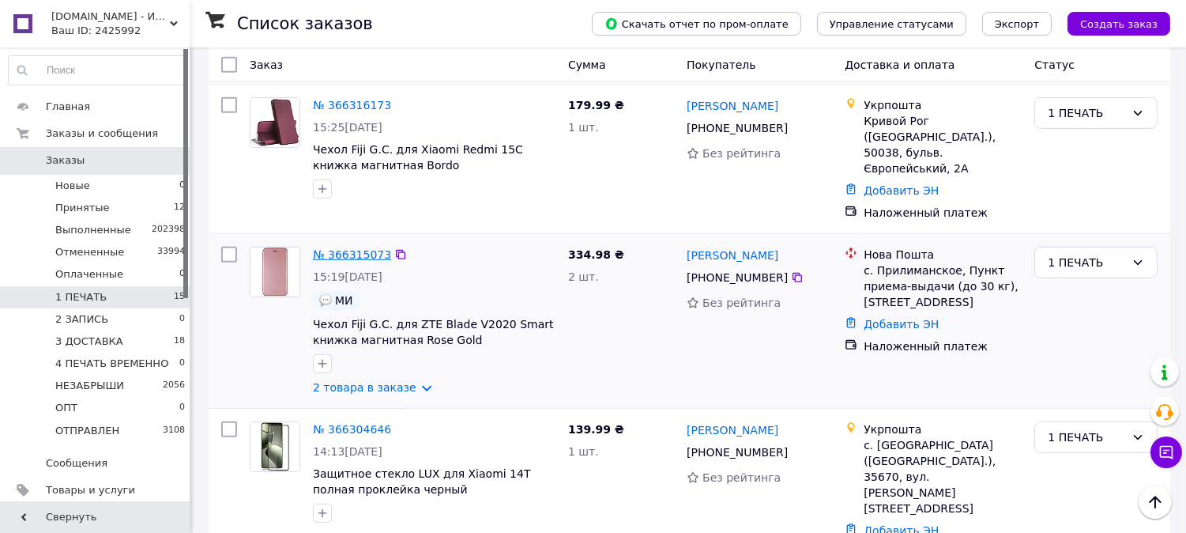
click at [353, 248] on link "№ 366315073" at bounding box center [352, 254] width 78 height 13
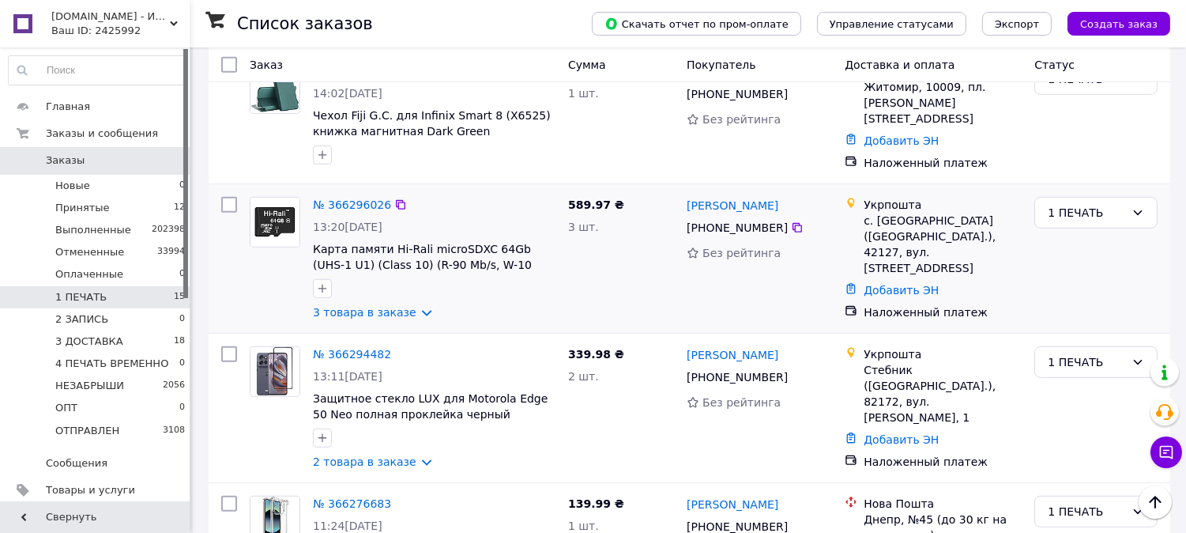
scroll to position [1891, 0]
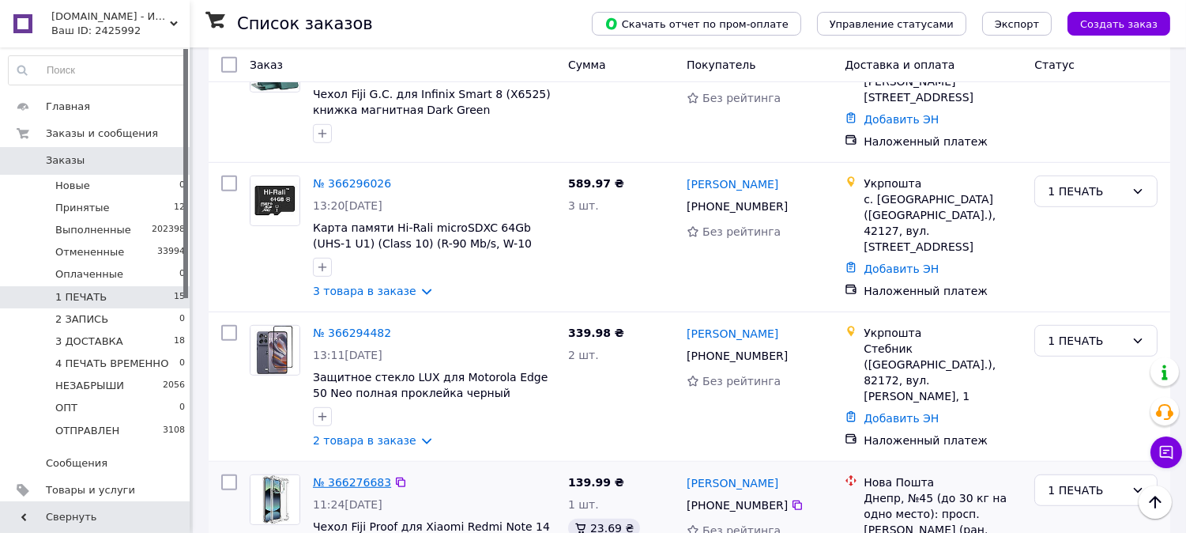
click at [361, 476] on link "№ 366276683" at bounding box center [352, 482] width 78 height 13
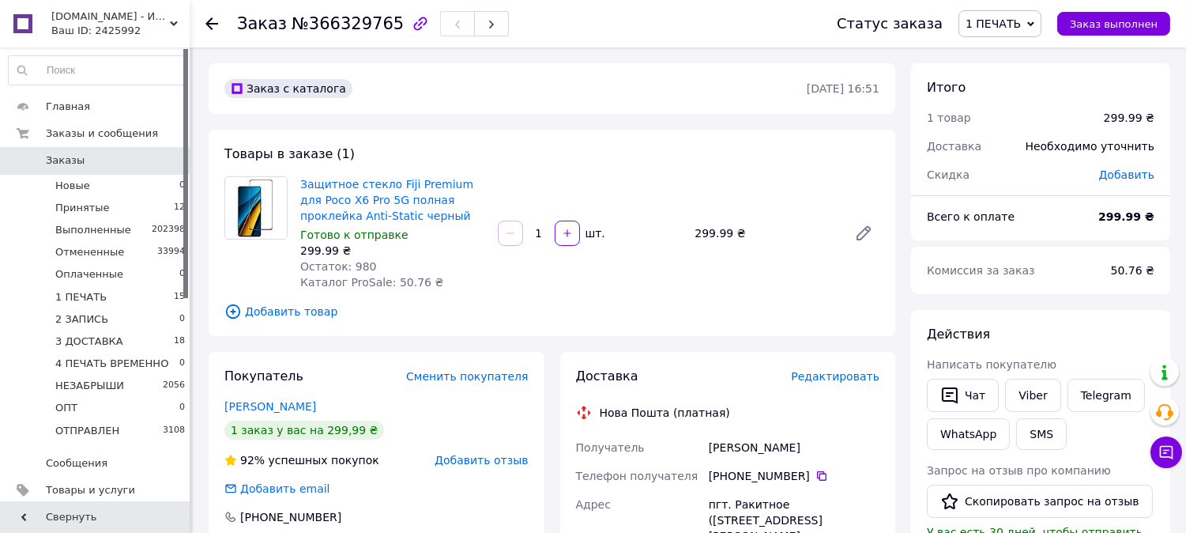
click at [820, 378] on span "Редактировать" at bounding box center [835, 376] width 89 height 13
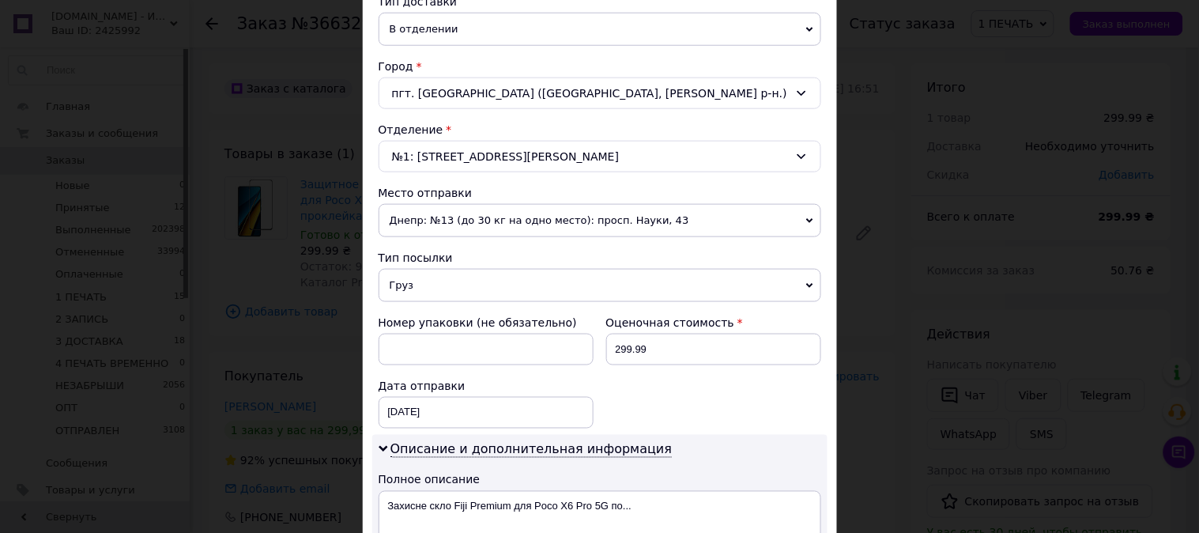
click at [433, 295] on span "Груз" at bounding box center [600, 285] width 443 height 33
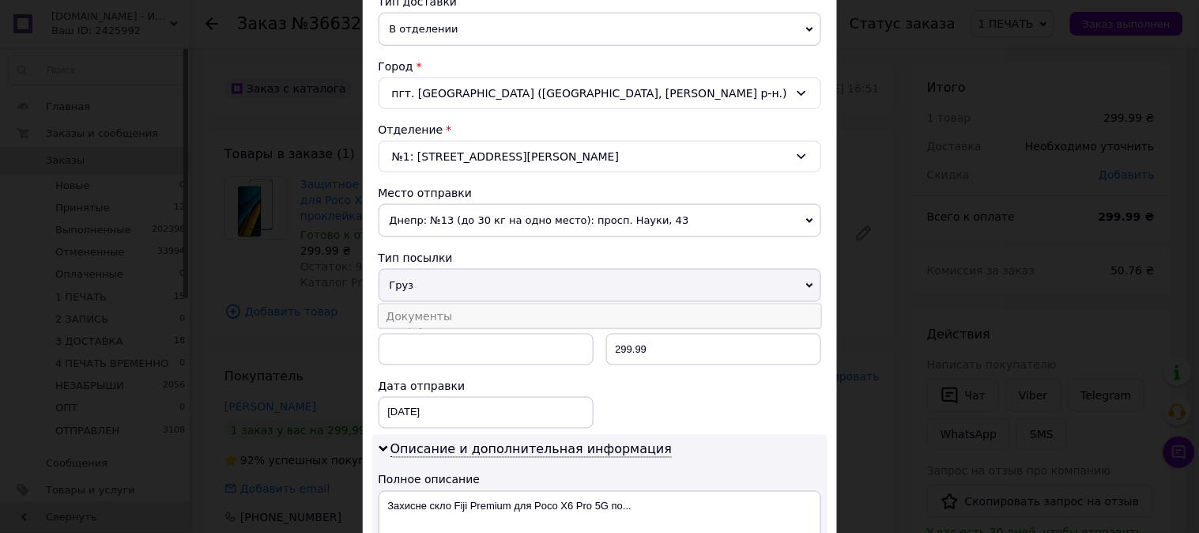
click at [427, 325] on li "Документы" at bounding box center [600, 316] width 443 height 24
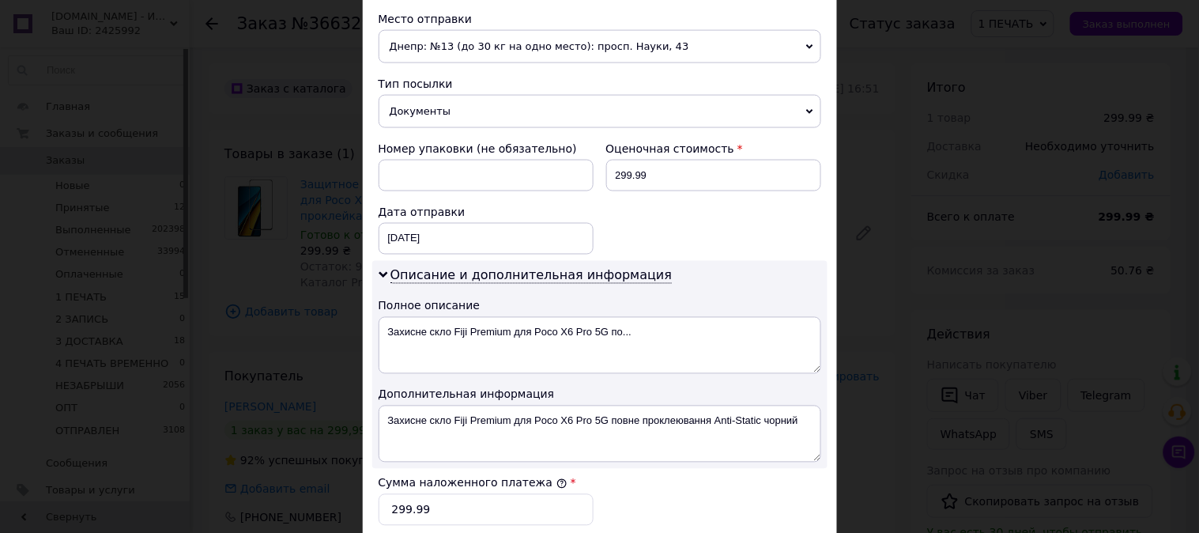
scroll to position [556, 0]
click at [645, 171] on input "299.99" at bounding box center [713, 174] width 215 height 32
type input "300"
click at [504, 522] on input "299.99" at bounding box center [486, 508] width 215 height 32
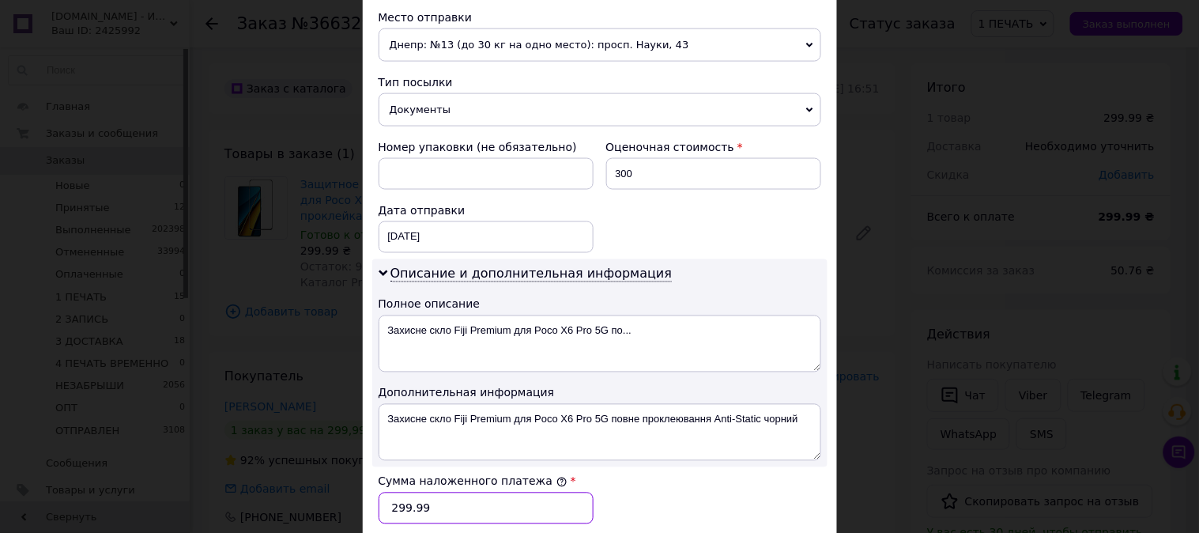
click at [504, 522] on input "299.99" at bounding box center [486, 508] width 215 height 32
type input "300"
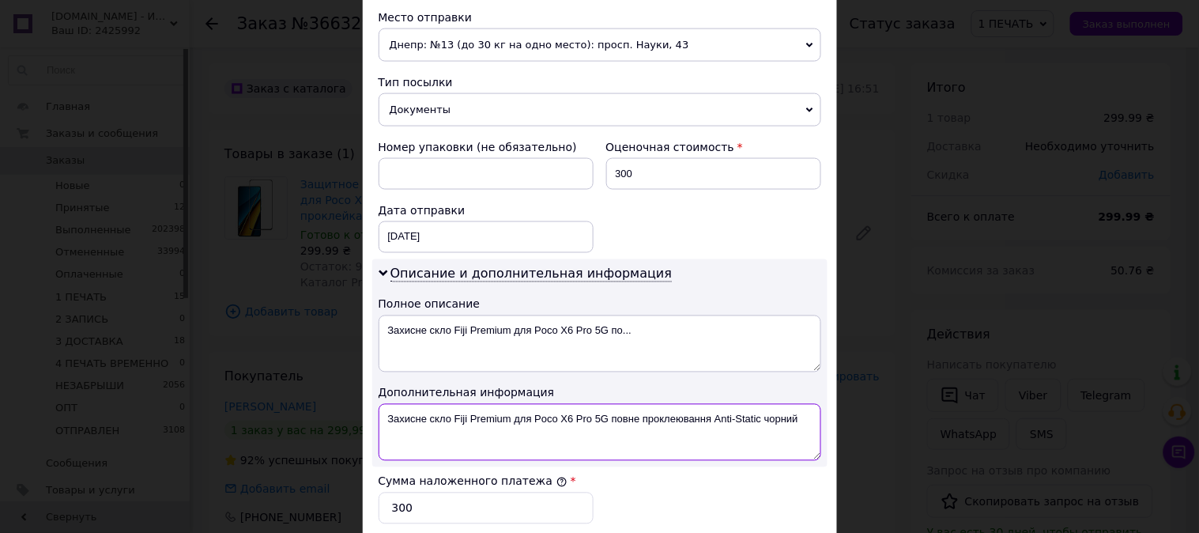
click at [541, 420] on textarea "Захисне скло Fiji Premium для Poco X6 Pro 5G повне проклеювання Anti-Static чор…" at bounding box center [600, 432] width 443 height 57
click at [479, 416] on textarea "Poco X6 Pro 5G повне проклеювання Anti-Static чорний" at bounding box center [600, 432] width 443 height 57
drag, startPoint x: 479, startPoint y: 416, endPoint x: 650, endPoint y: 420, distance: 170.8
click at [650, 420] on textarea "Poco X6 Pro 5G повне проклеювання Anti-Static чорний" at bounding box center [600, 432] width 443 height 57
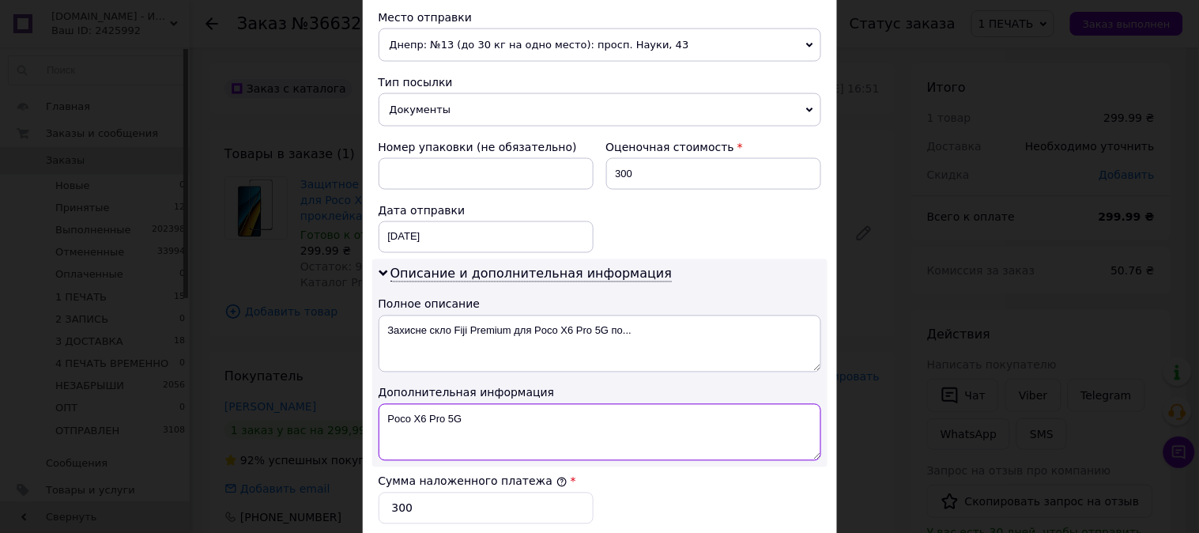
paste textarea "3D Premium ЧЕР"
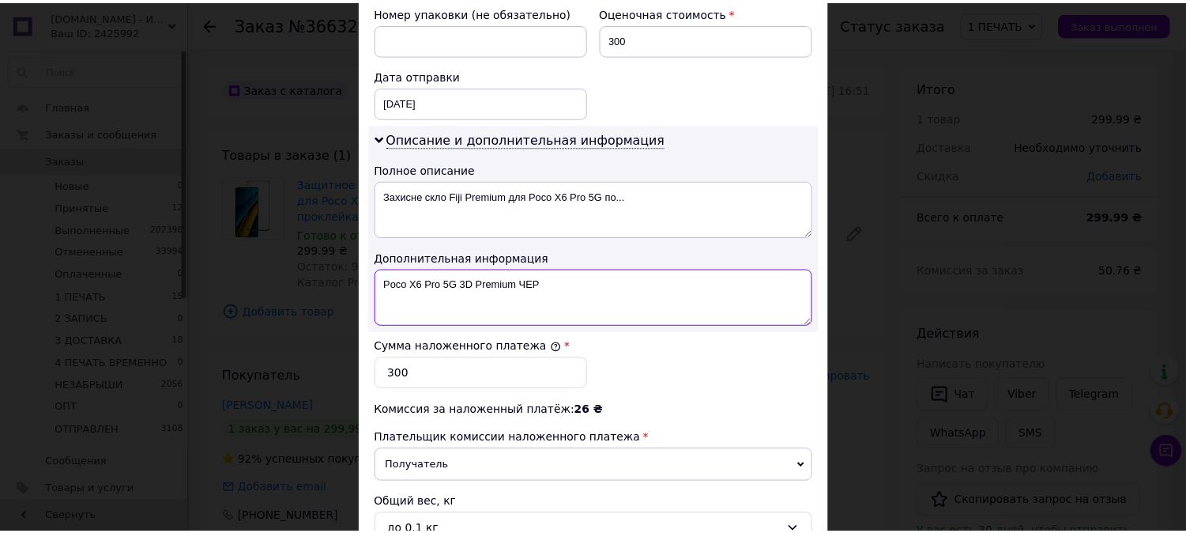
scroll to position [868, 0]
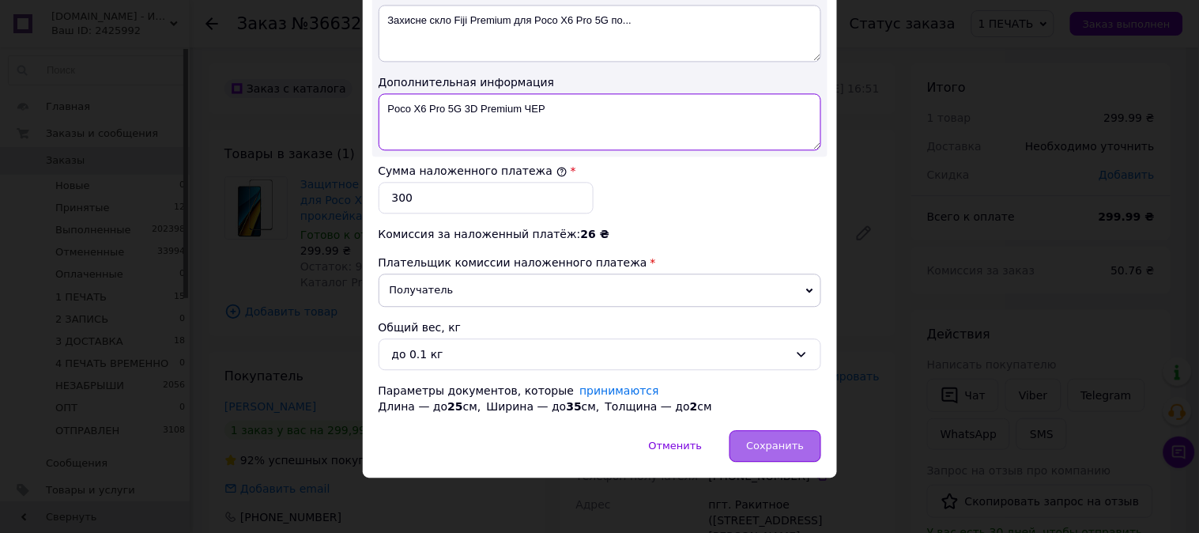
type textarea "Poco X6 Pro 5G 3D Premium ЧЕР"
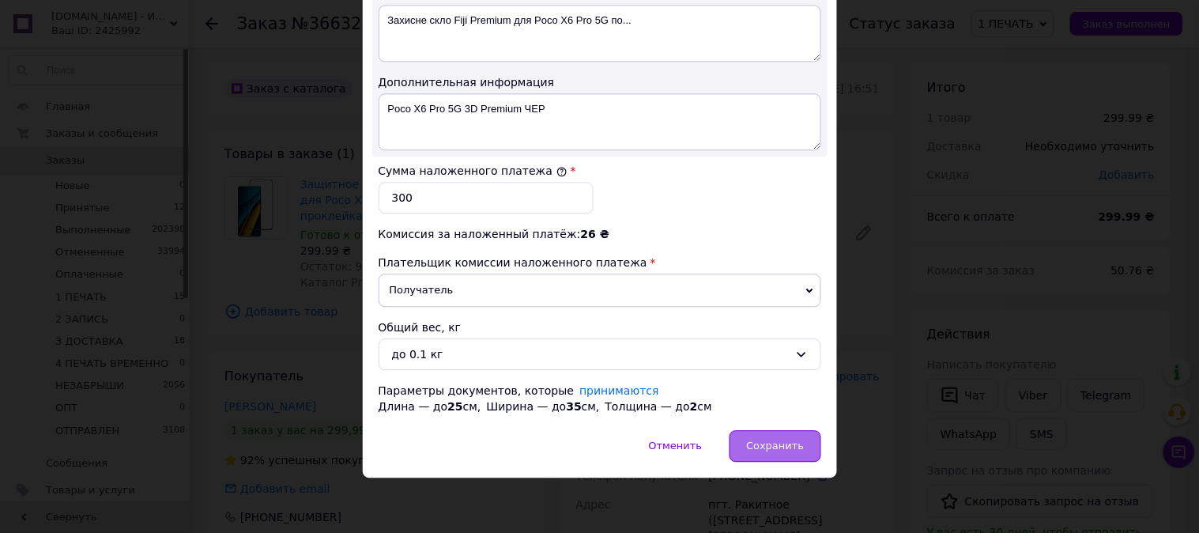
click at [797, 436] on div "Сохранить" at bounding box center [775, 446] width 91 height 32
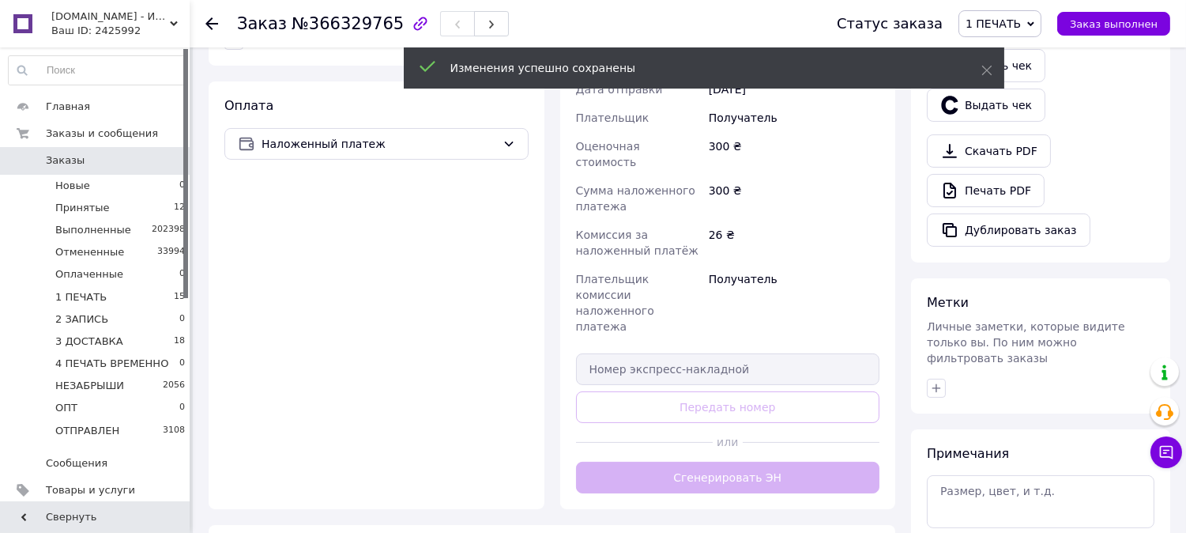
scroll to position [586, 0]
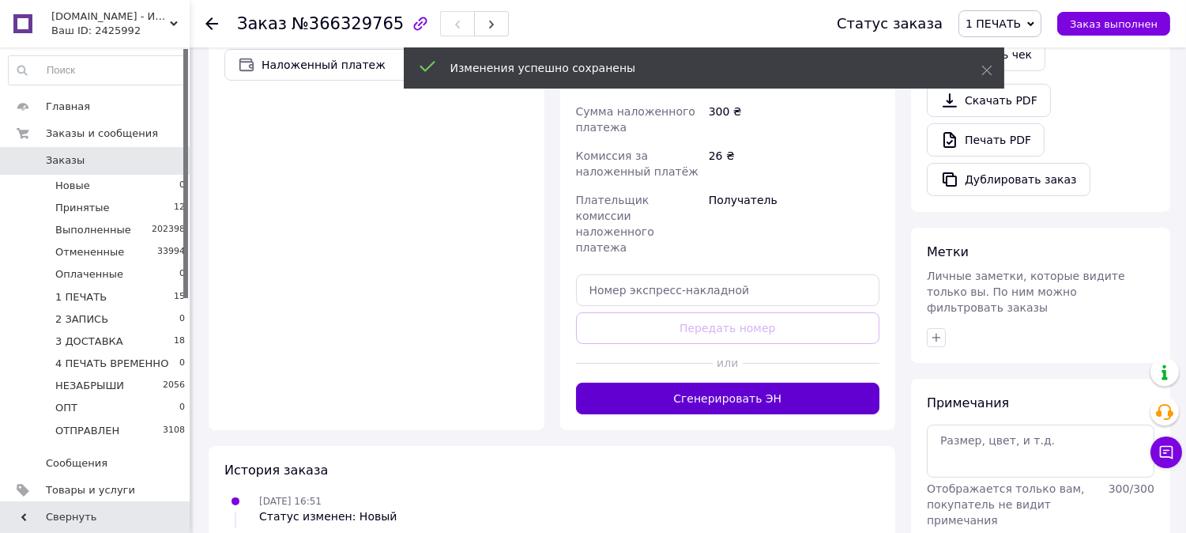
click at [721, 383] on button "Сгенерировать ЭН" at bounding box center [728, 399] width 304 height 32
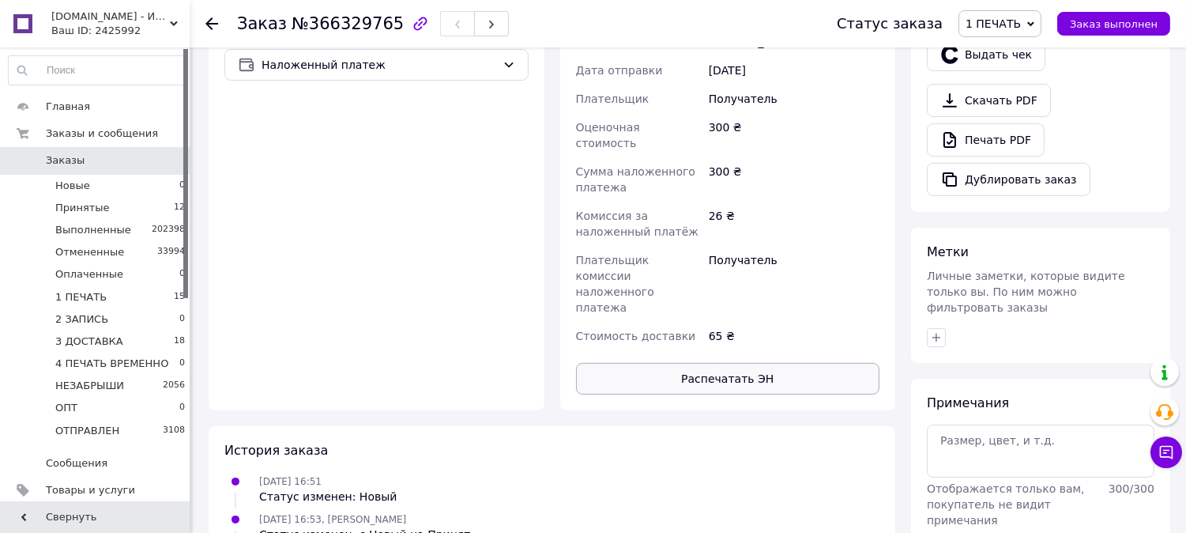
click at [692, 363] on button "Распечатать ЭН" at bounding box center [728, 379] width 304 height 32
click at [1034, 24] on span "1 ПЕЧАТЬ" at bounding box center [1000, 23] width 83 height 27
click at [1033, 153] on li "2 ЗАПИСЬ" at bounding box center [1024, 150] width 129 height 24
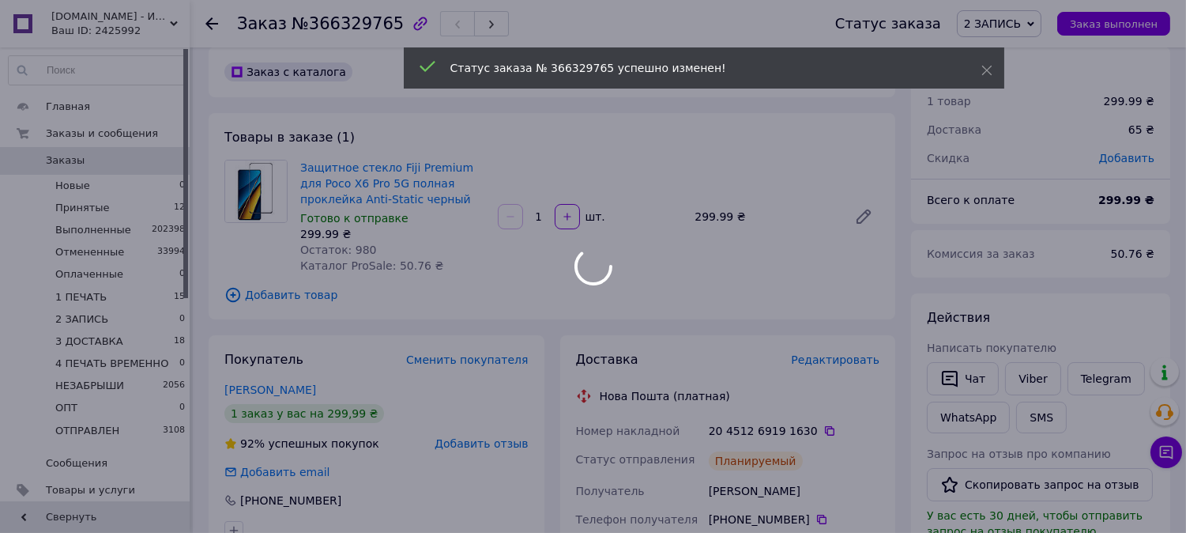
scroll to position [0, 0]
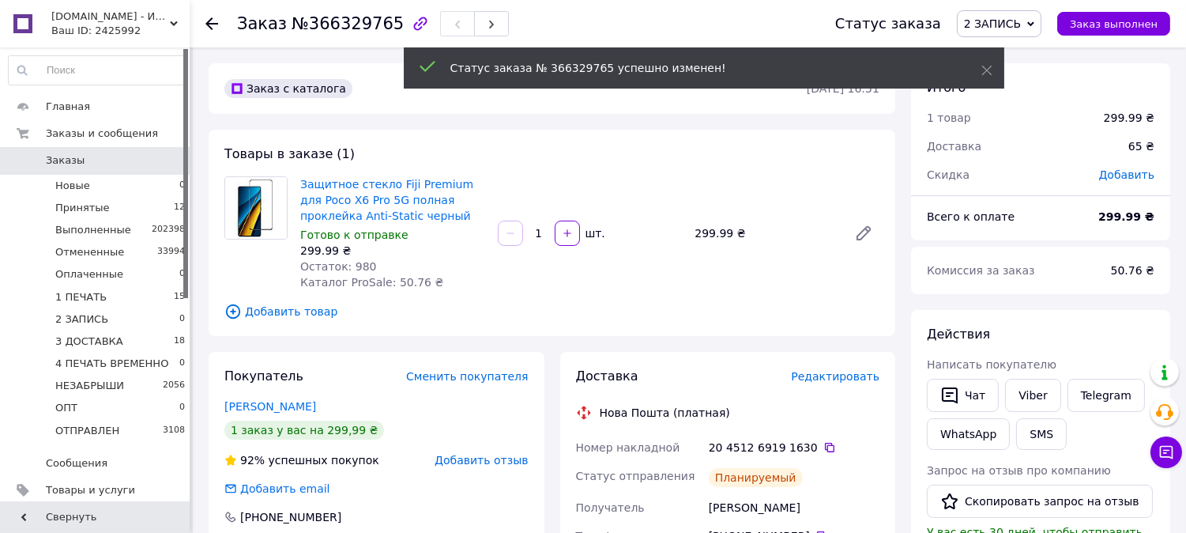
click at [1017, 17] on span "2 ЗАПИСЬ" at bounding box center [992, 23] width 57 height 13
click at [1036, 179] on li "3 ДОСТАВКА" at bounding box center [1022, 174] width 129 height 24
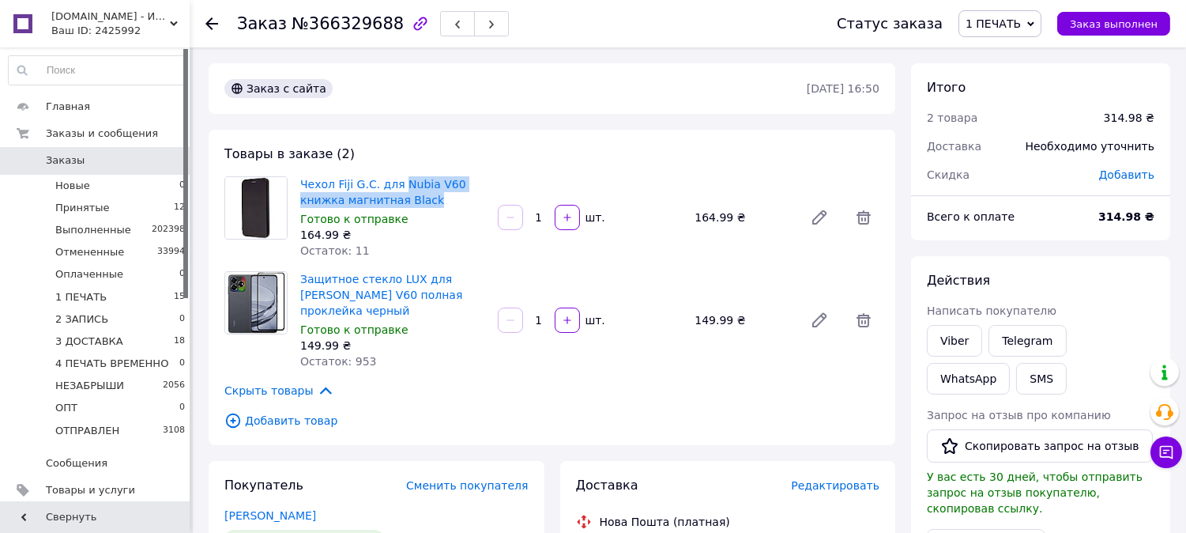
drag, startPoint x: 391, startPoint y: 167, endPoint x: 400, endPoint y: 192, distance: 26.7
click at [400, 192] on div "Товары в заказе (2) Чехол Fiji G.C. для [PERSON_NAME] V60 книжка магнитная Blac…" at bounding box center [552, 287] width 687 height 315
copy link "[PERSON_NAME] V60 книжка магнитная Black"
click at [834, 479] on span "Редактировать" at bounding box center [835, 485] width 89 height 13
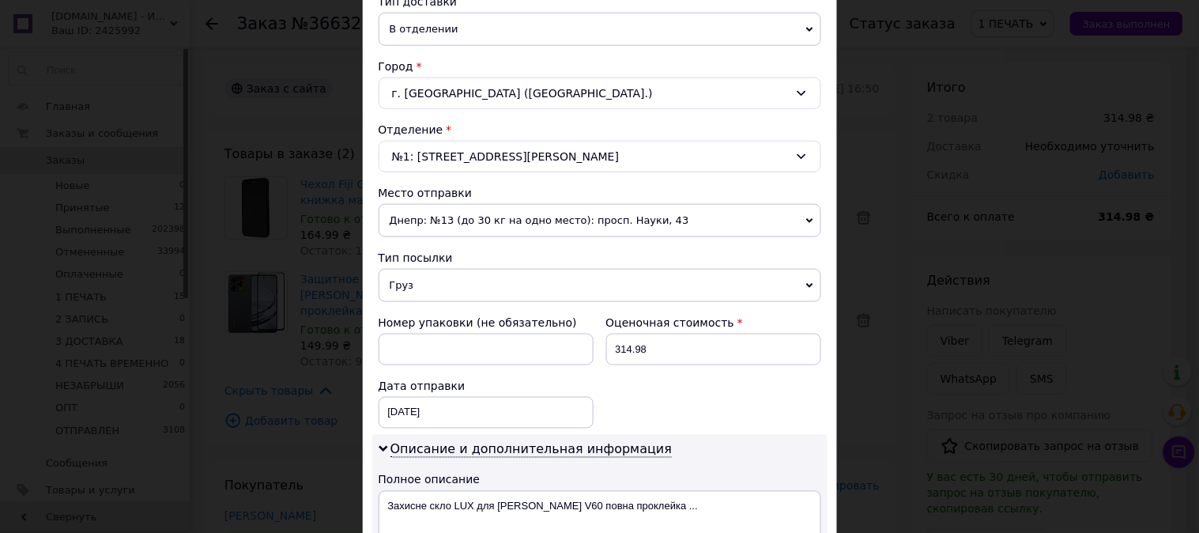
drag, startPoint x: 420, startPoint y: 287, endPoint x: 420, endPoint y: 313, distance: 26.1
click at [420, 288] on span "Груз" at bounding box center [600, 285] width 443 height 33
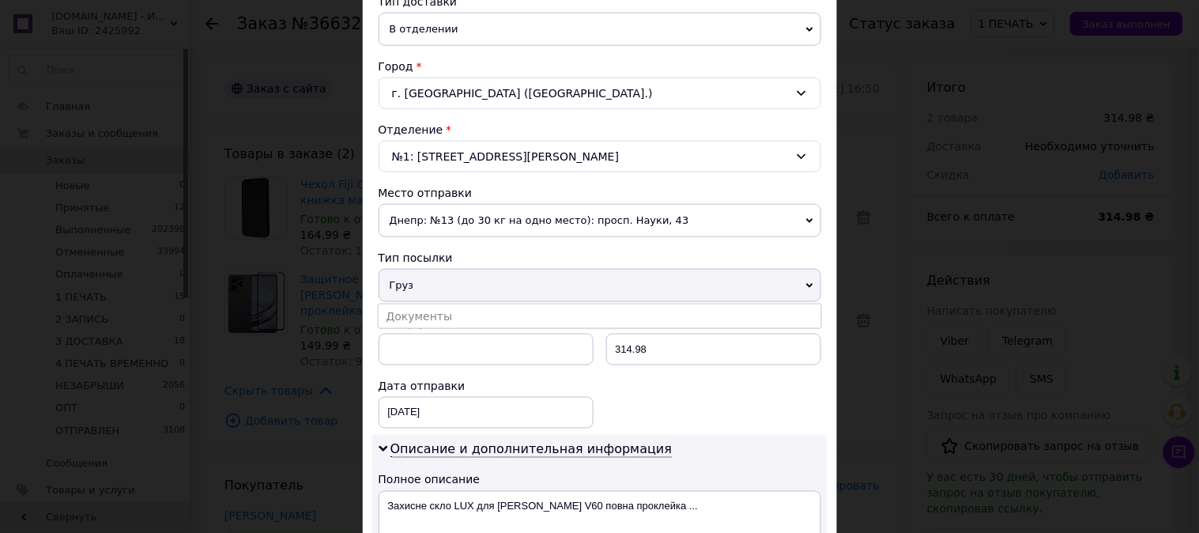
click at [420, 317] on li "Документы" at bounding box center [600, 316] width 443 height 24
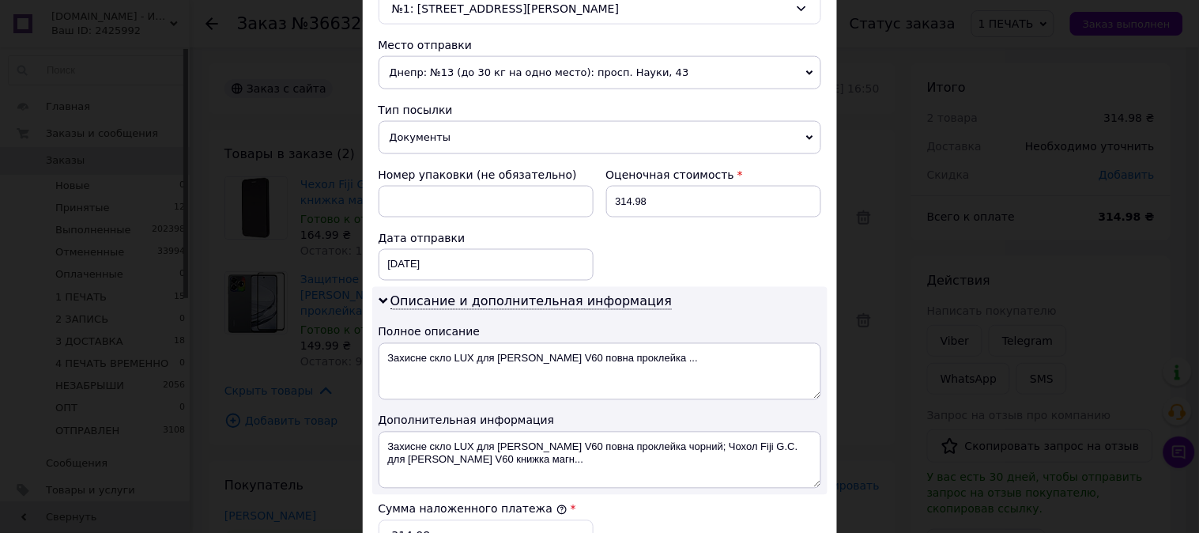
scroll to position [614, 0]
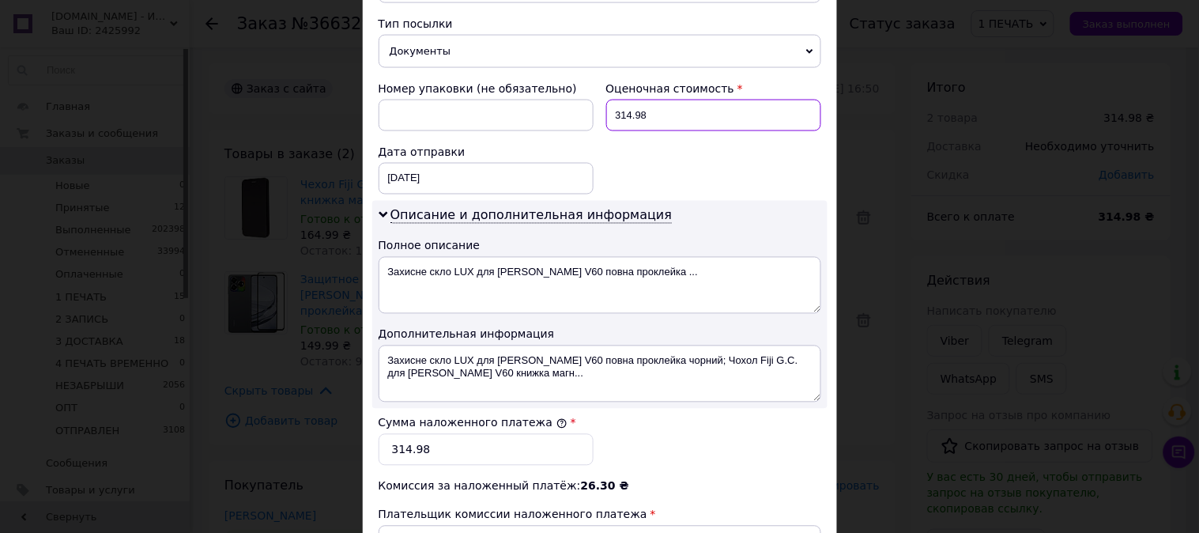
click at [675, 120] on input "314.98" at bounding box center [713, 116] width 215 height 32
type input "315"
click at [551, 457] on input "314.98" at bounding box center [486, 450] width 215 height 32
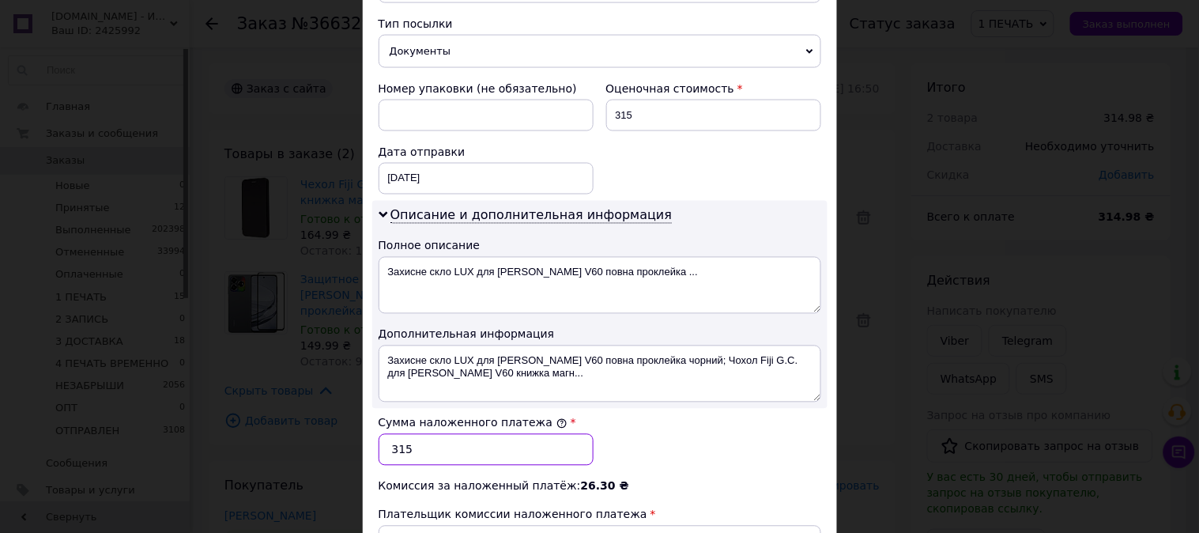
type input "315"
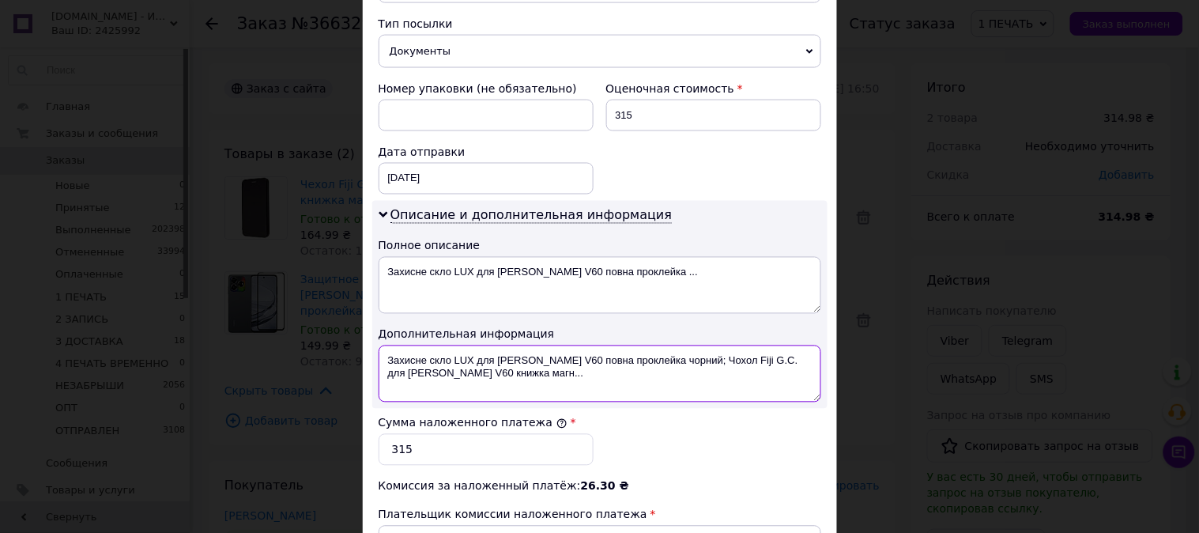
drag, startPoint x: 509, startPoint y: 383, endPoint x: 386, endPoint y: 358, distance: 125.7
click at [386, 358] on textarea "Захисне скло LUX для Nubia V60 повна проклейка чорний; Чохол Fiji G.C. для Nubi…" at bounding box center [600, 373] width 443 height 57
paste textarea "Nubia V60 книжка магнитная Black"
click at [456, 359] on textarea "Nubia V60 книжка магнитная Black" at bounding box center [600, 373] width 443 height 57
drag, startPoint x: 456, startPoint y: 359, endPoint x: 489, endPoint y: 359, distance: 32.4
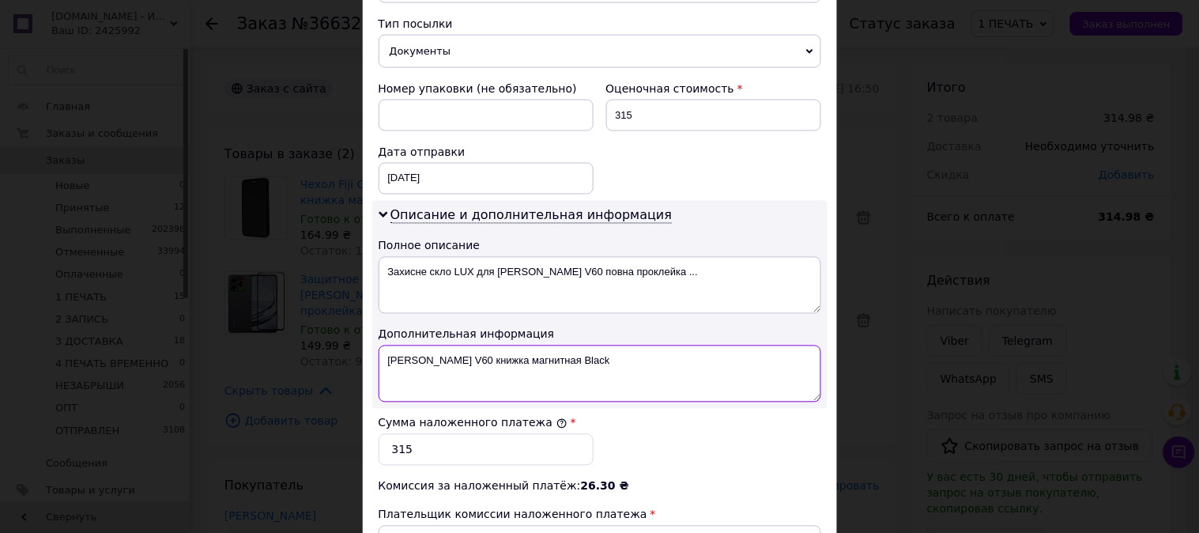
click at [489, 359] on textarea "Nubia V60 книжка магнитная Black" at bounding box center [600, 373] width 443 height 57
click at [510, 360] on textarea "Nubia V60 G-CASE Black" at bounding box center [600, 373] width 443 height 57
paste textarea "3D ЧЕР"
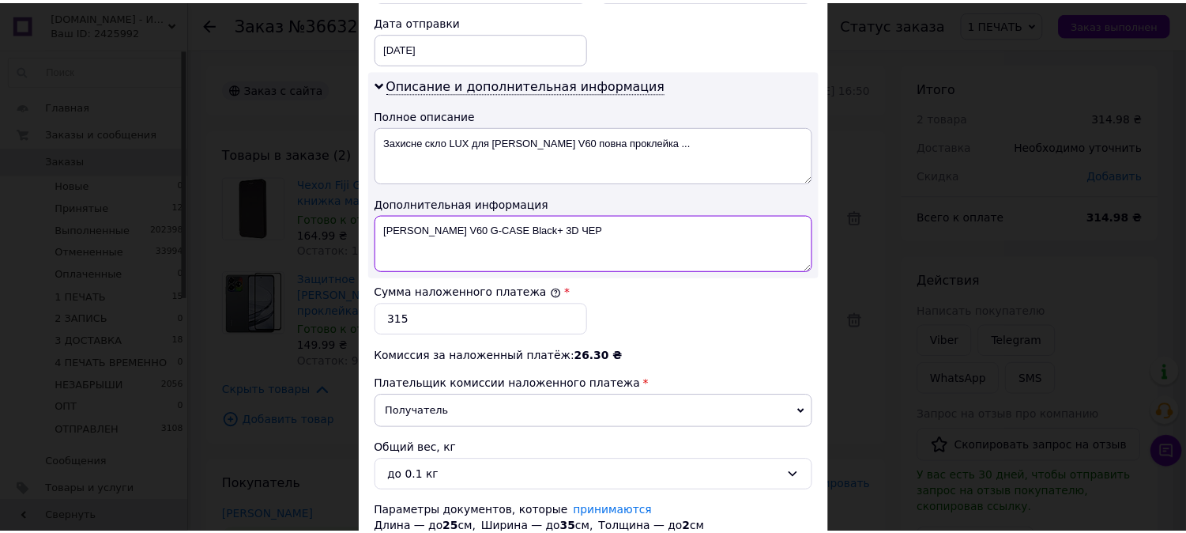
scroll to position [868, 0]
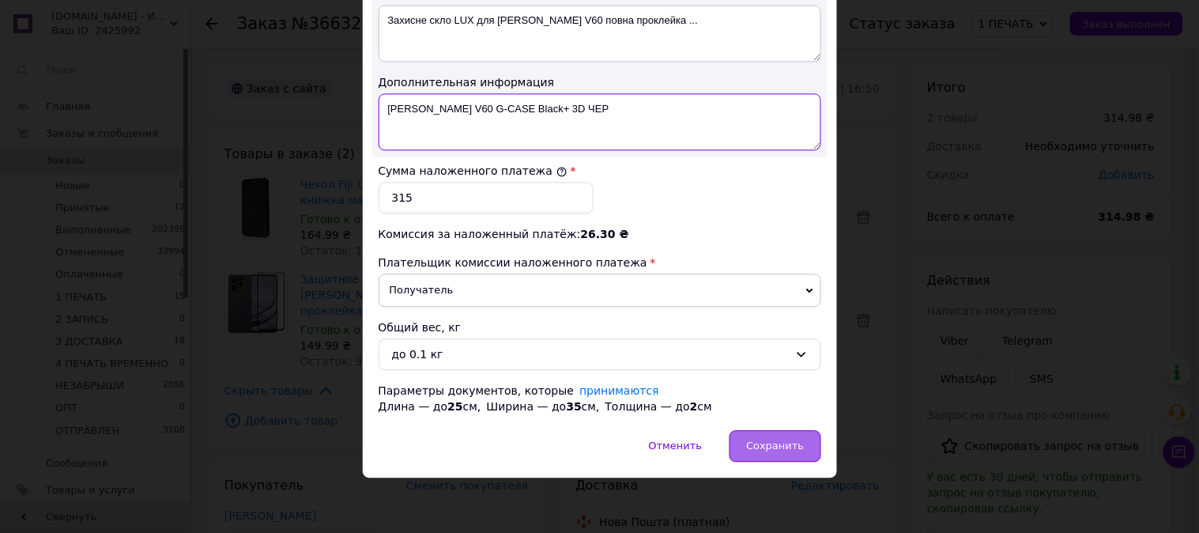
type textarea "Nubia V60 G-CASE Black+ 3D ЧЕР"
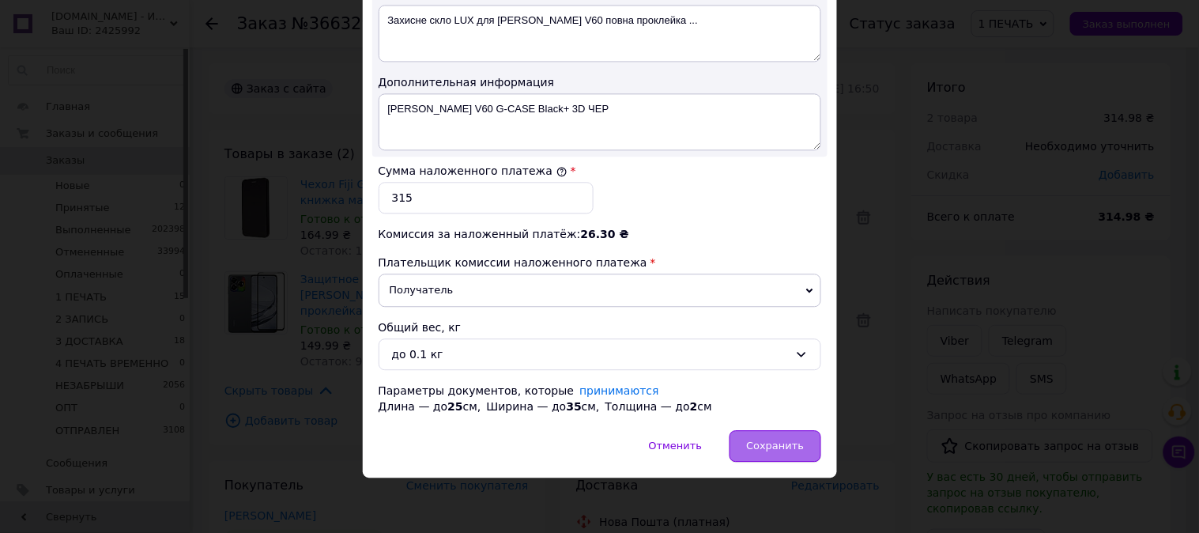
click at [773, 448] on span "Сохранить" at bounding box center [775, 446] width 58 height 12
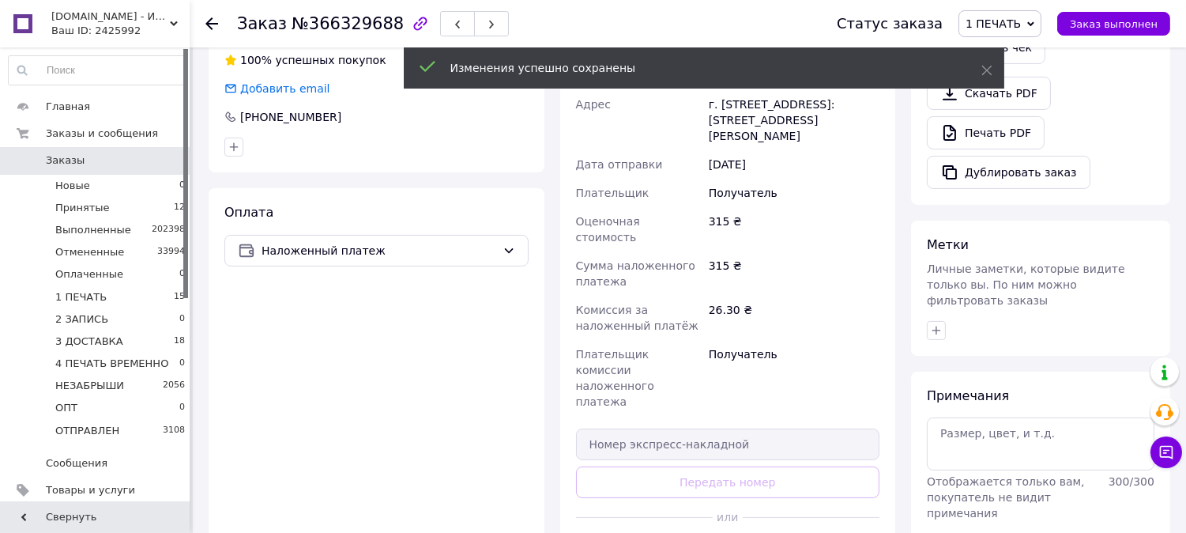
scroll to position [731, 0]
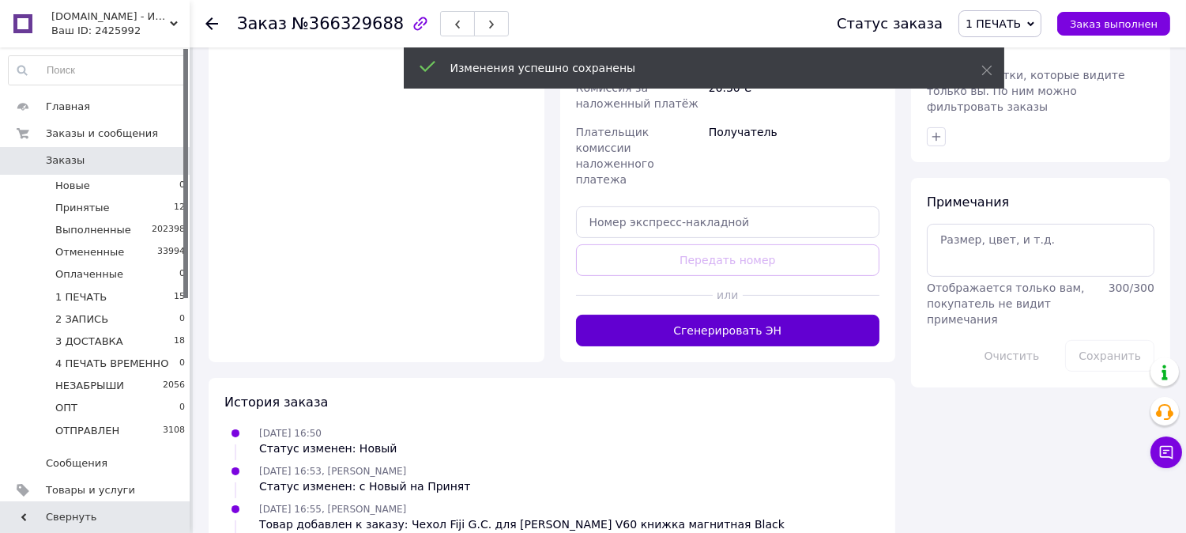
click at [802, 315] on button "Сгенерировать ЭН" at bounding box center [728, 331] width 304 height 32
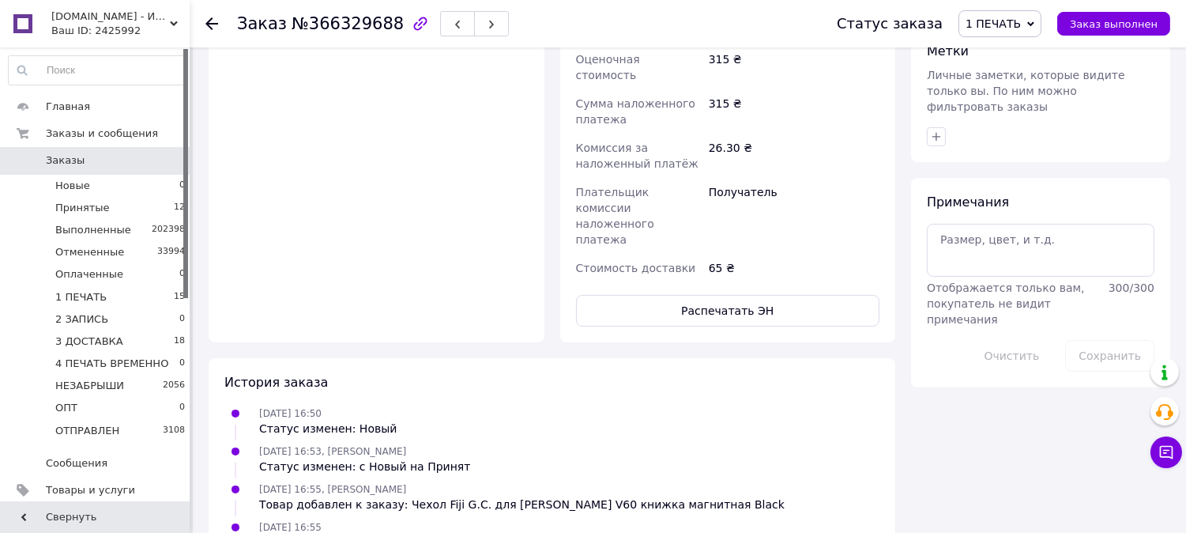
click at [797, 295] on button "Распечатать ЭН" at bounding box center [728, 311] width 304 height 32
click at [1021, 17] on span "1 ПЕЧАТЬ" at bounding box center [993, 23] width 55 height 13
click at [1028, 149] on li "2 ЗАПИСЬ" at bounding box center [1024, 150] width 129 height 24
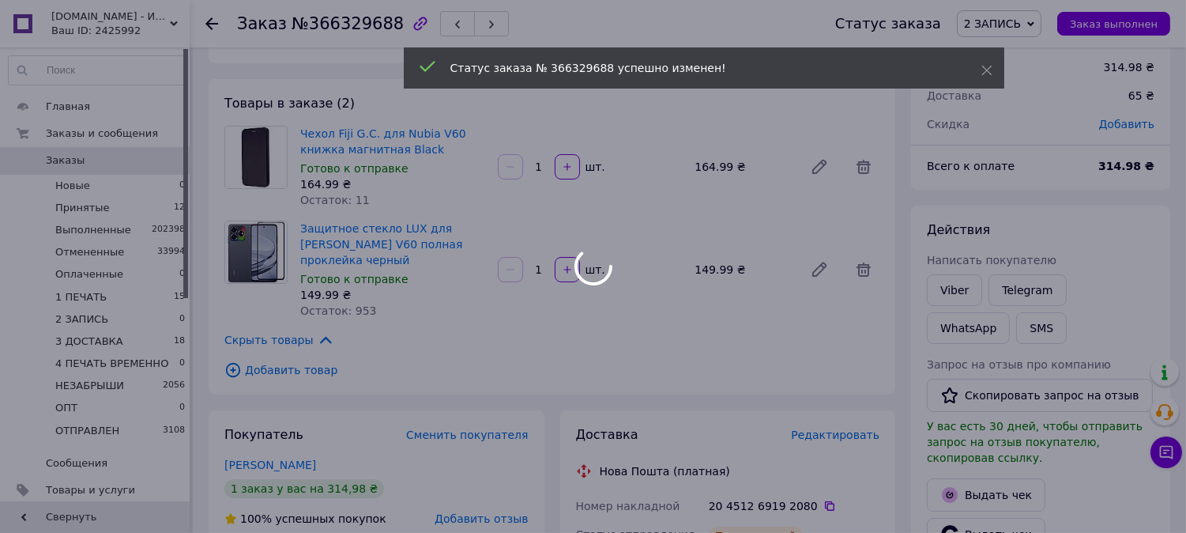
scroll to position [0, 0]
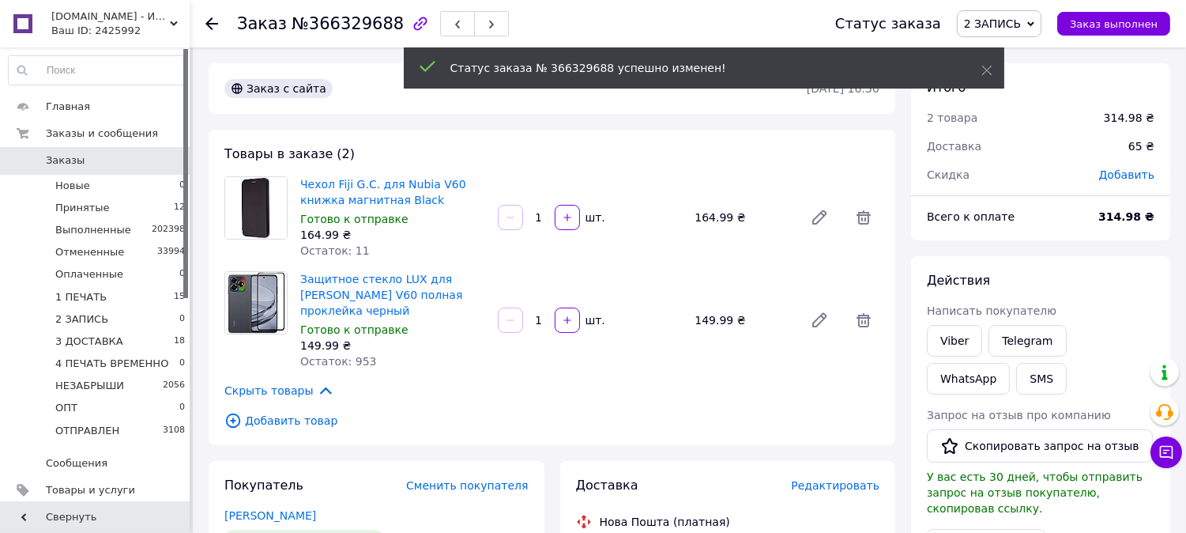
click at [1008, 27] on span "2 ЗАПИСЬ" at bounding box center [992, 23] width 57 height 13
click at [1039, 175] on li "3 ДОСТАВКА" at bounding box center [1022, 174] width 129 height 24
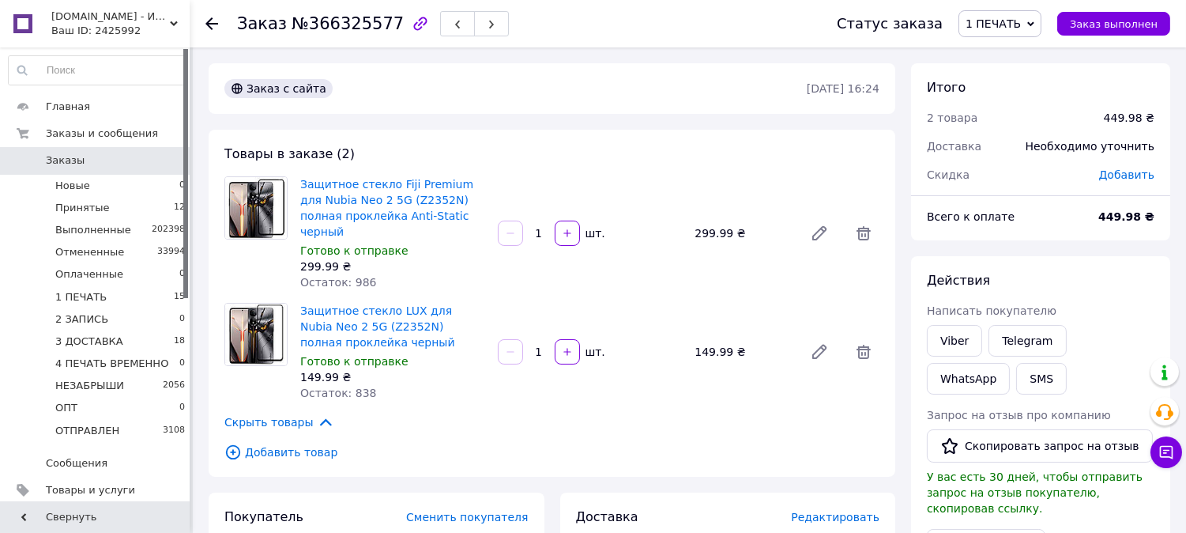
click at [863, 510] on div "Доставка Редактировать" at bounding box center [728, 517] width 304 height 18
click at [856, 511] on span "Редактировать" at bounding box center [835, 517] width 89 height 13
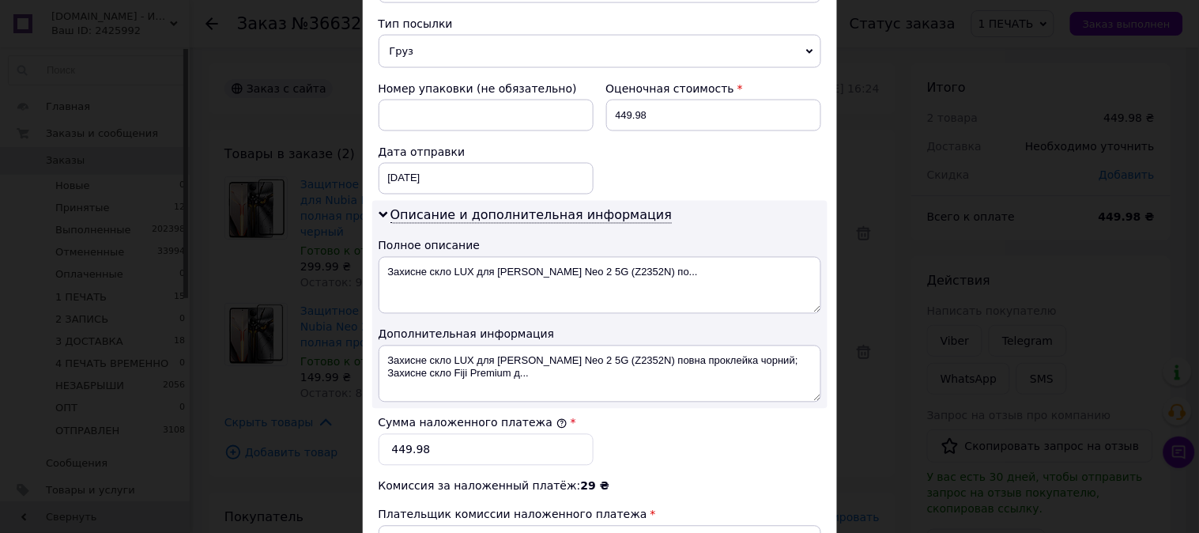
click at [423, 55] on span "Груз" at bounding box center [600, 51] width 443 height 33
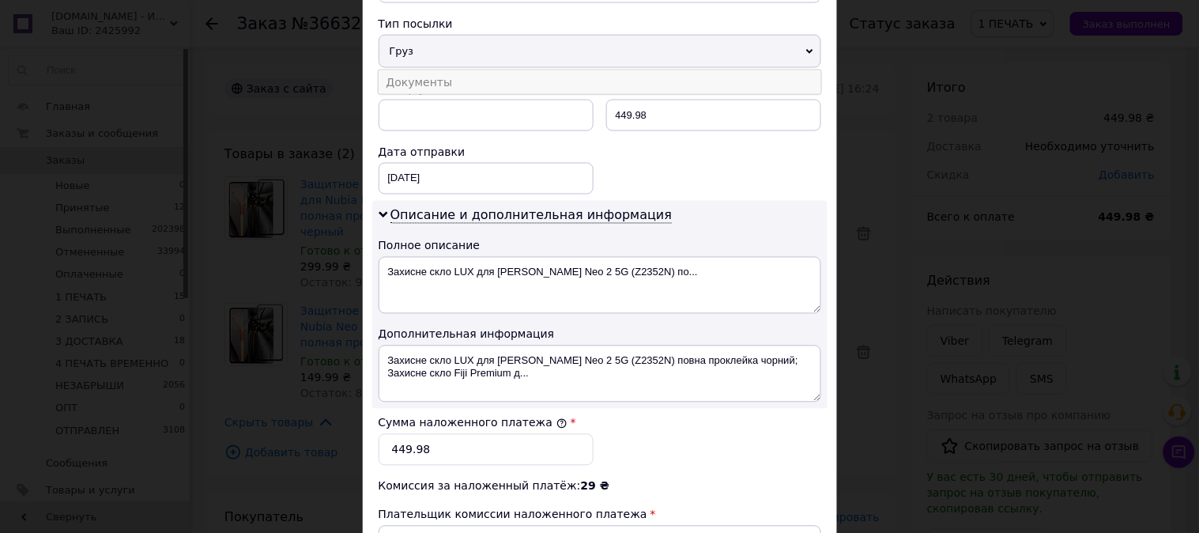
click at [417, 72] on li "Документы" at bounding box center [600, 82] width 443 height 24
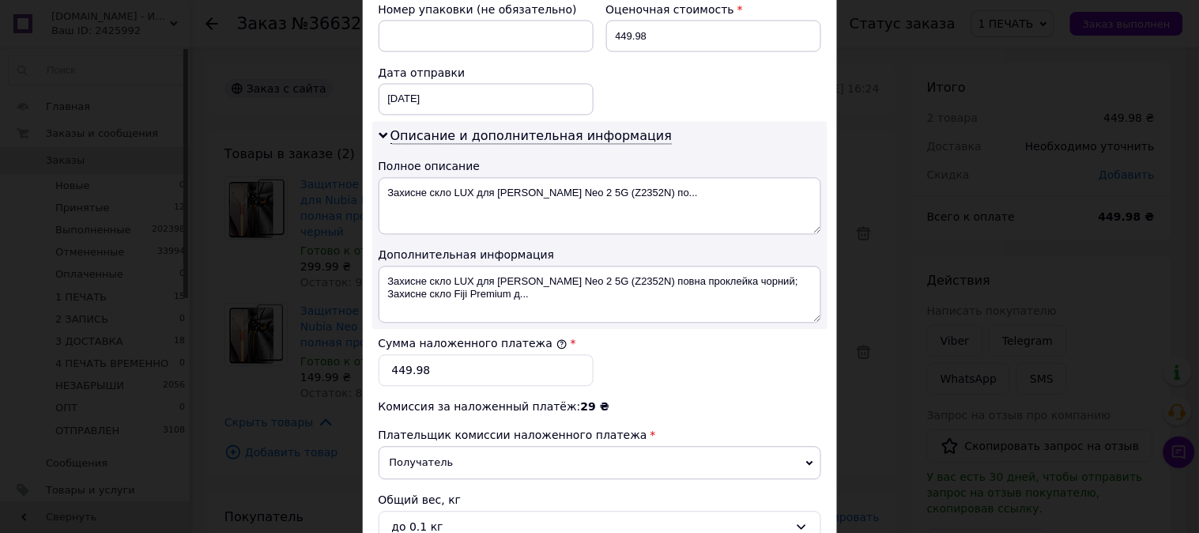
scroll to position [702, 0]
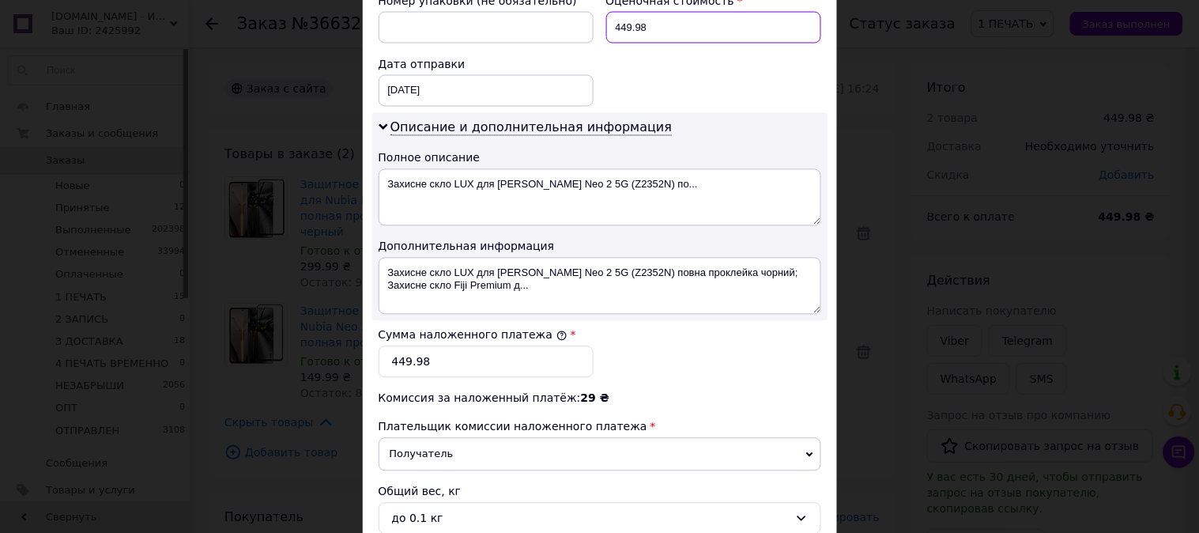
click at [698, 32] on input "449.98" at bounding box center [713, 28] width 215 height 32
type input "450"
click at [500, 375] on input "449.98" at bounding box center [486, 362] width 215 height 32
click at [500, 374] on input "449.98" at bounding box center [486, 362] width 215 height 32
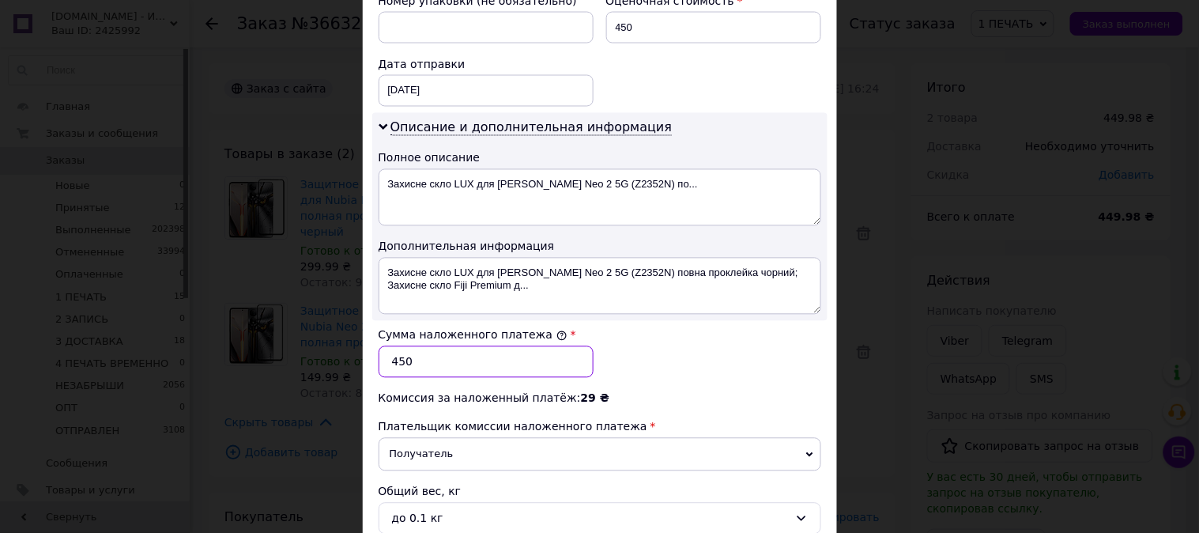
type input "450"
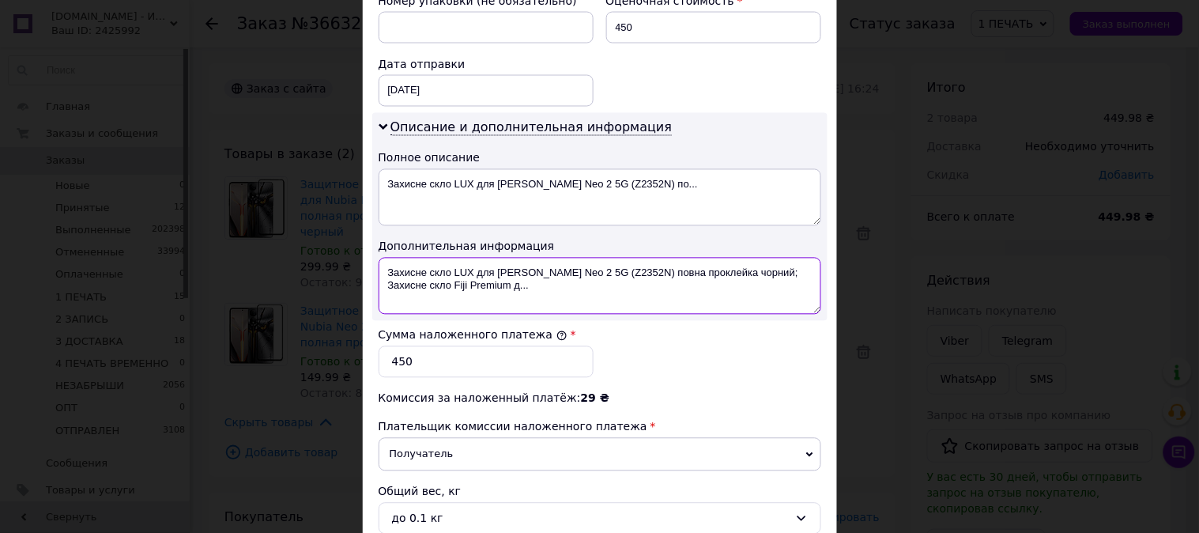
click at [503, 258] on textarea "Захисне скло LUX для Nubia Neo 2 5G (Z2352N) повна проклейка чорний; Захисне ск…" at bounding box center [600, 286] width 443 height 57
click at [506, 271] on textarea "Захисне скло LUX для Nubia Neo 2 5G (Z2352N) повна проклейка чорний; Захисне ск…" at bounding box center [600, 286] width 443 height 57
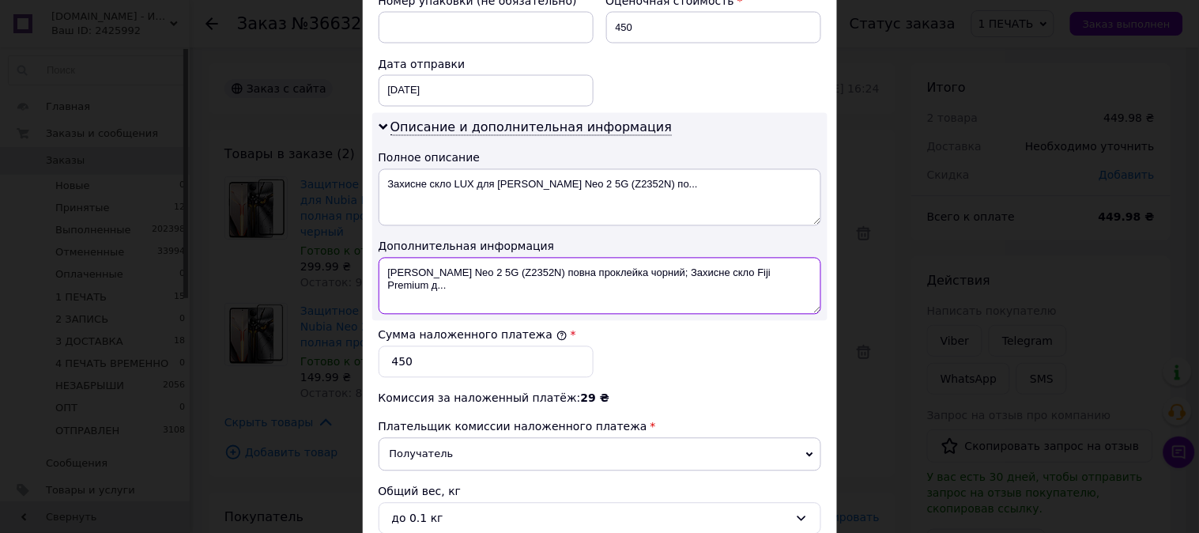
click at [507, 272] on textarea "Nubia Neo 2 5G (Z2352N) повна проклейка чорний; Захисне скло Fiji Premium д..." at bounding box center [600, 286] width 443 height 57
drag, startPoint x: 507, startPoint y: 272, endPoint x: 524, endPoint y: 277, distance: 18.0
click at [524, 277] on textarea "Nubia Neo 2 5G (Z2352N) повна проклейка чорний; Захисне скло Fiji Premium д..." at bounding box center [600, 286] width 443 height 57
click at [525, 278] on textarea "Nubia Neo 2 5G (Z2352N) повна проклейка чорний; Захисне скло Fiji Premium д..." at bounding box center [600, 286] width 443 height 57
drag, startPoint x: 525, startPoint y: 278, endPoint x: 787, endPoint y: 286, distance: 262.6
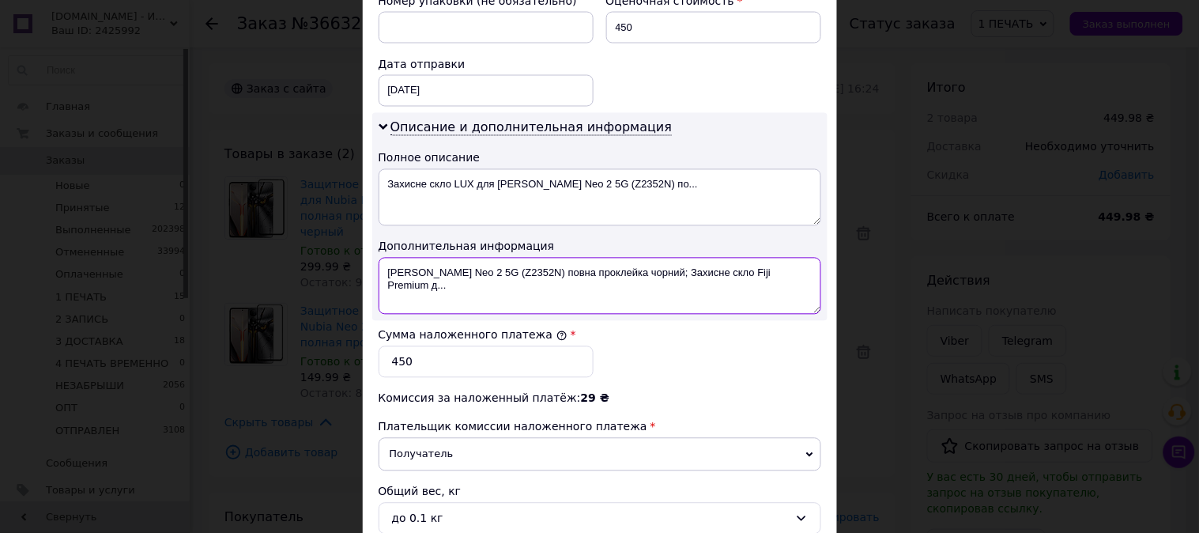
click at [787, 286] on textarea "Nubia Neo 2 5G (Z2352N) повна проклейка чорний; Захисне скло Fiji Premium д..." at bounding box center [600, 286] width 443 height 57
paste textarea "3D ЧЕР"
paste textarea "3D Premium ЧЕР"
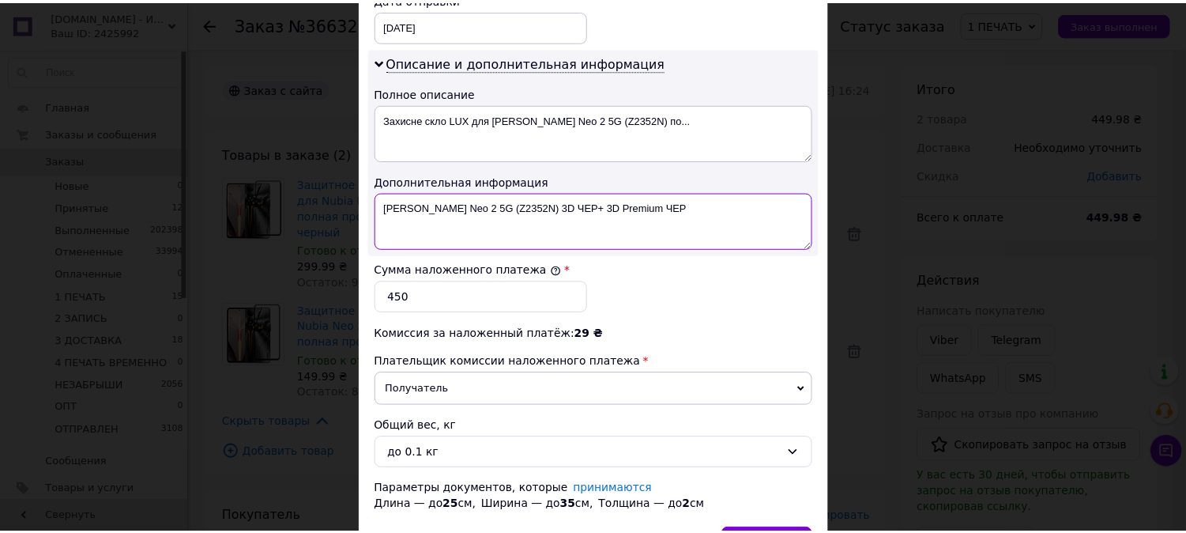
scroll to position [868, 0]
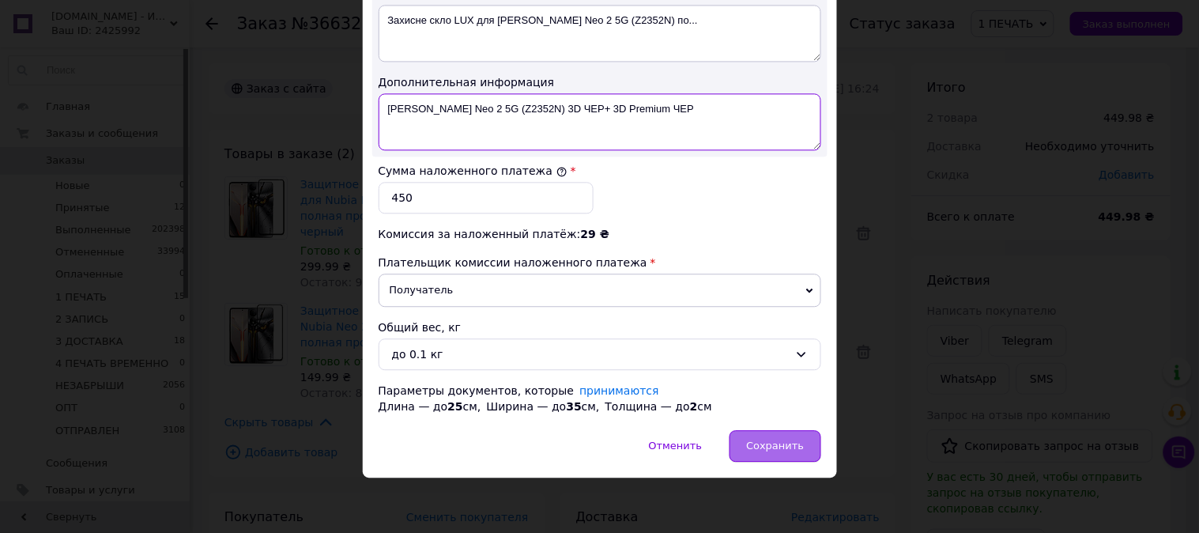
type textarea "Nubia Neo 2 5G (Z2352N) 3D ЧЕР+ 3D Premium ЧЕР"
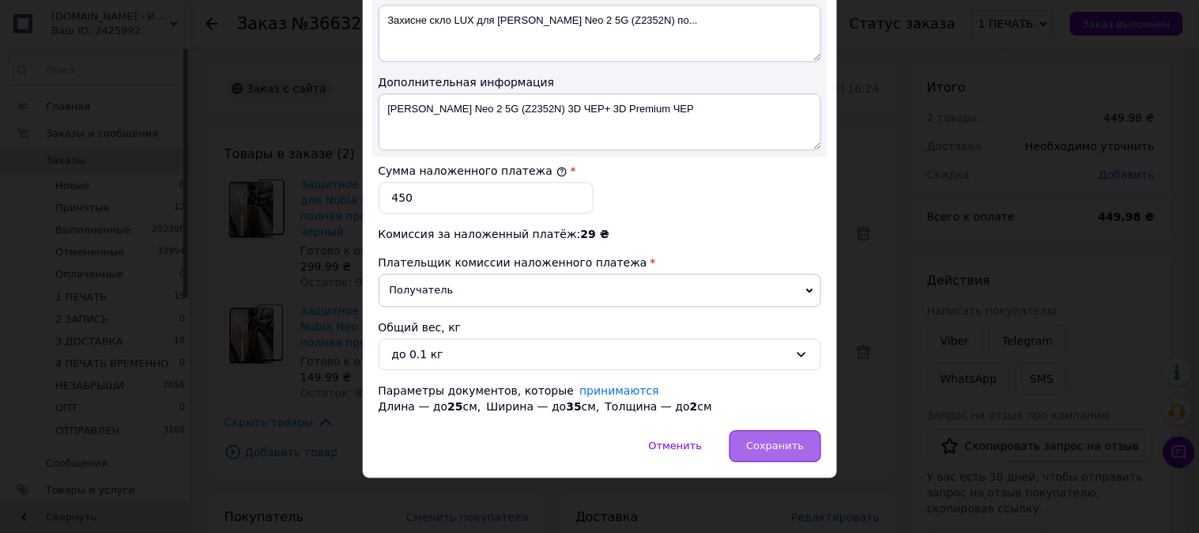
click at [788, 446] on span "Сохранить" at bounding box center [775, 446] width 58 height 12
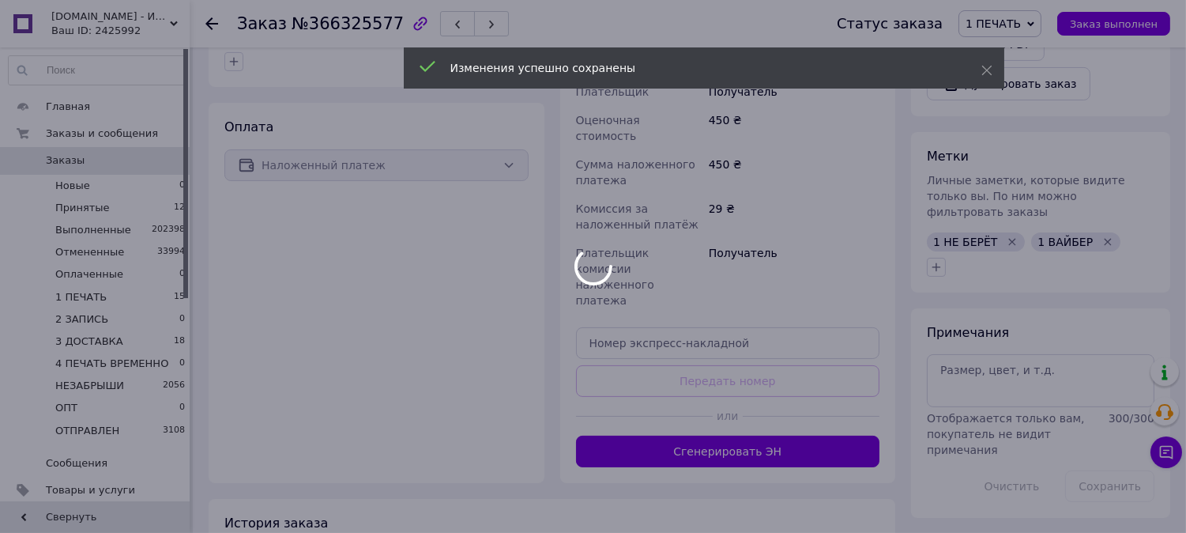
scroll to position [731, 0]
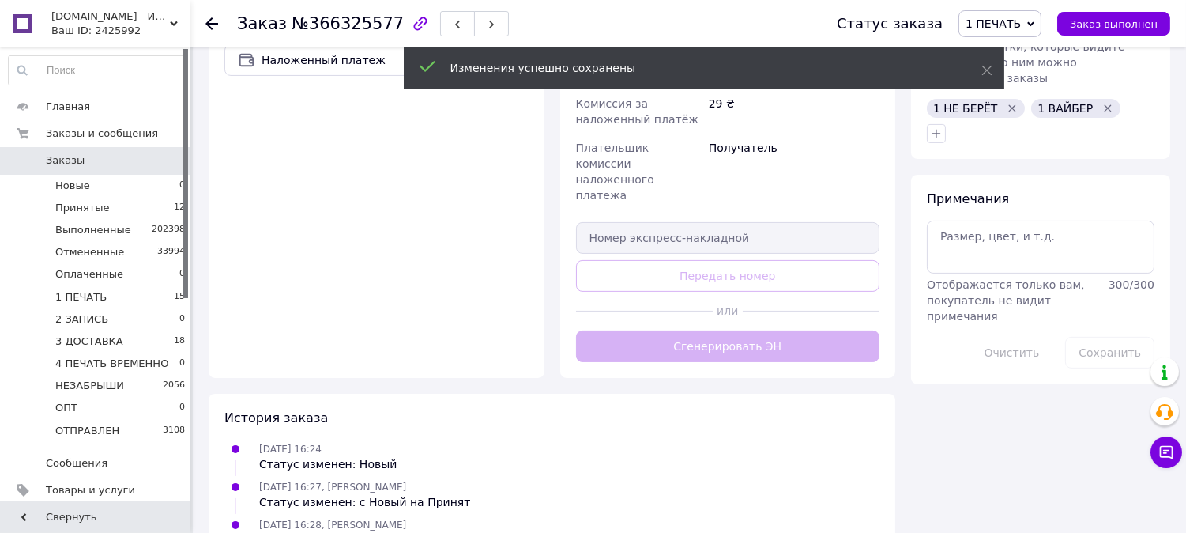
click at [781, 282] on div "Доставка Редактировать Нова Пошта (платная) Получатель Бігун Галина Телефон пол…" at bounding box center [728, 69] width 304 height 585
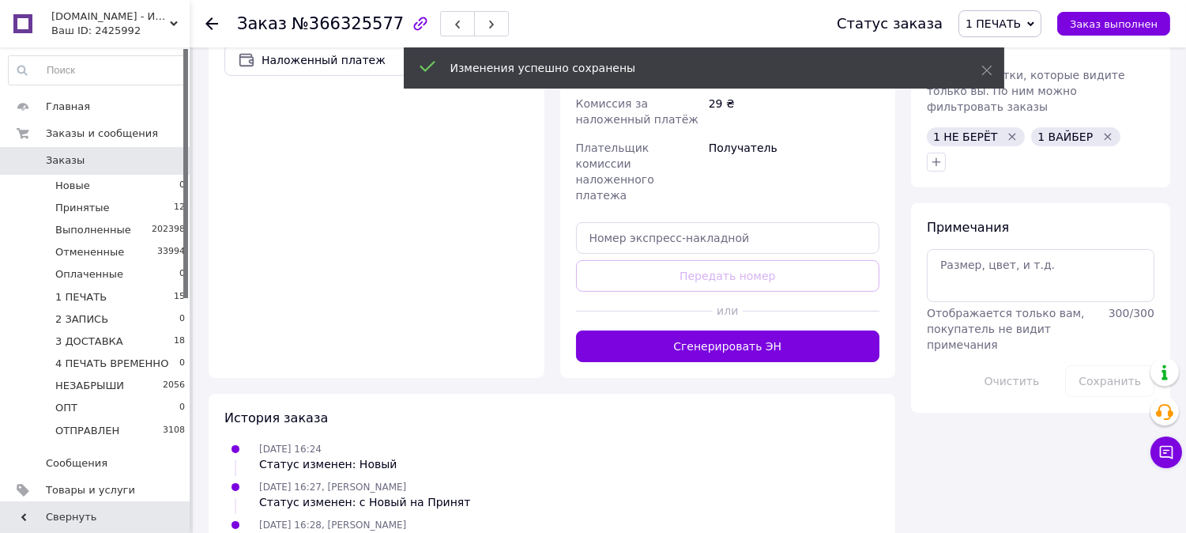
click at [781, 330] on button "Сгенерировать ЭН" at bounding box center [728, 346] width 304 height 32
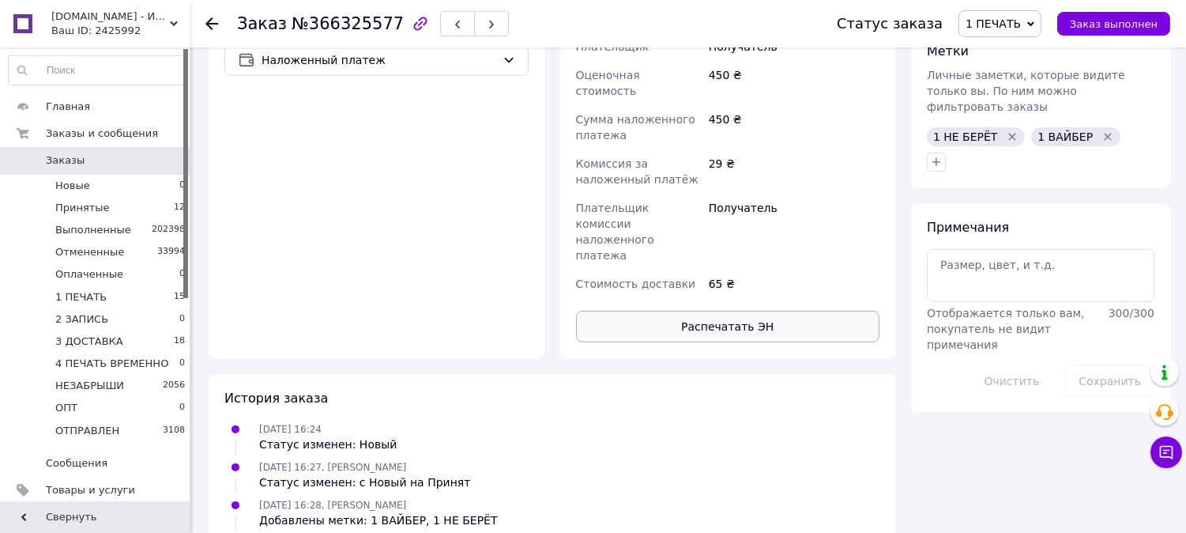
click at [781, 311] on button "Распечатать ЭН" at bounding box center [728, 327] width 304 height 32
click at [1009, 28] on span "1 ПЕЧАТЬ" at bounding box center [993, 23] width 55 height 13
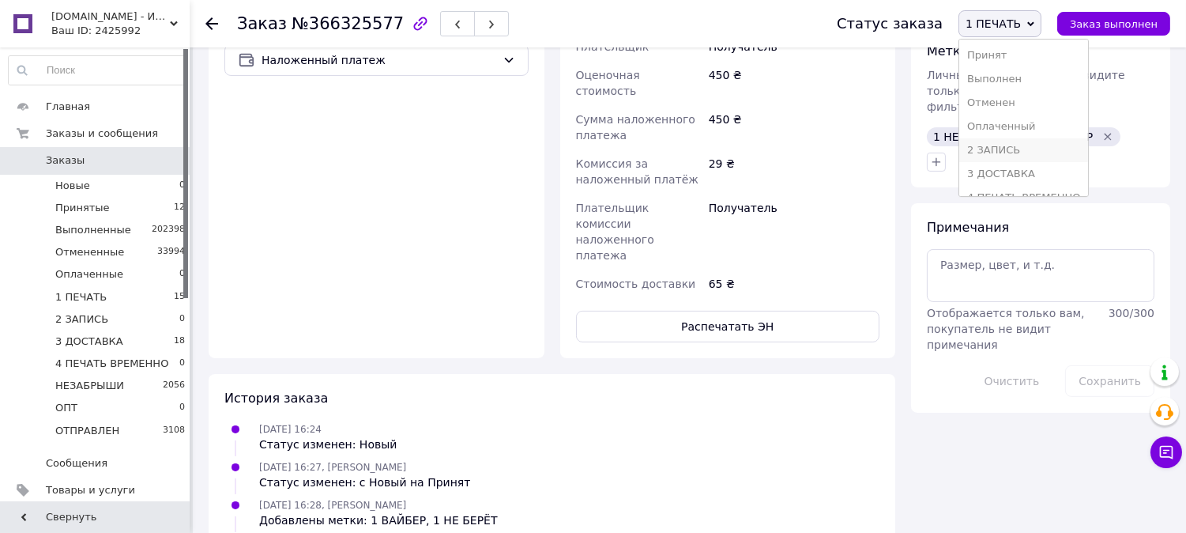
click at [1026, 145] on li "2 ЗАПИСЬ" at bounding box center [1024, 150] width 129 height 24
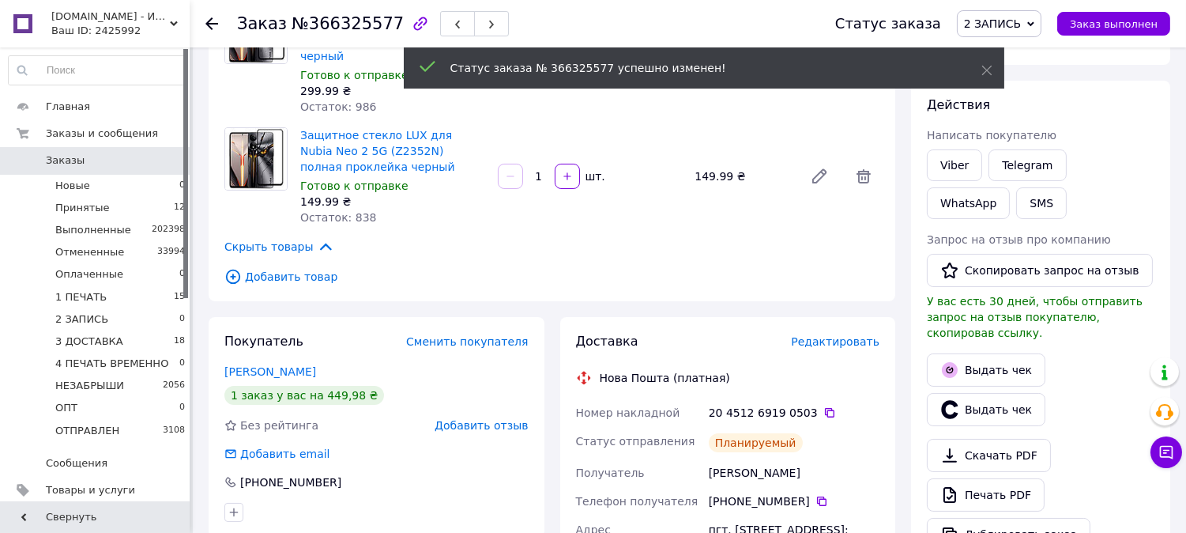
scroll to position [25, 0]
click at [1021, 33] on span "2 ЗАПИСЬ" at bounding box center [999, 23] width 85 height 27
drag, startPoint x: 1057, startPoint y: 168, endPoint x: 815, endPoint y: 209, distance: 245.4
click at [1052, 169] on li "3 ДОСТАВКА" at bounding box center [1022, 174] width 129 height 24
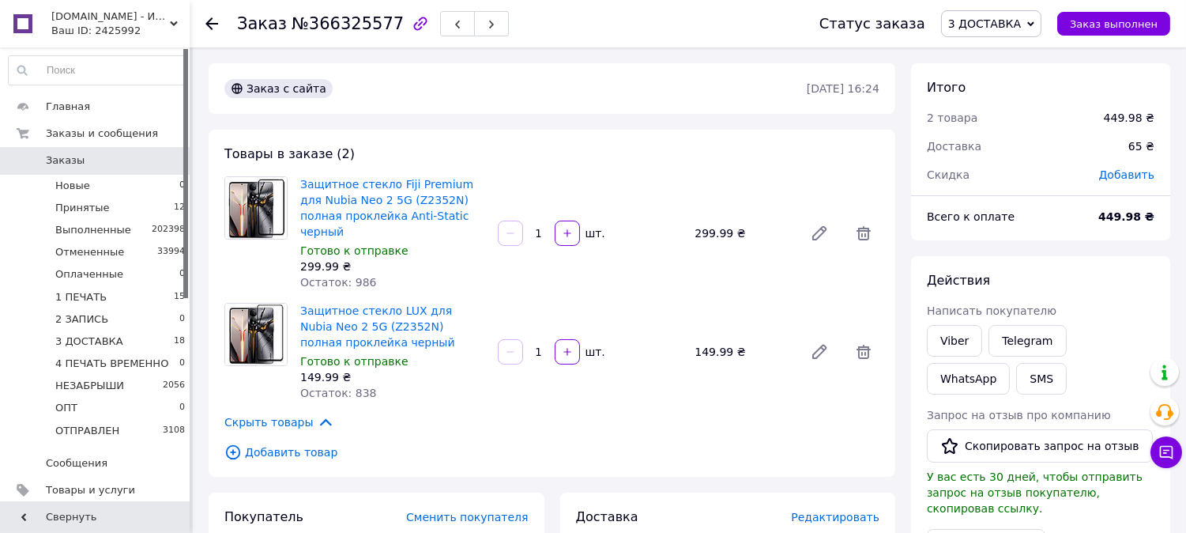
scroll to position [63, 0]
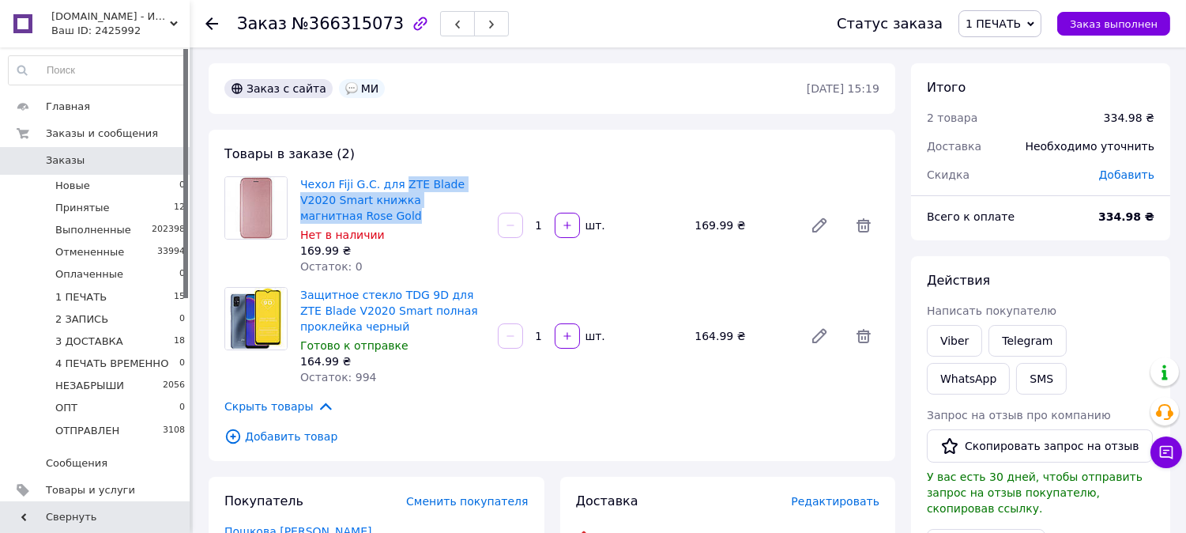
drag, startPoint x: 392, startPoint y: 172, endPoint x: 481, endPoint y: 199, distance: 92.8
click at [481, 199] on div "Товары в заказе (2) Чехол Fiji G.C. для ZTE Blade V2020 Smart книжка магнитная …" at bounding box center [552, 295] width 687 height 331
copy link "ZTE Blade V2020 Smart книжка магнитная Rose Gold"
click at [833, 495] on span "Редактировать" at bounding box center [835, 501] width 89 height 13
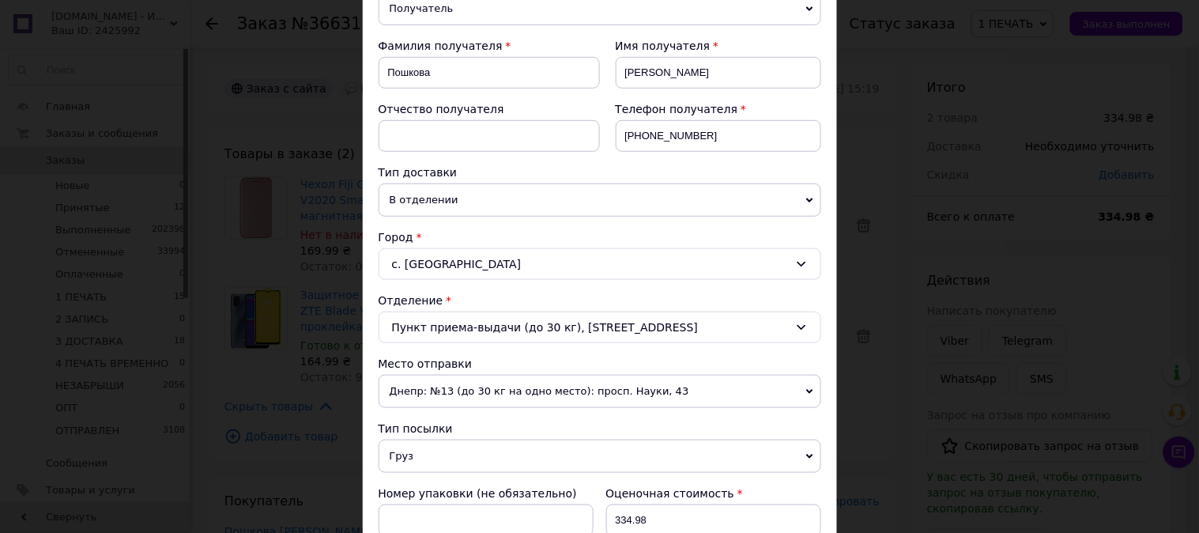
scroll to position [439, 0]
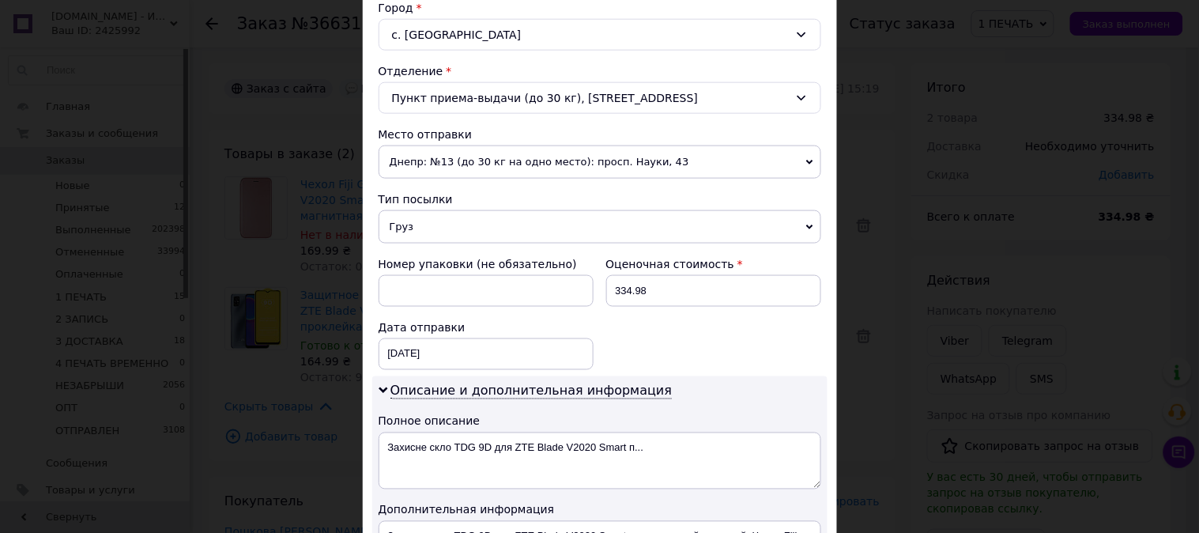
drag, startPoint x: 432, startPoint y: 237, endPoint x: 431, endPoint y: 250, distance: 12.7
click at [431, 237] on span "Груз" at bounding box center [600, 226] width 443 height 33
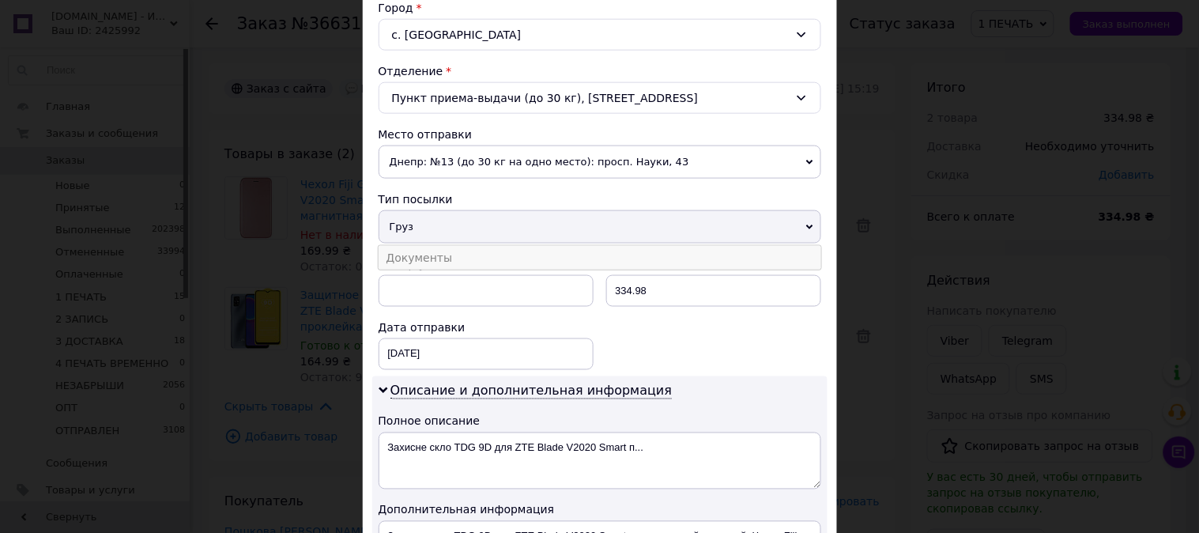
click at [432, 255] on li "Документы" at bounding box center [600, 258] width 443 height 24
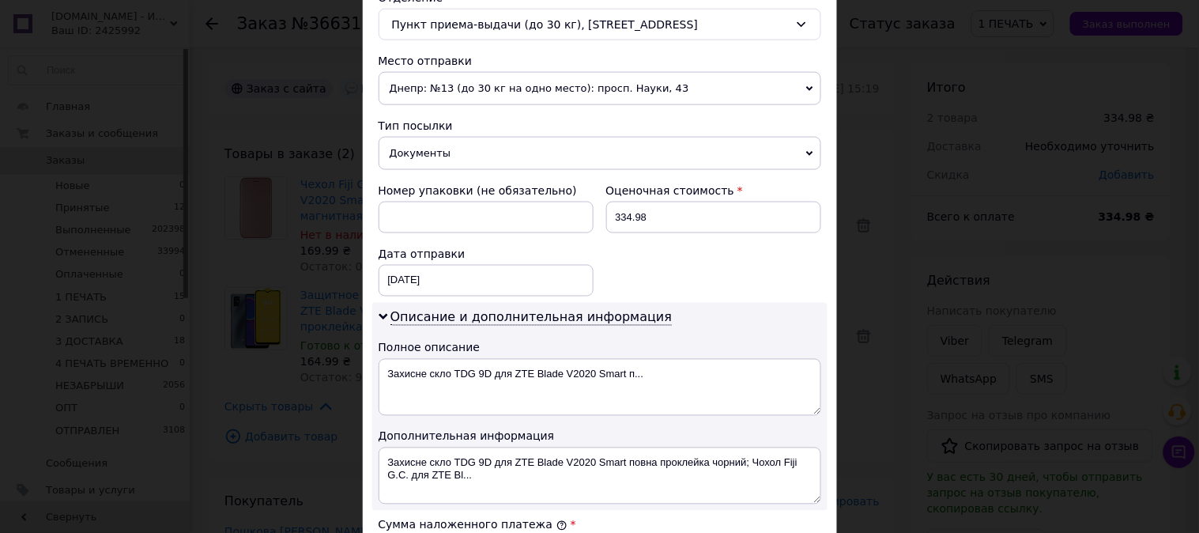
scroll to position [643, 0]
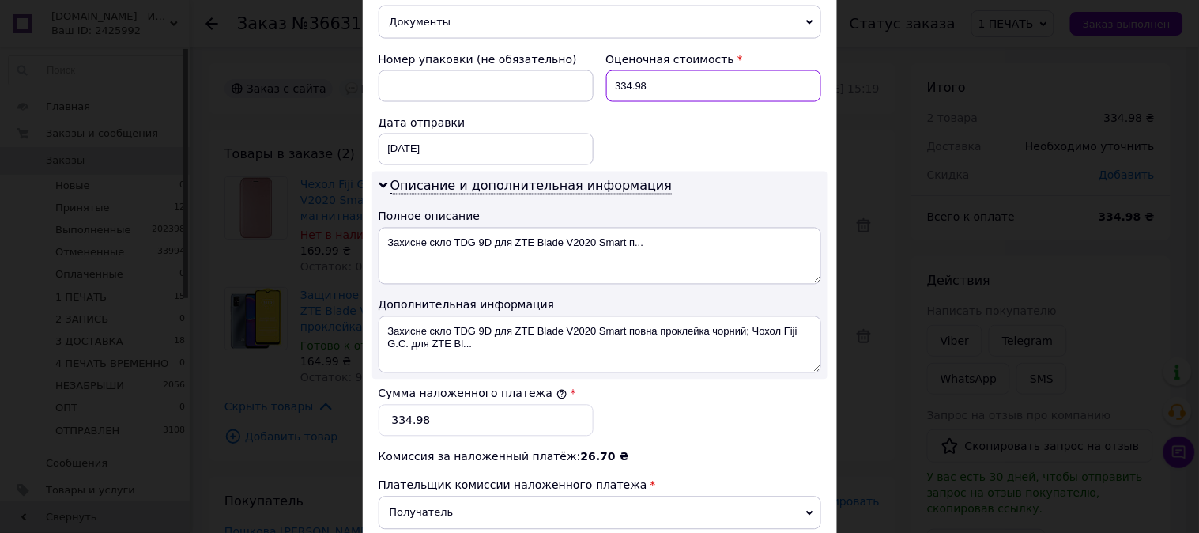
click at [649, 87] on input "334.98" at bounding box center [713, 86] width 215 height 32
click at [649, 85] on input "334.98" at bounding box center [713, 86] width 215 height 32
type input "335"
click at [494, 433] on input "334.98" at bounding box center [486, 421] width 215 height 32
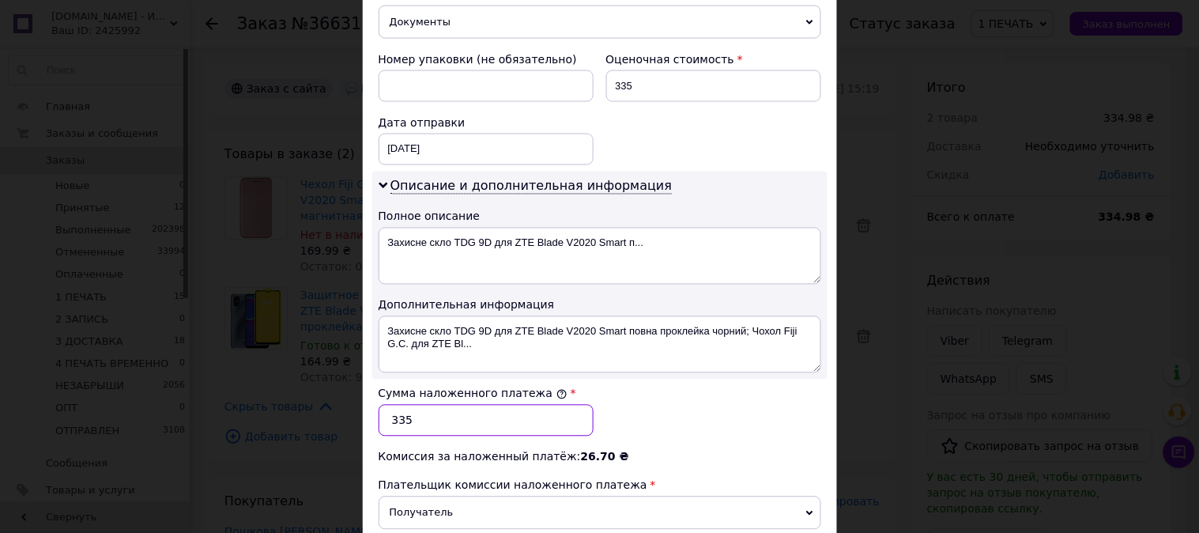
type input "335"
drag, startPoint x: 509, startPoint y: 351, endPoint x: 382, endPoint y: 330, distance: 128.9
click at [382, 330] on textarea "Захисне скло TDG 9D для ZTE Blade V2020 Smart повна проклейка чорний; Чохол Fij…" at bounding box center [600, 344] width 443 height 57
paste textarea "ZTE Blade V2020 Smart книжка магнитная Rose Gold"
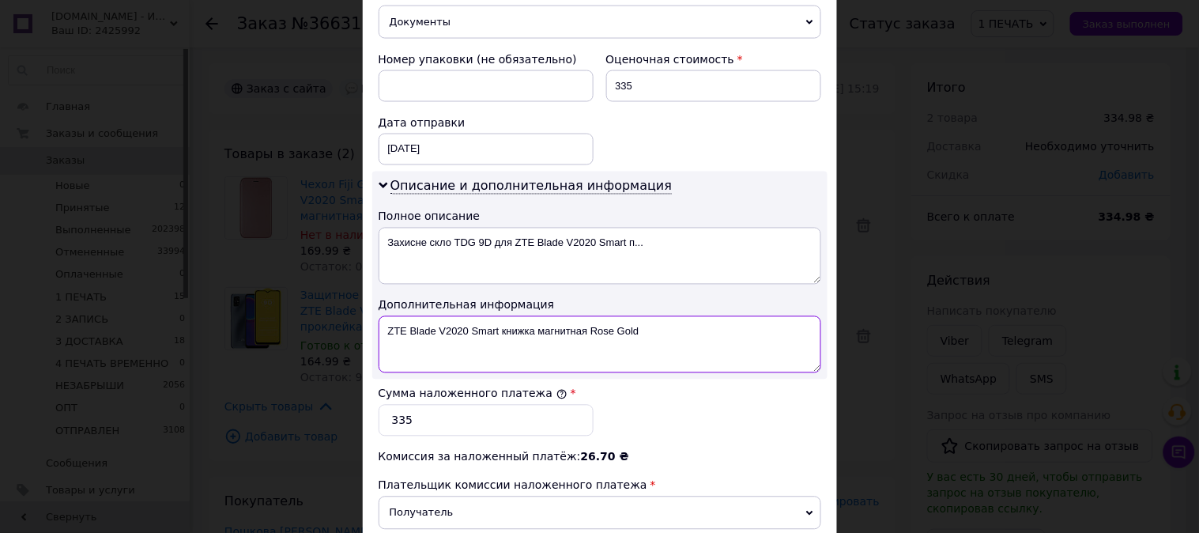
click at [512, 330] on textarea "ZTE Blade V2020 Smart книжка магнитная Rose Gold" at bounding box center [600, 344] width 443 height 57
drag, startPoint x: 512, startPoint y: 330, endPoint x: 553, endPoint y: 334, distance: 41.3
click at [553, 334] on textarea "ZTE Blade V2020 Smart книжка магнитная Rose Gold" at bounding box center [600, 344] width 443 height 57
click at [628, 337] on textarea "ZTE Blade V2020 Smart G-CASE Rose Gold" at bounding box center [600, 344] width 443 height 57
paste textarea "9D ЧЕР"
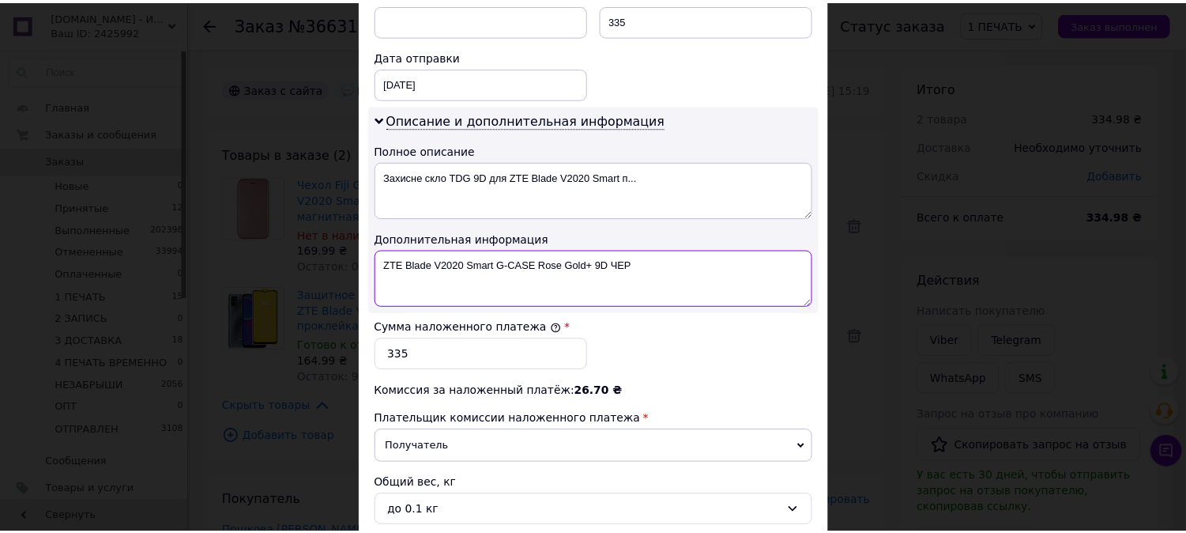
scroll to position [868, 0]
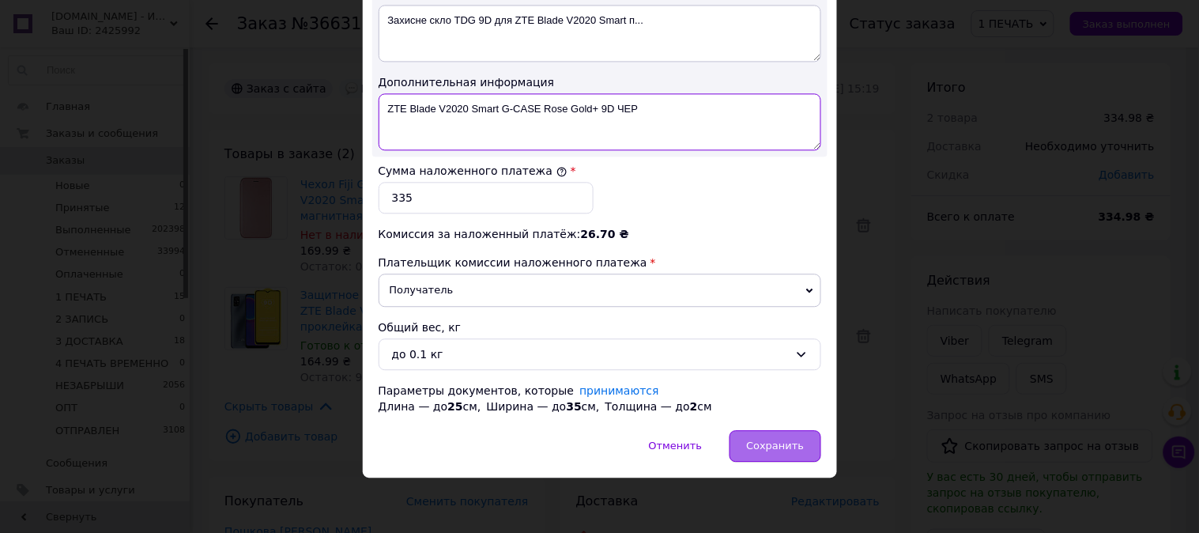
type textarea "ZTE Blade V2020 Smart G-CASE Rose Gold+ 9D ЧЕР"
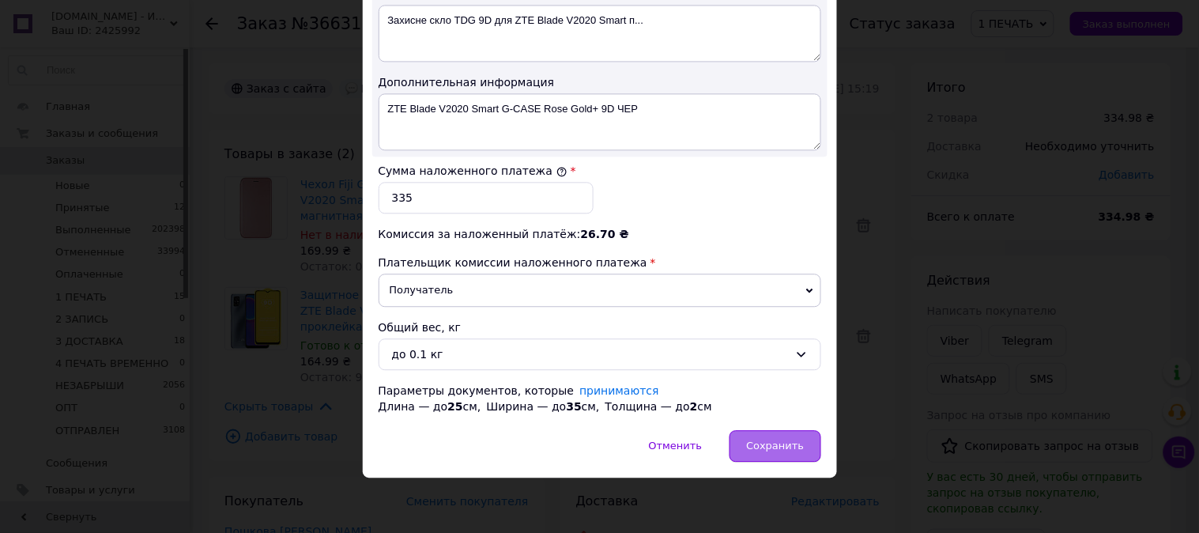
click at [800, 456] on div "Сохранить" at bounding box center [775, 446] width 91 height 32
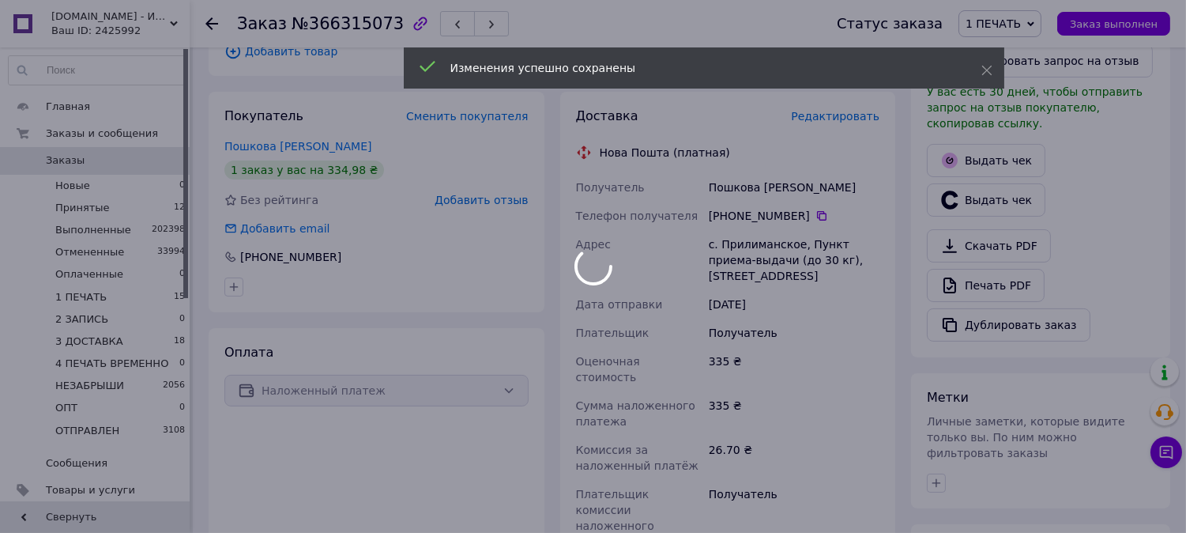
scroll to position [556, 0]
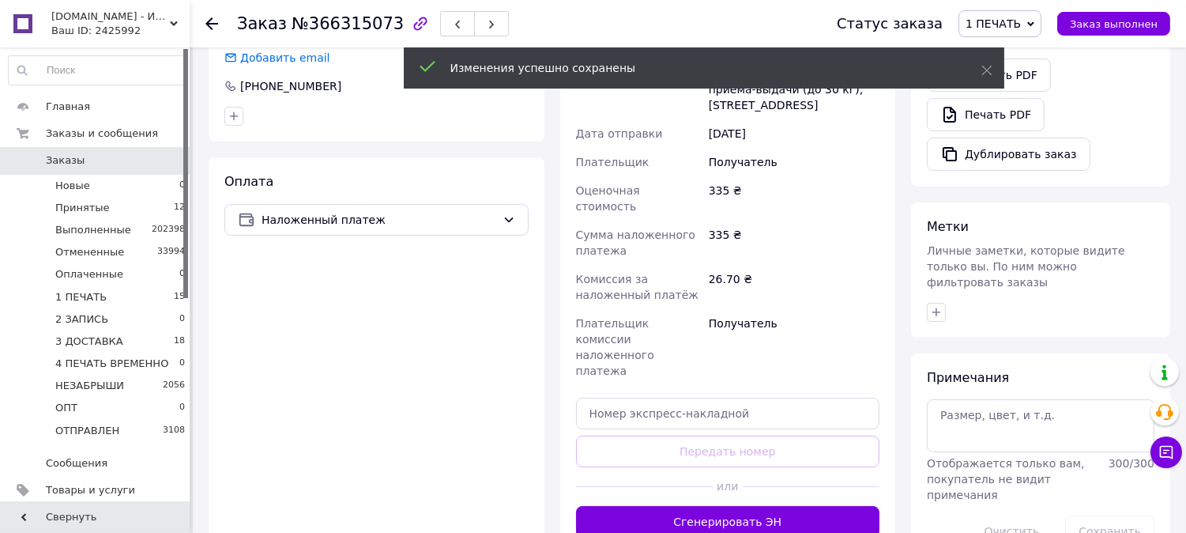
click at [760, 506] on button "Сгенерировать ЭН" at bounding box center [728, 522] width 304 height 32
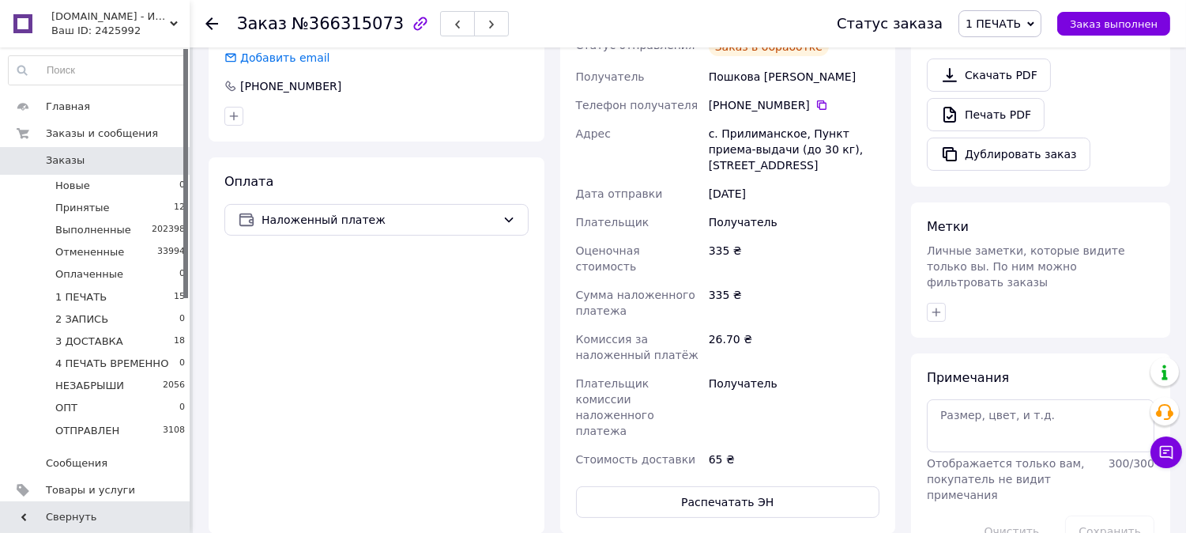
click at [756, 486] on button "Распечатать ЭН" at bounding box center [728, 502] width 304 height 32
click at [1004, 25] on span "1 ПЕЧАТЬ" at bounding box center [993, 23] width 55 height 13
click at [1024, 145] on li "2 ЗАПИСЬ" at bounding box center [1024, 150] width 129 height 24
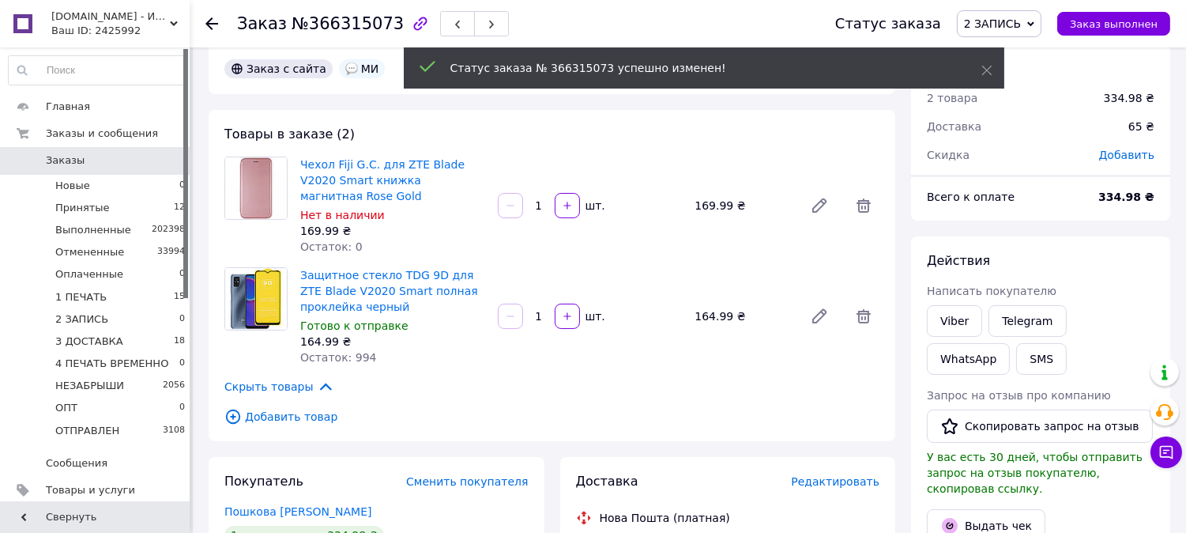
scroll to position [0, 0]
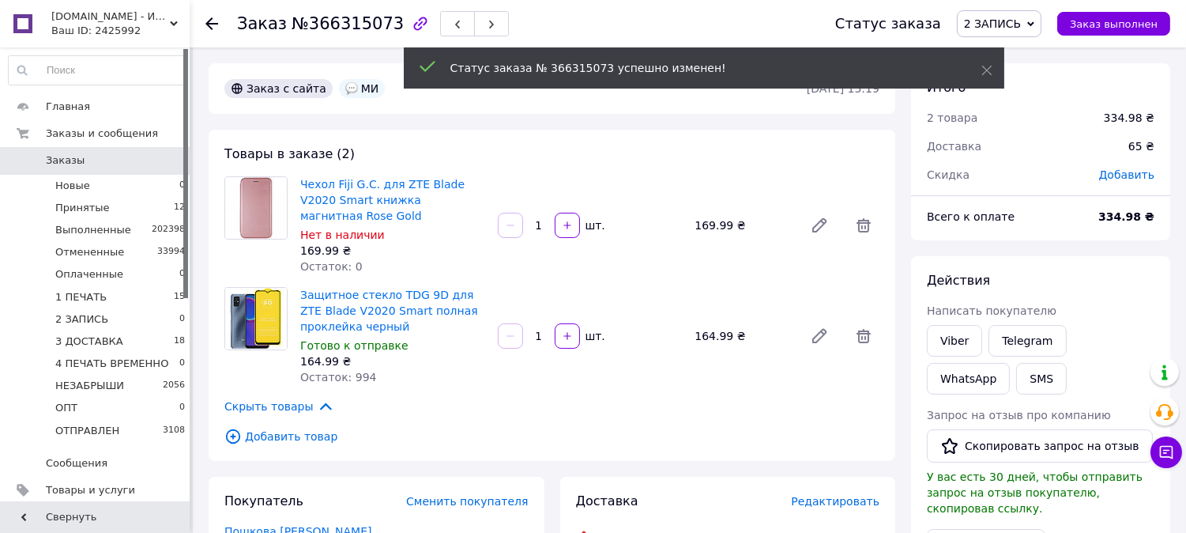
click at [1023, 11] on span "2 ЗАПИСЬ" at bounding box center [999, 23] width 85 height 27
click at [988, 174] on li "3 ДОСТАВКА" at bounding box center [1022, 174] width 129 height 24
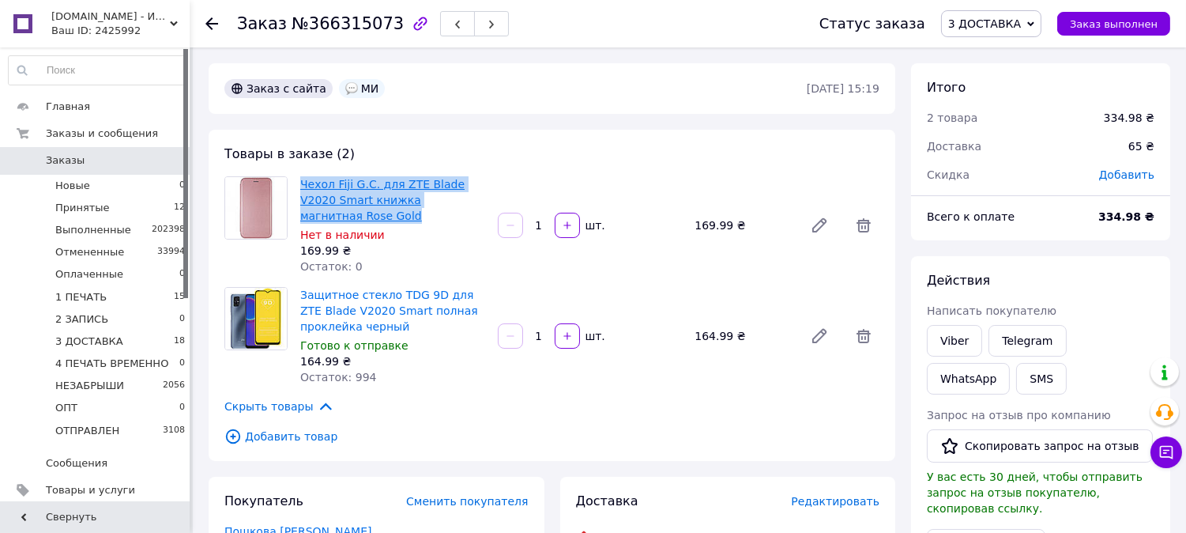
drag, startPoint x: 487, startPoint y: 196, endPoint x: 300, endPoint y: 180, distance: 187.2
click at [300, 180] on div "Чехол Fiji G.C. для ZTE Blade V2020 Smart книжка магнитная Rose Gold Нет в нали…" at bounding box center [393, 225] width 198 height 104
copy link "Чехол Fiji G.C. для ZTE Blade V2020 Smart книжка магнитная Rose Gold"
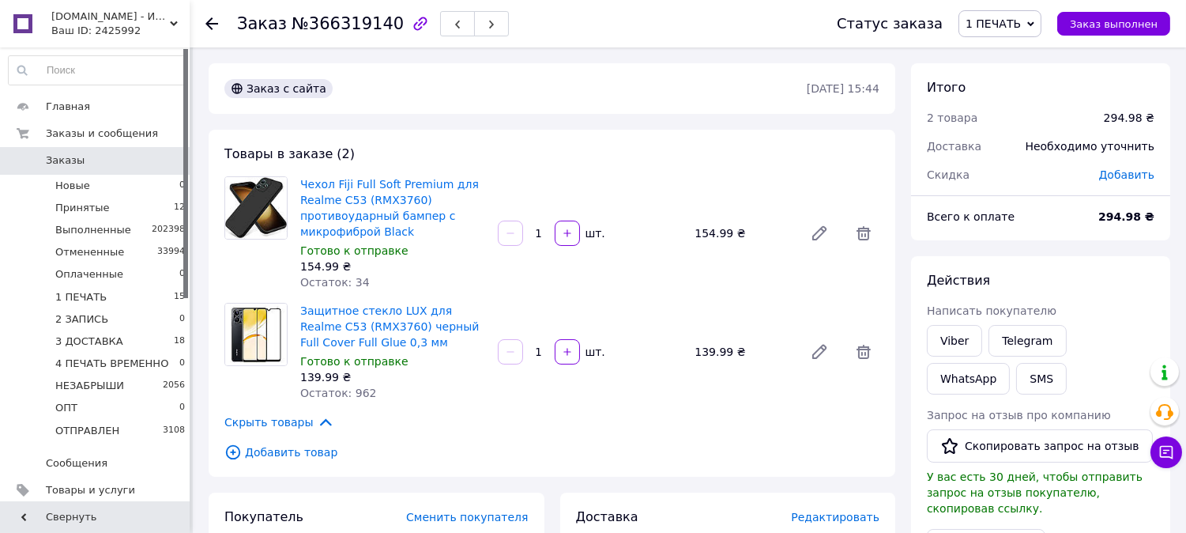
click at [836, 515] on span "Редактировать" at bounding box center [835, 517] width 89 height 13
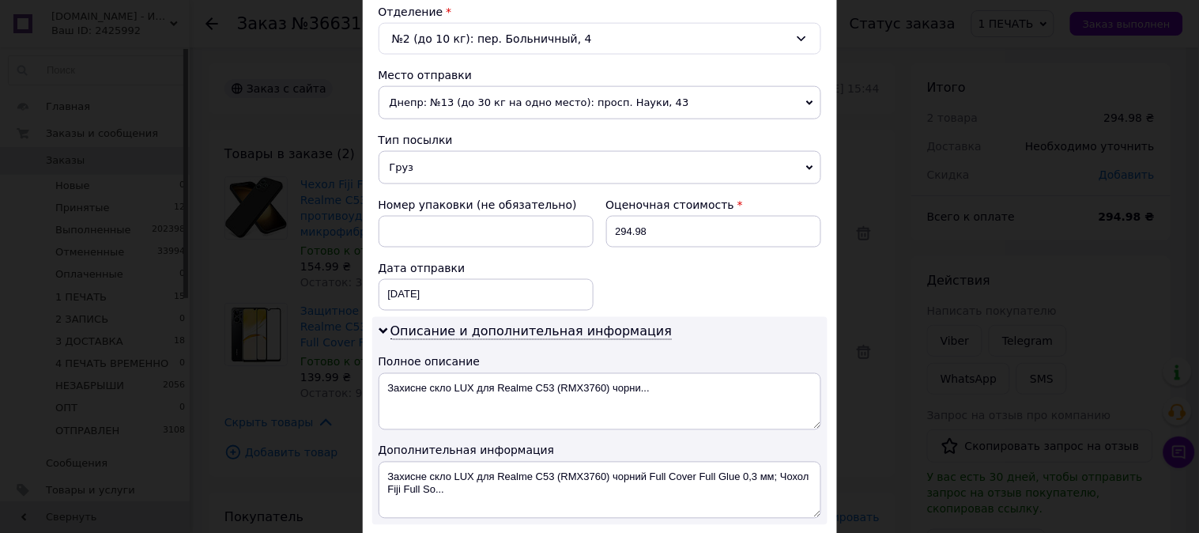
click at [428, 183] on span "Груз" at bounding box center [600, 167] width 443 height 33
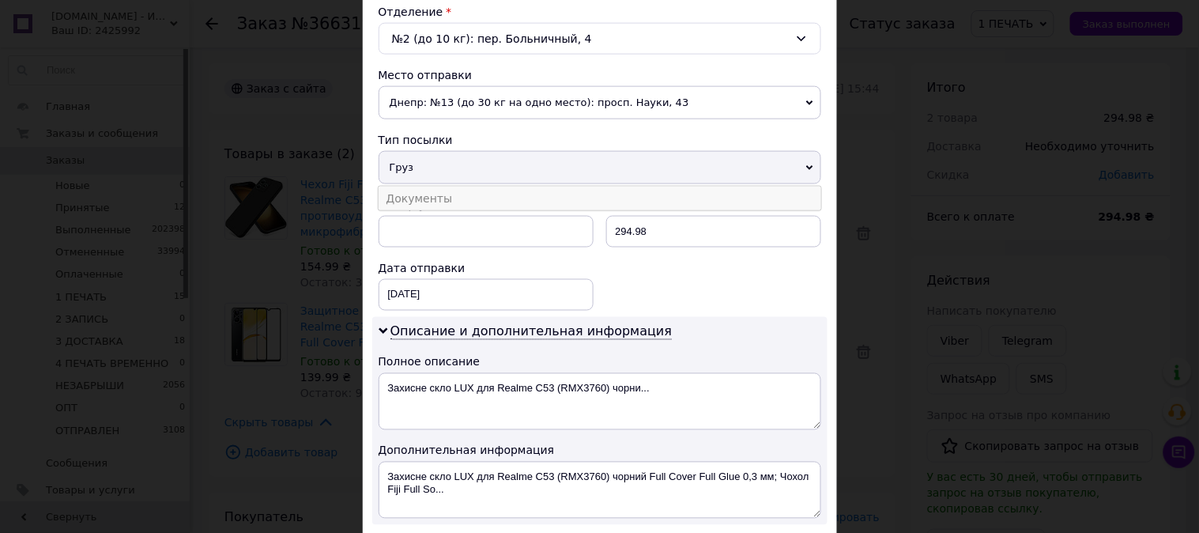
click at [428, 198] on li "Документы" at bounding box center [600, 199] width 443 height 24
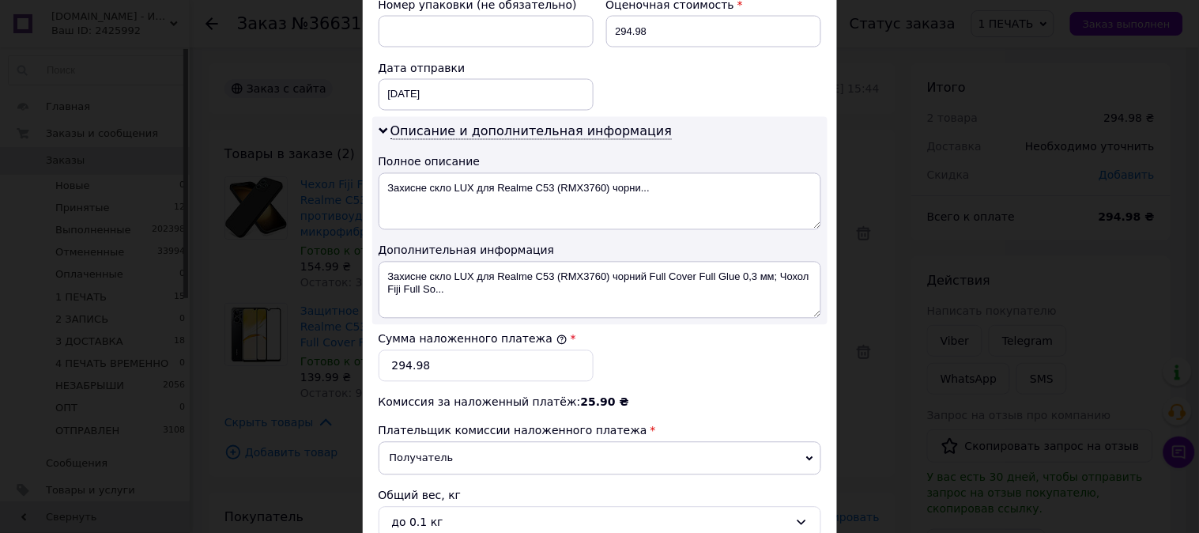
scroll to position [702, 0]
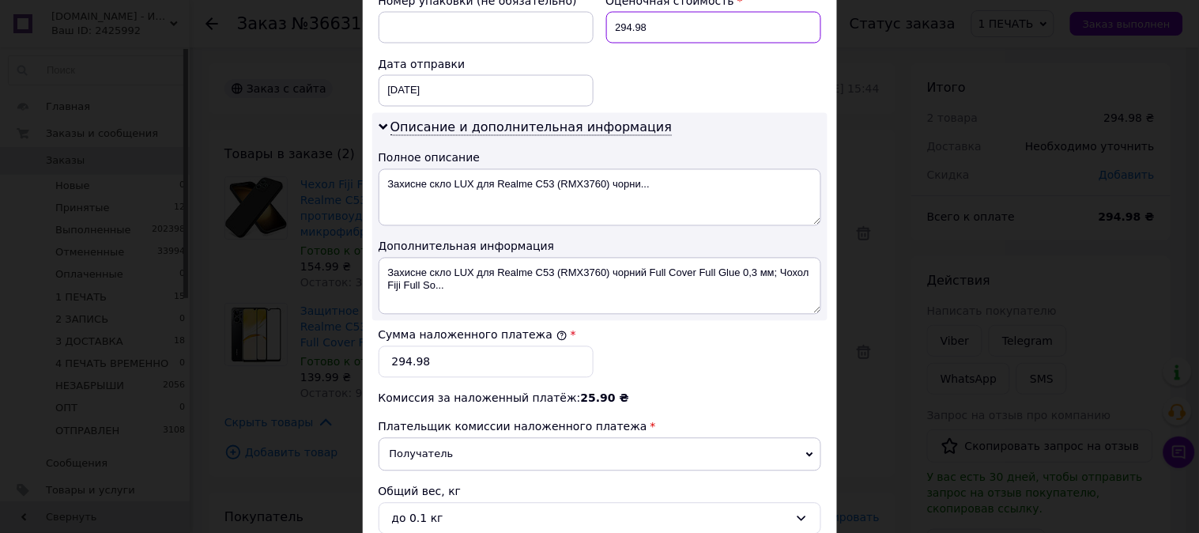
click at [654, 27] on input "294.98" at bounding box center [713, 28] width 215 height 32
type input "295"
click at [496, 368] on input "294.98" at bounding box center [486, 362] width 215 height 32
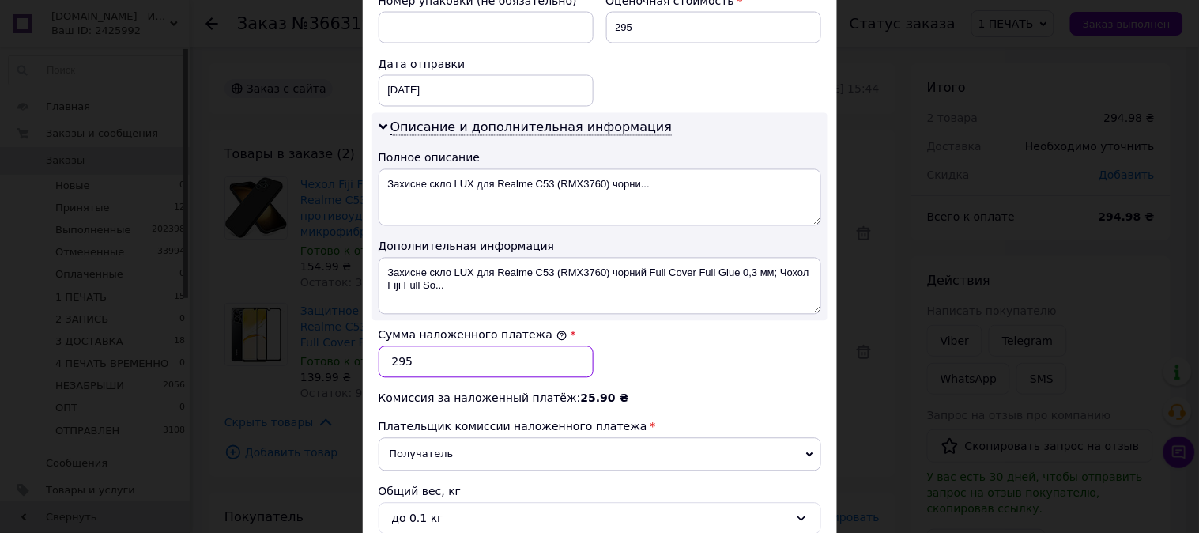
type input "295"
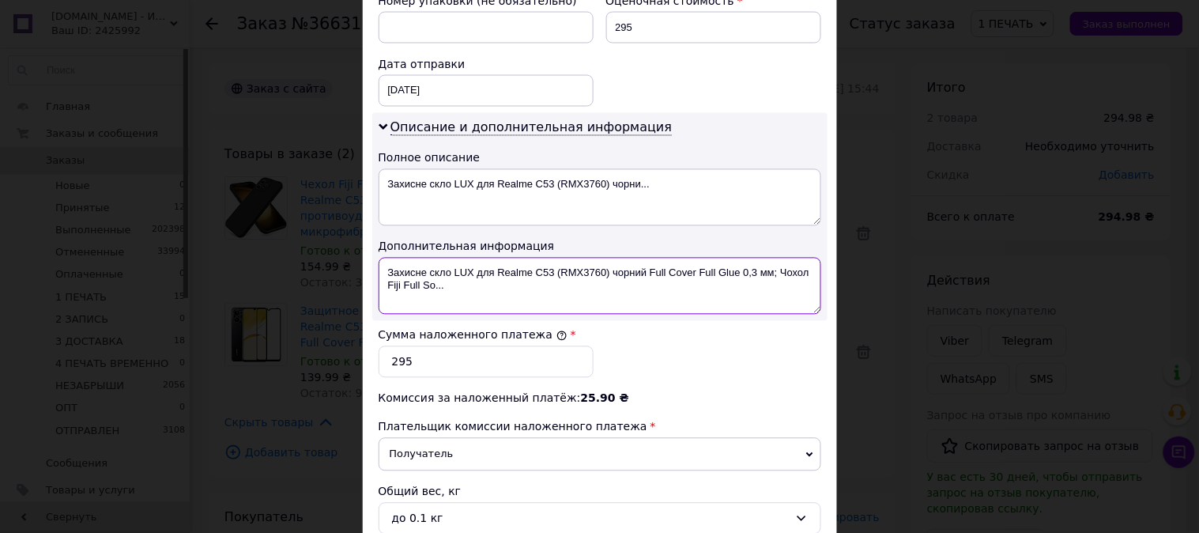
click at [508, 270] on textarea "Захисне скло LUX для Realme C53 (RMX3760) чорний Full Сover Full Glue 0,3 мм; Ч…" at bounding box center [600, 286] width 443 height 57
drag, startPoint x: 445, startPoint y: 270, endPoint x: 777, endPoint y: 281, distance: 332.2
click at [777, 281] on textarea "Realme C53 (RMX3760) чорний Full Сover Full Glue 0,3 мм; Чохол [GEOGRAPHIC_DATA…" at bounding box center [600, 286] width 443 height 57
paste textarea "3D ЧЕР"
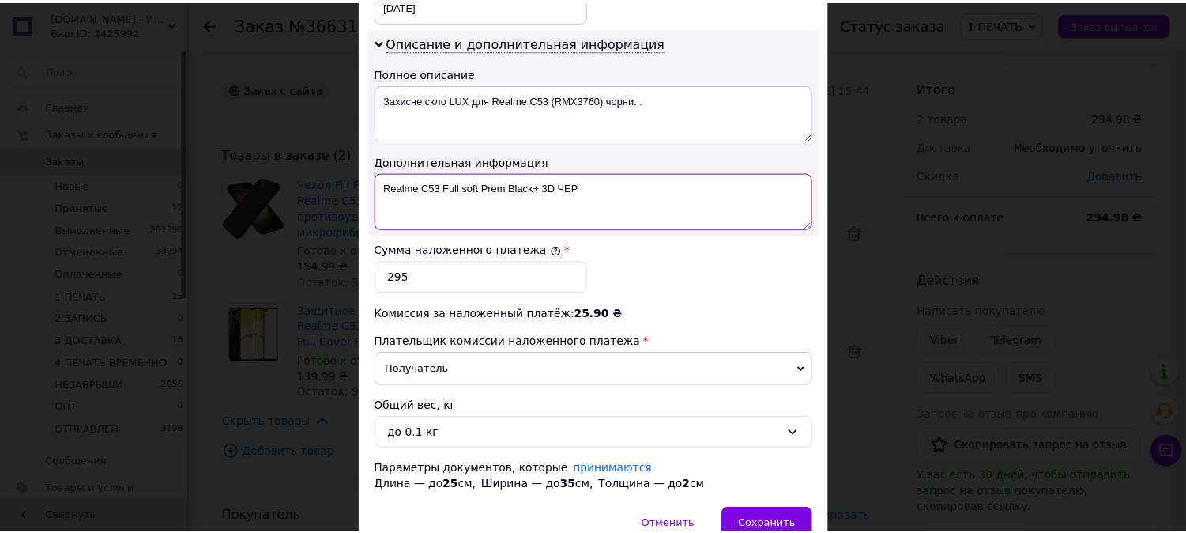
scroll to position [868, 0]
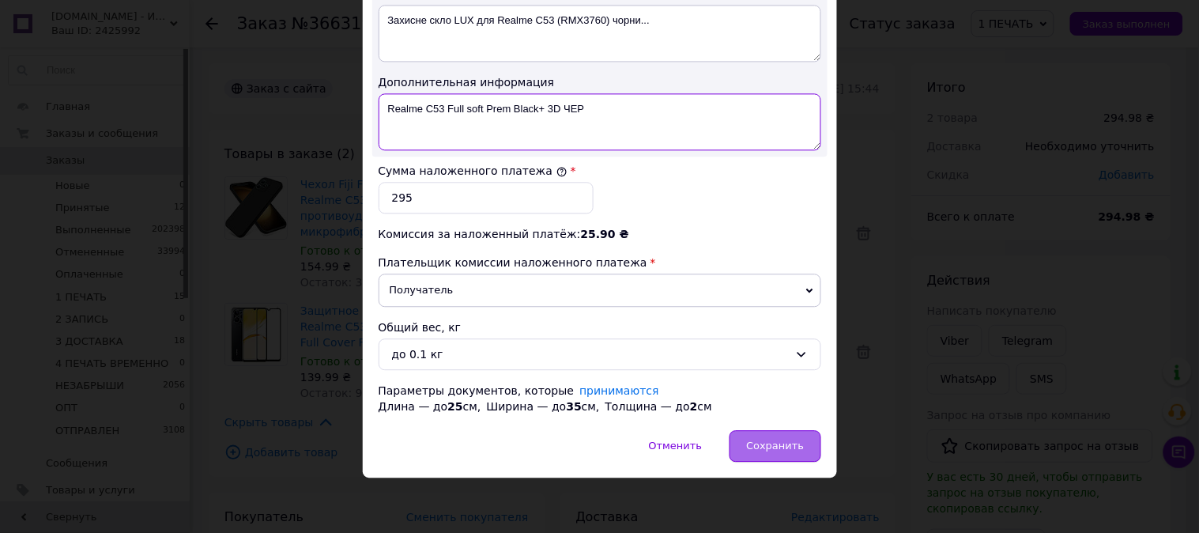
type textarea "Realme C53 Full soft Prem Black+ 3D ЧЕР"
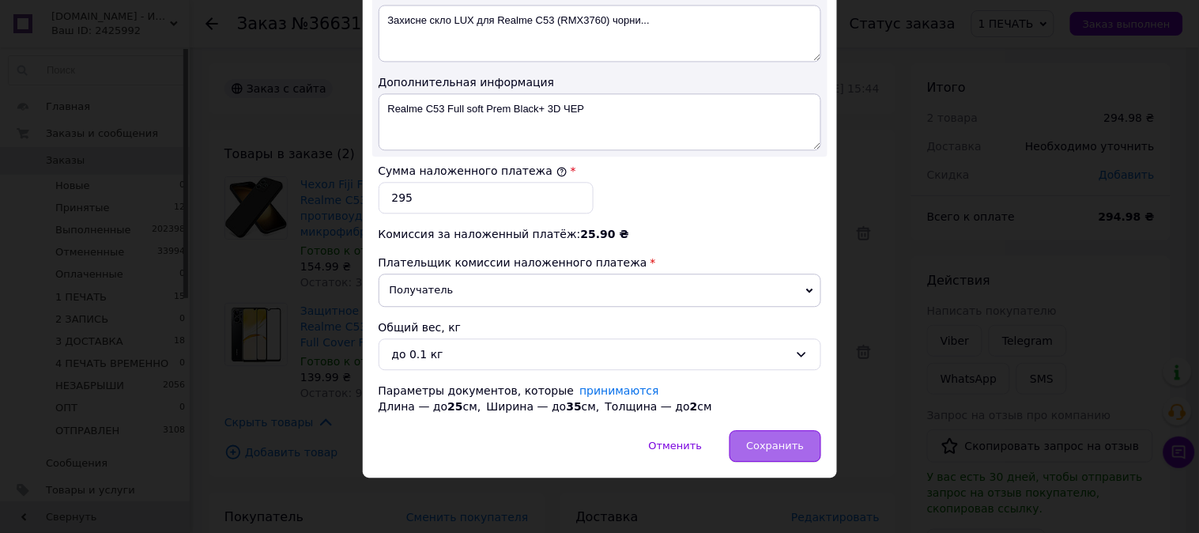
click at [787, 440] on span "Сохранить" at bounding box center [775, 446] width 58 height 12
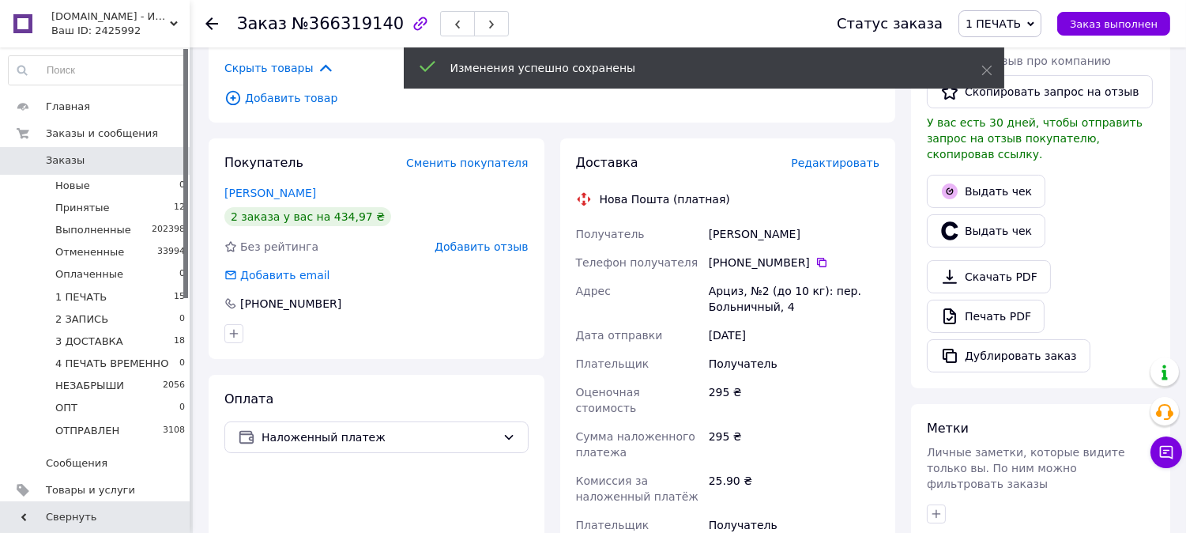
scroll to position [614, 0]
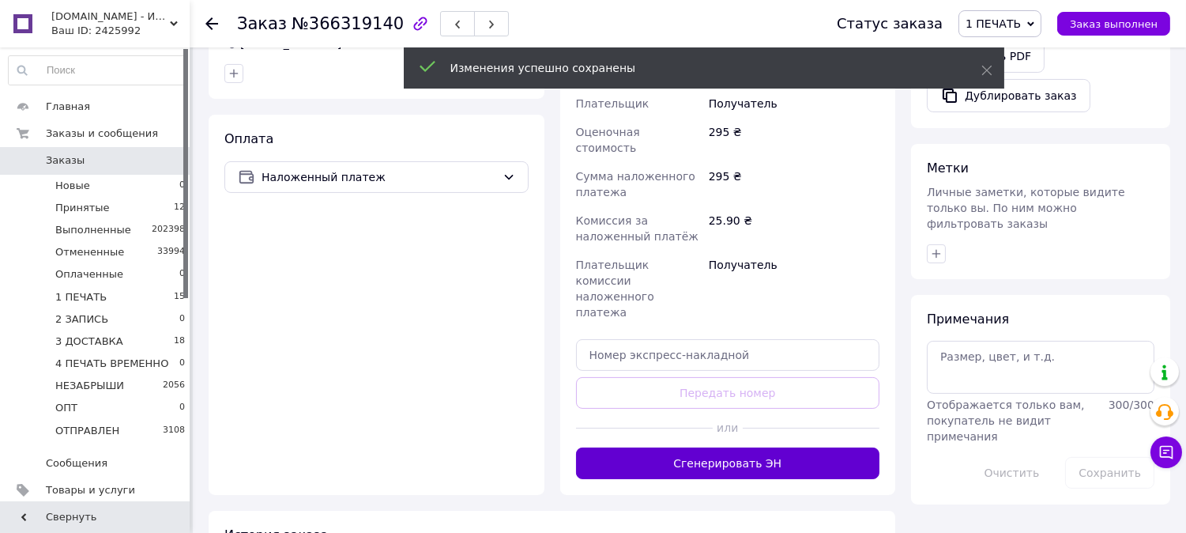
click at [700, 447] on button "Сгенерировать ЭН" at bounding box center [728, 463] width 304 height 32
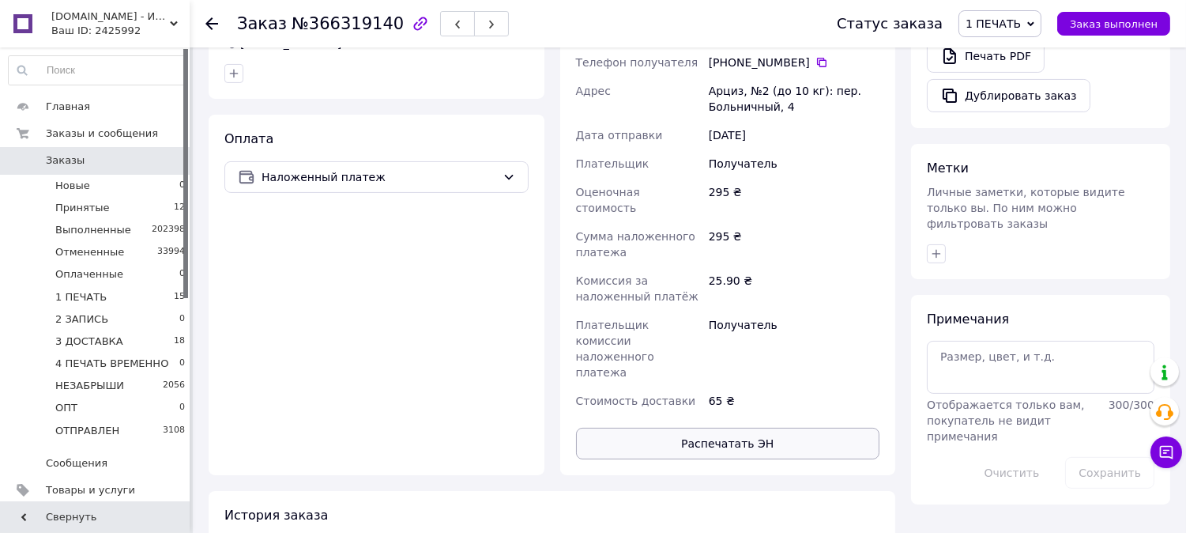
click at [709, 428] on button "Распечатать ЭН" at bounding box center [728, 444] width 304 height 32
click at [1013, 28] on span "1 ПЕЧАТЬ" at bounding box center [993, 23] width 55 height 13
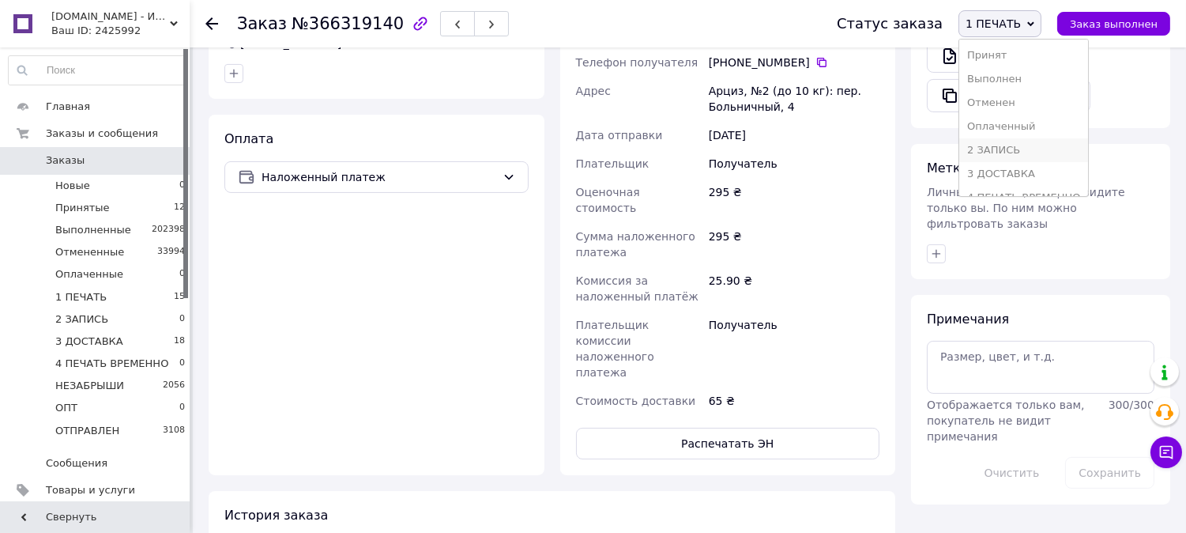
click at [1044, 144] on li "2 ЗАПИСЬ" at bounding box center [1024, 150] width 129 height 24
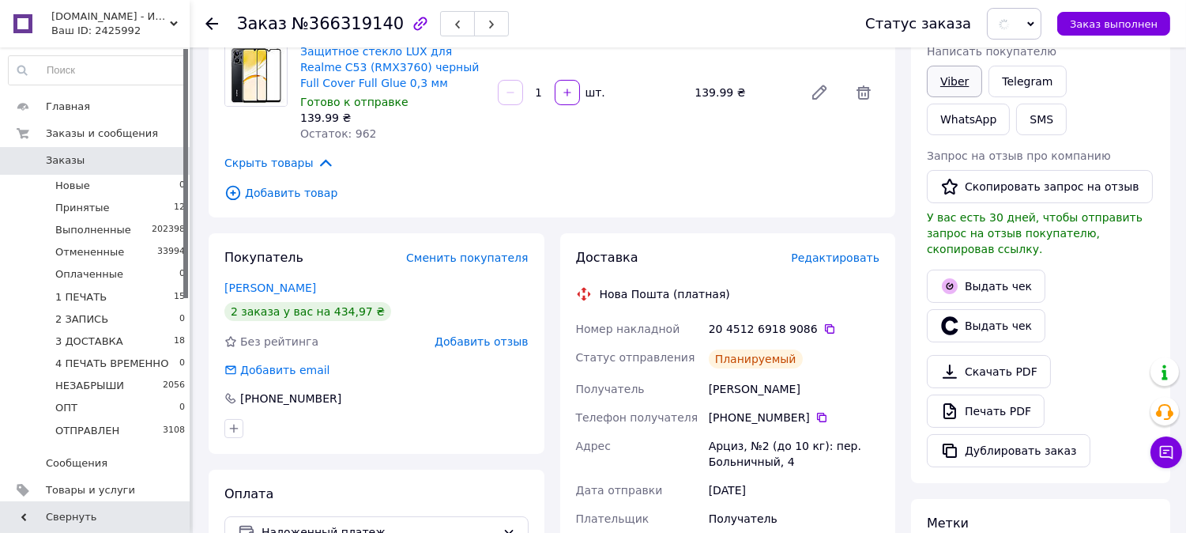
scroll to position [204, 0]
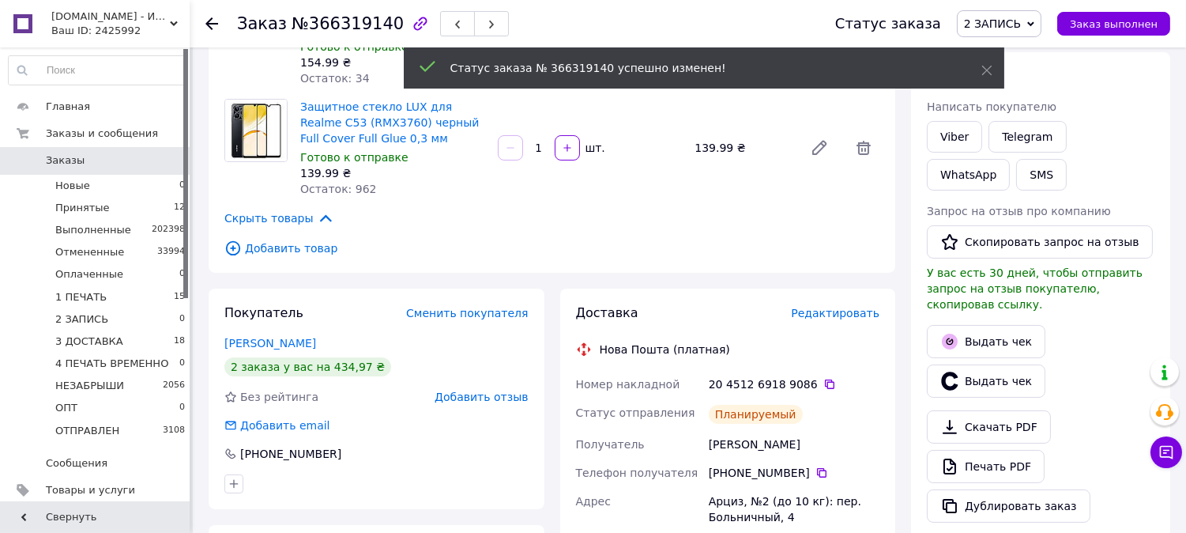
click at [1021, 19] on span "2 ЗАПИСЬ" at bounding box center [992, 23] width 57 height 13
click at [1012, 167] on li "3 ДОСТАВКА" at bounding box center [1022, 174] width 129 height 24
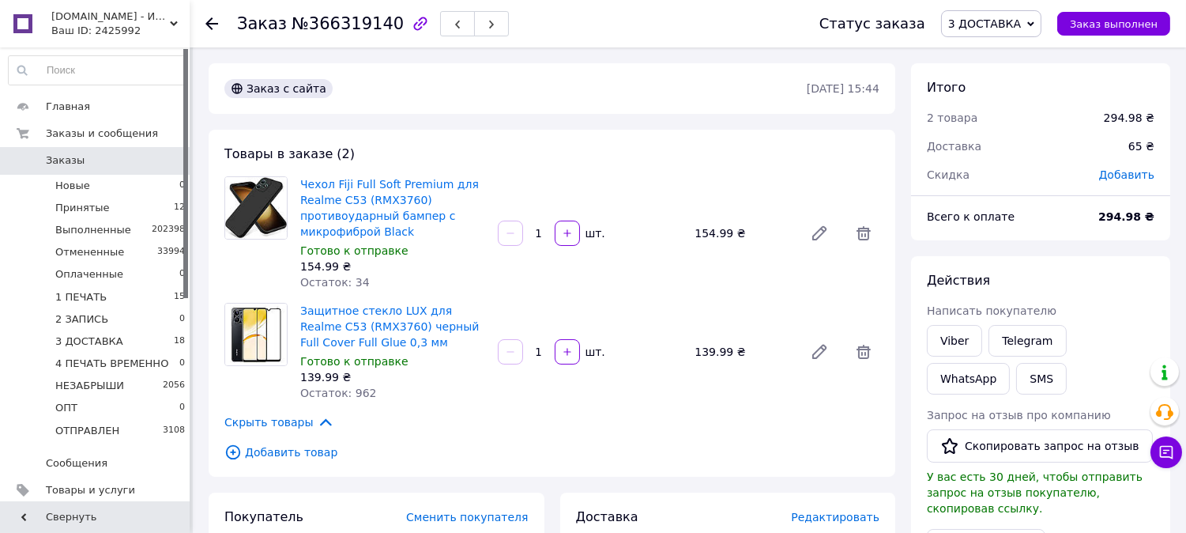
scroll to position [9, 0]
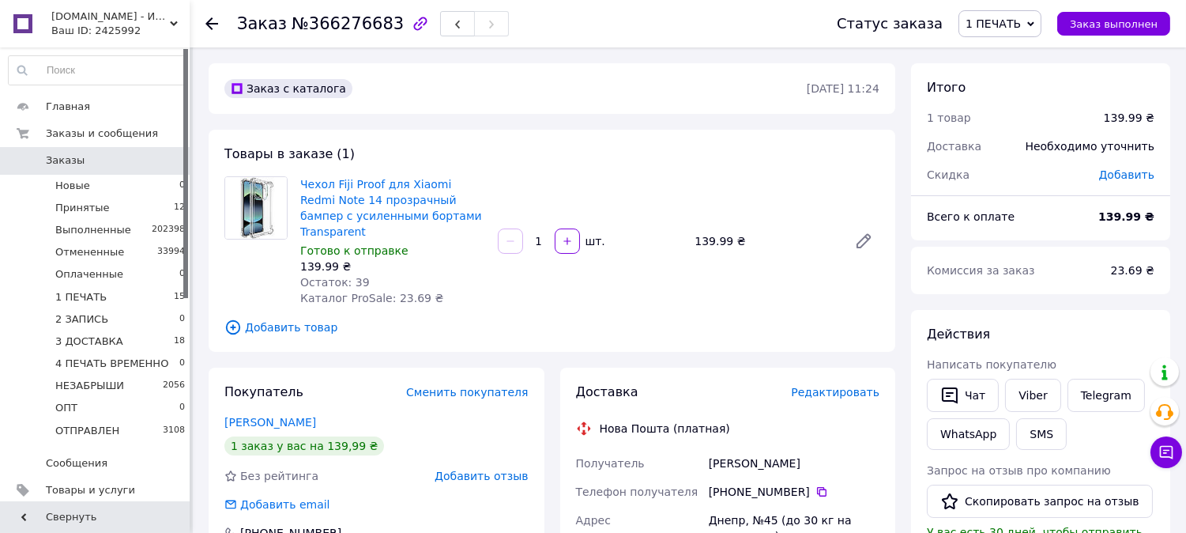
click at [828, 386] on span "Редактировать" at bounding box center [835, 392] width 89 height 13
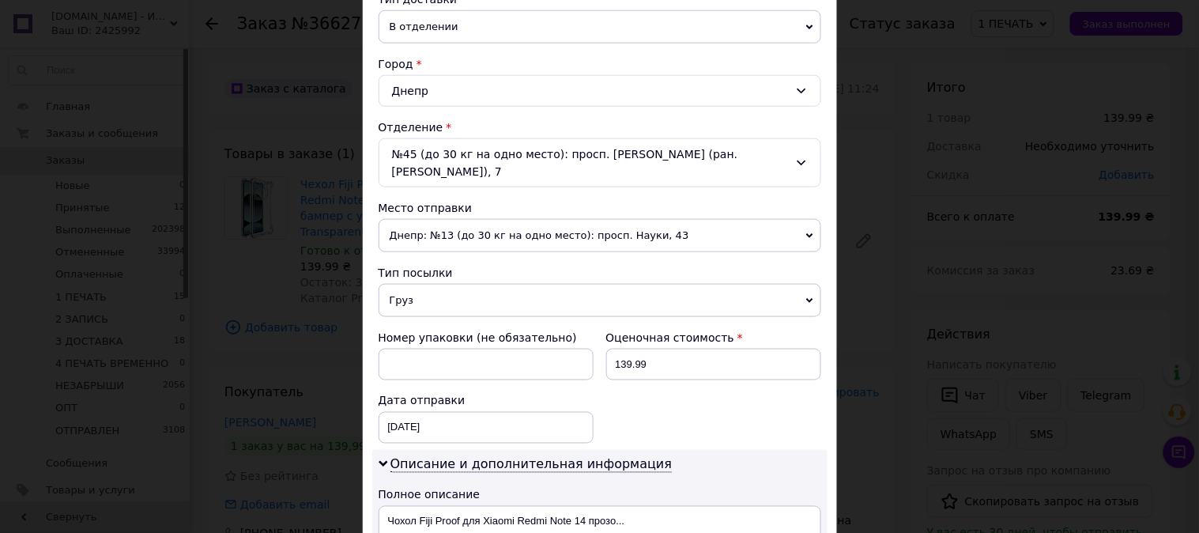
scroll to position [468, 0]
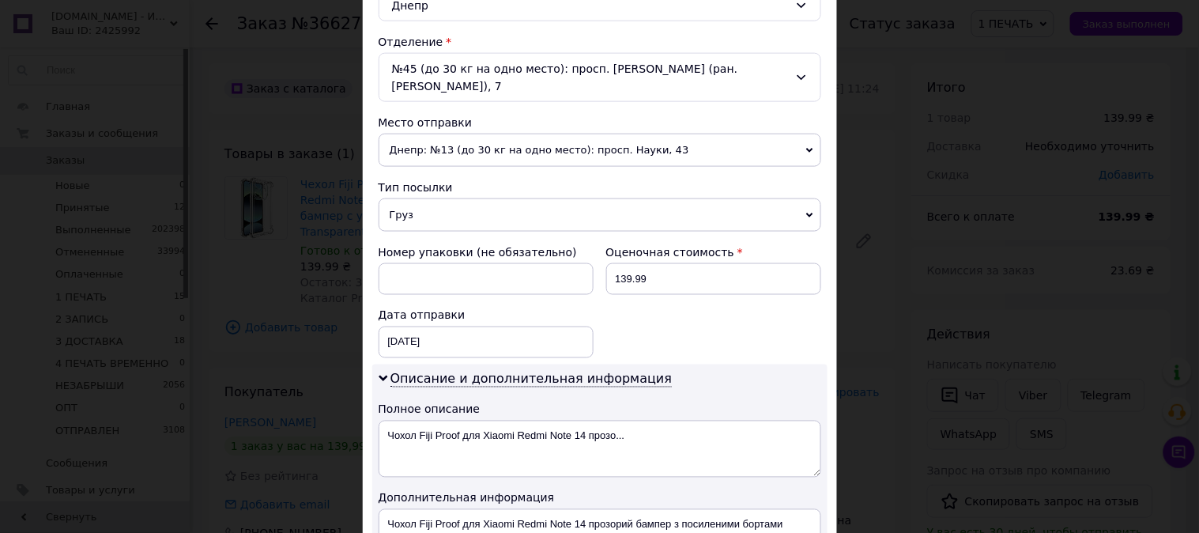
click at [421, 207] on span "Груз" at bounding box center [600, 214] width 443 height 33
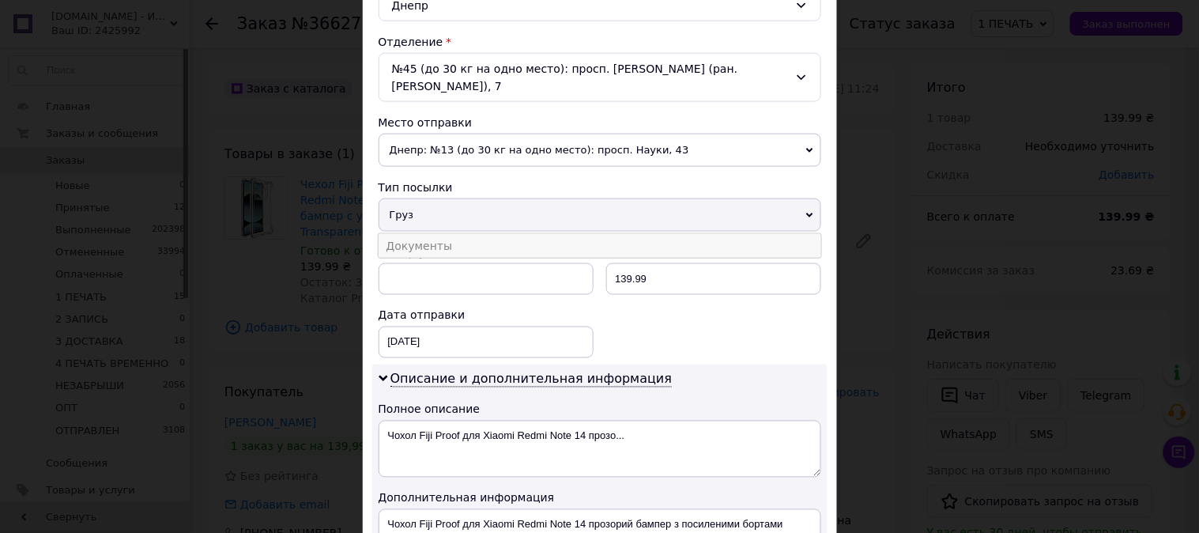
click at [413, 235] on li "Документы" at bounding box center [600, 246] width 443 height 24
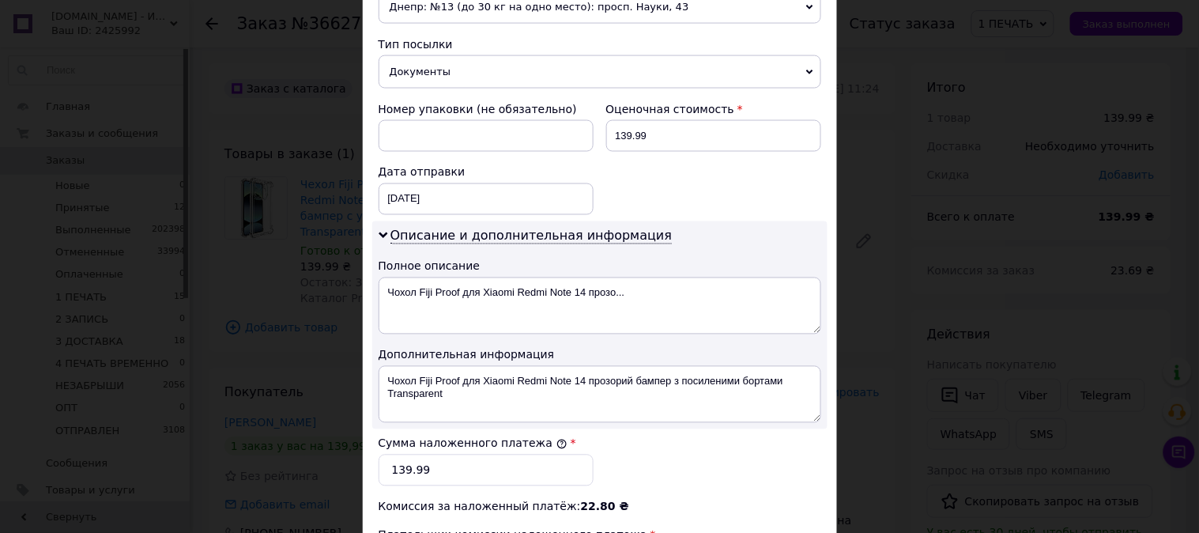
scroll to position [614, 0]
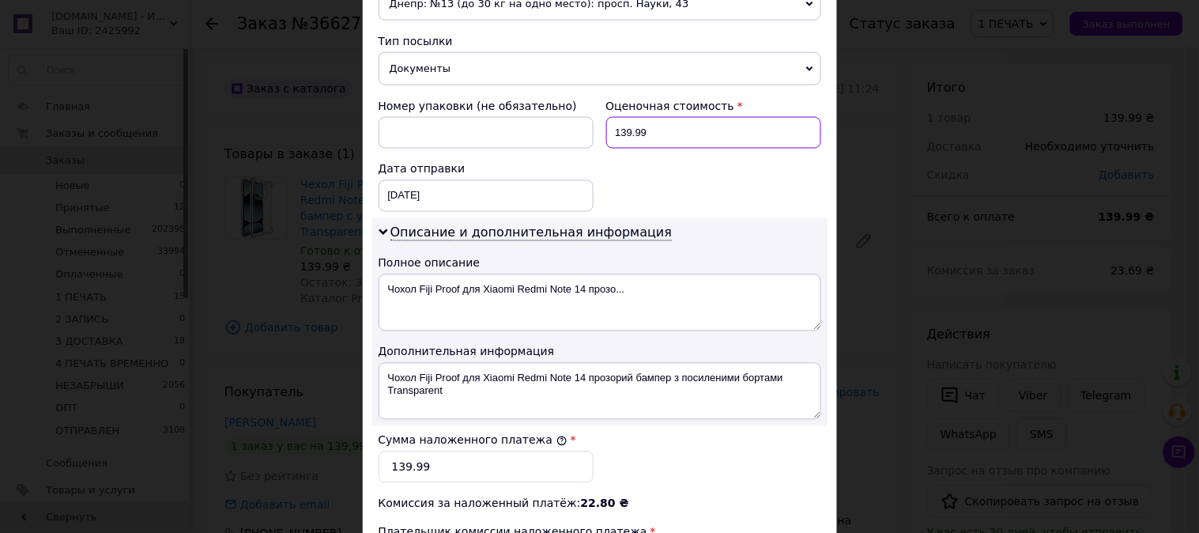
click at [684, 123] on input "139.99" at bounding box center [713, 133] width 215 height 32
type input "140"
click at [487, 451] on input "139.99" at bounding box center [486, 467] width 215 height 32
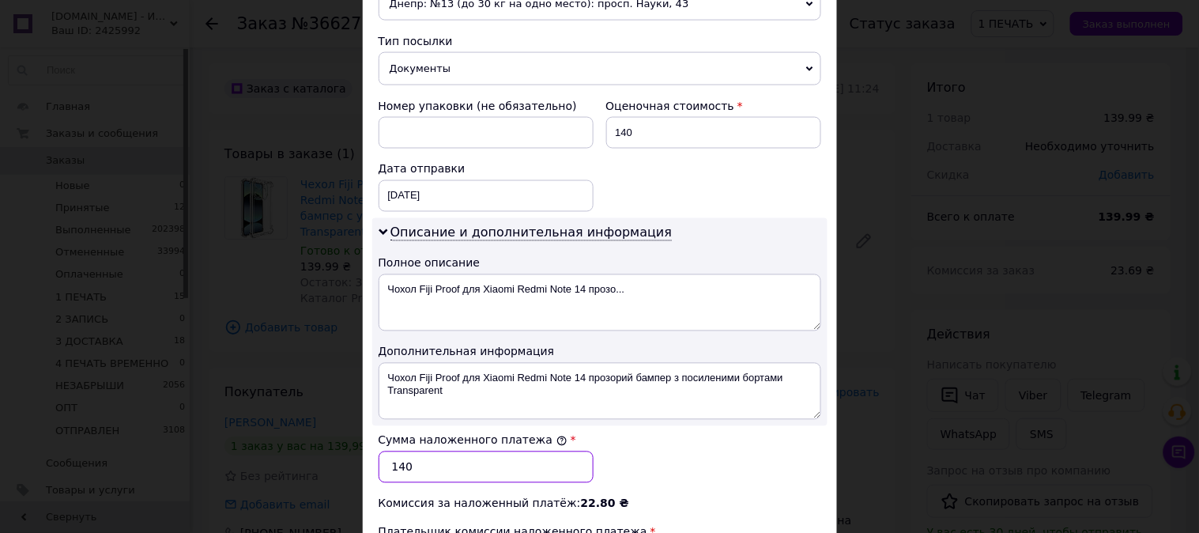
type input "140"
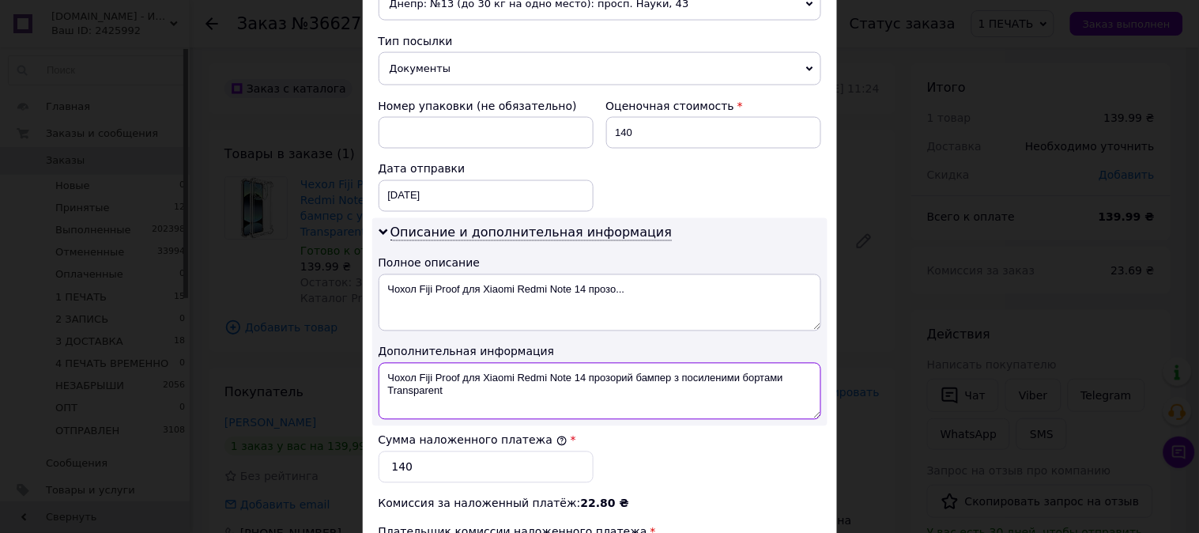
click at [443, 367] on textarea "Чохол Fiji Proof для Xiaomi Redmi Note 14 прозорий бампер з посиленими бортами …" at bounding box center [600, 391] width 443 height 57
click at [496, 363] on textarea "Чохол Fiji Proof для Xiaomi Redmi Note 14 прозорий бампер з посиленими бортами …" at bounding box center [600, 391] width 443 height 57
click at [498, 363] on textarea "Xiaomi Redmi Note 14 прозорий бампер з посиленими бортами Transparent" at bounding box center [600, 391] width 443 height 57
drag, startPoint x: 498, startPoint y: 360, endPoint x: 730, endPoint y: 353, distance: 231.7
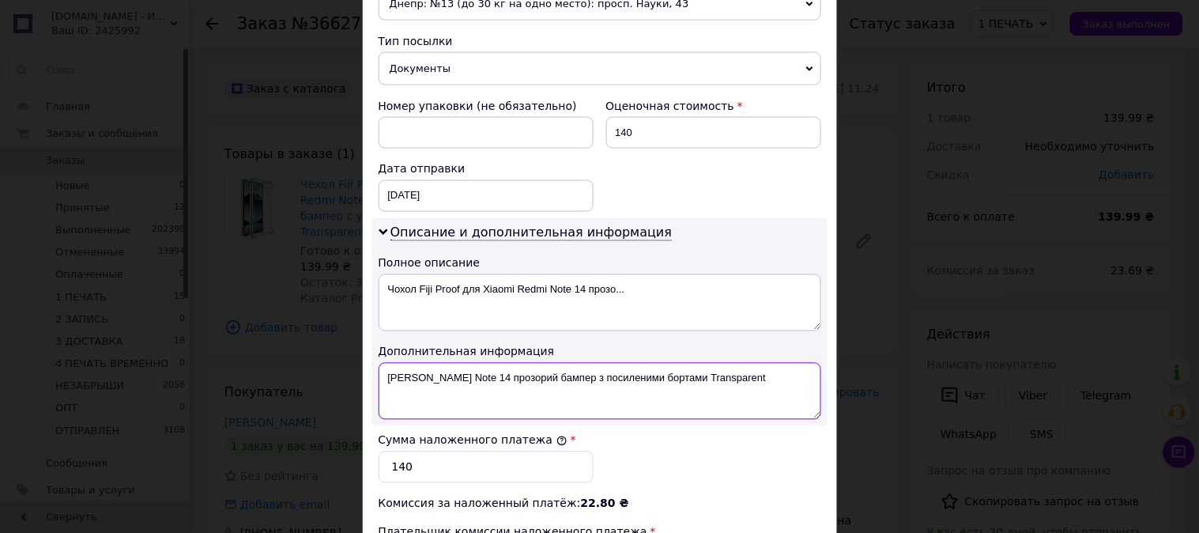
click at [730, 363] on textarea "Xiaomi Redmi Note 14 прозорий бампер з посиленими бортами Transparent" at bounding box center [600, 391] width 443 height 57
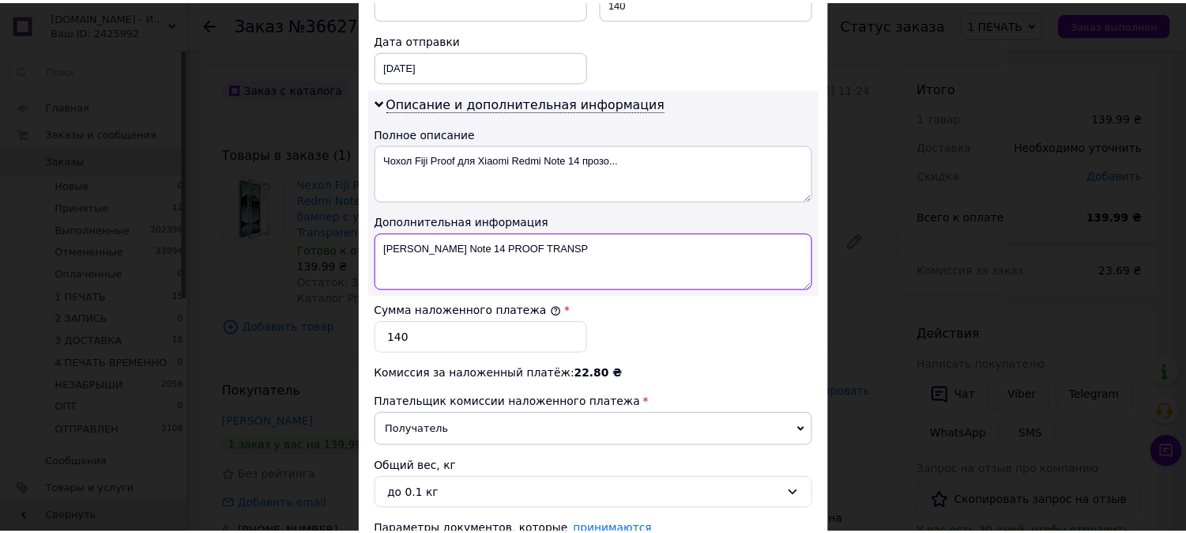
scroll to position [868, 0]
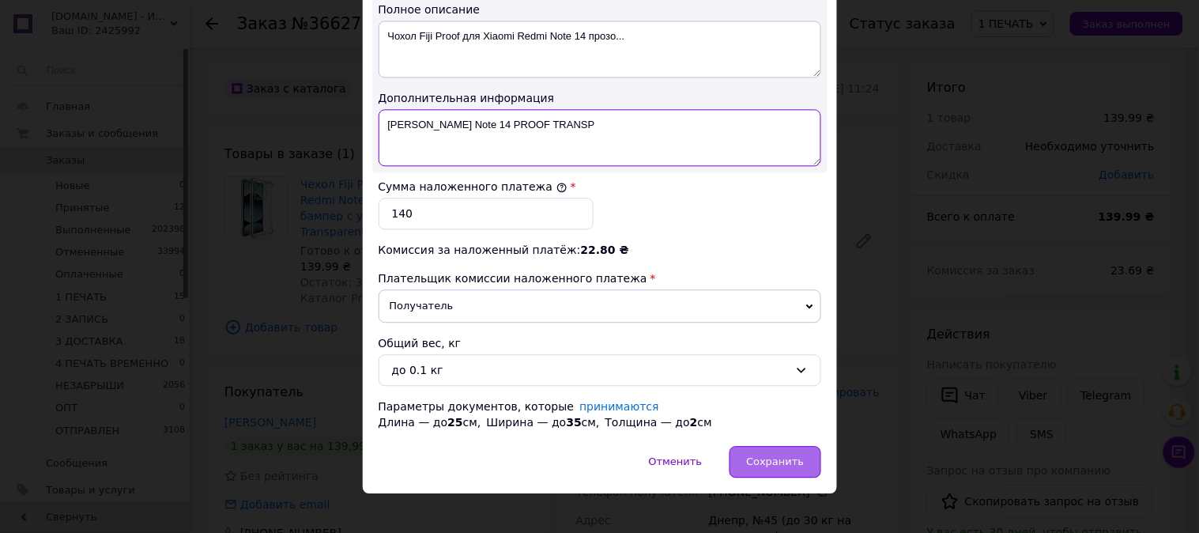
type textarea "Xiaomi Redmi Note 14 PROOF TRANSP"
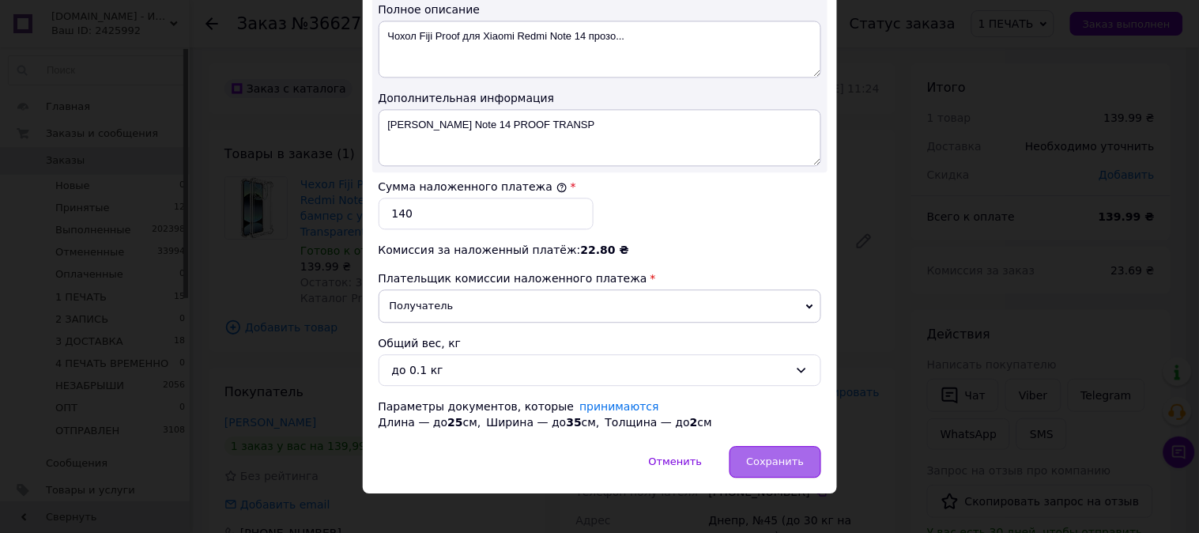
click at [781, 455] on span "Сохранить" at bounding box center [775, 461] width 58 height 12
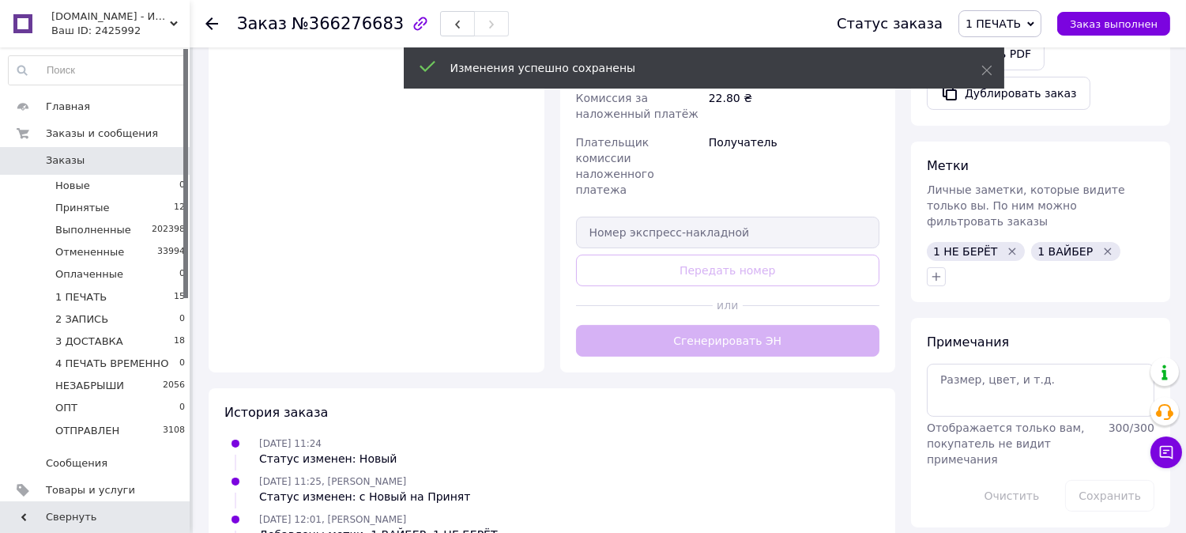
scroll to position [25, 0]
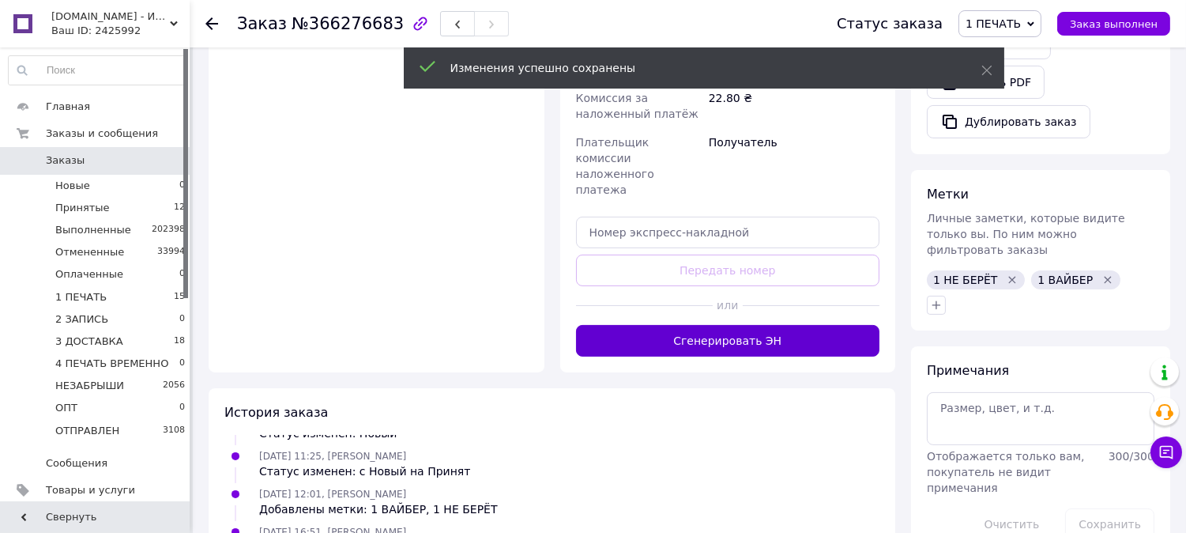
click at [734, 325] on button "Сгенерировать ЭН" at bounding box center [728, 341] width 304 height 32
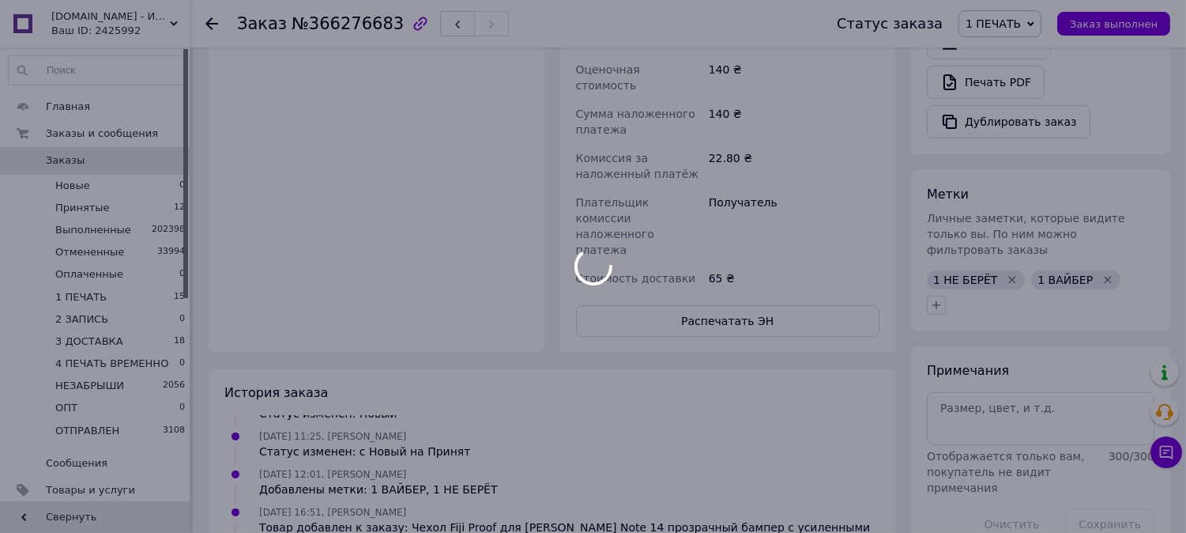
scroll to position [63, 0]
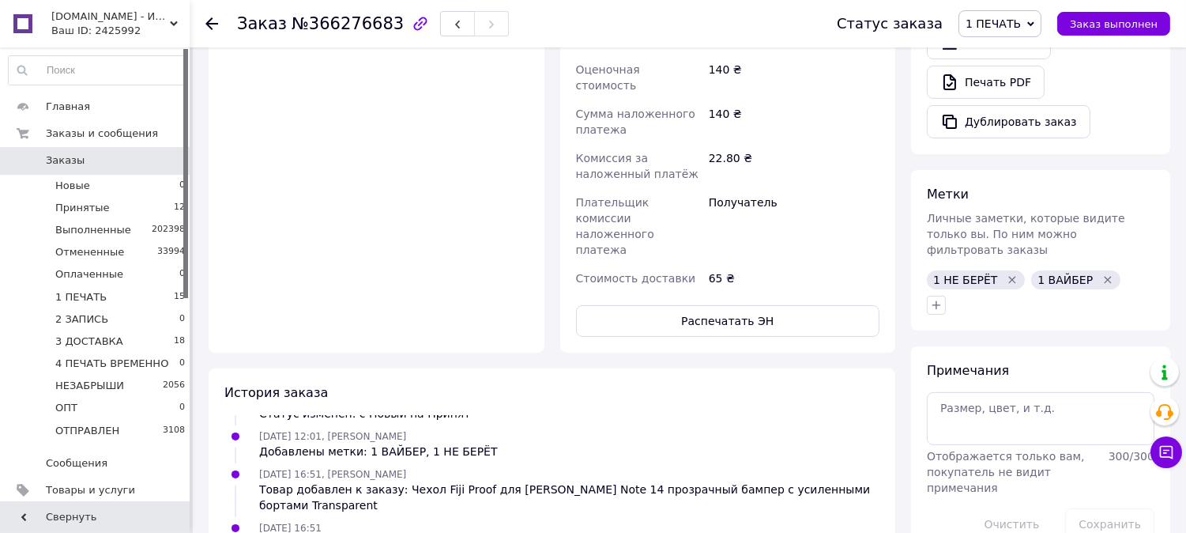
click at [739, 305] on button "Распечатать ЭН" at bounding box center [728, 321] width 304 height 32
click at [1002, 28] on span "1 ПЕЧАТЬ" at bounding box center [993, 23] width 55 height 13
click at [1025, 143] on li "2 ЗАПИСЬ" at bounding box center [1024, 150] width 129 height 24
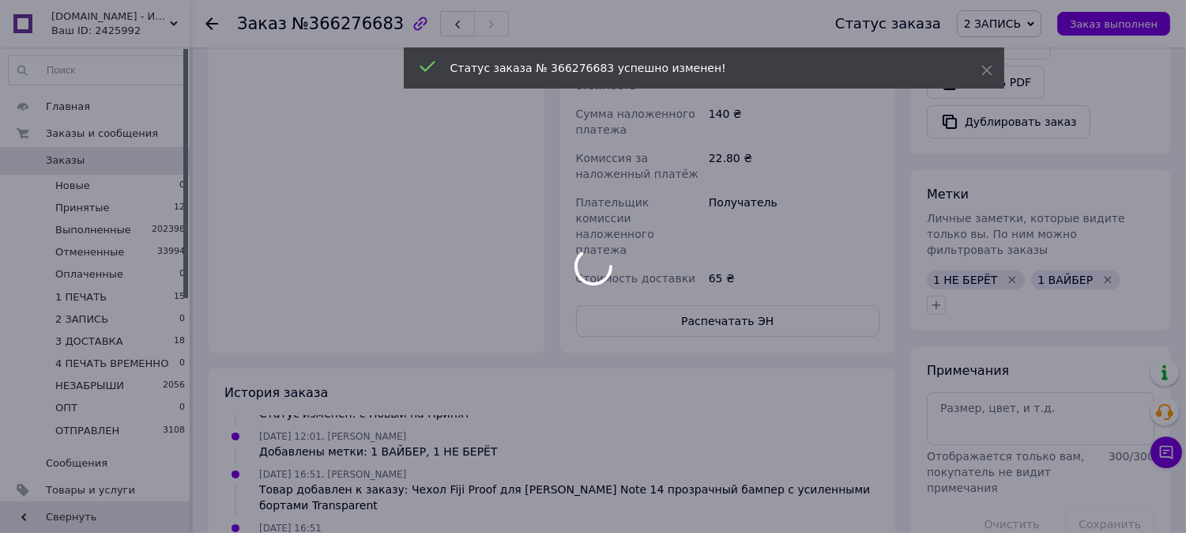
scroll to position [0, 0]
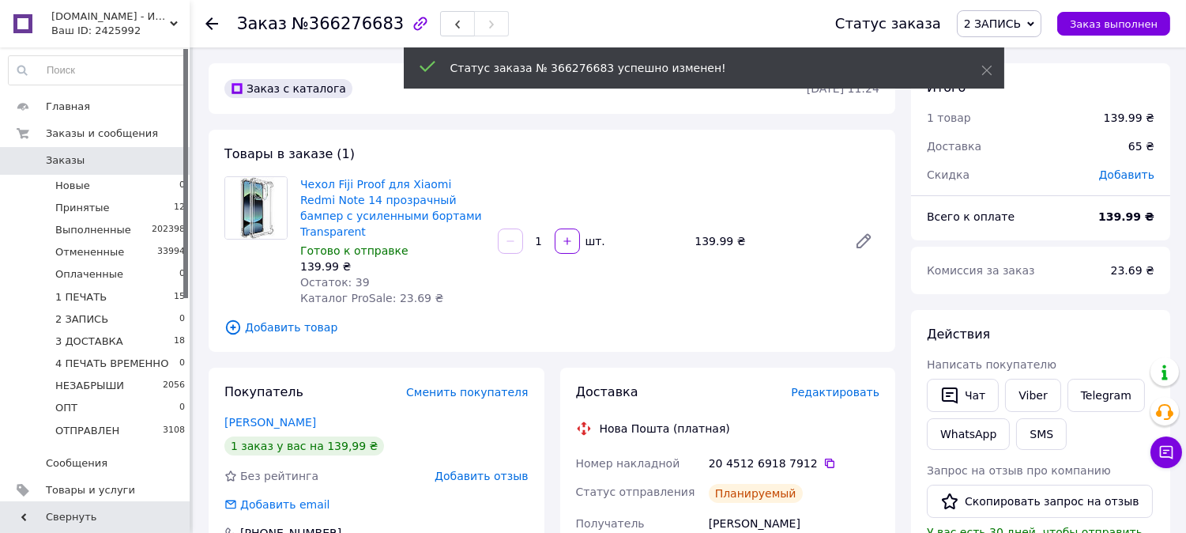
click at [1017, 20] on span "2 ЗАПИСЬ" at bounding box center [992, 23] width 57 height 13
click at [1004, 163] on li "3 ДОСТАВКА" at bounding box center [1022, 174] width 129 height 24
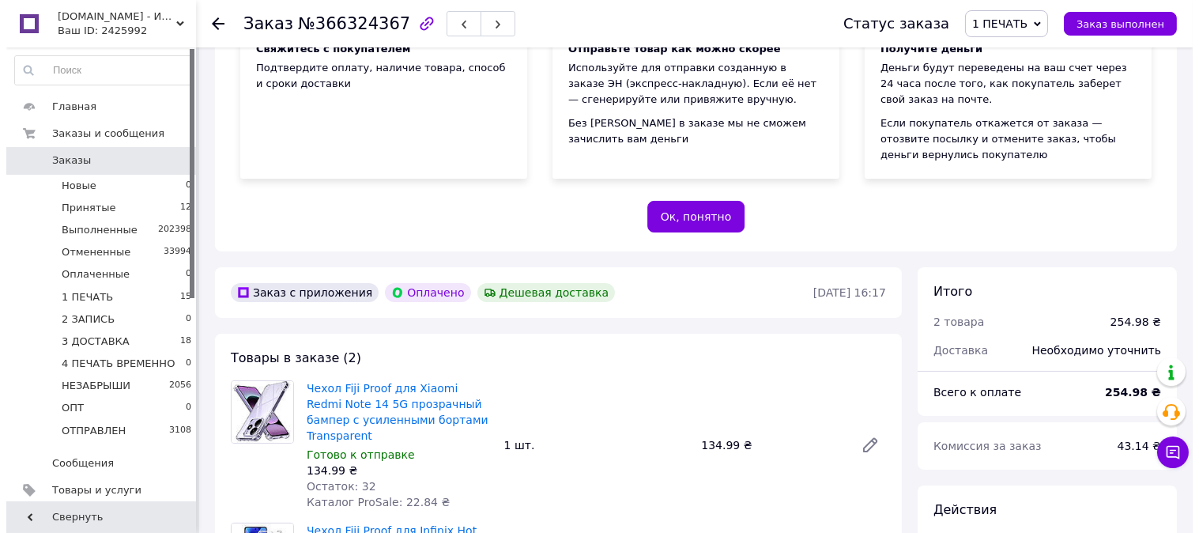
scroll to position [468, 0]
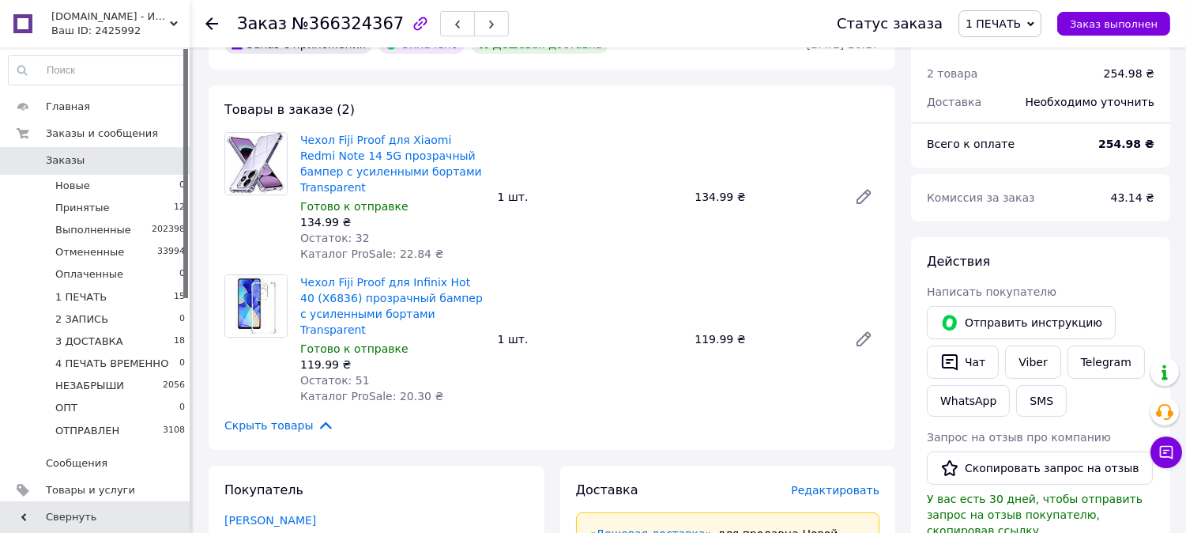
click at [828, 484] on span "Редактировать" at bounding box center [835, 490] width 89 height 13
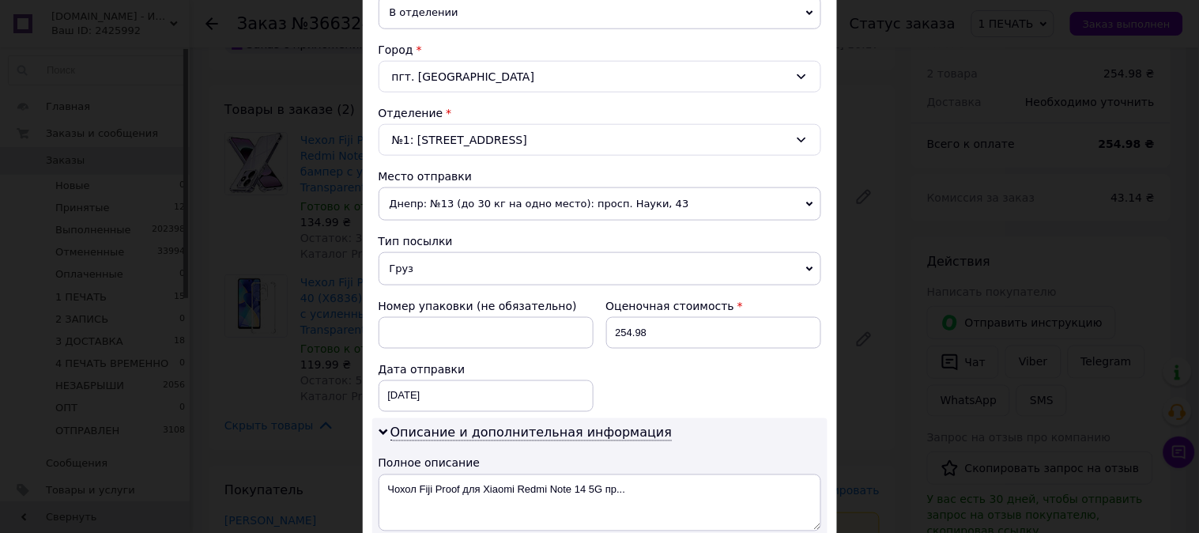
scroll to position [696, 0]
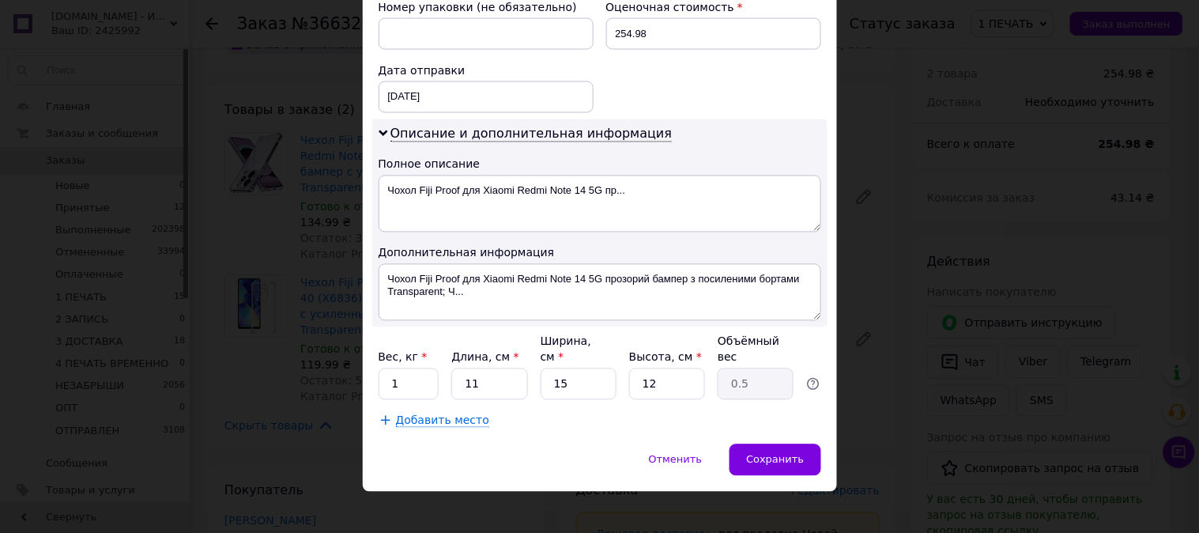
click at [969, 333] on div "× Редактирование доставки Способ доставки Нова Пошта (платная) Плательщик Получ…" at bounding box center [599, 266] width 1199 height 533
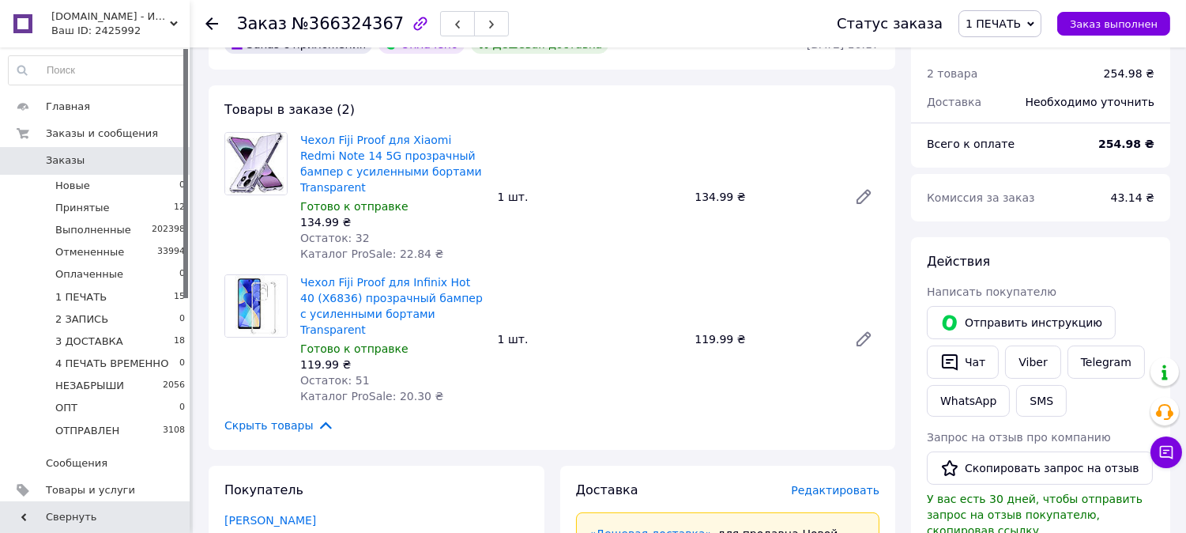
click at [851, 484] on span "Редактировать" at bounding box center [835, 490] width 89 height 13
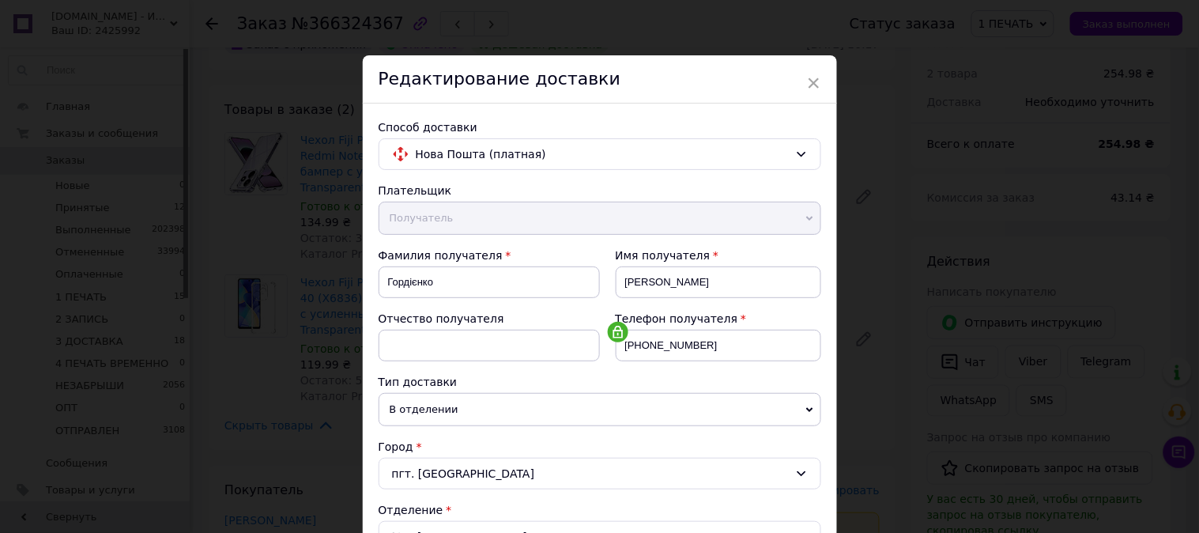
scroll to position [518, 0]
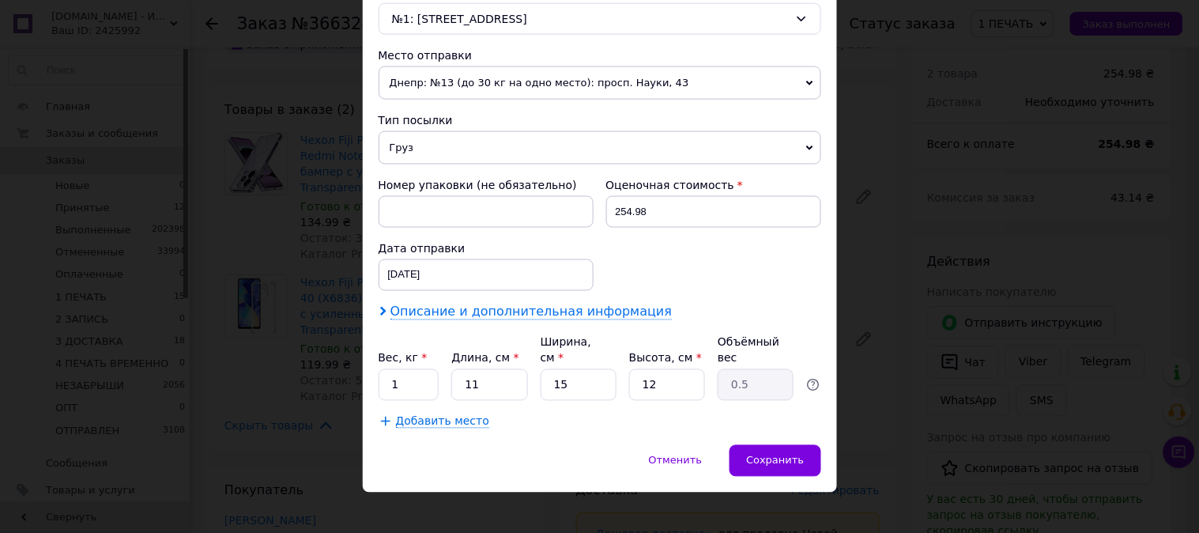
click at [622, 312] on span "Описание и дополнительная информация" at bounding box center [531, 312] width 282 height 16
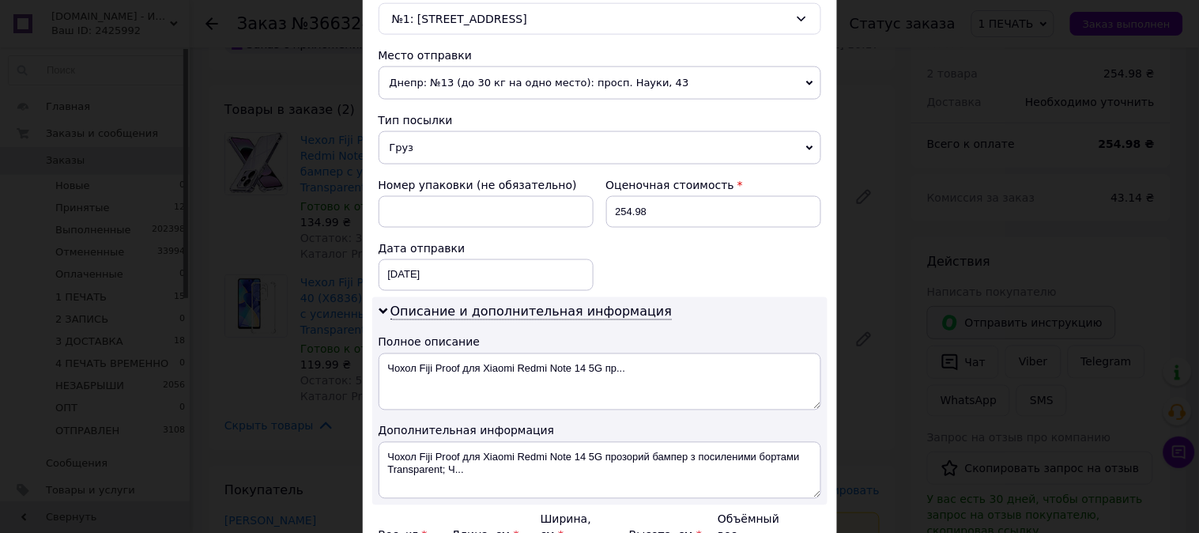
click at [971, 330] on div "× Редактирование доставки Способ доставки Нова Пошта (платная) Плательщик Получ…" at bounding box center [599, 266] width 1199 height 533
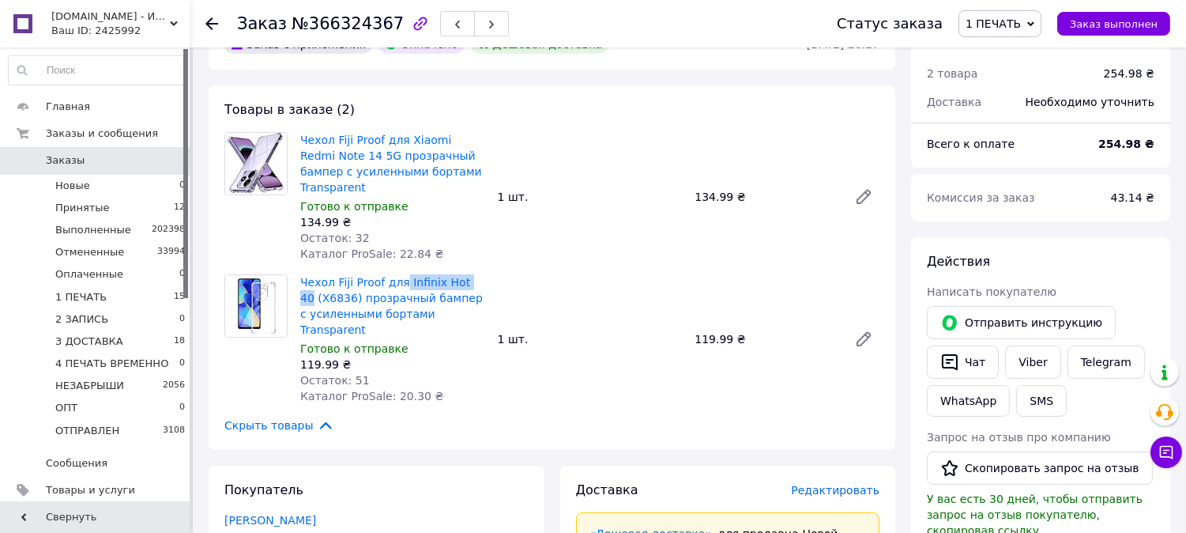
drag, startPoint x: 398, startPoint y: 253, endPoint x: 477, endPoint y: 262, distance: 80.3
click at [477, 262] on div "Товары в заказе (2) Чехол Fiji Proof для Xiaomi Redmi Note 14 5G прозрачный бам…" at bounding box center [552, 267] width 687 height 364
copy link "Infinix Hot 40"
click at [833, 484] on span "Редактировать" at bounding box center [835, 490] width 89 height 13
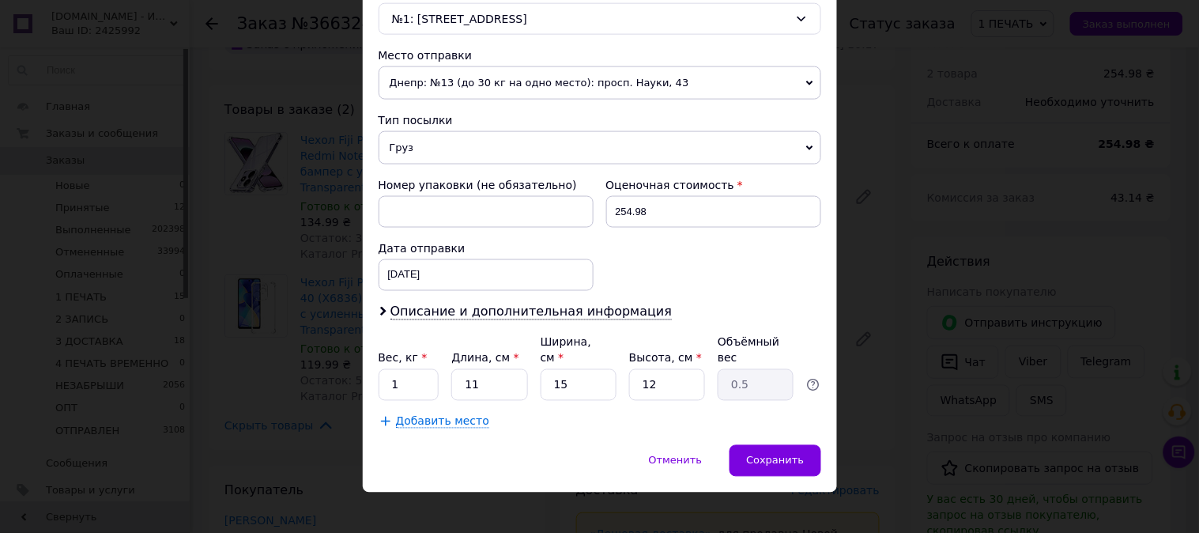
click at [478, 154] on span "Груз" at bounding box center [600, 147] width 443 height 33
click at [0, 0] on li "Документы" at bounding box center [0, 0] width 0 height 0
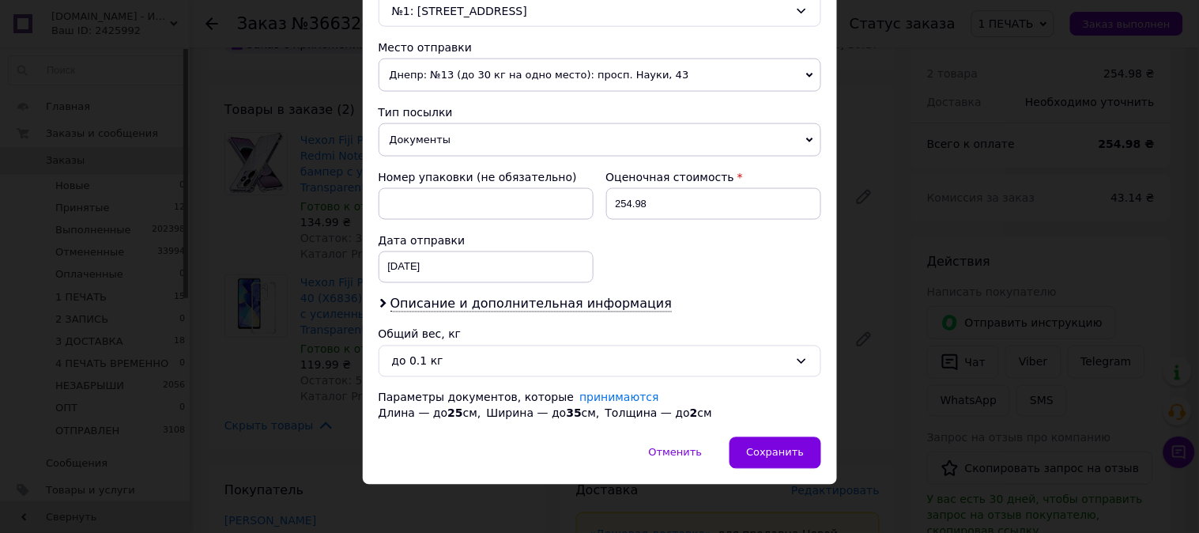
scroll to position [534, 0]
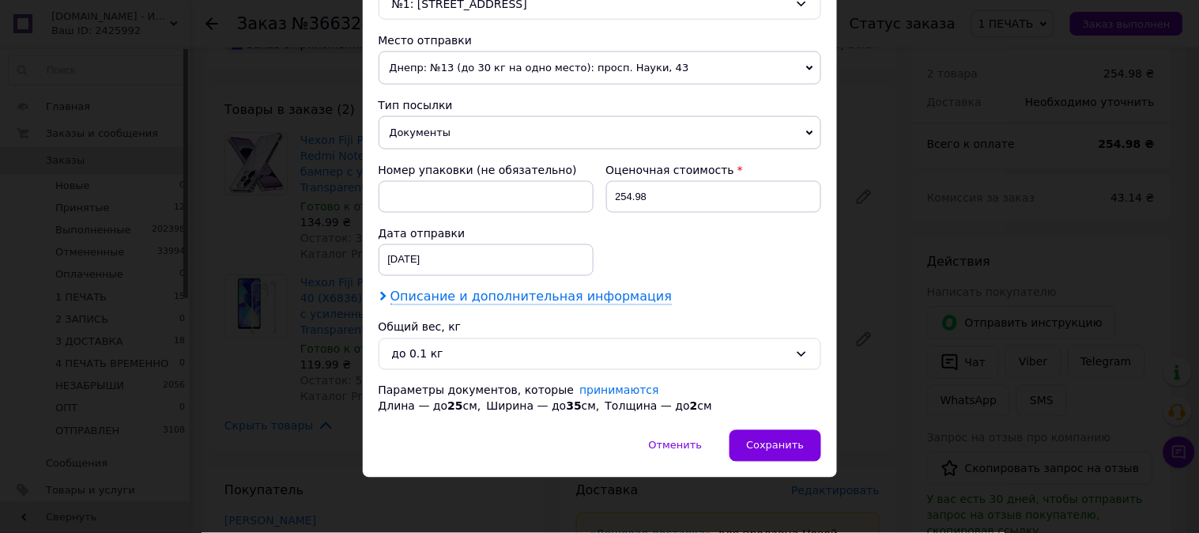
click at [520, 304] on span "Описание и дополнительная информация" at bounding box center [531, 297] width 282 height 16
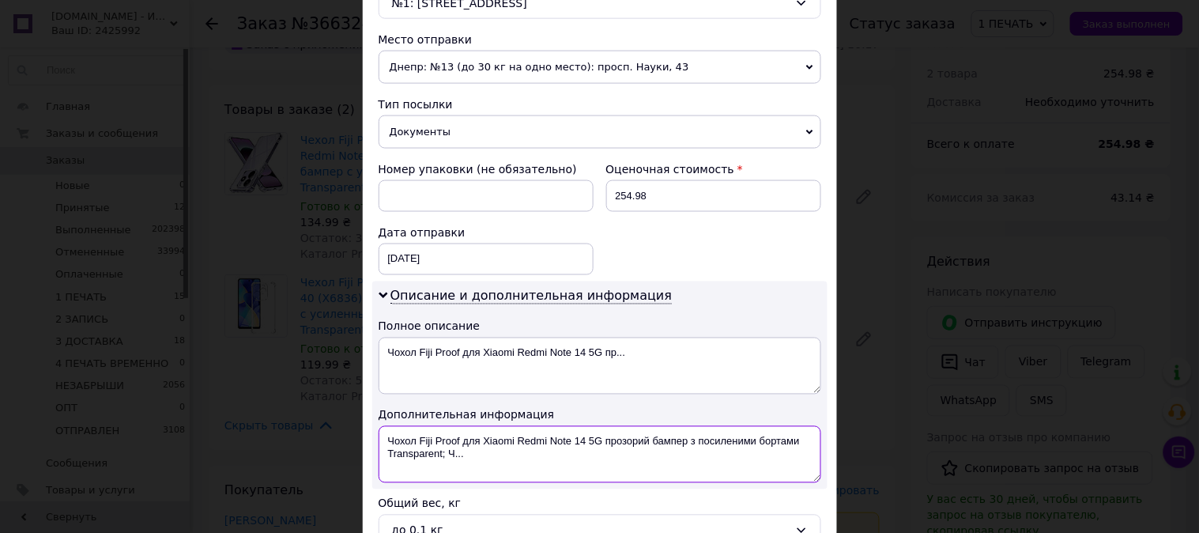
click at [500, 441] on textarea "Чохол Fiji Proof для Xiaomi Redmi Note 14 5G прозорий бампер з посиленими борта…" at bounding box center [600, 454] width 443 height 57
click at [515, 440] on textarea "Xiaomi Redmi Note 14 5G прозорий бампер з посиленими бортами Transparent; Ч..." at bounding box center [600, 454] width 443 height 57
drag, startPoint x: 515, startPoint y: 440, endPoint x: 799, endPoint y: 448, distance: 283.9
click at [799, 448] on textarea "Xiaomi Redmi Note 14 5G прозорий бампер з посиленими бортами Transparent; Ч..." at bounding box center [600, 454] width 443 height 57
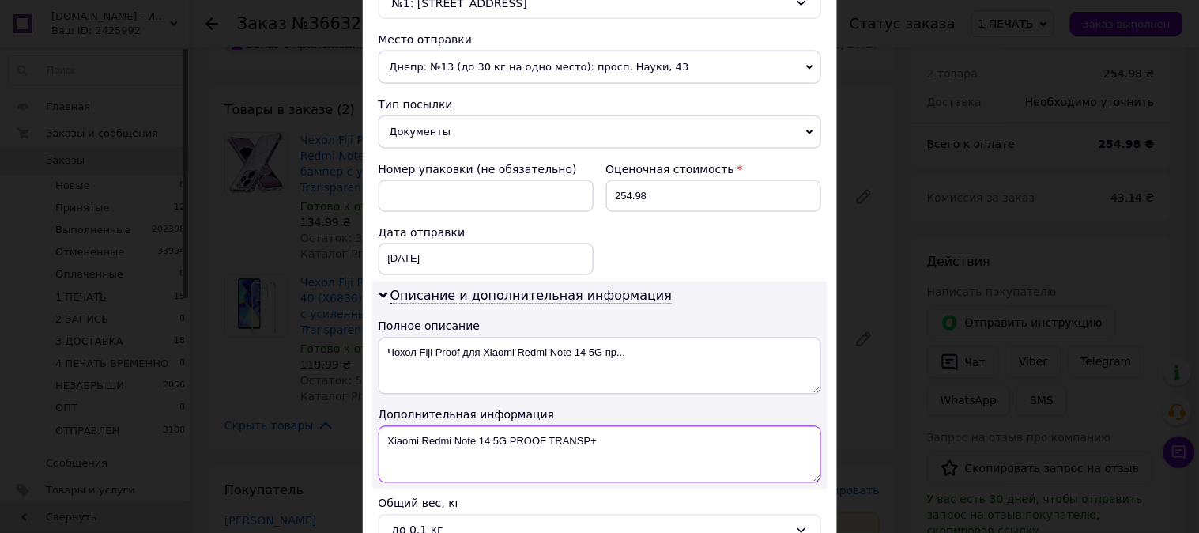
paste textarea "Infinix Hot 40"
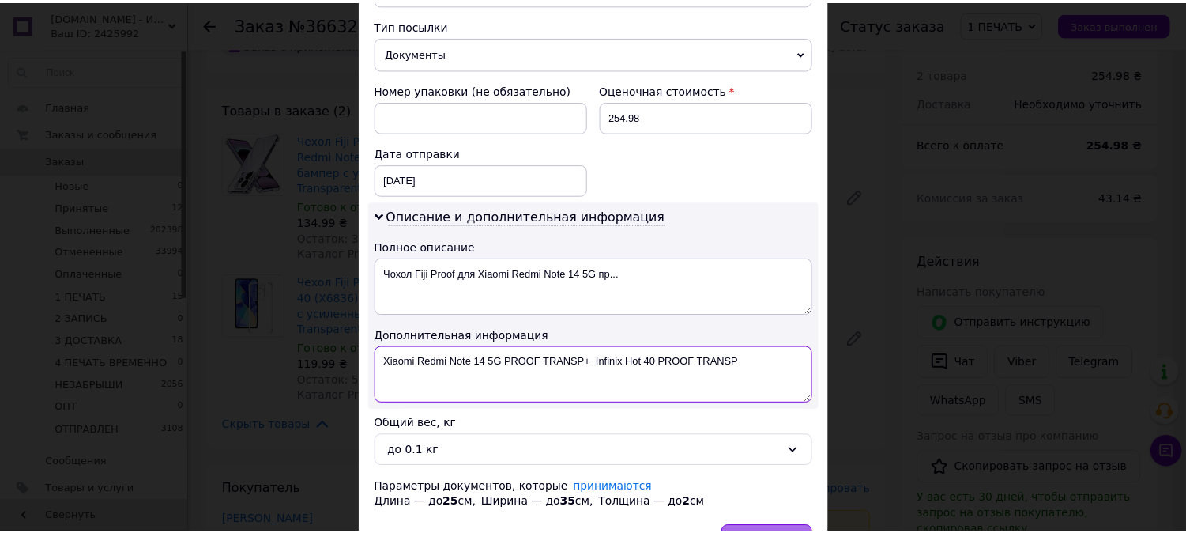
scroll to position [711, 0]
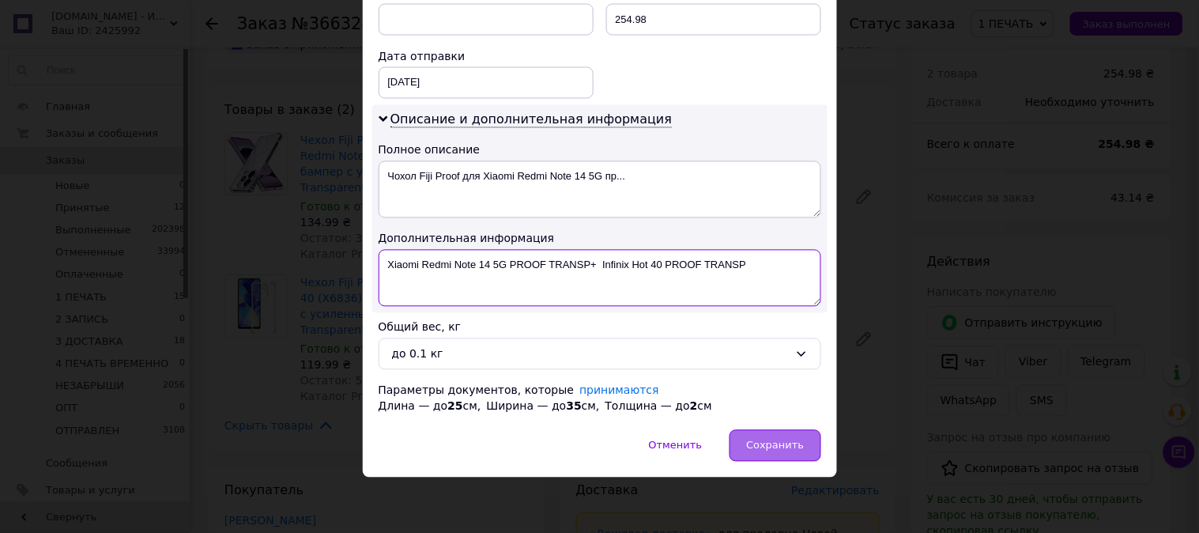
type textarea "Xiaomi Redmi Note 14 5G PROOF TRANSP+ Infinix Hot 40 PROOF TRANSP"
click at [770, 461] on div "Сохранить" at bounding box center [775, 446] width 91 height 32
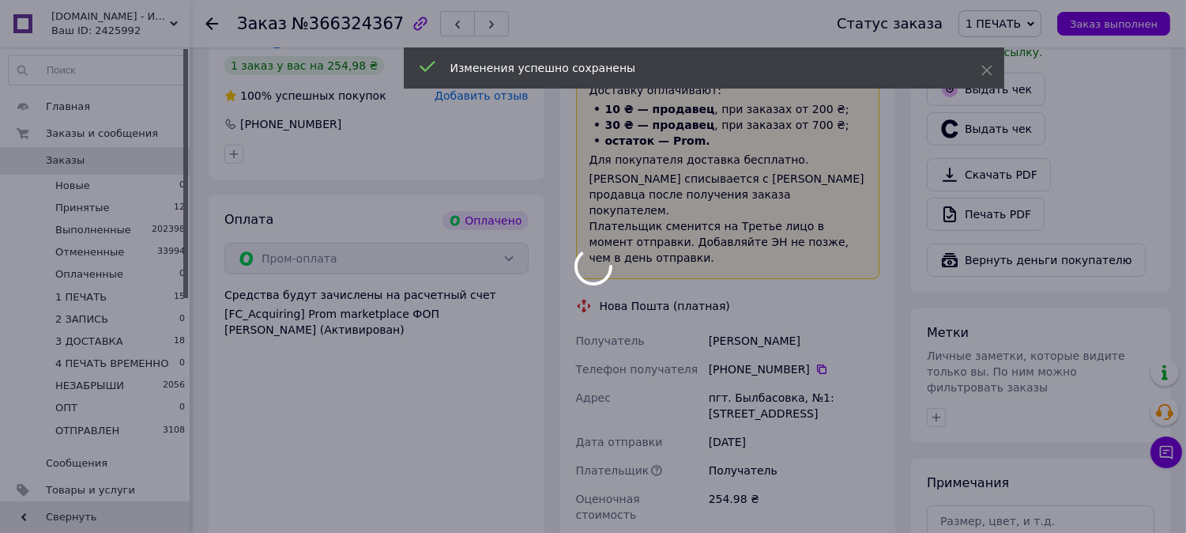
scroll to position [1200, 0]
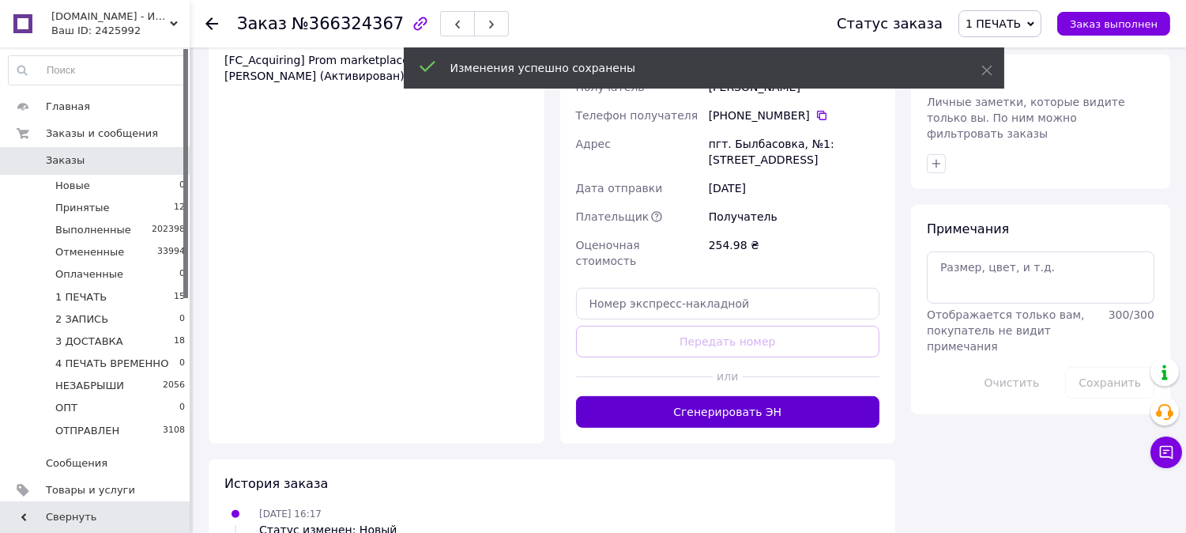
click at [727, 396] on button "Сгенерировать ЭН" at bounding box center [728, 412] width 304 height 32
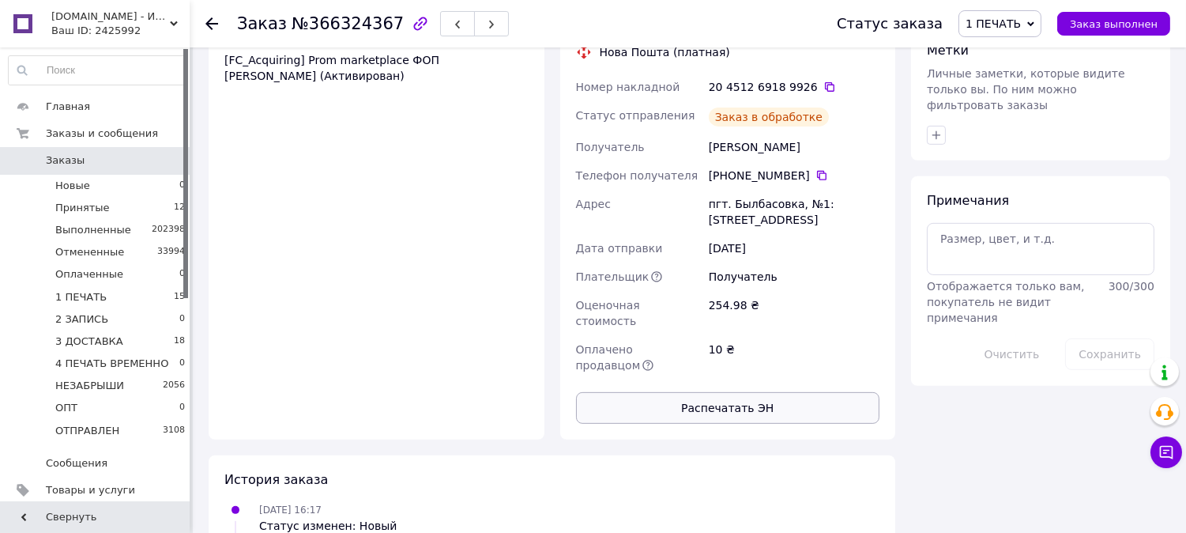
click at [730, 392] on button "Распечатать ЭН" at bounding box center [728, 408] width 304 height 32
click at [973, 26] on div "Статус заказа 1 ПЕЧАТЬ Принят Выполнен Отменен Оплаченный 2 ЗАПИСЬ 3 ДОСТАВКА 4…" at bounding box center [995, 23] width 349 height 27
click at [1007, 27] on span "1 ПЕЧАТЬ" at bounding box center [993, 23] width 55 height 13
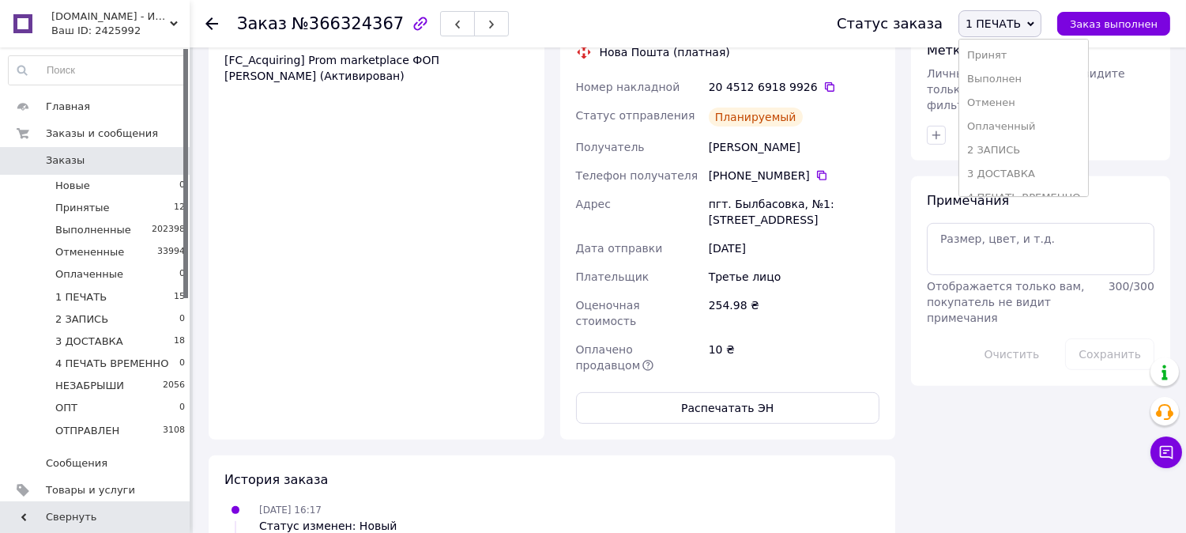
drag, startPoint x: 1037, startPoint y: 155, endPoint x: 820, endPoint y: 112, distance: 221.5
click at [1036, 155] on li "2 ЗАПИСЬ" at bounding box center [1024, 150] width 129 height 24
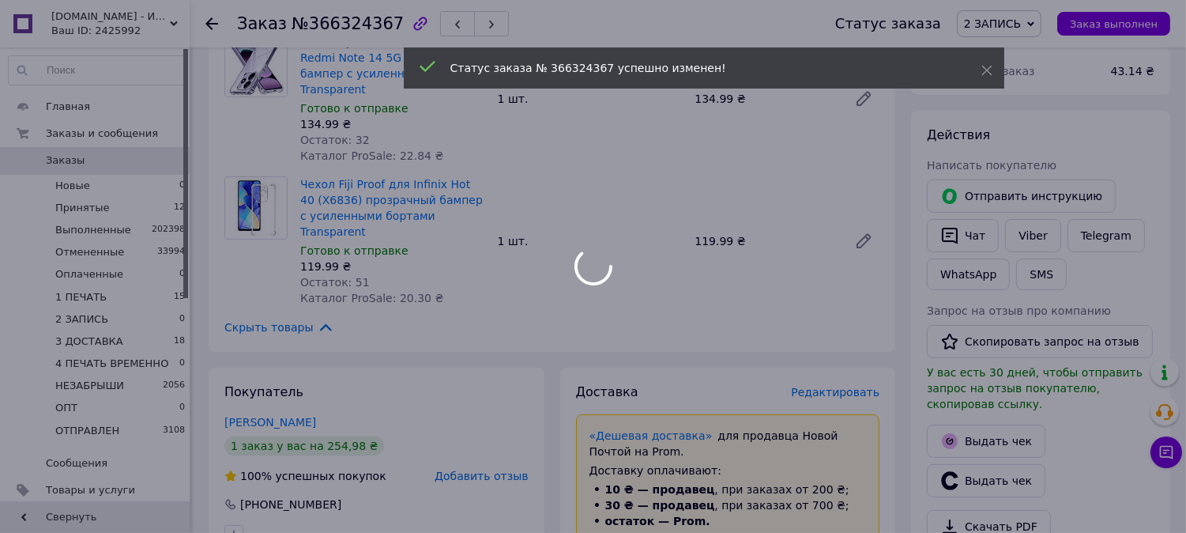
scroll to position [292, 0]
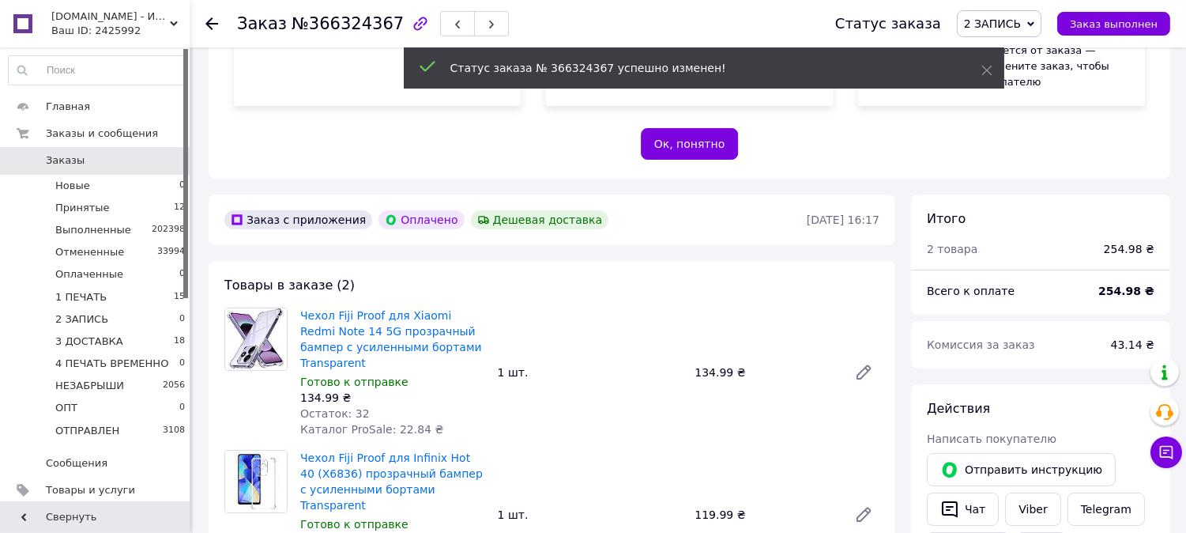
click at [1020, 28] on span "2 ЗАПИСЬ" at bounding box center [992, 23] width 57 height 13
click at [1060, 179] on li "3 ДОСТАВКА" at bounding box center [1022, 174] width 129 height 24
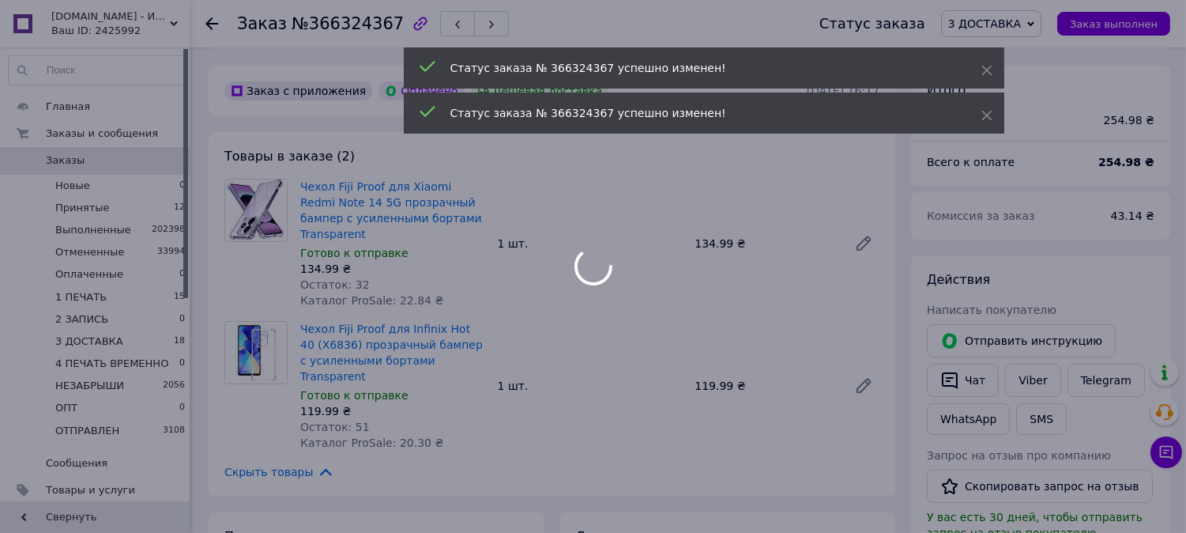
scroll to position [468, 0]
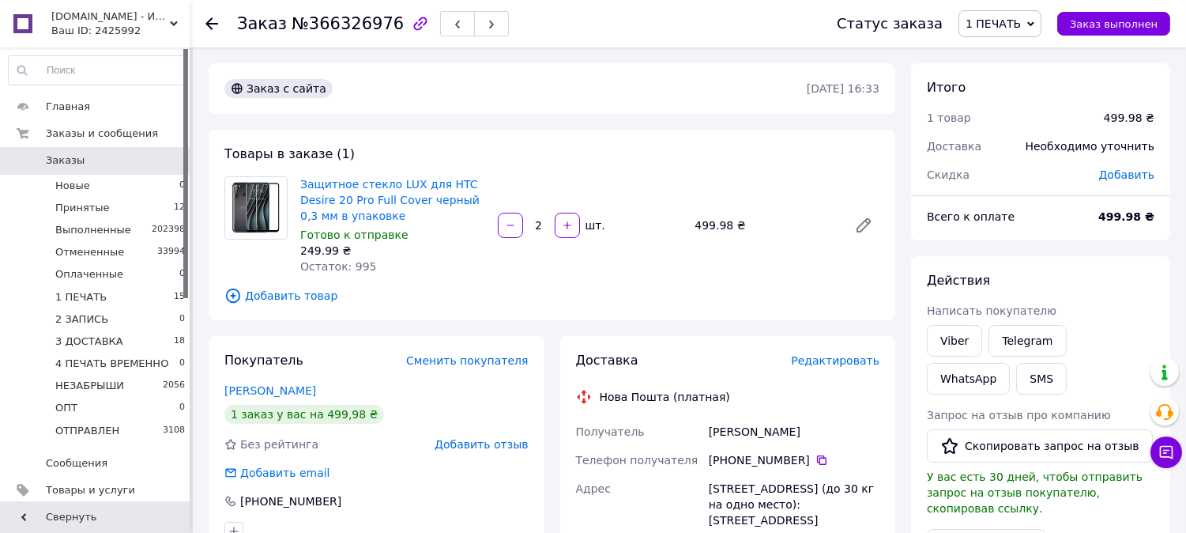
click at [847, 360] on span "Редактировать" at bounding box center [835, 360] width 89 height 13
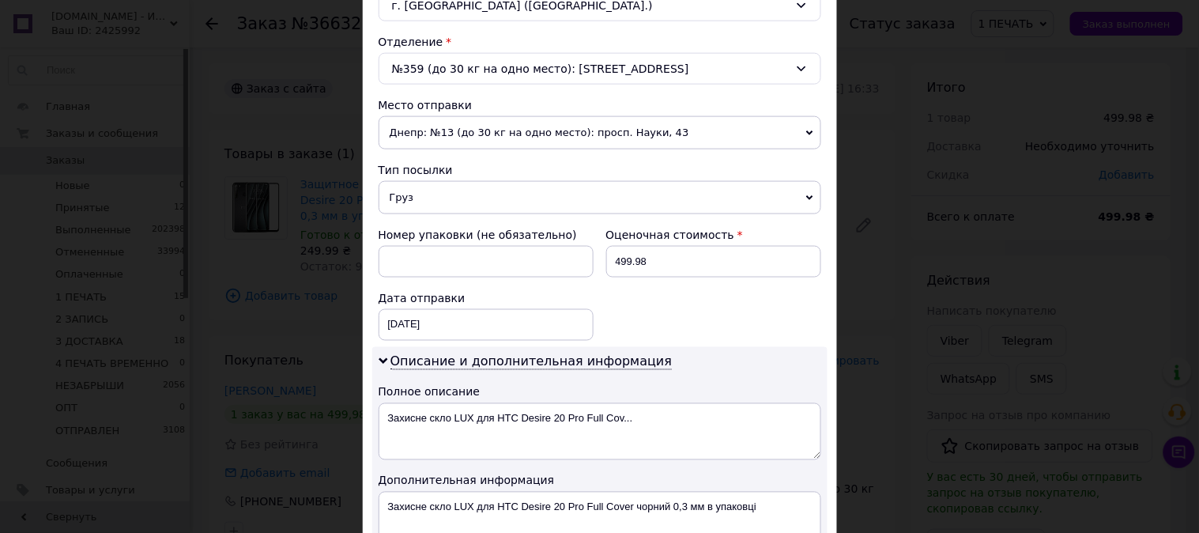
drag, startPoint x: 437, startPoint y: 192, endPoint x: 436, endPoint y: 201, distance: 8.7
click at [436, 194] on span "Груз" at bounding box center [600, 197] width 443 height 33
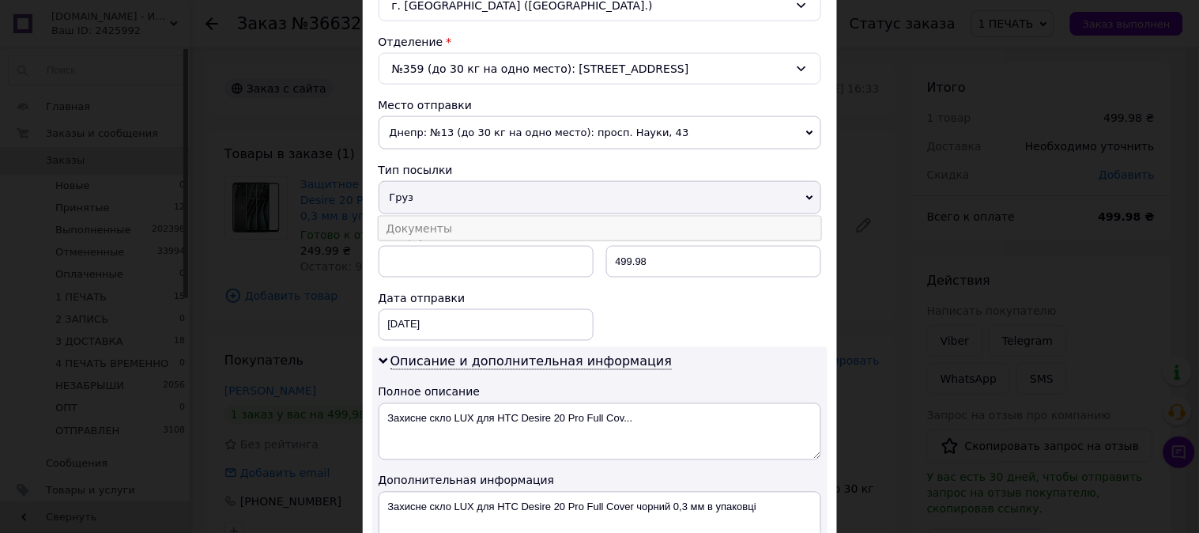
click at [437, 228] on li "Документы" at bounding box center [600, 229] width 443 height 24
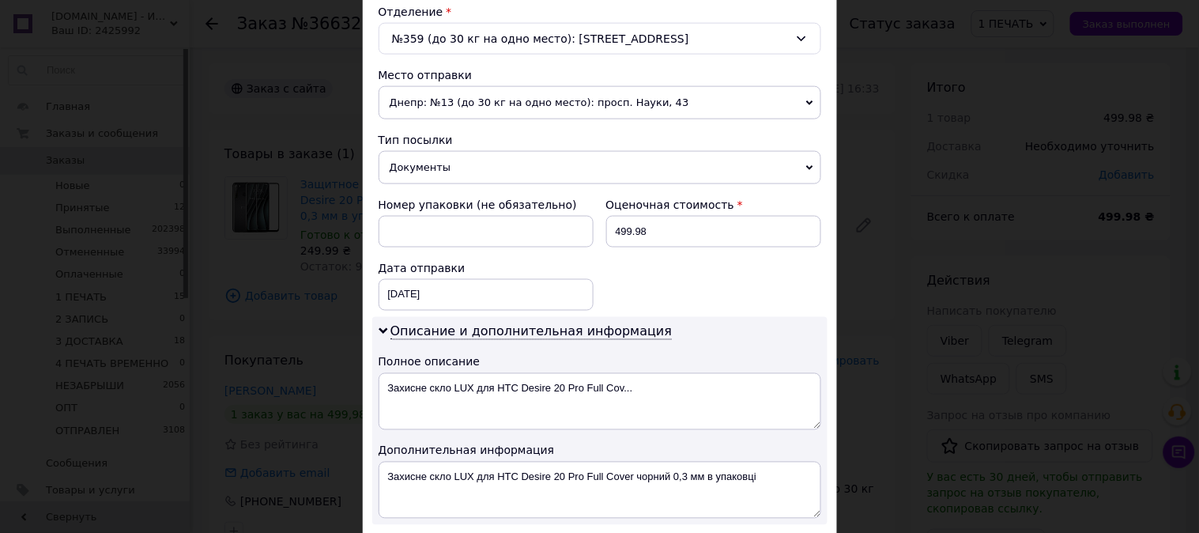
scroll to position [643, 0]
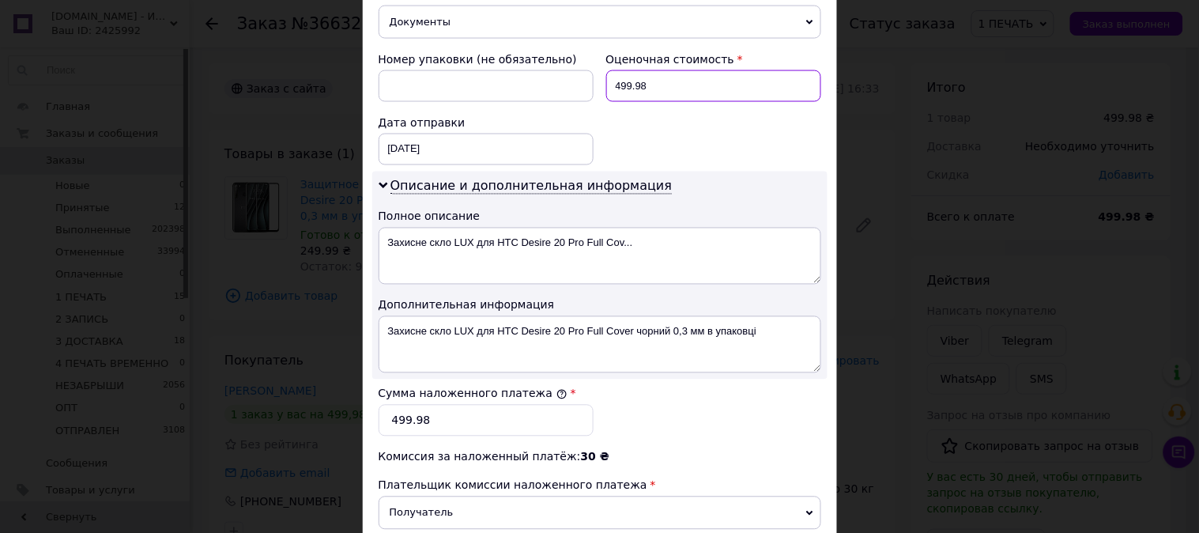
click at [644, 83] on input "499.98" at bounding box center [713, 86] width 215 height 32
type input "500"
click at [545, 425] on input "499.98" at bounding box center [486, 421] width 215 height 32
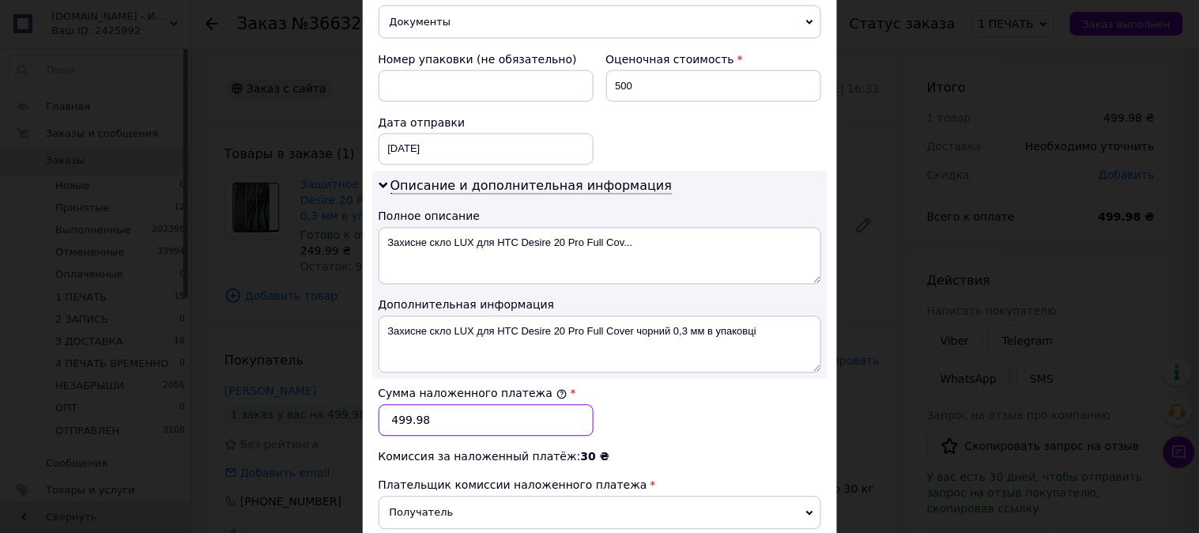
click at [545, 425] on input "499.98" at bounding box center [486, 421] width 215 height 32
type input "500"
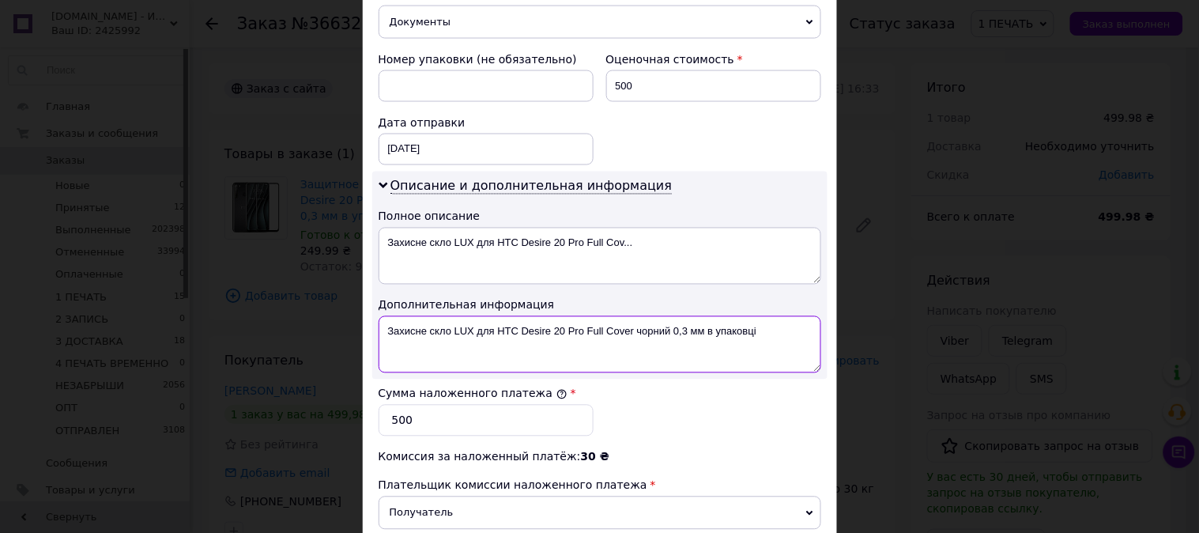
click at [507, 329] on textarea "Захисне скло LUX для HTC Desire 20 Pro Full Сover чорний 0,3 мм в упаковці" at bounding box center [600, 344] width 443 height 57
click at [506, 330] on textarea "HTC Desire 20 Pro Full Сover чорний 0,3 мм в упаковці" at bounding box center [600, 344] width 443 height 57
click at [486, 330] on textarea "HTC Desire 20 Pro Full Сover чорний 0,3 мм в упаковці" at bounding box center [600, 344] width 443 height 57
drag, startPoint x: 486, startPoint y: 330, endPoint x: 654, endPoint y: 345, distance: 168.2
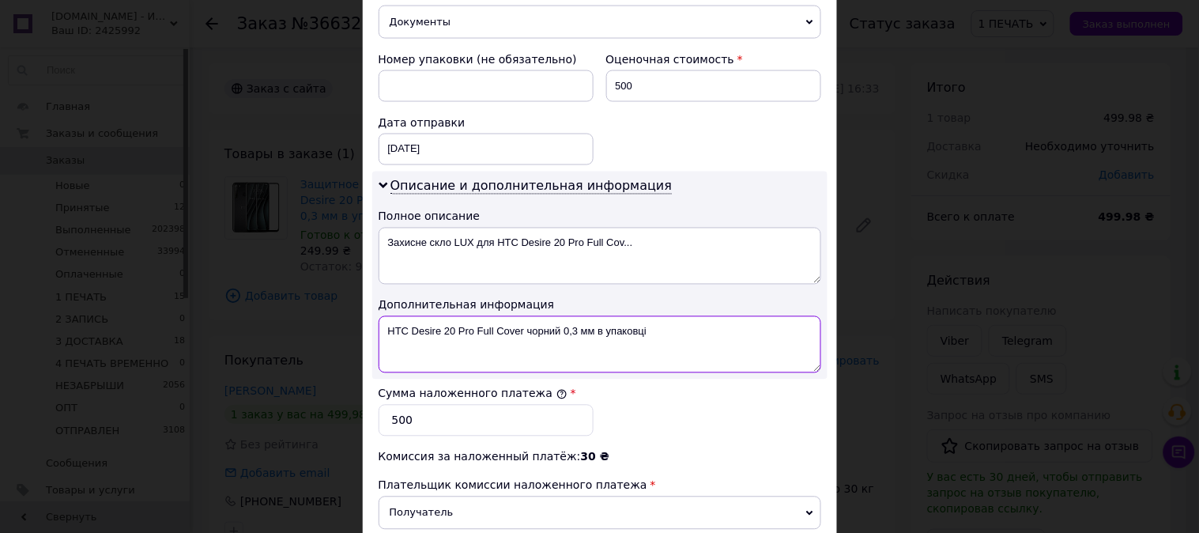
click at [654, 345] on textarea "HTC Desire 20 Pro Full Сover чорний 0,3 мм в упаковці" at bounding box center [600, 344] width 443 height 57
paste textarea "3D ЧЕР"
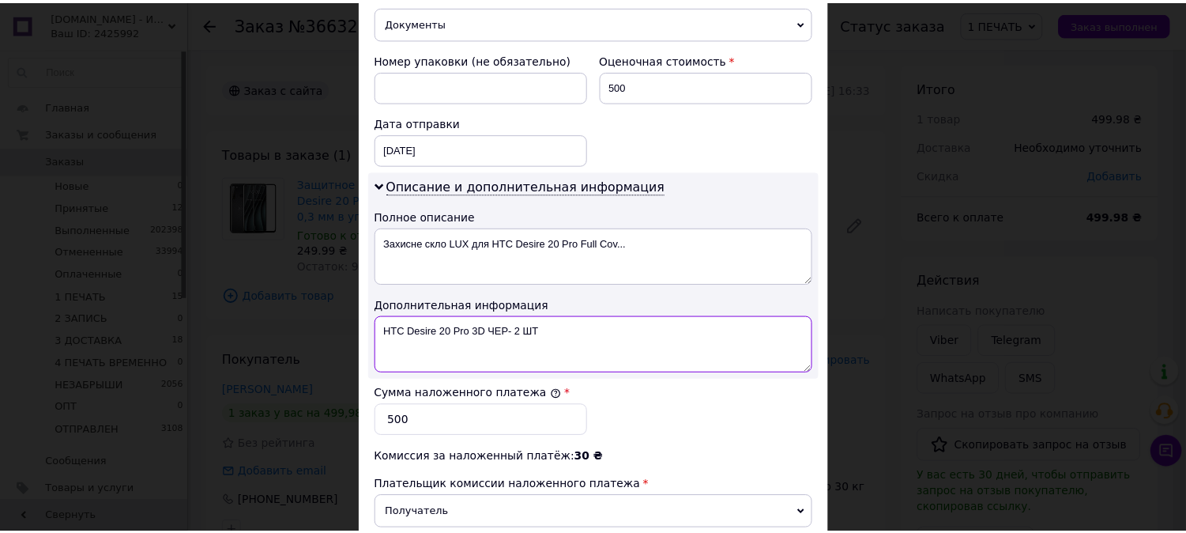
scroll to position [868, 0]
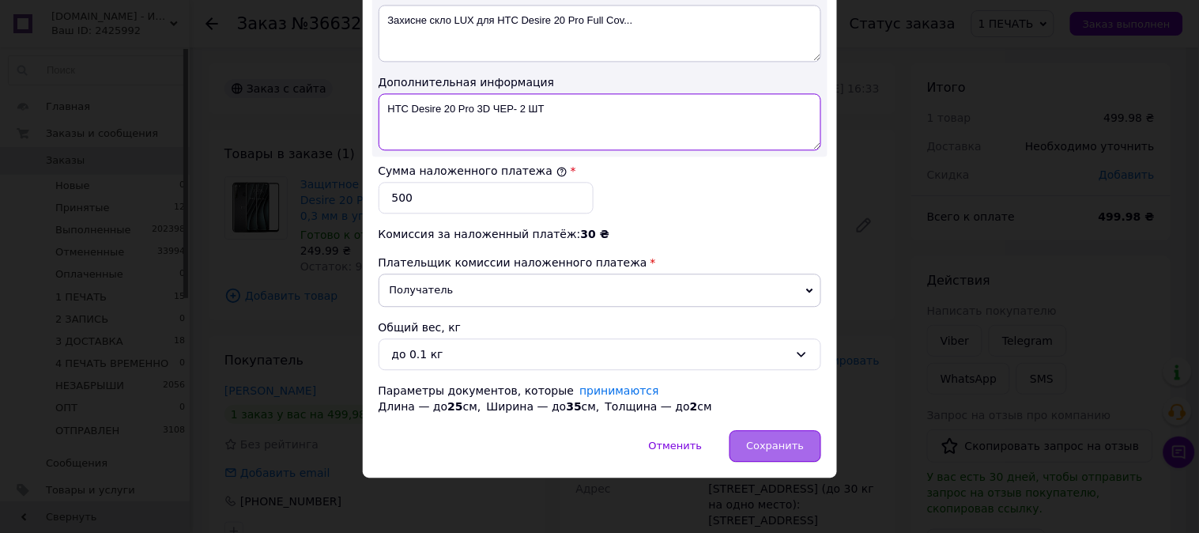
type textarea "HTC Desire 20 Pro 3D ЧЕР- 2 ШТ"
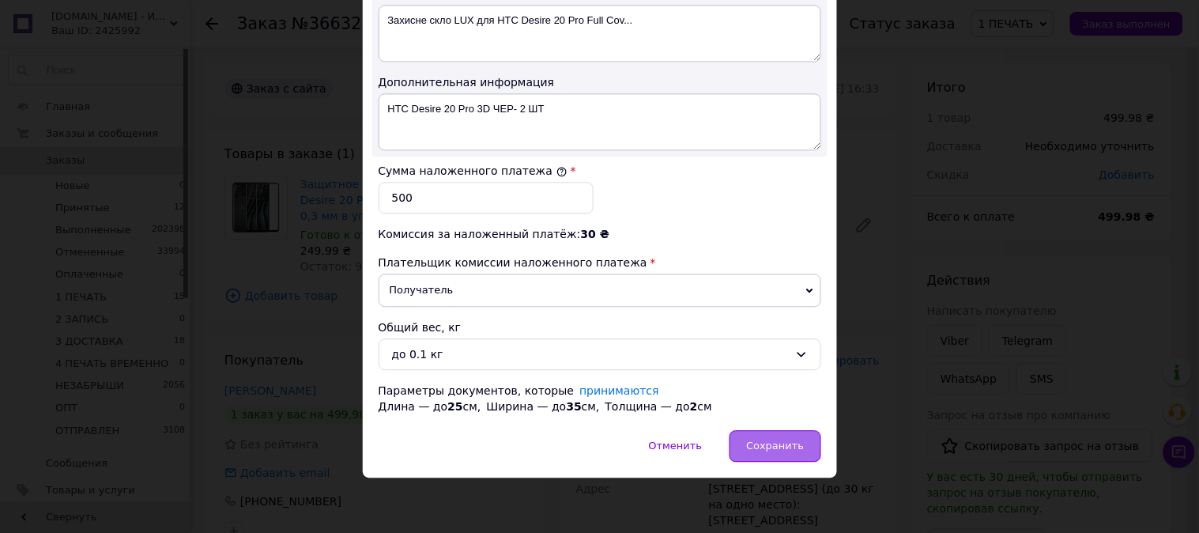
click at [757, 443] on span "Сохранить" at bounding box center [775, 446] width 58 height 12
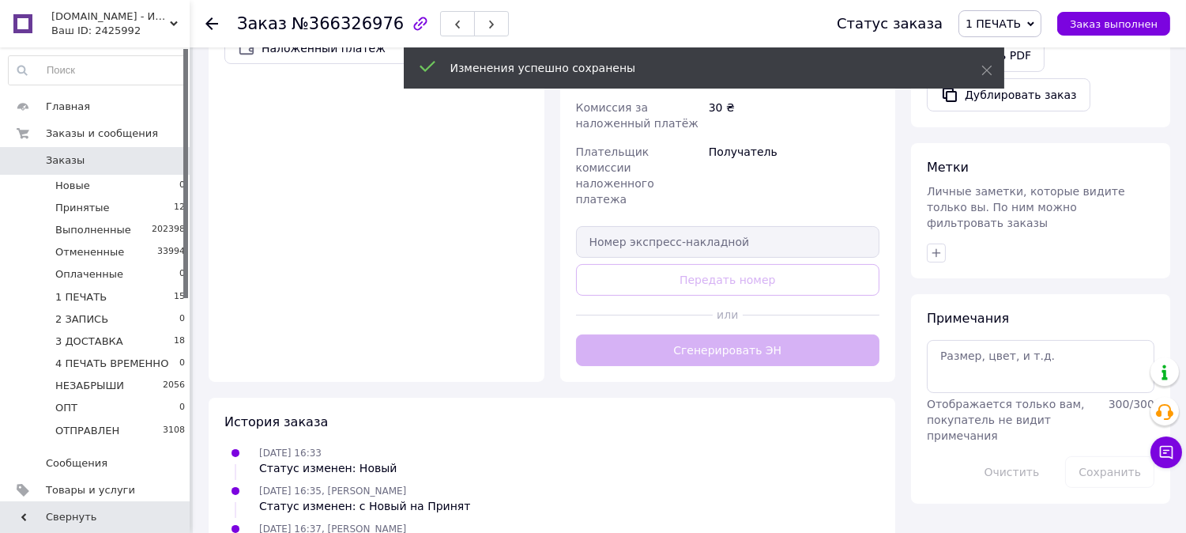
scroll to position [589, 0]
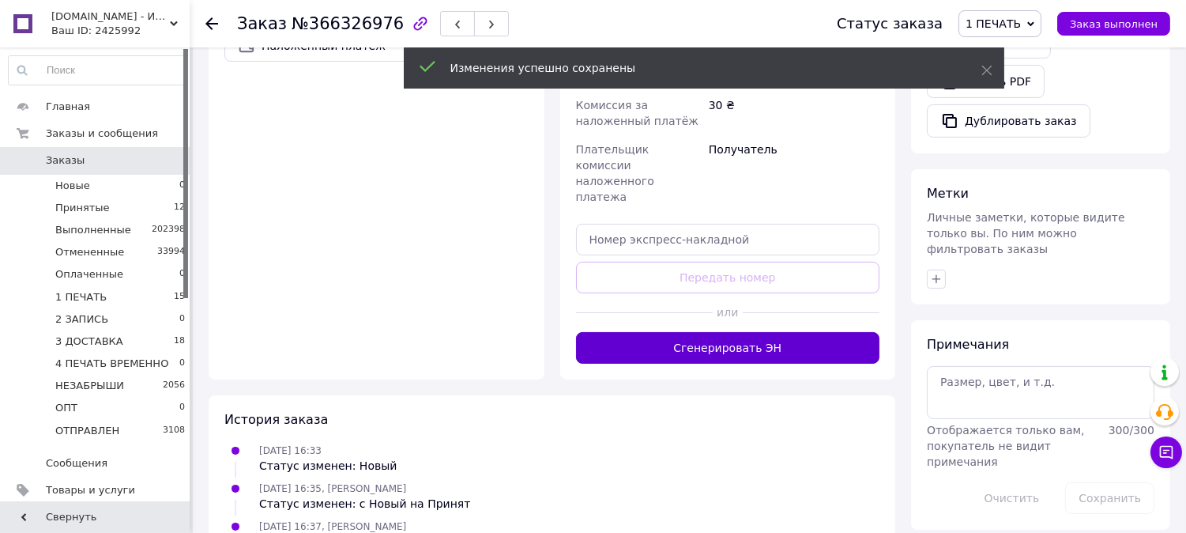
click at [759, 332] on button "Сгенерировать ЭН" at bounding box center [728, 348] width 304 height 32
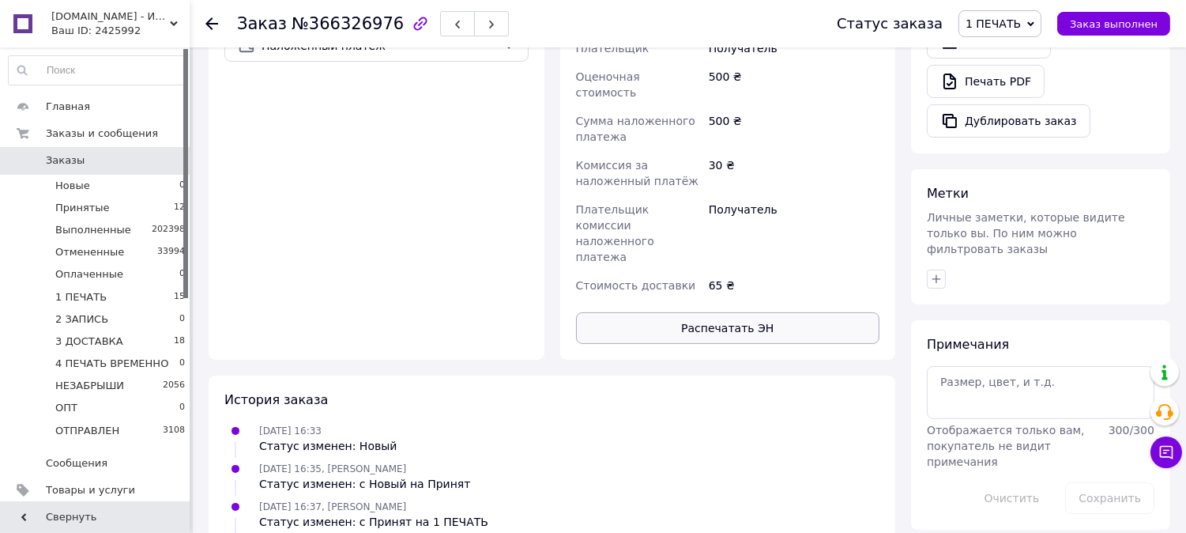
click at [757, 312] on button "Распечатать ЭН" at bounding box center [728, 328] width 304 height 32
click at [1021, 24] on span "1 ПЕЧАТЬ" at bounding box center [993, 23] width 55 height 13
click at [1045, 148] on li "2 ЗАПИСЬ" at bounding box center [1024, 150] width 129 height 24
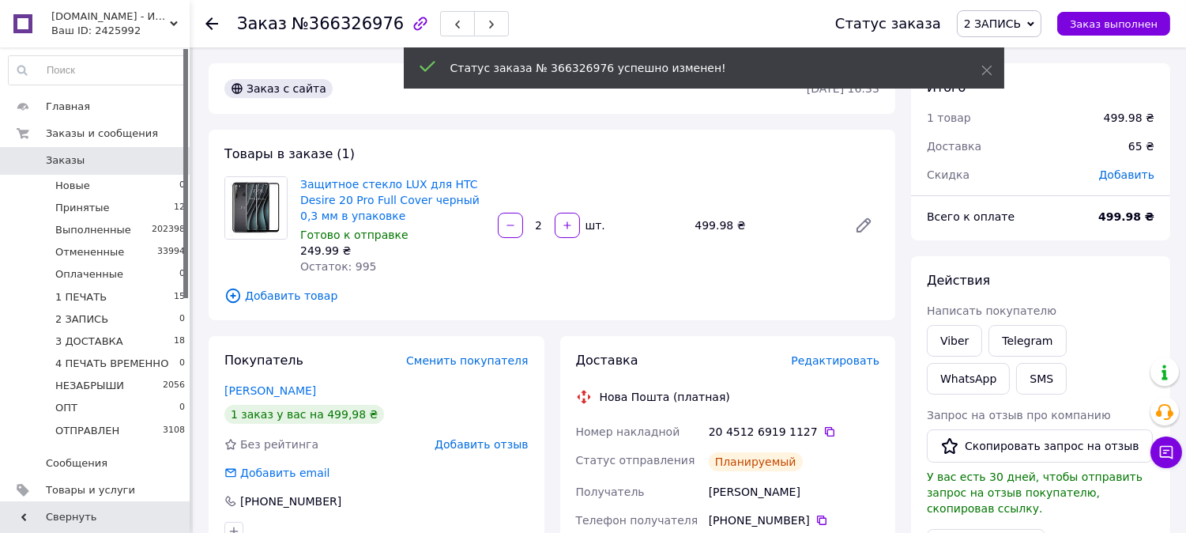
click at [1034, 30] on span "2 ЗАПИСЬ" at bounding box center [999, 23] width 85 height 27
click at [1037, 182] on li "3 ДОСТАВКА" at bounding box center [1022, 174] width 129 height 24
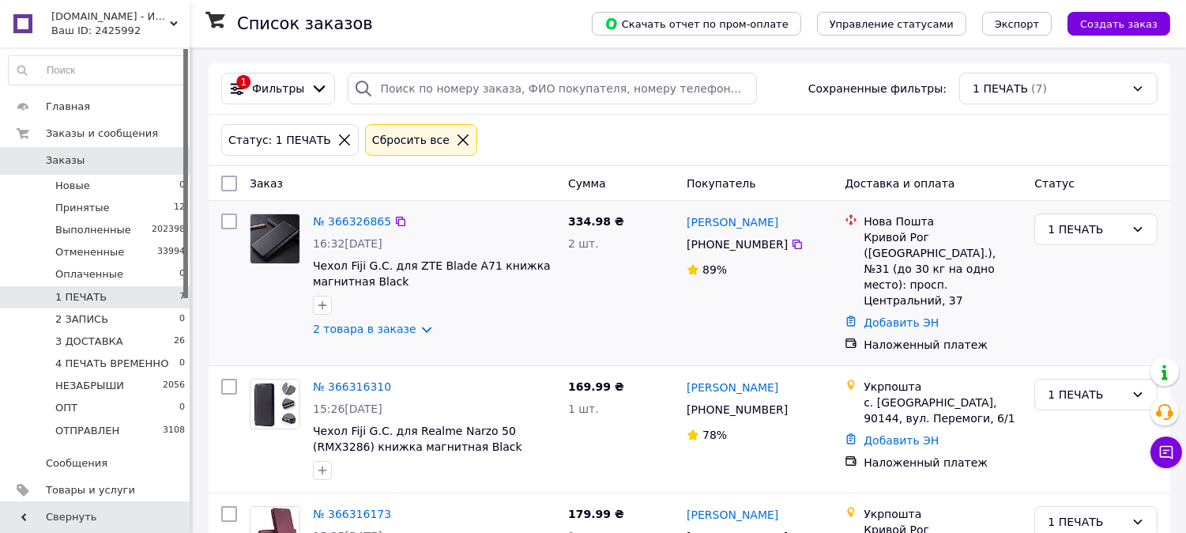
scroll to position [673, 0]
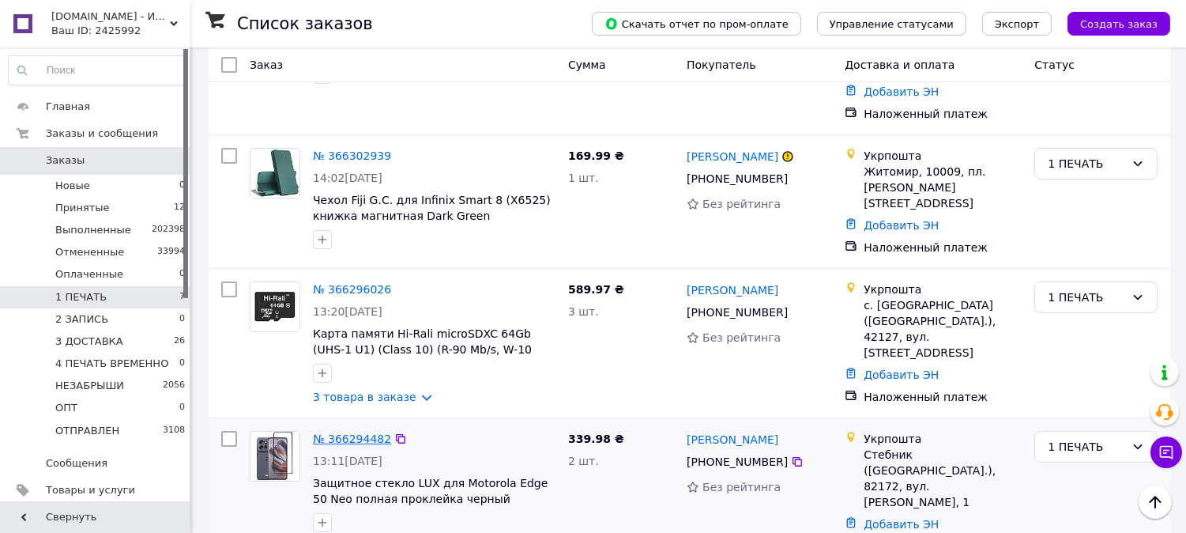
click at [364, 432] on link "№ 366294482" at bounding box center [352, 438] width 78 height 13
click at [360, 283] on link "№ 366296026" at bounding box center [352, 289] width 78 height 13
click at [352, 149] on link "№ 366302939" at bounding box center [352, 155] width 78 height 13
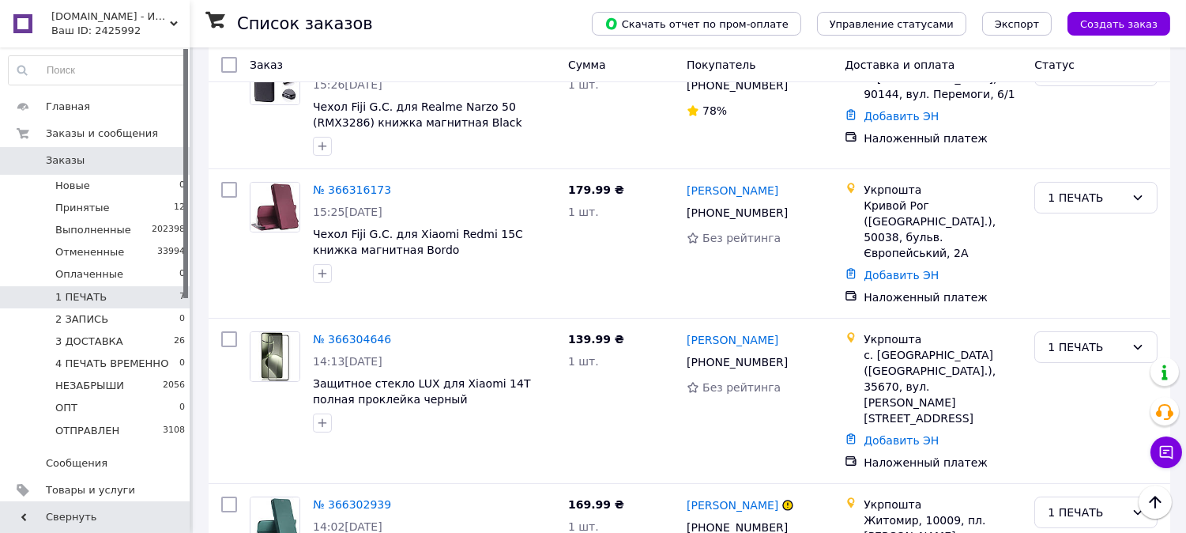
scroll to position [292, 0]
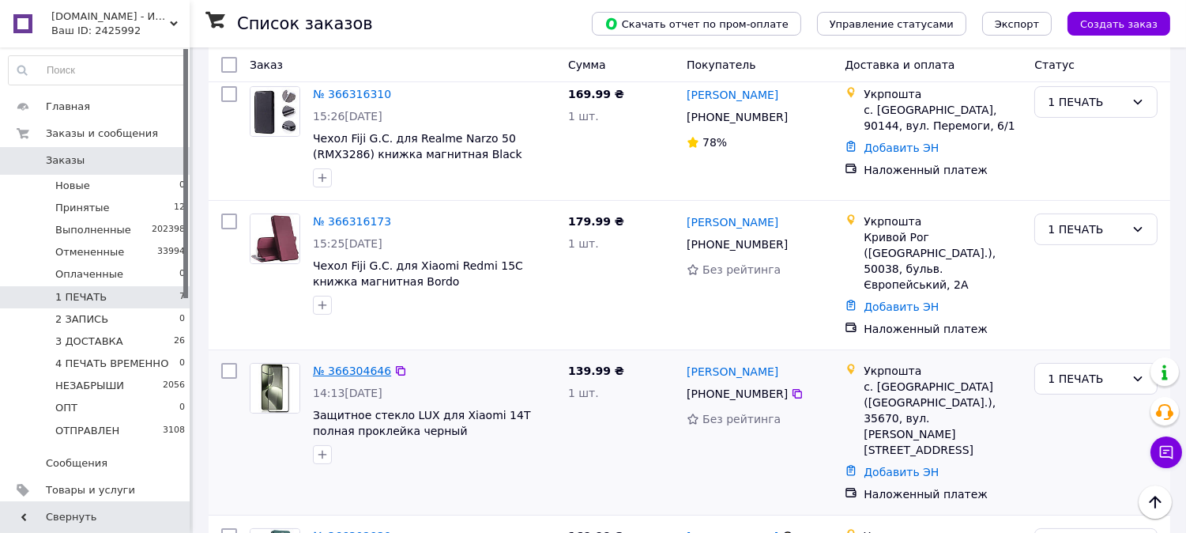
click at [358, 364] on link "№ 366304646" at bounding box center [352, 370] width 78 height 13
click at [345, 215] on link "№ 366316173" at bounding box center [352, 221] width 78 height 13
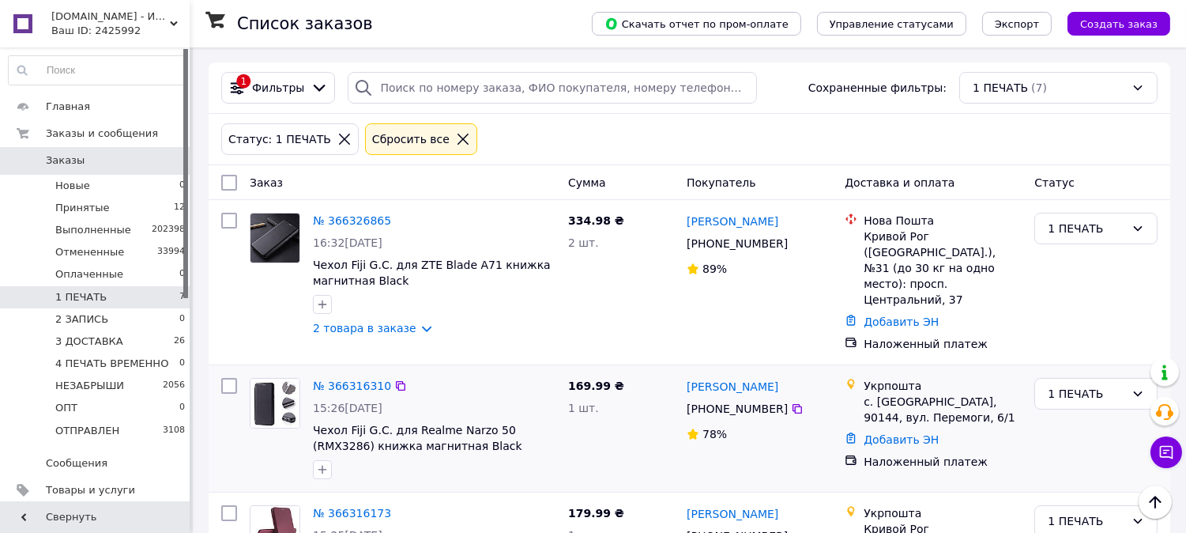
scroll to position [0, 0]
click at [357, 380] on link "№ 366316310" at bounding box center [352, 386] width 78 height 13
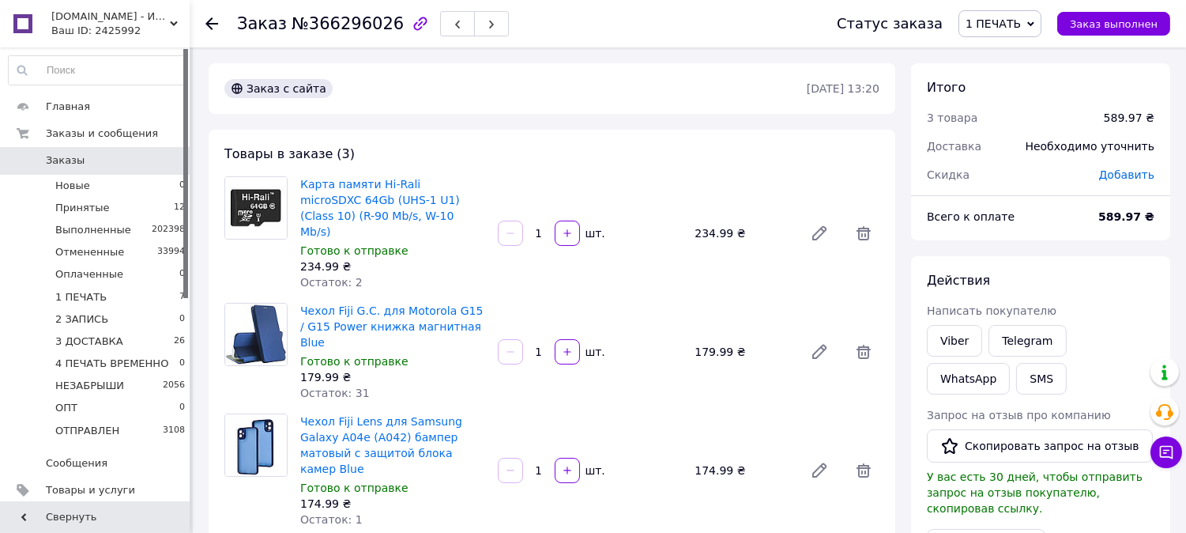
click at [364, 25] on span "№366296026" at bounding box center [348, 23] width 112 height 19
copy span "366296026"
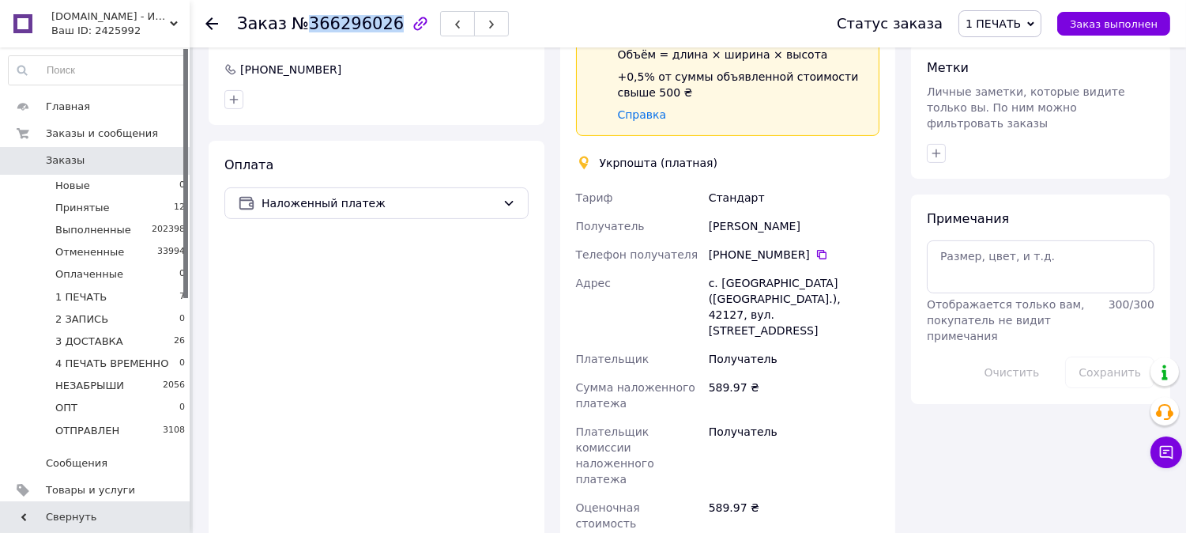
scroll to position [628, 0]
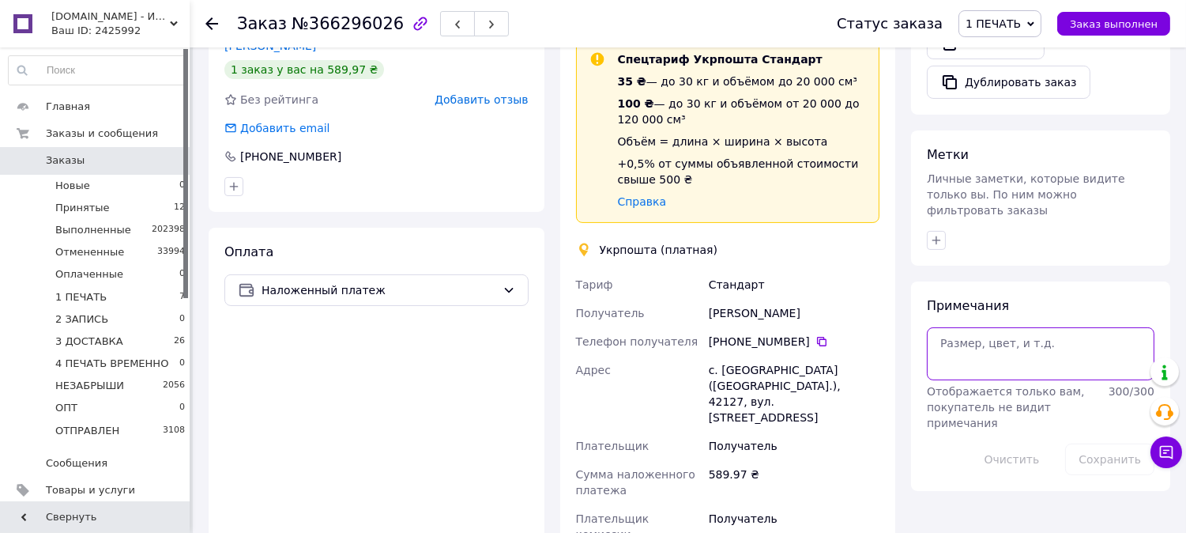
click at [1032, 337] on textarea at bounding box center [1041, 353] width 228 height 52
paste textarea "0503777923198"
type textarea "0503777923198"
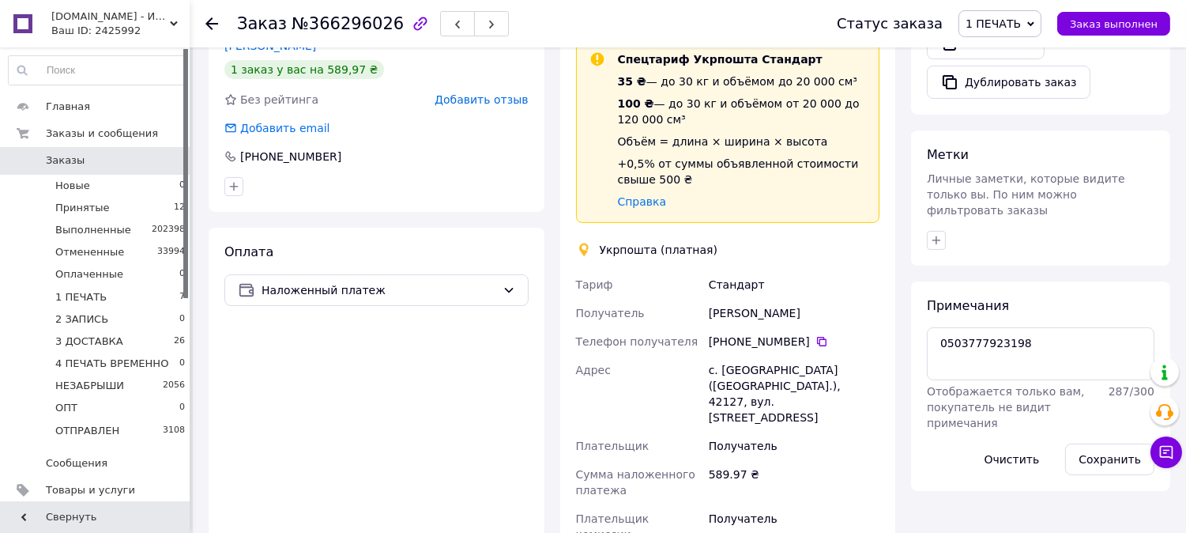
drag, startPoint x: 1103, startPoint y: 424, endPoint x: 699, endPoint y: 348, distance: 411.9
click at [1085, 443] on button "Сохранить" at bounding box center [1110, 459] width 89 height 32
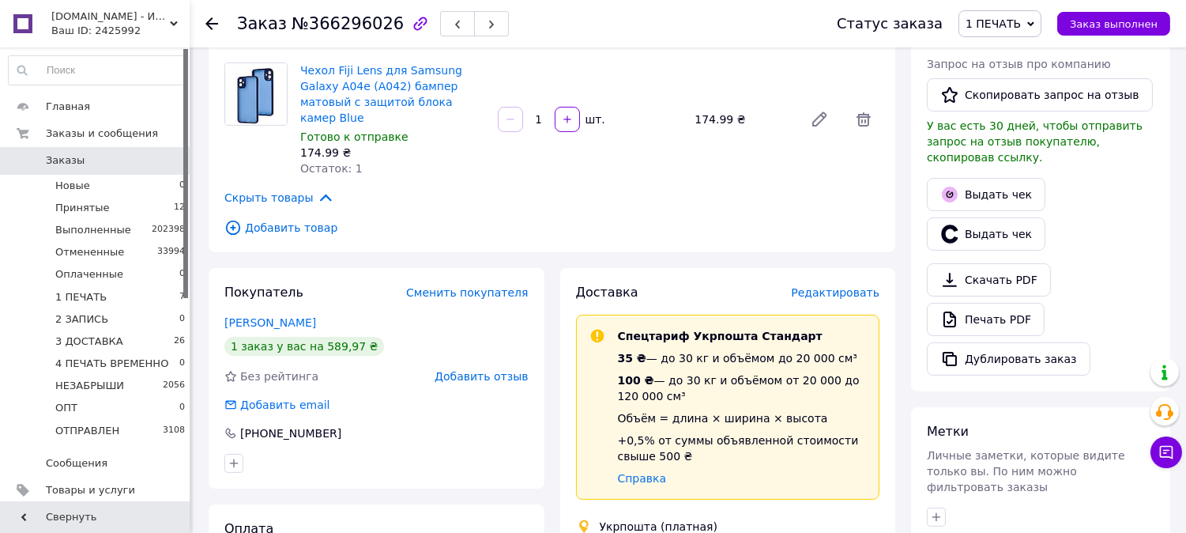
scroll to position [0, 0]
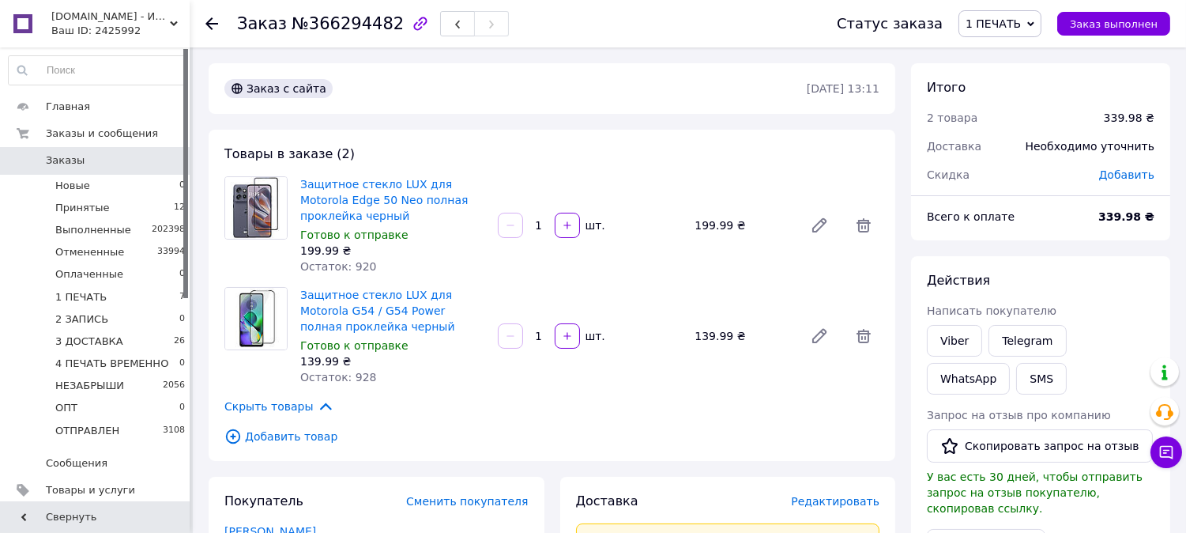
click at [362, 28] on span "№366294482" at bounding box center [348, 23] width 112 height 19
copy span "366294482"
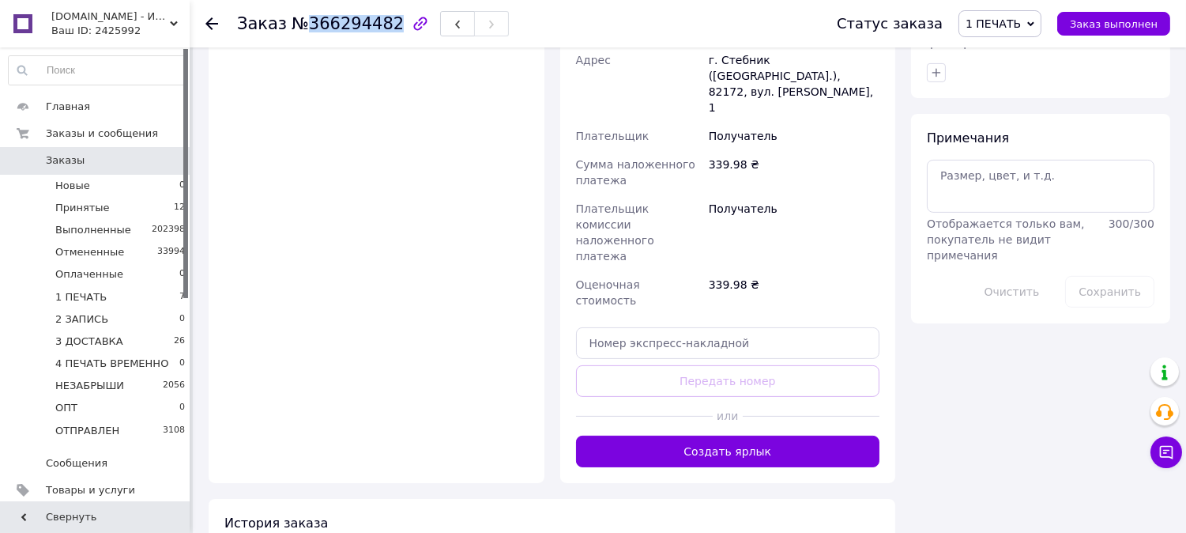
scroll to position [768, 0]
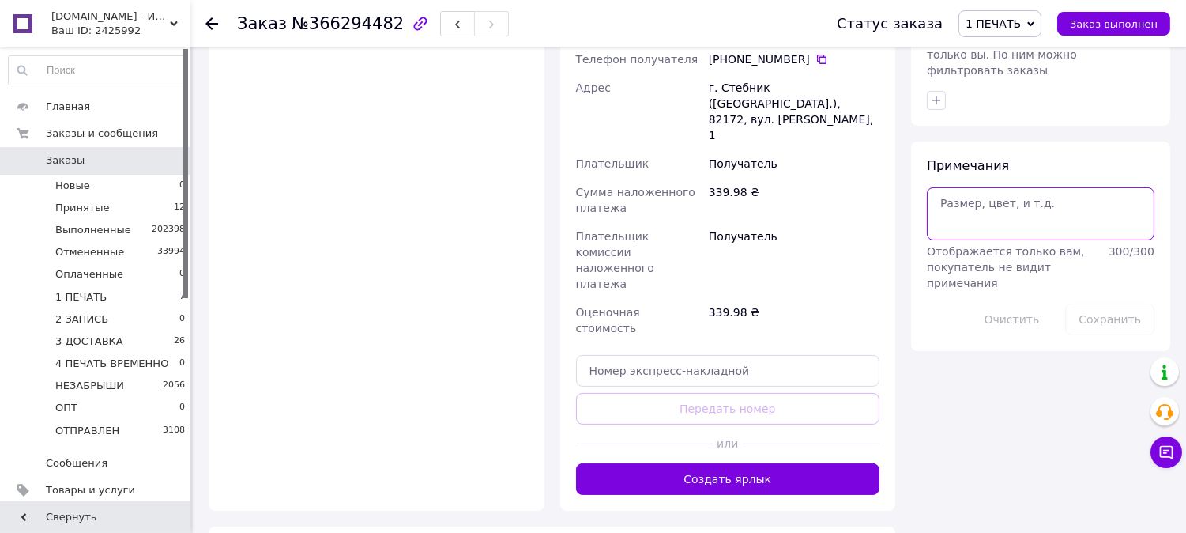
click at [1009, 194] on textarea at bounding box center [1041, 213] width 228 height 52
paste textarea "0503777923481"
type textarea "0503777923481"
drag, startPoint x: 1100, startPoint y: 281, endPoint x: 854, endPoint y: 245, distance: 247.6
click at [1096, 304] on button "Сохранить" at bounding box center [1110, 320] width 89 height 32
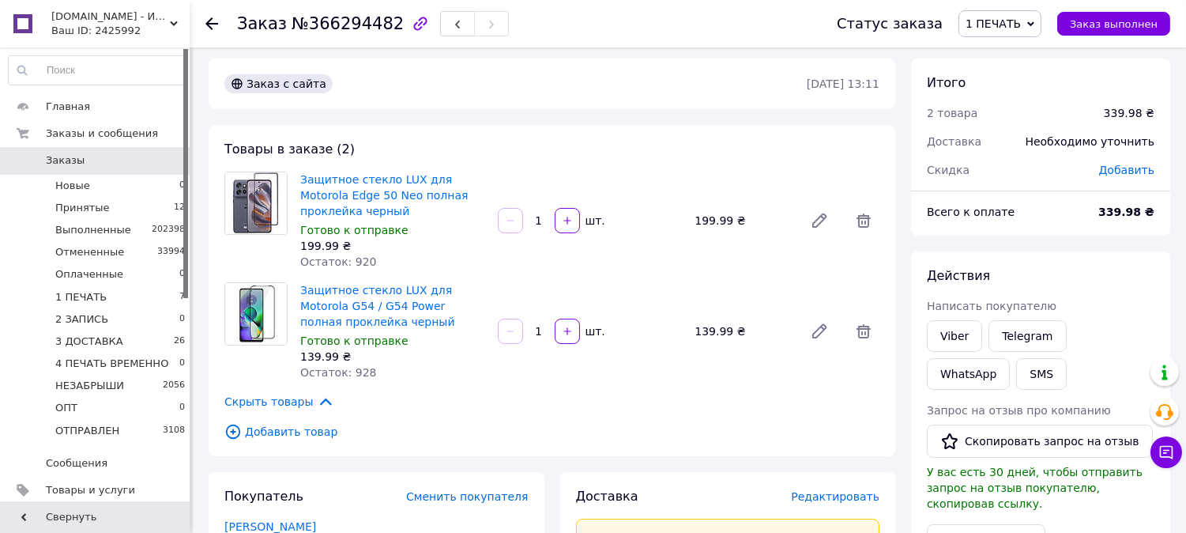
scroll to position [0, 0]
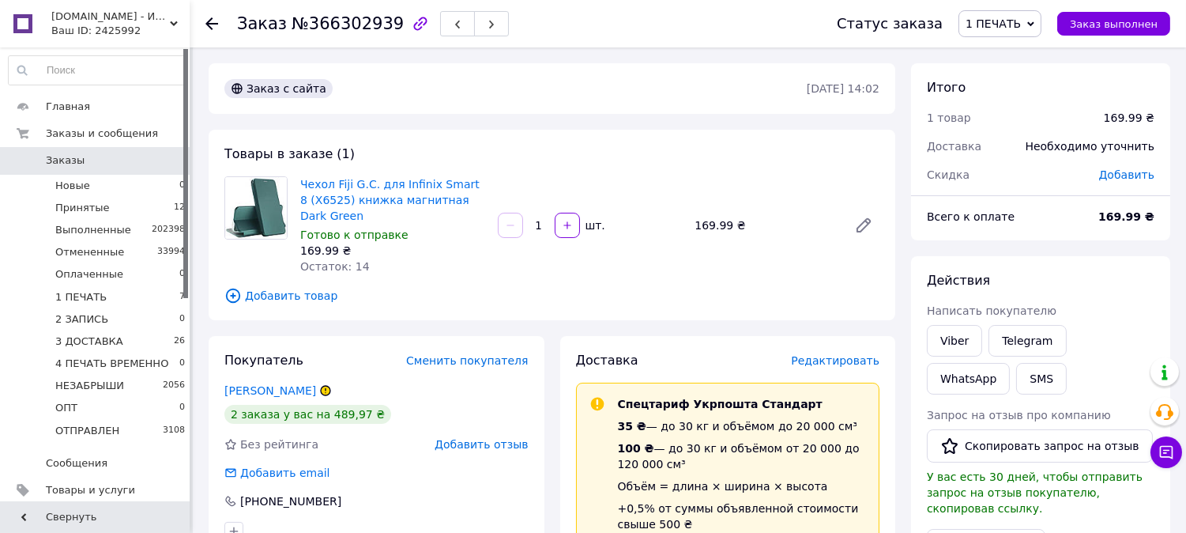
click at [362, 25] on span "№366302939" at bounding box center [348, 23] width 112 height 19
click at [364, 25] on span "№366302939" at bounding box center [348, 23] width 112 height 19
copy span "366302939"
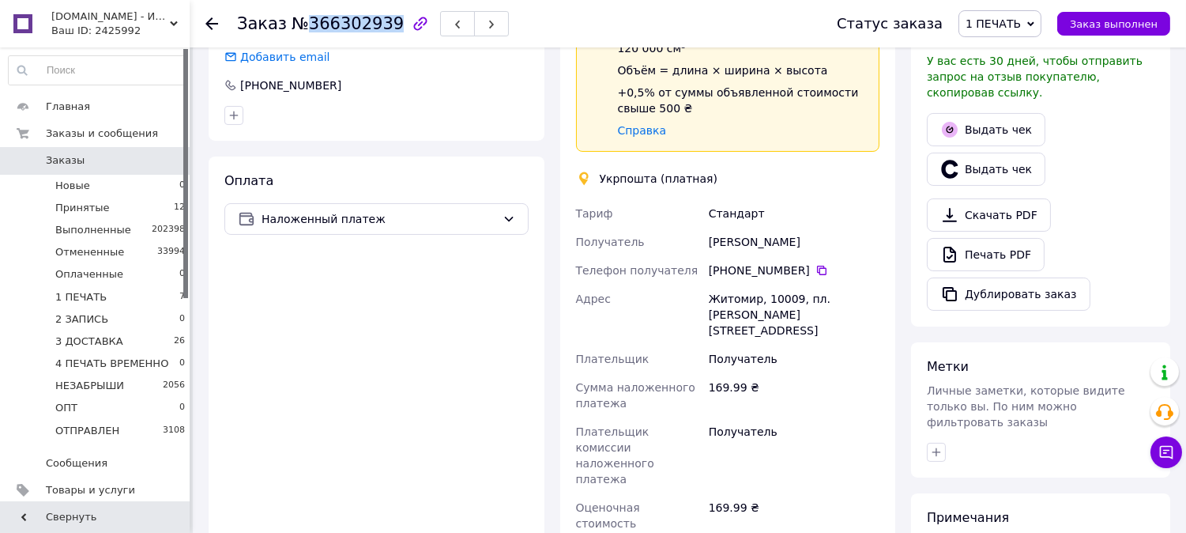
scroll to position [711, 0]
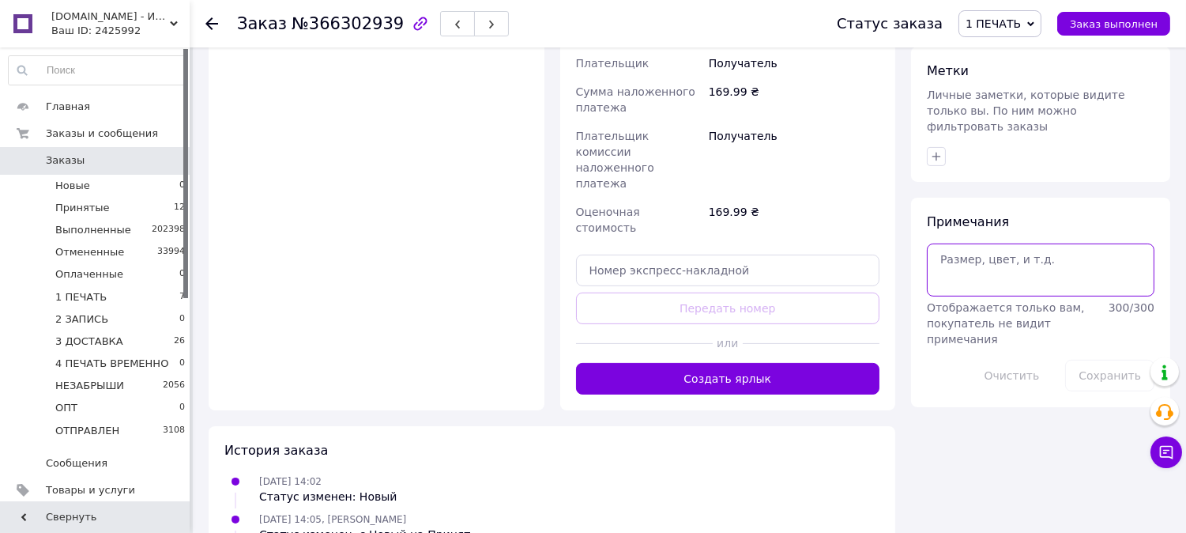
click at [1020, 245] on textarea at bounding box center [1041, 269] width 228 height 52
paste textarea "0503777923058"
type textarea "0503777923058"
drag, startPoint x: 1100, startPoint y: 338, endPoint x: 779, endPoint y: 266, distance: 328.9
click at [1092, 360] on button "Сохранить" at bounding box center [1110, 376] width 89 height 32
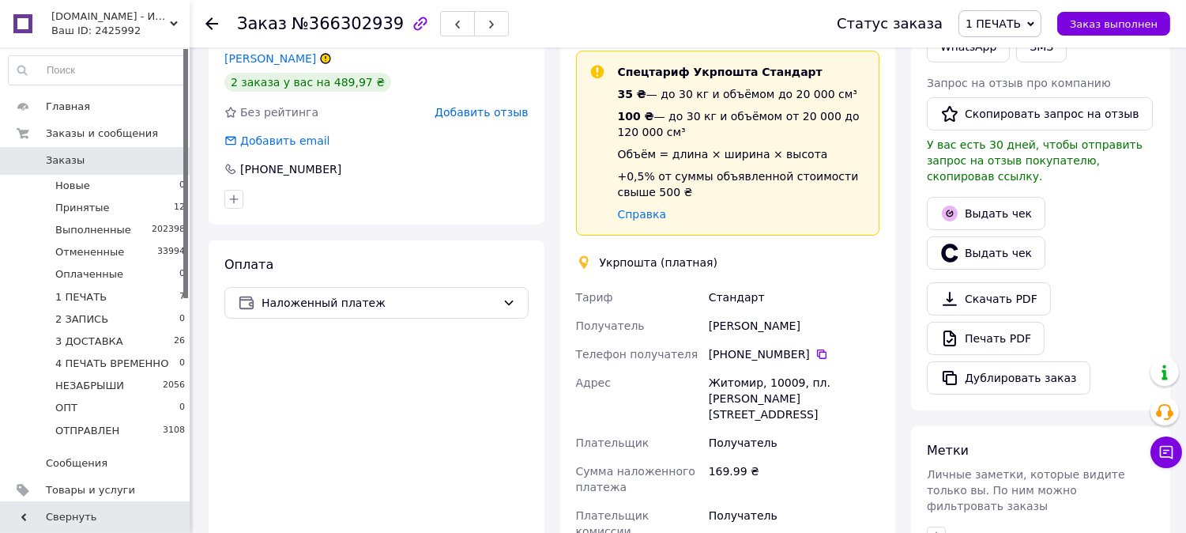
scroll to position [0, 0]
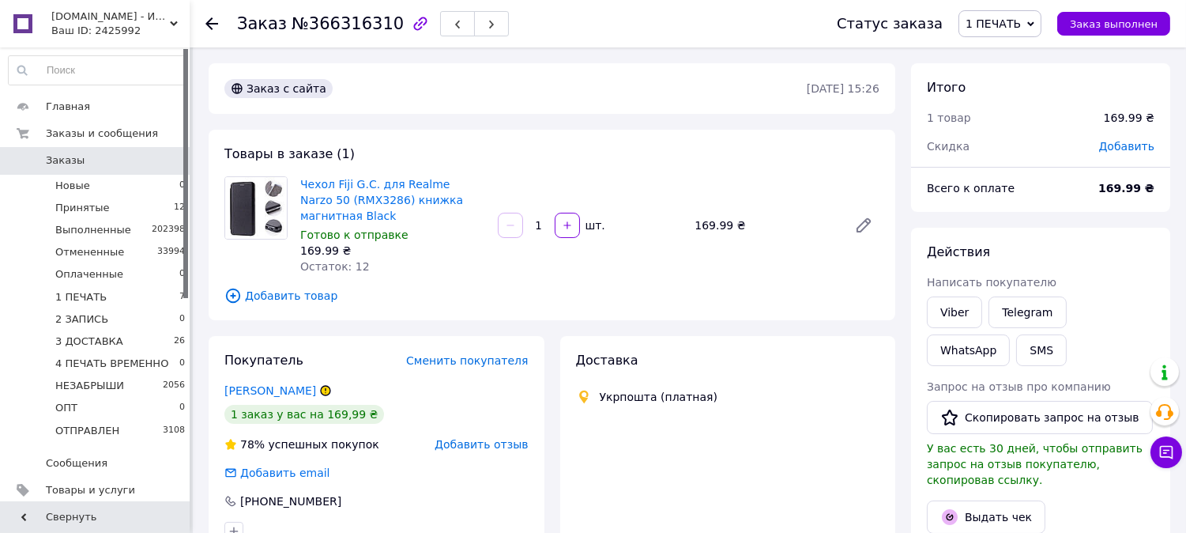
click at [360, 21] on span "№366316310" at bounding box center [348, 23] width 112 height 19
copy span "366316310"
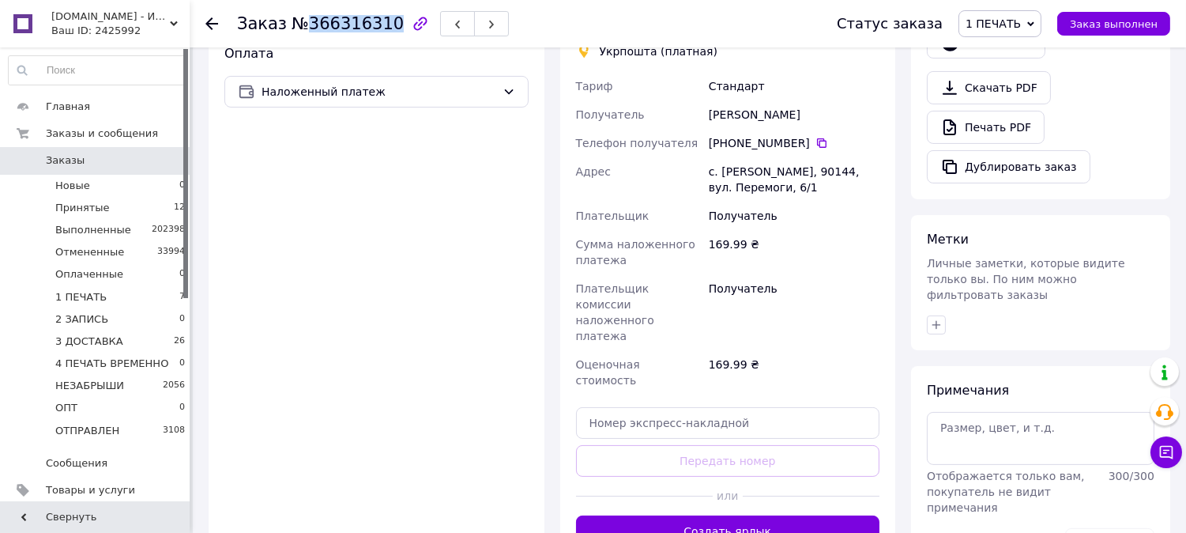
scroll to position [711, 0]
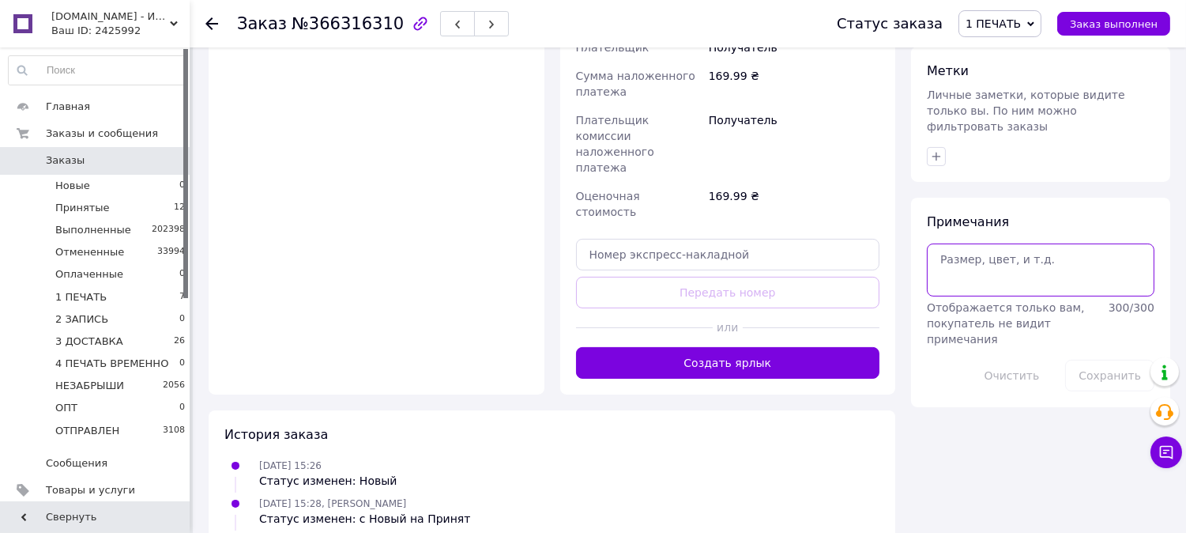
click at [1024, 266] on textarea at bounding box center [1041, 269] width 228 height 52
paste textarea "0503777922604"
type textarea "0503777922604"
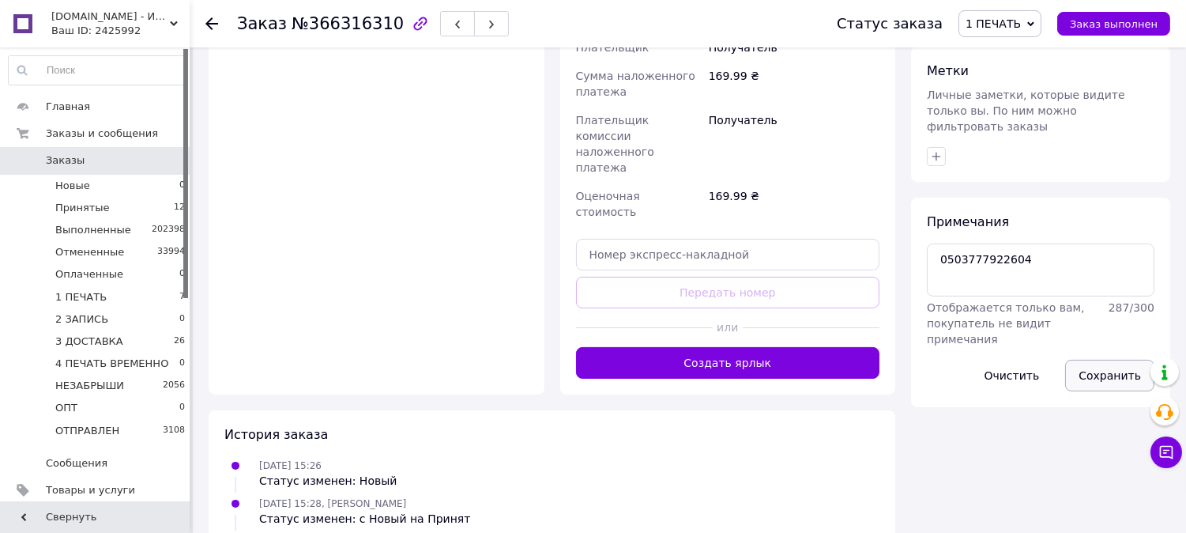
click at [1129, 360] on button "Сохранить" at bounding box center [1110, 376] width 89 height 32
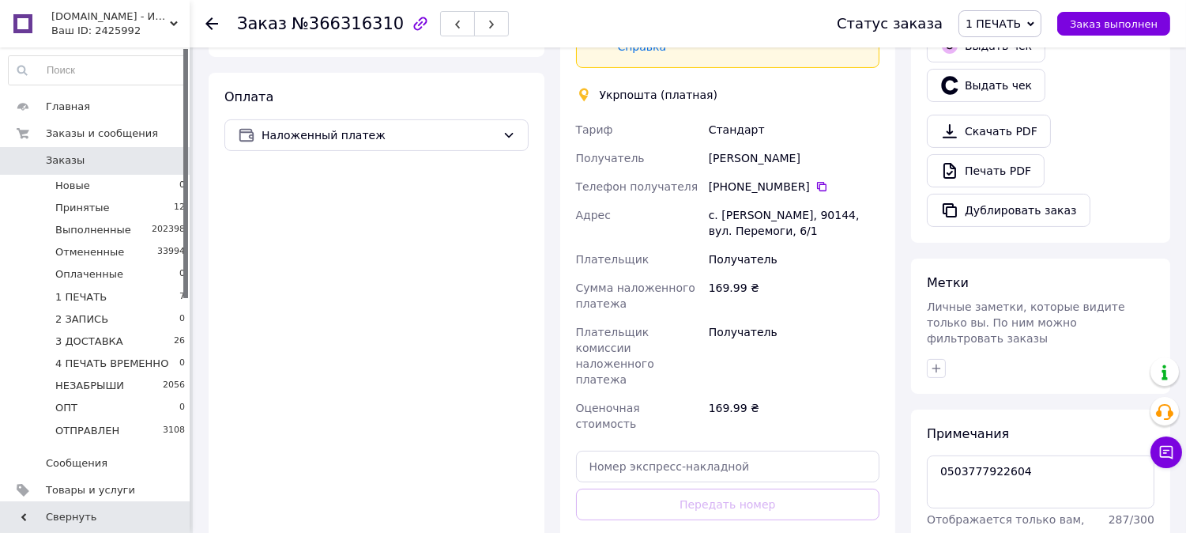
scroll to position [0, 0]
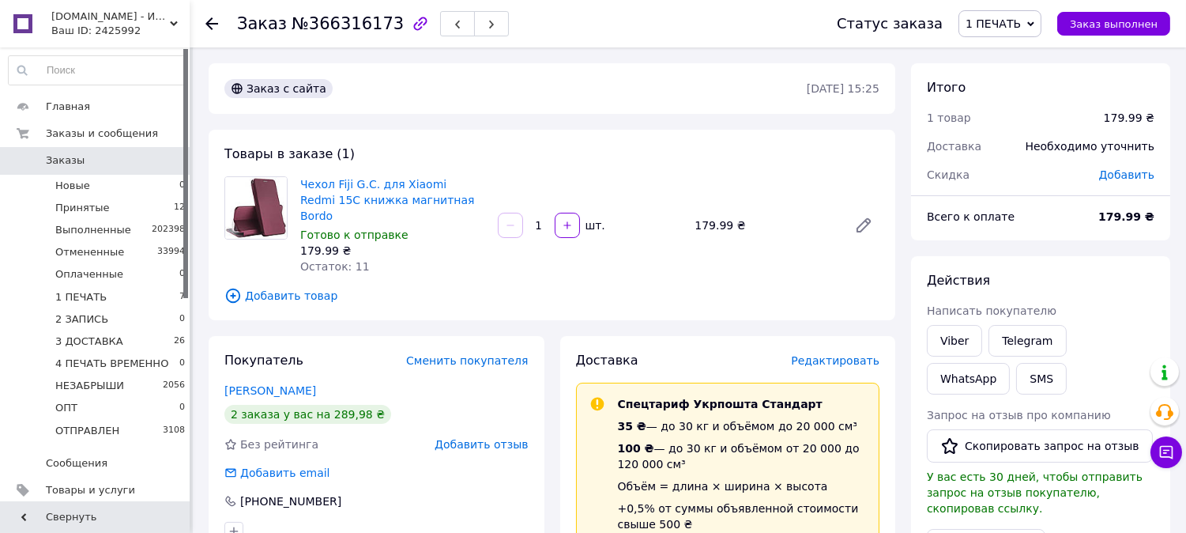
click at [315, 27] on span "№366316173" at bounding box center [348, 23] width 112 height 19
copy span "366316173"
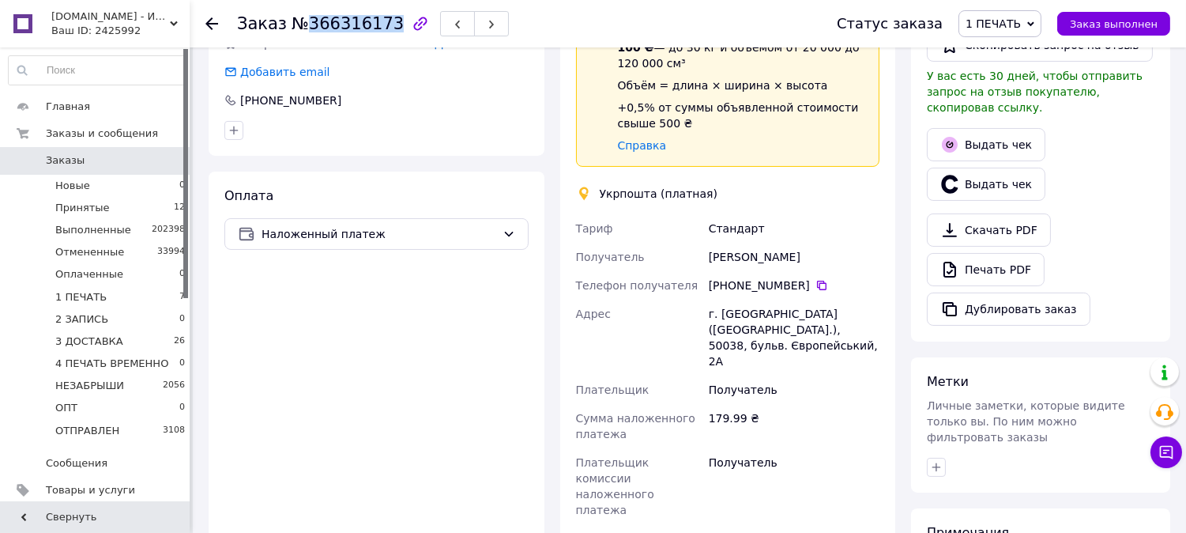
scroll to position [727, 0]
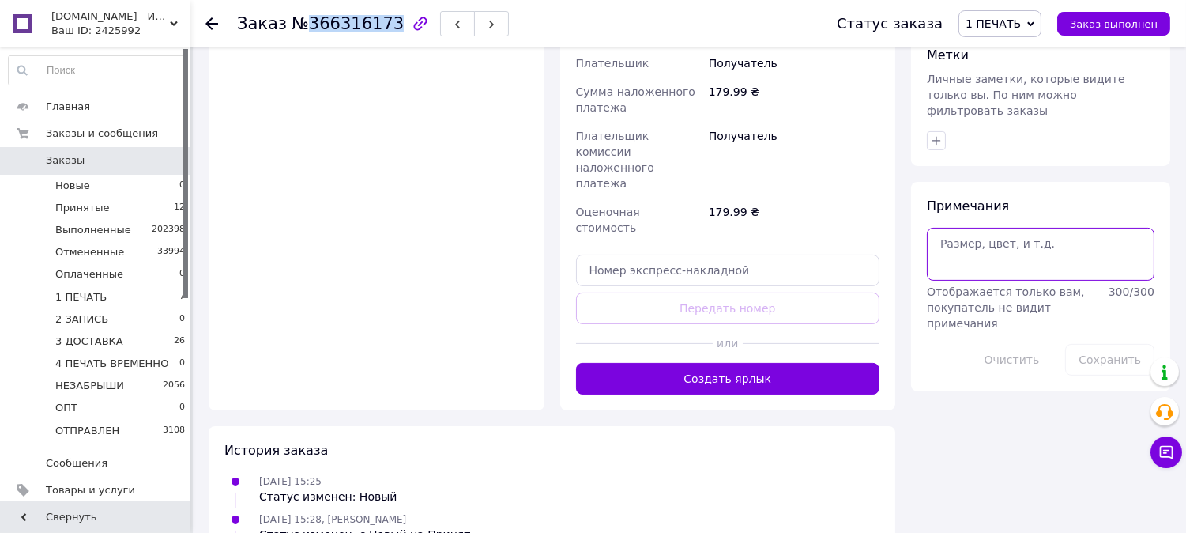
click at [974, 232] on textarea at bounding box center [1041, 254] width 228 height 52
paste textarea "0503777922787"
type textarea "0503777922787"
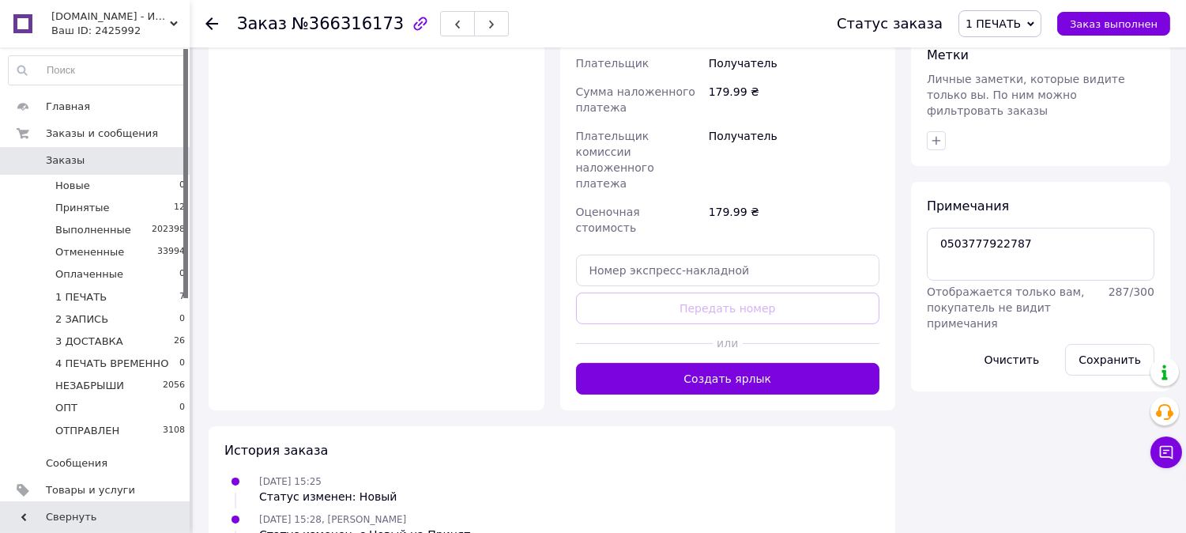
click at [1089, 344] on button "Сохранить" at bounding box center [1110, 360] width 89 height 32
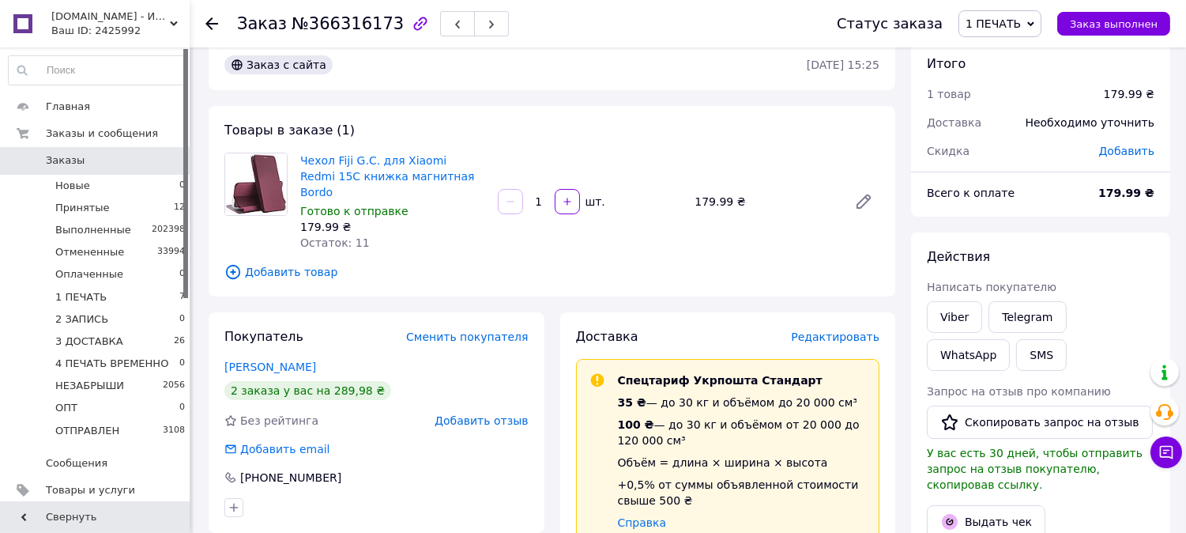
scroll to position [0, 0]
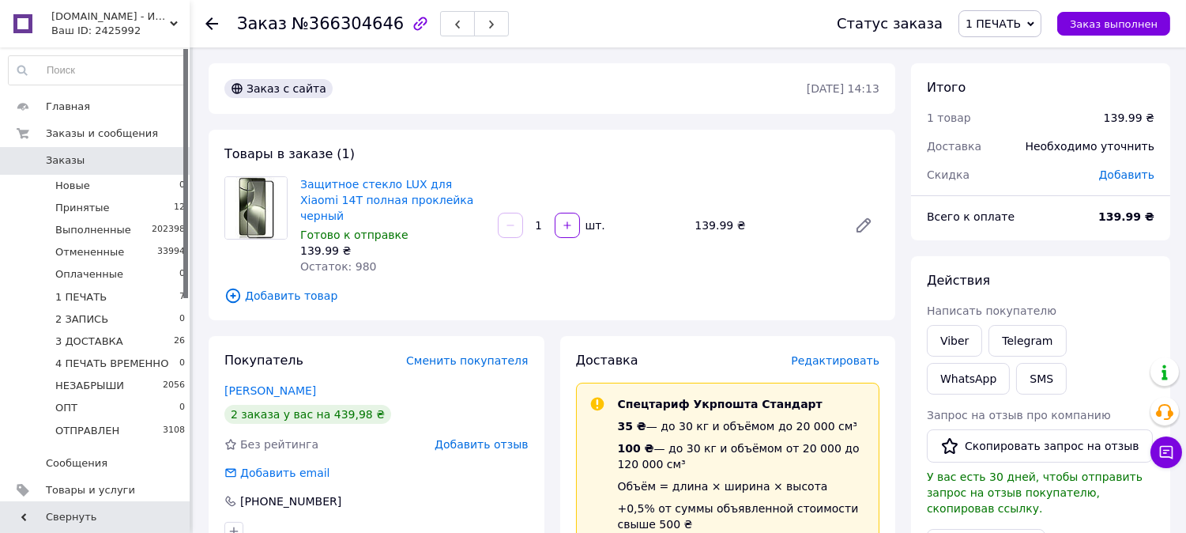
click at [338, 14] on span "№366304646" at bounding box center [348, 23] width 112 height 19
copy span "366304646"
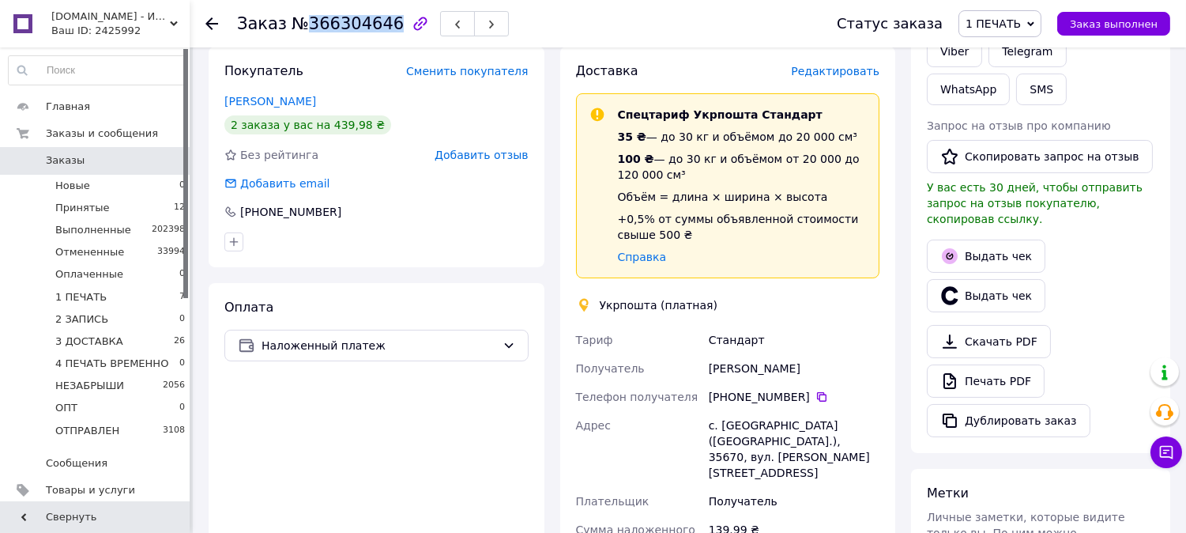
scroll to position [711, 0]
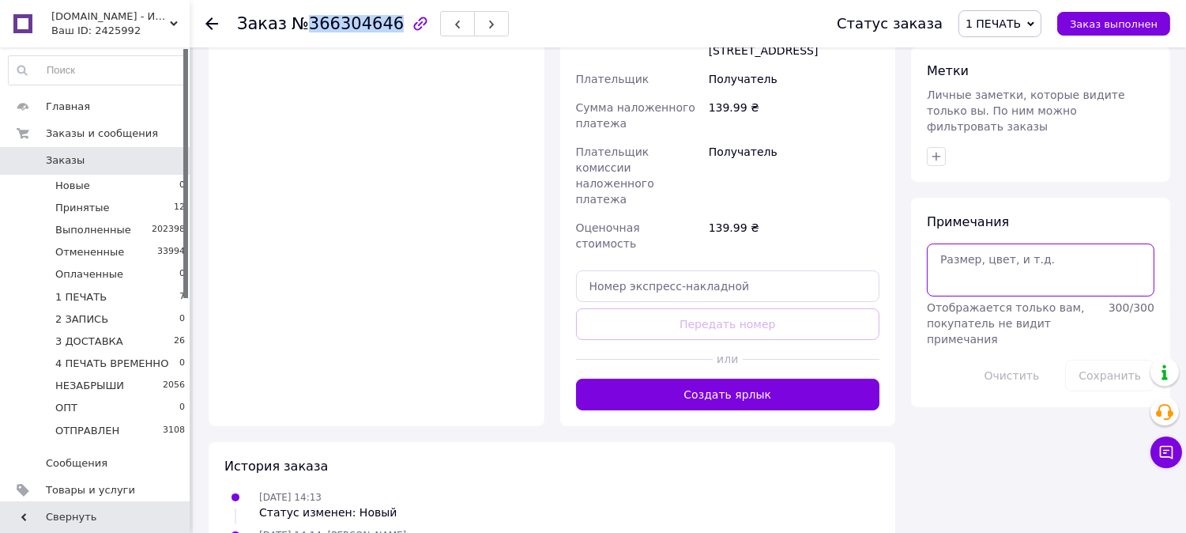
click at [1062, 264] on textarea at bounding box center [1041, 269] width 228 height 52
paste textarea "0503777922884"
type textarea "0503777922884"
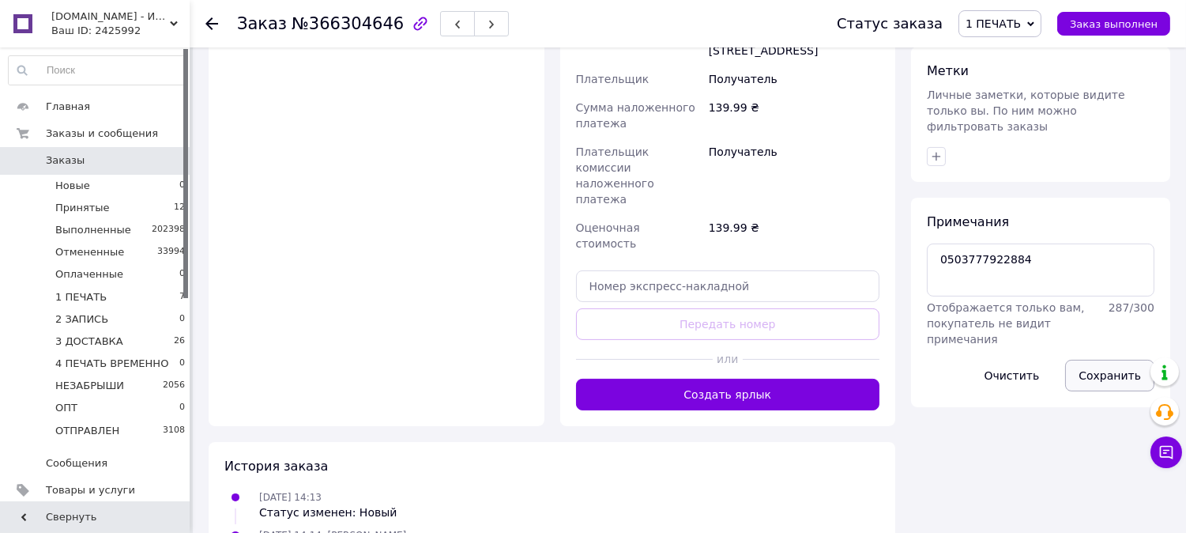
click at [1101, 360] on button "Сохранить" at bounding box center [1110, 376] width 89 height 32
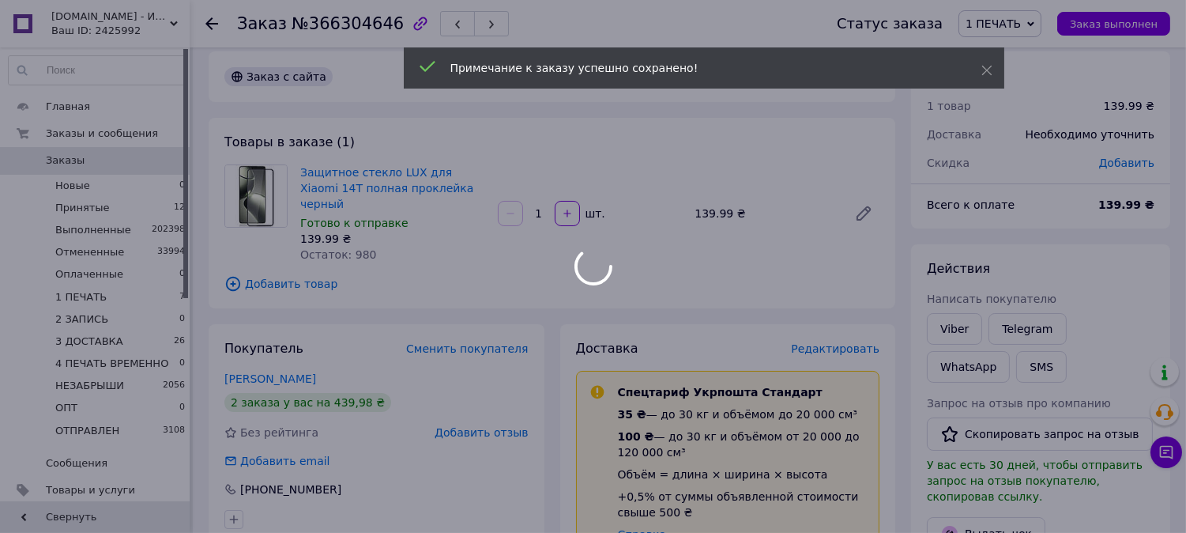
scroll to position [0, 0]
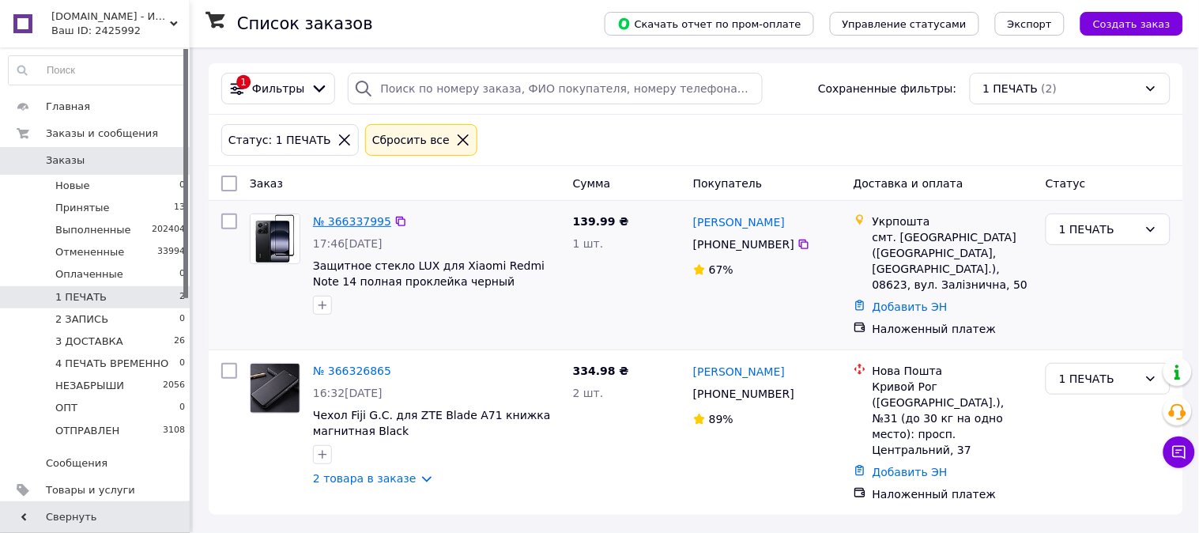
click at [348, 224] on link "№ 366337995" at bounding box center [352, 221] width 78 height 13
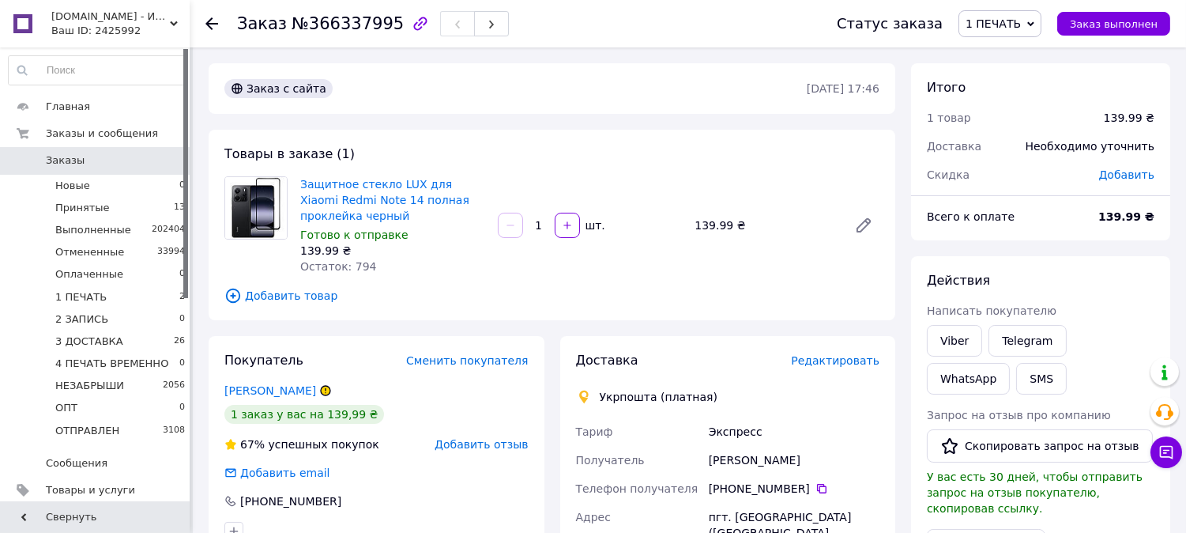
click at [341, 12] on div "Заказ №366337995" at bounding box center [373, 23] width 272 height 27
copy span "366337995"
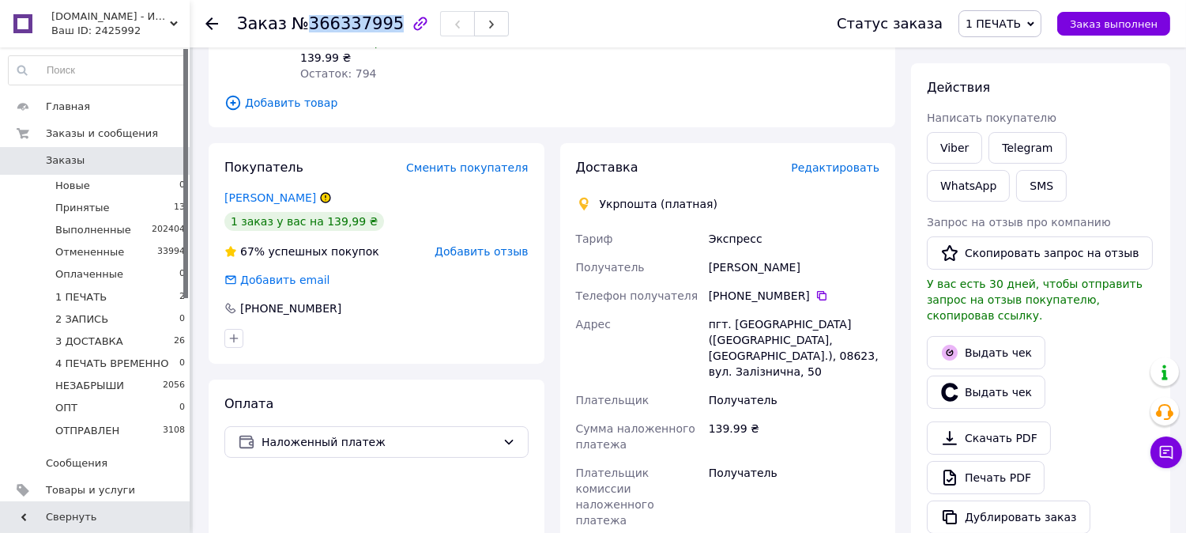
scroll to position [583, 0]
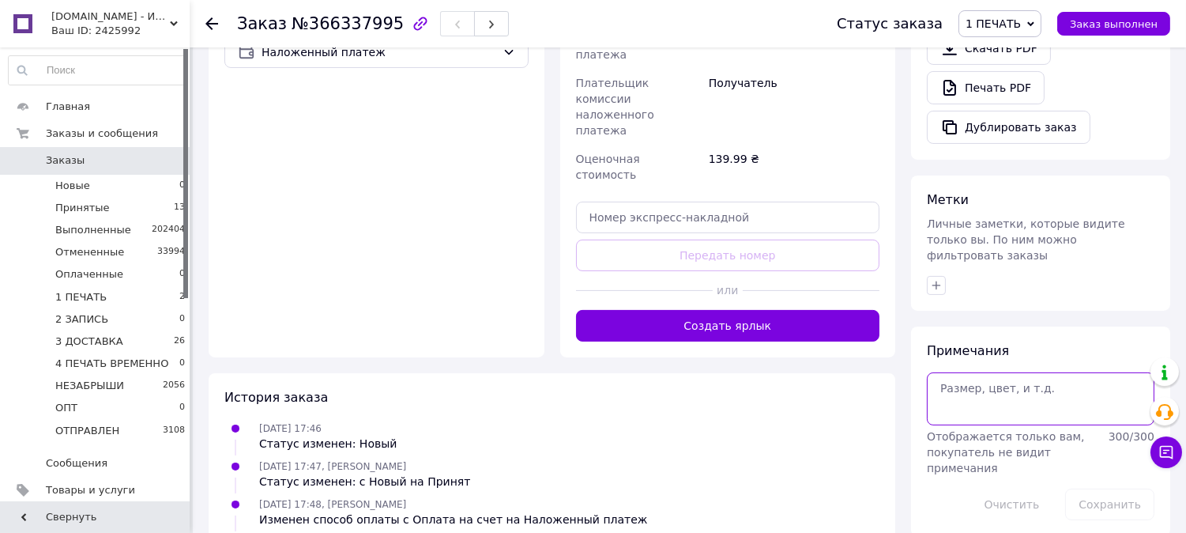
click at [1028, 372] on textarea at bounding box center [1041, 398] width 228 height 52
paste textarea "0503777925743"
type textarea "0503777925743"
click at [1096, 489] on button "Сохранить" at bounding box center [1110, 505] width 89 height 32
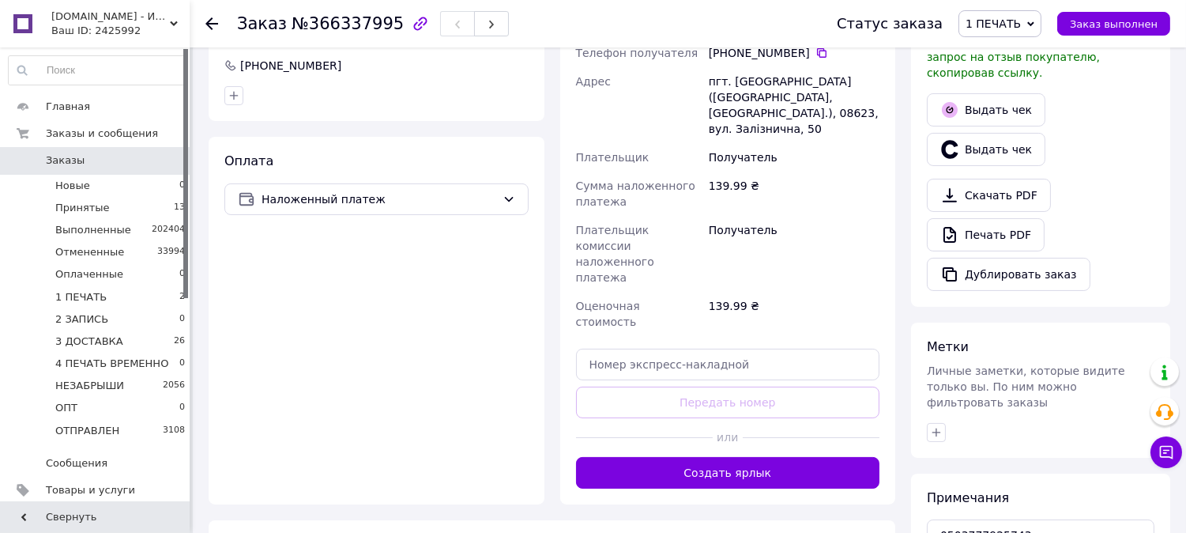
scroll to position [0, 0]
